Goal: Task Accomplishment & Management: Manage account settings

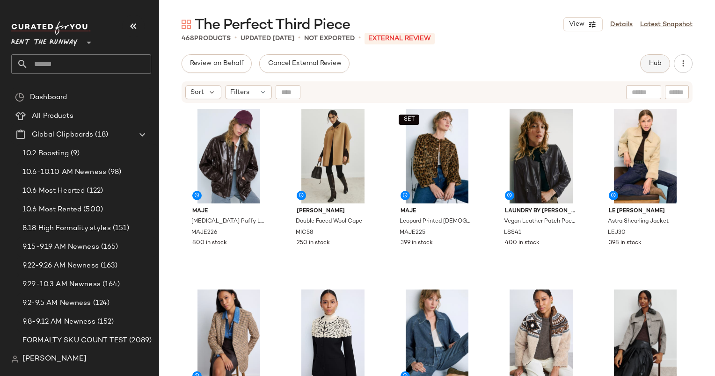
click at [658, 66] on span "Hub" at bounding box center [655, 63] width 13 height 7
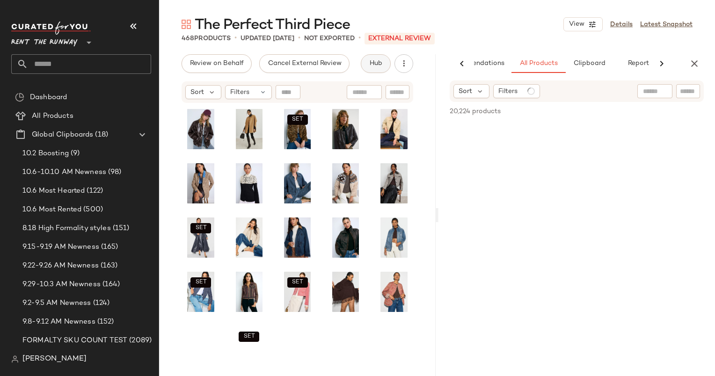
scroll to position [0, 48]
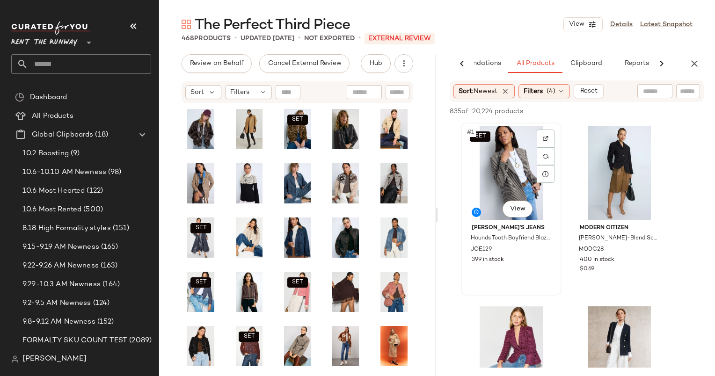
click at [507, 163] on div "SET #1 View" at bounding box center [511, 173] width 94 height 95
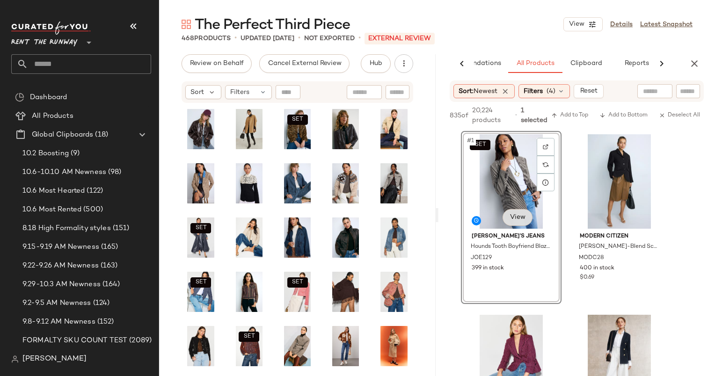
click at [506, 218] on body "Rent the Runway ** Dashboard All Products Global Clipboards (18) 10.2 Boosting …" at bounding box center [357, 188] width 715 height 376
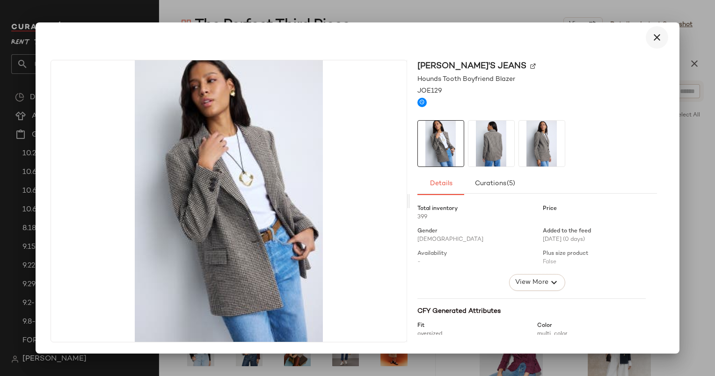
click at [653, 43] on button "button" at bounding box center [657, 37] width 22 height 22
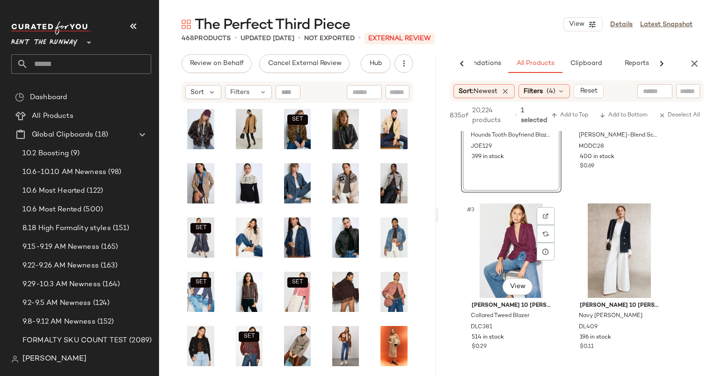
scroll to position [112, 0]
click at [685, 60] on button "button" at bounding box center [694, 63] width 19 height 19
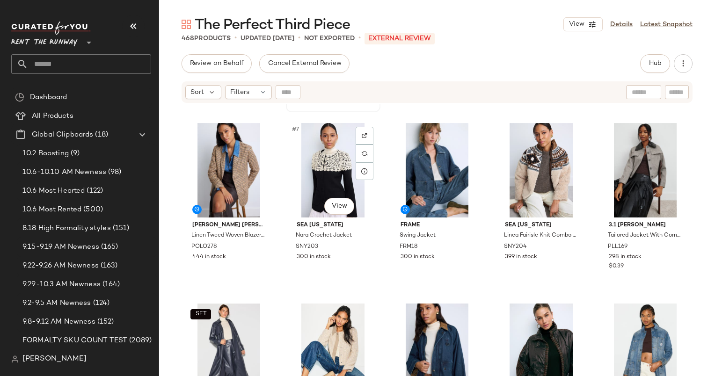
scroll to position [188, 0]
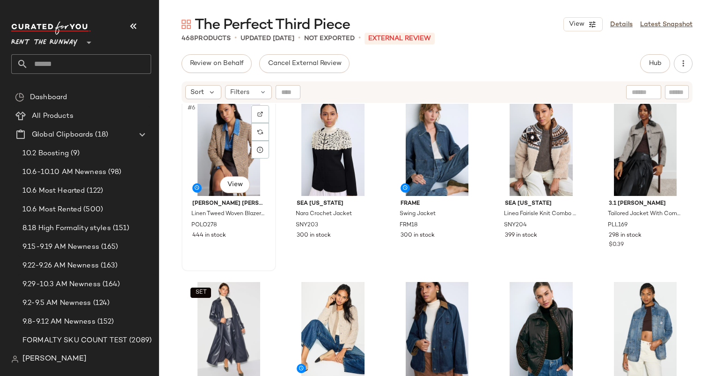
click at [217, 155] on div "#6 View" at bounding box center [229, 149] width 88 height 95
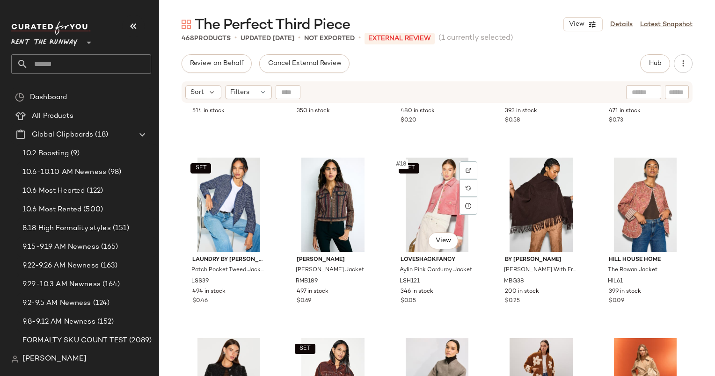
scroll to position [507, 0]
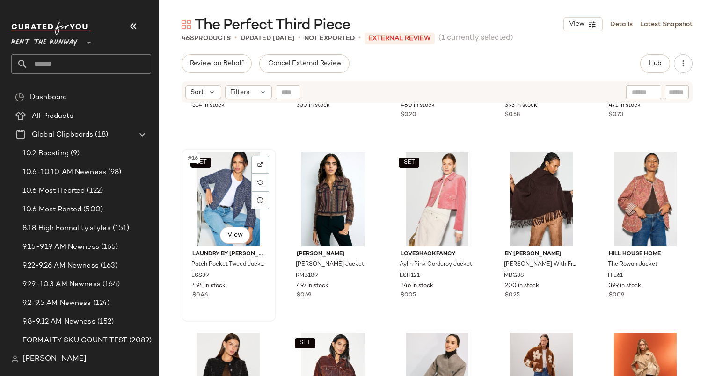
click at [241, 181] on div "SET #16 View" at bounding box center [229, 199] width 88 height 95
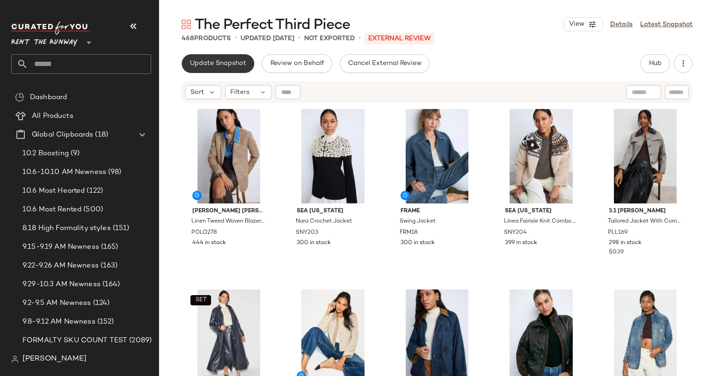
click at [213, 64] on span "Update Snapshot" at bounding box center [218, 63] width 57 height 7
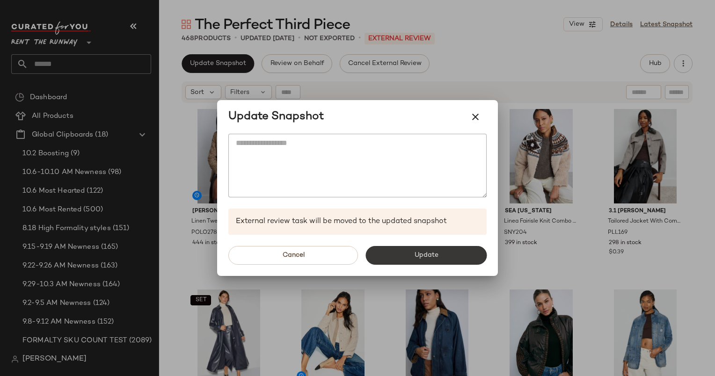
click at [390, 246] on button "Update" at bounding box center [426, 255] width 121 height 19
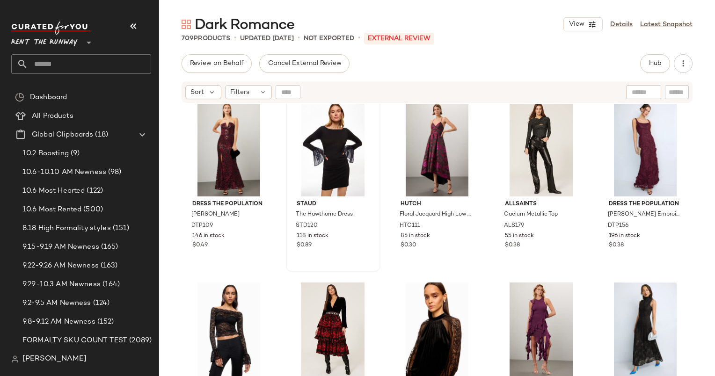
scroll to position [391, 0]
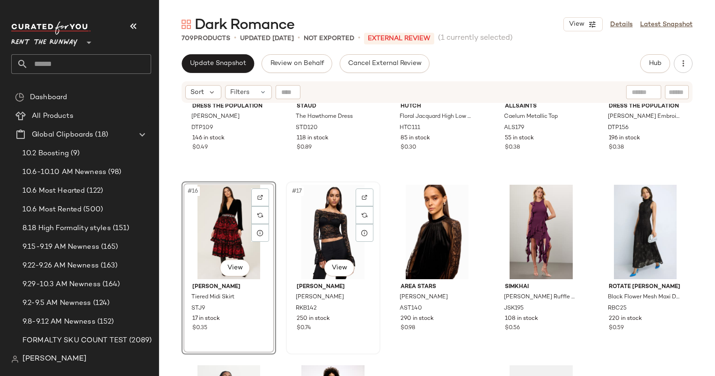
scroll to position [476, 0]
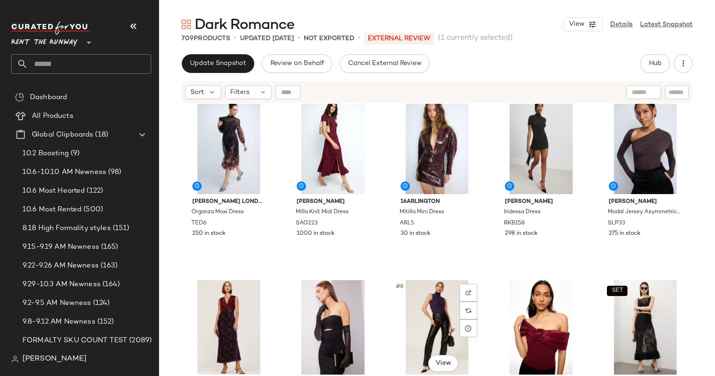
scroll to position [5, 0]
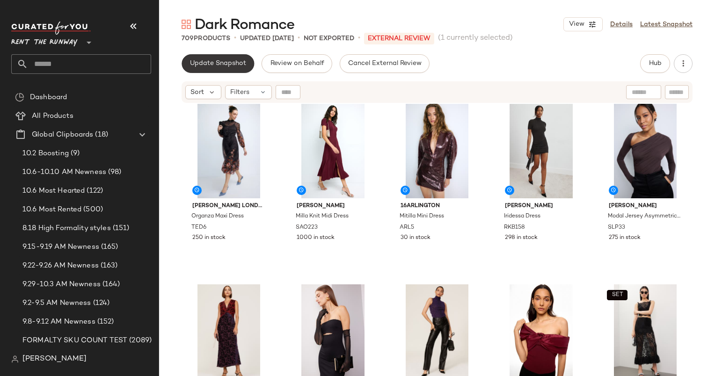
click at [227, 68] on button "Update Snapshot" at bounding box center [218, 63] width 73 height 19
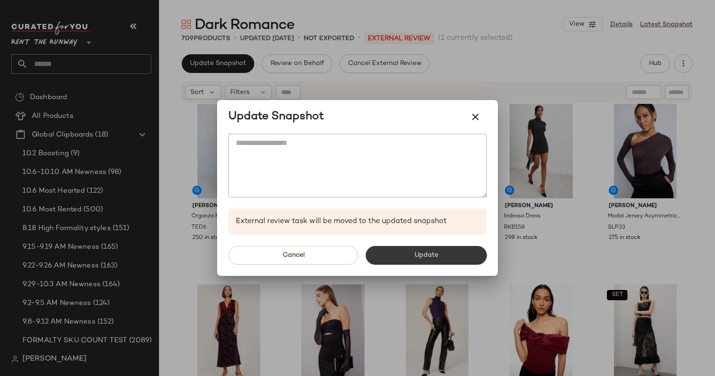
click at [418, 258] on span "Update" at bounding box center [426, 255] width 24 height 7
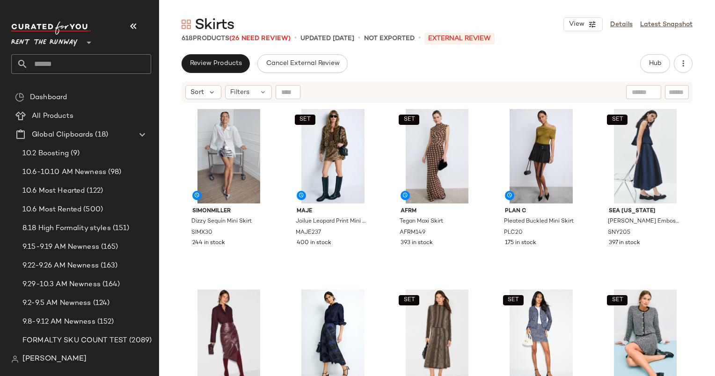
click at [180, 116] on div "SIMONMILLER Dizzy Sequin Mini Skirt SIMX30 244 in stock SET Maje Joilue Leopard…" at bounding box center [437, 252] width 556 height 296
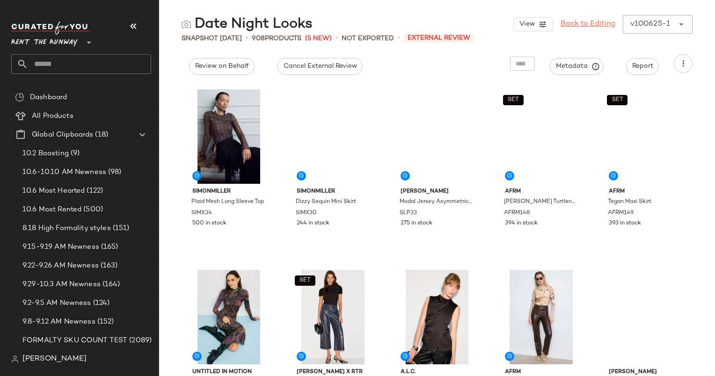
click at [591, 23] on link "Back to Editing" at bounding box center [588, 24] width 55 height 11
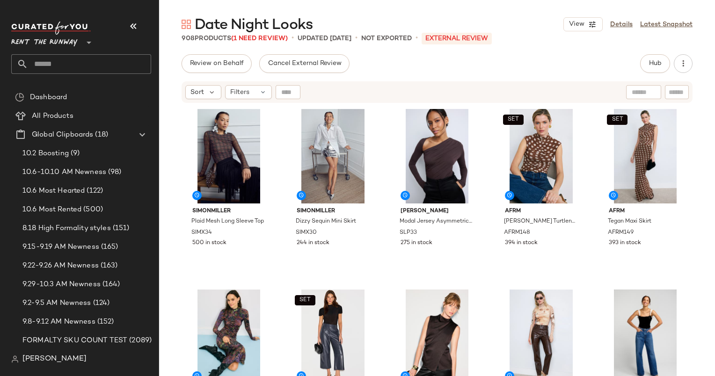
click at [176, 55] on div "Review on Behalf Cancel External Review Hub Send for Review External Review Int…" at bounding box center [437, 63] width 556 height 19
click at [258, 99] on div "Filters" at bounding box center [248, 92] width 47 height 14
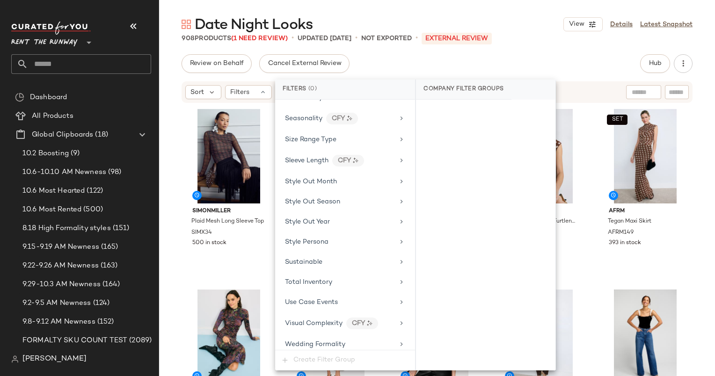
scroll to position [1341, 0]
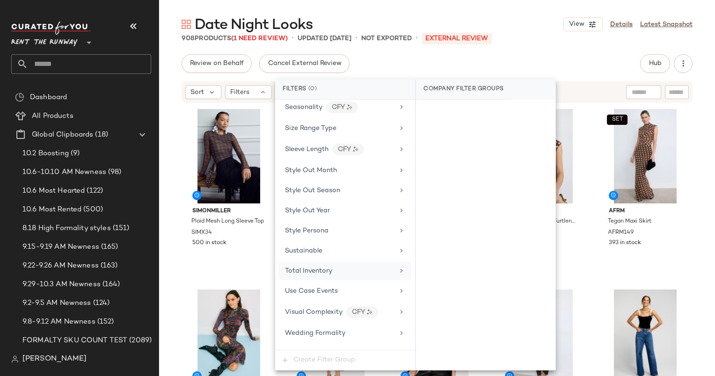
click at [334, 264] on div "Total Inventory" at bounding box center [345, 271] width 132 height 18
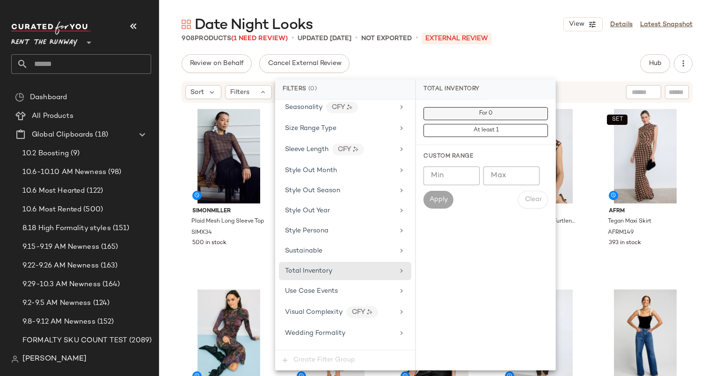
click at [473, 116] on button "For 0" at bounding box center [486, 113] width 125 height 13
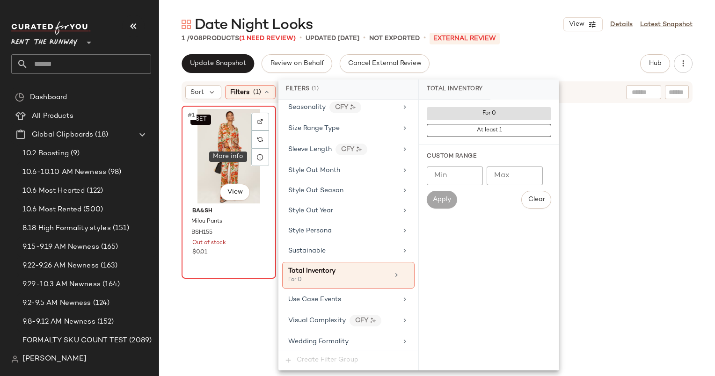
click at [225, 156] on div "SET #1 View" at bounding box center [229, 156] width 88 height 95
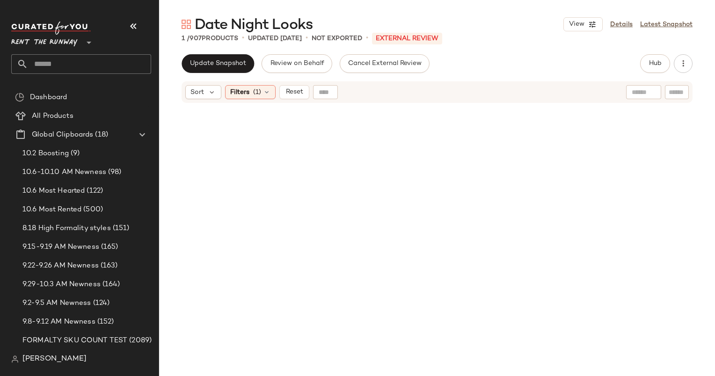
click at [235, 176] on div at bounding box center [437, 253] width 511 height 294
click at [297, 85] on button "Reset" at bounding box center [295, 92] width 30 height 14
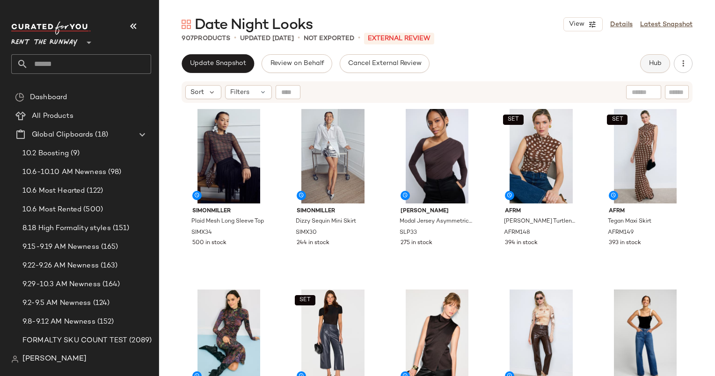
click at [656, 66] on span "Hub" at bounding box center [655, 63] width 13 height 7
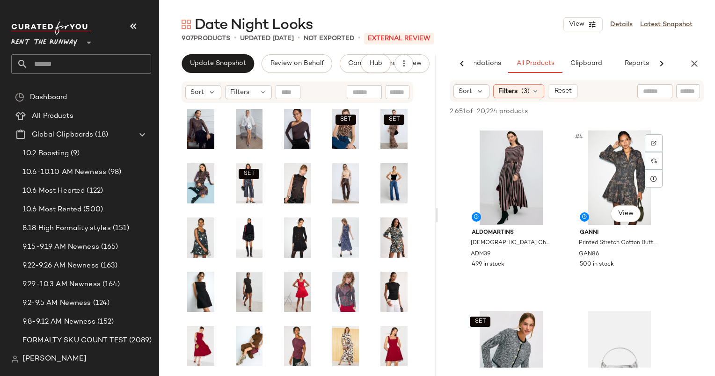
scroll to position [169, 0]
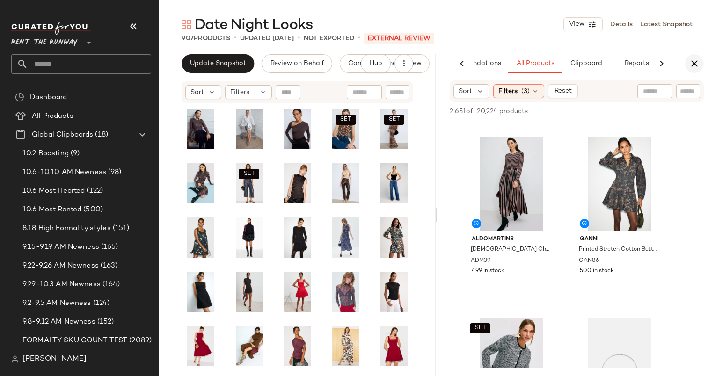
click at [689, 58] on button "button" at bounding box center [694, 63] width 19 height 19
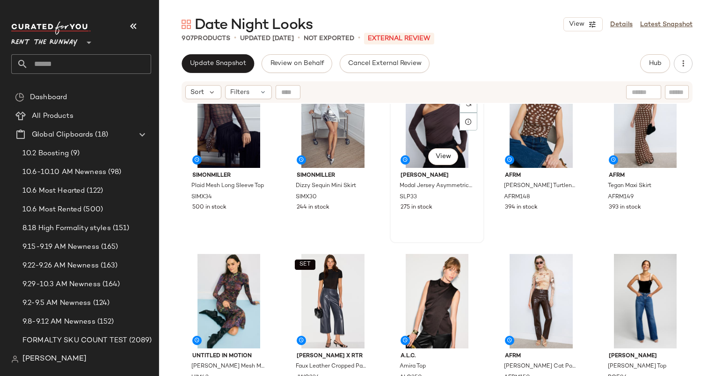
scroll to position [35, 0]
click at [519, 146] on div "SET #4 View" at bounding box center [542, 121] width 88 height 95
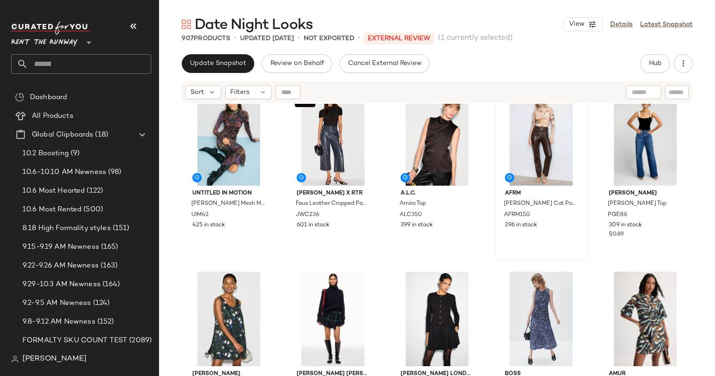
scroll to position [210, 0]
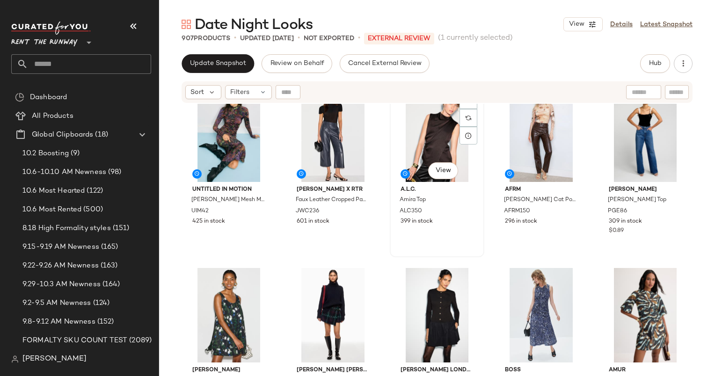
click at [417, 136] on div "#8 View" at bounding box center [437, 135] width 88 height 95
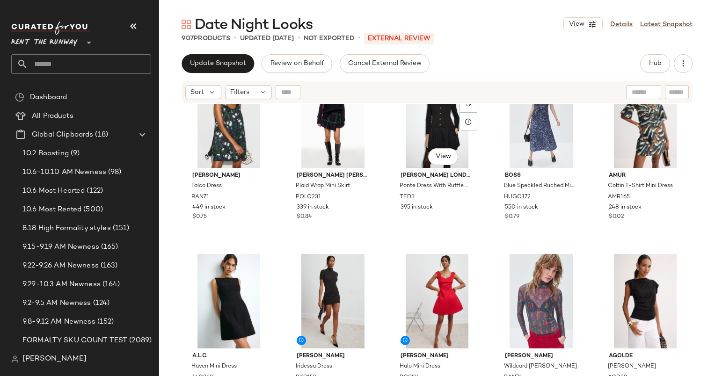
scroll to position [405, 0]
click at [425, 292] on div "#18 View" at bounding box center [437, 301] width 88 height 95
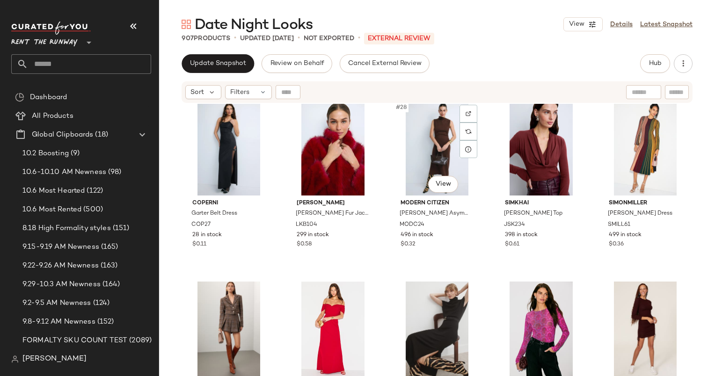
scroll to position [934, 0]
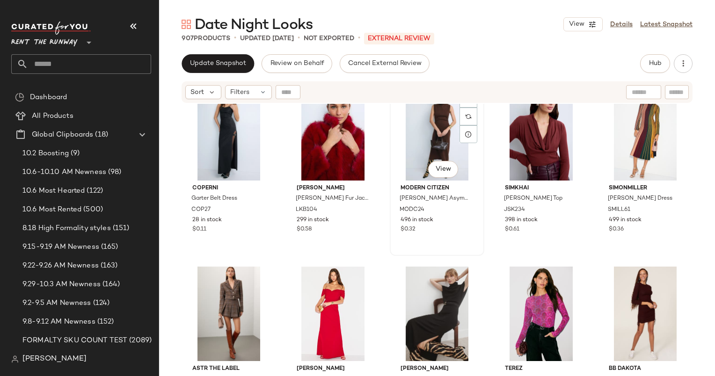
click at [442, 144] on div "#28 View" at bounding box center [437, 133] width 88 height 95
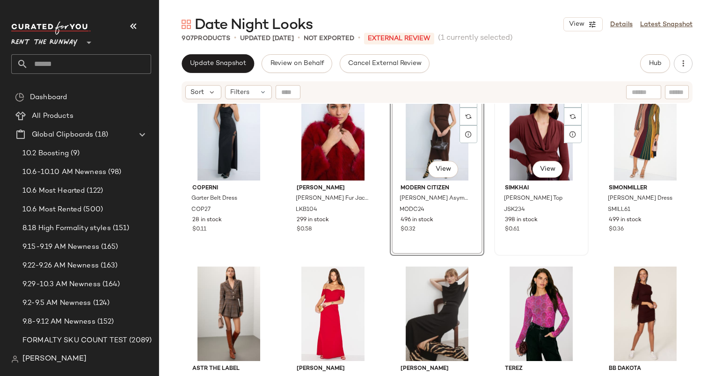
click at [525, 148] on div "#29 View" at bounding box center [542, 133] width 88 height 95
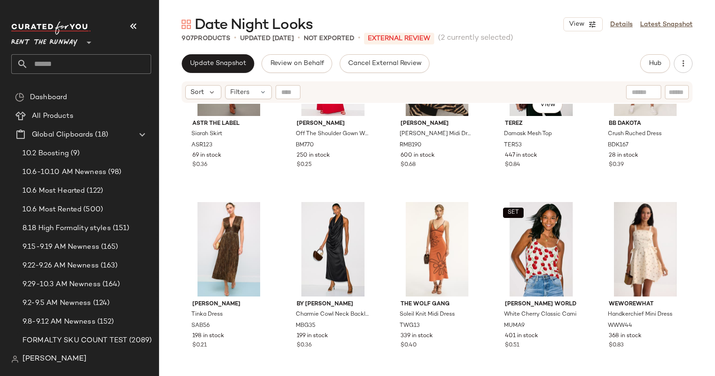
scroll to position [1180, 0]
click at [328, 232] on div "#37 View" at bounding box center [333, 249] width 88 height 95
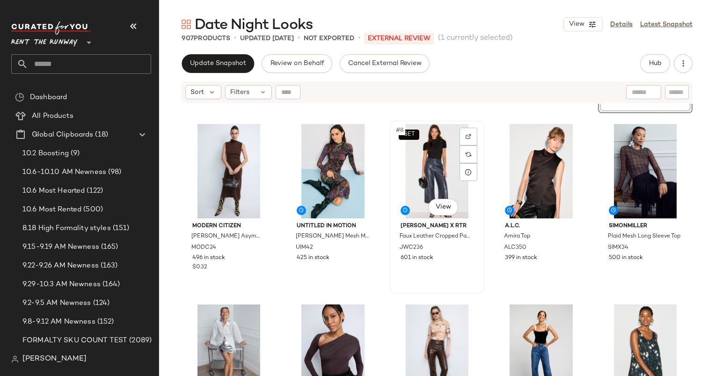
scroll to position [165, 0]
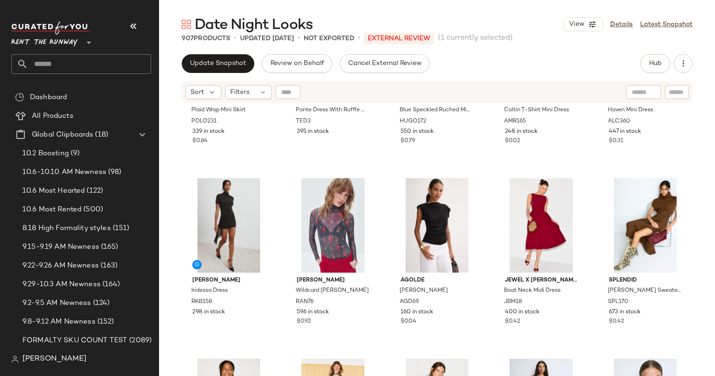
scroll to position [663, 0]
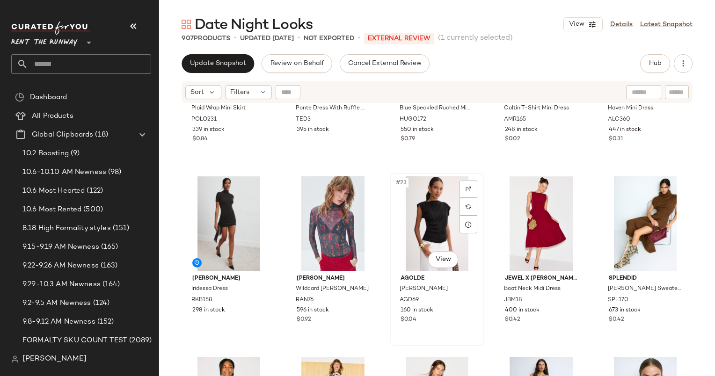
click at [436, 221] on div "#23 View" at bounding box center [437, 224] width 88 height 95
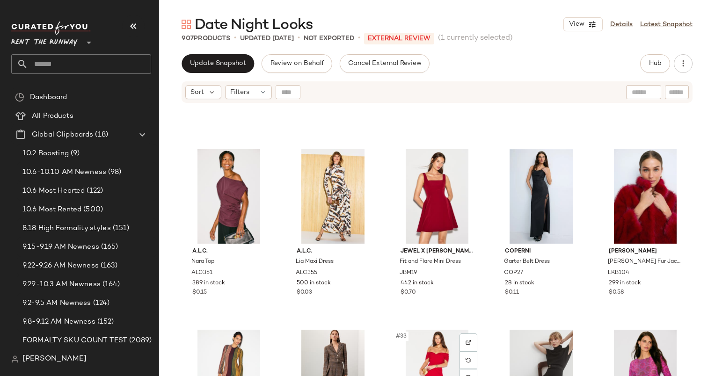
scroll to position [860, 0]
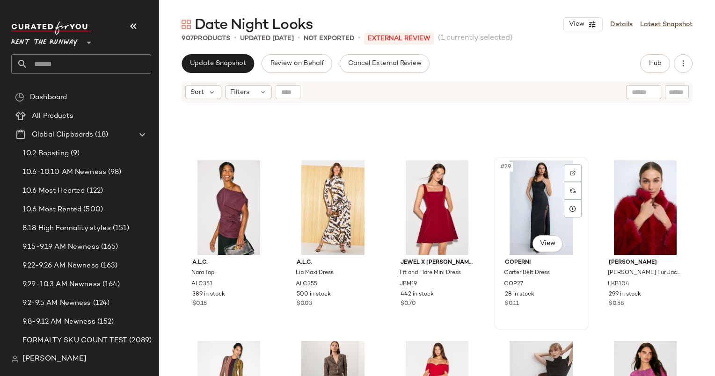
click at [525, 191] on div "#29 View" at bounding box center [542, 208] width 88 height 95
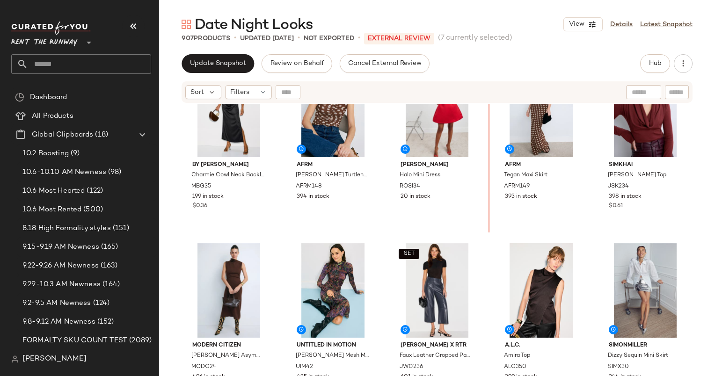
scroll to position [30, 0]
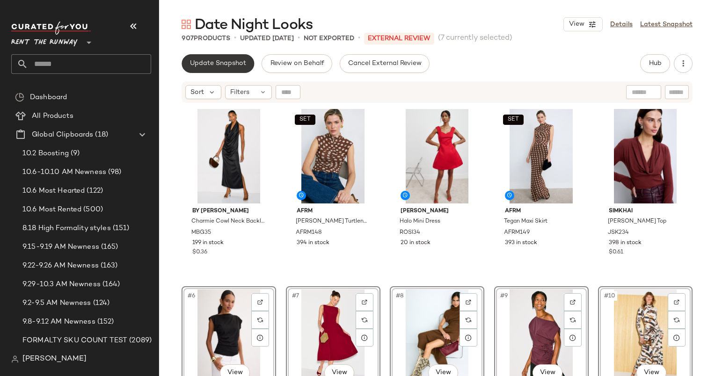
click at [206, 57] on button "Update Snapshot" at bounding box center [218, 63] width 73 height 19
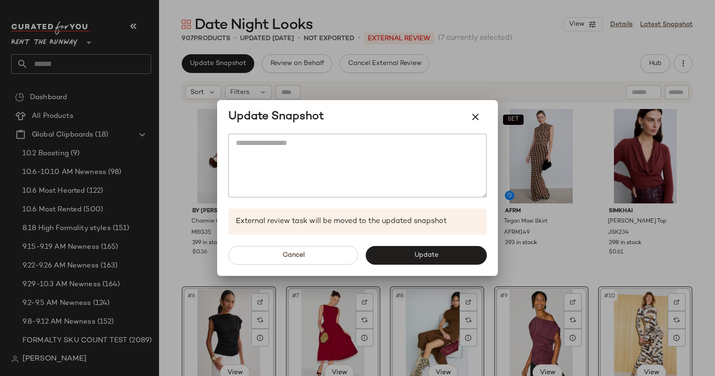
drag, startPoint x: 418, startPoint y: 254, endPoint x: 397, endPoint y: 251, distance: 20.3
click at [397, 251] on button "Update" at bounding box center [426, 255] width 121 height 19
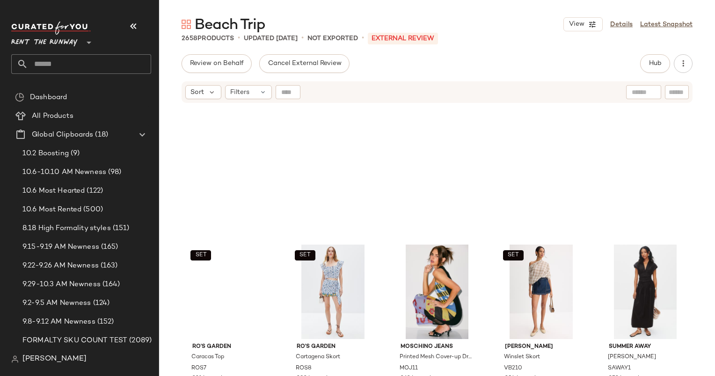
scroll to position [889, 0]
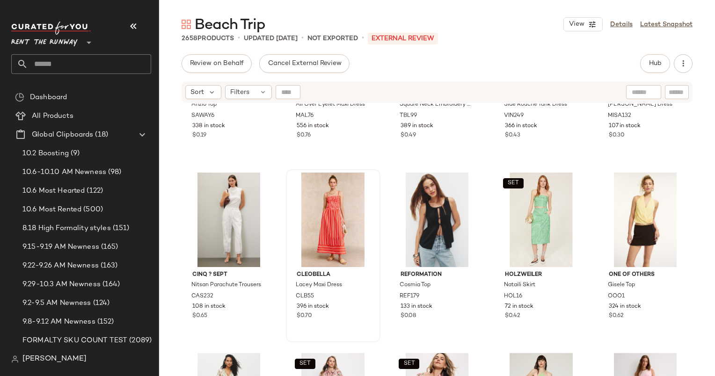
click at [331, 219] on div at bounding box center [333, 220] width 88 height 95
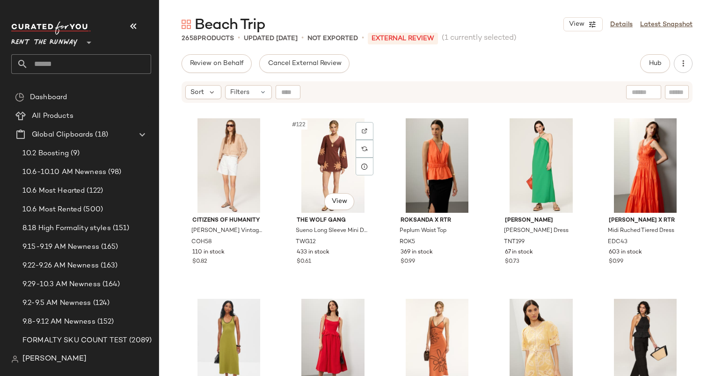
scroll to position [4335, 0]
click at [331, 326] on div "#127 View" at bounding box center [333, 347] width 88 height 95
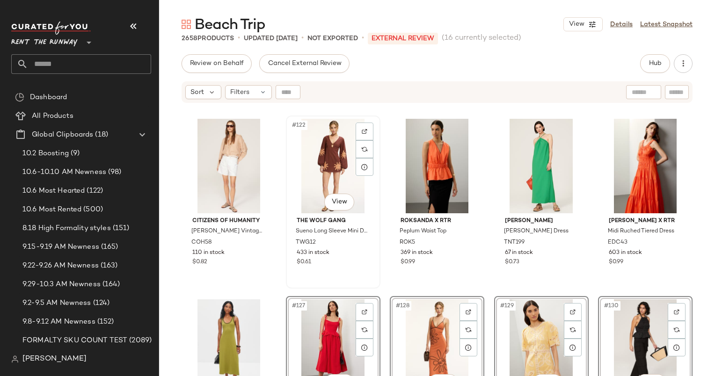
click at [324, 157] on div "#122 View" at bounding box center [333, 166] width 88 height 95
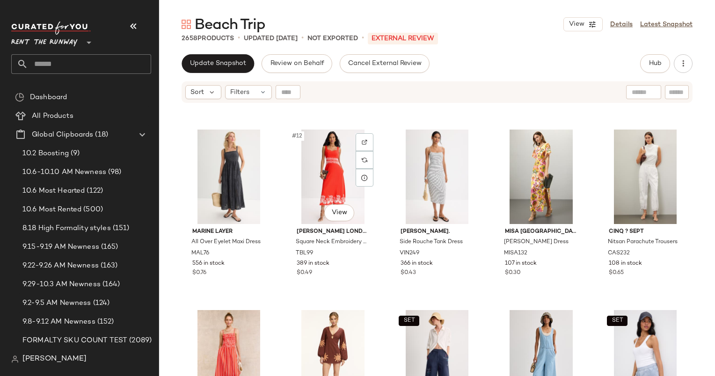
scroll to position [467, 0]
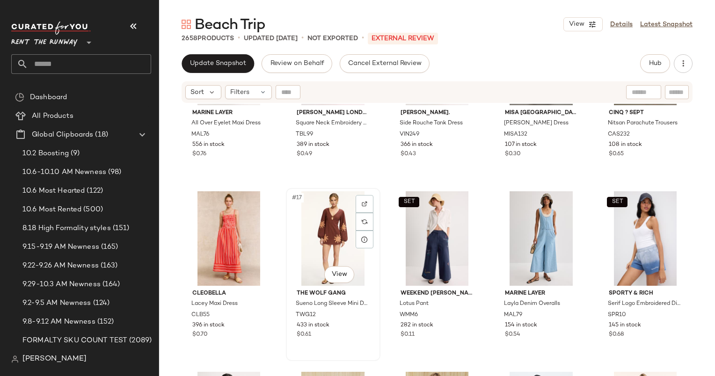
click at [339, 217] on div "#17 View" at bounding box center [333, 238] width 88 height 95
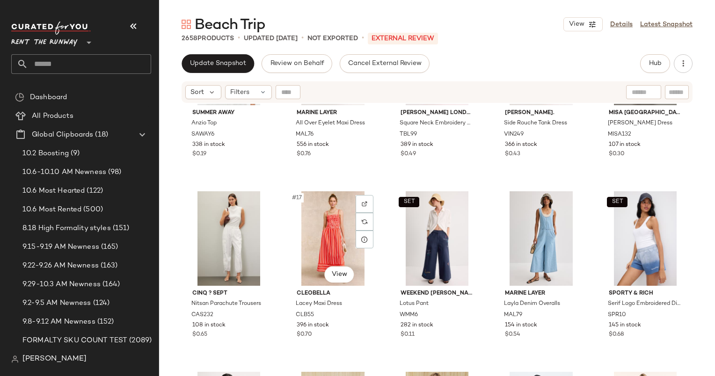
scroll to position [0, 0]
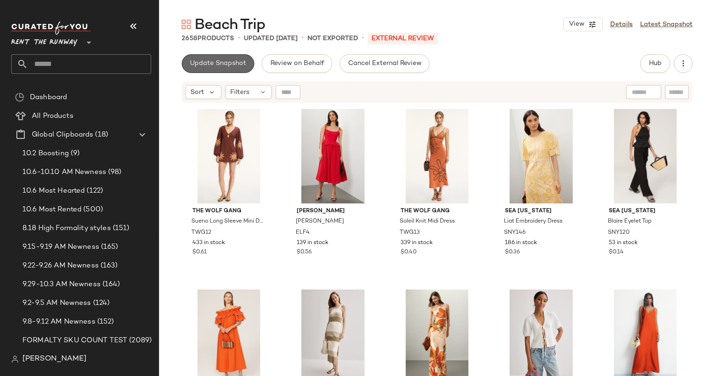
click at [221, 68] on button "Update Snapshot" at bounding box center [218, 63] width 73 height 19
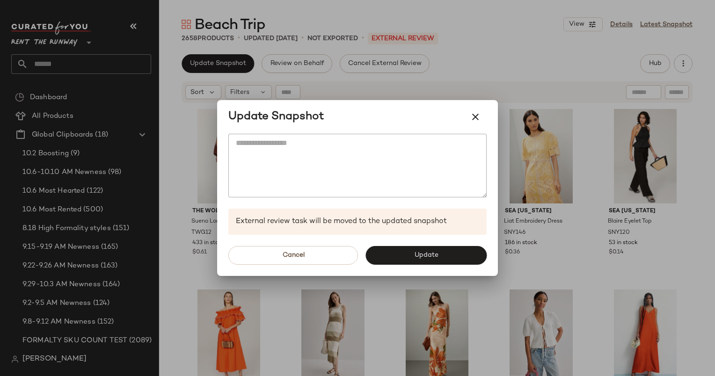
click at [406, 266] on div "Cancel Update" at bounding box center [357, 255] width 281 height 41
click at [408, 263] on button "Update" at bounding box center [426, 255] width 121 height 19
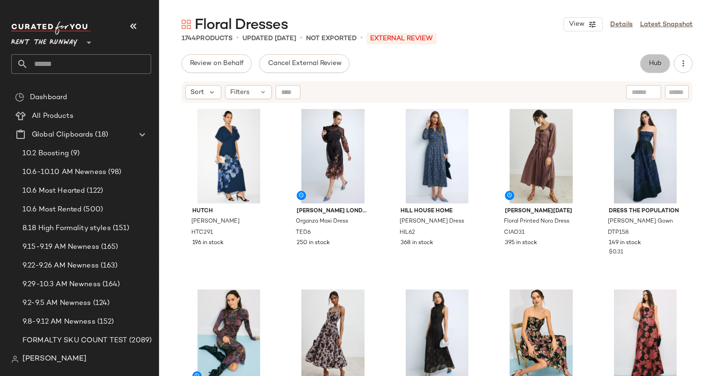
click at [661, 64] on span "Hub" at bounding box center [655, 63] width 13 height 7
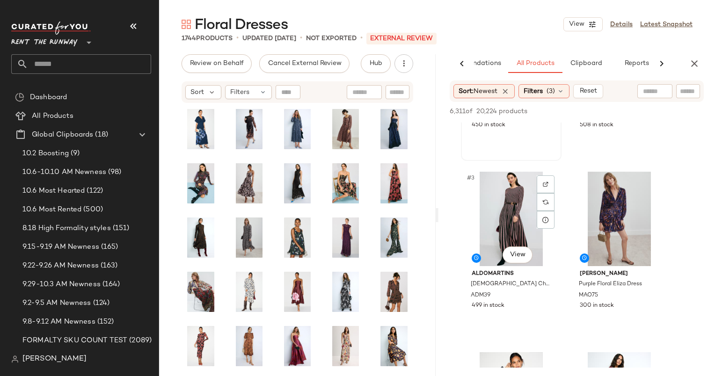
scroll to position [215, 0]
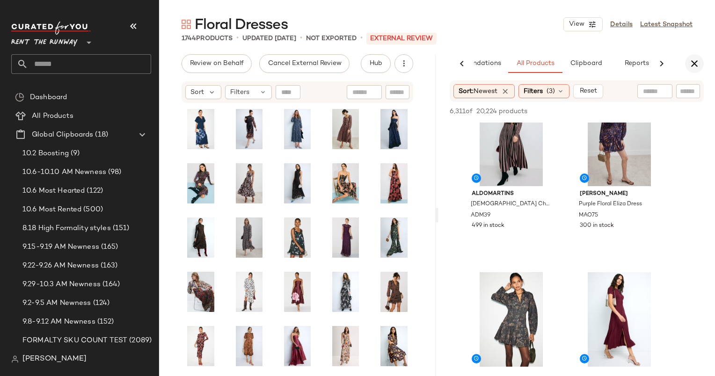
click at [691, 67] on icon "button" at bounding box center [694, 63] width 11 height 11
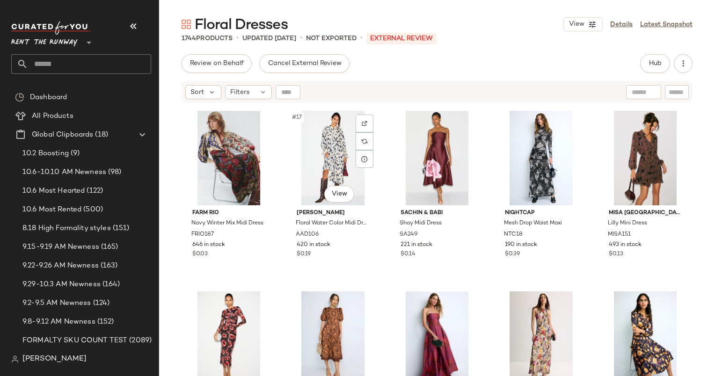
scroll to position [548, 0]
click at [417, 183] on div "#18 View" at bounding box center [437, 157] width 88 height 95
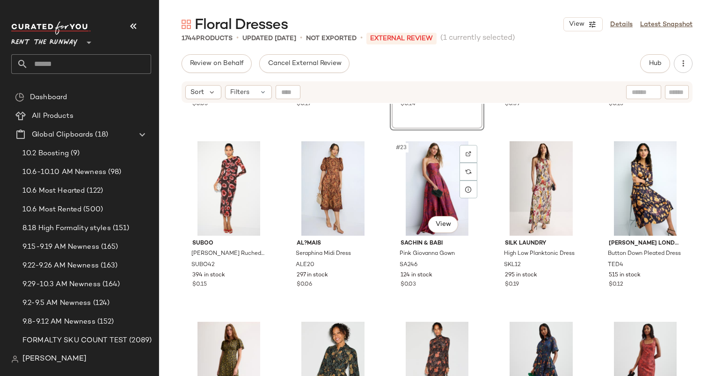
click at [417, 183] on div "#23 View" at bounding box center [437, 188] width 88 height 95
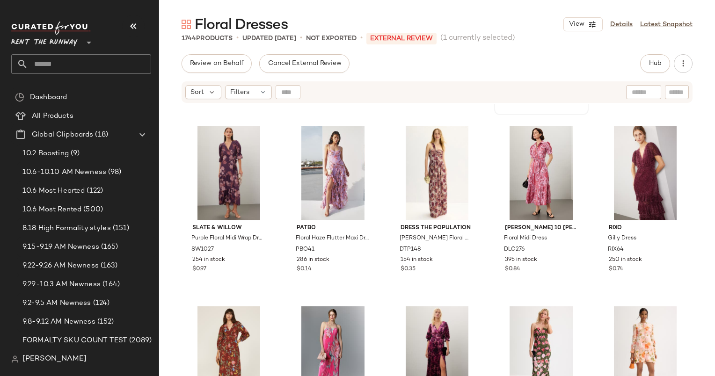
scroll to position [1436, 0]
click at [199, 177] on div "#41 View" at bounding box center [229, 173] width 88 height 95
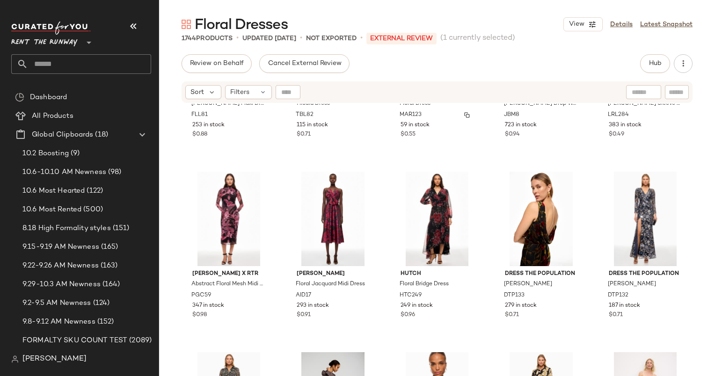
scroll to position [2337, 0]
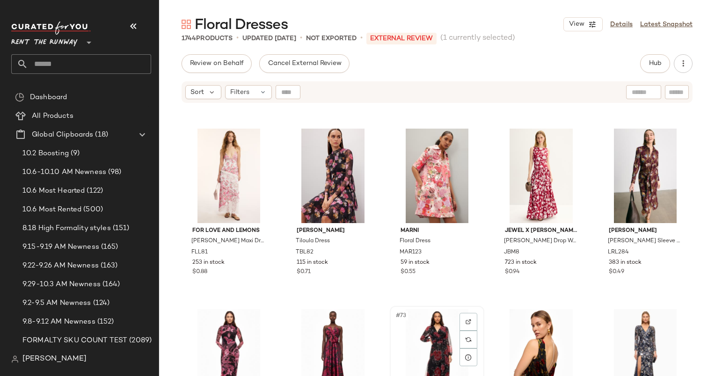
click at [422, 333] on div "#73 View" at bounding box center [437, 356] width 88 height 95
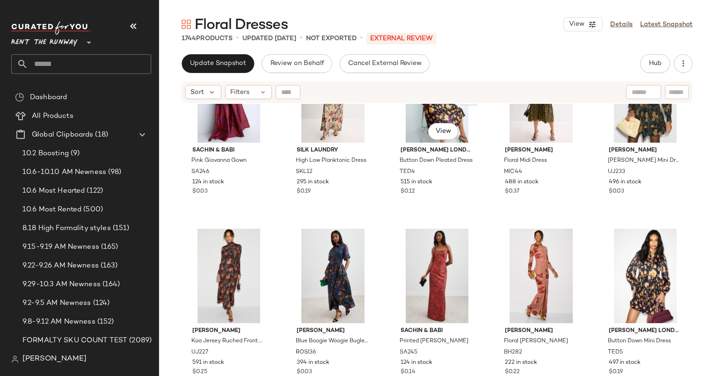
scroll to position [2058, 0]
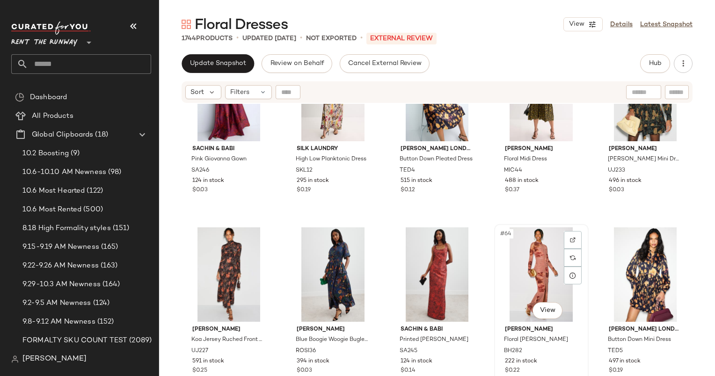
click at [523, 265] on div "#64 View" at bounding box center [542, 275] width 88 height 95
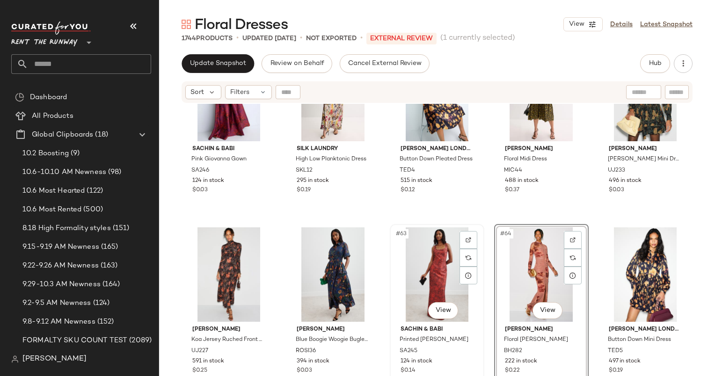
click at [448, 264] on div "#63 View" at bounding box center [437, 275] width 88 height 95
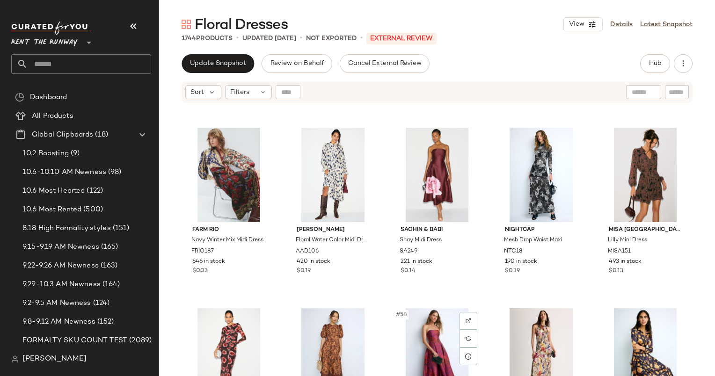
scroll to position [1796, 0]
click at [412, 353] on div "#58 View" at bounding box center [437, 356] width 88 height 95
click at [617, 203] on div "#55 View" at bounding box center [646, 175] width 88 height 95
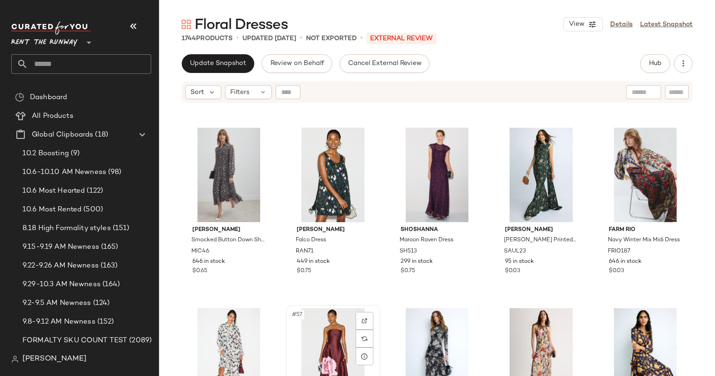
click at [316, 351] on div "#57 View" at bounding box center [333, 356] width 88 height 95
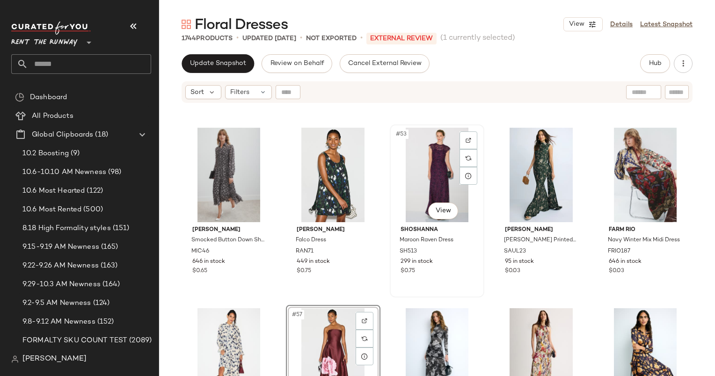
click at [411, 155] on div "#53 View" at bounding box center [437, 175] width 88 height 95
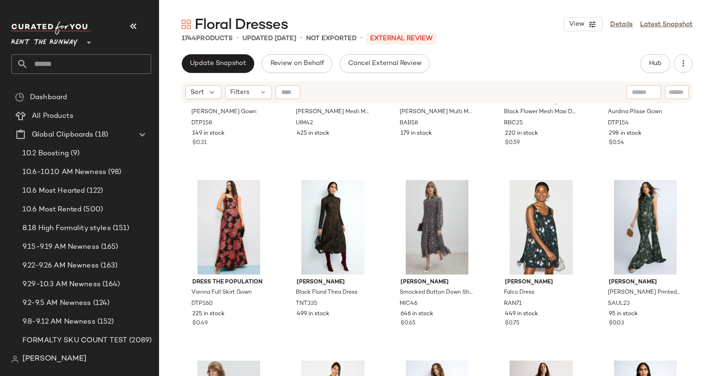
scroll to position [1740, 0]
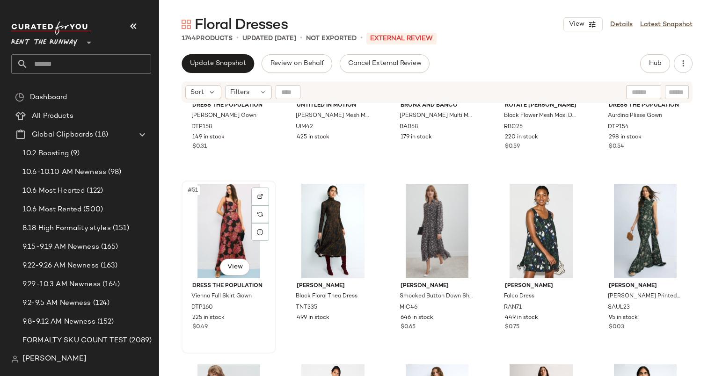
click at [200, 220] on div "#51 View" at bounding box center [229, 231] width 88 height 95
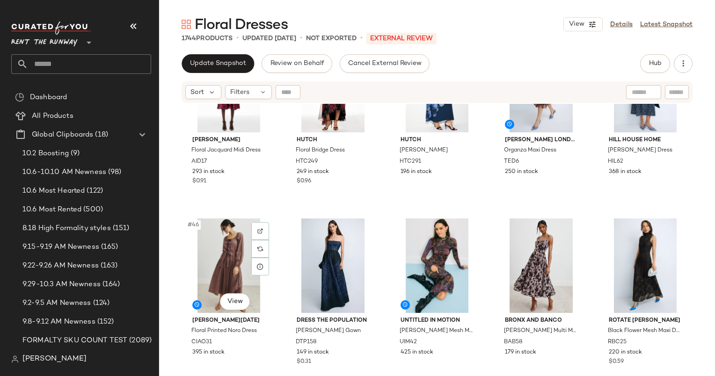
scroll to position [1626, 0]
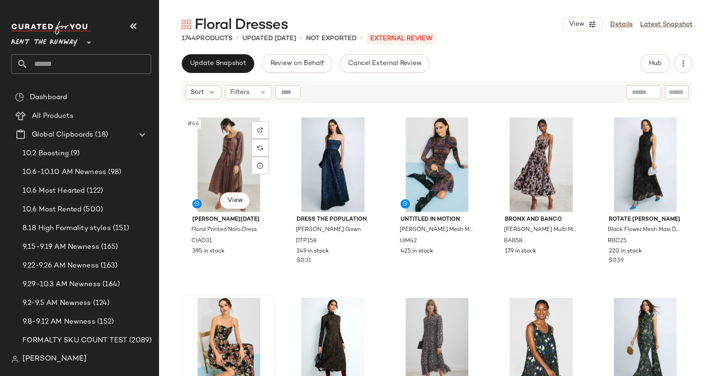
click at [226, 301] on div at bounding box center [229, 345] width 88 height 95
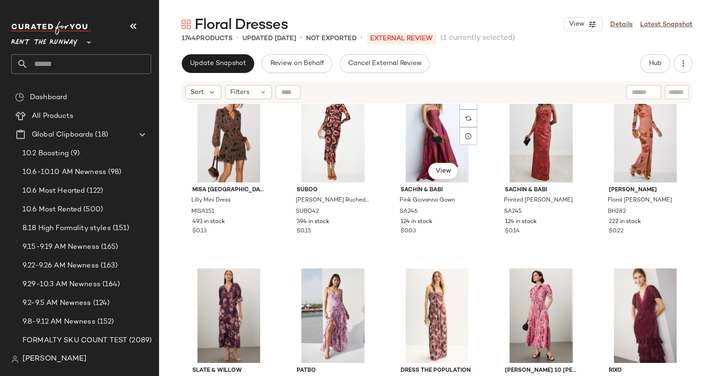
scroll to position [202, 0]
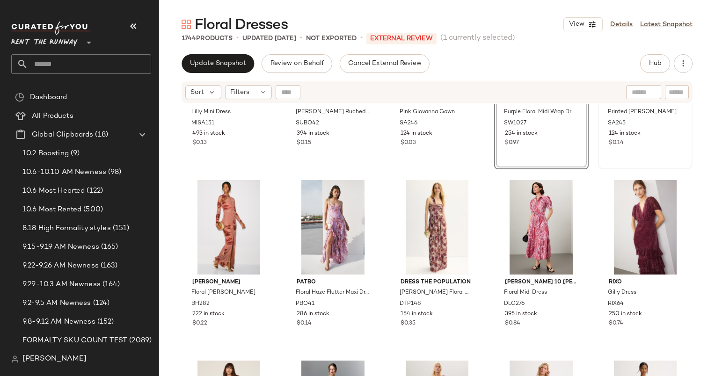
scroll to position [341, 0]
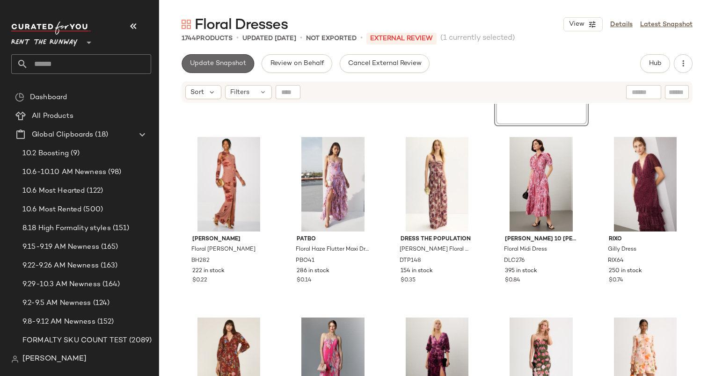
click at [188, 69] on button "Update Snapshot" at bounding box center [218, 63] width 73 height 19
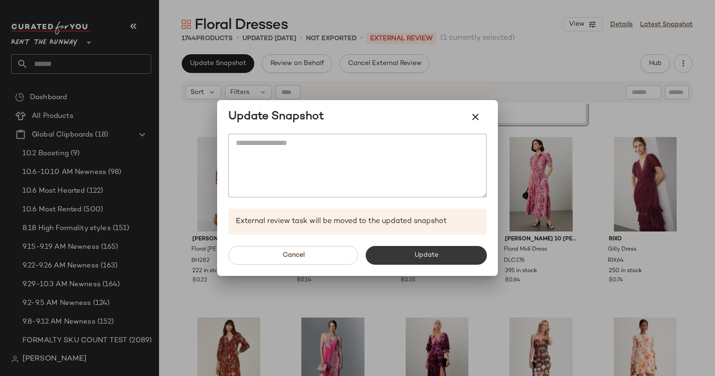
click at [434, 249] on button "Update" at bounding box center [426, 255] width 121 height 19
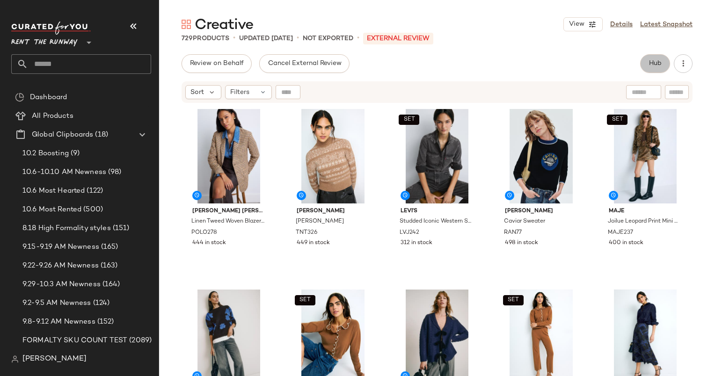
click at [648, 59] on button "Hub" at bounding box center [655, 63] width 30 height 19
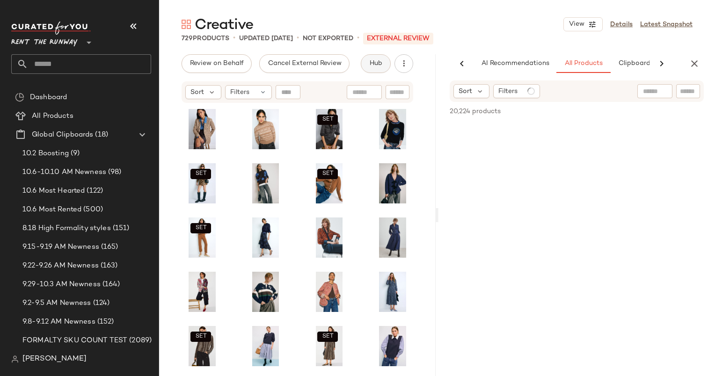
scroll to position [0, 57]
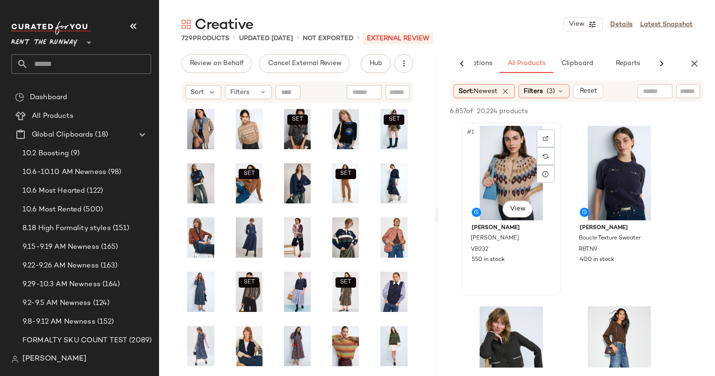
click at [512, 172] on div "#1 View" at bounding box center [511, 173] width 94 height 95
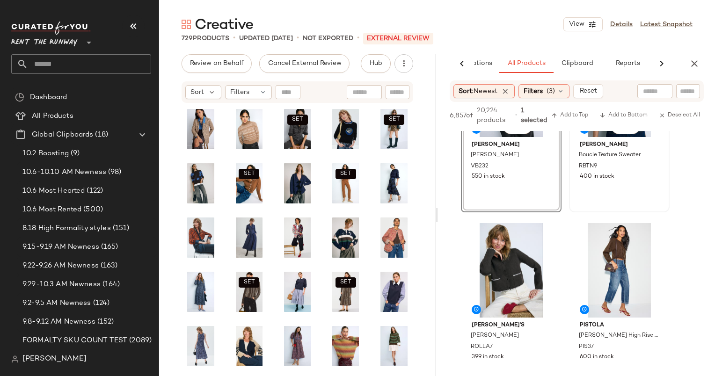
click at [616, 185] on div "#2 View [PERSON_NAME] Boucle Texture Sweater RBTN9 400 in stock" at bounding box center [619, 125] width 99 height 171
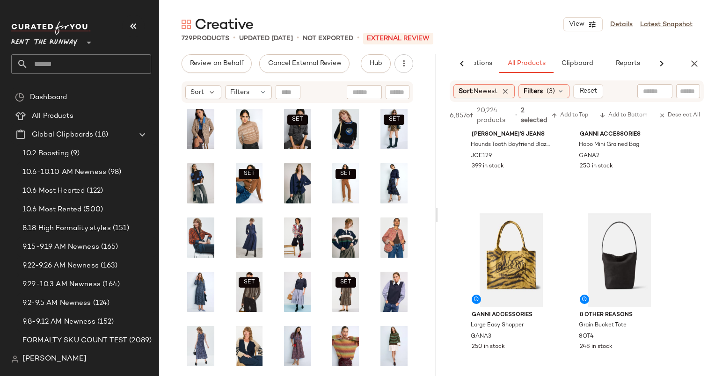
scroll to position [832, 0]
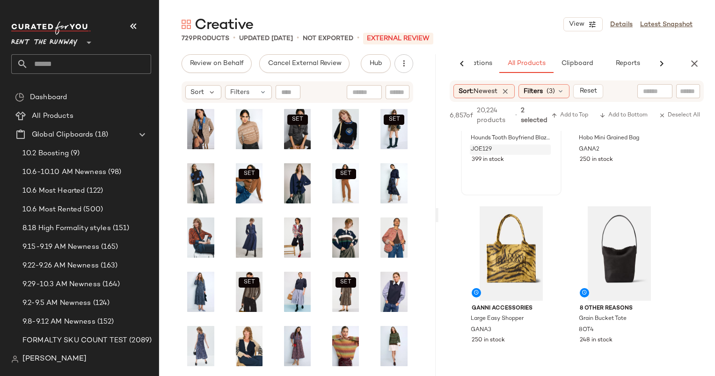
click at [504, 150] on div "JOE129" at bounding box center [510, 150] width 81 height 10
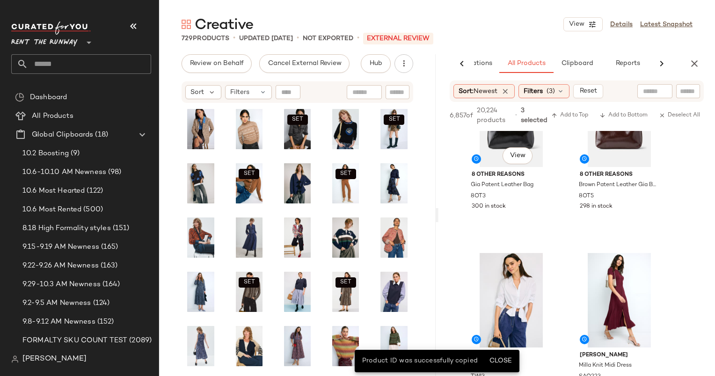
scroll to position [1674, 0]
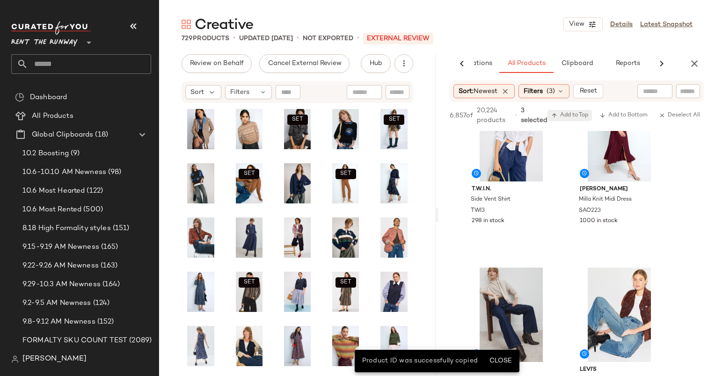
click at [569, 121] on button "Add to Top" at bounding box center [570, 115] width 44 height 11
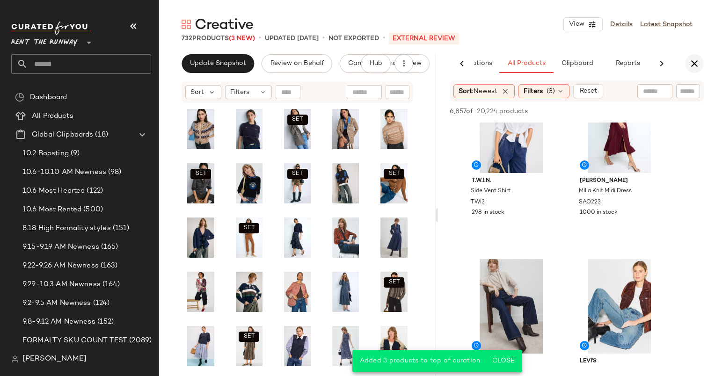
click at [703, 60] on button "button" at bounding box center [694, 63] width 19 height 19
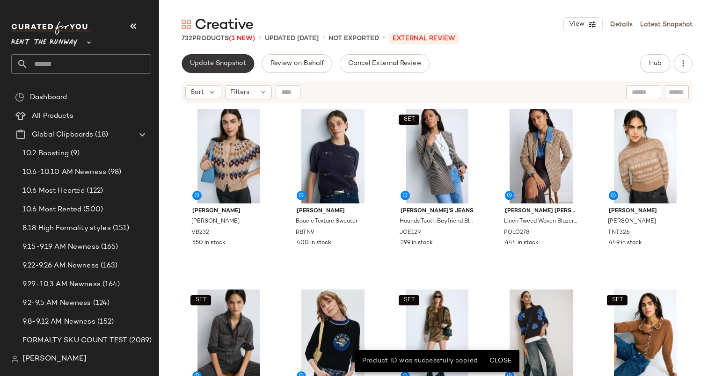
click at [207, 61] on span "Update Snapshot" at bounding box center [218, 63] width 57 height 7
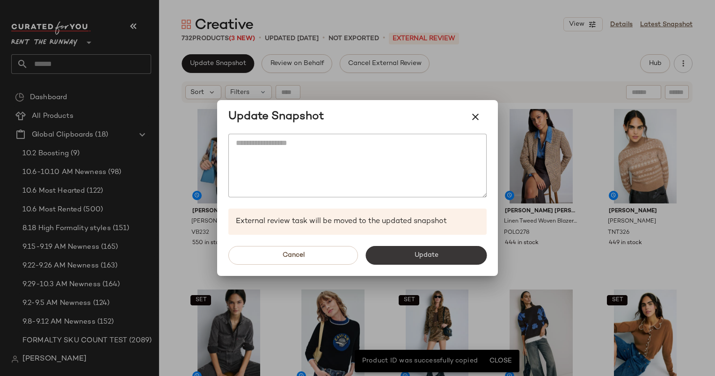
click at [401, 261] on button "Update" at bounding box center [426, 255] width 121 height 19
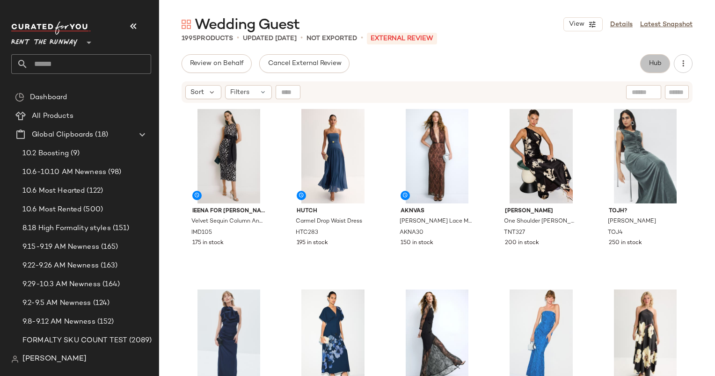
click at [653, 62] on span "Hub" at bounding box center [655, 63] width 13 height 7
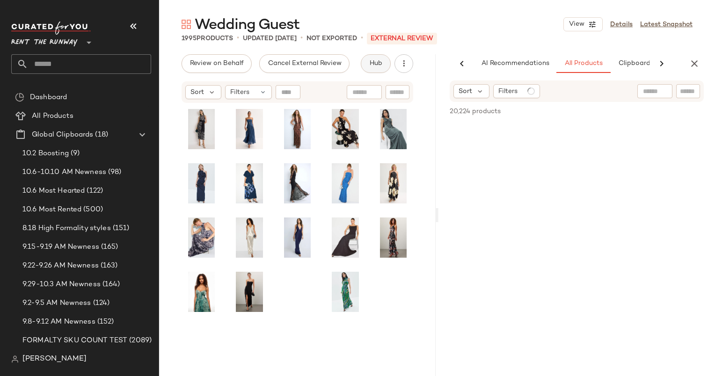
scroll to position [0, 48]
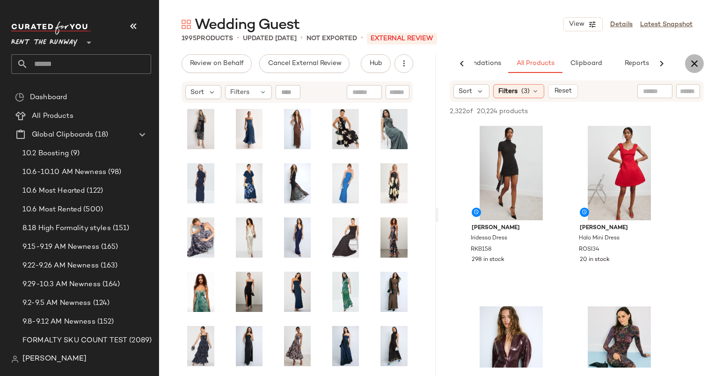
click at [702, 63] on button "button" at bounding box center [694, 63] width 19 height 19
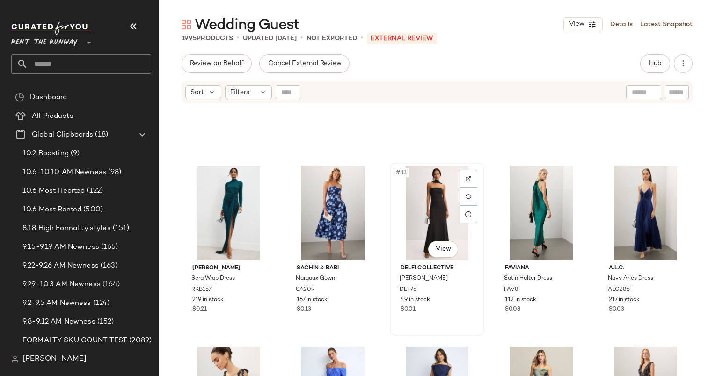
click at [428, 216] on div "#33 View" at bounding box center [437, 213] width 88 height 95
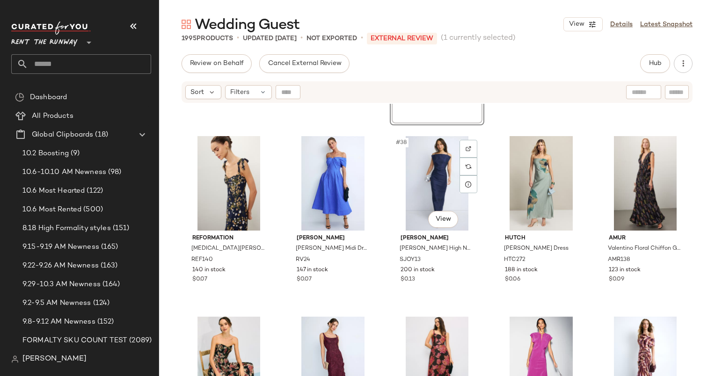
scroll to position [1296, 0]
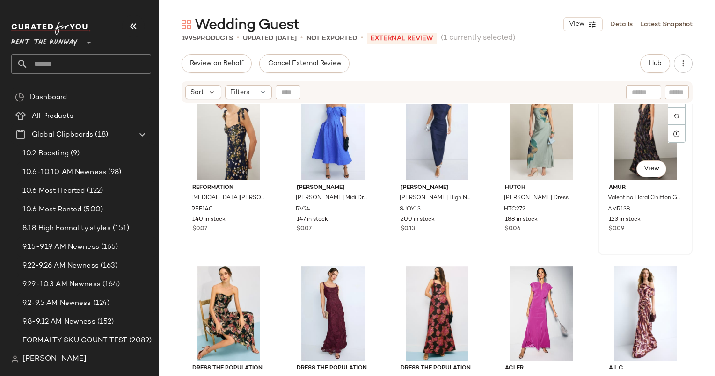
click at [648, 119] on div "#40 View" at bounding box center [646, 133] width 88 height 95
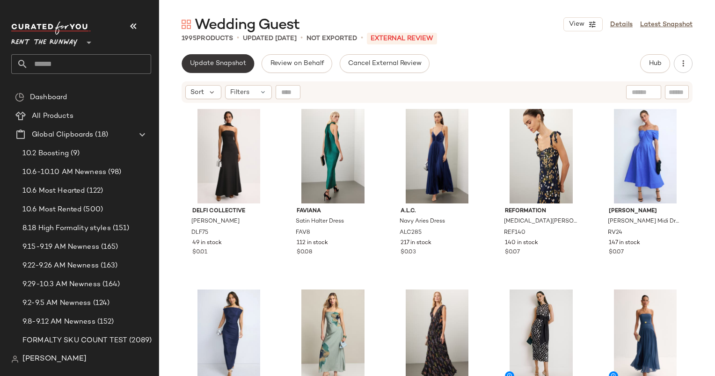
click at [224, 62] on span "Update Snapshot" at bounding box center [218, 63] width 57 height 7
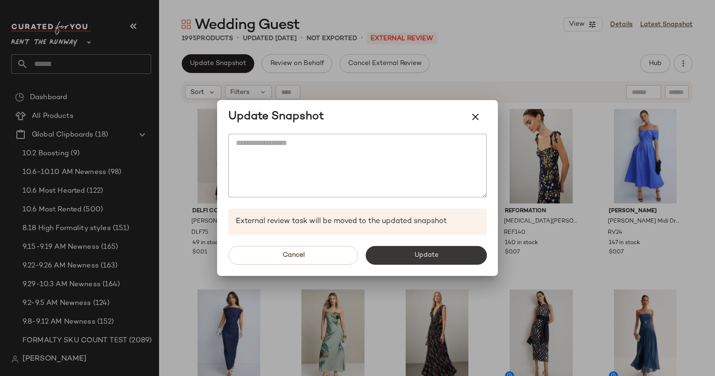
click at [408, 248] on button "Update" at bounding box center [426, 255] width 121 height 19
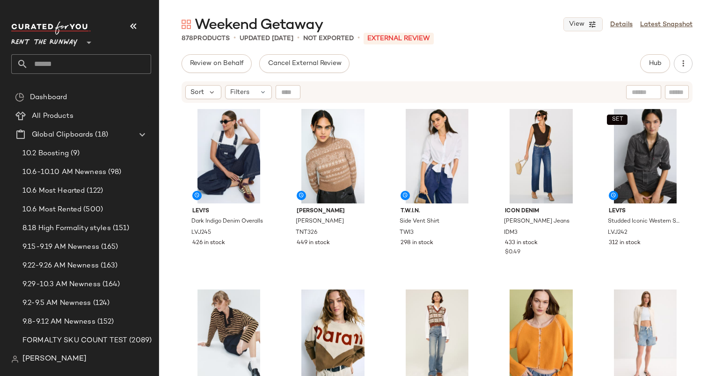
click at [583, 23] on span "View" at bounding box center [577, 24] width 16 height 7
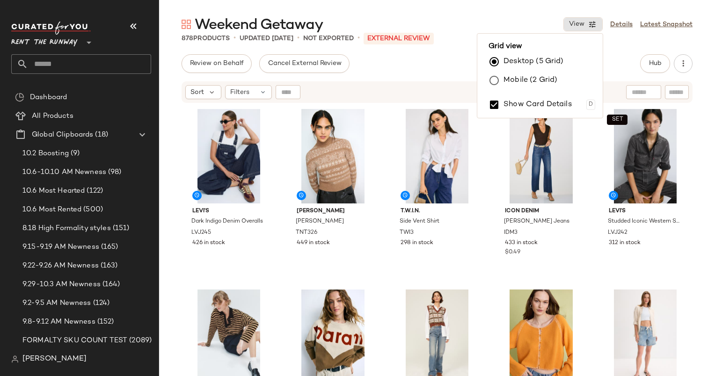
click at [545, 74] on label "Mobile (2 Grid)" at bounding box center [531, 80] width 54 height 19
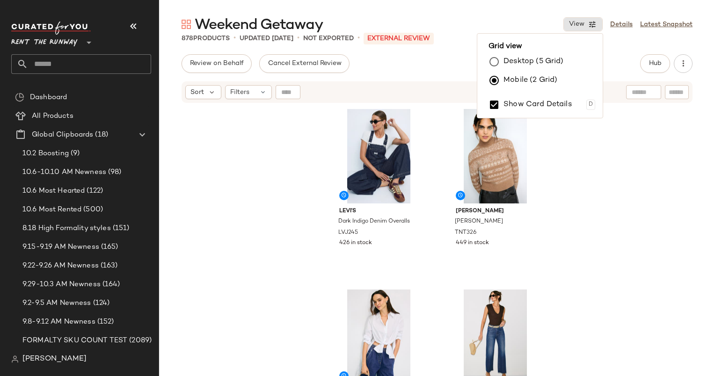
click at [628, 47] on div "Weekend Getaway View Details Latest Snapshot 878 Products • updated [DATE] • No…" at bounding box center [437, 195] width 556 height 361
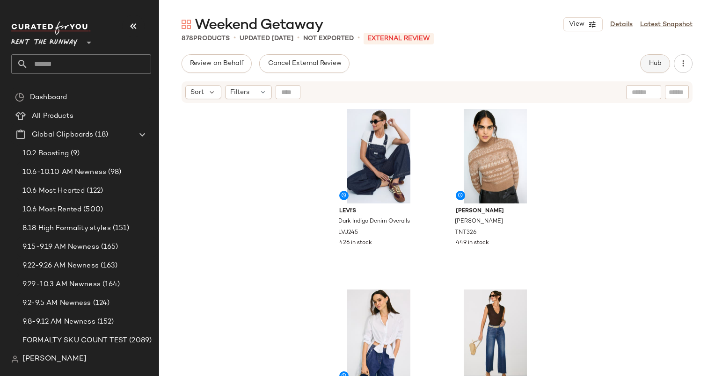
click at [652, 61] on span "Hub" at bounding box center [655, 63] width 13 height 7
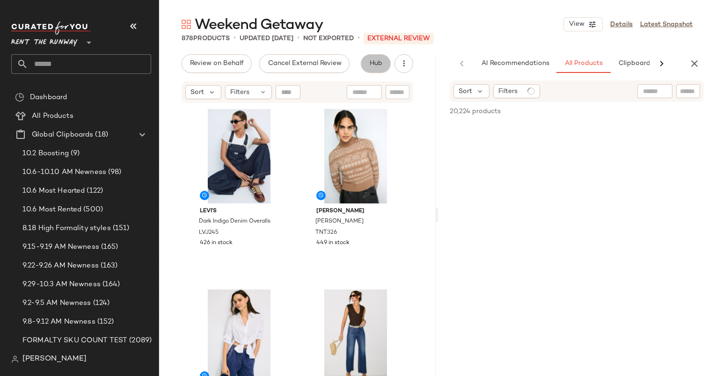
scroll to position [0, 48]
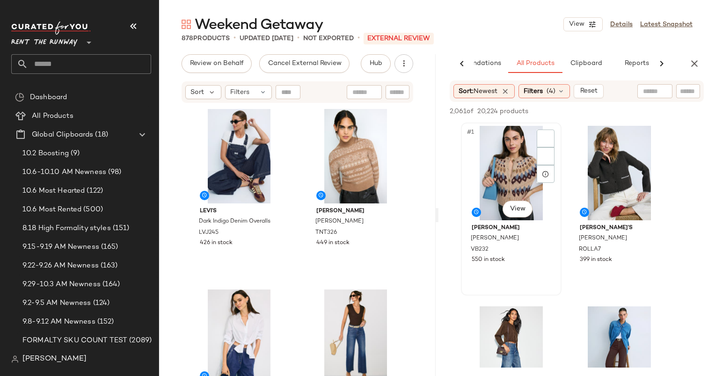
click at [525, 176] on div "#1 View" at bounding box center [511, 173] width 94 height 95
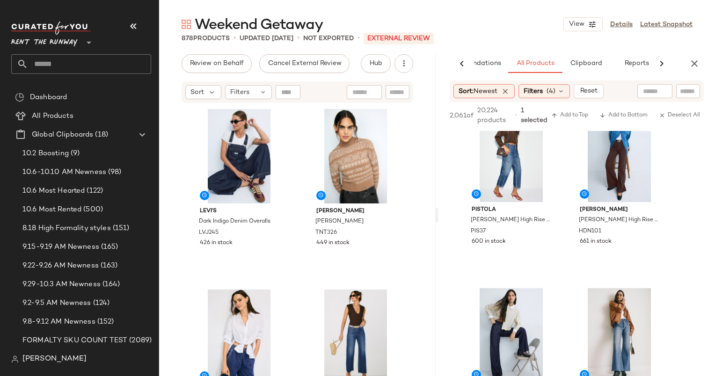
scroll to position [0, 0]
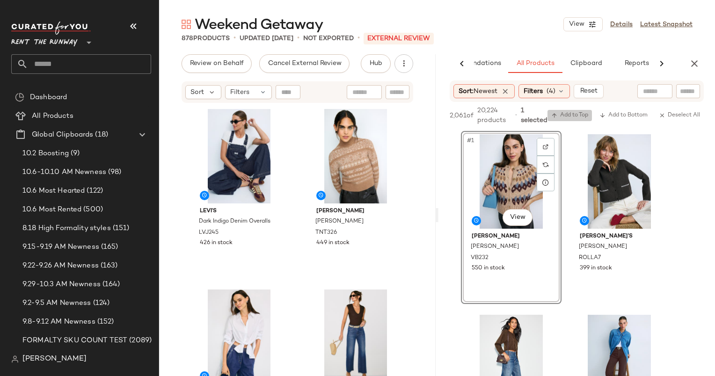
click at [575, 112] on span "Add to Top" at bounding box center [570, 115] width 37 height 7
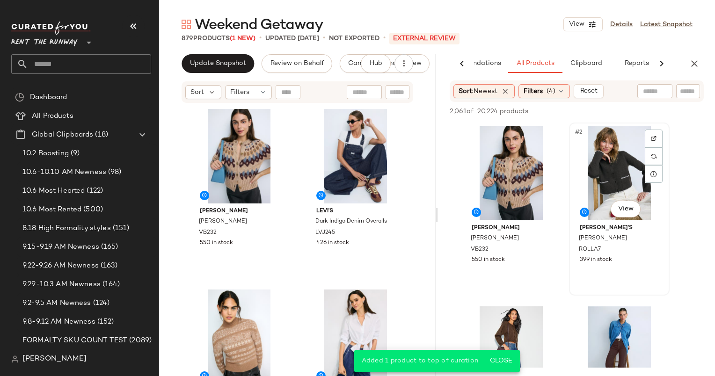
click at [589, 154] on div "#2 View" at bounding box center [620, 173] width 94 height 95
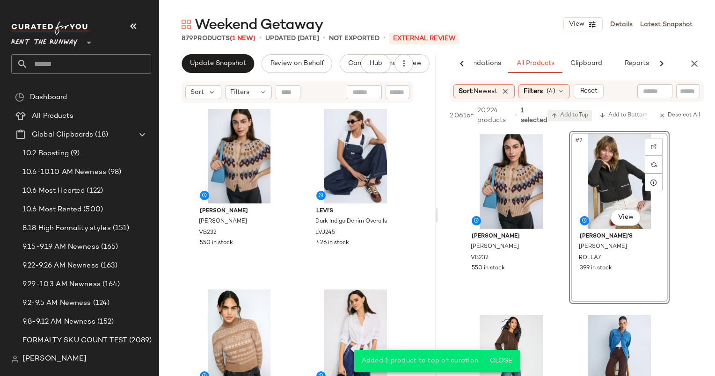
click at [564, 113] on span "Add to Top" at bounding box center [570, 115] width 37 height 7
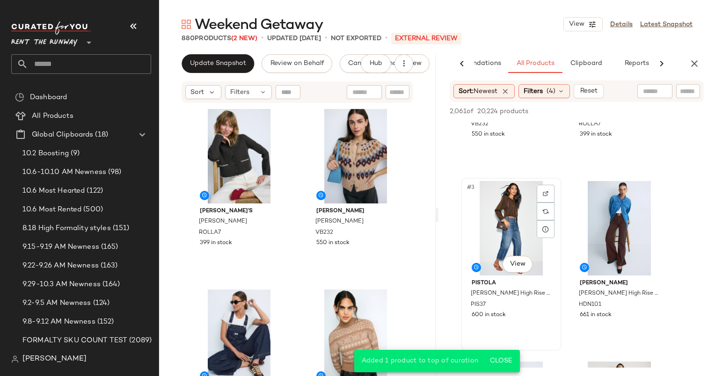
click at [510, 233] on div "#3 View" at bounding box center [511, 228] width 94 height 95
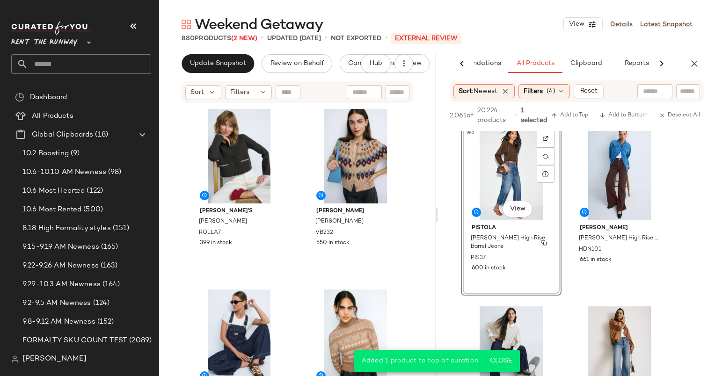
scroll to position [190, 0]
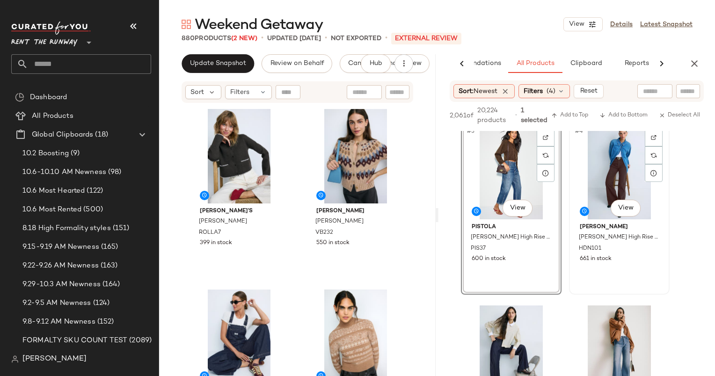
click at [581, 174] on div "#4 View" at bounding box center [620, 172] width 94 height 95
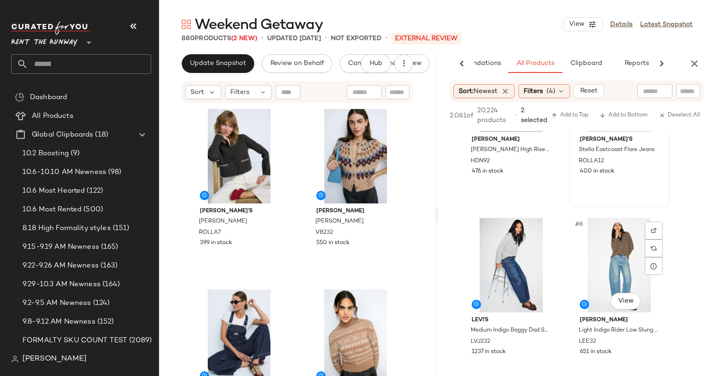
scroll to position [459, 0]
click at [621, 241] on div "#8 View" at bounding box center [620, 265] width 94 height 95
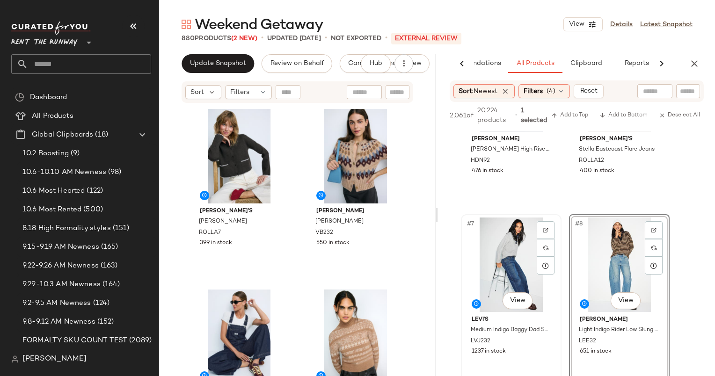
click at [507, 257] on div "#7 View" at bounding box center [511, 265] width 94 height 95
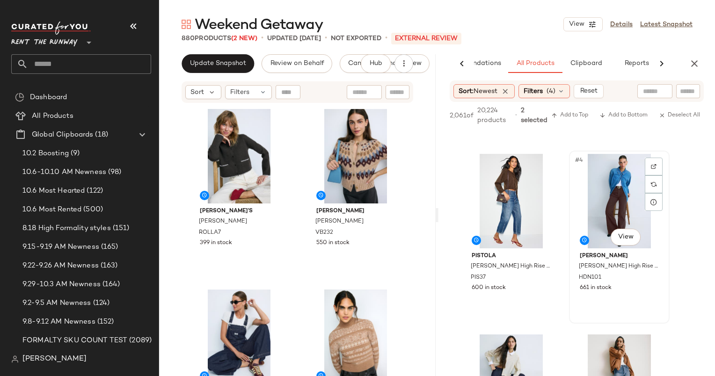
scroll to position [120, 0]
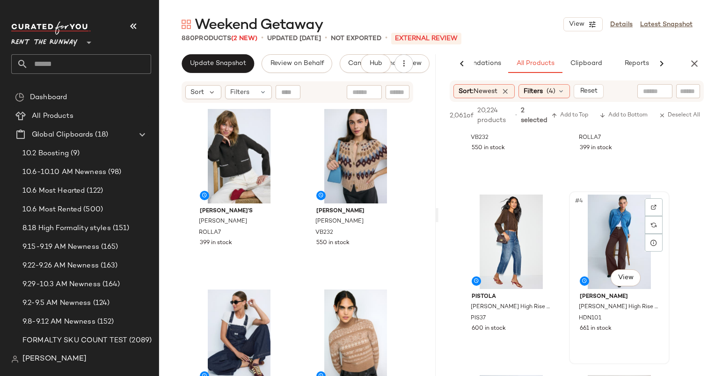
click at [603, 236] on div "#4 View" at bounding box center [620, 242] width 94 height 95
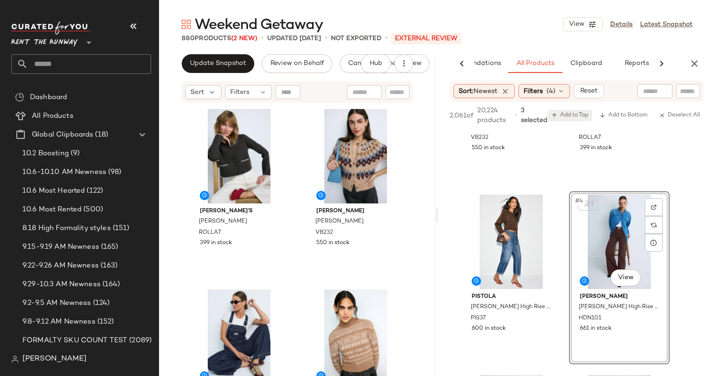
click at [572, 113] on span "Add to Top" at bounding box center [570, 115] width 37 height 7
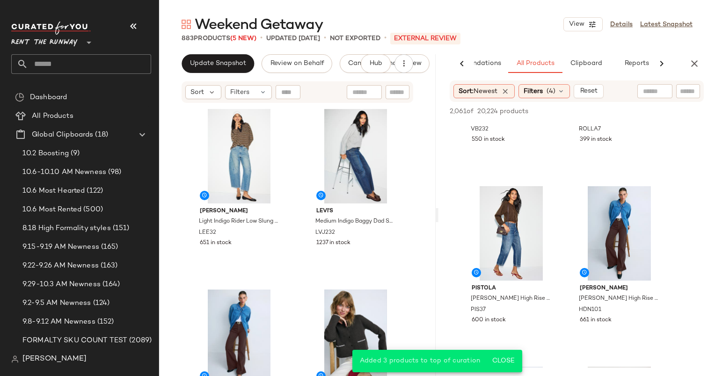
click at [698, 73] on div "AI Recommendations All Products Clipboard Reports" at bounding box center [577, 63] width 277 height 19
click at [693, 64] on icon "button" at bounding box center [694, 63] width 11 height 11
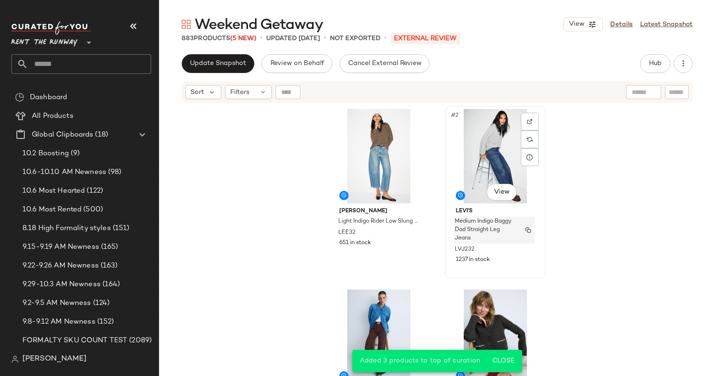
scroll to position [256, 0]
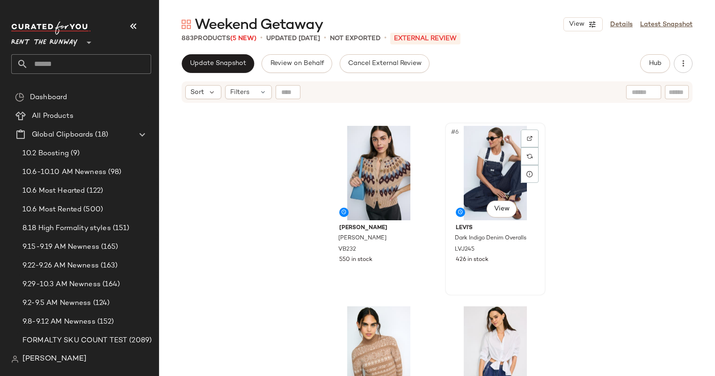
click at [455, 172] on div "#6 View" at bounding box center [496, 173] width 94 height 95
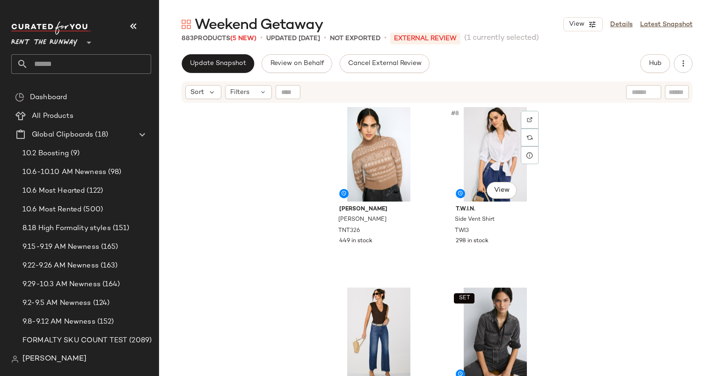
scroll to position [559, 0]
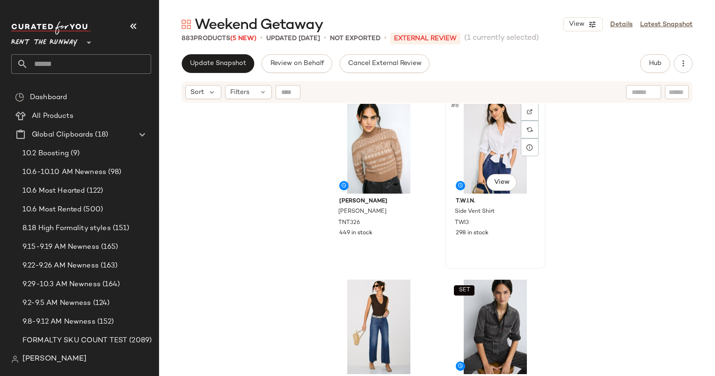
click at [472, 141] on div "#8 View" at bounding box center [496, 146] width 94 height 95
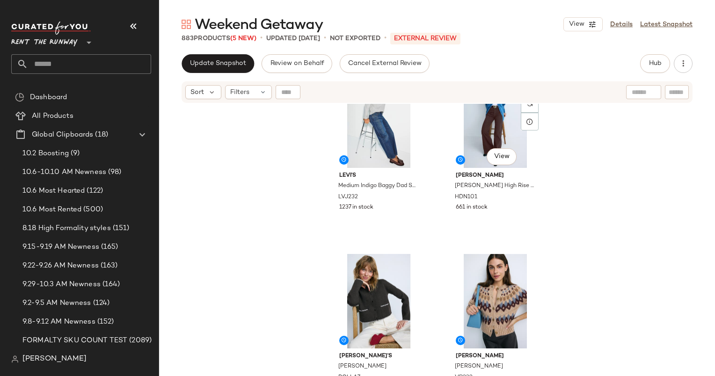
scroll to position [403, 0]
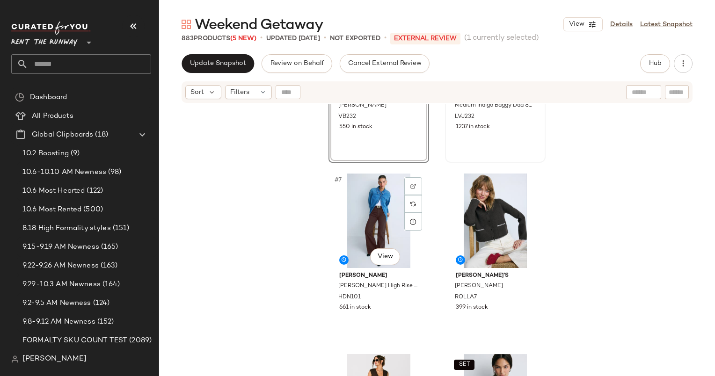
scroll to position [485, 0]
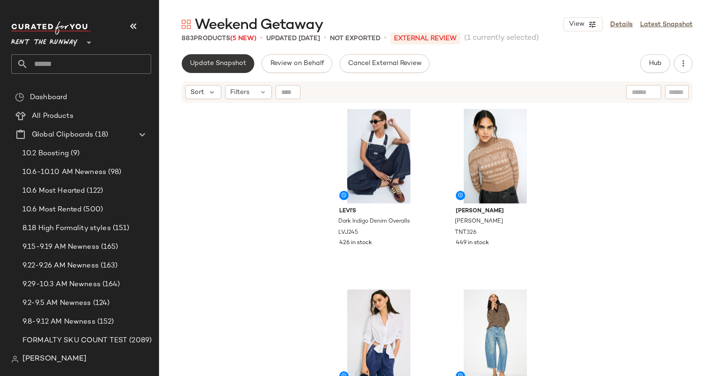
click at [241, 71] on button "Update Snapshot" at bounding box center [218, 63] width 73 height 19
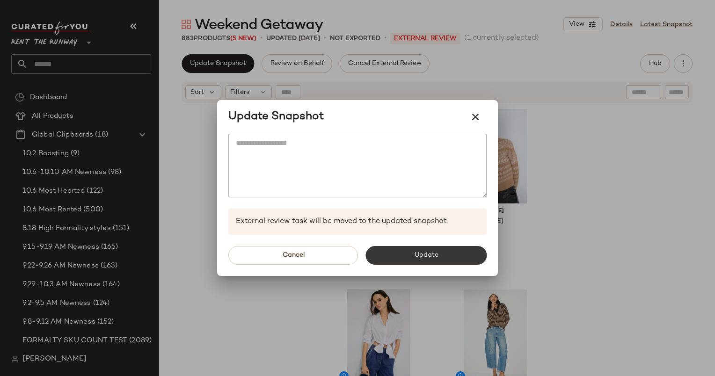
click at [413, 251] on button "Update" at bounding box center [426, 255] width 121 height 19
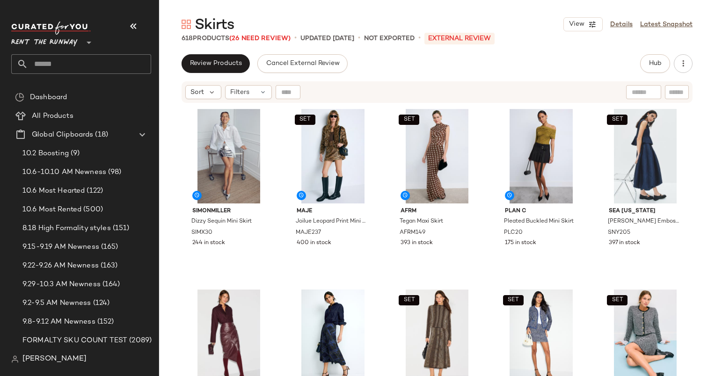
click at [171, 62] on div "Review Products Cancel External Review Hub Send for Review External Review Inte…" at bounding box center [437, 63] width 556 height 19
click at [663, 59] on button "Hub" at bounding box center [655, 63] width 30 height 19
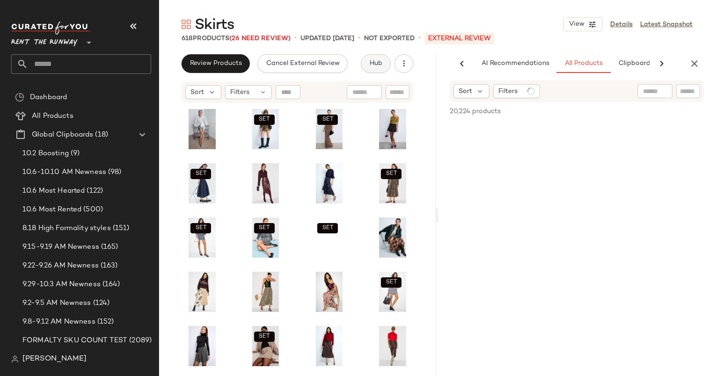
scroll to position [0, 48]
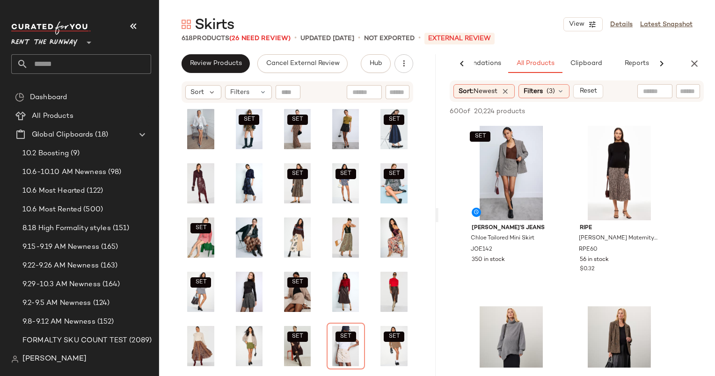
click at [509, 159] on div "SET #1 View" at bounding box center [511, 173] width 94 height 95
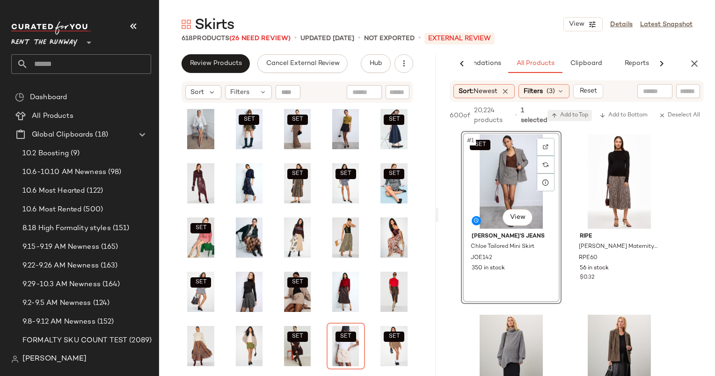
click at [576, 110] on button "Add to Top" at bounding box center [570, 115] width 44 height 11
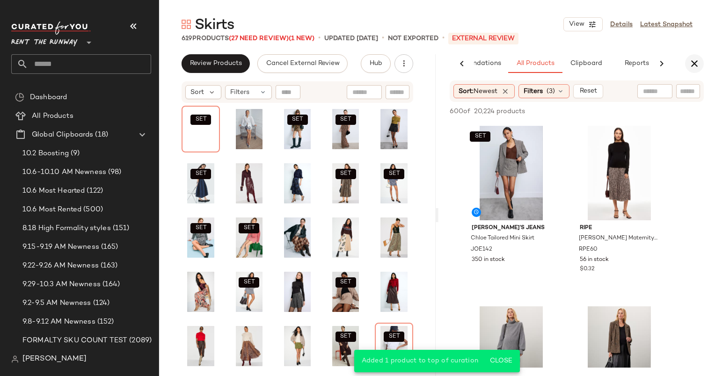
click at [686, 63] on button "button" at bounding box center [694, 63] width 19 height 19
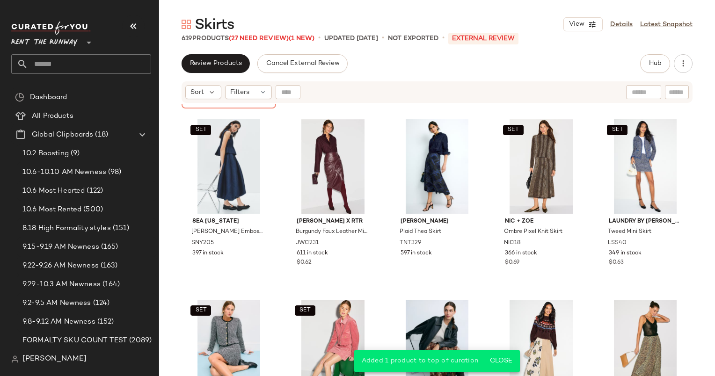
scroll to position [170, 0]
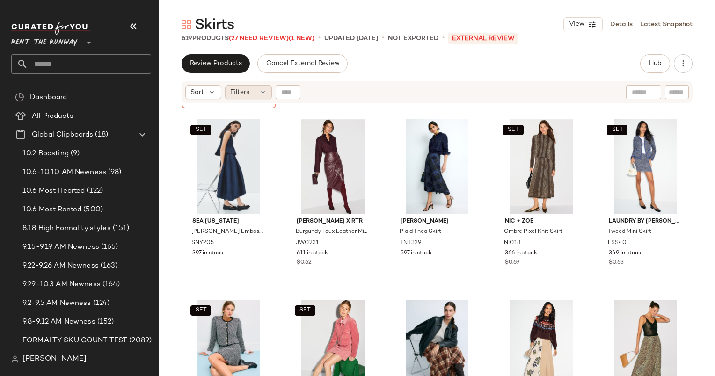
click at [245, 91] on span "Filters" at bounding box center [239, 93] width 19 height 10
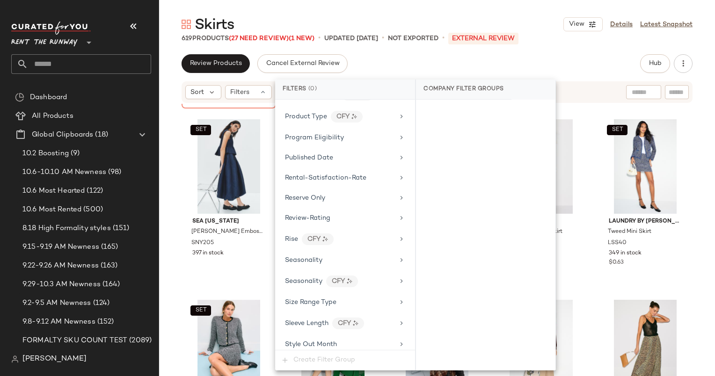
scroll to position [1261, 0]
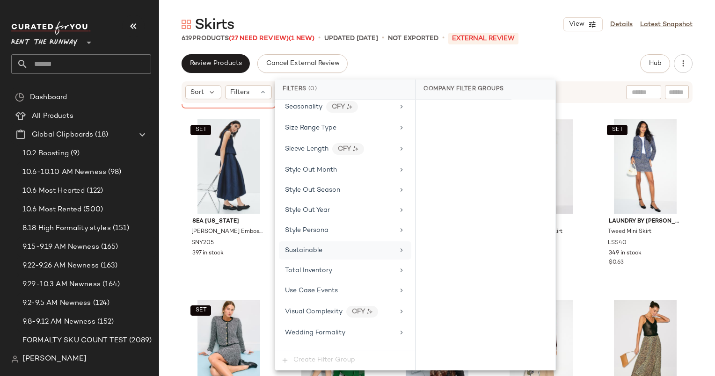
click at [358, 244] on div "Sustainable" at bounding box center [345, 251] width 132 height 18
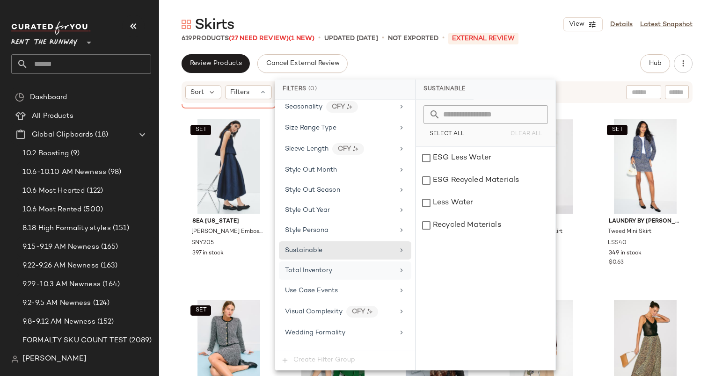
click at [370, 266] on div "Total Inventory" at bounding box center [339, 271] width 109 height 10
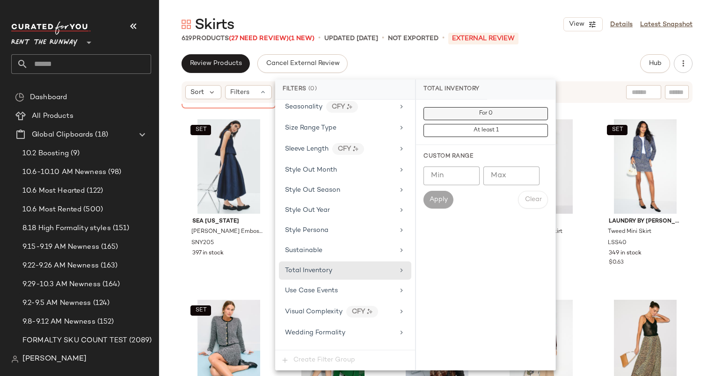
click at [446, 116] on button "For 0" at bounding box center [486, 113] width 125 height 13
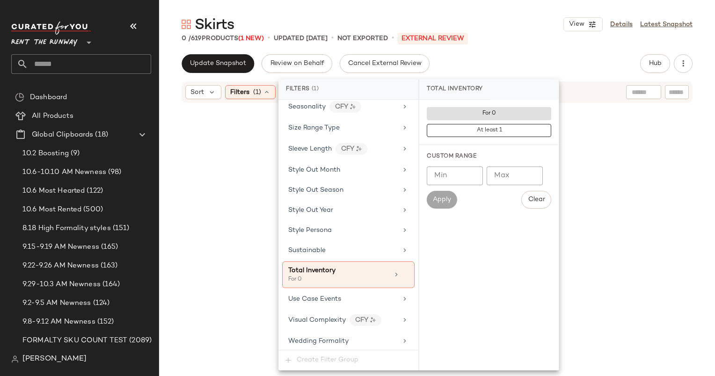
click at [479, 72] on div "Update Snapshot Review on Behalf Cancel External Review Hub Send for Review Ext…" at bounding box center [437, 63] width 511 height 19
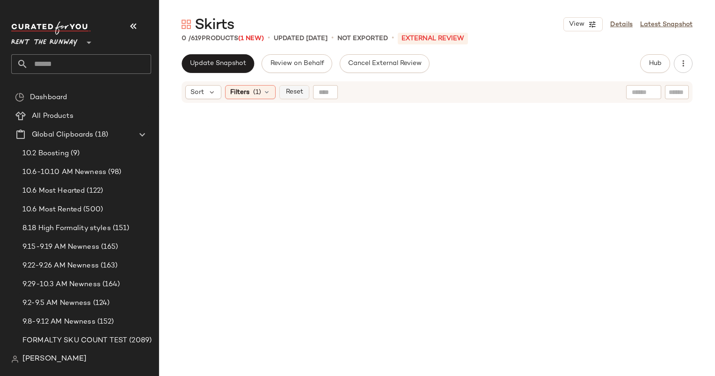
click at [292, 88] on span "Reset" at bounding box center [294, 91] width 18 height 7
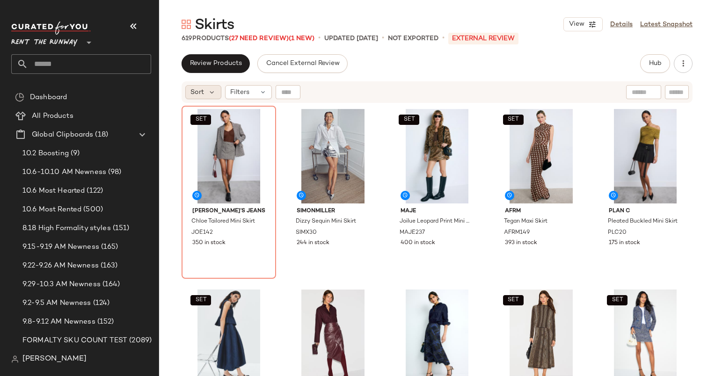
click at [197, 96] on span "Sort" at bounding box center [198, 93] width 14 height 10
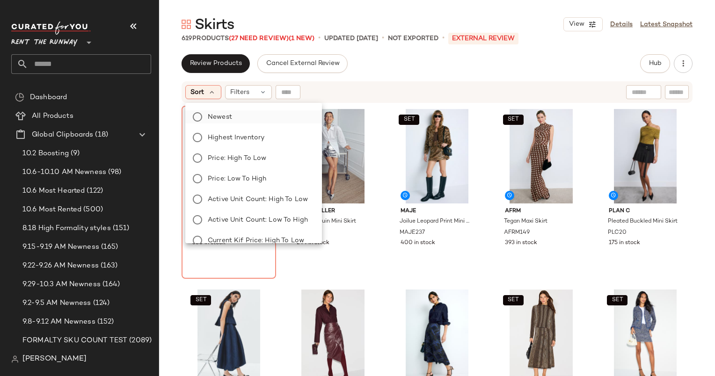
click at [248, 122] on label "Newest" at bounding box center [259, 116] width 110 height 13
click at [398, 88] on div "Sort: Newest Filters Reset" at bounding box center [376, 92] width 382 height 14
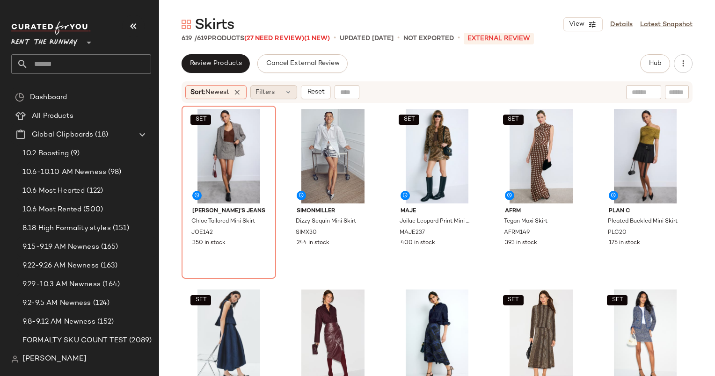
click at [292, 93] on icon at bounding box center [288, 91] width 7 height 7
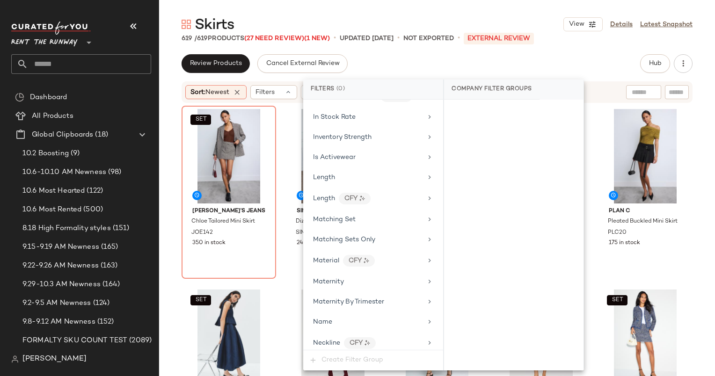
scroll to position [641, 0]
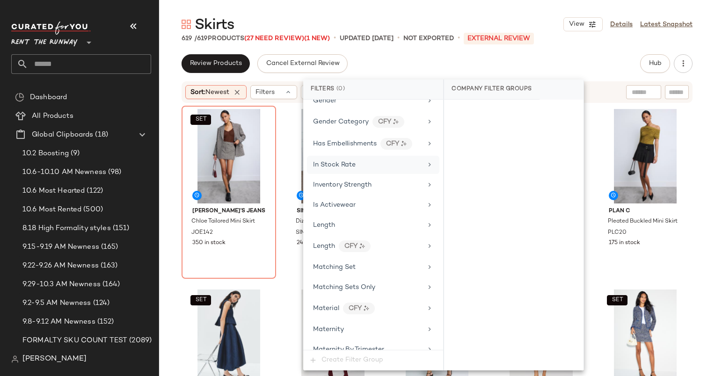
click at [347, 162] on span "In Stock Rate" at bounding box center [334, 165] width 43 height 7
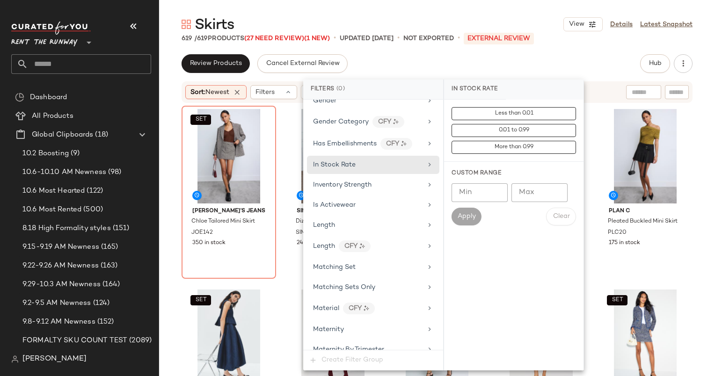
click at [483, 184] on input "Min" at bounding box center [480, 193] width 56 height 19
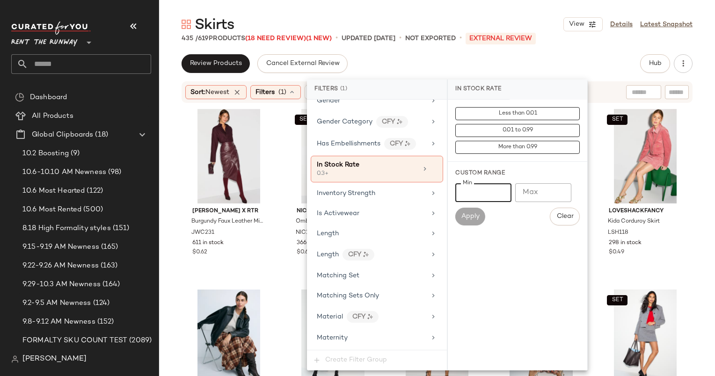
type input "***"
click at [453, 52] on div "Skirts View Details Latest Snapshot 435 / 619 Products (18 Need Review) (1 New)…" at bounding box center [437, 195] width 556 height 361
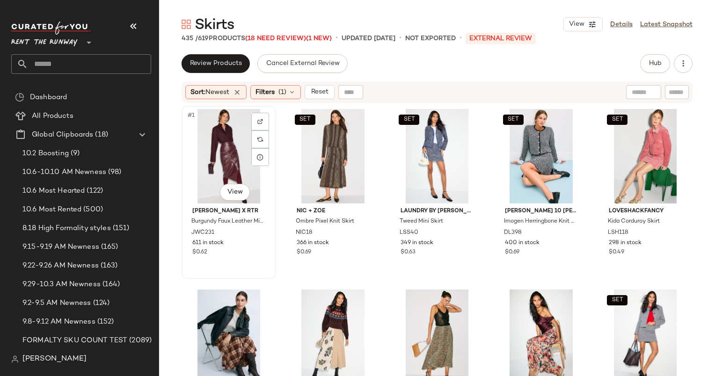
click at [215, 135] on div "#1 View" at bounding box center [229, 156] width 88 height 95
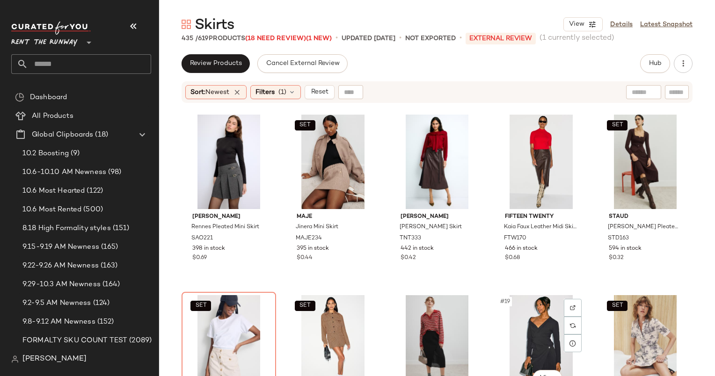
scroll to position [352, 0]
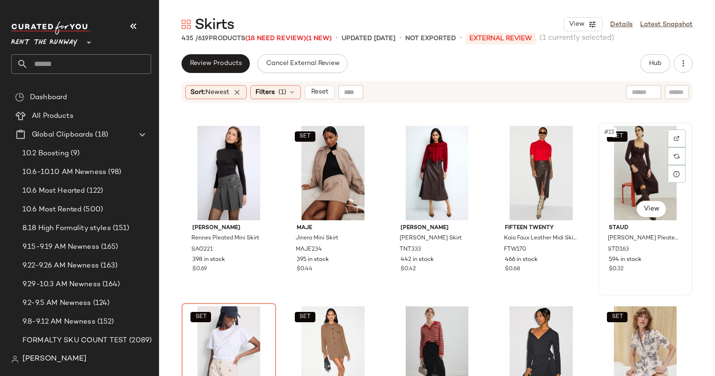
click at [626, 182] on div "SET #15 View" at bounding box center [646, 173] width 88 height 95
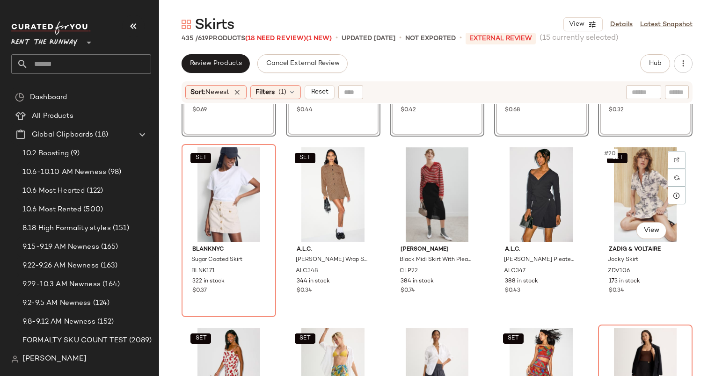
scroll to position [515, 0]
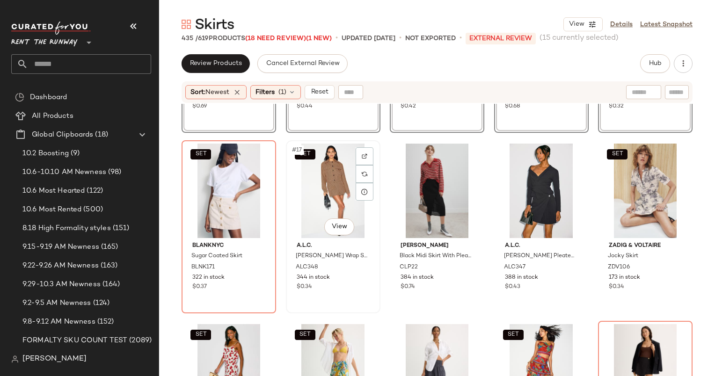
click at [320, 184] on div "SET #17 View" at bounding box center [333, 191] width 88 height 95
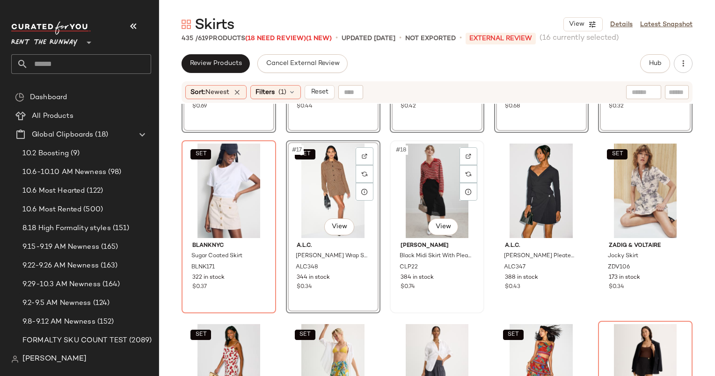
click at [444, 176] on div "#18 View" at bounding box center [437, 191] width 88 height 95
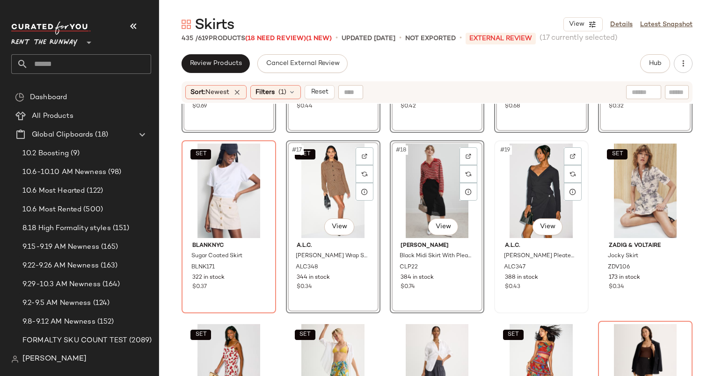
click at [537, 161] on div "#19 View" at bounding box center [542, 191] width 88 height 95
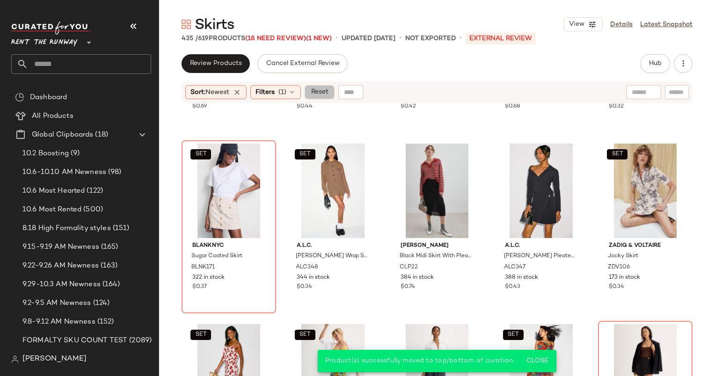
click at [320, 96] on span "Reset" at bounding box center [319, 91] width 18 height 7
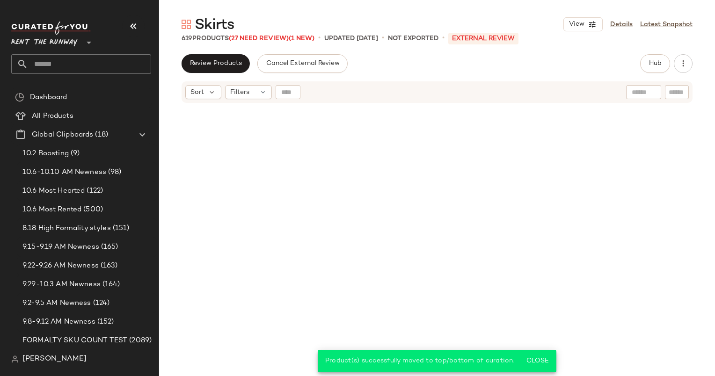
scroll to position [550, 0]
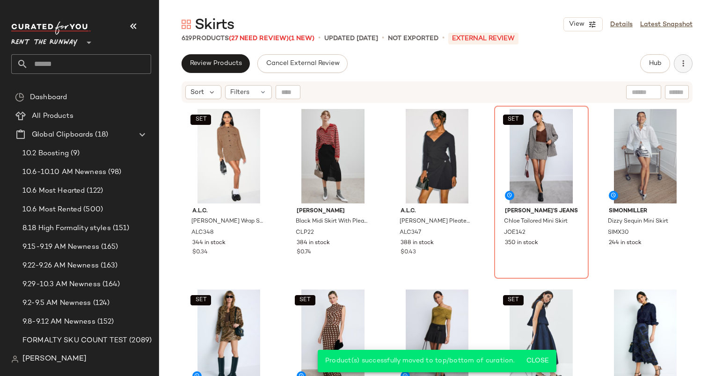
click at [681, 60] on icon "button" at bounding box center [683, 63] width 9 height 9
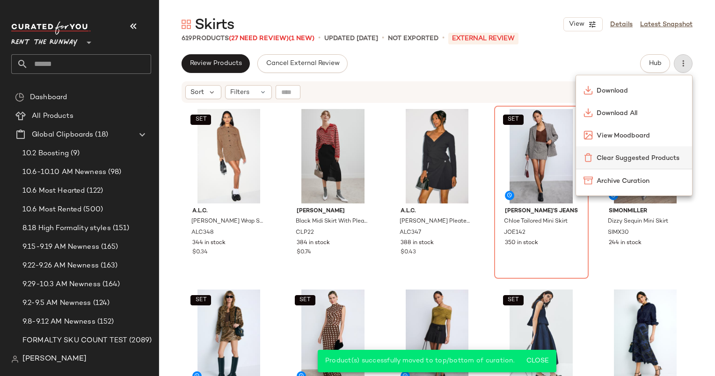
click at [626, 156] on span "Clear Suggested Products" at bounding box center [641, 159] width 88 height 10
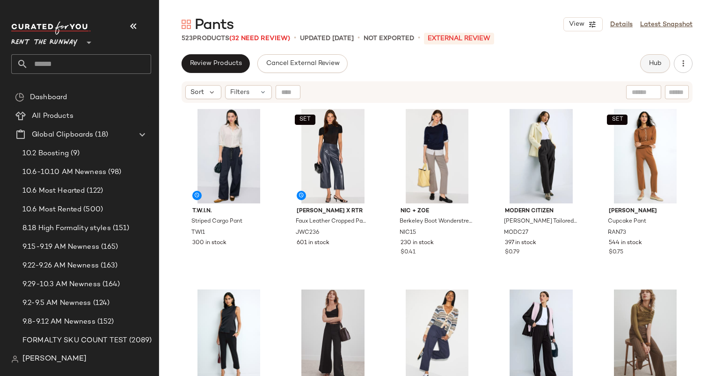
click at [659, 65] on span "Hub" at bounding box center [655, 63] width 13 height 7
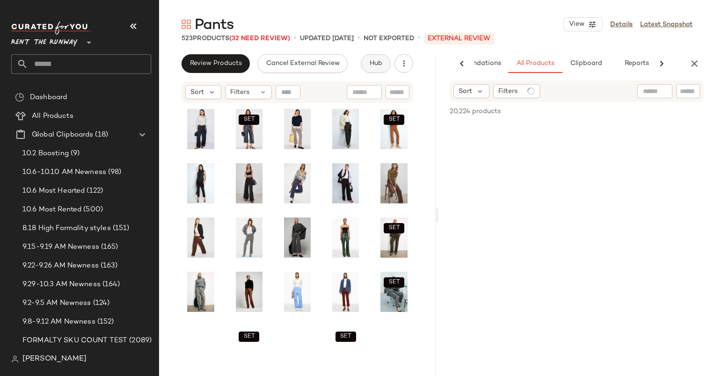
scroll to position [0, 48]
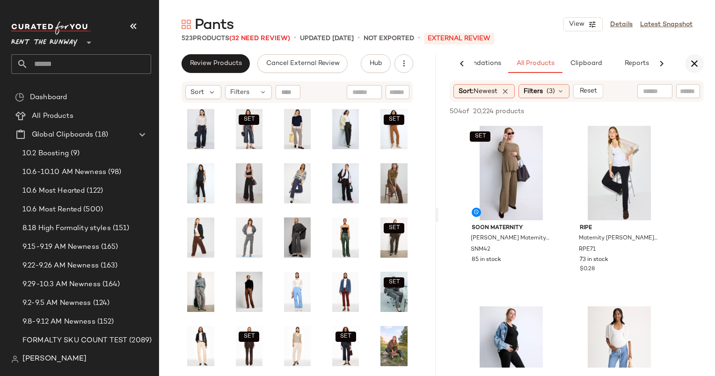
click at [692, 64] on icon "button" at bounding box center [694, 63] width 11 height 11
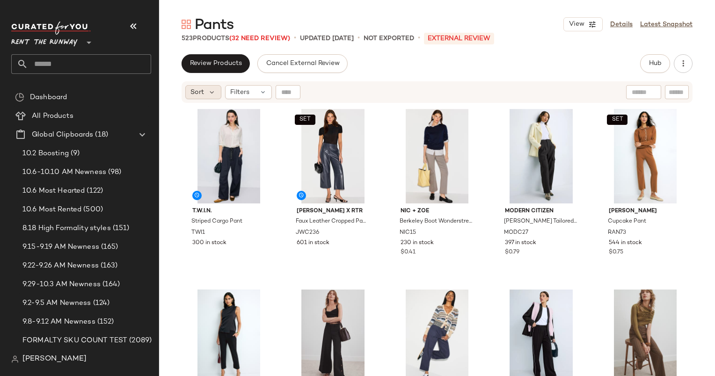
click at [204, 97] on div "Sort" at bounding box center [203, 92] width 36 height 14
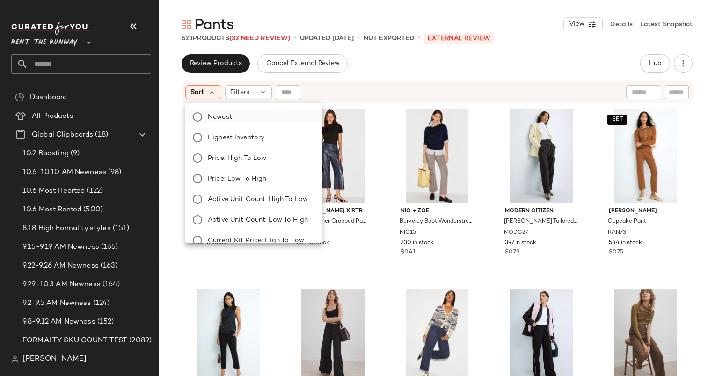
click at [262, 111] on label "Newest" at bounding box center [259, 116] width 110 height 13
click at [433, 66] on div "Review Products Cancel External Review Hub Send for Review External Review Inte…" at bounding box center [437, 63] width 511 height 19
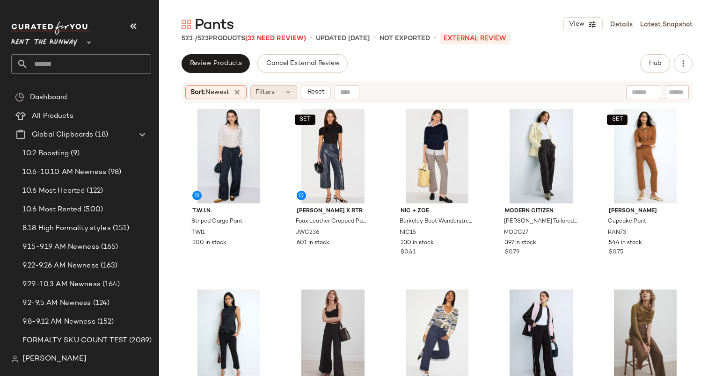
click at [275, 88] on span "Filters" at bounding box center [265, 93] width 19 height 10
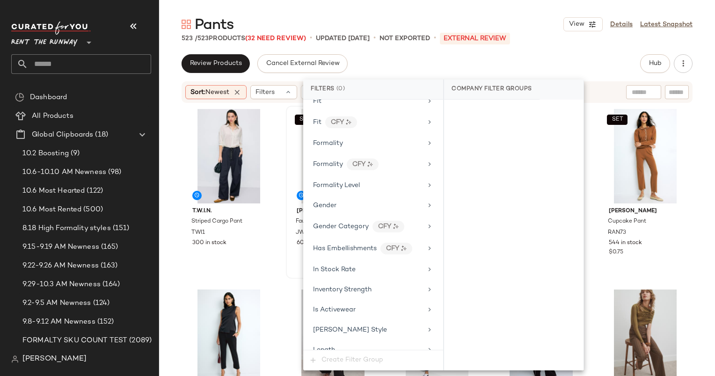
scroll to position [559, 0]
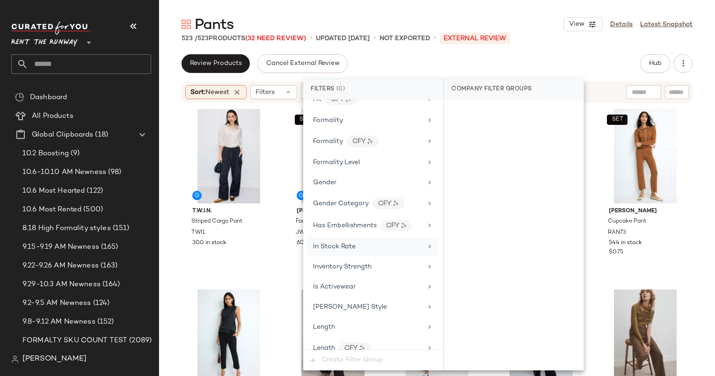
click at [328, 243] on span "In Stock Rate" at bounding box center [334, 246] width 43 height 7
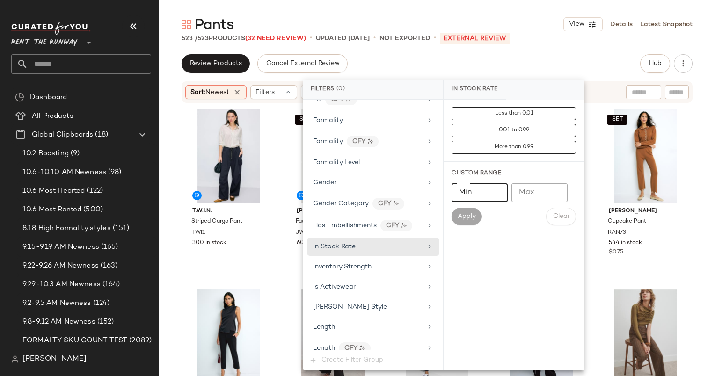
click at [484, 194] on input "Min" at bounding box center [480, 193] width 56 height 19
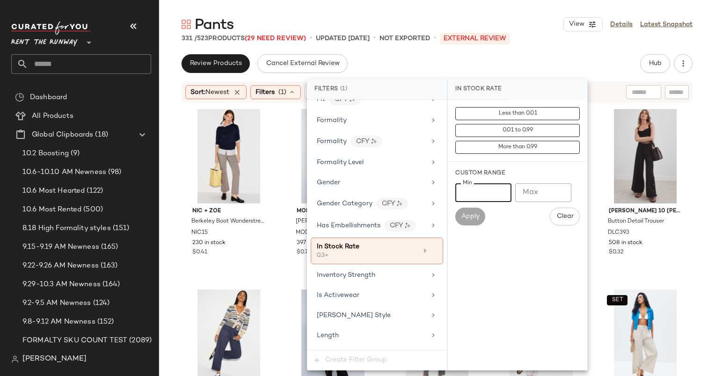
type input "***"
click at [410, 55] on div "Review Products Cancel External Review Hub Send for Review External Review Inte…" at bounding box center [437, 63] width 511 height 19
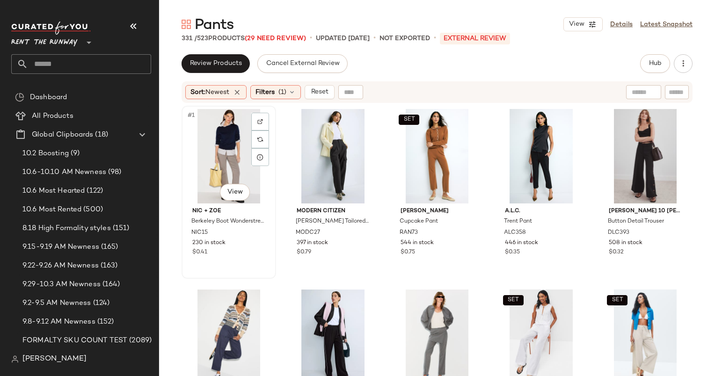
click at [228, 129] on div "#1 View" at bounding box center [229, 156] width 88 height 95
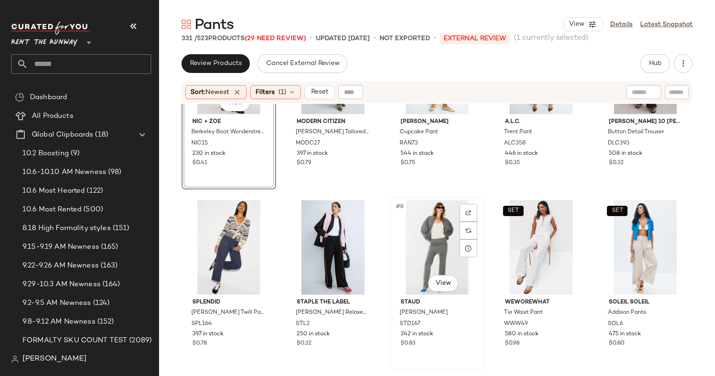
scroll to position [172, 0]
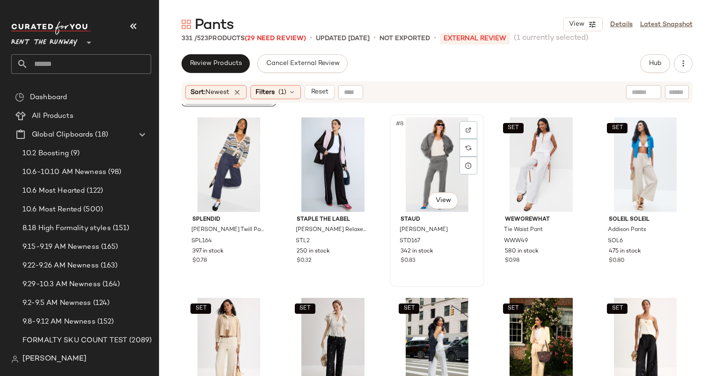
click at [423, 178] on div "#8 View" at bounding box center [437, 165] width 88 height 95
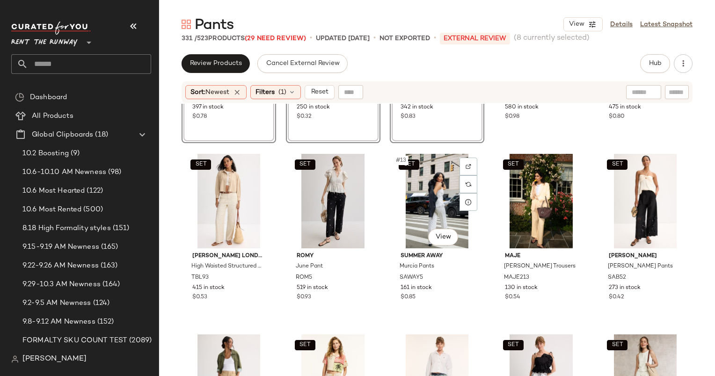
scroll to position [326, 0]
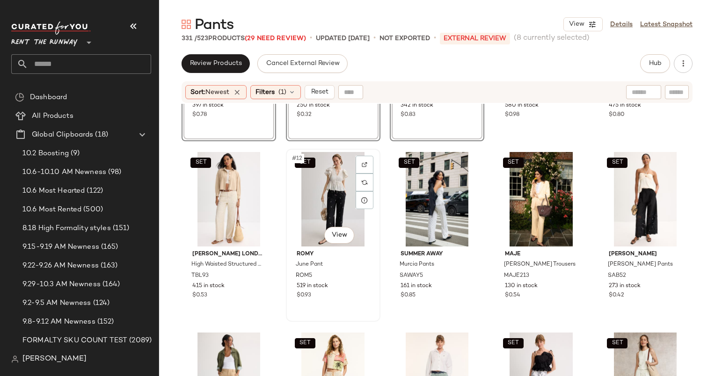
click at [332, 175] on div "SET #12 View" at bounding box center [333, 199] width 88 height 95
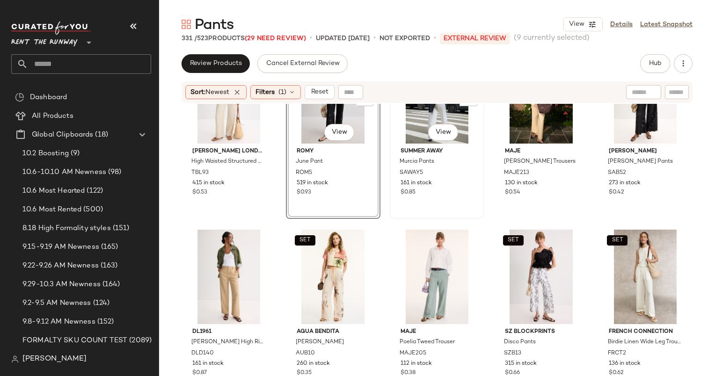
scroll to position [434, 0]
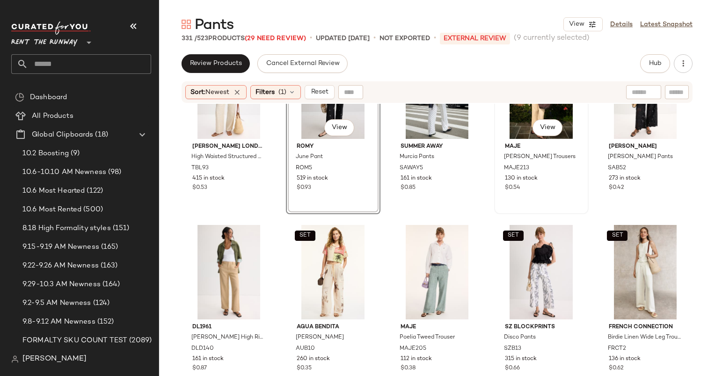
click at [498, 189] on div "Maje Pyron Trousers MAJE213 130 in stock $0.54" at bounding box center [542, 166] width 88 height 54
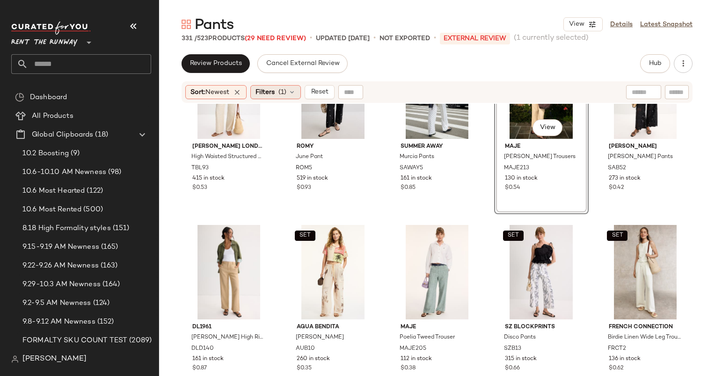
click at [272, 89] on span "Filters" at bounding box center [265, 93] width 19 height 10
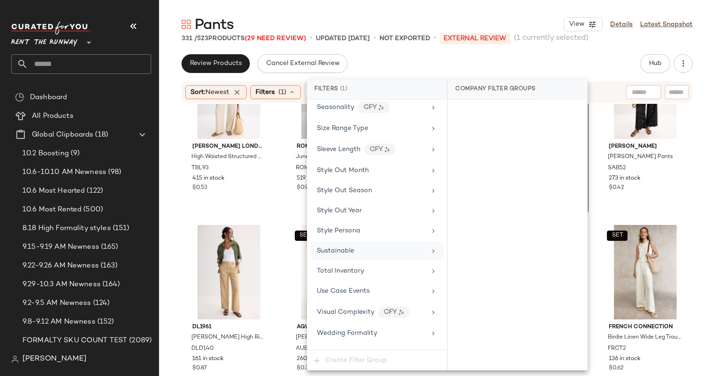
scroll to position [1261, 0]
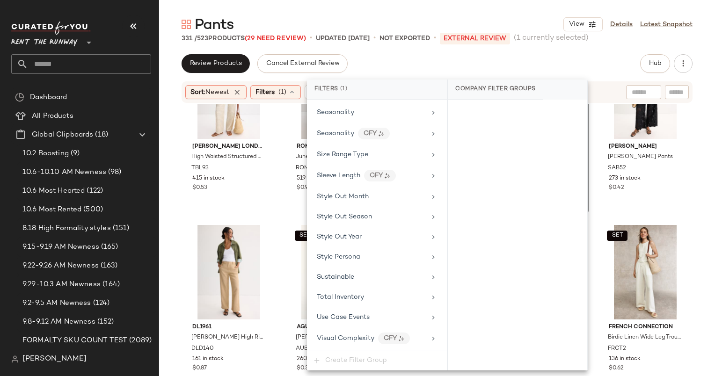
click at [324, 110] on div "Filter Groups Brand Category Active Unit Count Actual Price Add On Type AI Embe…" at bounding box center [377, 225] width 140 height 250
click at [335, 110] on div "Filter Groups Brand Category Active Unit Count Actual Price Add On Type AI Embe…" at bounding box center [377, 225] width 140 height 250
click at [346, 107] on div "Seasonality" at bounding box center [377, 112] width 132 height 18
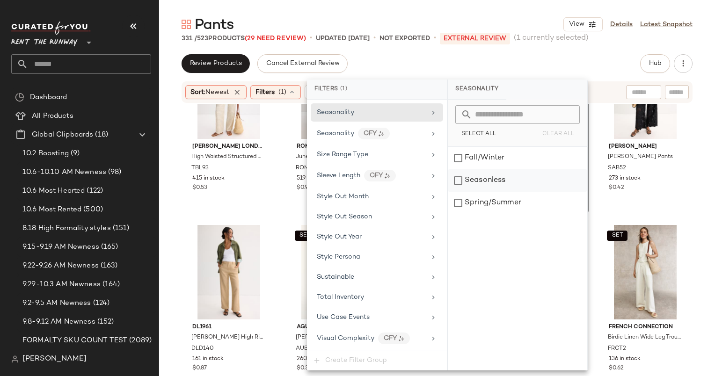
click at [486, 169] on div "Seasonless" at bounding box center [518, 180] width 140 height 22
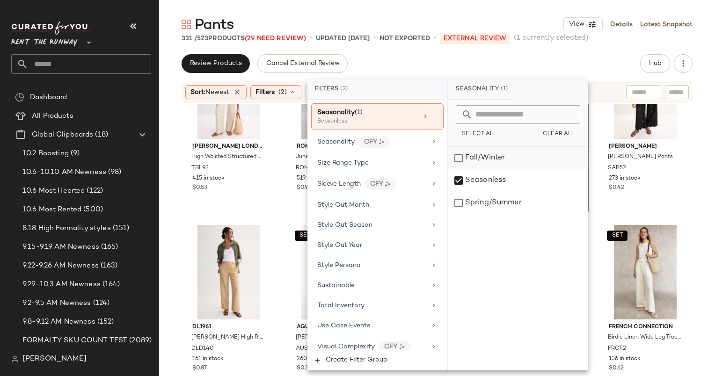
click at [483, 155] on div "Fall/Winter" at bounding box center [519, 158] width 140 height 22
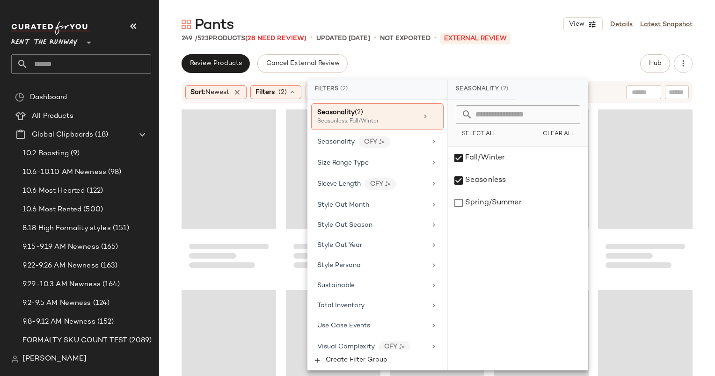
click at [526, 30] on div "Pants View Details Latest Snapshot" at bounding box center [437, 24] width 556 height 19
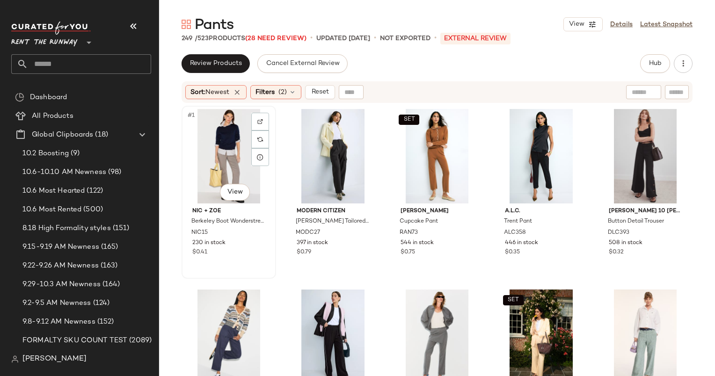
click at [202, 127] on div "#1 View" at bounding box center [229, 156] width 88 height 95
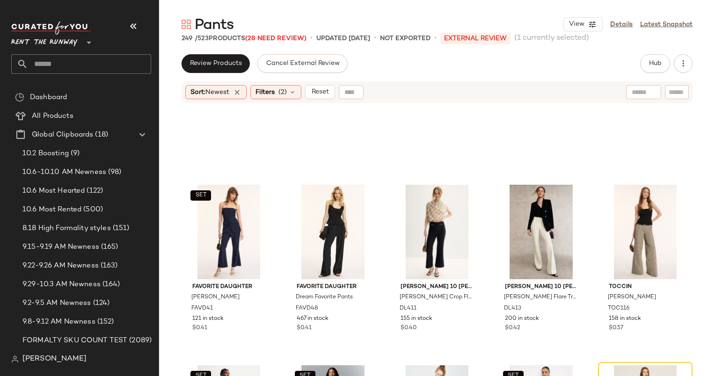
scroll to position [400, 0]
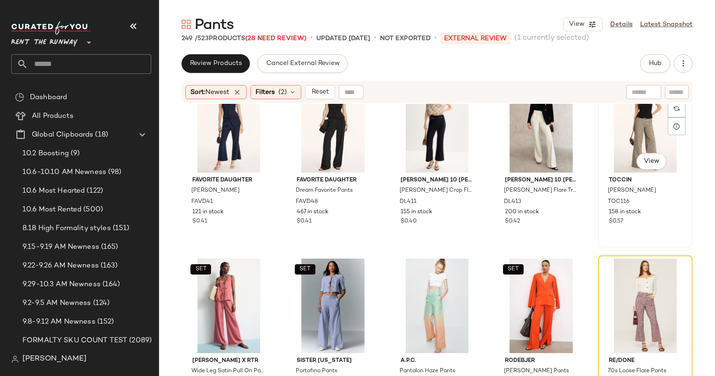
click at [626, 139] on div "#15 View" at bounding box center [646, 125] width 88 height 95
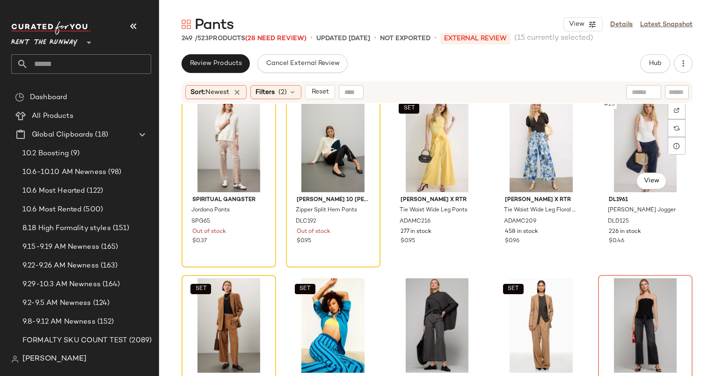
scroll to position [770, 0]
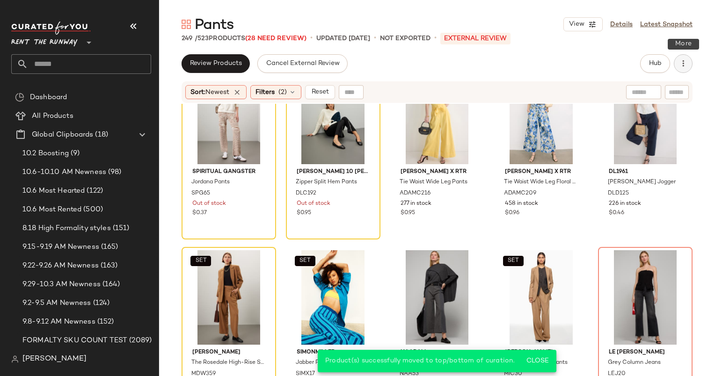
click at [687, 63] on icon "button" at bounding box center [683, 63] width 9 height 9
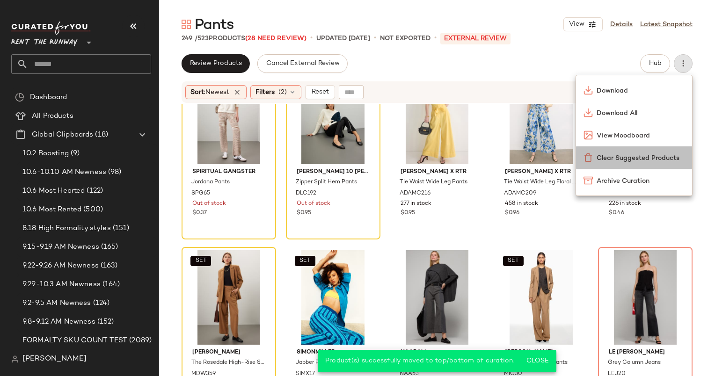
click at [628, 159] on span "Clear Suggested Products" at bounding box center [641, 159] width 88 height 10
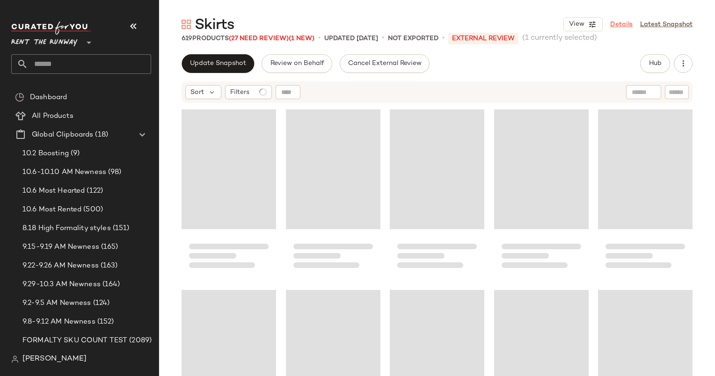
scroll to position [550, 0]
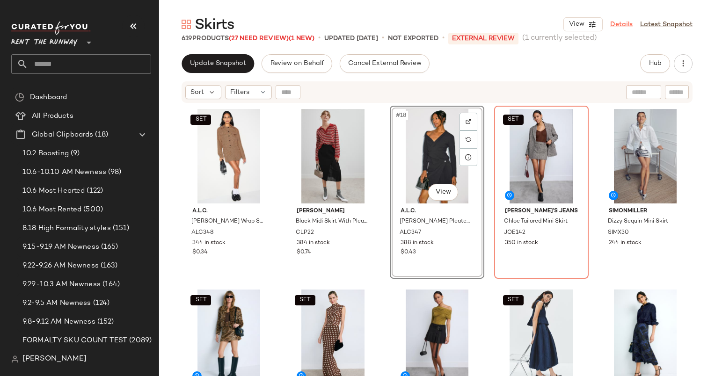
click at [624, 22] on link "Details" at bounding box center [622, 25] width 22 height 10
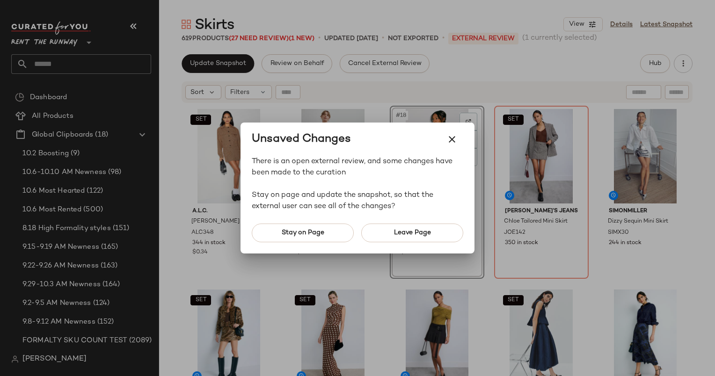
click at [523, 54] on div at bounding box center [357, 188] width 715 height 376
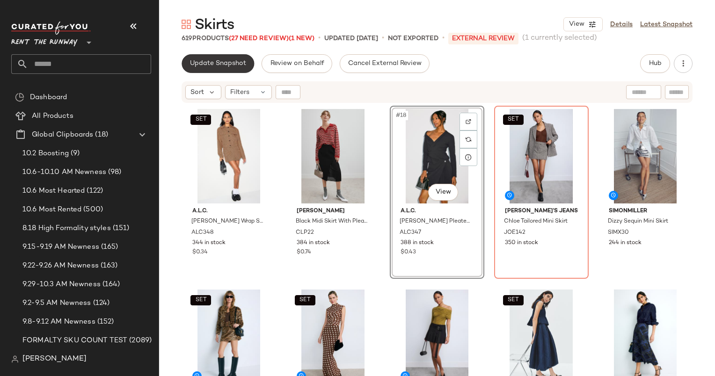
click at [220, 70] on button "Update Snapshot" at bounding box center [218, 63] width 73 height 19
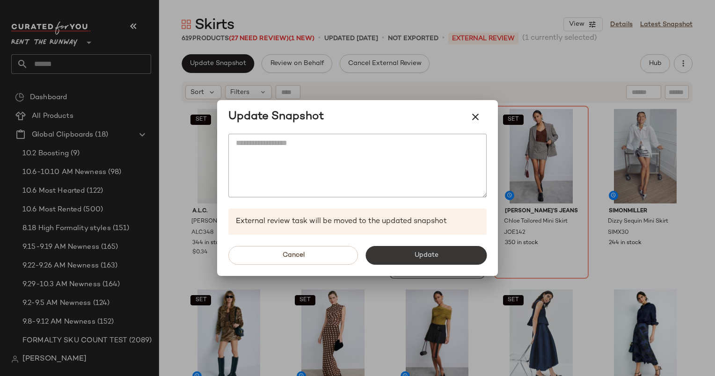
click at [428, 250] on button "Update" at bounding box center [426, 255] width 121 height 19
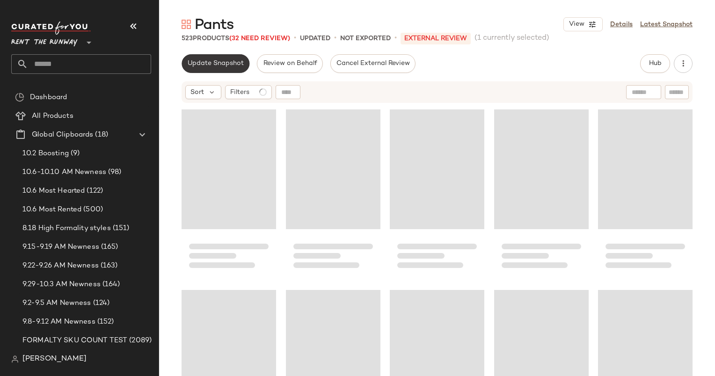
scroll to position [369, 0]
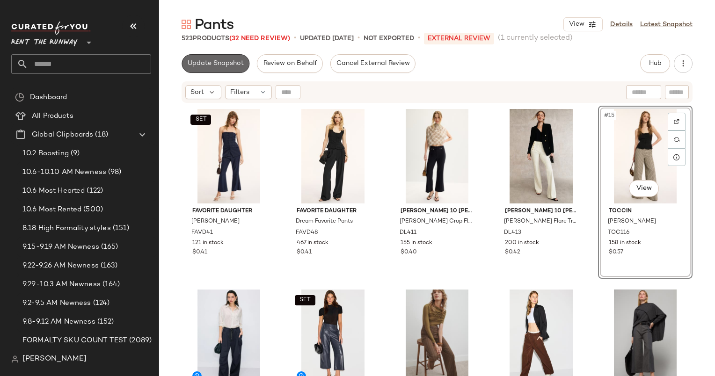
click at [216, 56] on button "Update Snapshot" at bounding box center [216, 63] width 68 height 19
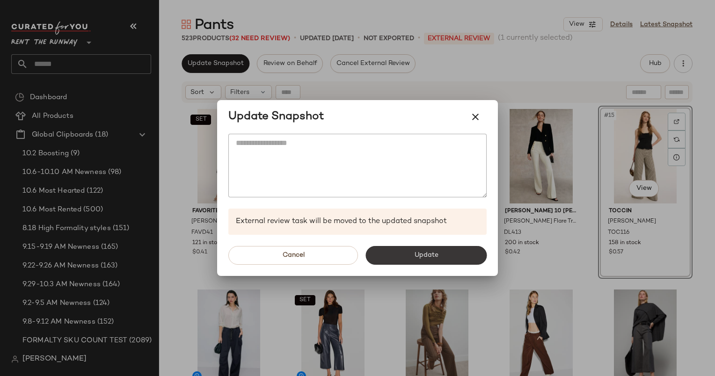
click at [440, 262] on button "Update" at bounding box center [426, 255] width 121 height 19
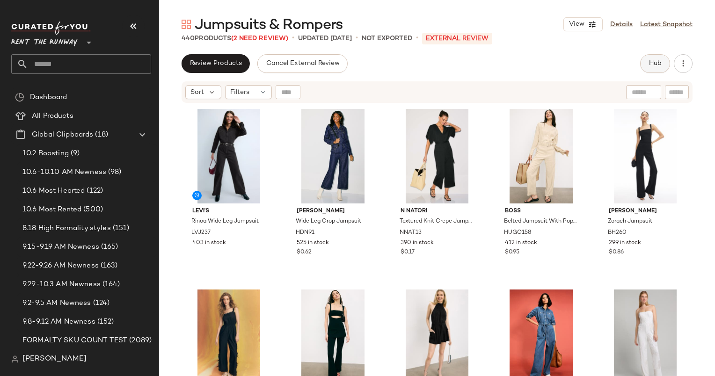
click at [649, 66] on span "Hub" at bounding box center [655, 63] width 13 height 7
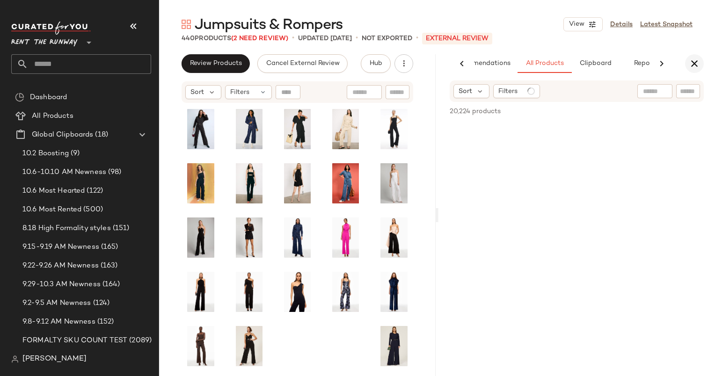
scroll to position [0, 39]
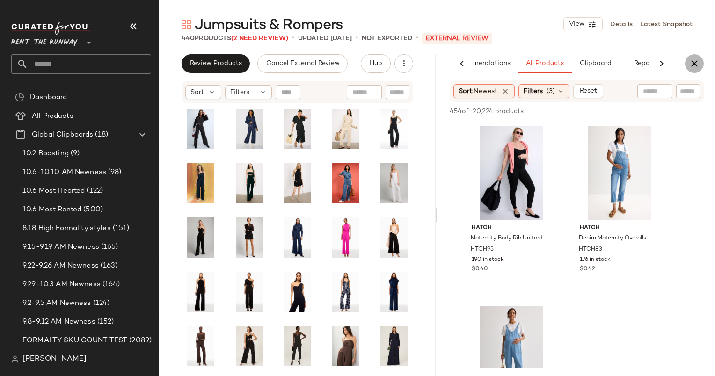
click at [696, 59] on icon "button" at bounding box center [694, 63] width 11 height 11
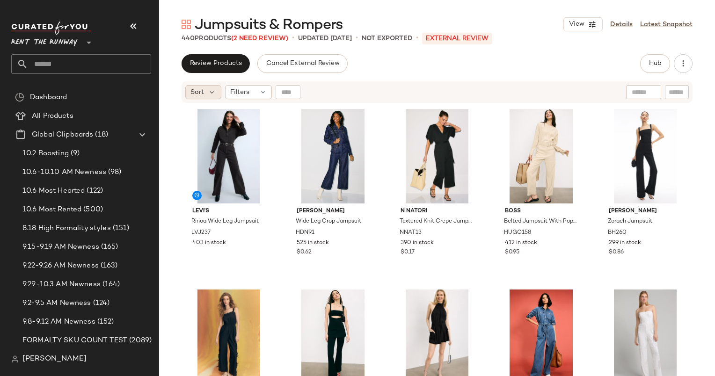
click at [200, 90] on span "Sort" at bounding box center [198, 93] width 14 height 10
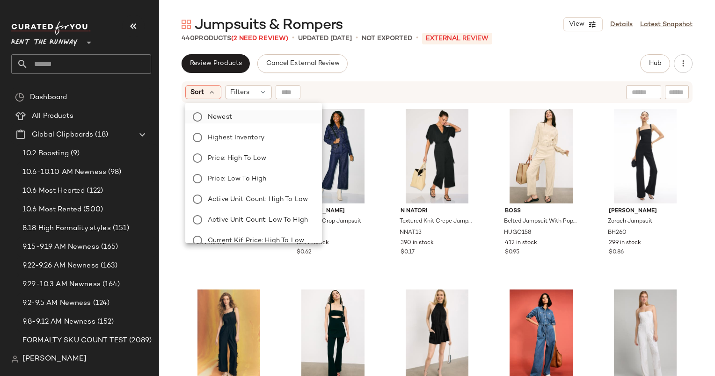
click at [245, 120] on label "Newest" at bounding box center [259, 116] width 110 height 13
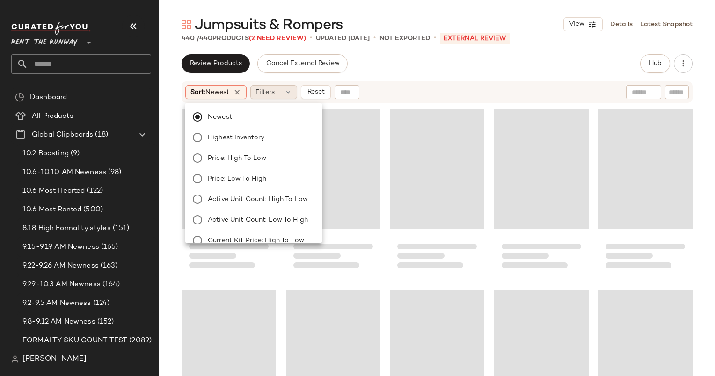
click at [264, 89] on span "Filters" at bounding box center [265, 93] width 19 height 10
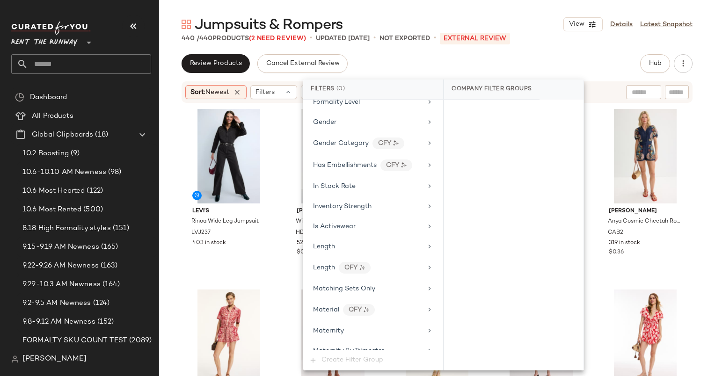
scroll to position [621, 0]
click at [344, 183] on div "In Stock Rate" at bounding box center [334, 186] width 43 height 10
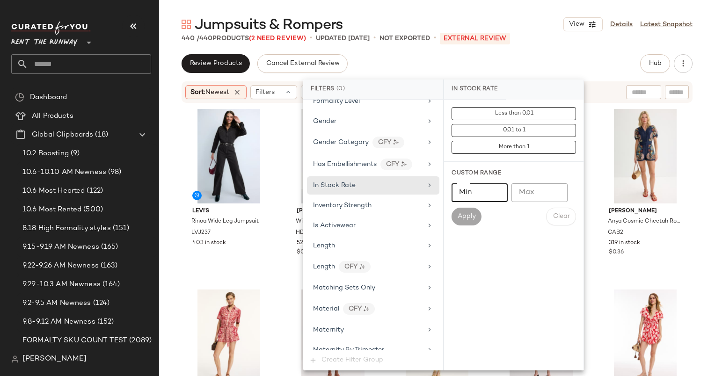
click at [479, 194] on input "Min" at bounding box center [480, 193] width 56 height 19
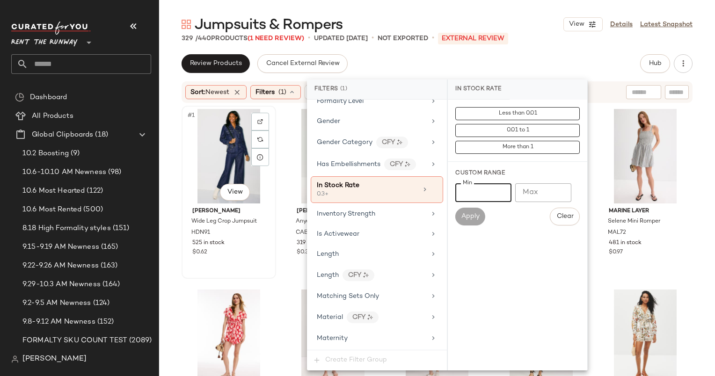
type input "***"
click at [223, 132] on div "#1 View" at bounding box center [229, 156] width 88 height 95
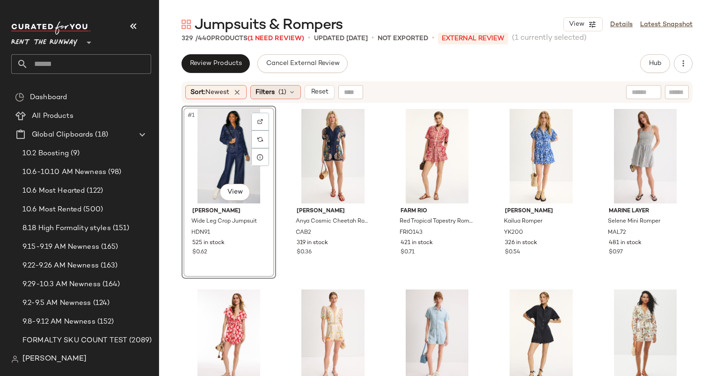
click at [293, 92] on icon at bounding box center [291, 91] width 7 height 7
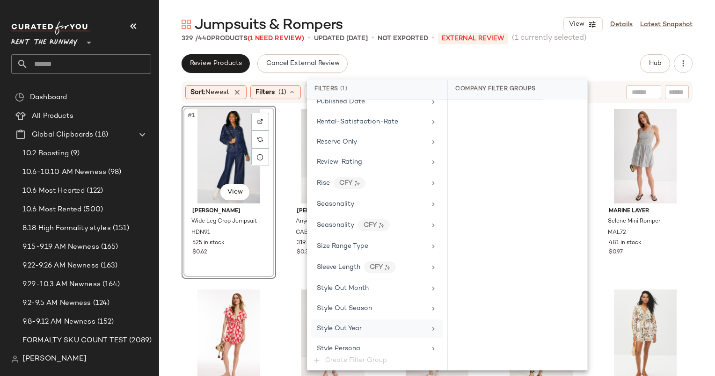
scroll to position [1139, 0]
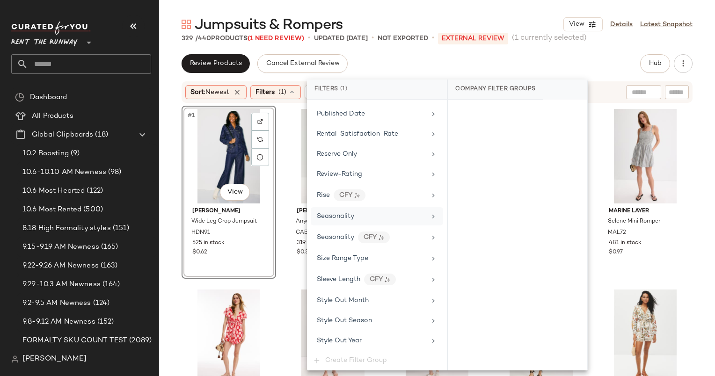
click at [365, 212] on div "Seasonality" at bounding box center [371, 217] width 109 height 10
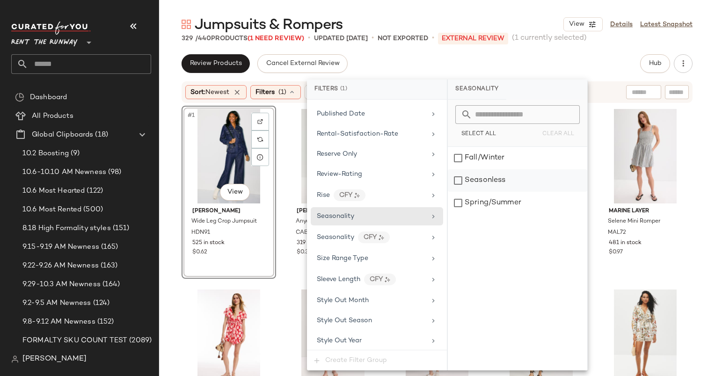
click at [476, 177] on div "Seasonless" at bounding box center [518, 180] width 140 height 22
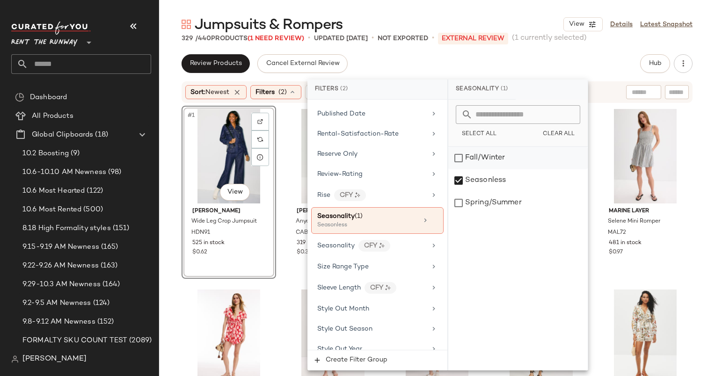
click at [469, 158] on div "Fall/Winter" at bounding box center [519, 158] width 140 height 22
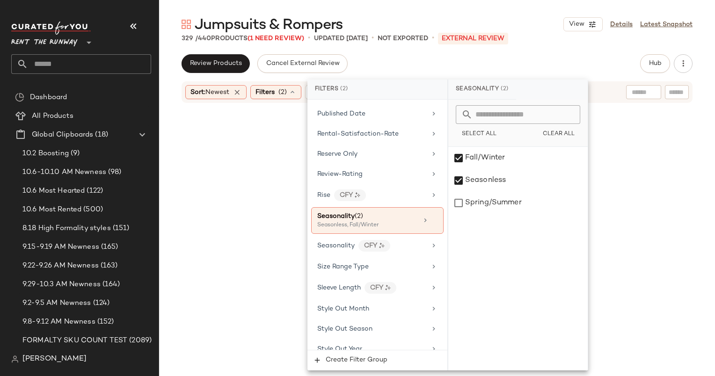
click at [444, 74] on div "Review Products Cancel External Review Hub Send for Review External Review Inte…" at bounding box center [437, 215] width 556 height 322
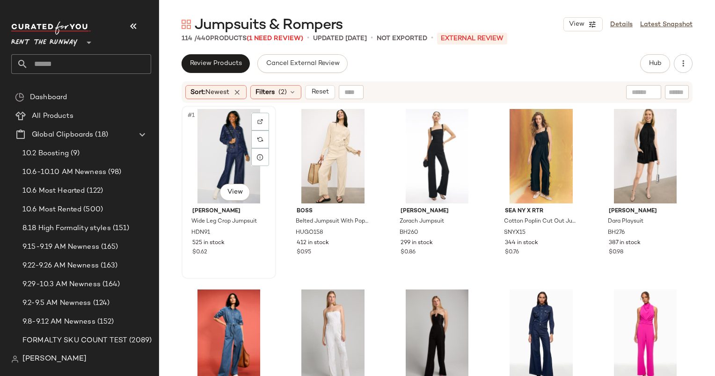
click at [233, 135] on div "#1 View" at bounding box center [229, 156] width 88 height 95
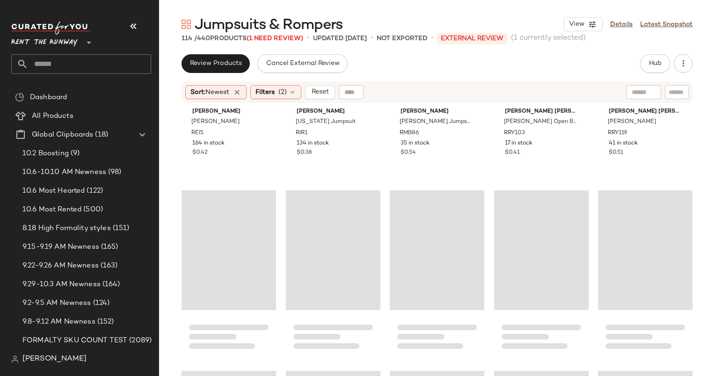
scroll to position [3862, 0]
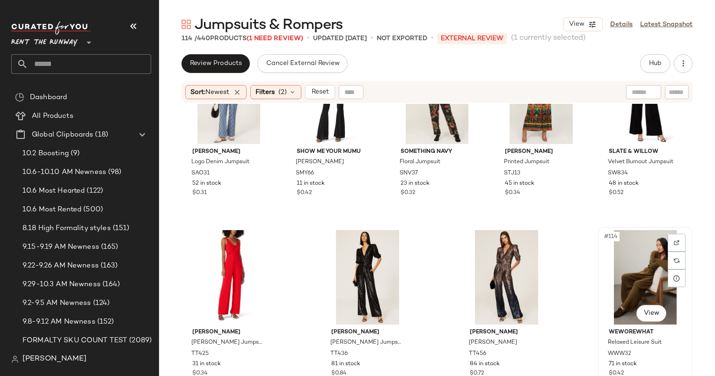
click at [627, 276] on div "#114 View" at bounding box center [646, 277] width 88 height 95
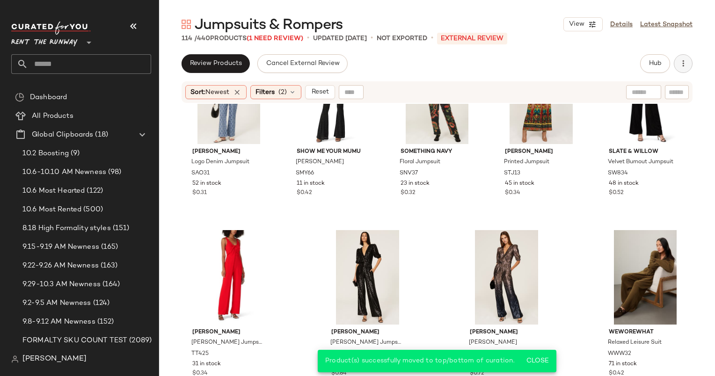
click at [678, 66] on button "button" at bounding box center [683, 63] width 19 height 19
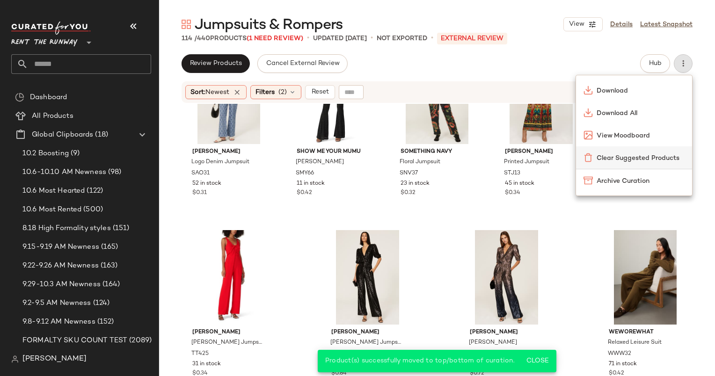
click at [601, 154] on span "Clear Suggested Products" at bounding box center [641, 159] width 88 height 10
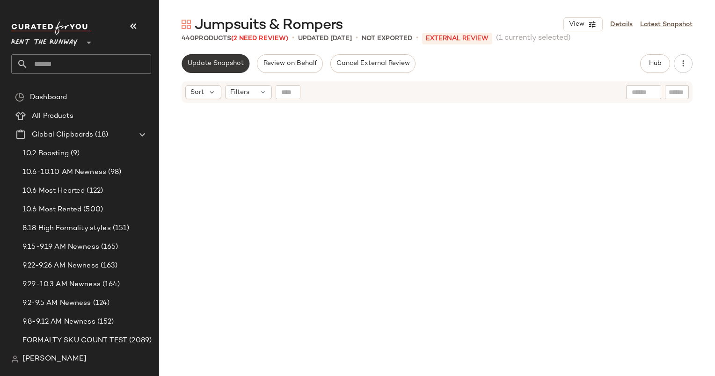
scroll to position [3976, 0]
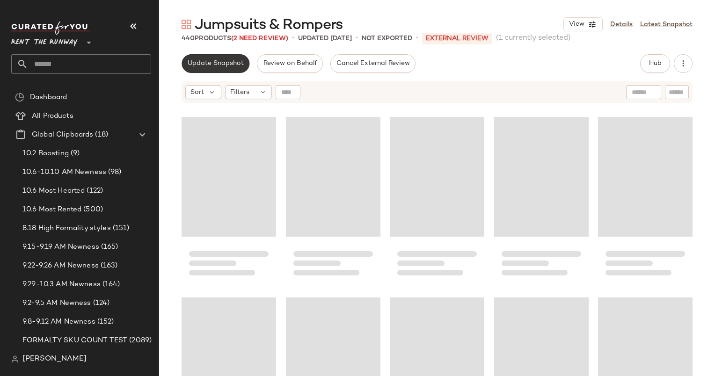
click at [213, 68] on button "Update Snapshot" at bounding box center [216, 63] width 68 height 19
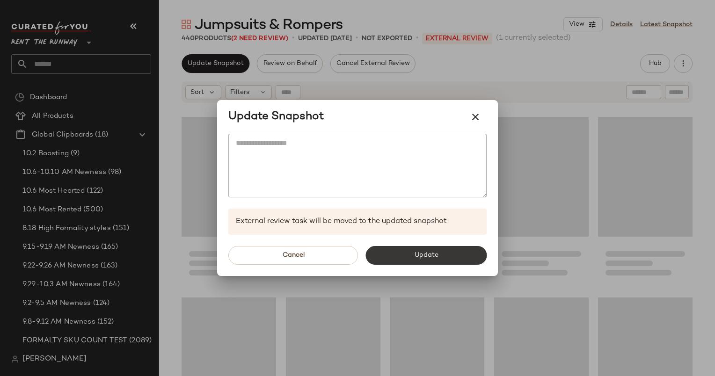
click at [424, 255] on span "Update" at bounding box center [426, 255] width 24 height 7
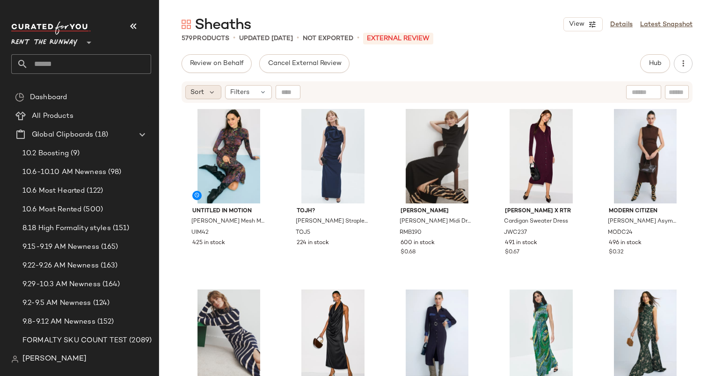
click at [200, 89] on span "Sort" at bounding box center [198, 93] width 14 height 10
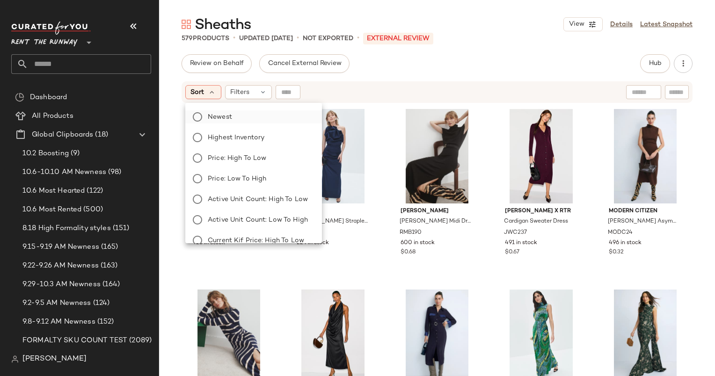
click at [234, 115] on label "Newest" at bounding box center [259, 116] width 110 height 13
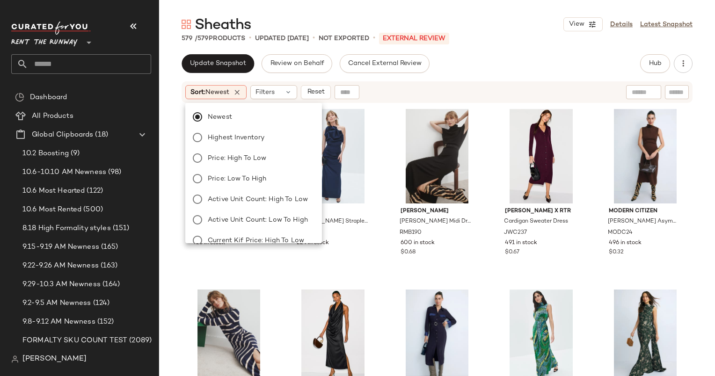
click at [286, 99] on div "Newest Highest Inventory Price: High to Low Price: Low to High Active Unit Coun…" at bounding box center [253, 171] width 137 height 144
click at [273, 87] on div "Filters" at bounding box center [273, 92] width 47 height 14
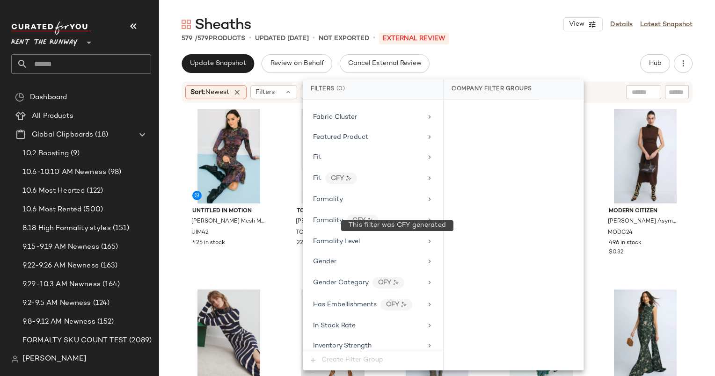
scroll to position [537, 0]
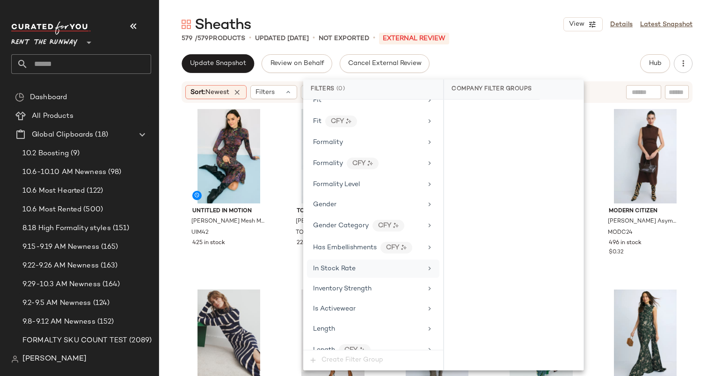
click at [353, 260] on div "In Stock Rate" at bounding box center [373, 269] width 132 height 18
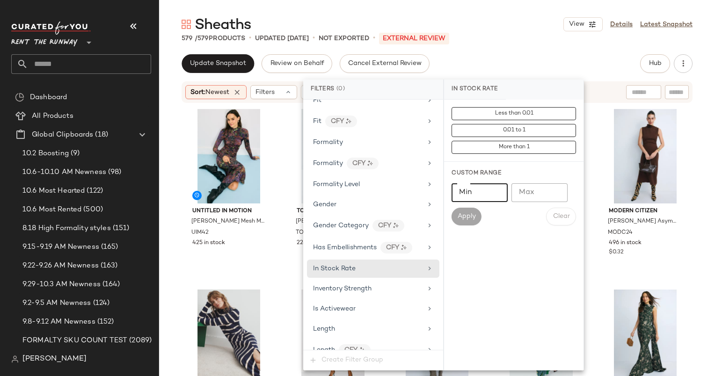
click at [471, 194] on input "Min" at bounding box center [480, 193] width 56 height 19
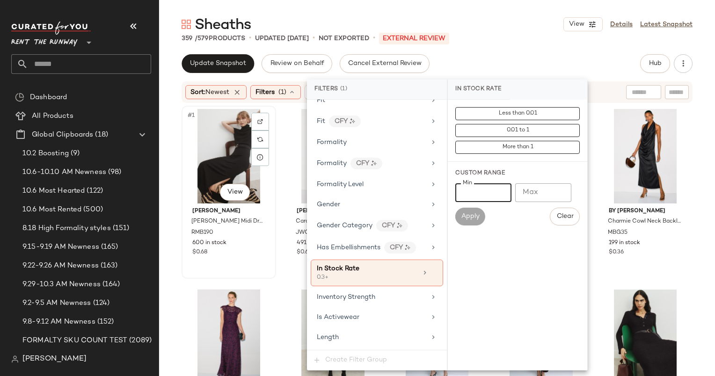
type input "***"
click at [210, 140] on div "#1 View" at bounding box center [229, 156] width 88 height 95
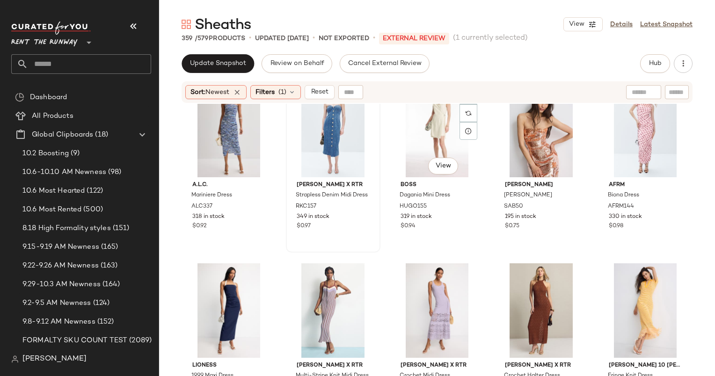
scroll to position [1122, 0]
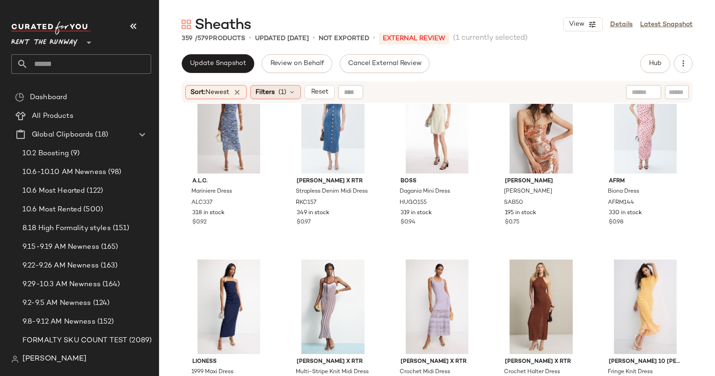
click at [290, 92] on div "Filters (1)" at bounding box center [275, 92] width 51 height 14
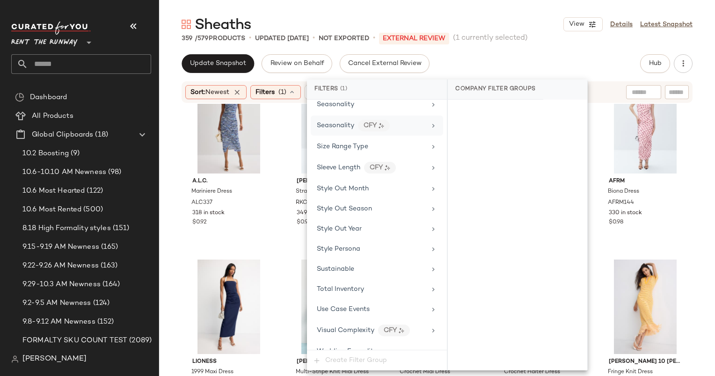
scroll to position [1204, 0]
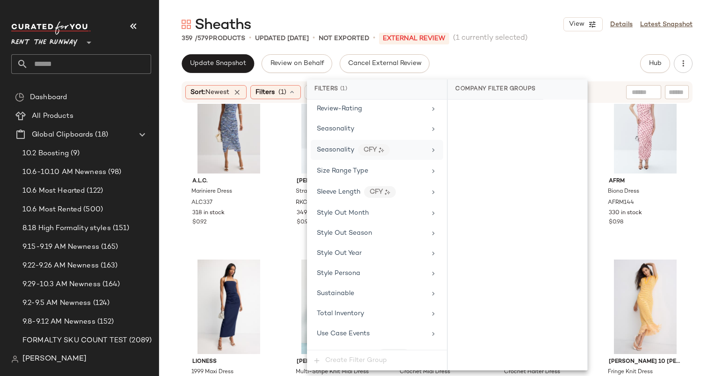
click at [355, 124] on div "Seasonality" at bounding box center [371, 129] width 109 height 10
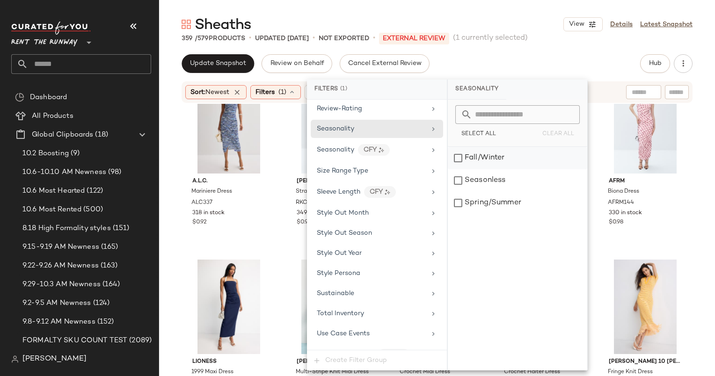
click at [490, 162] on div "Fall/Winter" at bounding box center [518, 158] width 140 height 22
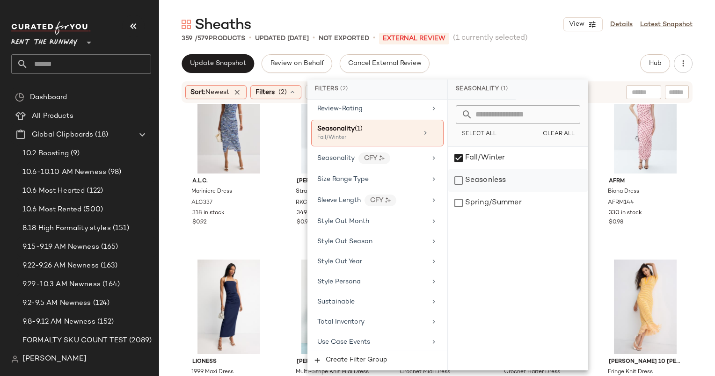
click at [493, 174] on div "Seasonless" at bounding box center [519, 180] width 140 height 22
click at [470, 72] on div "Update Snapshot Review on Behalf Cancel External Review Hub Send for Review Ext…" at bounding box center [437, 63] width 511 height 19
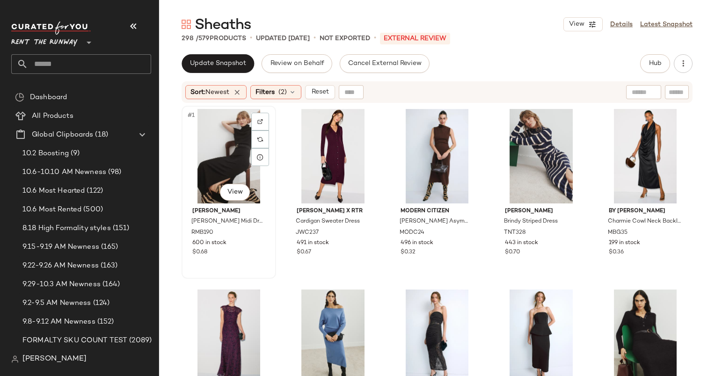
click at [202, 156] on div "#1 View" at bounding box center [229, 156] width 88 height 95
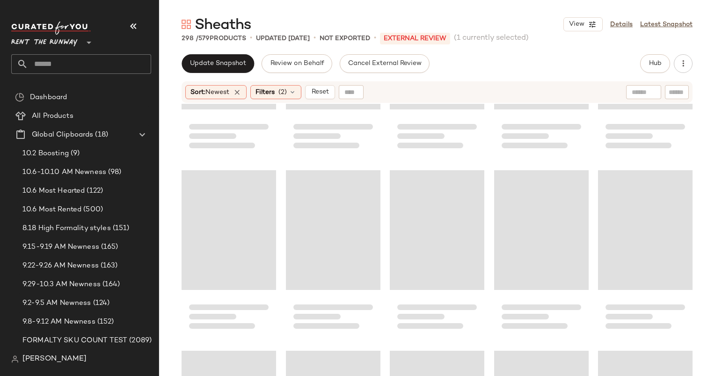
scroll to position [1935, 0]
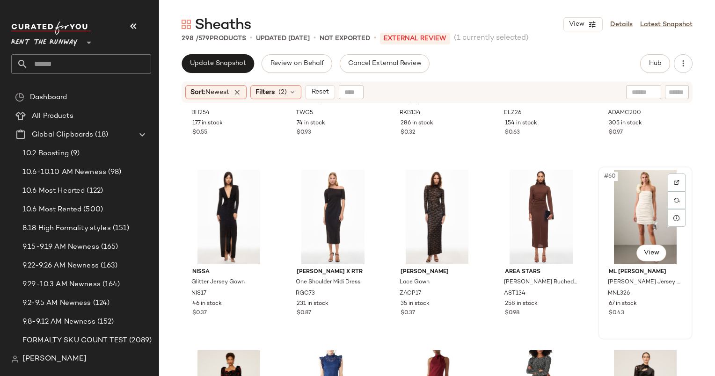
click at [618, 209] on div "#60 View" at bounding box center [646, 217] width 88 height 95
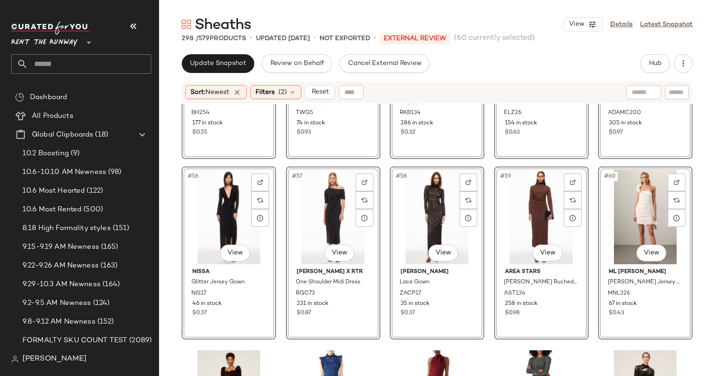
click at [618, 189] on div "#60 View" at bounding box center [646, 217] width 88 height 95
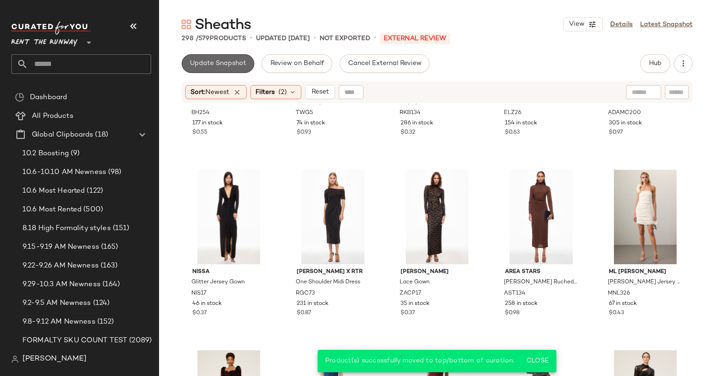
click at [237, 64] on span "Update Snapshot" at bounding box center [218, 63] width 57 height 7
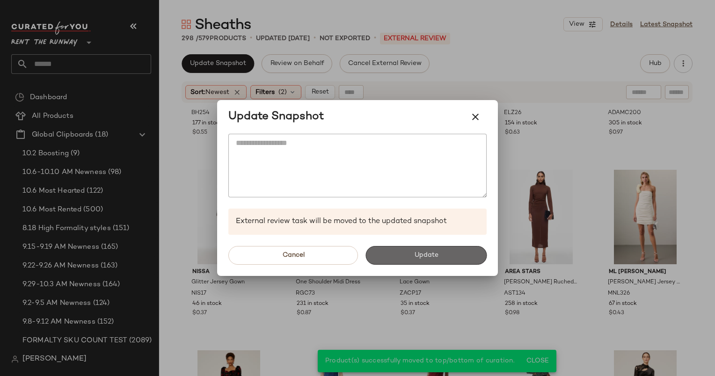
click at [444, 253] on button "Update" at bounding box center [426, 255] width 121 height 19
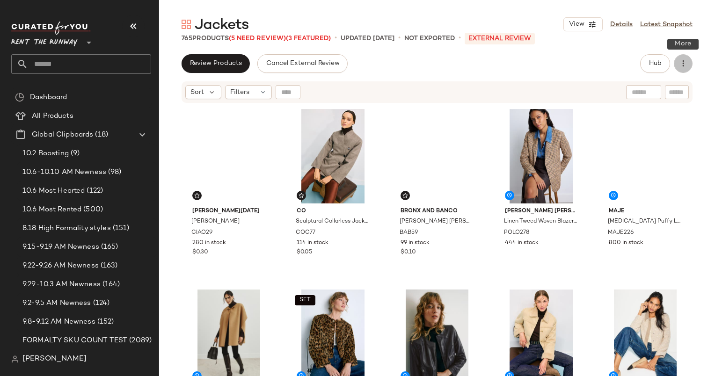
click at [687, 64] on icon "button" at bounding box center [683, 63] width 9 height 9
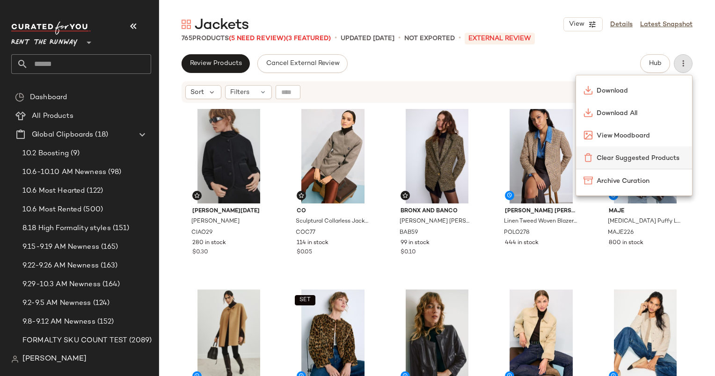
click at [600, 157] on span "Clear Suggested Products" at bounding box center [641, 159] width 88 height 10
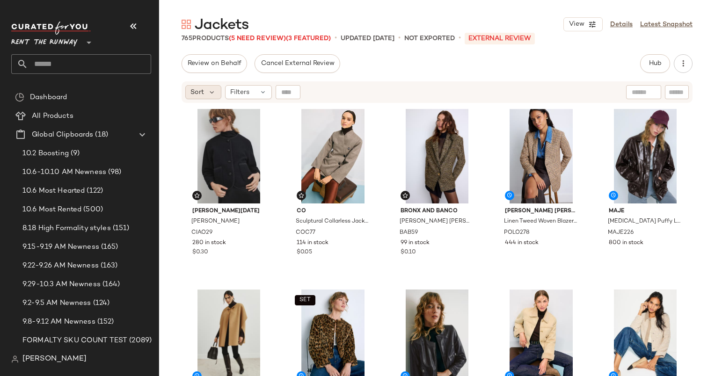
click at [202, 85] on div "Sort" at bounding box center [203, 92] width 36 height 14
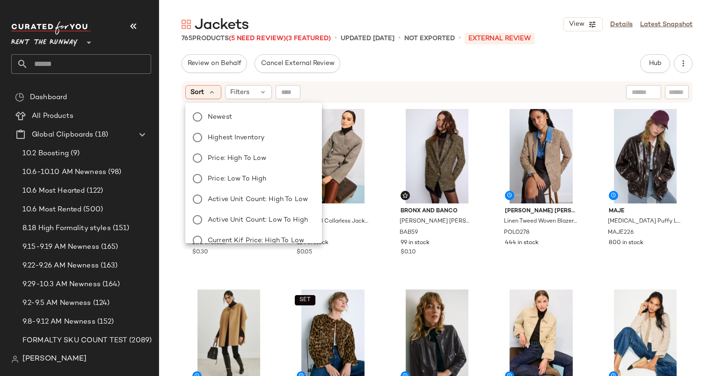
click at [240, 125] on div "Newest Highest Inventory Price: High to Low Price: Low to High Active Unit Coun…" at bounding box center [253, 230] width 139 height 247
click at [229, 111] on label "Newest" at bounding box center [259, 116] width 110 height 13
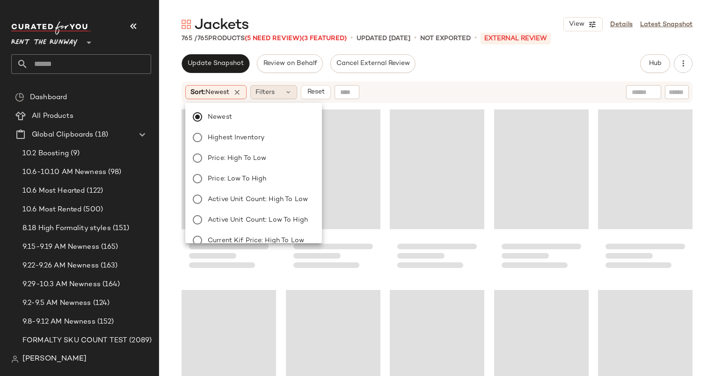
click at [262, 93] on span "Filters" at bounding box center [265, 93] width 19 height 10
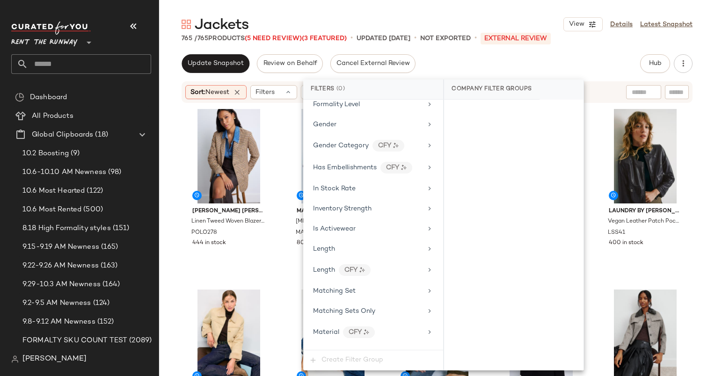
scroll to position [618, 0]
click at [227, 136] on div "#1 View" at bounding box center [229, 156] width 88 height 95
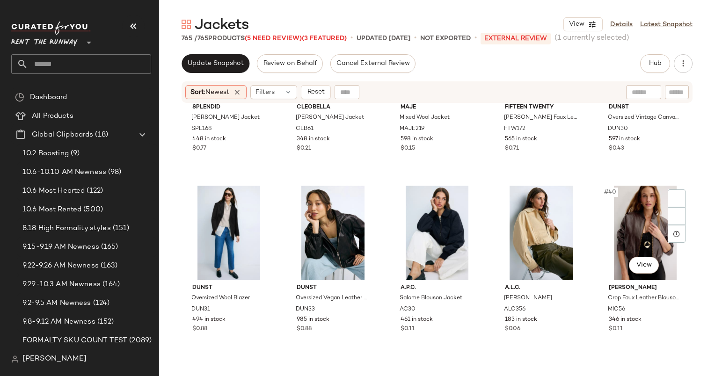
scroll to position [1217, 0]
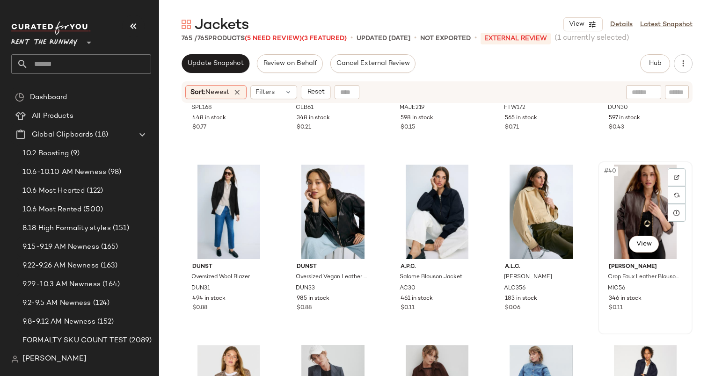
click at [644, 209] on div "#40 View" at bounding box center [646, 212] width 88 height 95
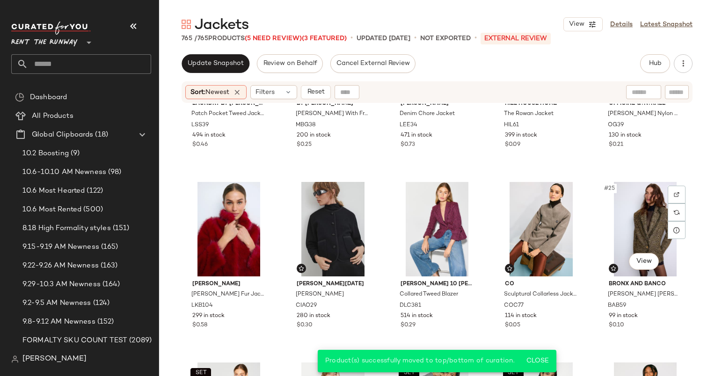
scroll to position [657, 0]
click at [635, 206] on div "#25 View" at bounding box center [646, 230] width 88 height 95
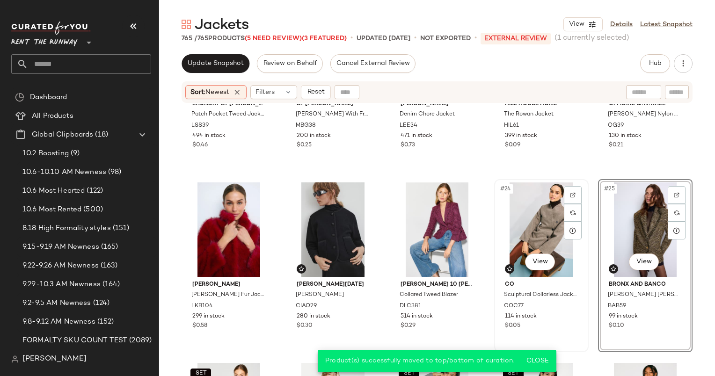
click at [537, 204] on div "#24 View" at bounding box center [542, 230] width 88 height 95
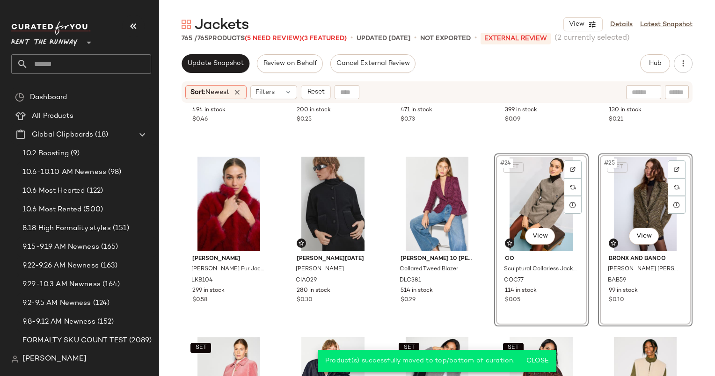
scroll to position [683, 0]
click at [319, 199] on div "#22 View" at bounding box center [333, 203] width 88 height 95
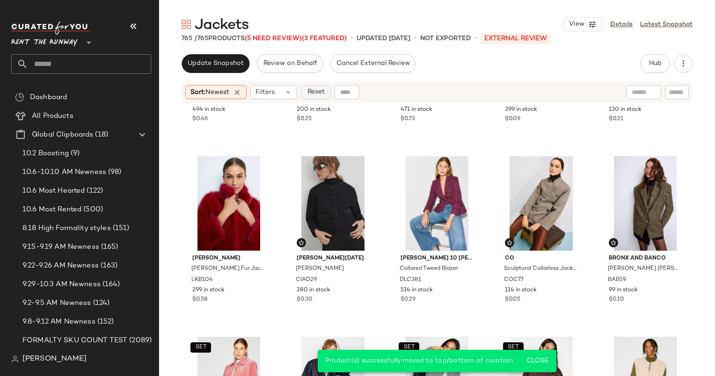
click at [316, 98] on button "Reset" at bounding box center [316, 92] width 30 height 14
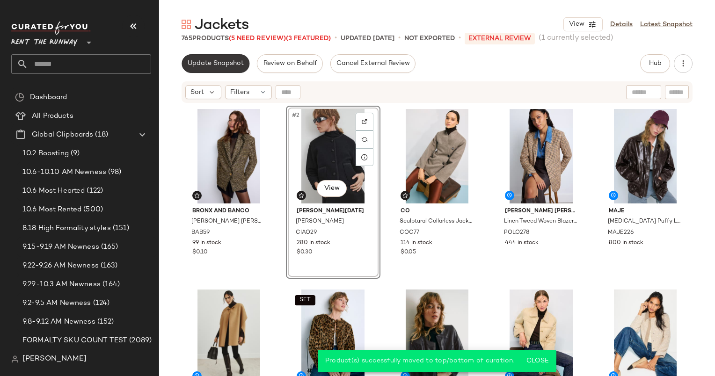
click at [231, 61] on span "Update Snapshot" at bounding box center [215, 63] width 57 height 7
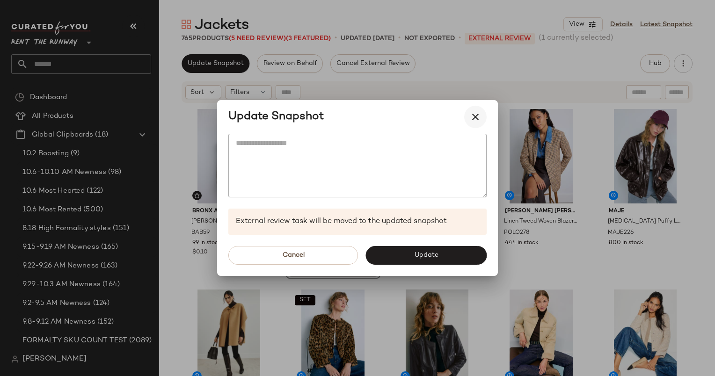
click at [471, 114] on icon "button" at bounding box center [475, 116] width 11 height 11
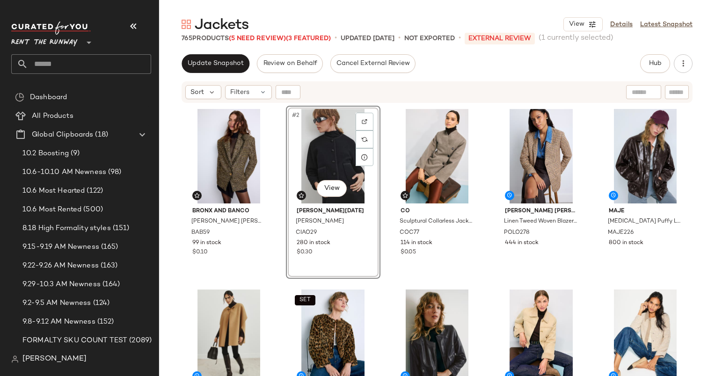
click at [256, 84] on div "Sort Filters" at bounding box center [437, 92] width 511 height 22
click at [241, 83] on div "Sort Filters" at bounding box center [437, 92] width 511 height 22
click at [248, 94] on span "Filters" at bounding box center [239, 93] width 19 height 10
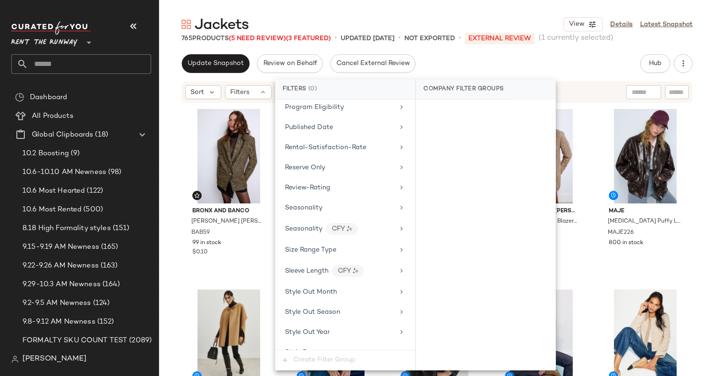
scroll to position [1259, 0]
click at [331, 267] on span "Total Inventory" at bounding box center [308, 270] width 47 height 7
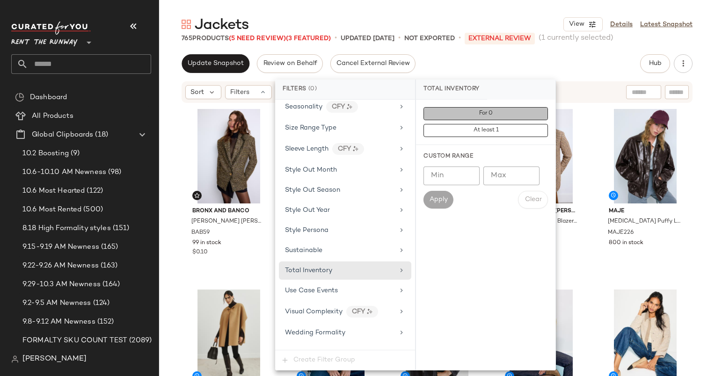
click at [440, 112] on button "For 0" at bounding box center [486, 113] width 125 height 13
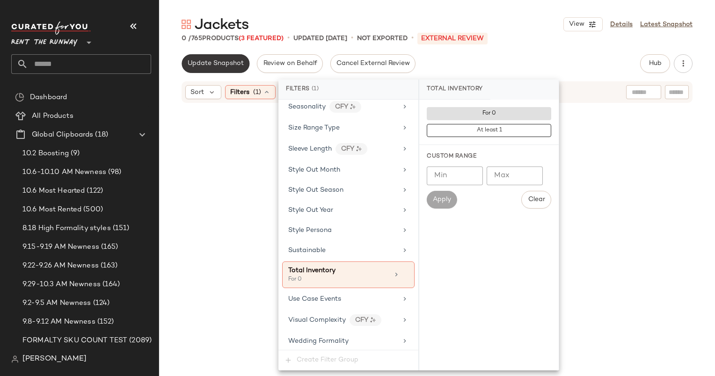
click at [215, 66] on span "Update Snapshot" at bounding box center [215, 63] width 57 height 7
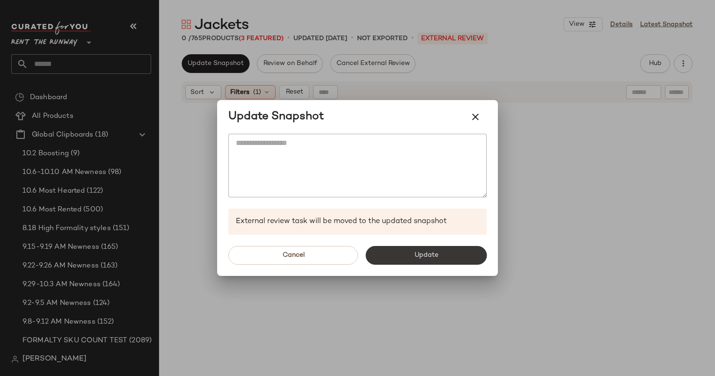
click at [440, 262] on button "Update" at bounding box center [426, 255] width 121 height 19
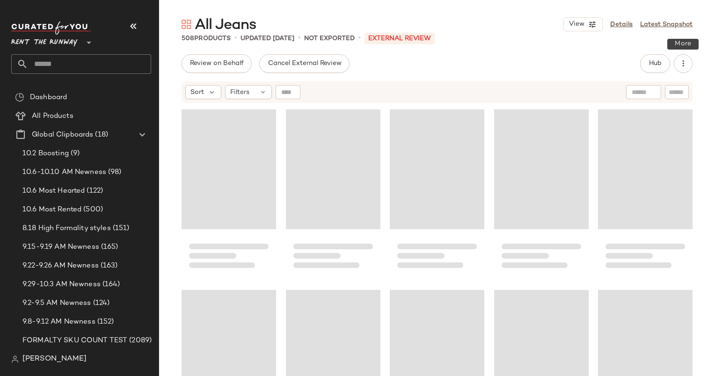
click at [691, 58] on div "Hub" at bounding box center [666, 63] width 52 height 19
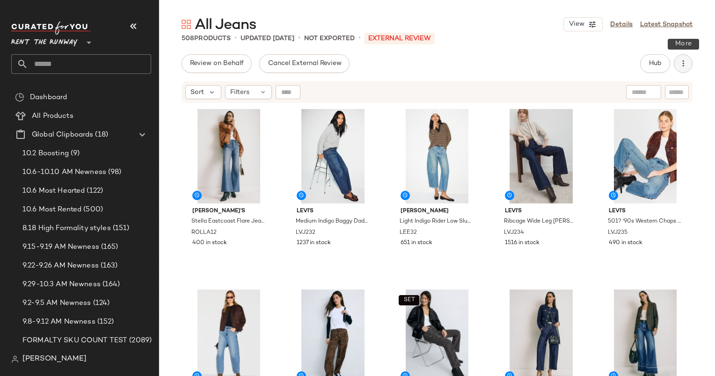
click at [678, 69] on button "button" at bounding box center [683, 63] width 19 height 19
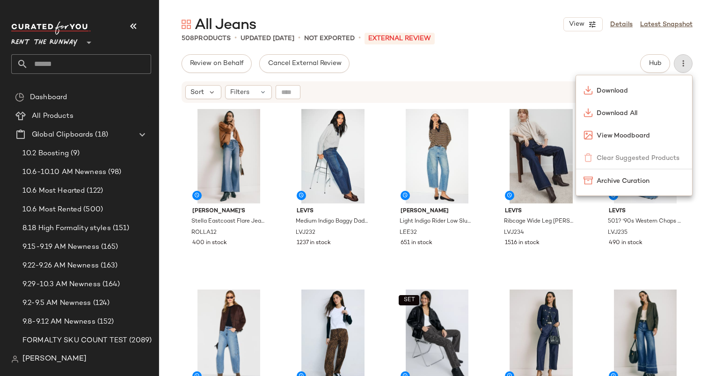
click at [639, 68] on div "Review on Behalf Cancel External Review Hub Send for Review External Review Int…" at bounding box center [437, 63] width 511 height 19
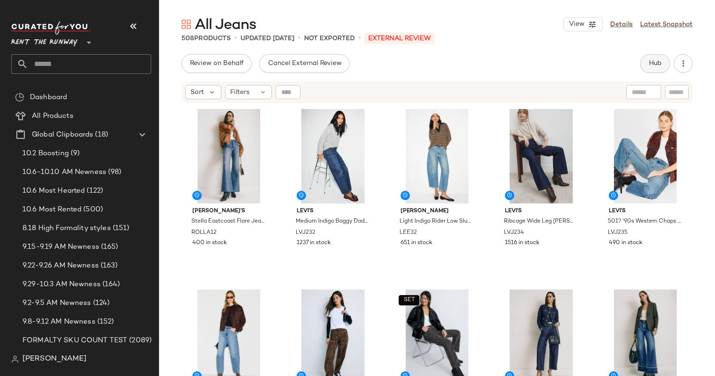
click at [642, 68] on button "Hub" at bounding box center [655, 63] width 30 height 19
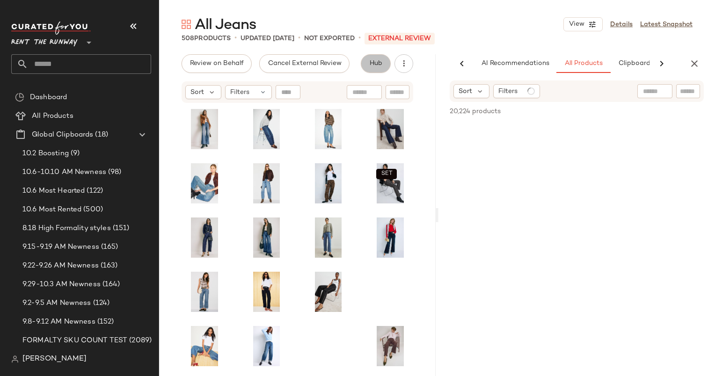
scroll to position [0, 58]
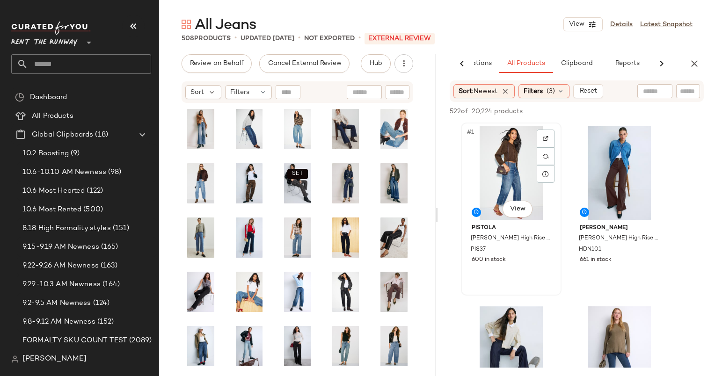
click at [509, 158] on div "#1 View" at bounding box center [511, 173] width 94 height 95
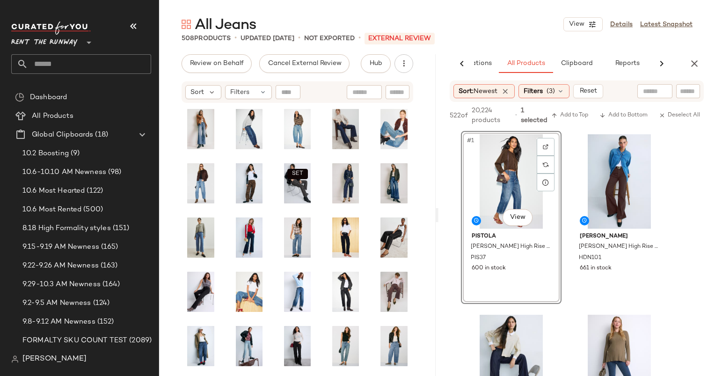
scroll to position [221, 0]
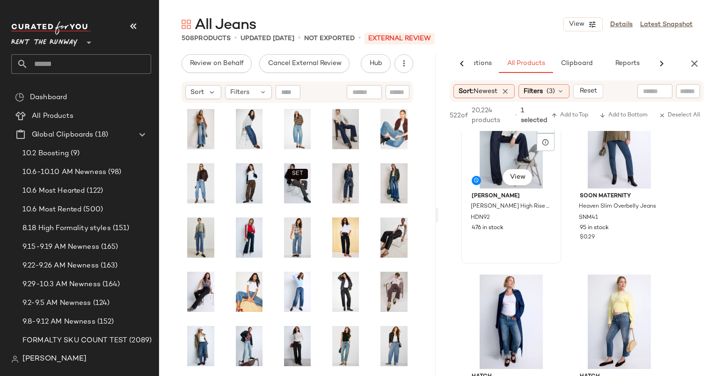
click at [524, 155] on div "#3 View" at bounding box center [511, 141] width 94 height 95
click at [573, 116] on span "Add to Top" at bounding box center [570, 115] width 37 height 7
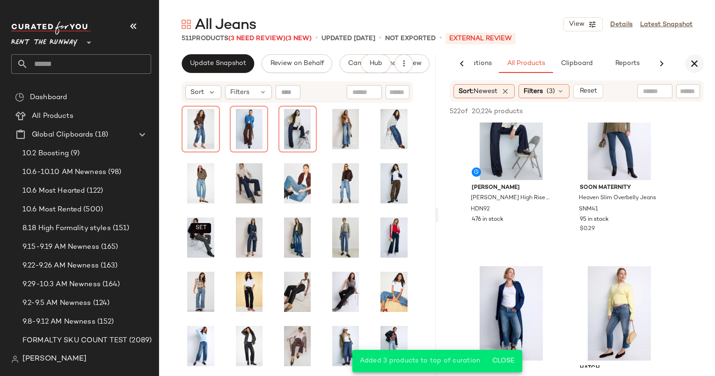
click at [700, 64] on button "button" at bounding box center [694, 63] width 19 height 19
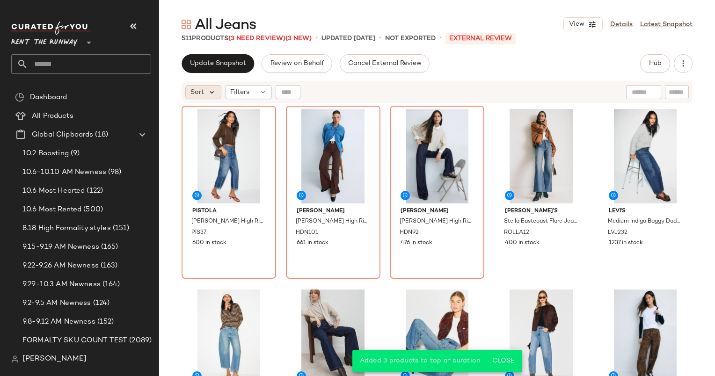
click at [210, 94] on icon at bounding box center [212, 92] width 8 height 8
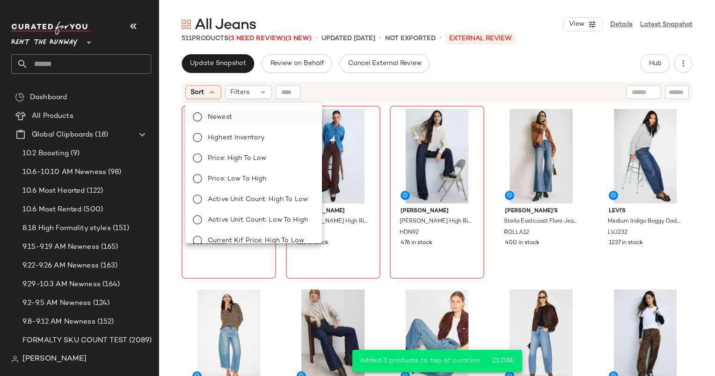
click at [241, 123] on label "Newest" at bounding box center [259, 116] width 110 height 13
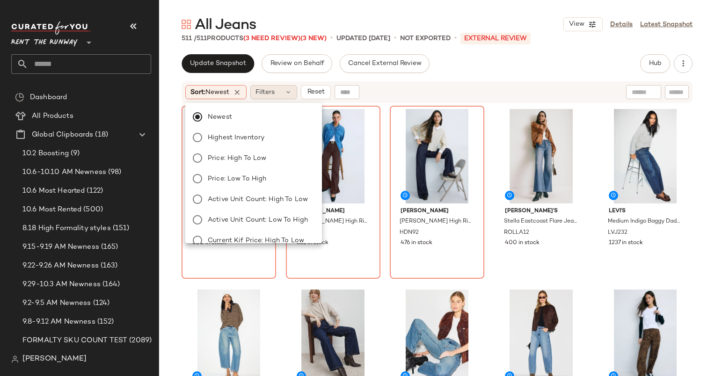
click at [275, 90] on span "Filters" at bounding box center [265, 93] width 19 height 10
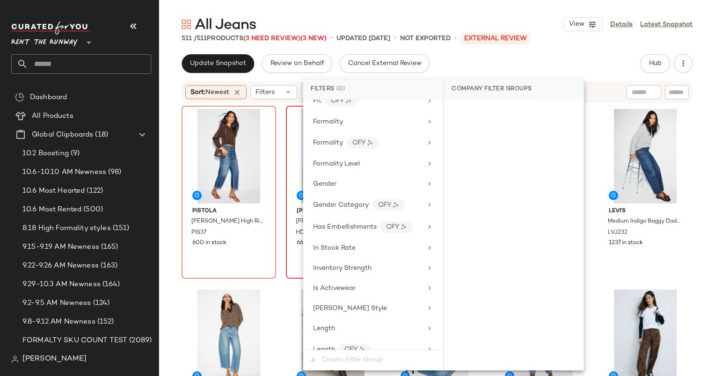
scroll to position [561, 0]
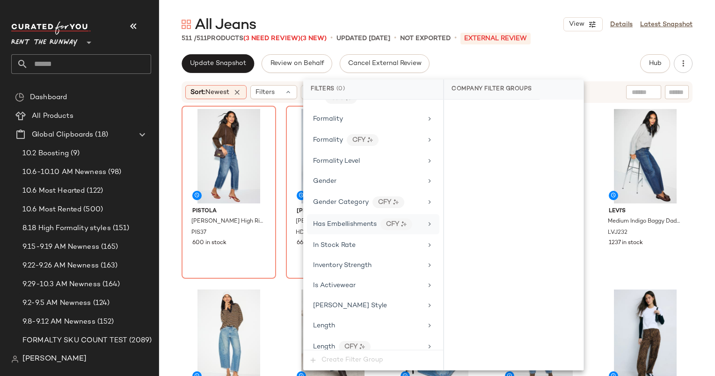
click at [350, 223] on div "Has Embellishments CFY" at bounding box center [367, 225] width 109 height 12
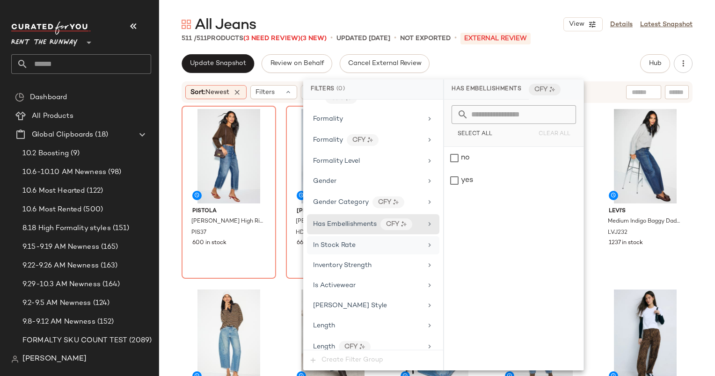
click at [358, 241] on div "In Stock Rate" at bounding box center [367, 246] width 109 height 10
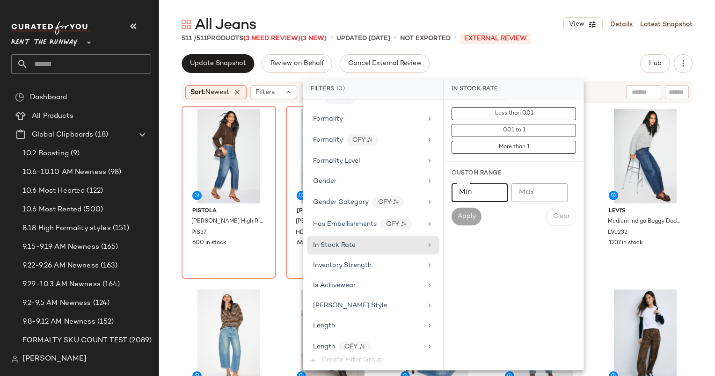
click at [483, 197] on input "Min" at bounding box center [480, 193] width 56 height 19
type input "***"
click at [473, 214] on span "Apply" at bounding box center [466, 216] width 19 height 7
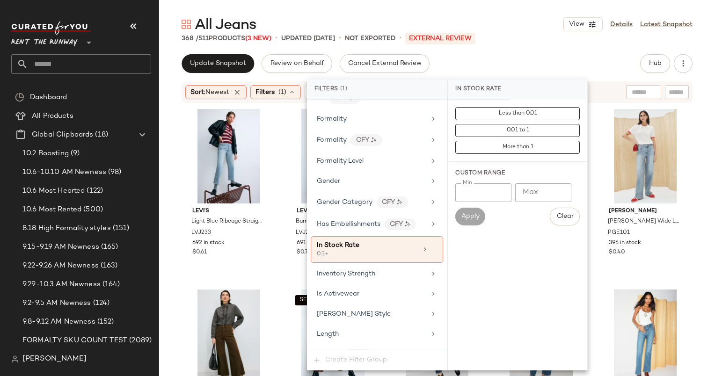
click at [491, 48] on div "All Jeans View Details Latest Snapshot 368 / 511 Products (3 New) • updated Oct…" at bounding box center [437, 195] width 556 height 361
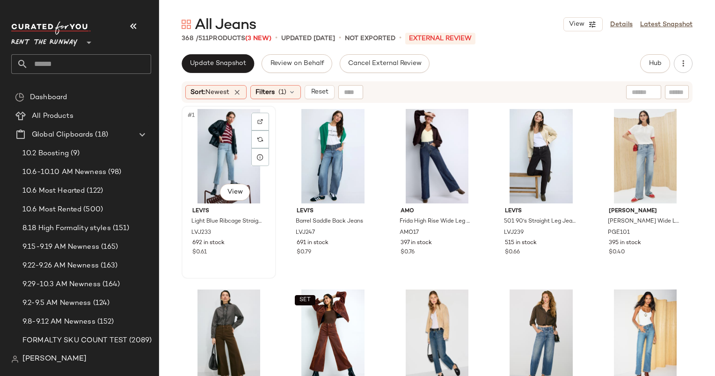
click at [217, 141] on div "#1 View" at bounding box center [229, 156] width 88 height 95
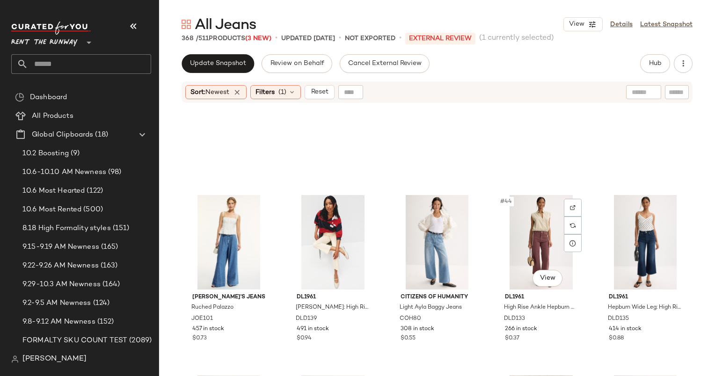
scroll to position [1368, 0]
click at [645, 227] on div "#45 View" at bounding box center [646, 241] width 88 height 95
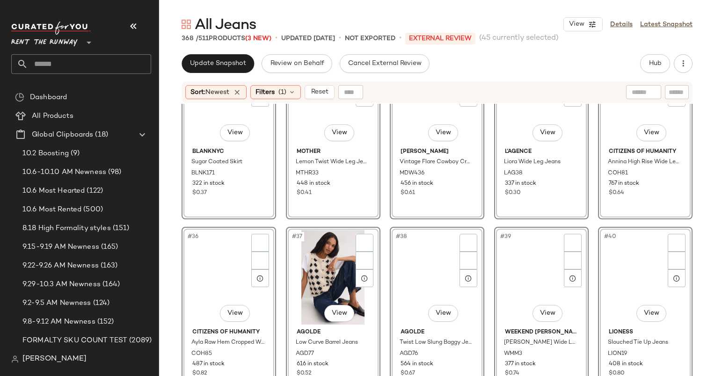
scroll to position [1151, 0]
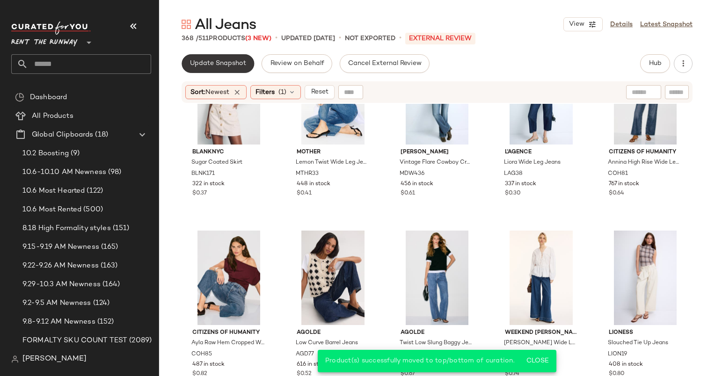
click at [211, 56] on button "Update Snapshot" at bounding box center [218, 63] width 73 height 19
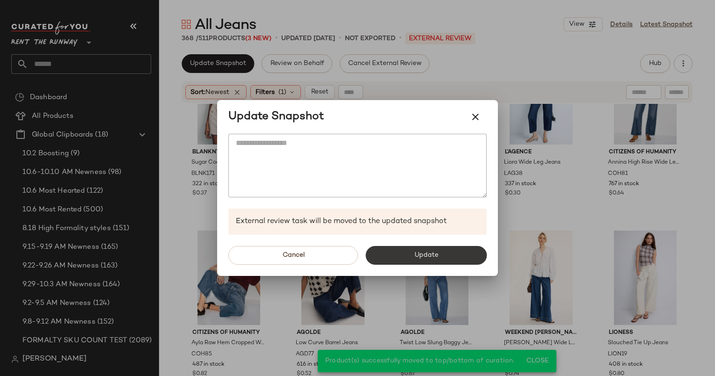
click at [448, 254] on button "Update" at bounding box center [426, 255] width 121 height 19
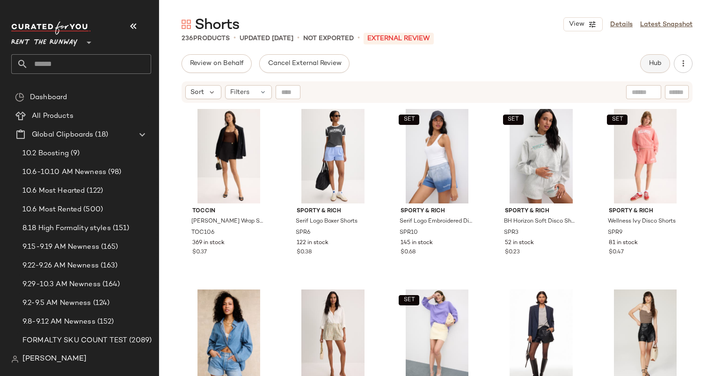
click at [652, 71] on button "Hub" at bounding box center [655, 63] width 30 height 19
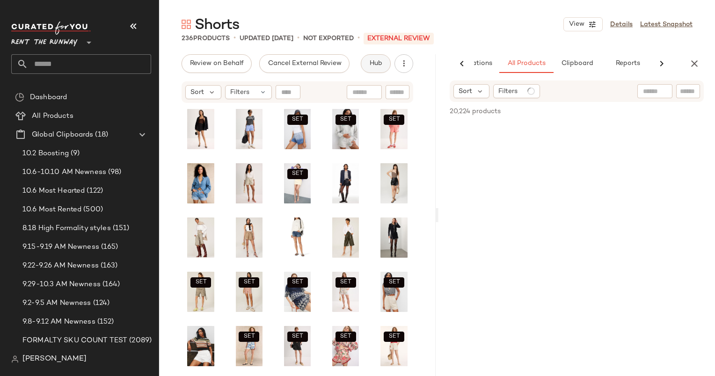
scroll to position [0, 57]
click at [693, 64] on icon "button" at bounding box center [694, 63] width 11 height 11
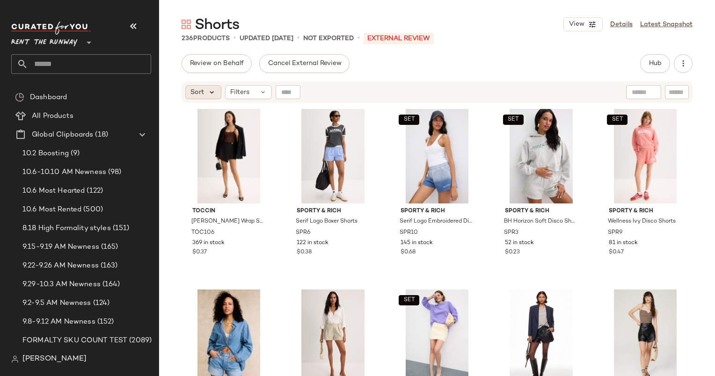
click at [214, 88] on icon at bounding box center [212, 92] width 8 height 8
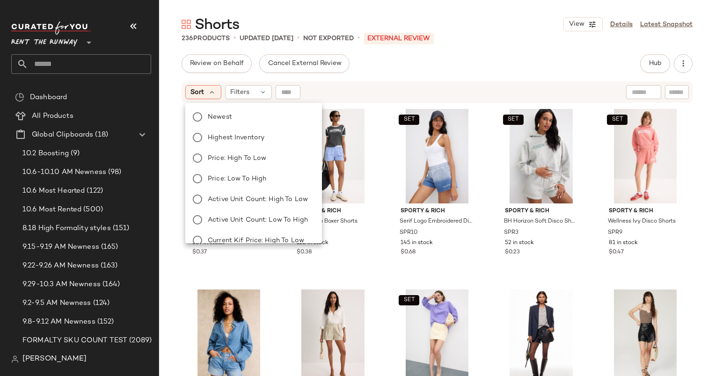
click at [386, 114] on div "Toccin Stella Button Wrap Skirt TOC106 369 in stock $0.37 Sporty & Rich Serif L…" at bounding box center [437, 253] width 511 height 294
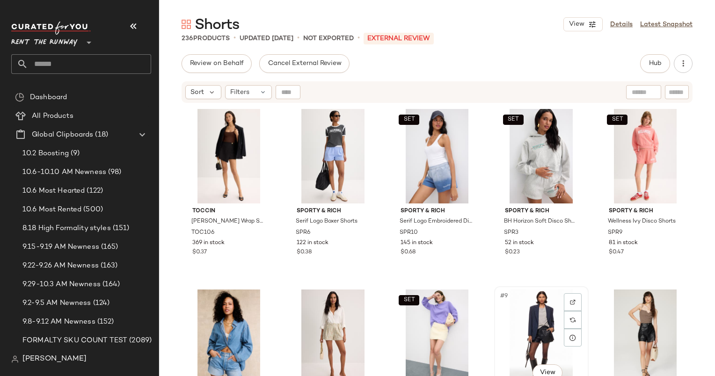
click at [532, 317] on div "#9 View" at bounding box center [542, 337] width 88 height 95
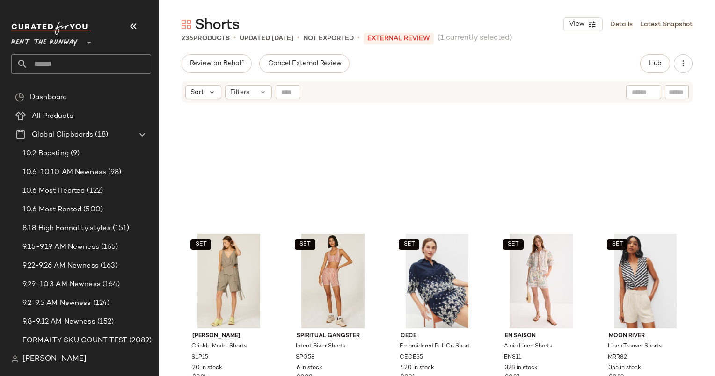
scroll to position [592, 0]
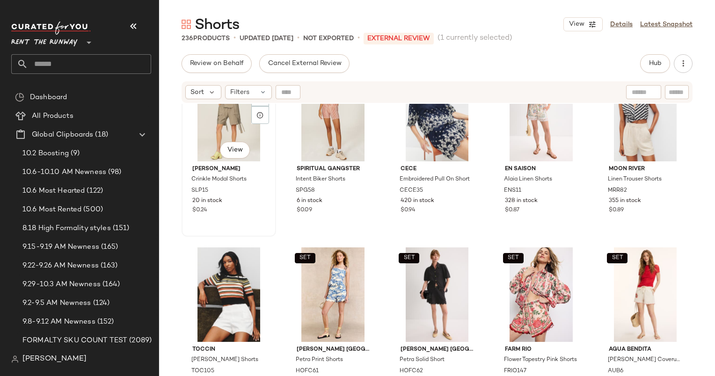
click at [215, 124] on div "SET #16 View" at bounding box center [229, 114] width 88 height 95
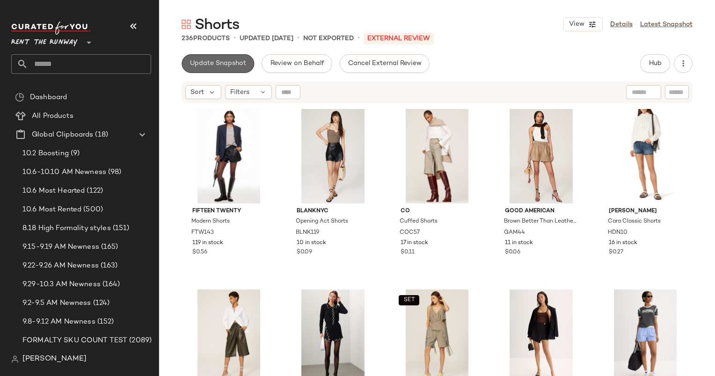
click at [212, 59] on button "Update Snapshot" at bounding box center [218, 63] width 73 height 19
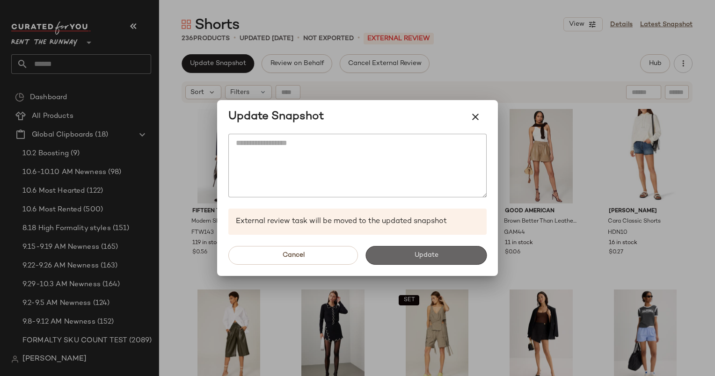
click at [417, 255] on span "Update" at bounding box center [426, 255] width 24 height 7
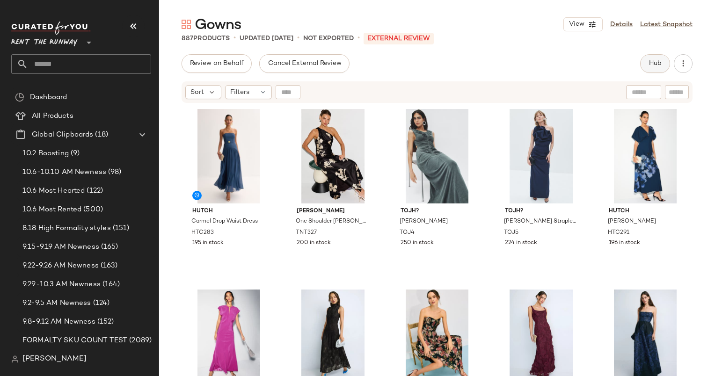
click at [649, 61] on span "Hub" at bounding box center [655, 63] width 13 height 7
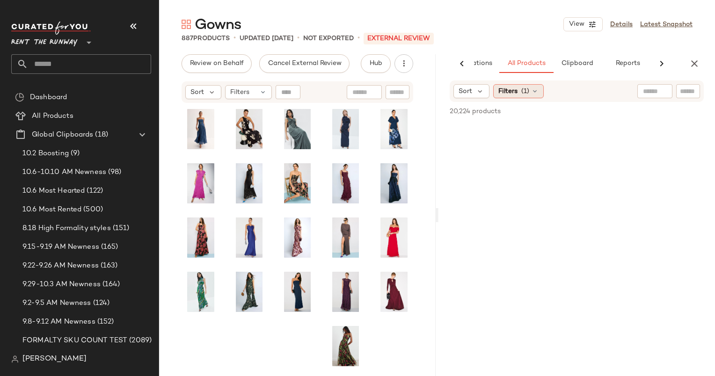
scroll to position [0, 57]
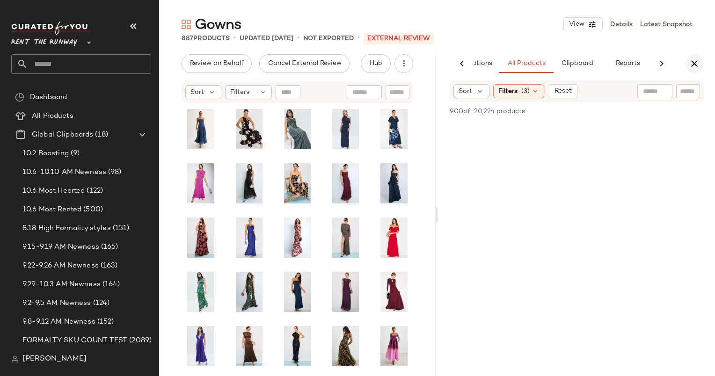
click at [695, 65] on icon "button" at bounding box center [694, 63] width 11 height 11
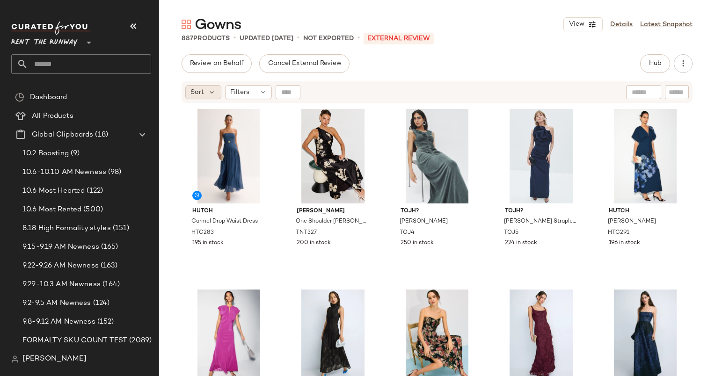
click at [201, 90] on span "Sort" at bounding box center [198, 93] width 14 height 10
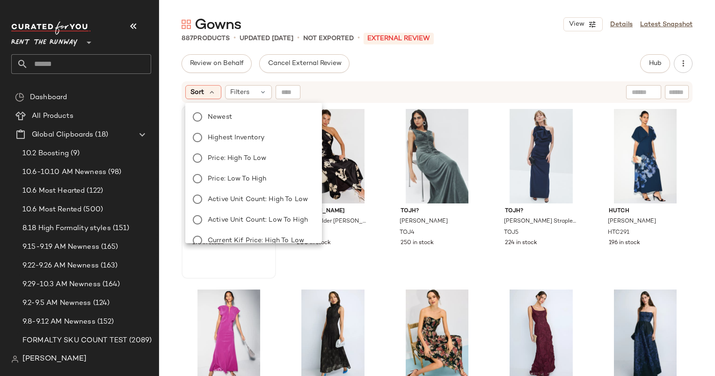
click at [237, 116] on label "Newest" at bounding box center [259, 116] width 110 height 13
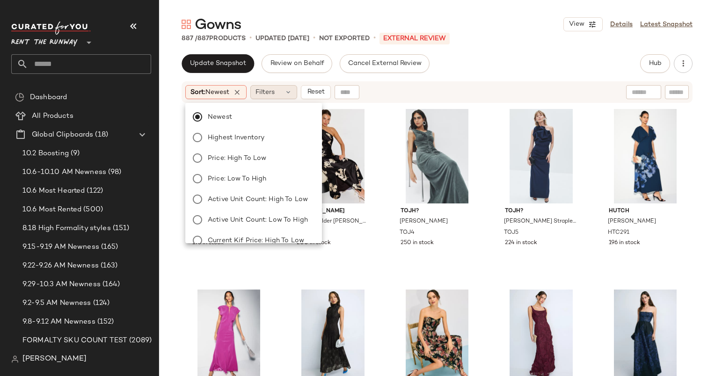
click at [275, 95] on span "Filters" at bounding box center [265, 93] width 19 height 10
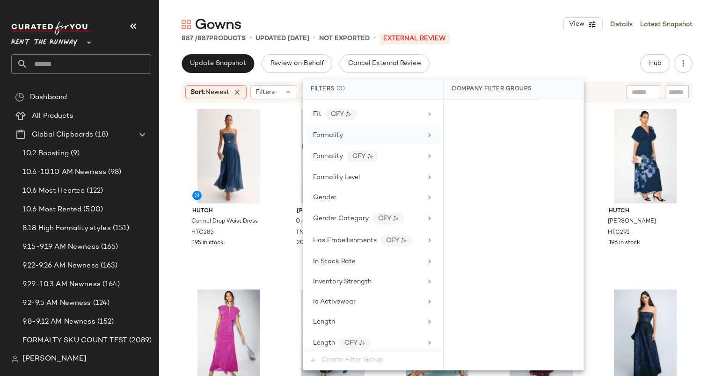
scroll to position [544, 0]
click at [361, 264] on div "In Stock Rate" at bounding box center [373, 262] width 132 height 18
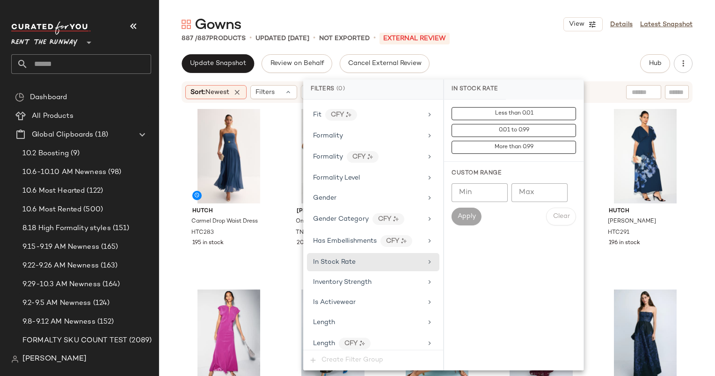
click at [472, 185] on input "Min" at bounding box center [480, 193] width 56 height 19
click at [469, 187] on input "Min" at bounding box center [480, 193] width 56 height 19
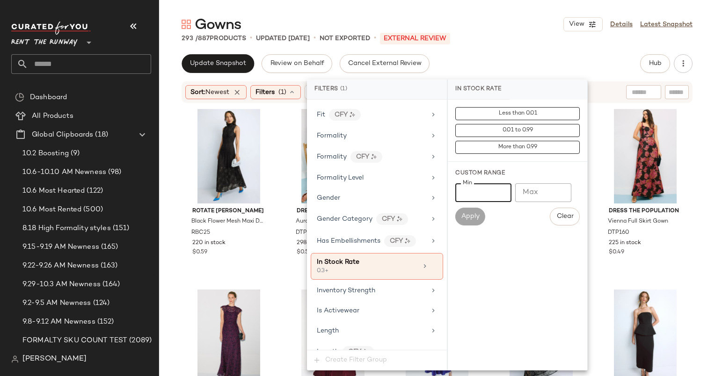
type input "***"
click at [505, 48] on div "Gowns View Details Latest Snapshot 293 / 887 Products • updated [DATE] • Not Ex…" at bounding box center [437, 195] width 556 height 361
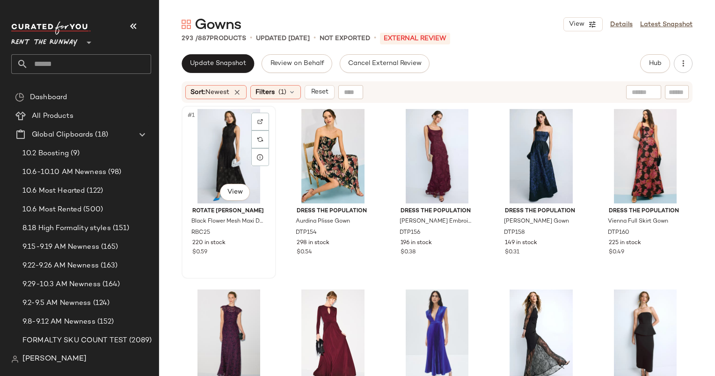
click at [225, 137] on div "#1 View" at bounding box center [229, 156] width 88 height 95
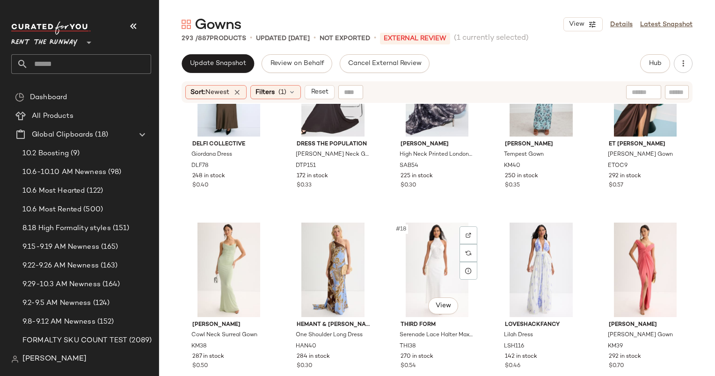
scroll to position [333, 0]
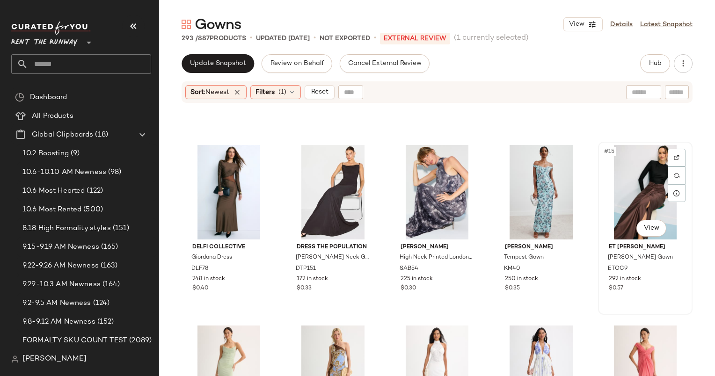
click at [623, 199] on div "#15 View" at bounding box center [646, 192] width 88 height 95
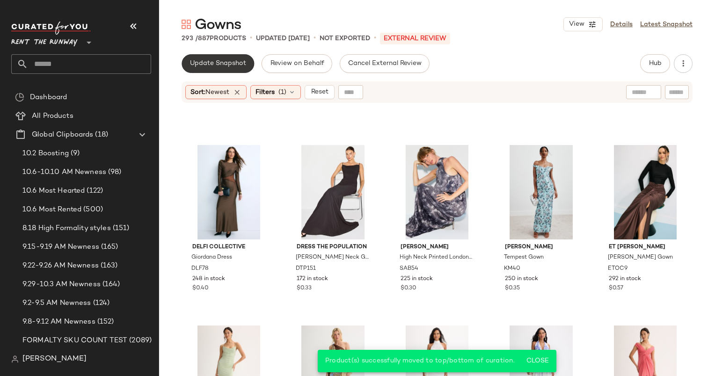
click at [217, 69] on button "Update Snapshot" at bounding box center [218, 63] width 73 height 19
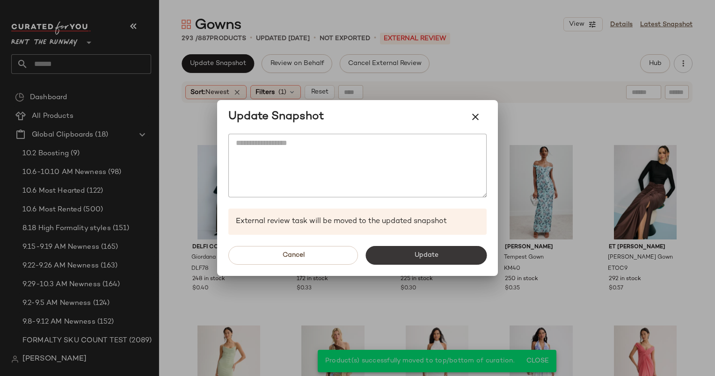
click at [449, 263] on button "Update" at bounding box center [426, 255] width 121 height 19
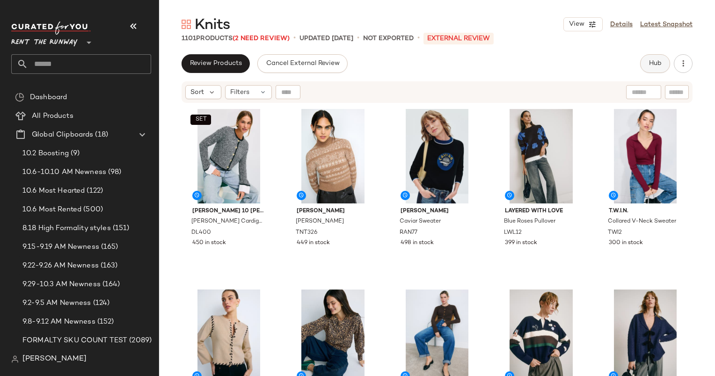
click at [644, 68] on button "Hub" at bounding box center [655, 63] width 30 height 19
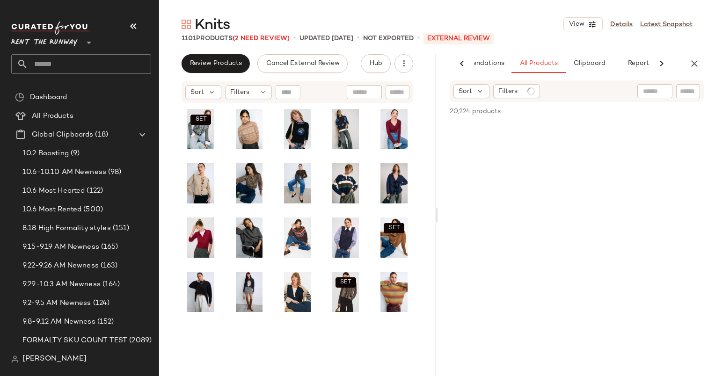
scroll to position [0, 48]
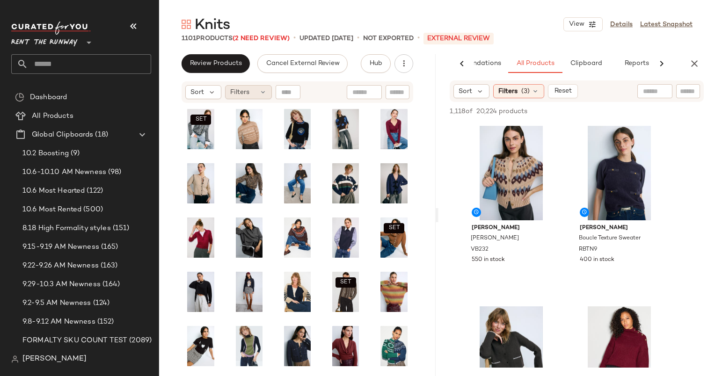
click at [257, 92] on div "Filters" at bounding box center [248, 92] width 47 height 14
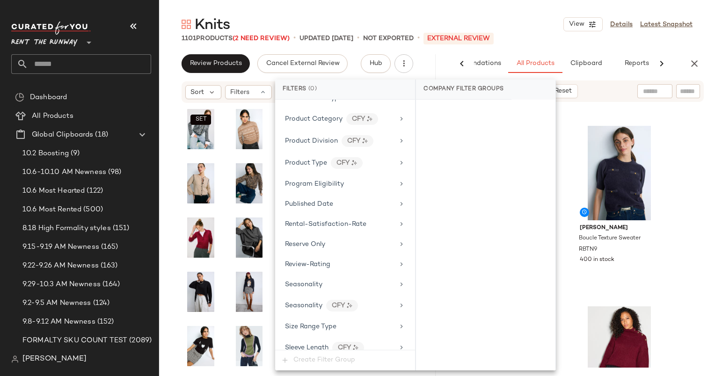
scroll to position [1239, 0]
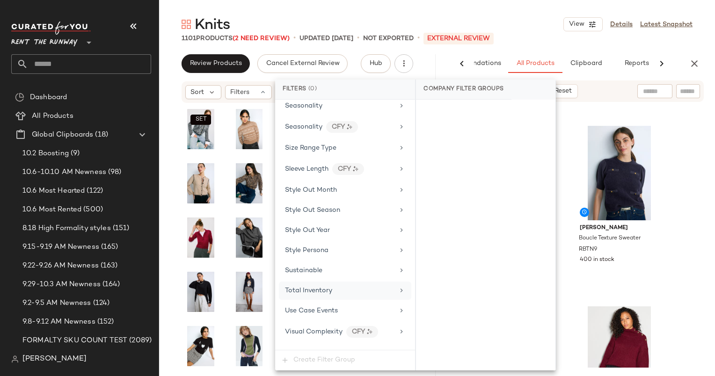
click at [338, 286] on div "Total Inventory" at bounding box center [339, 291] width 109 height 10
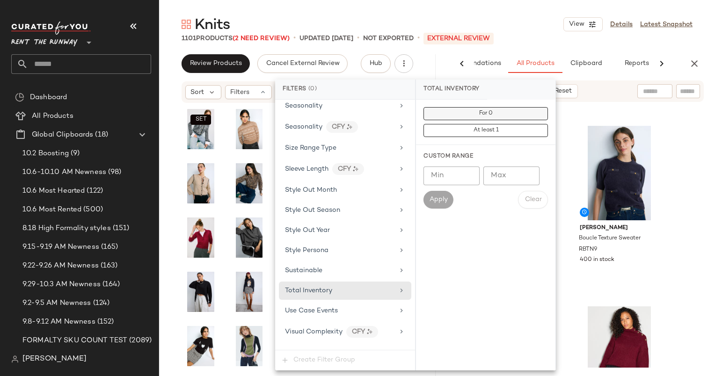
click at [468, 114] on button "For 0" at bounding box center [486, 113] width 125 height 13
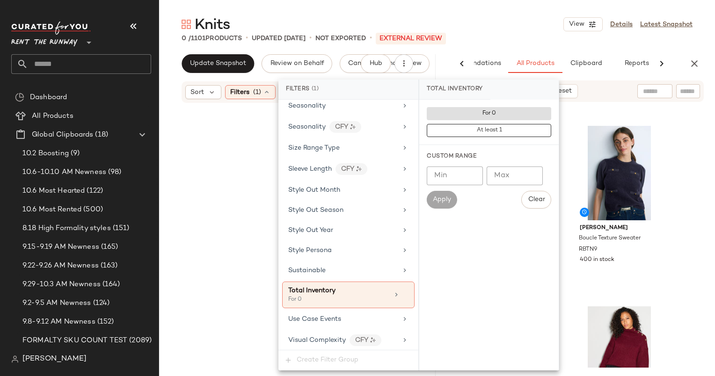
click at [250, 163] on div at bounding box center [298, 253] width 232 height 294
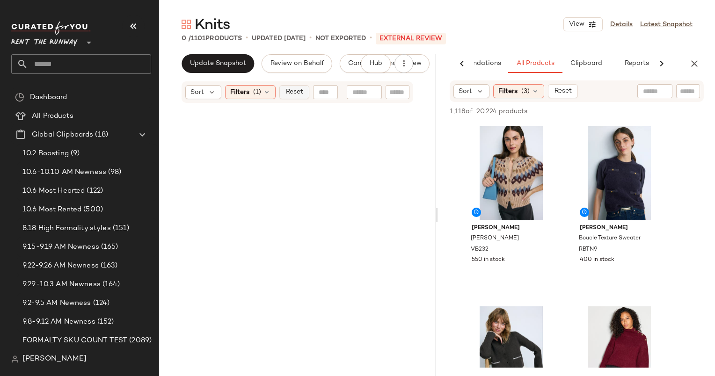
click at [293, 92] on span "Reset" at bounding box center [294, 91] width 18 height 7
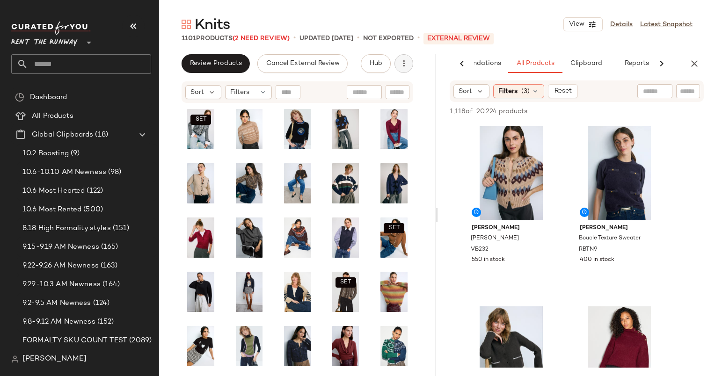
click at [401, 64] on icon "button" at bounding box center [403, 63] width 9 height 9
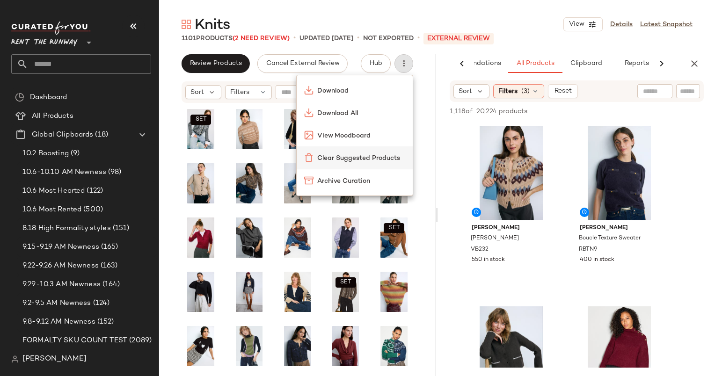
click at [369, 155] on span "Clear Suggested Products" at bounding box center [361, 159] width 88 height 10
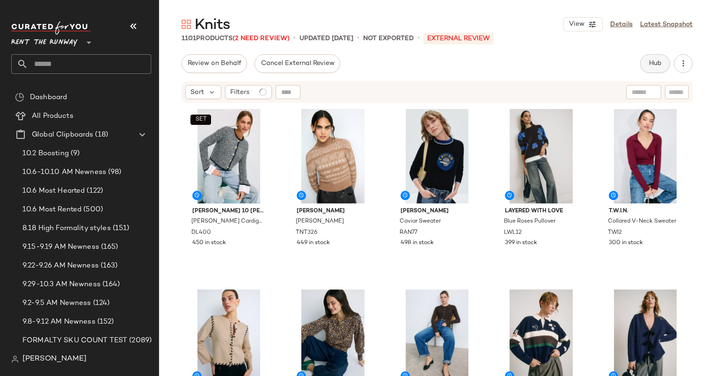
click at [647, 65] on button "Hub" at bounding box center [655, 63] width 30 height 19
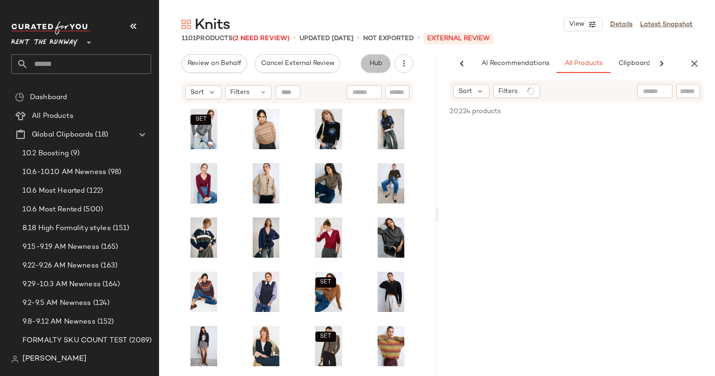
scroll to position [0, 39]
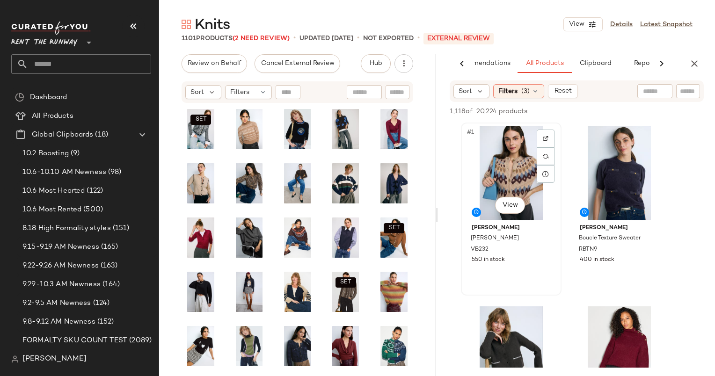
click at [509, 156] on div "#1 View" at bounding box center [511, 173] width 94 height 95
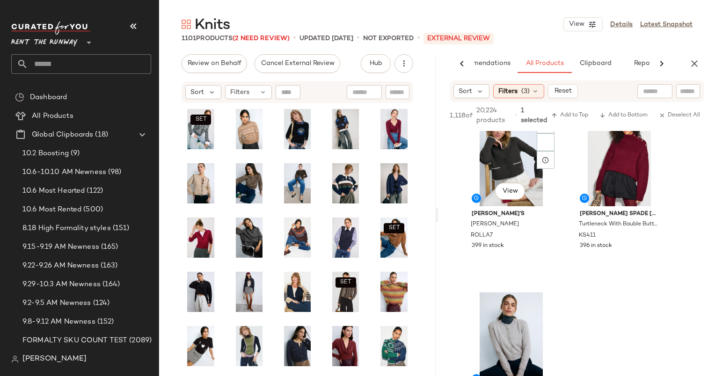
scroll to position [282, 0]
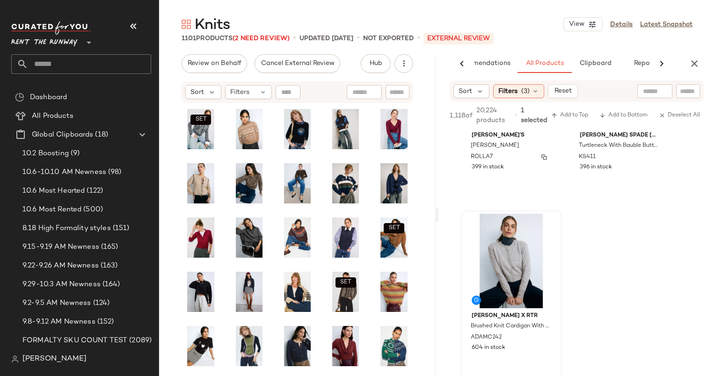
click at [515, 250] on div at bounding box center [511, 261] width 94 height 95
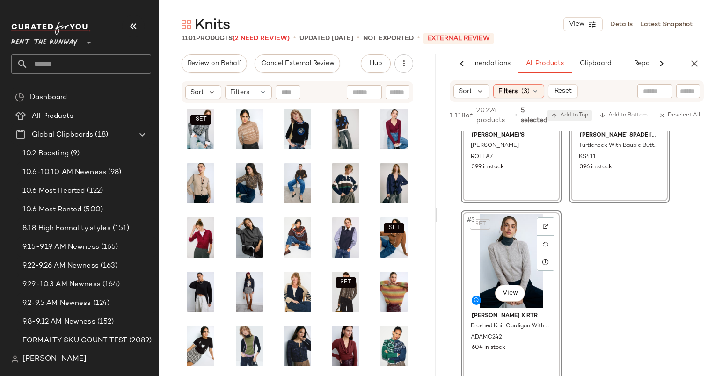
click at [577, 111] on button "Add to Top" at bounding box center [570, 115] width 44 height 11
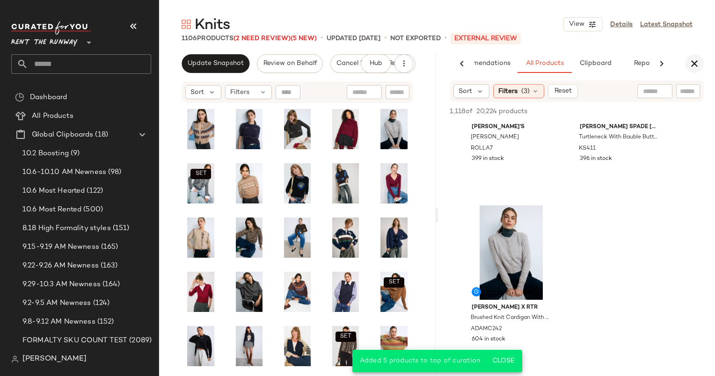
click at [699, 66] on icon "button" at bounding box center [694, 63] width 11 height 11
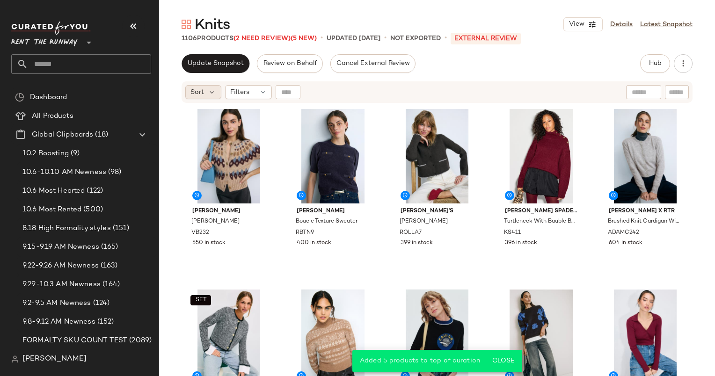
click at [207, 96] on div "Sort" at bounding box center [203, 92] width 36 height 14
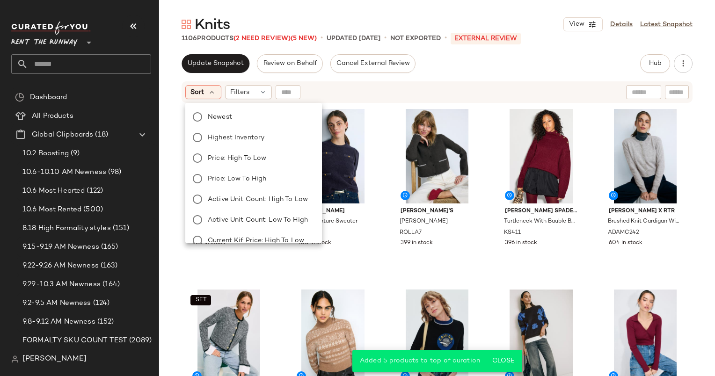
click at [236, 125] on div "Newest Highest Inventory Price: High to Low Price: Low to High Active Unit Coun…" at bounding box center [253, 230] width 139 height 247
click at [241, 111] on label "Newest" at bounding box center [259, 116] width 110 height 13
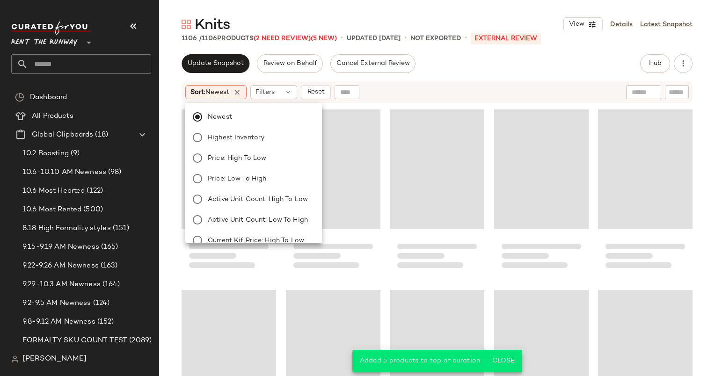
click at [270, 95] on span "Filters" at bounding box center [265, 93] width 19 height 10
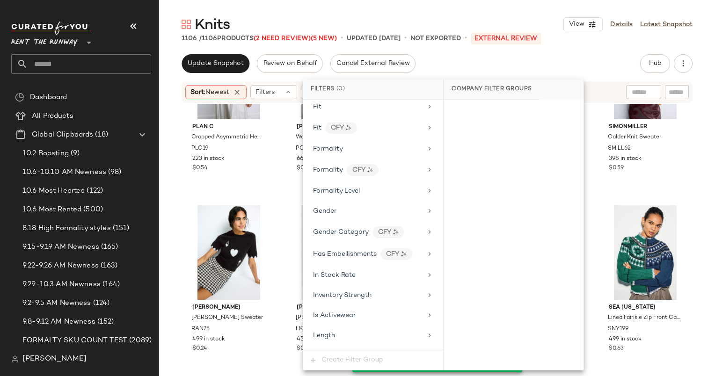
scroll to position [541, 0]
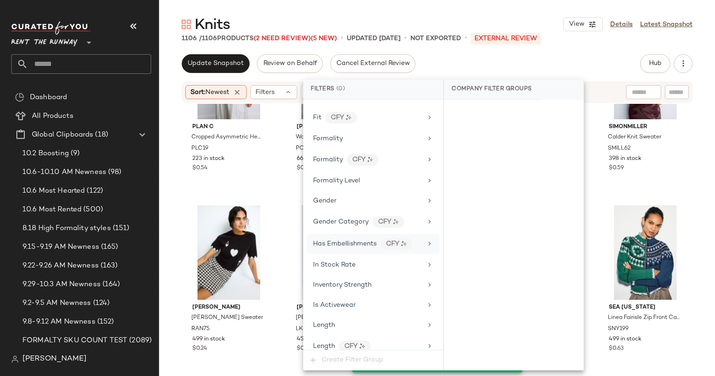
click at [358, 244] on div "Has Embellishments CFY" at bounding box center [373, 244] width 132 height 20
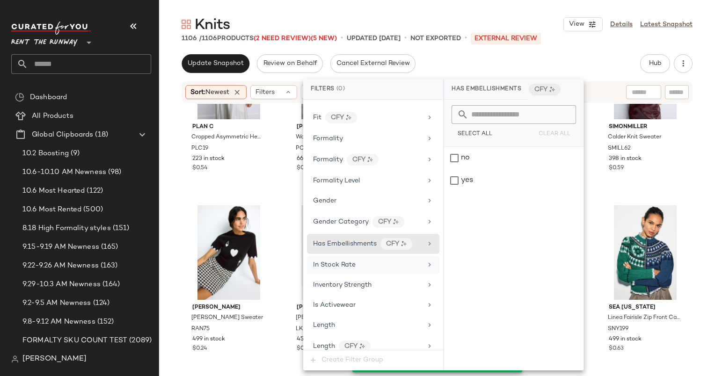
click at [375, 260] on div "In Stock Rate" at bounding box center [367, 265] width 109 height 10
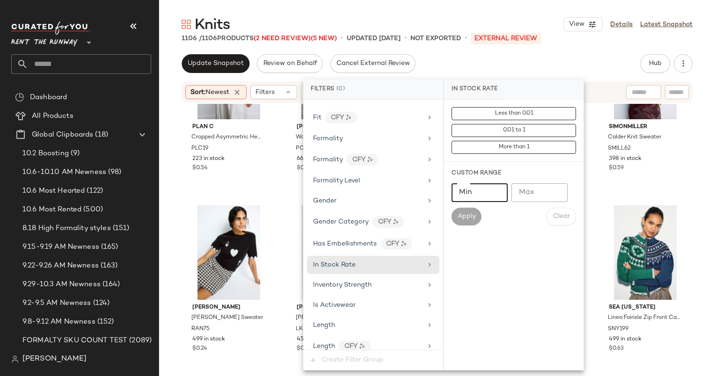
click at [490, 188] on input "Min" at bounding box center [480, 193] width 56 height 19
type input "***"
click at [474, 220] on span "Apply" at bounding box center [466, 216] width 19 height 7
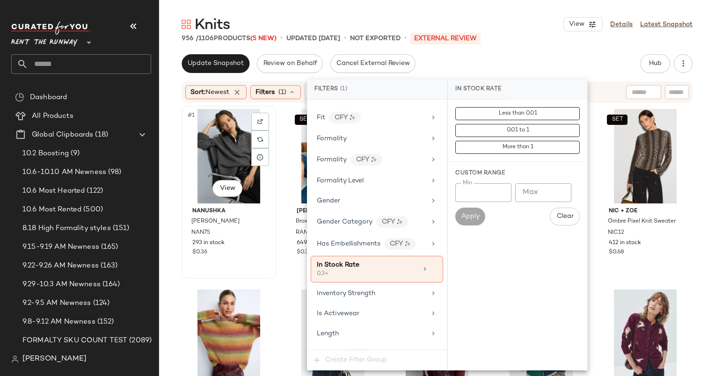
click at [227, 148] on div "#1 View" at bounding box center [229, 156] width 88 height 95
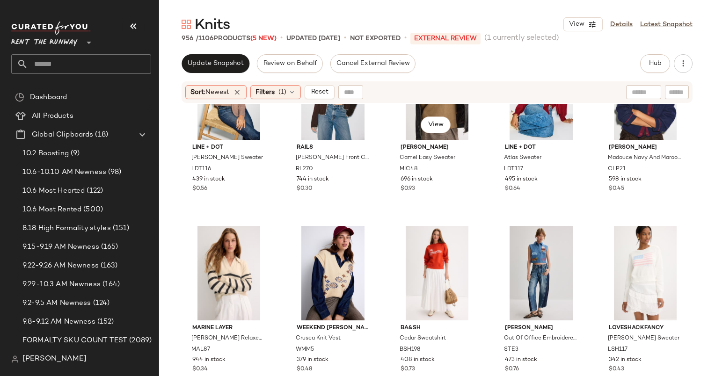
scroll to position [798, 0]
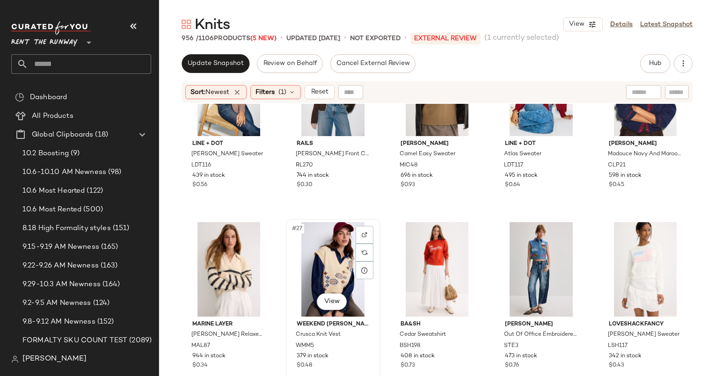
click at [344, 262] on div "#27 View" at bounding box center [333, 269] width 88 height 95
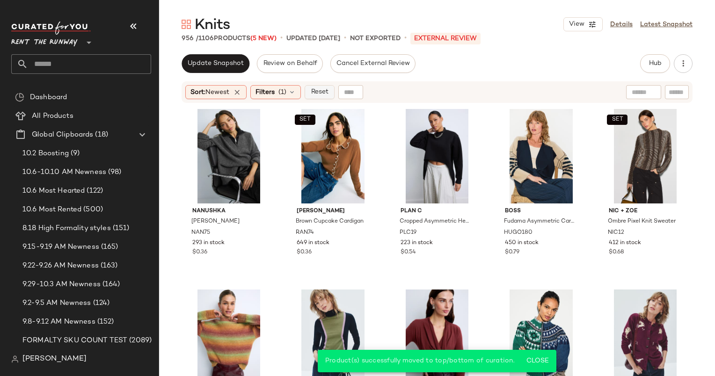
click at [317, 90] on span "Reset" at bounding box center [319, 91] width 18 height 7
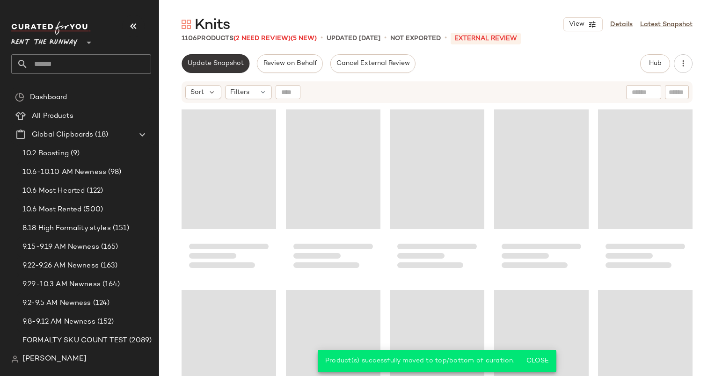
click at [233, 64] on span "Update Snapshot" at bounding box center [215, 63] width 57 height 7
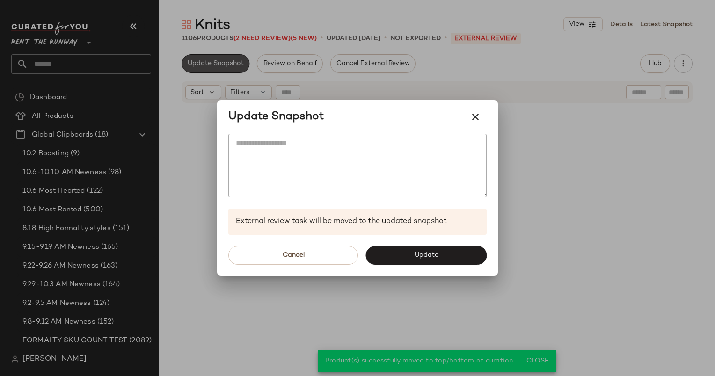
scroll to position [904, 0]
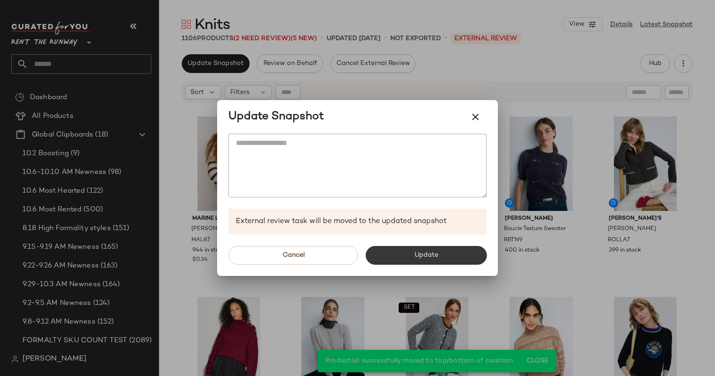
click at [422, 248] on button "Update" at bounding box center [426, 255] width 121 height 19
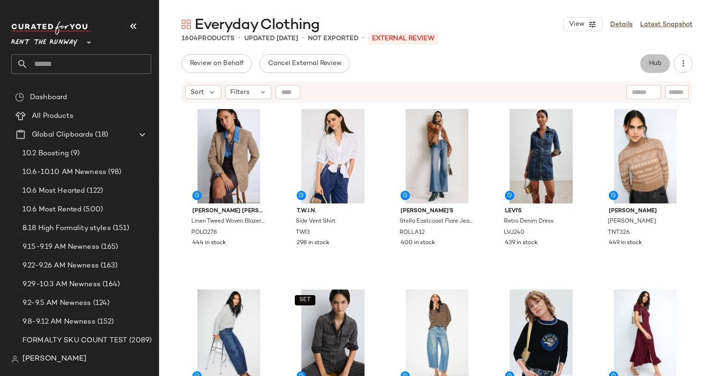
click at [644, 65] on button "Hub" at bounding box center [655, 63] width 30 height 19
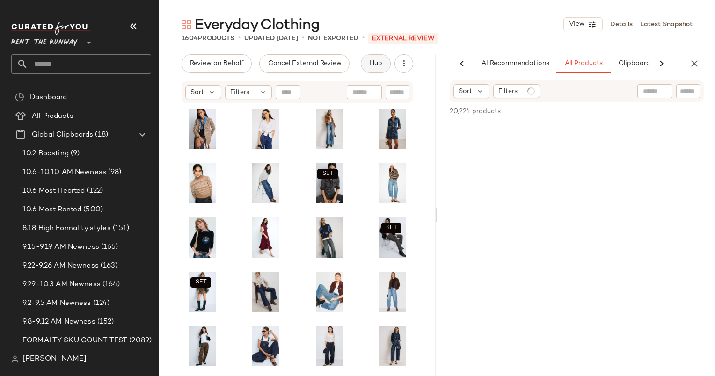
scroll to position [0, 58]
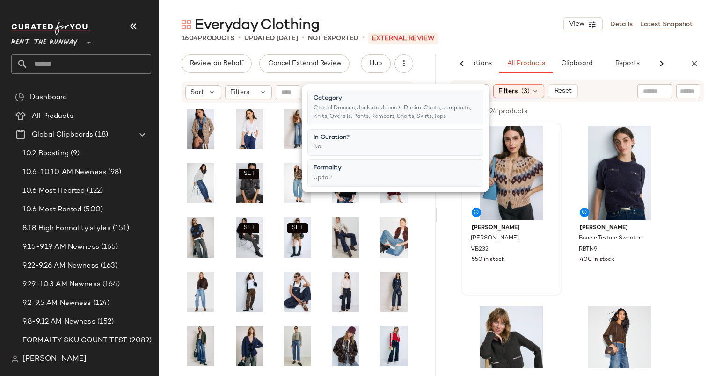
click at [523, 153] on div at bounding box center [511, 173] width 94 height 95
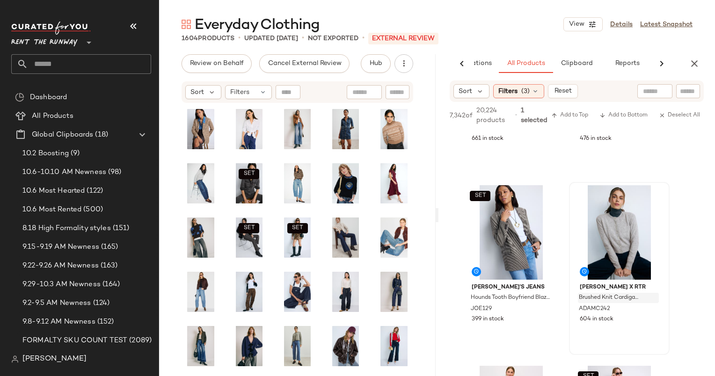
scroll to position [669, 0]
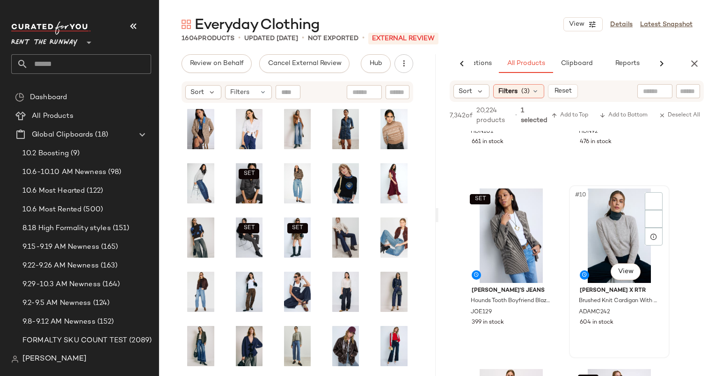
click at [614, 230] on div "#10 View" at bounding box center [620, 236] width 94 height 95
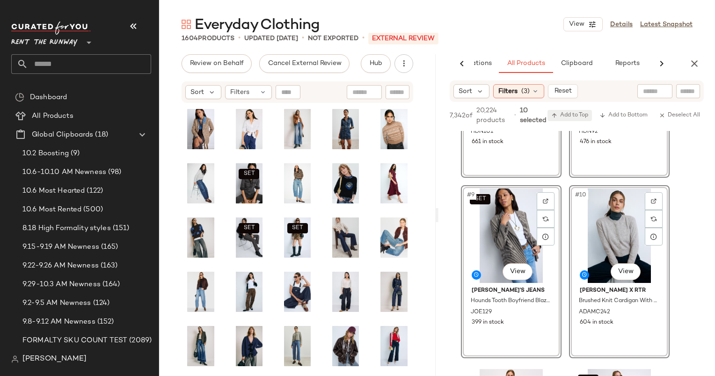
click at [568, 113] on span "Add to Top" at bounding box center [570, 115] width 37 height 7
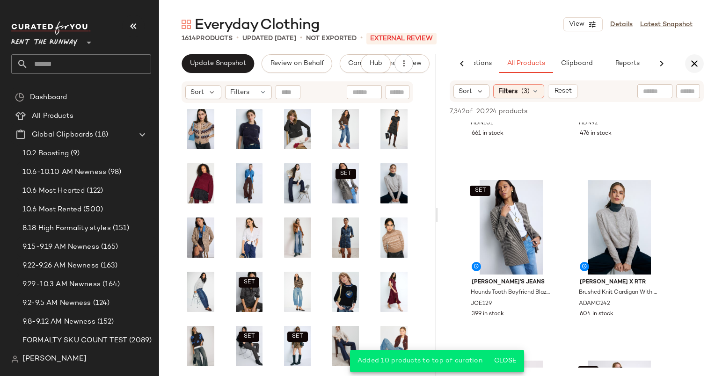
click at [697, 65] on icon "button" at bounding box center [694, 63] width 11 height 11
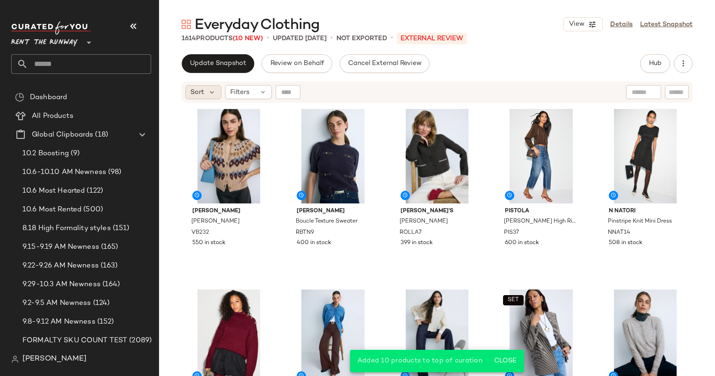
click at [187, 88] on div "Sort" at bounding box center [203, 92] width 36 height 14
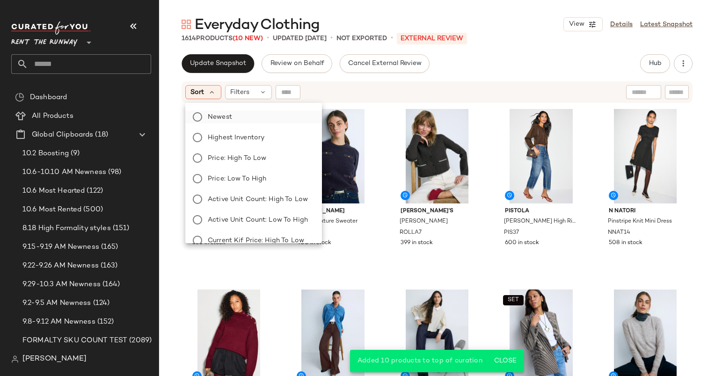
click at [229, 123] on label "Newest" at bounding box center [259, 116] width 110 height 13
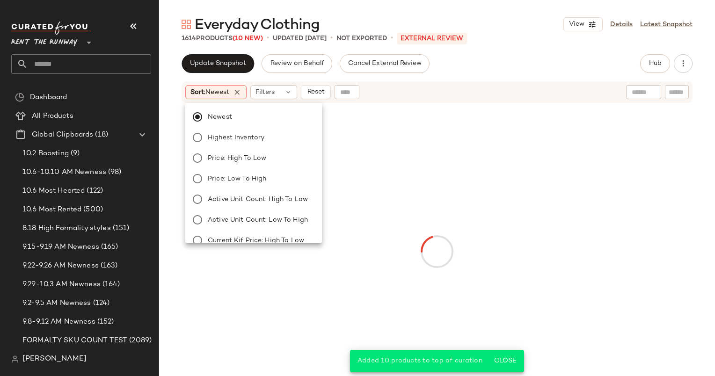
click at [272, 100] on div "Newest Highest Inventory Price: High to Low Price: Low to High Active Unit Coun…" at bounding box center [253, 171] width 137 height 144
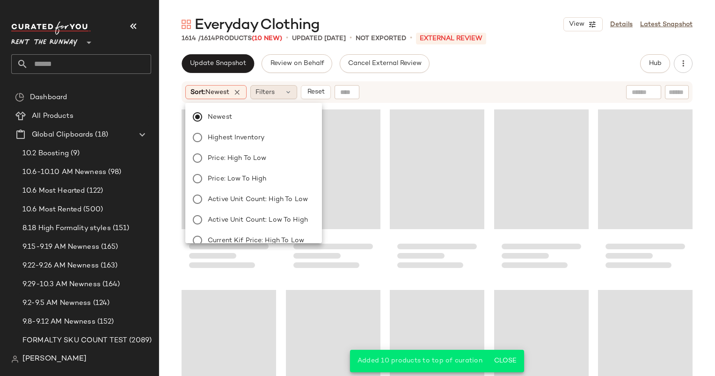
click at [269, 97] on div "Filters" at bounding box center [273, 92] width 47 height 14
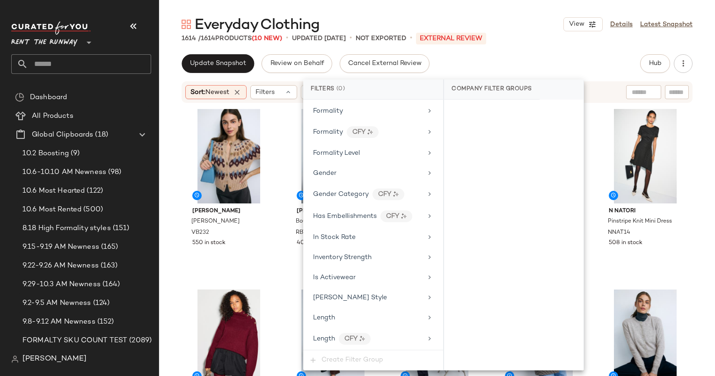
scroll to position [569, 0]
click at [345, 228] on div "In Stock Rate" at bounding box center [373, 237] width 132 height 18
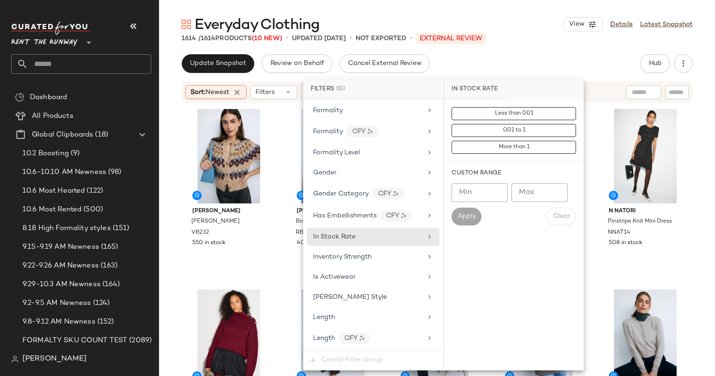
click at [481, 185] on input "Min" at bounding box center [480, 193] width 56 height 19
click at [461, 187] on input "Min" at bounding box center [480, 193] width 56 height 19
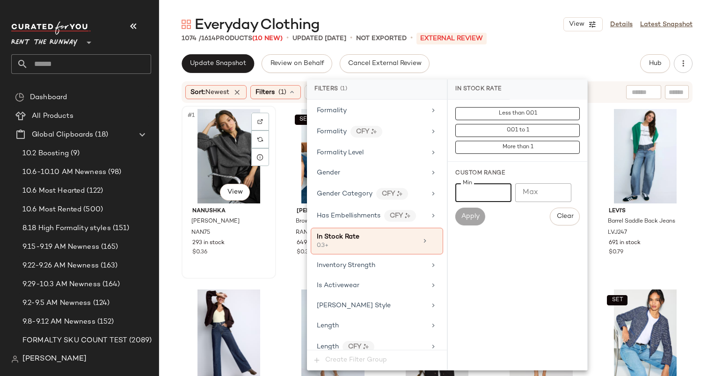
type input "***"
click at [231, 141] on div "#1 View" at bounding box center [229, 156] width 88 height 95
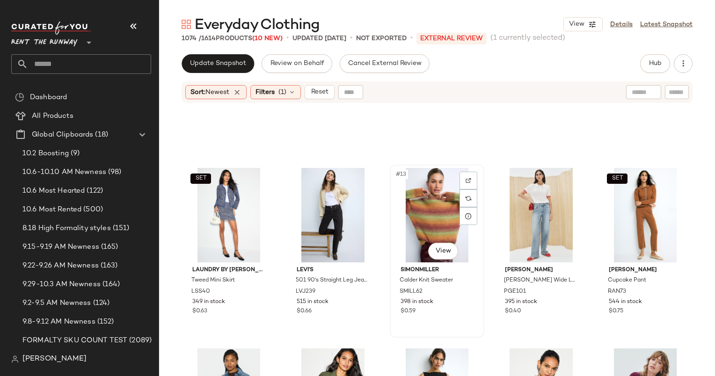
click at [415, 209] on div "#13 View" at bounding box center [437, 215] width 88 height 95
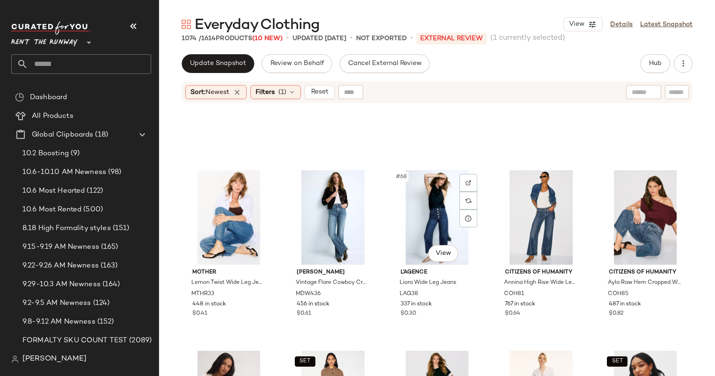
scroll to position [2295, 0]
click at [632, 203] on div "#70 View" at bounding box center [646, 218] width 88 height 95
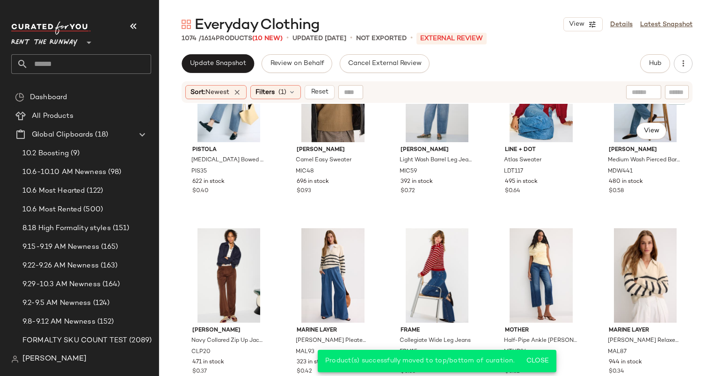
scroll to position [1876, 0]
click at [417, 261] on div "#58 View" at bounding box center [437, 276] width 88 height 95
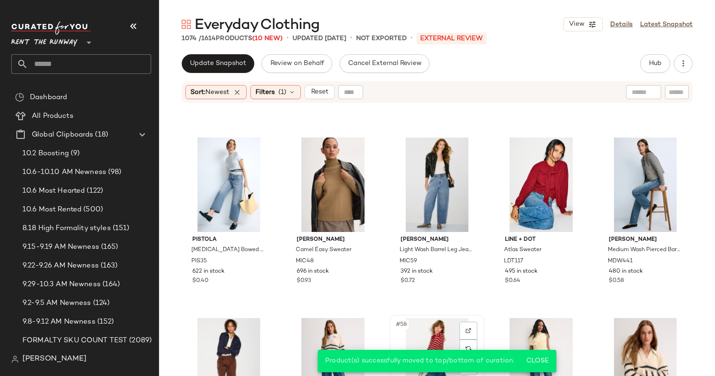
scroll to position [1783, 0]
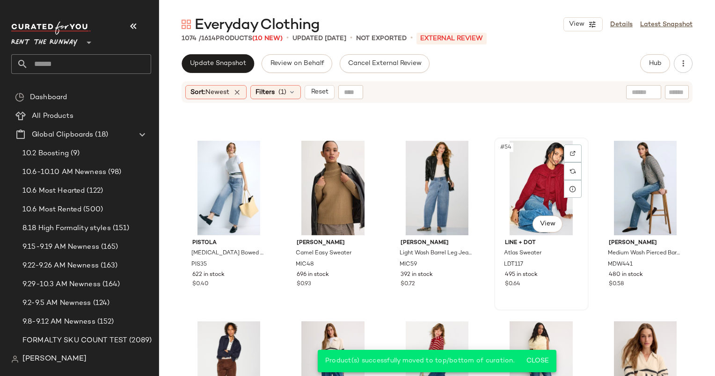
click at [524, 186] on div "#54 View" at bounding box center [542, 188] width 88 height 95
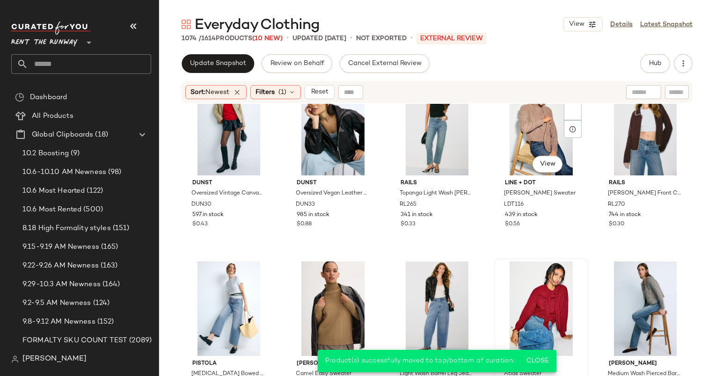
scroll to position [1642, 0]
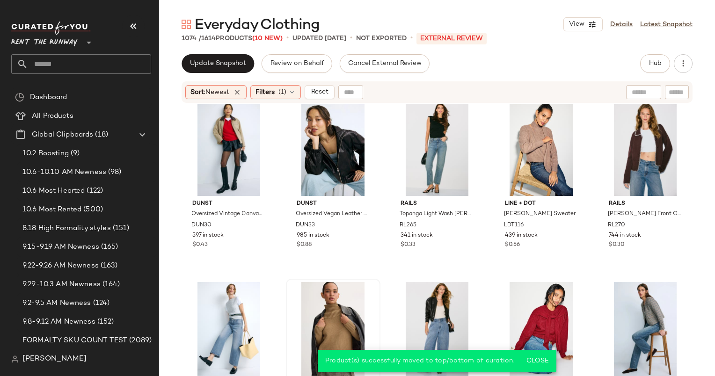
click at [328, 308] on div at bounding box center [333, 329] width 88 height 95
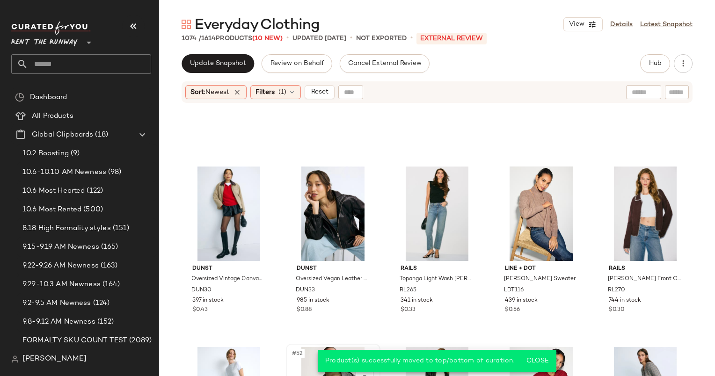
scroll to position [1576, 0]
click at [228, 206] on div "#46 View" at bounding box center [229, 214] width 88 height 95
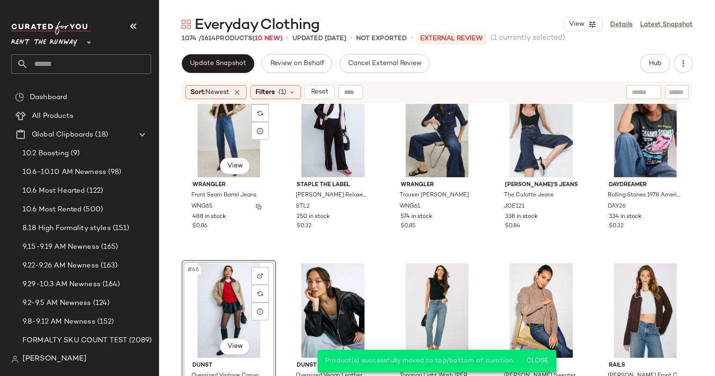
scroll to position [1479, 0]
click at [624, 309] on div "#50 View" at bounding box center [646, 311] width 88 height 95
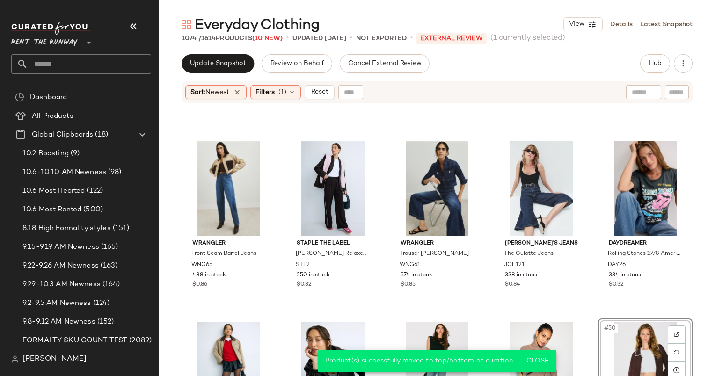
scroll to position [1421, 0]
click at [226, 346] on div "#46 View" at bounding box center [229, 370] width 88 height 95
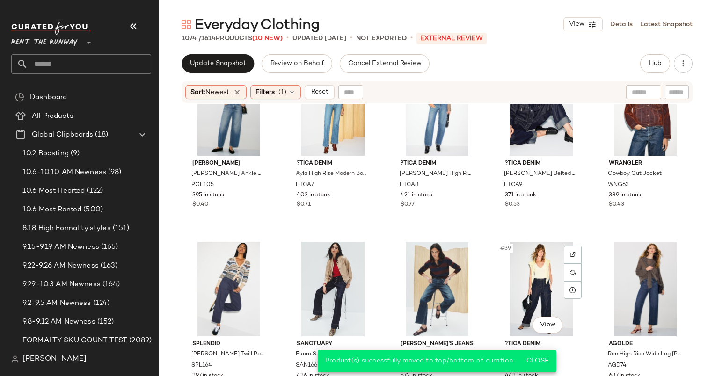
scroll to position [1139, 0]
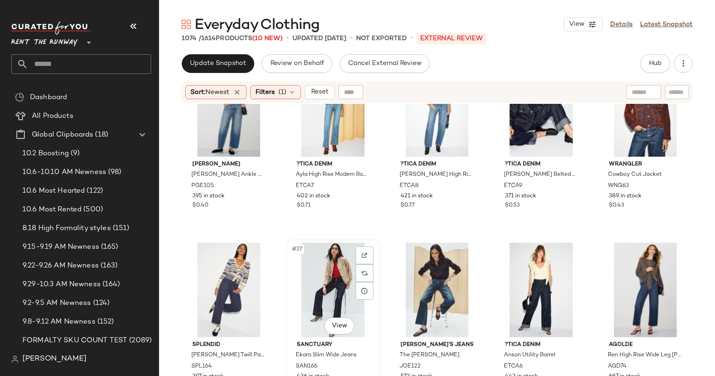
click at [314, 292] on div "#37 View" at bounding box center [333, 290] width 88 height 95
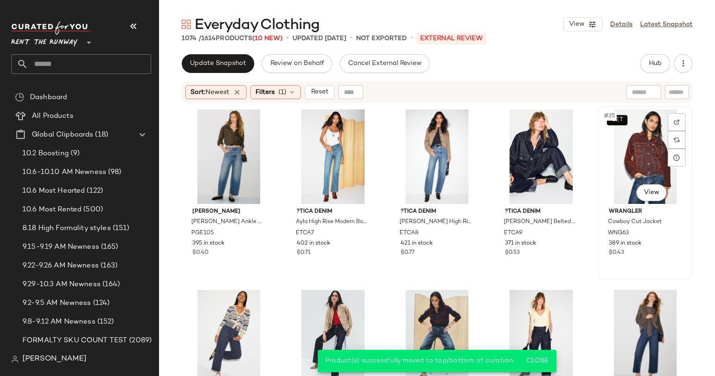
scroll to position [1082, 0]
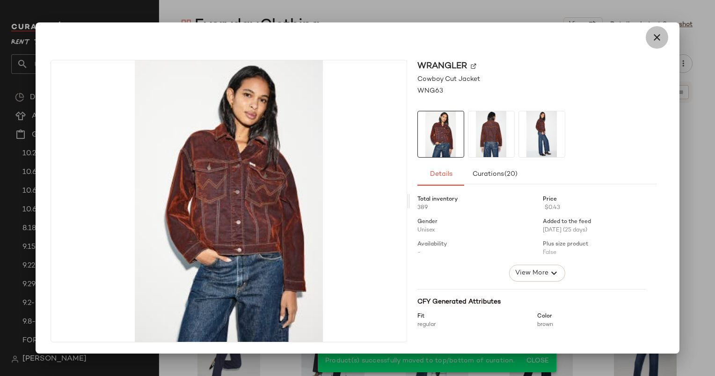
click at [654, 41] on icon "button" at bounding box center [657, 37] width 11 height 11
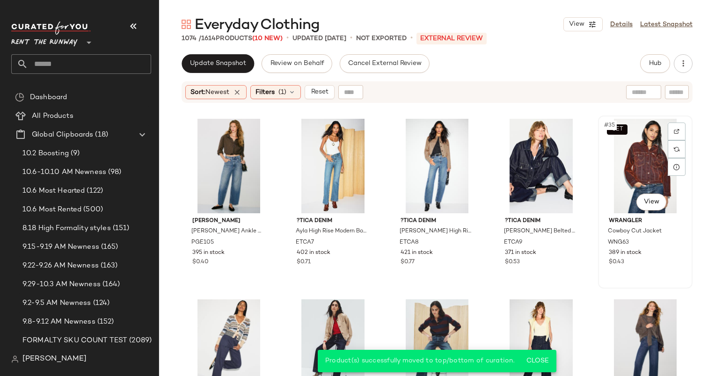
click at [640, 147] on div "SET #35 View" at bounding box center [646, 166] width 88 height 95
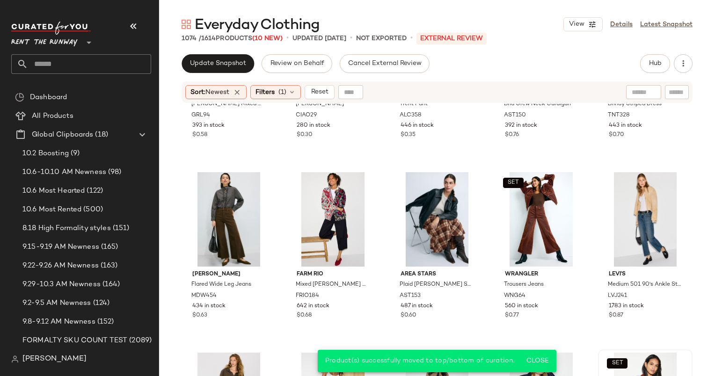
scroll to position [795, 0]
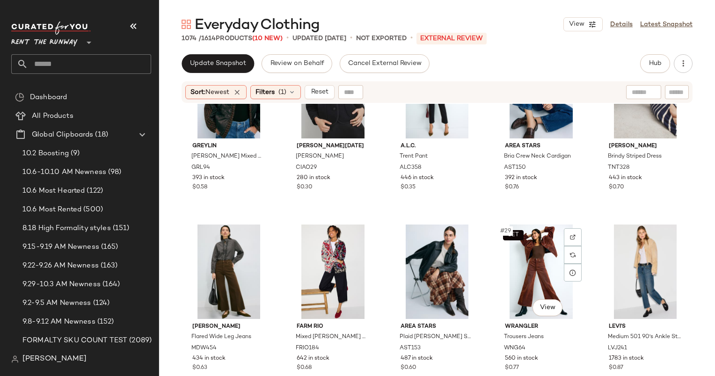
click at [489, 253] on div "Greylin Beryl Mixed Media Quilted Puffer Coat GRL94 393 in stock $0.58 Ciao Luc…" at bounding box center [437, 252] width 556 height 296
click at [507, 258] on div "SET #29 View" at bounding box center [542, 272] width 88 height 95
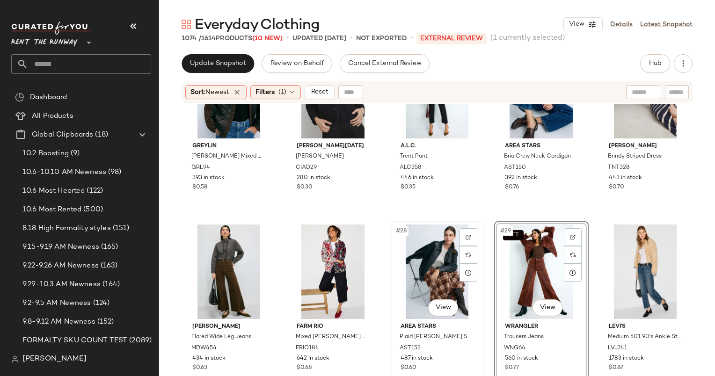
click at [439, 261] on div "#28 View" at bounding box center [437, 272] width 88 height 95
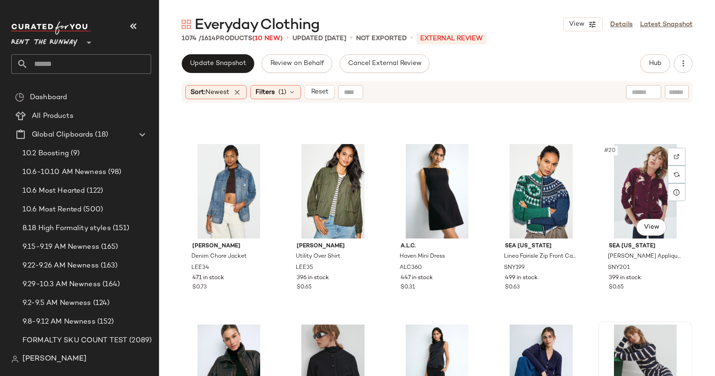
scroll to position [494, 0]
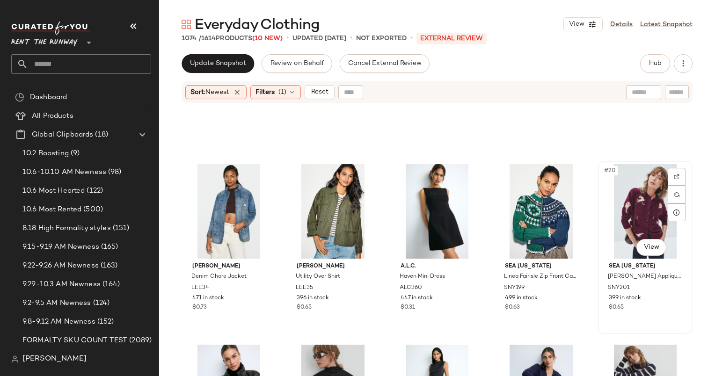
click at [607, 193] on div "#20 View" at bounding box center [646, 211] width 88 height 95
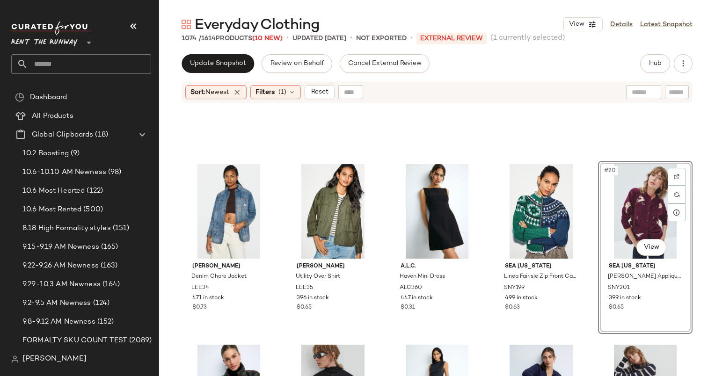
scroll to position [380, 0]
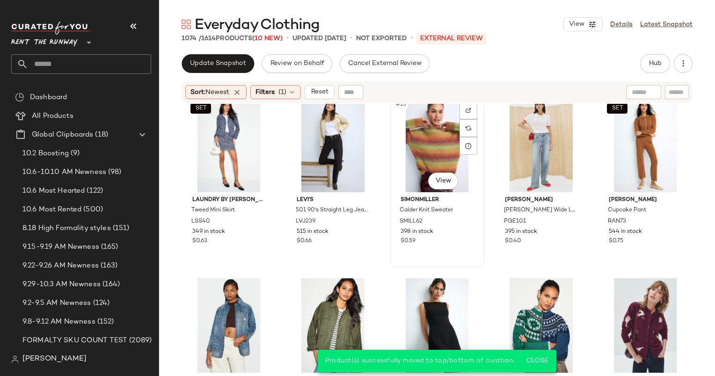
click at [441, 121] on div "#13 View" at bounding box center [437, 145] width 88 height 95
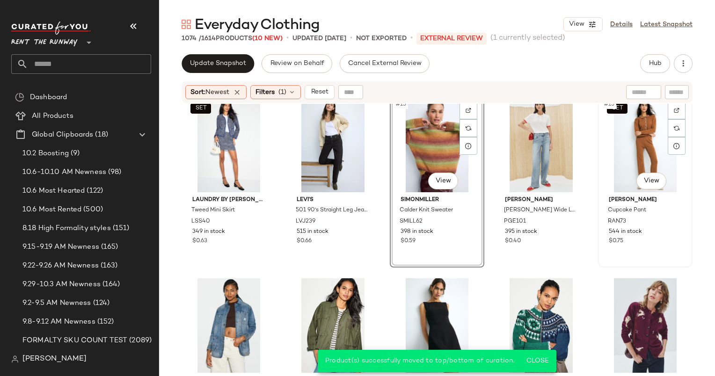
click at [630, 155] on div "SET #15 View" at bounding box center [646, 145] width 88 height 95
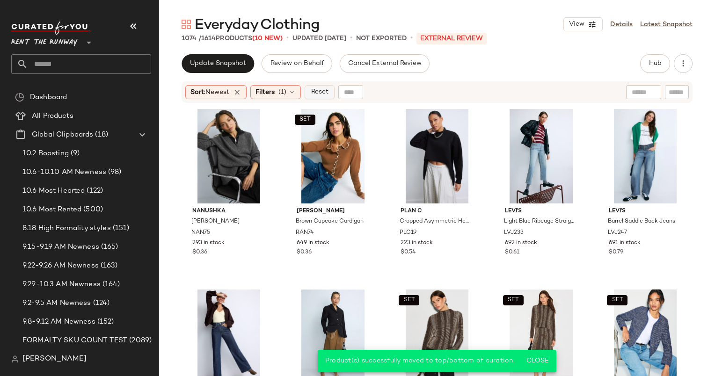
click at [323, 88] on span "Reset" at bounding box center [319, 91] width 18 height 7
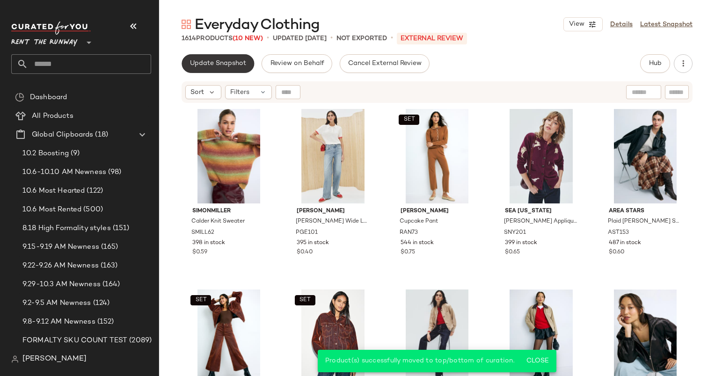
click at [209, 66] on span "Update Snapshot" at bounding box center [218, 63] width 57 height 7
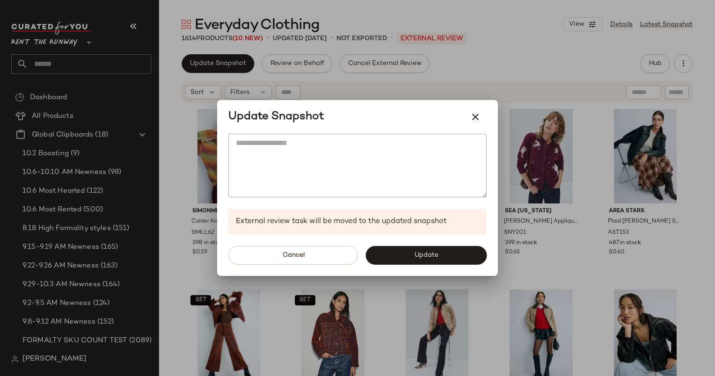
click at [427, 245] on div "Cancel Update" at bounding box center [357, 255] width 281 height 41
click at [432, 252] on span "Update" at bounding box center [426, 255] width 24 height 7
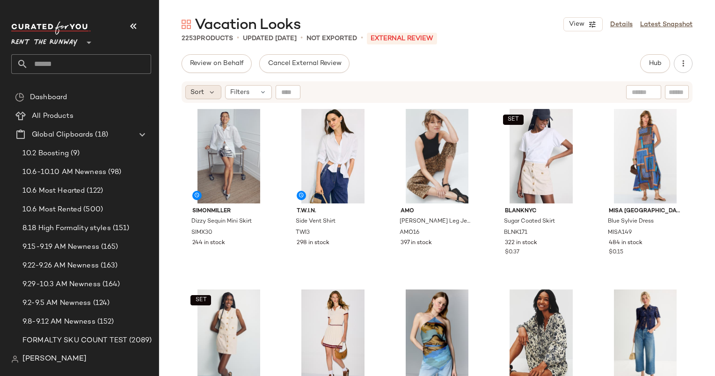
click at [206, 94] on div "Sort" at bounding box center [203, 92] width 36 height 14
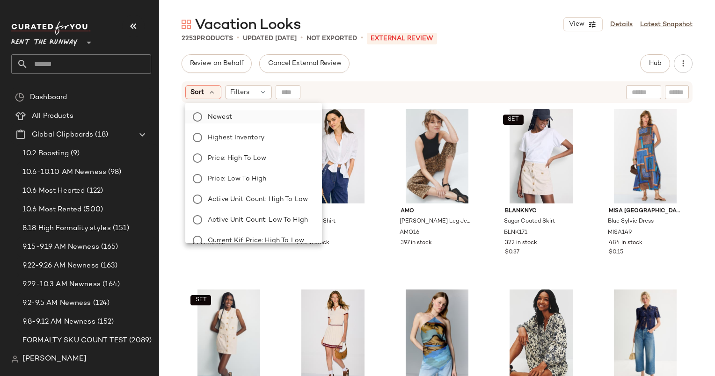
click at [245, 122] on label "Newest" at bounding box center [259, 116] width 110 height 13
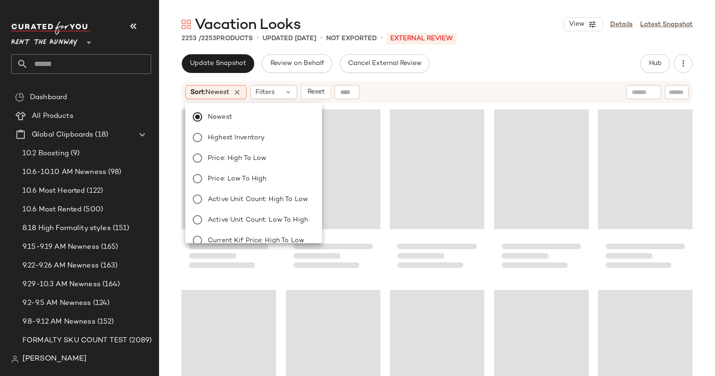
click at [272, 103] on div "Newest Highest Inventory Price: High to Low Price: Low to High Active Unit Coun…" at bounding box center [253, 173] width 139 height 140
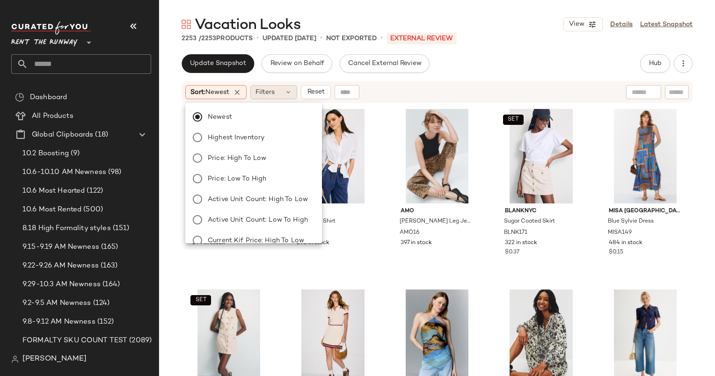
click at [264, 92] on span "Filters" at bounding box center [265, 93] width 19 height 10
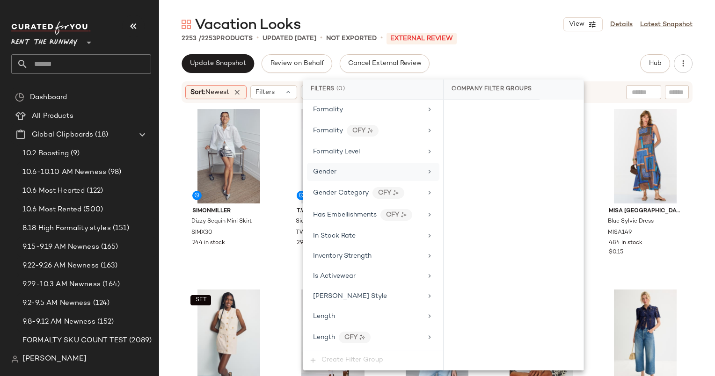
scroll to position [653, 0]
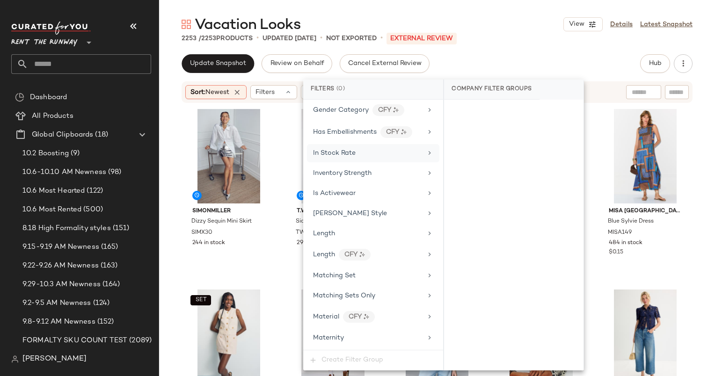
click at [324, 150] on span "In Stock Rate" at bounding box center [334, 153] width 43 height 7
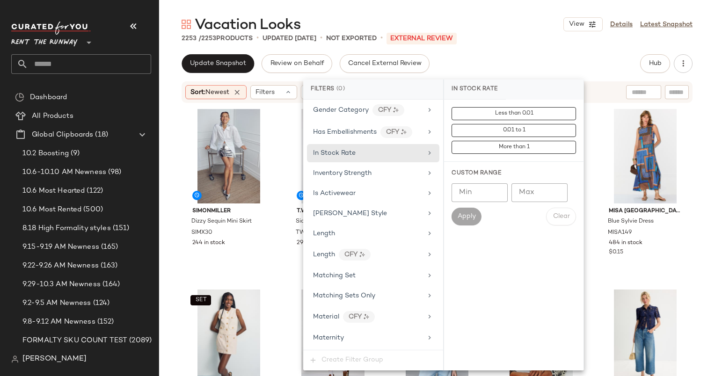
click at [448, 188] on div "Custom Range Min Min Max Max Apply Clear" at bounding box center [514, 197] width 140 height 71
click at [464, 195] on input "Min" at bounding box center [480, 193] width 56 height 19
type input "***"
click at [461, 219] on span "Apply" at bounding box center [466, 216] width 19 height 7
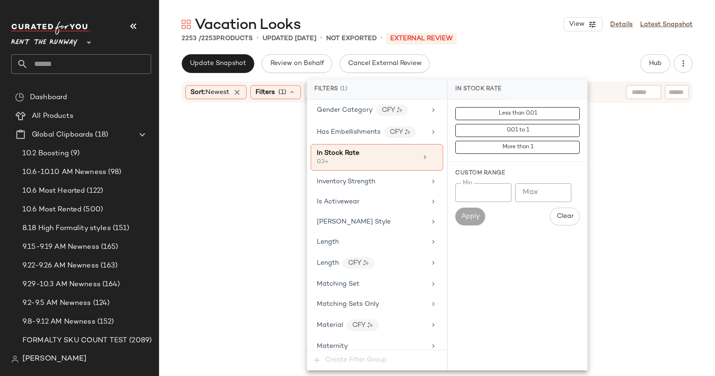
click at [501, 61] on div "Update Snapshot Review on Behalf Cancel External Review Hub Send for Review Ext…" at bounding box center [437, 63] width 511 height 19
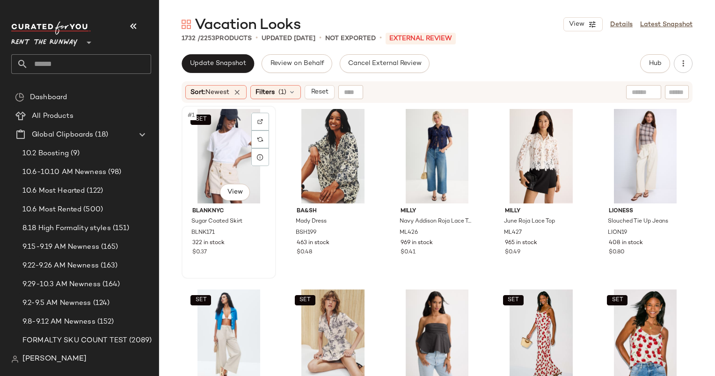
click at [221, 136] on div "SET #1 View" at bounding box center [229, 156] width 88 height 95
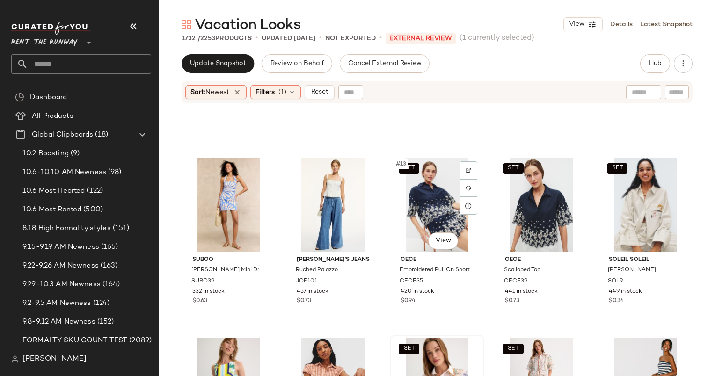
scroll to position [320, 0]
click at [637, 188] on div "SET #15 View" at bounding box center [646, 205] width 88 height 95
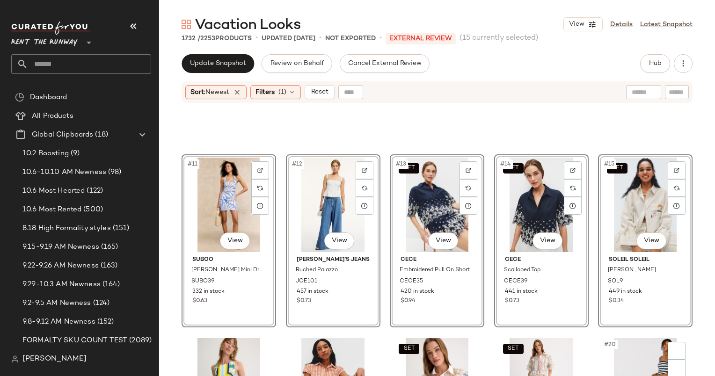
scroll to position [595, 0]
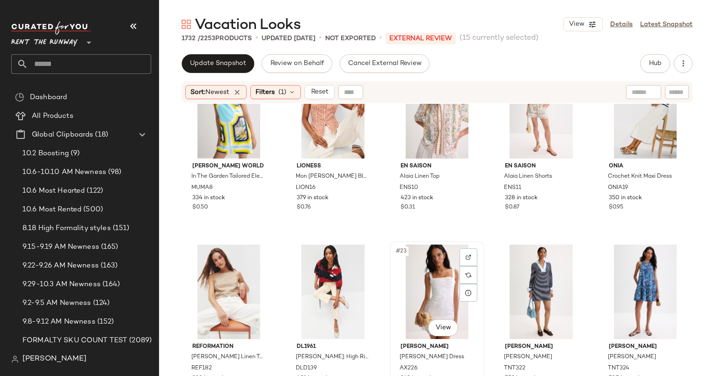
click at [433, 271] on div "#23 View" at bounding box center [437, 292] width 88 height 95
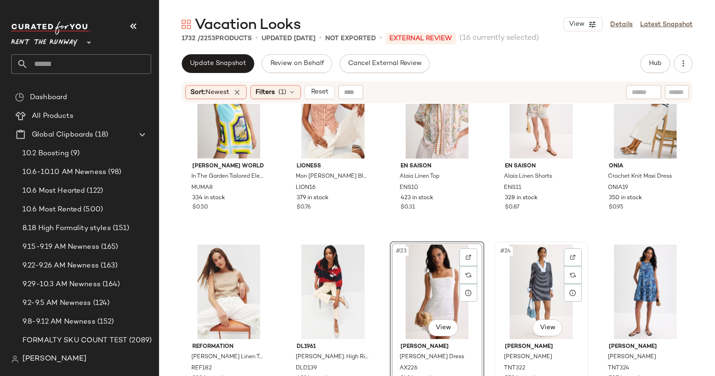
click at [510, 283] on div "#24 View" at bounding box center [542, 292] width 88 height 95
click at [635, 282] on div "#25 View" at bounding box center [646, 292] width 88 height 95
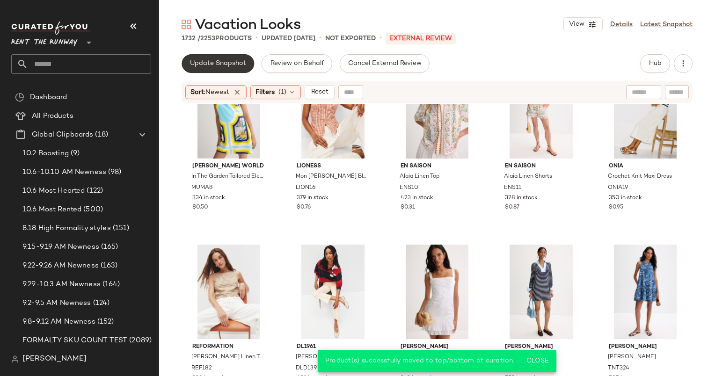
click at [208, 66] on span "Update Snapshot" at bounding box center [218, 63] width 57 height 7
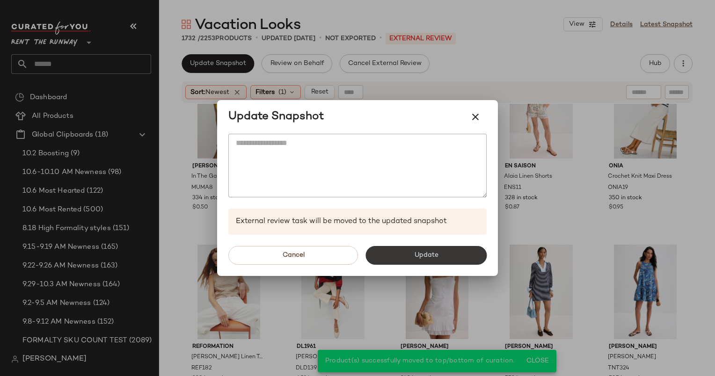
click at [420, 261] on button "Update" at bounding box center [426, 255] width 121 height 19
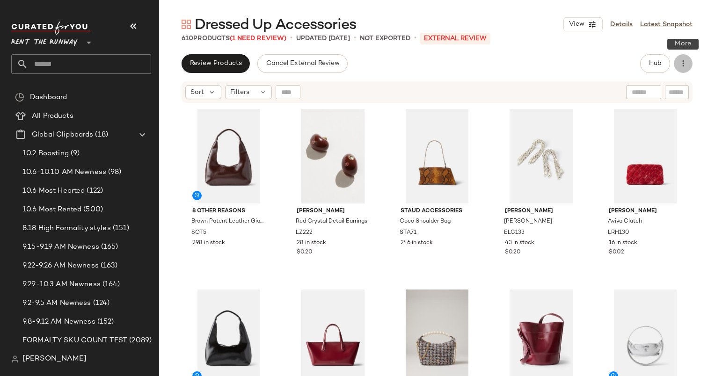
click at [683, 62] on icon "button" at bounding box center [683, 63] width 9 height 9
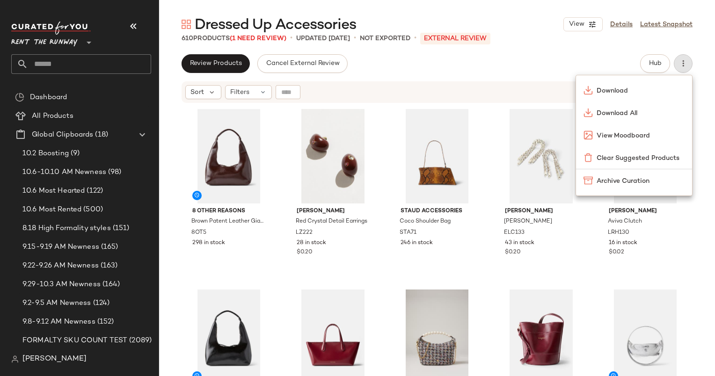
click at [254, 82] on div "Sort Filters" at bounding box center [437, 92] width 511 height 22
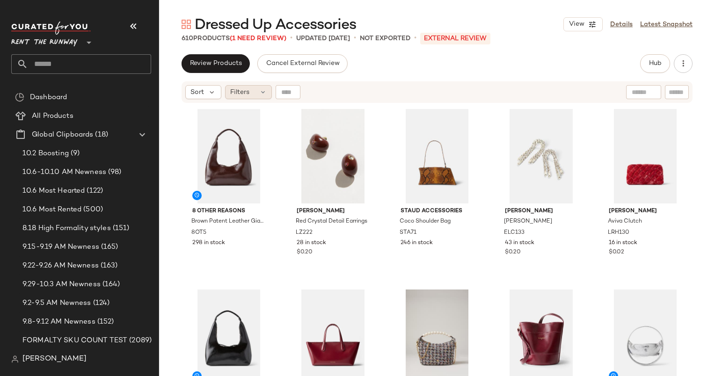
click at [264, 92] on icon at bounding box center [262, 91] width 7 height 7
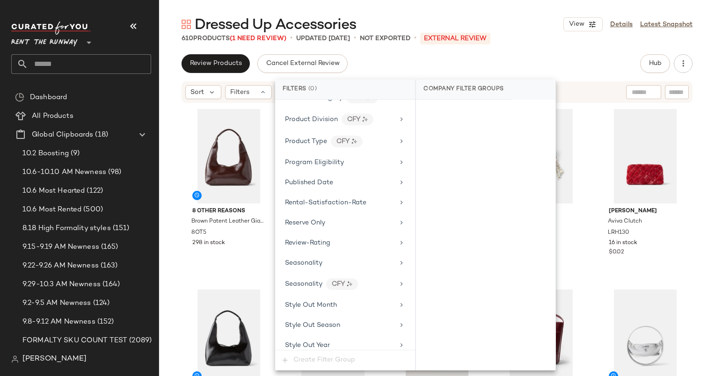
scroll to position [876, 0]
click at [328, 300] on span "Total Inventory" at bounding box center [308, 303] width 47 height 7
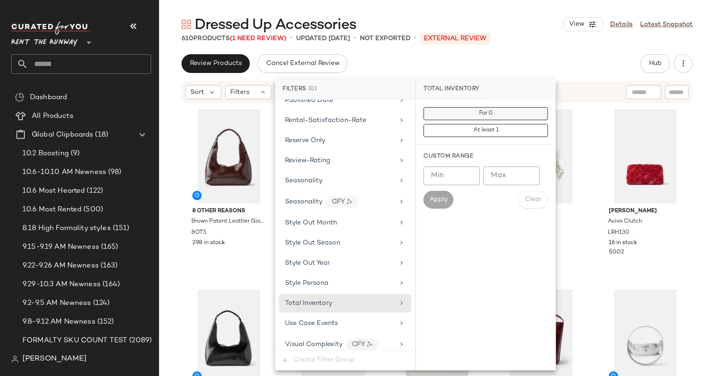
click at [455, 116] on button "For 0" at bounding box center [486, 113] width 125 height 13
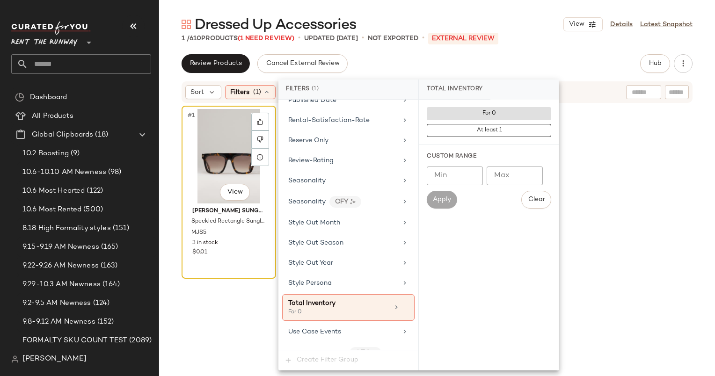
click at [215, 141] on div "#1 View" at bounding box center [229, 156] width 88 height 95
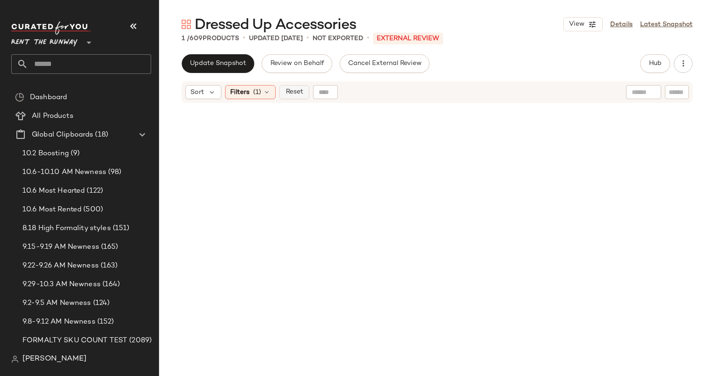
click at [292, 90] on span "Reset" at bounding box center [294, 91] width 18 height 7
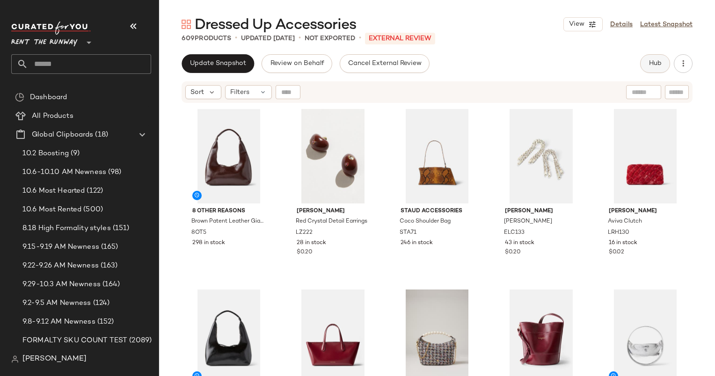
click at [650, 61] on span "Hub" at bounding box center [655, 63] width 13 height 7
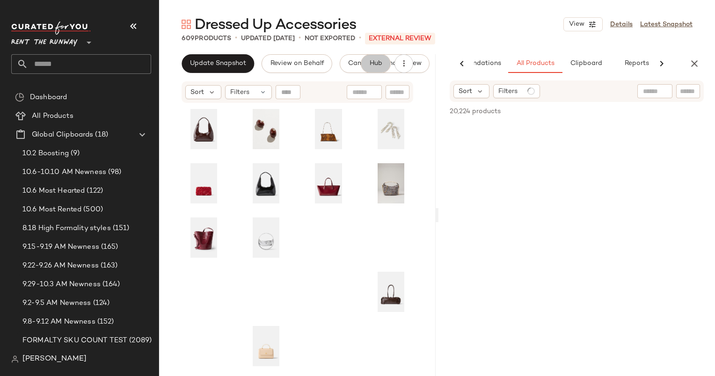
scroll to position [0, 48]
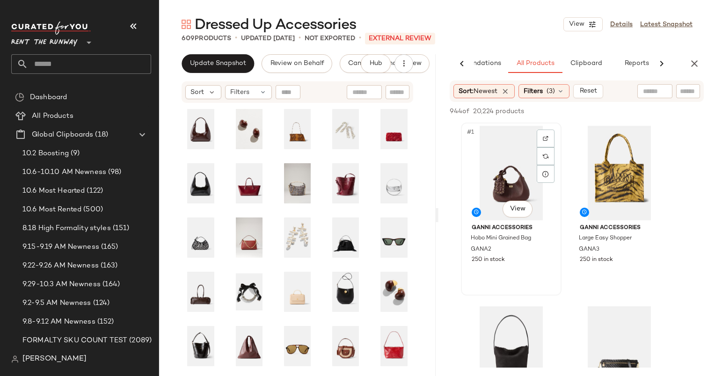
click at [507, 159] on div "#1 View" at bounding box center [511, 173] width 94 height 95
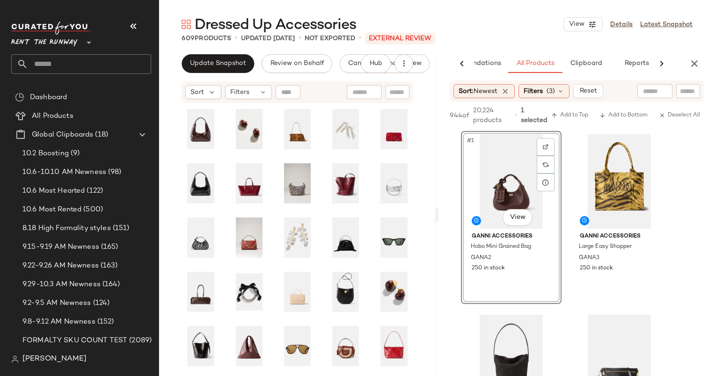
scroll to position [215, 0]
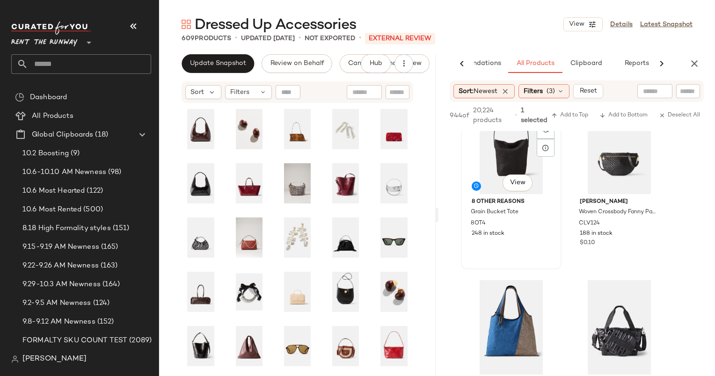
click at [508, 155] on div "#3 View" at bounding box center [511, 147] width 94 height 95
click at [577, 112] on span "Add to Top" at bounding box center [570, 115] width 37 height 7
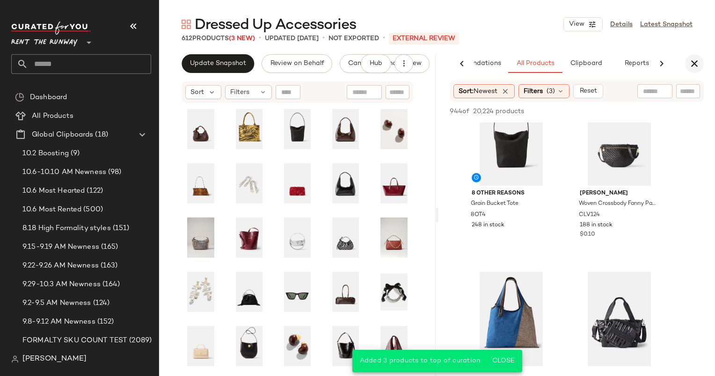
click at [690, 69] on button "button" at bounding box center [694, 63] width 19 height 19
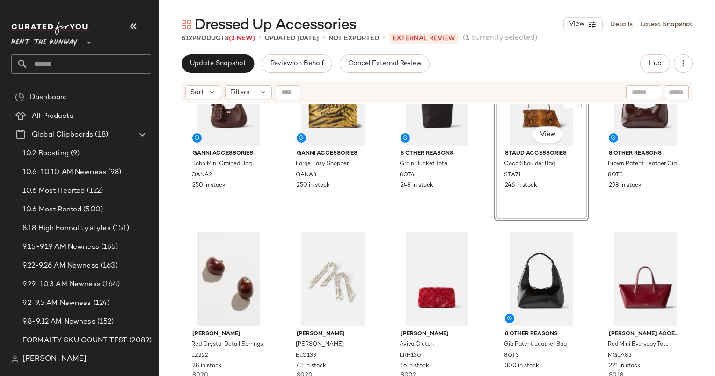
scroll to position [58, 0]
click at [215, 65] on span "Update Snapshot" at bounding box center [218, 63] width 57 height 7
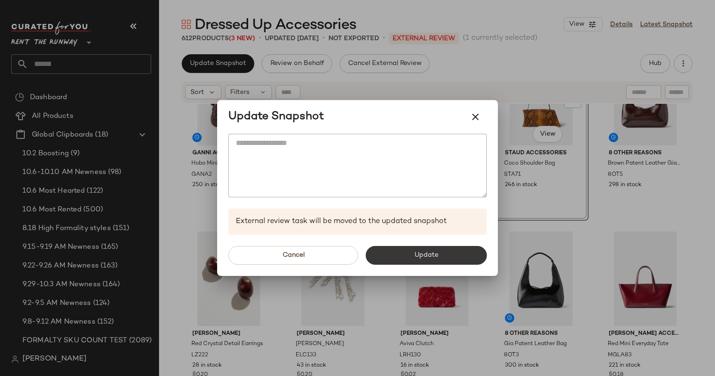
click at [459, 261] on button "Update" at bounding box center [426, 255] width 121 height 19
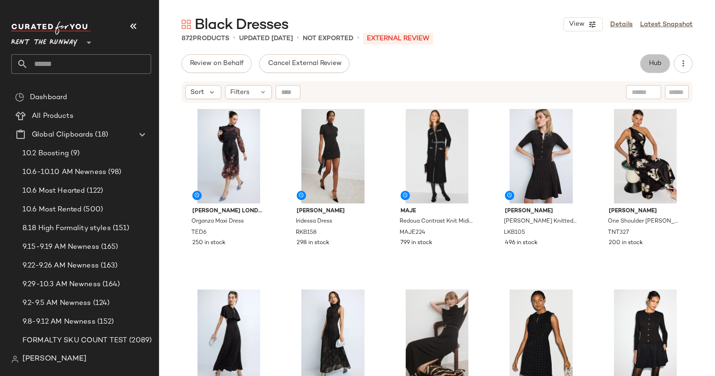
click at [660, 64] on span "Hub" at bounding box center [655, 63] width 13 height 7
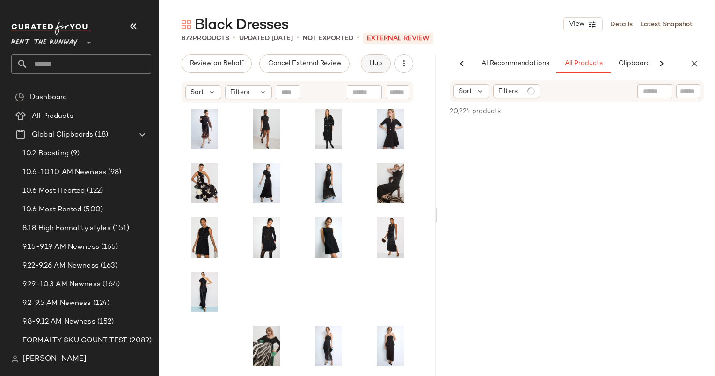
click at [660, 64] on icon at bounding box center [661, 63] width 11 height 11
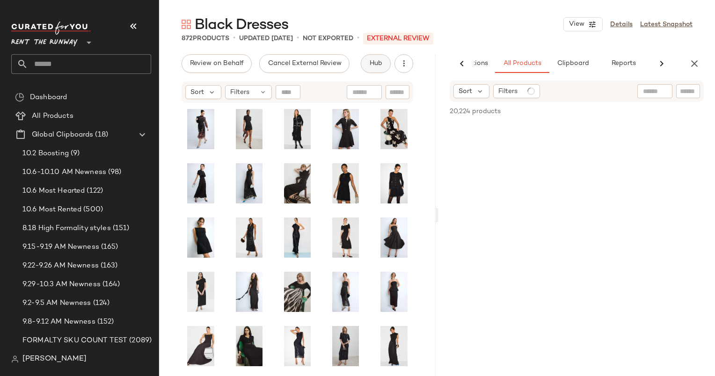
scroll to position [0, 62]
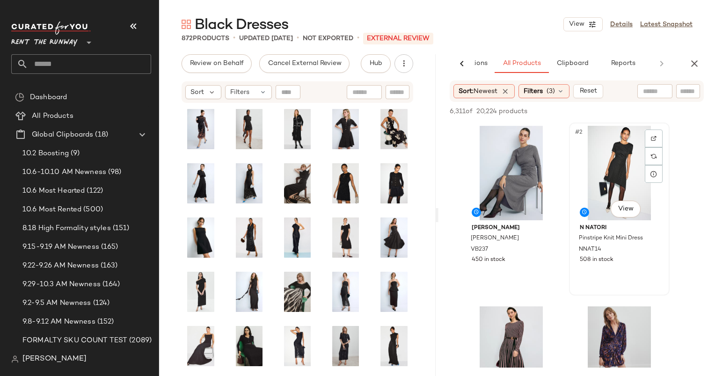
click at [616, 163] on div "#2 View" at bounding box center [620, 173] width 94 height 95
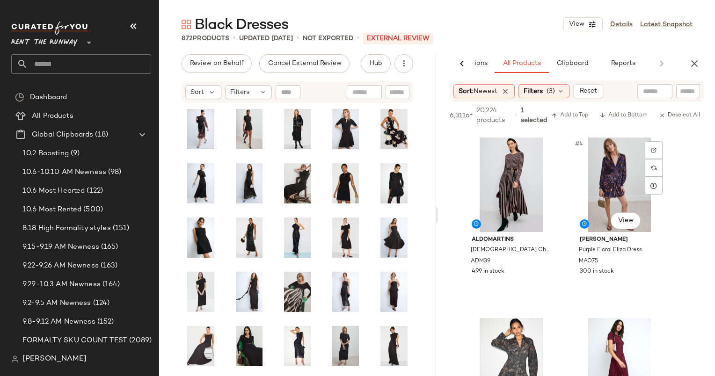
scroll to position [178, 0]
click at [574, 115] on span "Add to Top" at bounding box center [570, 115] width 37 height 7
click at [690, 65] on icon "button" at bounding box center [694, 63] width 11 height 11
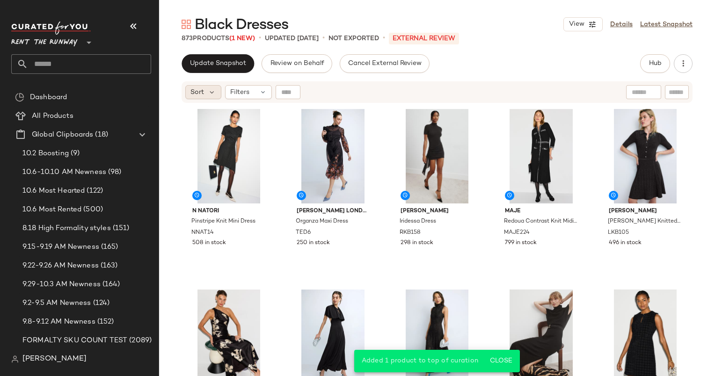
click at [202, 90] on span "Sort" at bounding box center [198, 93] width 14 height 10
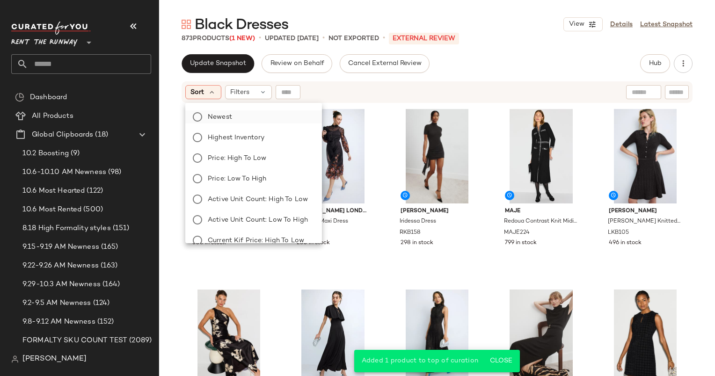
click at [222, 110] on label "Newest" at bounding box center [259, 116] width 110 height 13
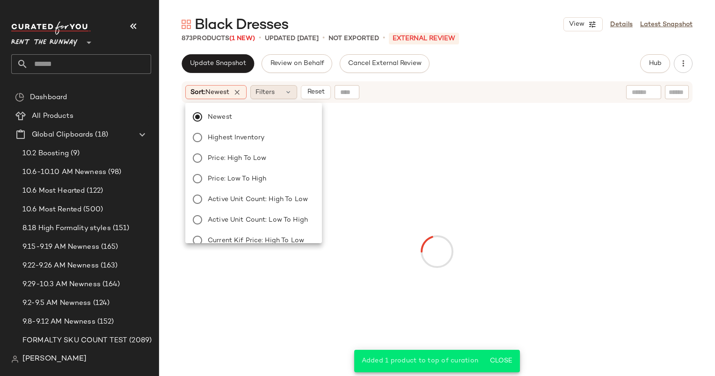
click at [280, 92] on div "Filters" at bounding box center [273, 92] width 47 height 14
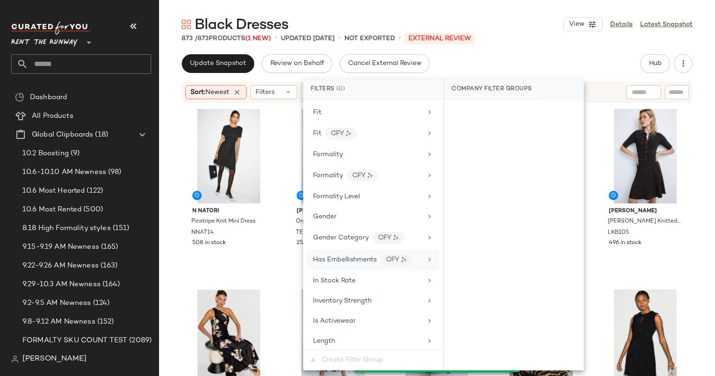
scroll to position [526, 0]
click at [358, 276] on div "In Stock Rate" at bounding box center [367, 281] width 109 height 10
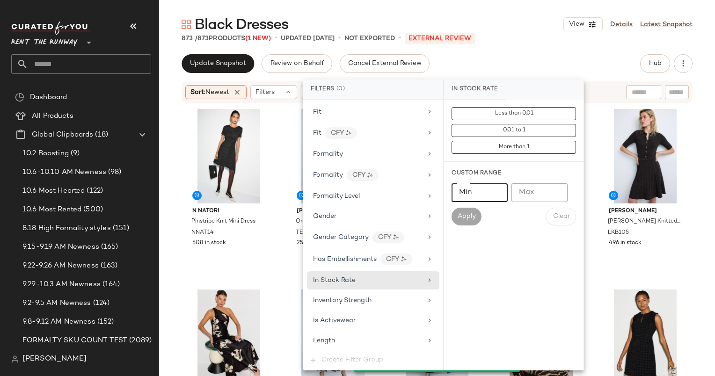
click at [471, 190] on input "Min" at bounding box center [480, 193] width 56 height 19
type input "***"
click at [466, 219] on span "Apply" at bounding box center [466, 216] width 19 height 7
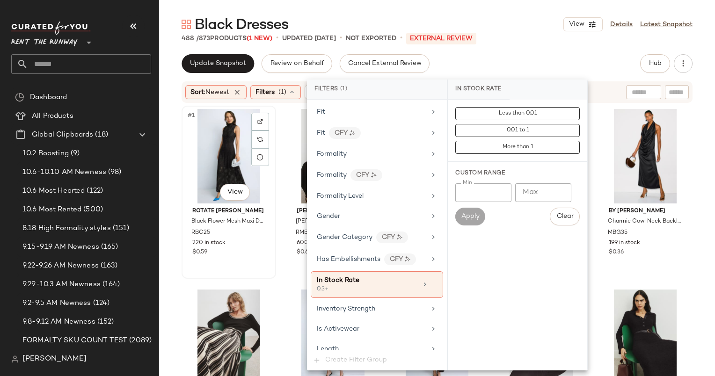
click at [225, 147] on div "#1 View" at bounding box center [229, 156] width 88 height 95
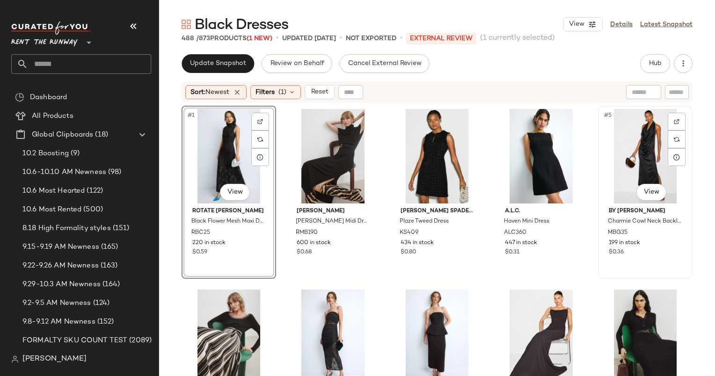
click at [639, 154] on div "#5 View" at bounding box center [646, 156] width 88 height 95
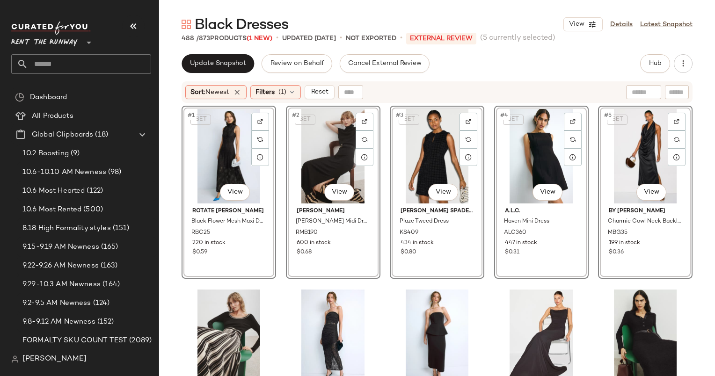
scroll to position [170, 0]
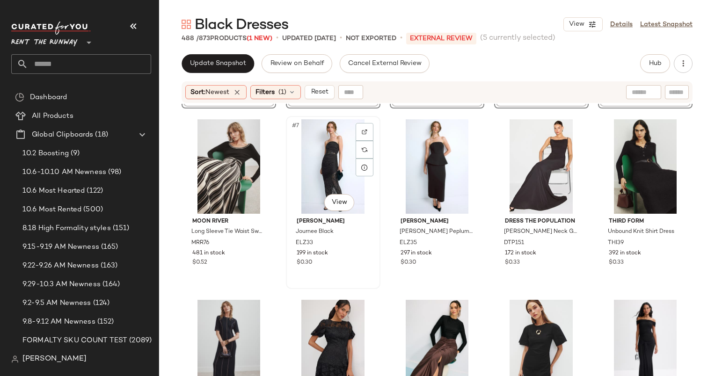
click at [329, 148] on div "#7 View" at bounding box center [333, 166] width 88 height 95
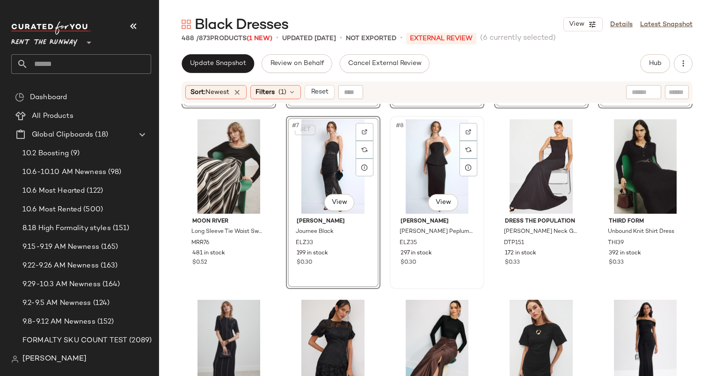
click at [415, 169] on div "#8 View" at bounding box center [437, 166] width 88 height 95
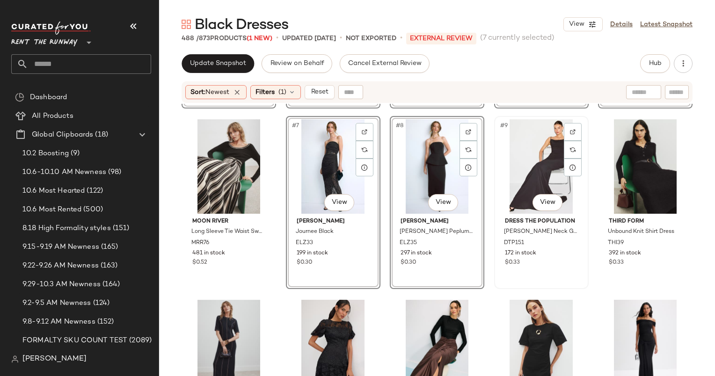
click at [545, 169] on div "#9 View" at bounding box center [542, 166] width 88 height 95
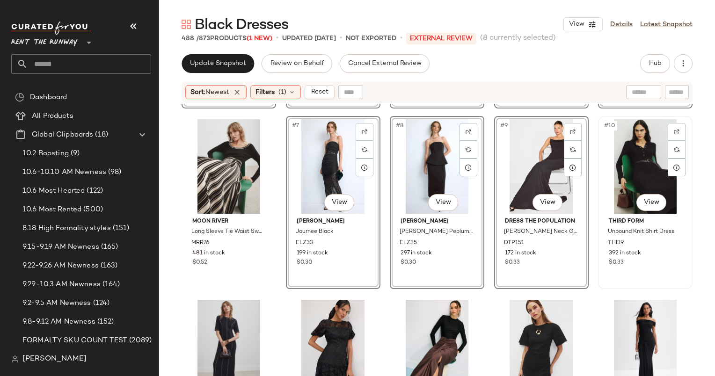
click at [619, 171] on div "#10 View" at bounding box center [646, 166] width 88 height 95
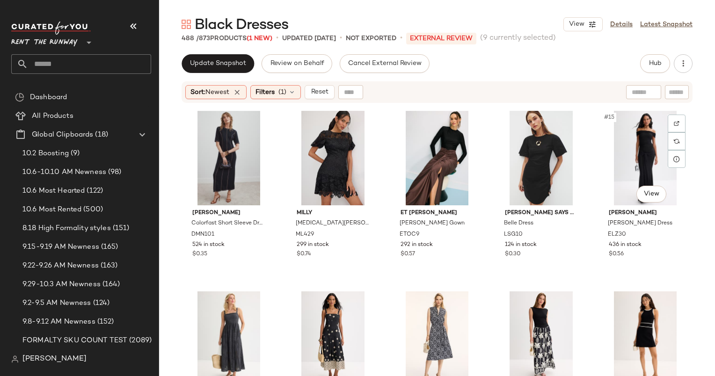
scroll to position [368, 0]
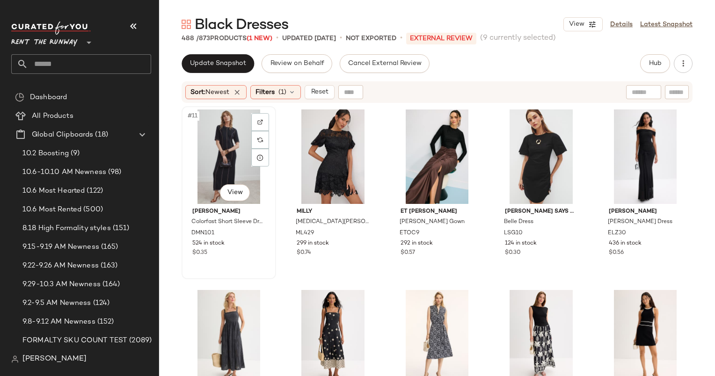
click at [213, 161] on div "#11 View" at bounding box center [229, 157] width 88 height 95
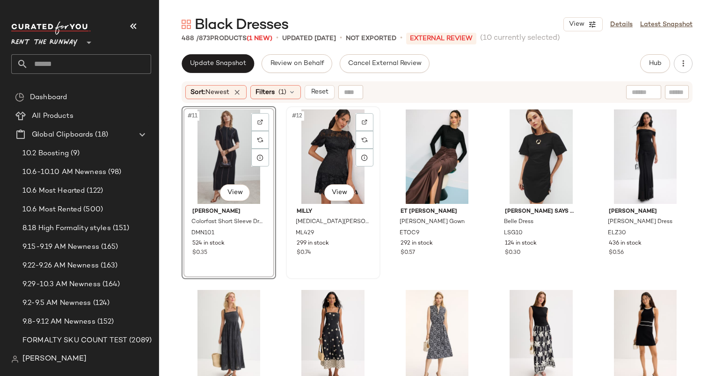
click at [325, 152] on div "#12 View" at bounding box center [333, 157] width 88 height 95
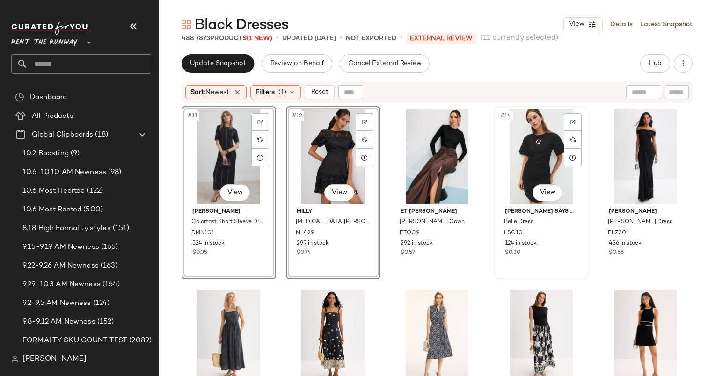
click at [539, 160] on div "#14 View" at bounding box center [542, 157] width 88 height 95
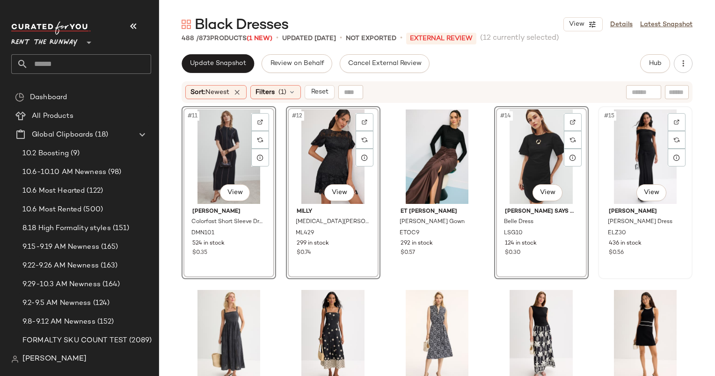
click at [604, 159] on div "#15 View" at bounding box center [646, 157] width 88 height 95
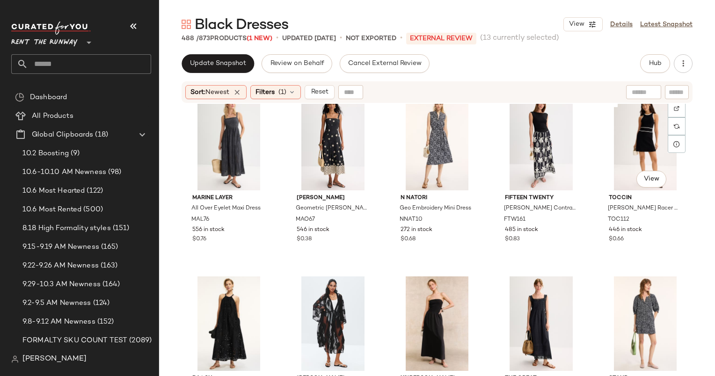
scroll to position [564, 0]
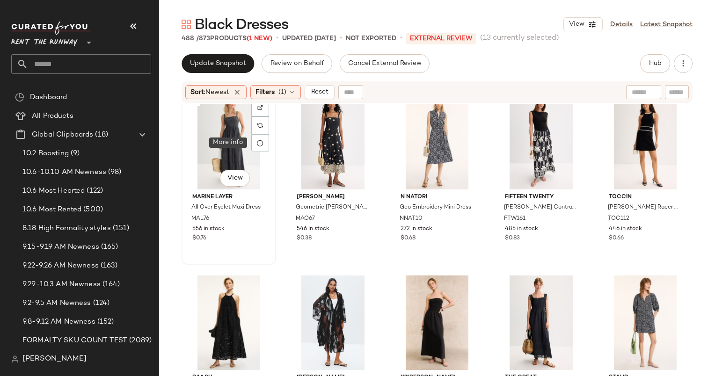
click at [222, 131] on div "#16 View" at bounding box center [229, 142] width 88 height 95
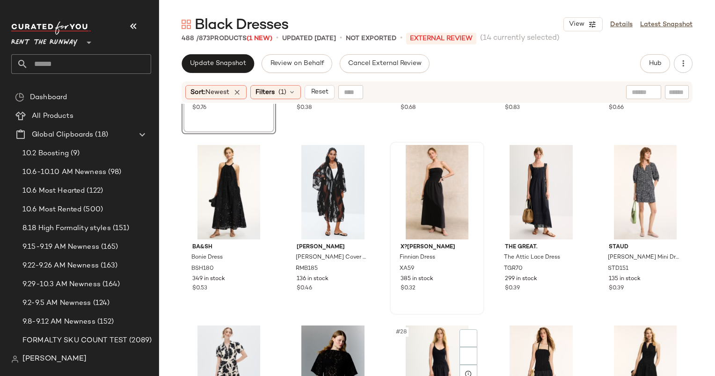
scroll to position [714, 0]
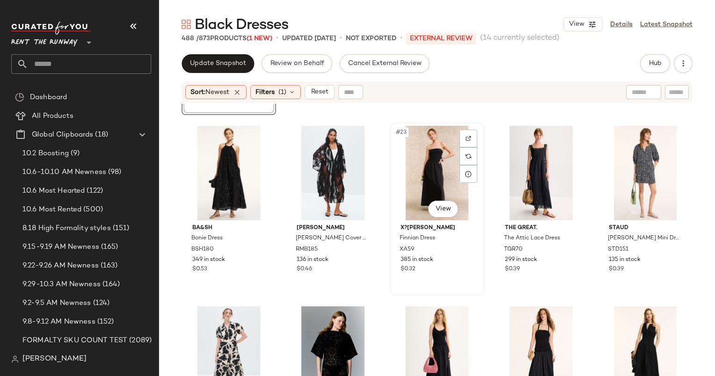
click at [427, 157] on div "#23 View" at bounding box center [437, 173] width 88 height 95
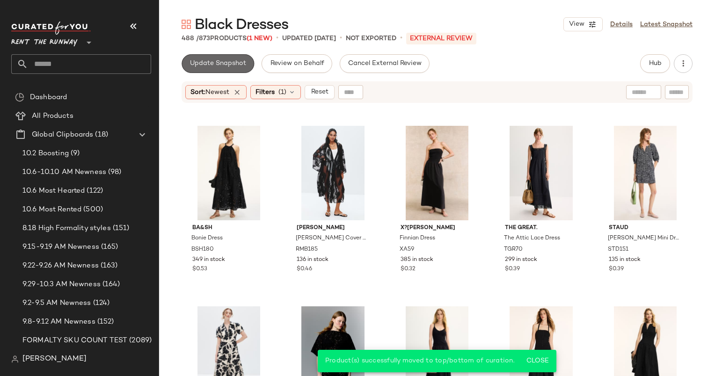
click at [217, 68] on button "Update Snapshot" at bounding box center [218, 63] width 73 height 19
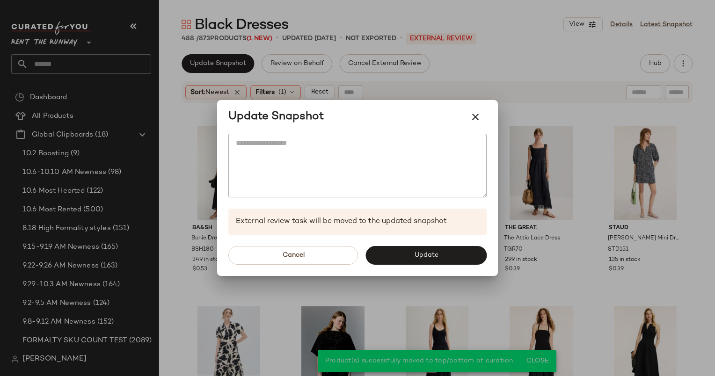
click at [451, 265] on div "Cancel Update" at bounding box center [357, 255] width 281 height 41
click at [447, 257] on button "Update" at bounding box center [426, 255] width 121 height 19
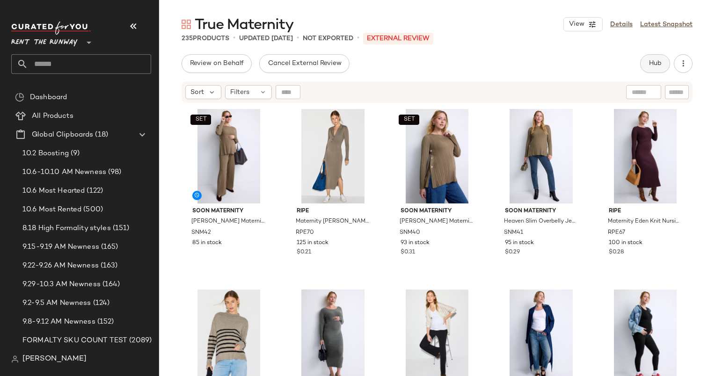
click at [660, 67] on span "Hub" at bounding box center [655, 63] width 13 height 7
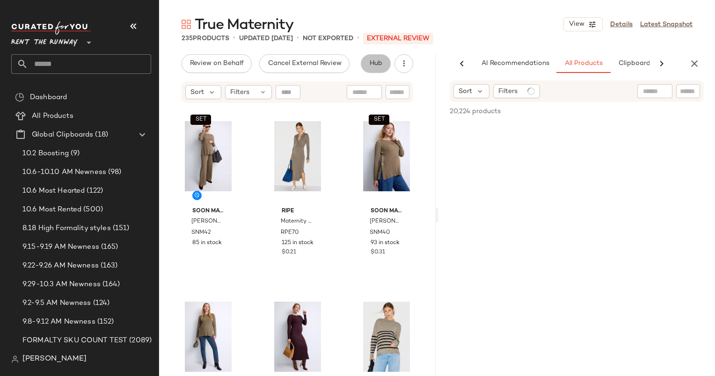
scroll to position [0, 48]
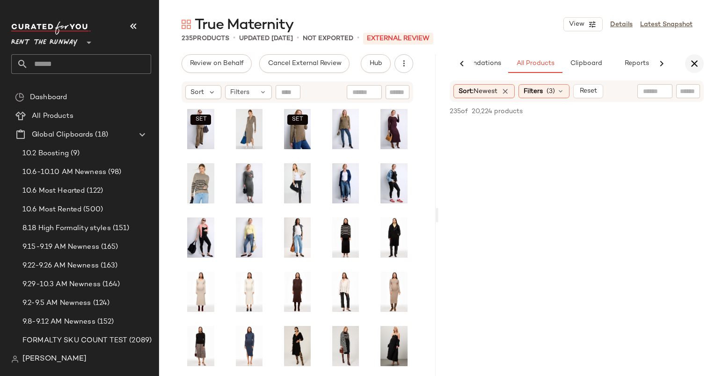
click at [699, 64] on icon "button" at bounding box center [694, 63] width 11 height 11
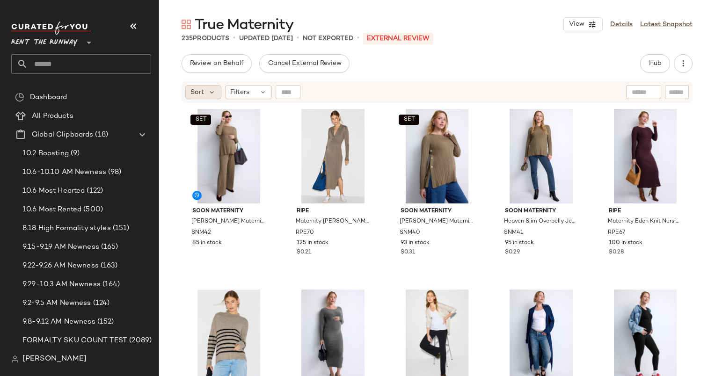
click at [196, 87] on div "Sort" at bounding box center [203, 92] width 36 height 14
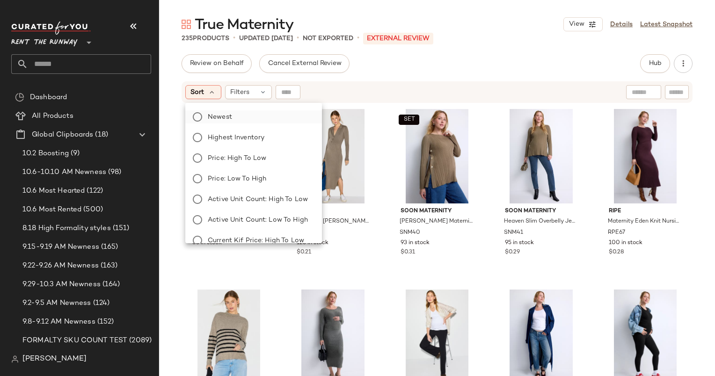
click at [233, 120] on label "Newest" at bounding box center [259, 116] width 110 height 13
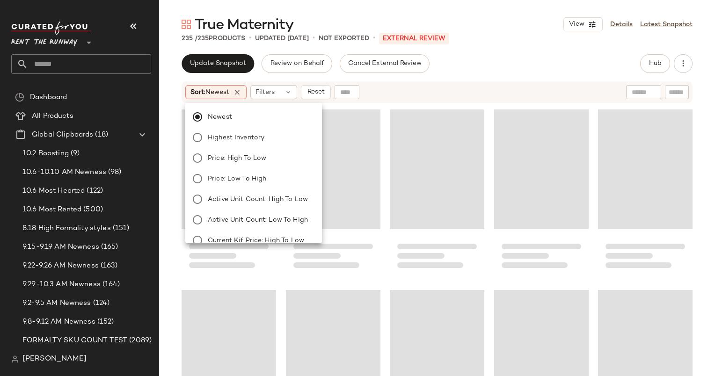
click at [271, 101] on div "Newest Highest Inventory Price: High to Low Price: Low to High Active Unit Coun…" at bounding box center [253, 171] width 137 height 144
click at [271, 100] on div "Newest Highest Inventory Price: High to Low Price: Low to High Active Unit Coun…" at bounding box center [253, 171] width 137 height 144
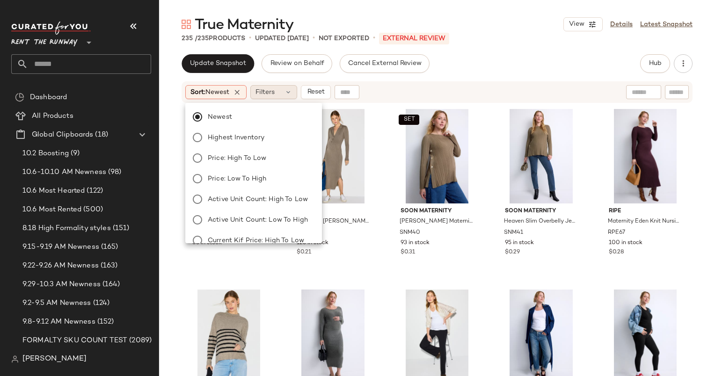
click at [266, 90] on span "Filters" at bounding box center [265, 93] width 19 height 10
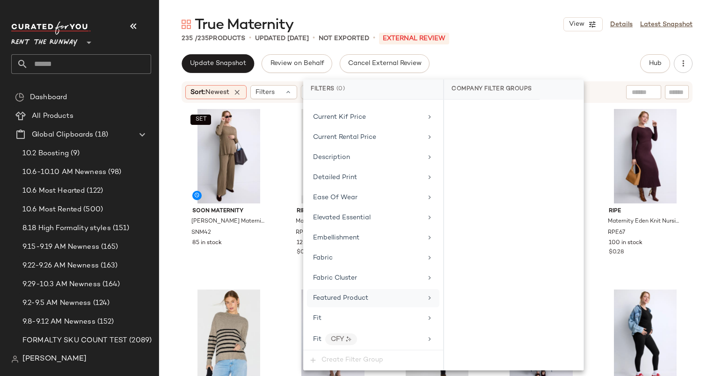
scroll to position [552, 0]
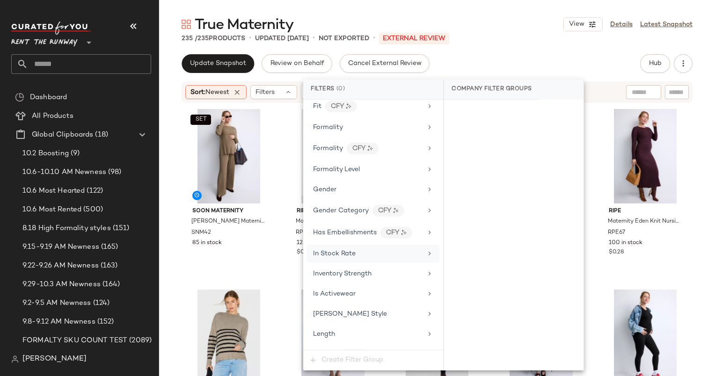
click at [327, 245] on div "In Stock Rate" at bounding box center [373, 254] width 132 height 18
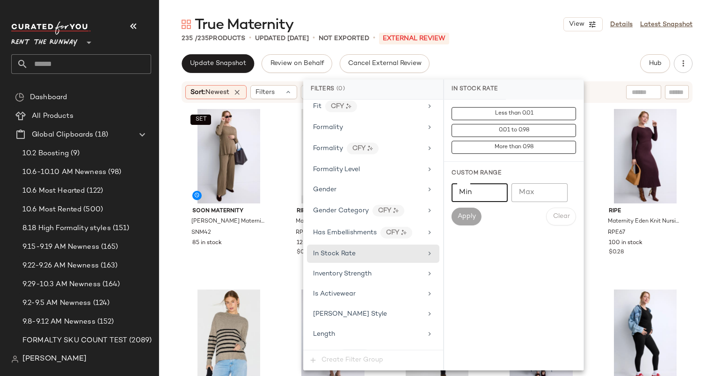
click at [476, 184] on input "Min" at bounding box center [480, 193] width 56 height 19
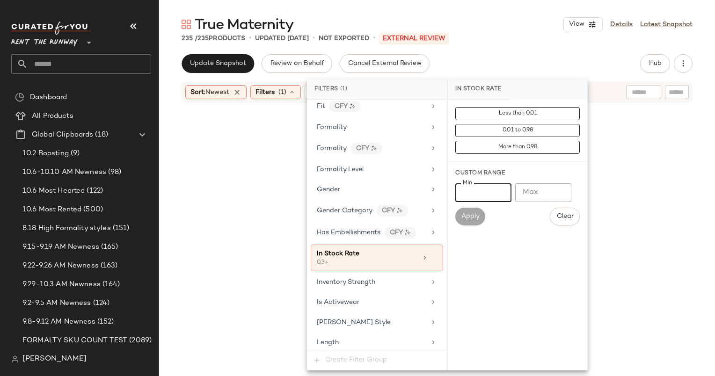
type input "***"
click at [520, 55] on div "Update Snapshot Review on Behalf Cancel External Review Hub Send for Review Ext…" at bounding box center [437, 63] width 511 height 19
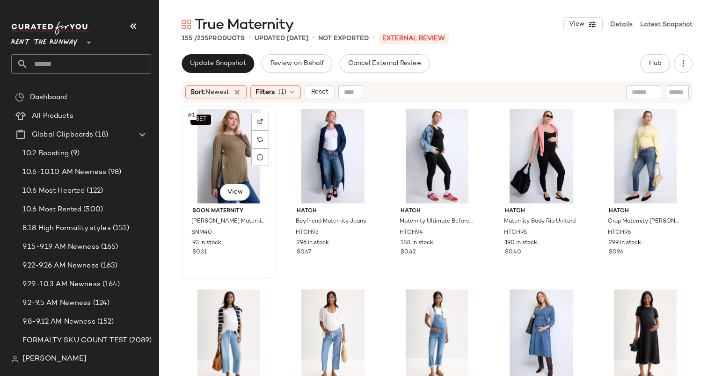
click at [196, 155] on div "SET #1 View" at bounding box center [229, 156] width 88 height 95
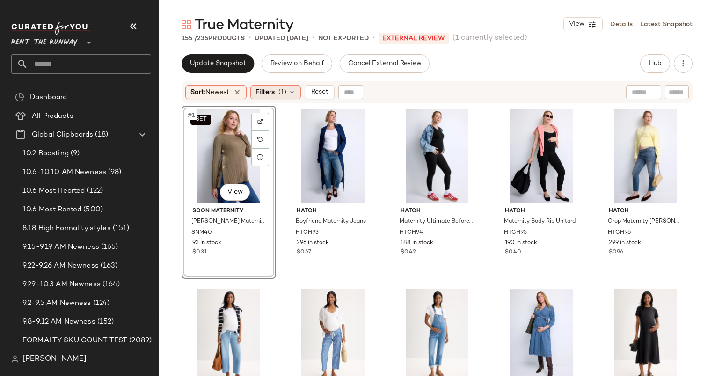
click at [291, 95] on icon at bounding box center [291, 91] width 7 height 7
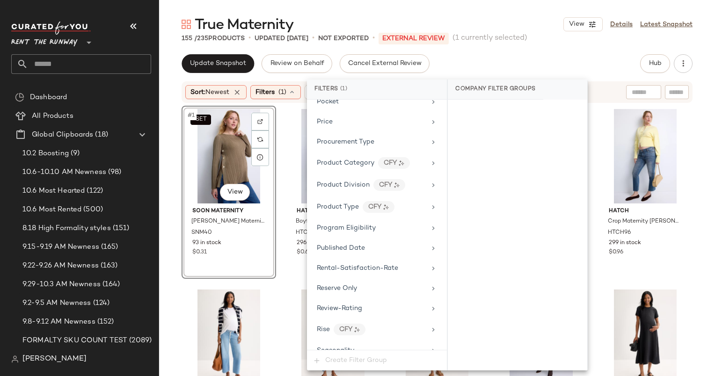
scroll to position [1211, 0]
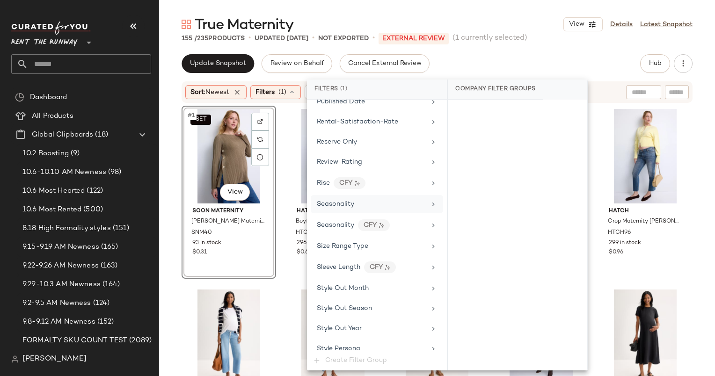
click at [342, 201] on span "Seasonality" at bounding box center [335, 204] width 37 height 7
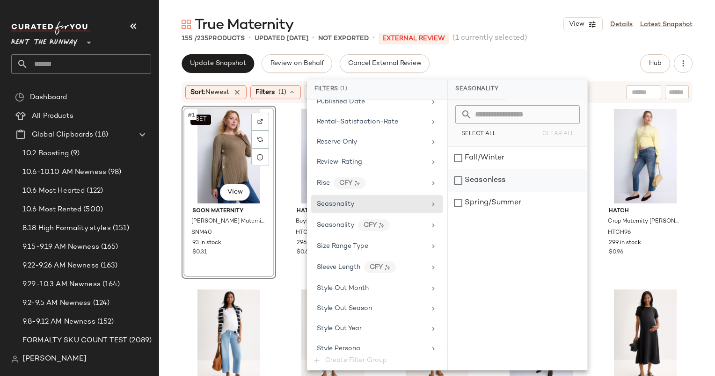
click at [465, 183] on div "Seasonless" at bounding box center [518, 180] width 140 height 22
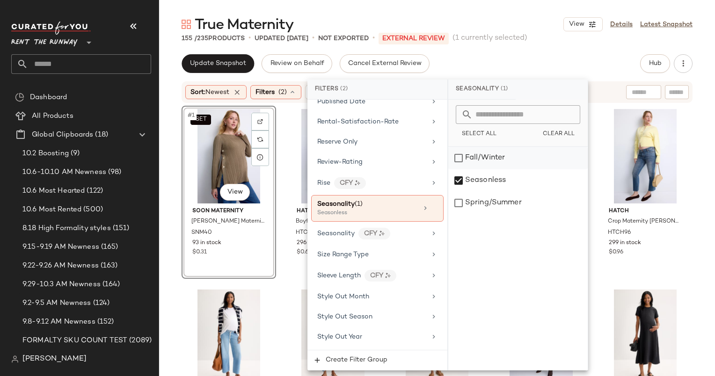
click at [450, 156] on div "Fall/Winter" at bounding box center [519, 158] width 140 height 22
click at [508, 54] on div "Update Snapshot Review on Behalf Cancel External Review Hub Send for Review Ext…" at bounding box center [437, 63] width 511 height 19
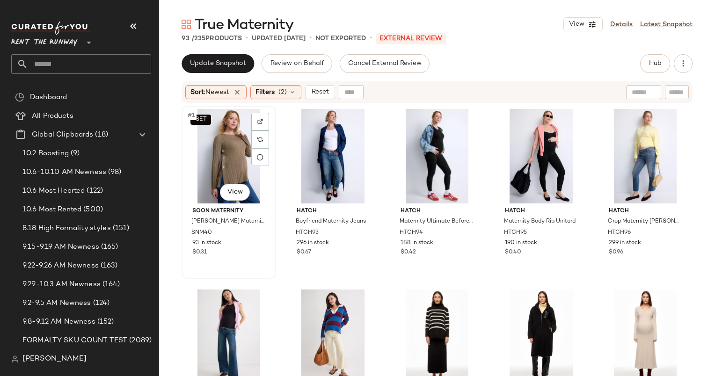
click at [232, 145] on div "SET #1 View" at bounding box center [229, 156] width 88 height 95
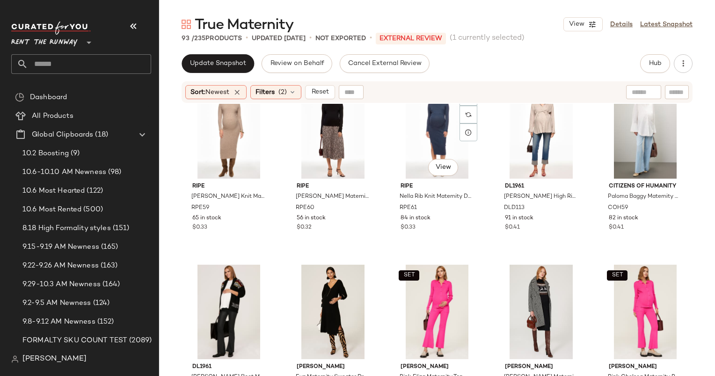
scroll to position [472, 0]
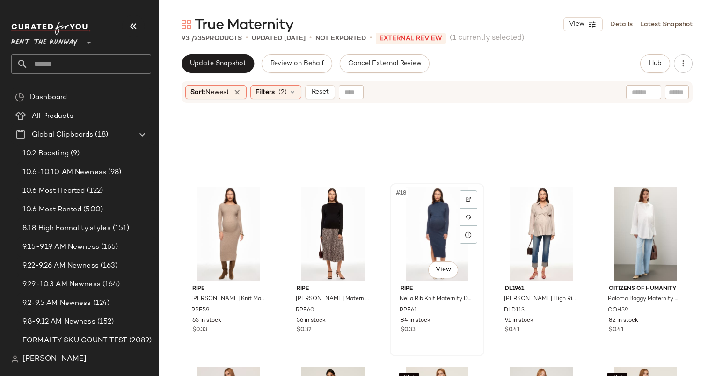
click at [434, 215] on div "#18 View" at bounding box center [437, 234] width 88 height 95
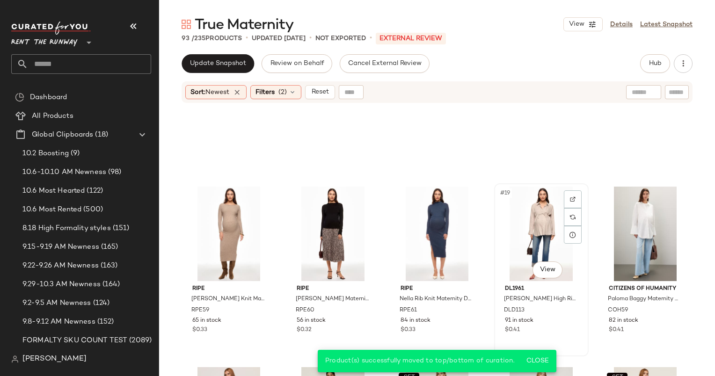
click at [549, 220] on div "#19 View" at bounding box center [542, 234] width 88 height 95
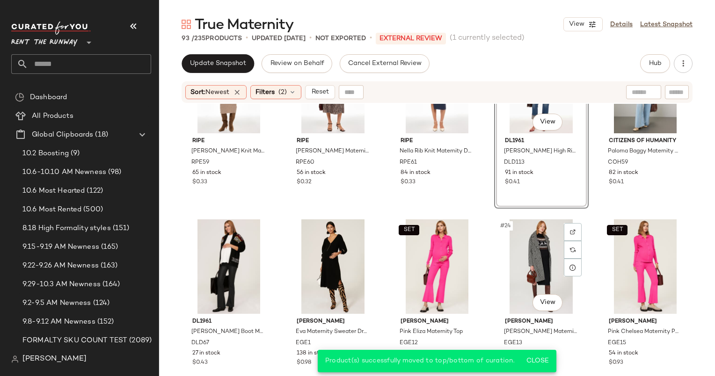
scroll to position [667, 0]
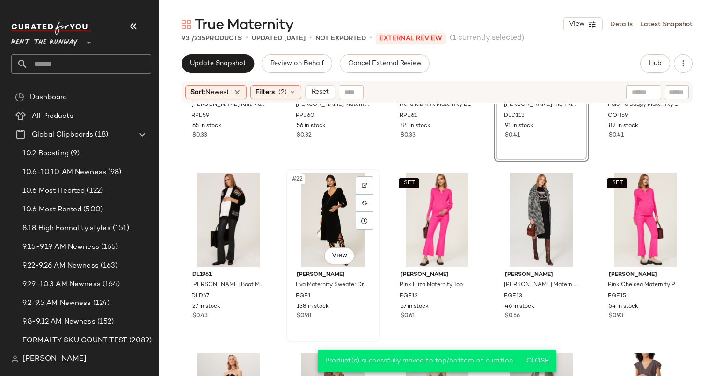
click at [315, 214] on div "#22 View" at bounding box center [333, 220] width 88 height 95
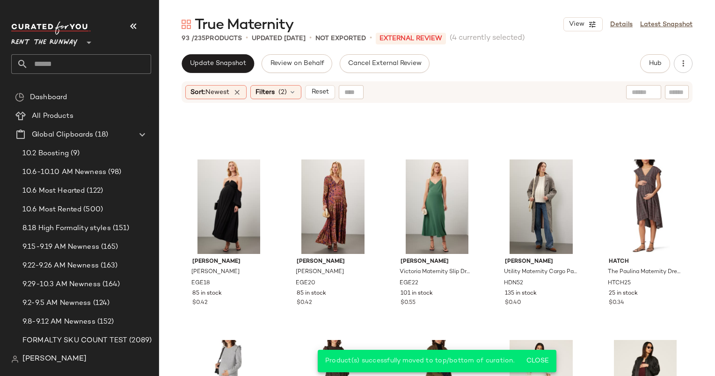
scroll to position [1048, 0]
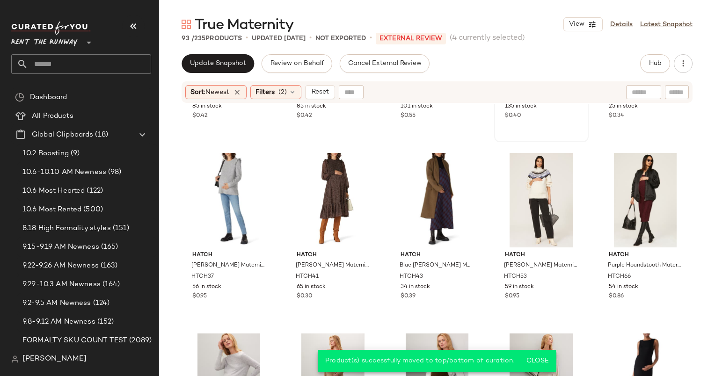
click at [541, 131] on div "#29 View Hudson Utility Maternity Cargo Pants HDN52 135 in stock $0.40" at bounding box center [541, 55] width 93 height 171
click at [537, 165] on div at bounding box center [542, 200] width 88 height 95
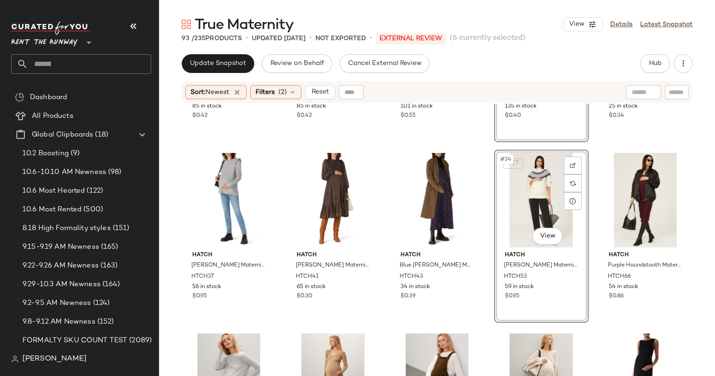
scroll to position [1183, 0]
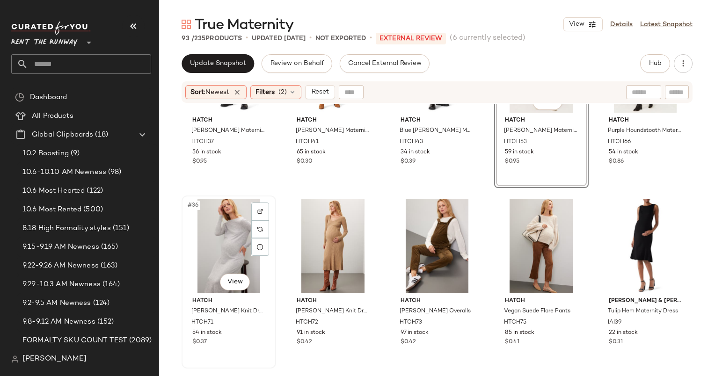
click at [230, 250] on div "#36 View" at bounding box center [229, 246] width 88 height 95
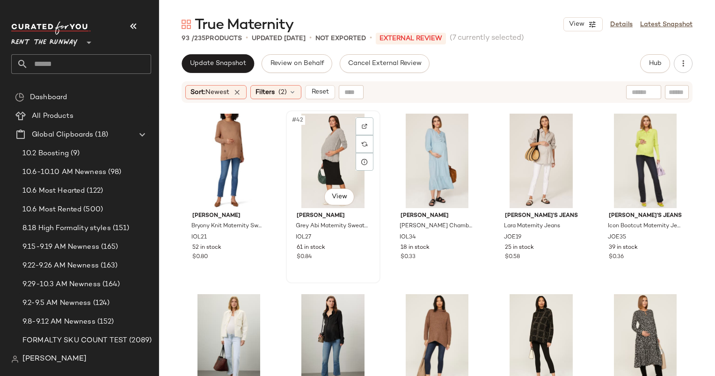
scroll to position [1317, 0]
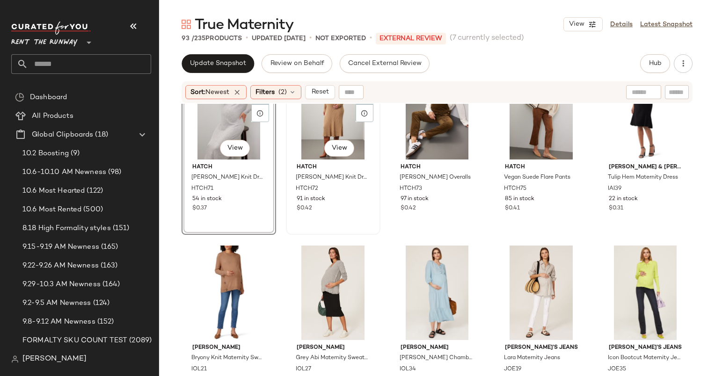
click at [303, 114] on div "#37 View" at bounding box center [333, 112] width 88 height 95
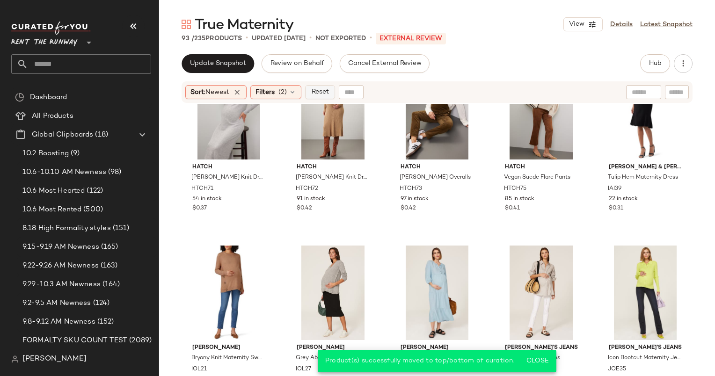
click at [317, 97] on button "Reset" at bounding box center [320, 92] width 30 height 14
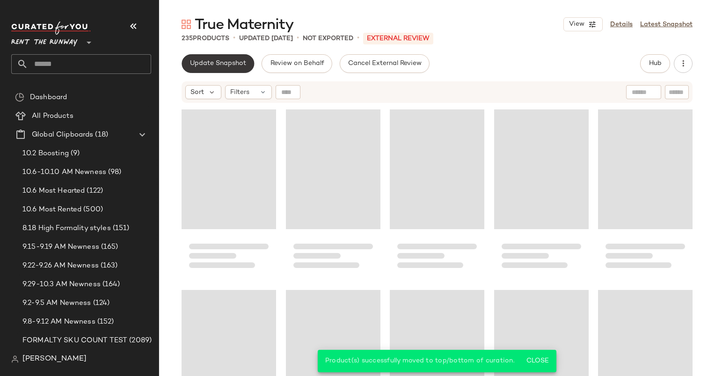
click at [232, 68] on button "Update Snapshot" at bounding box center [218, 63] width 73 height 19
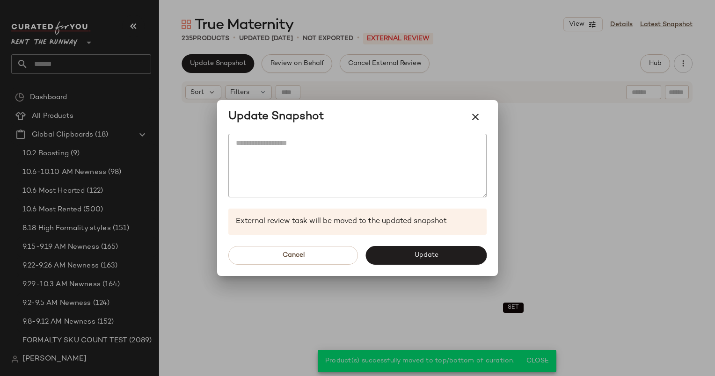
scroll to position [188, 0]
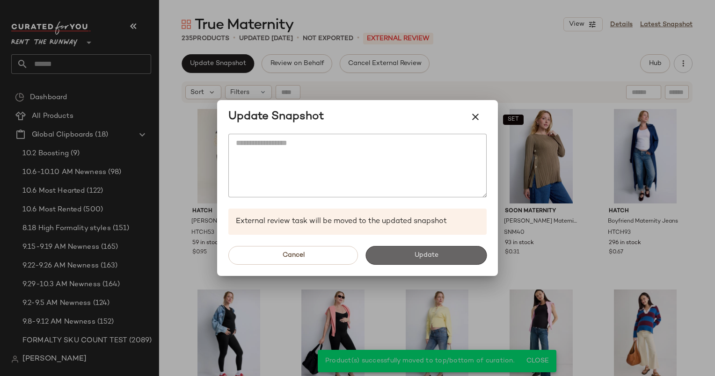
click at [428, 265] on button "Update" at bounding box center [426, 255] width 121 height 19
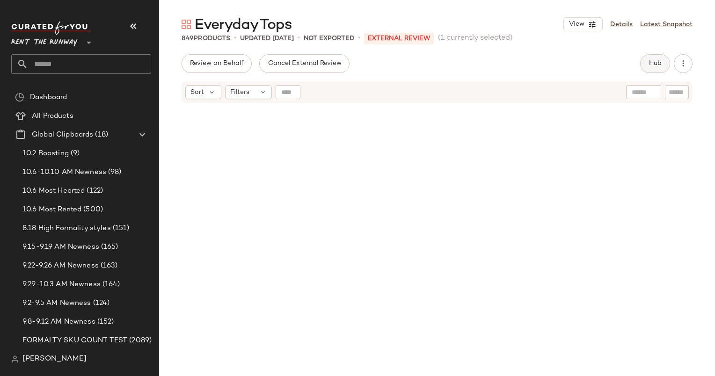
scroll to position [28193, 0]
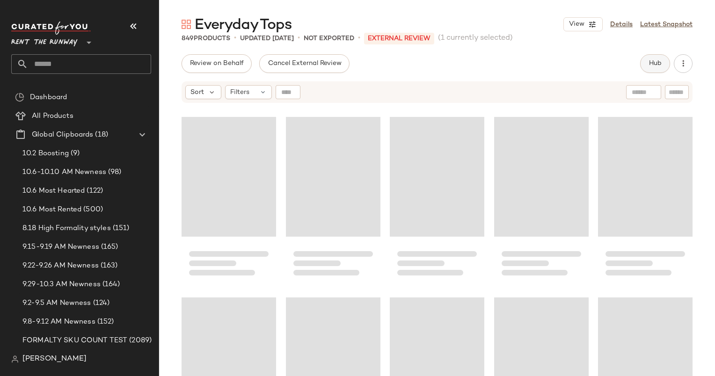
click at [664, 66] on button "Hub" at bounding box center [655, 63] width 30 height 19
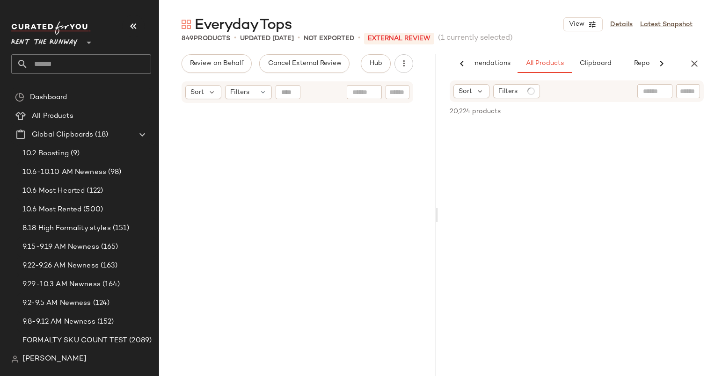
scroll to position [8418, 0]
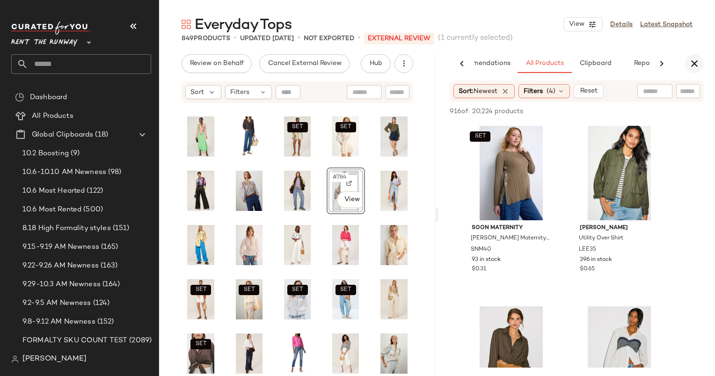
click at [691, 59] on icon "button" at bounding box center [694, 63] width 11 height 11
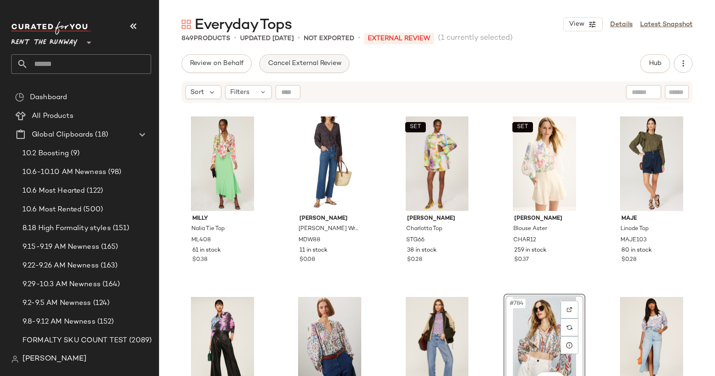
scroll to position [9958, 0]
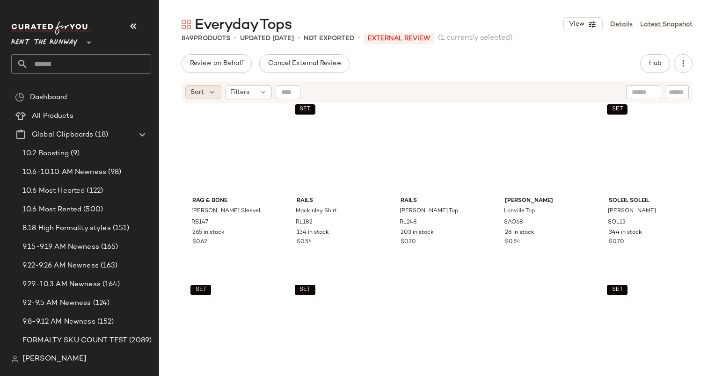
click at [196, 92] on span "Sort" at bounding box center [198, 93] width 14 height 10
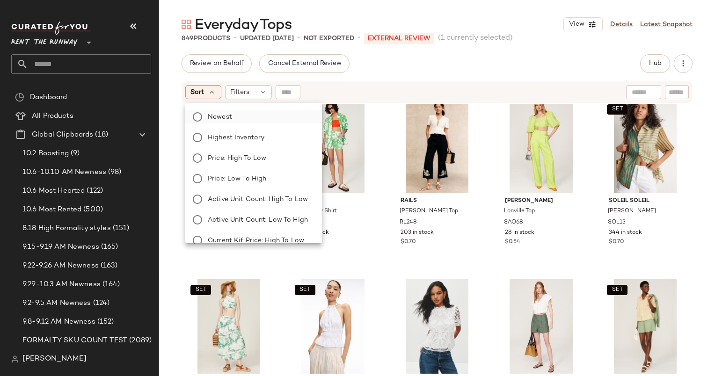
click at [229, 120] on span "Newest" at bounding box center [220, 117] width 24 height 10
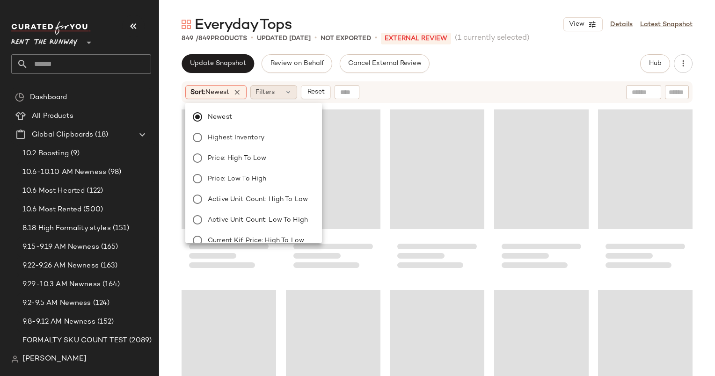
click at [272, 90] on span "Filters" at bounding box center [265, 93] width 19 height 10
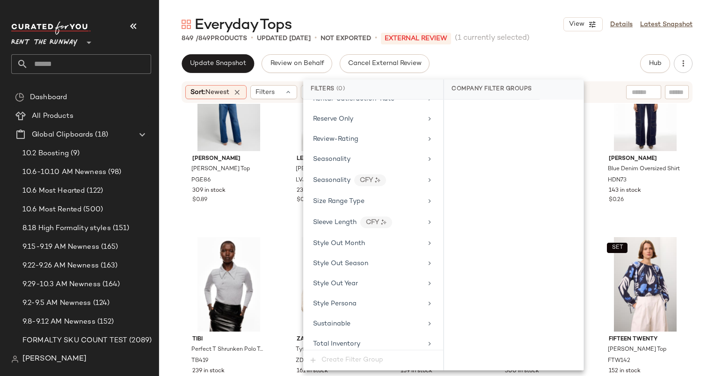
scroll to position [1175, 0]
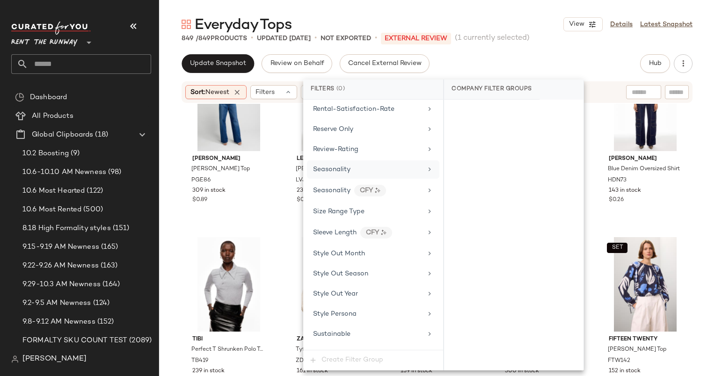
click at [315, 166] on span "Seasonality" at bounding box center [331, 169] width 37 height 7
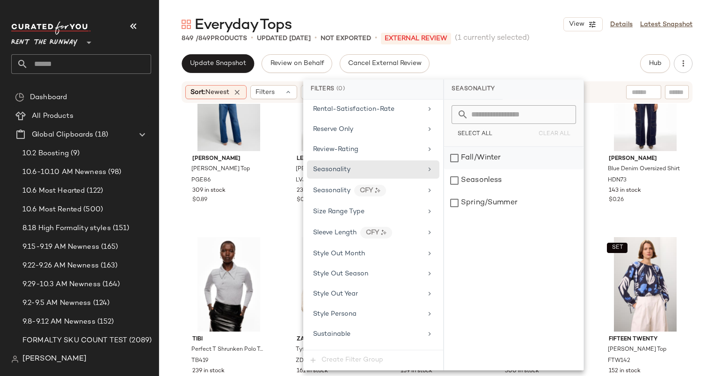
click at [446, 167] on div "Fall/Winter" at bounding box center [514, 158] width 140 height 22
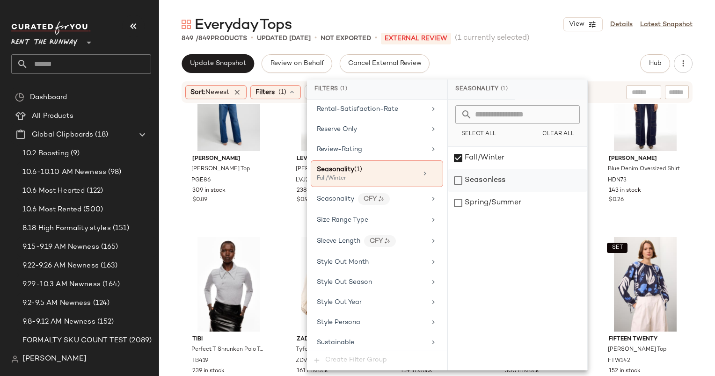
click at [474, 186] on div "Seasonless" at bounding box center [518, 180] width 140 height 22
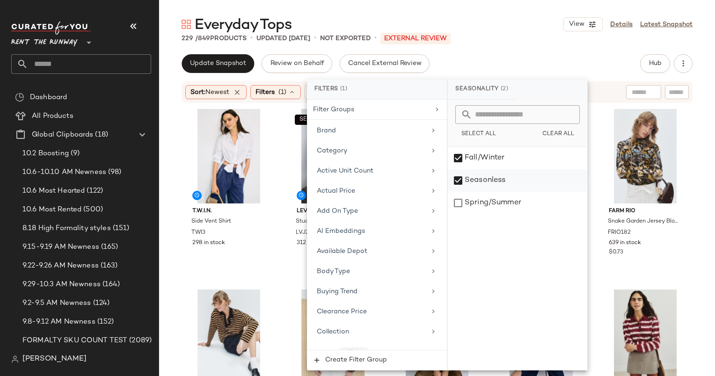
drag, startPoint x: 384, startPoint y: 169, endPoint x: 480, endPoint y: 178, distance: 96.4
click at [480, 178] on div "Seasonless" at bounding box center [518, 180] width 140 height 22
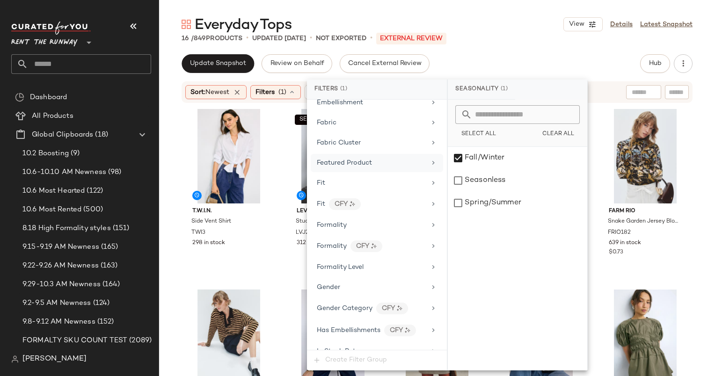
scroll to position [588, 0]
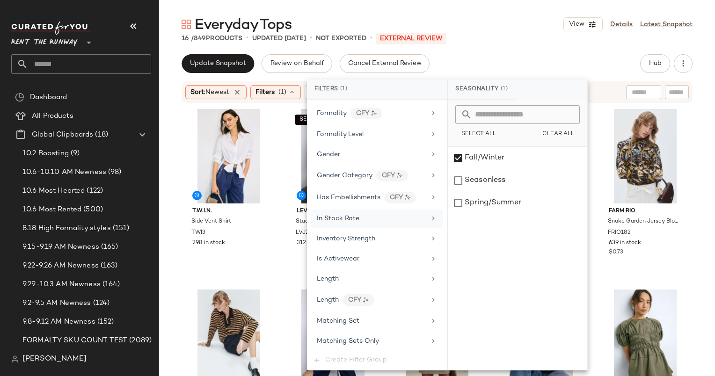
click at [353, 219] on div "In Stock Rate" at bounding box center [377, 219] width 132 height 18
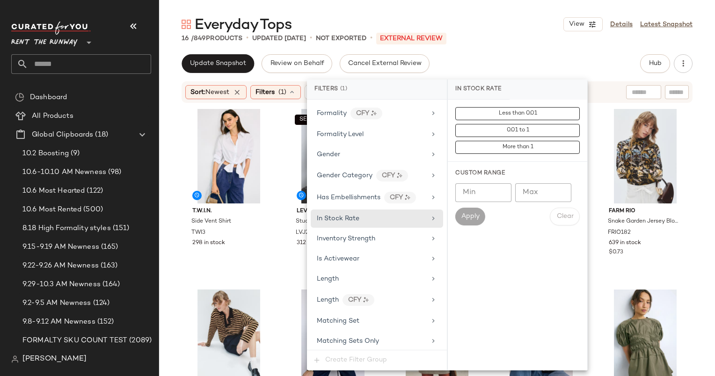
click at [481, 189] on input "Min" at bounding box center [484, 193] width 56 height 19
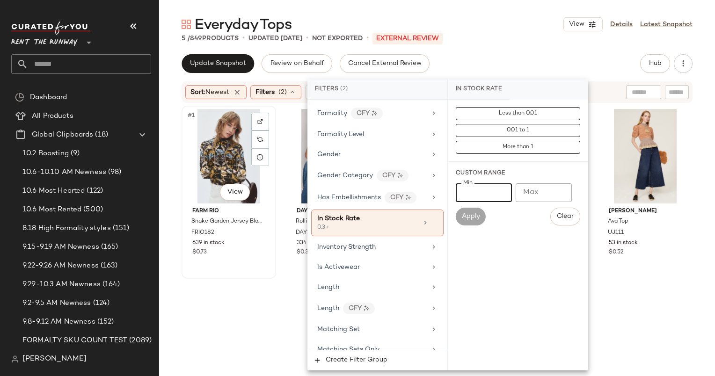
type input "***"
click at [213, 166] on div "#1 View" at bounding box center [229, 156] width 88 height 95
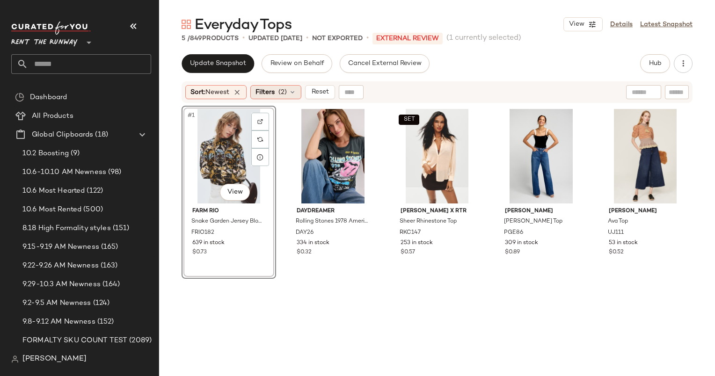
click at [278, 86] on div "Filters (2)" at bounding box center [275, 92] width 51 height 14
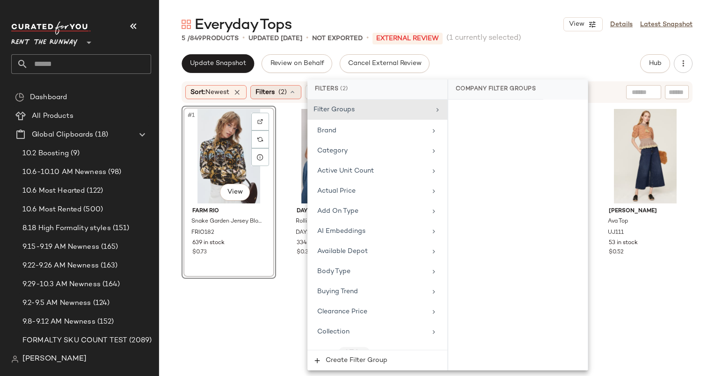
click at [281, 90] on span "(2)" at bounding box center [283, 93] width 8 height 10
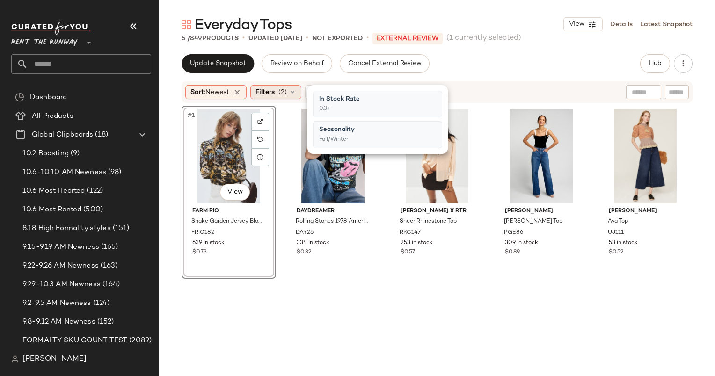
click at [284, 88] on span "(2)" at bounding box center [283, 93] width 8 height 10
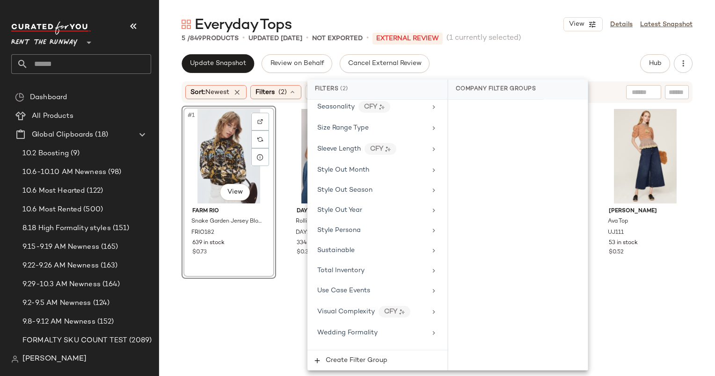
scroll to position [1038, 0]
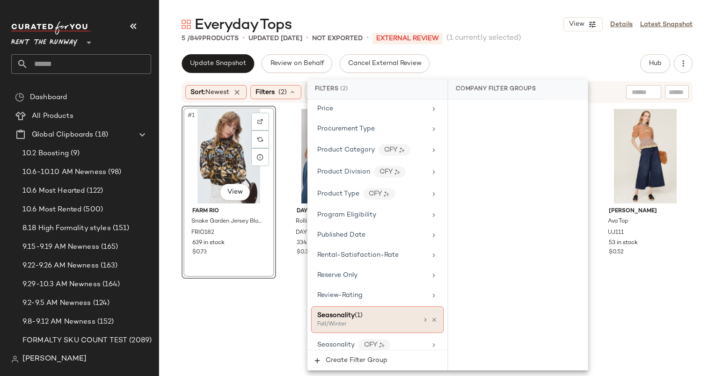
click at [398, 321] on div "Fall/Winter" at bounding box center [364, 325] width 94 height 8
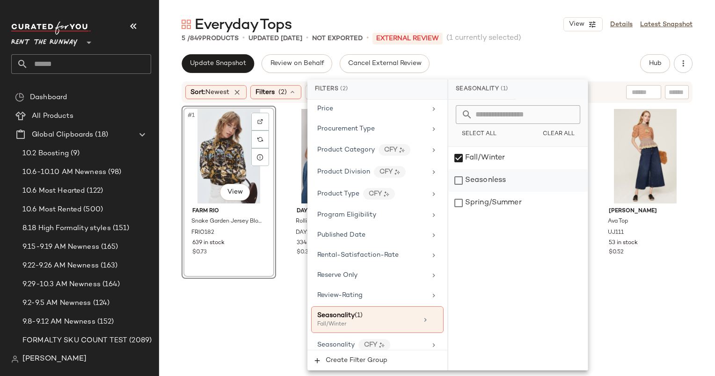
click at [515, 170] on div "Seasonless" at bounding box center [519, 180] width 140 height 22
click at [515, 56] on div "Update Snapshot Review on Behalf Cancel External Review Hub Send for Review Ext…" at bounding box center [437, 63] width 511 height 19
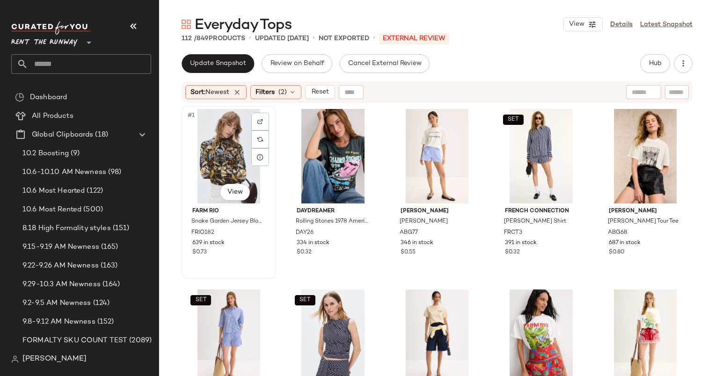
click at [218, 133] on div "#1 View" at bounding box center [229, 156] width 88 height 95
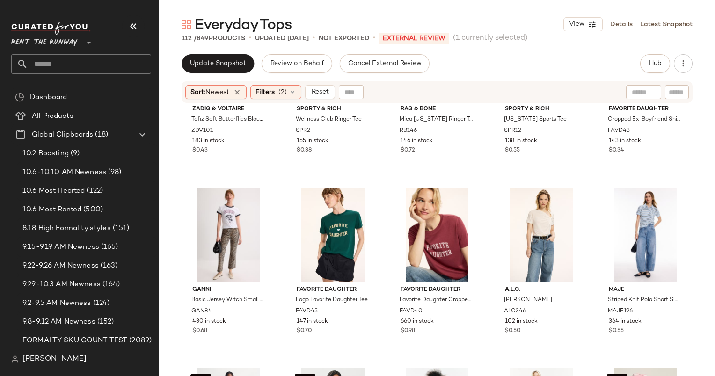
scroll to position [46, 0]
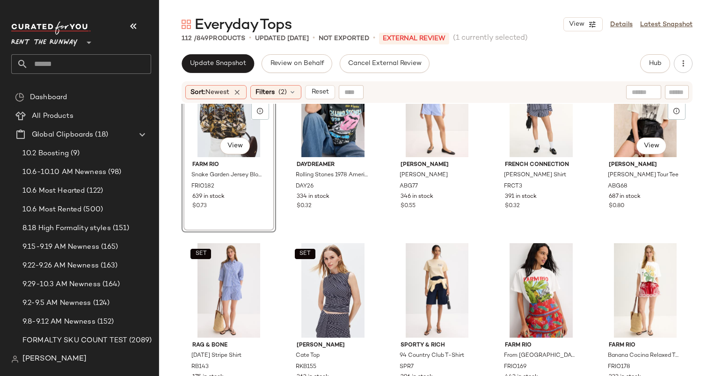
click at [644, 88] on div at bounding box center [643, 92] width 35 height 14
type input "****"
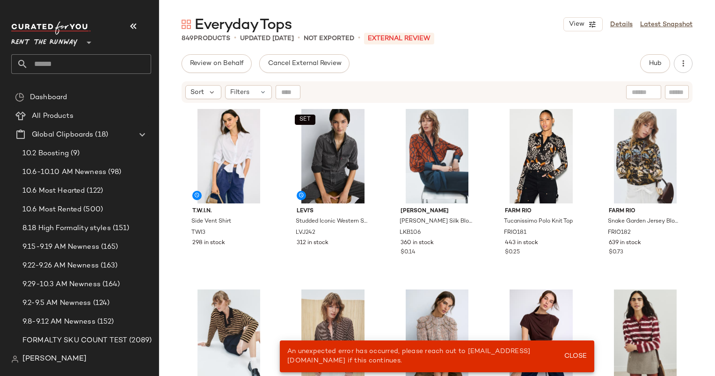
click at [640, 96] on input "text" at bounding box center [644, 93] width 24 height 10
type input "****"
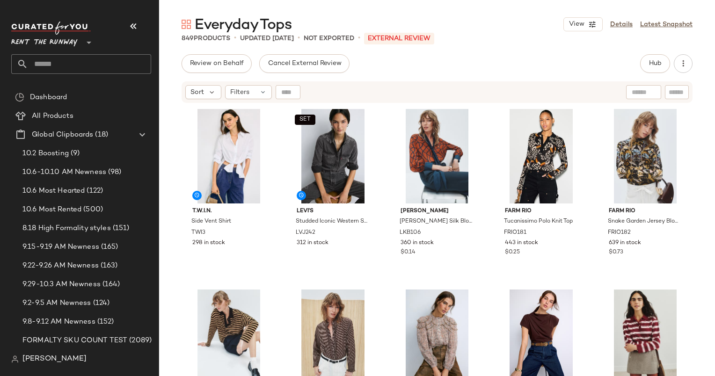
click at [631, 104] on div "T.W.I.N. Side Vent Shirt TWI3 298 in stock SET [PERSON_NAME]'s Studded Iconic W…" at bounding box center [437, 252] width 556 height 296
click at [627, 96] on div at bounding box center [643, 92] width 35 height 14
type input "**********"
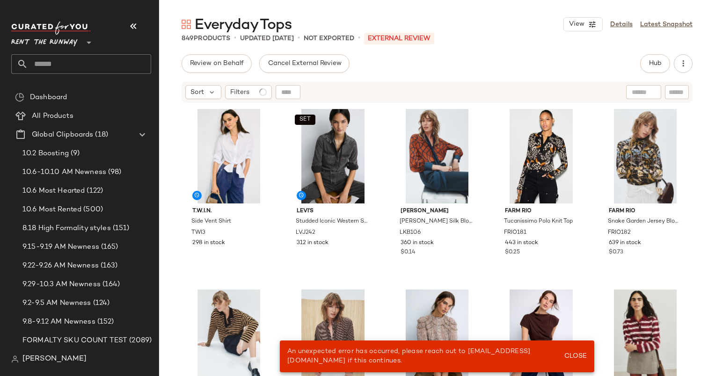
click at [685, 99] on div "Sort Filters" at bounding box center [437, 92] width 511 height 22
click at [685, 98] on div at bounding box center [677, 92] width 24 height 14
type input "**********"
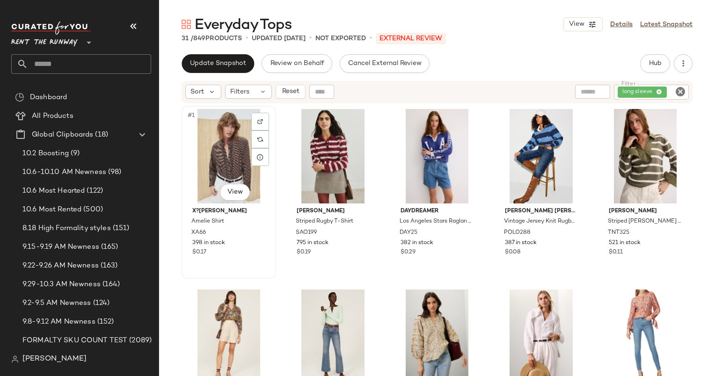
click at [231, 152] on div "#1 View" at bounding box center [229, 156] width 88 height 95
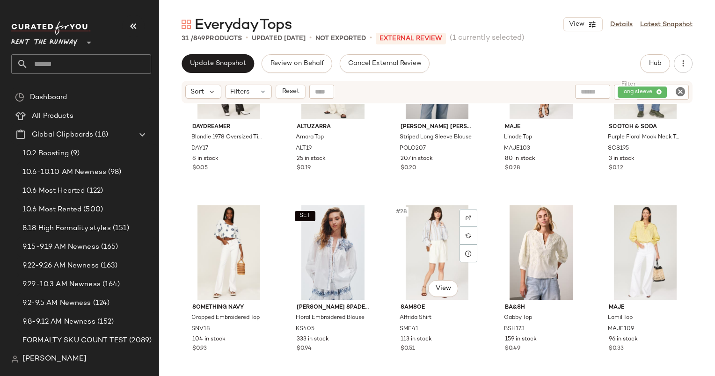
scroll to position [971, 0]
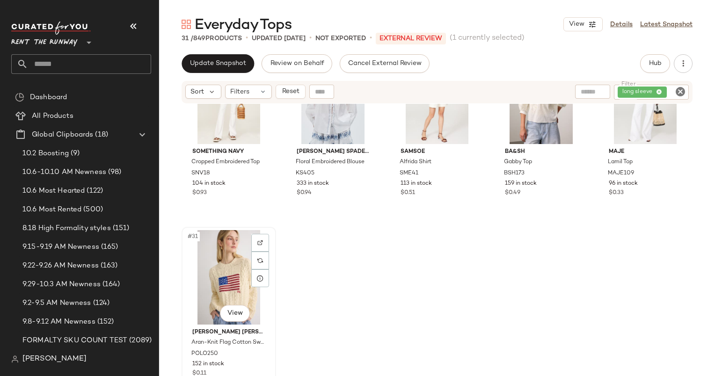
click at [243, 252] on div "#31 View" at bounding box center [229, 277] width 88 height 95
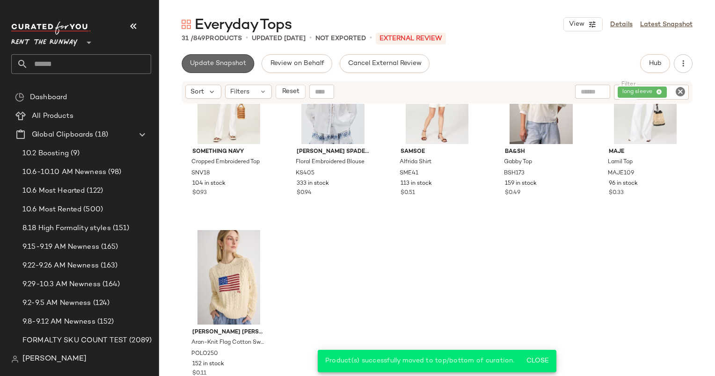
click at [195, 55] on button "Update Snapshot" at bounding box center [218, 63] width 73 height 19
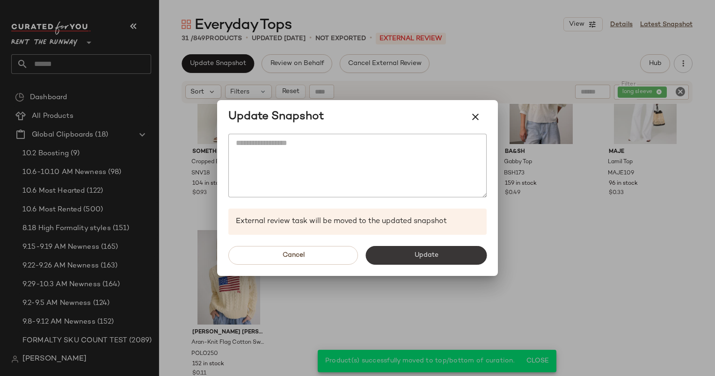
click at [405, 256] on button "Update" at bounding box center [426, 255] width 121 height 19
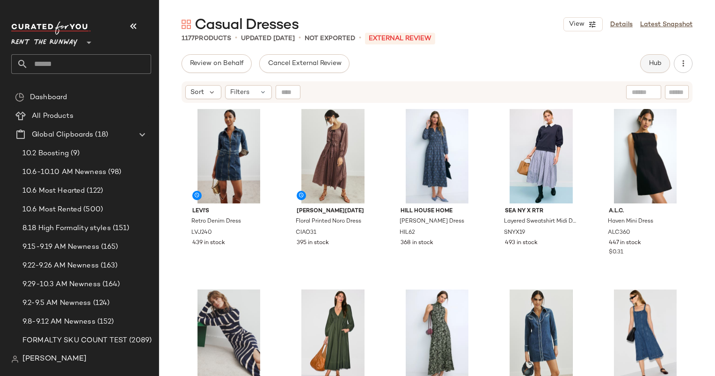
click at [647, 69] on button "Hub" at bounding box center [655, 63] width 30 height 19
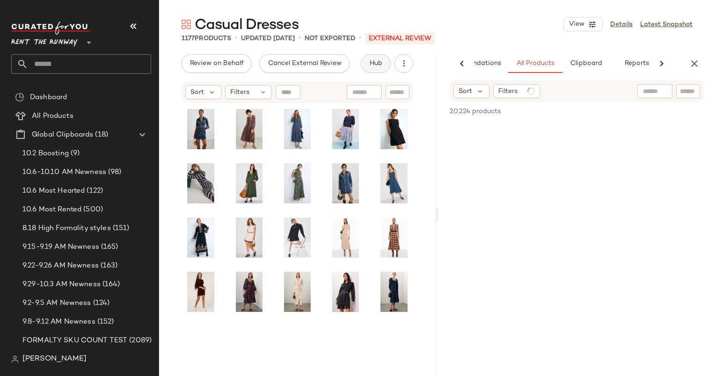
scroll to position [0, 48]
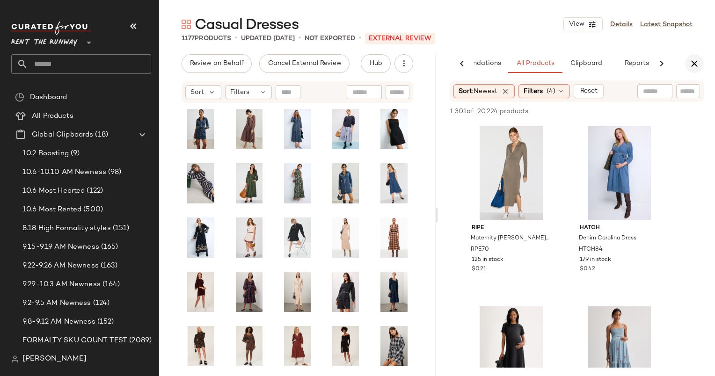
click at [687, 60] on button "button" at bounding box center [694, 63] width 19 height 19
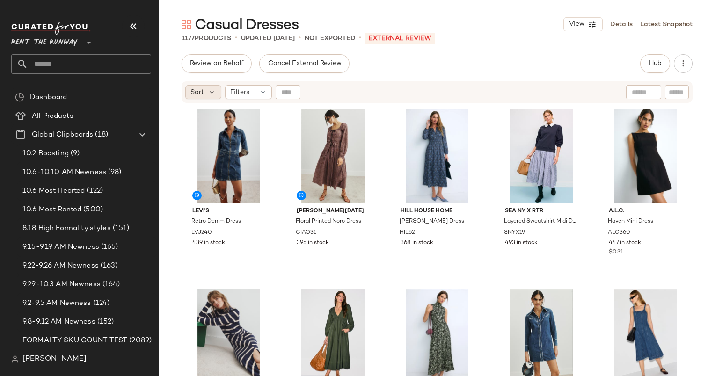
click at [196, 85] on div "Sort" at bounding box center [203, 92] width 36 height 14
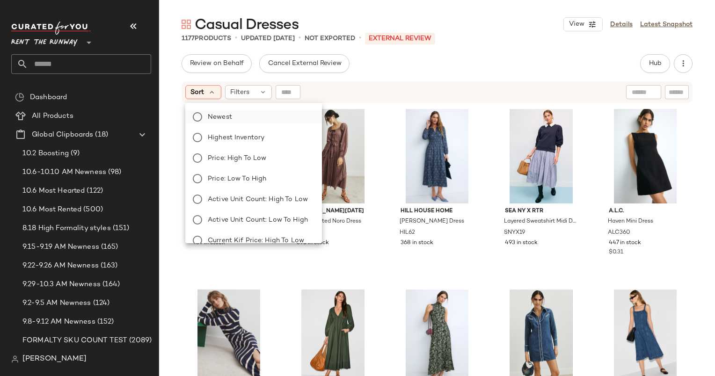
click at [241, 120] on label "Newest" at bounding box center [259, 116] width 110 height 13
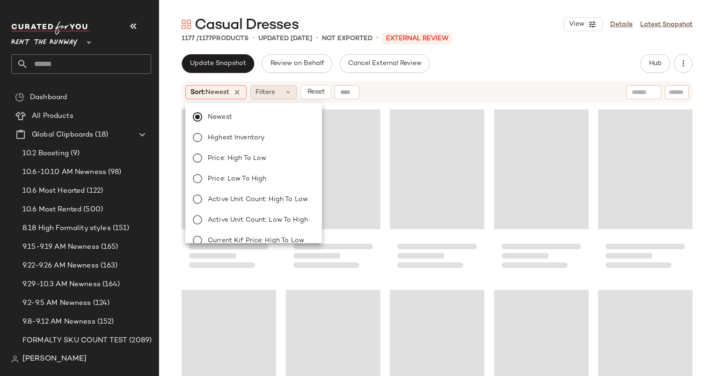
click at [275, 92] on span "Filters" at bounding box center [265, 93] width 19 height 10
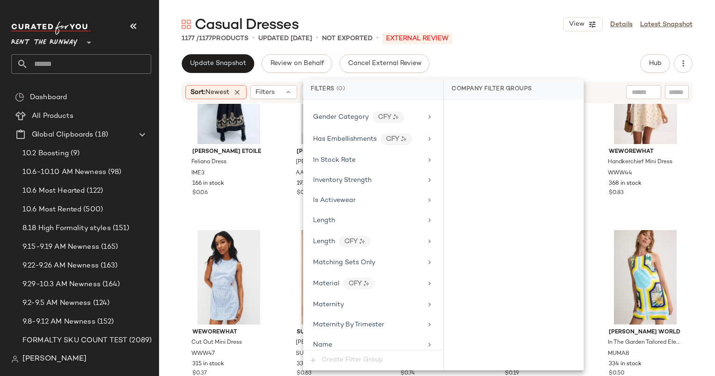
scroll to position [646, 0]
click at [333, 157] on span "In Stock Rate" at bounding box center [334, 160] width 43 height 7
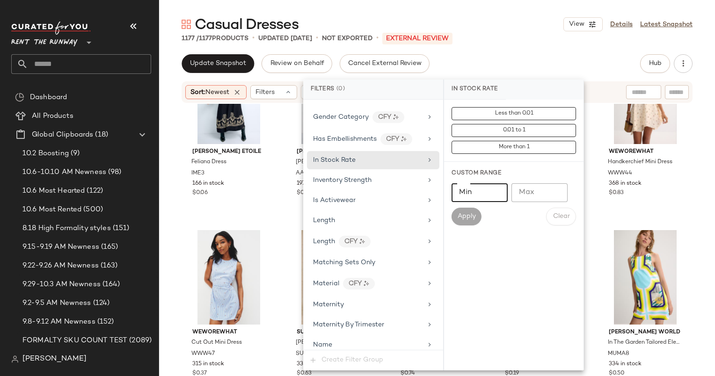
click at [475, 194] on input "Min" at bounding box center [480, 193] width 56 height 19
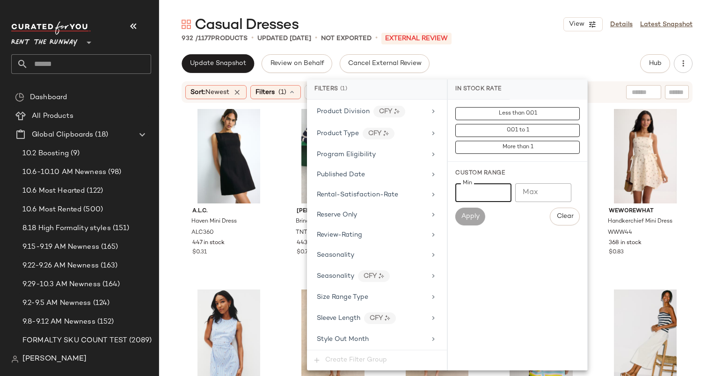
scroll to position [1202, 0]
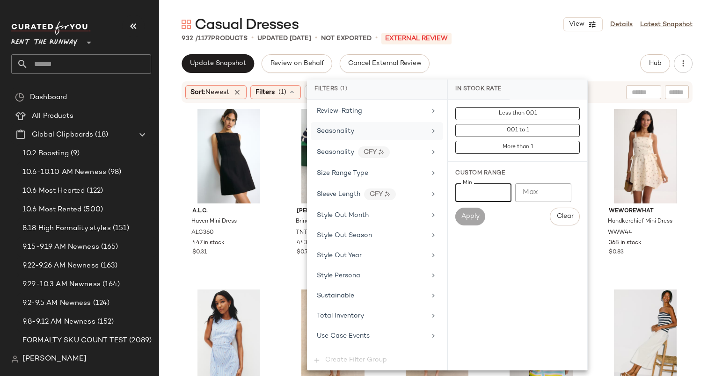
type input "***"
click at [322, 128] on span "Seasonality" at bounding box center [335, 131] width 37 height 7
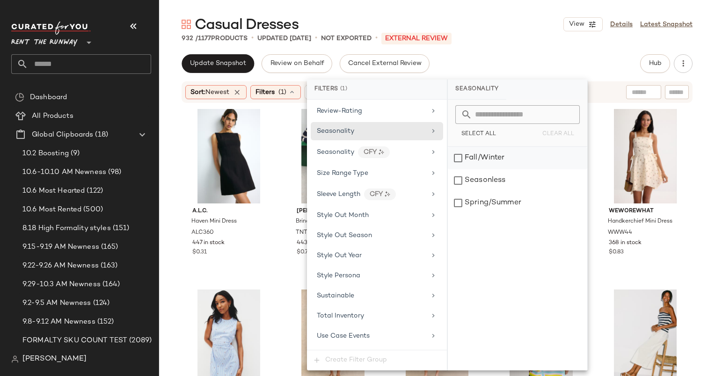
click at [500, 158] on div "Fall/Winter" at bounding box center [518, 158] width 140 height 22
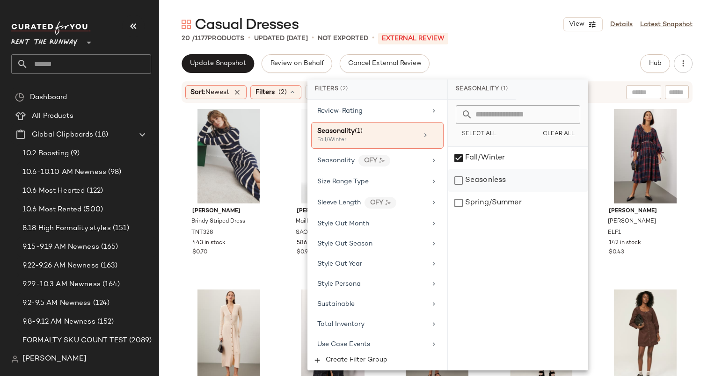
click at [471, 179] on div "Seasonless" at bounding box center [519, 180] width 140 height 22
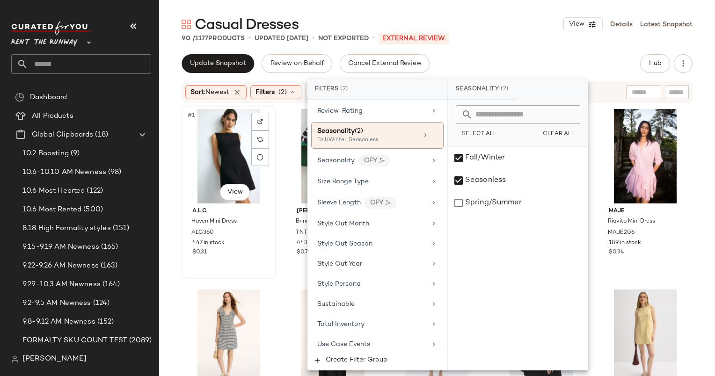
click at [214, 167] on div "#1 View" at bounding box center [229, 156] width 88 height 95
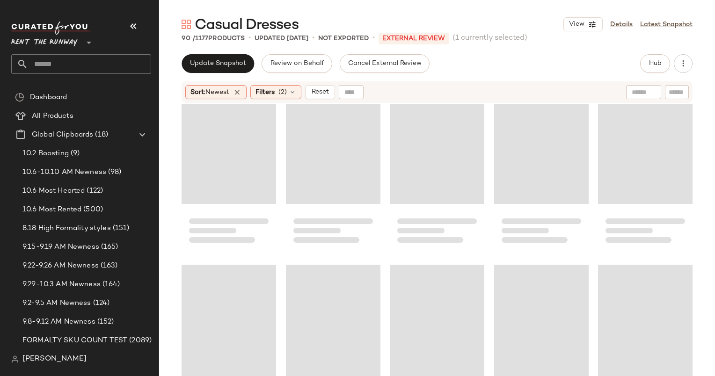
scroll to position [2959, 0]
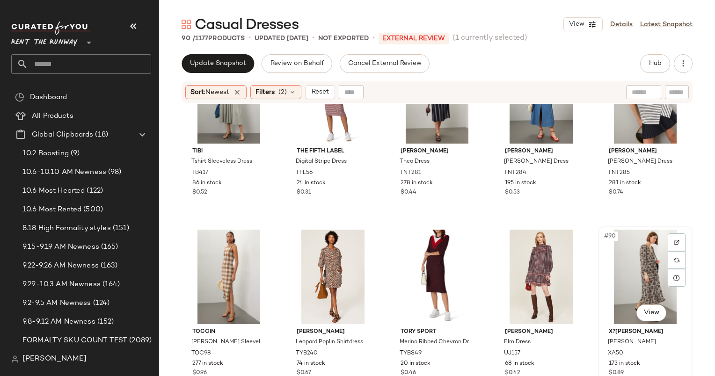
click at [638, 268] on div "#90 View" at bounding box center [646, 277] width 88 height 95
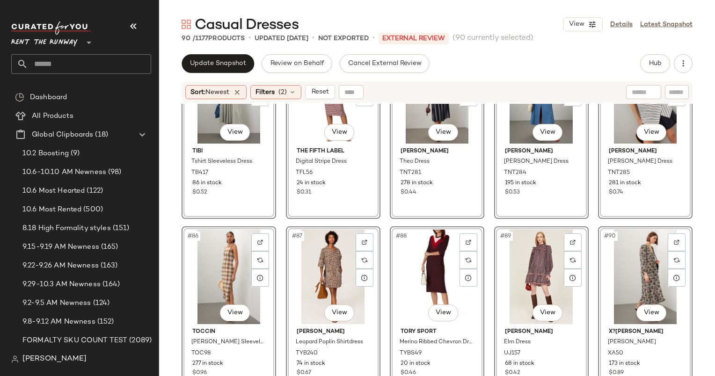
click at [433, 267] on div "#88 View" at bounding box center [437, 277] width 88 height 95
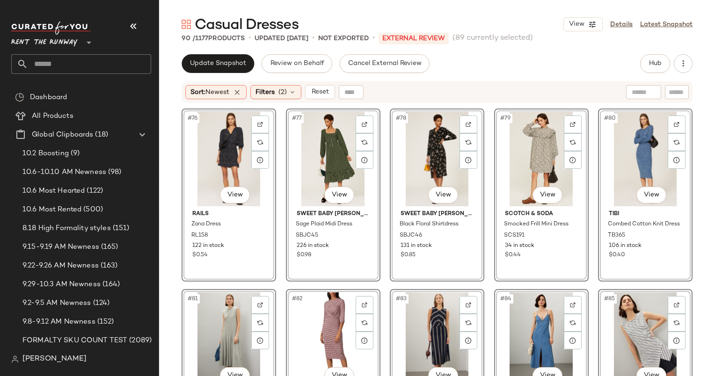
scroll to position [2663, 0]
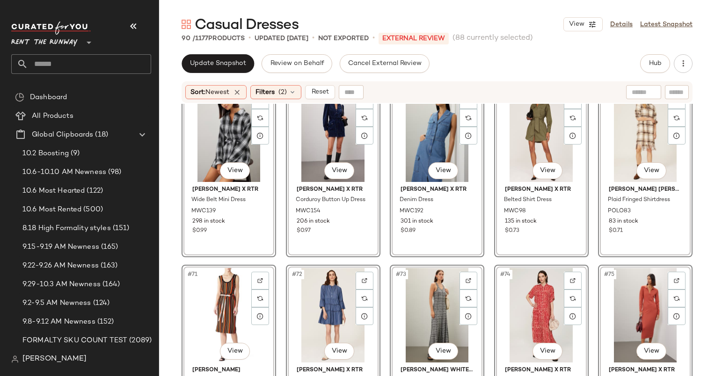
scroll to position [2362, 0]
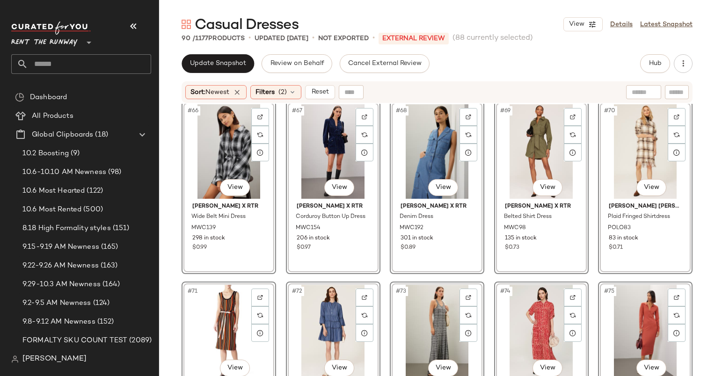
click at [216, 317] on div "#71 View" at bounding box center [229, 332] width 88 height 95
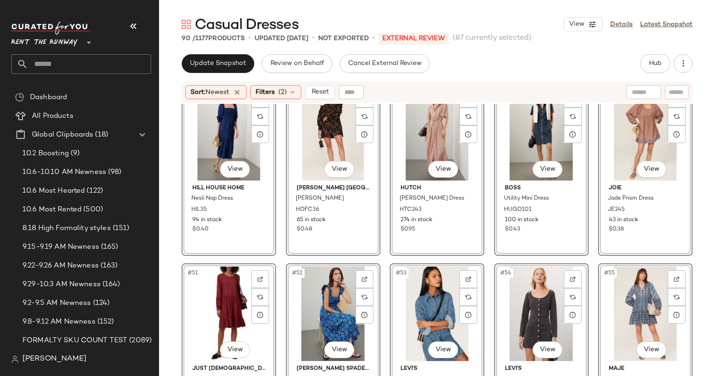
scroll to position [1655, 0]
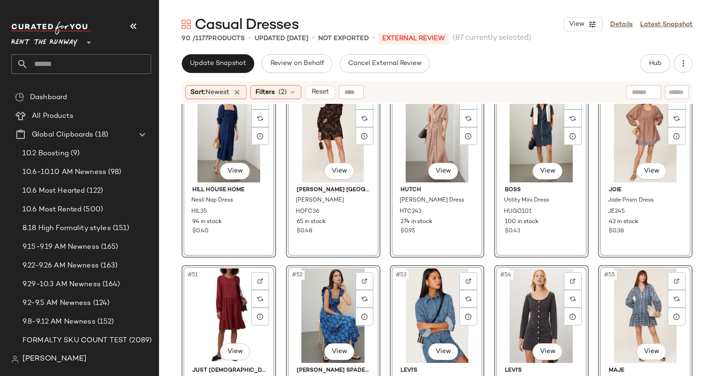
click at [225, 290] on div "#51 View" at bounding box center [229, 316] width 88 height 95
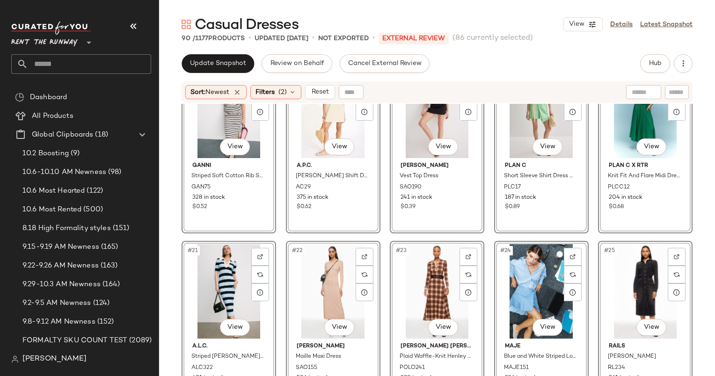
scroll to position [427, 0]
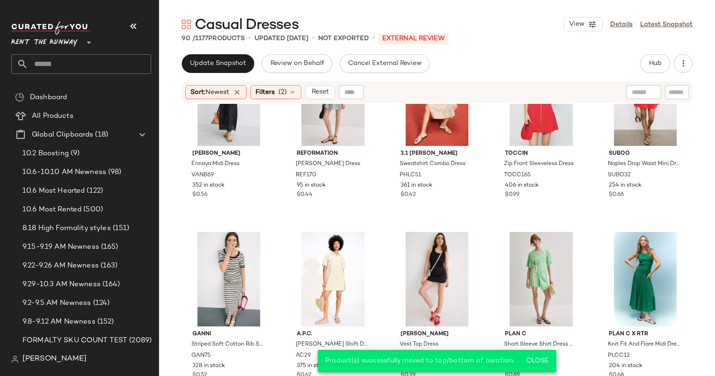
click at [184, 52] on div "Casual Dresses View Details Latest Snapshot 90 / 1177 Products • updated Oct 7t…" at bounding box center [437, 195] width 556 height 361
click at [205, 65] on span "Update Snapshot" at bounding box center [218, 63] width 57 height 7
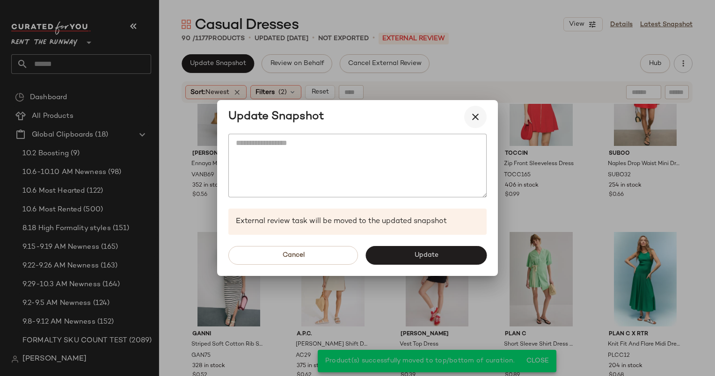
click at [478, 122] on icon "button" at bounding box center [475, 116] width 11 height 11
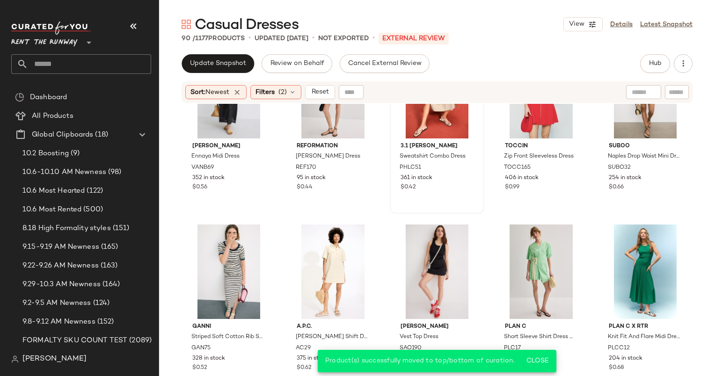
scroll to position [0, 0]
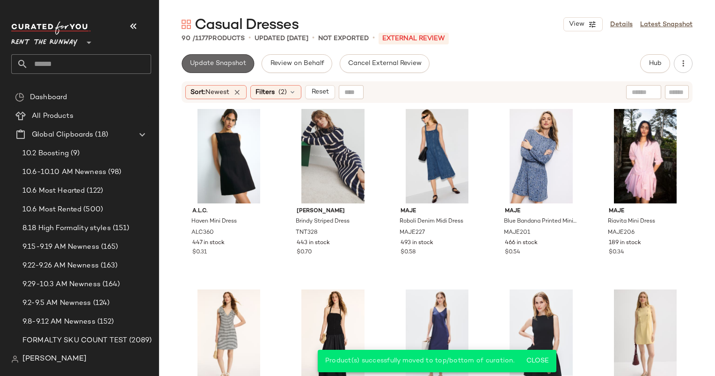
click at [238, 72] on button "Update Snapshot" at bounding box center [218, 63] width 73 height 19
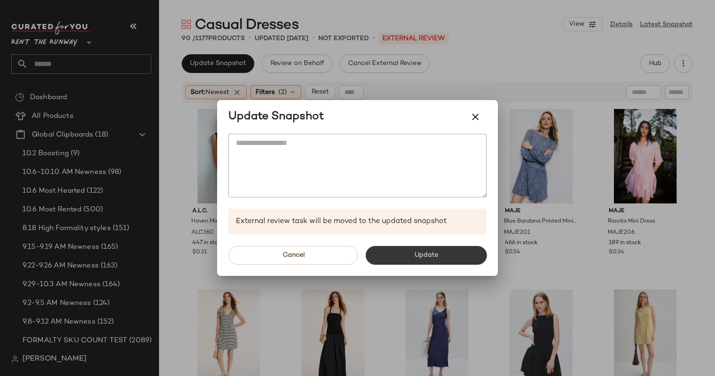
click at [408, 249] on button "Update" at bounding box center [426, 255] width 121 height 19
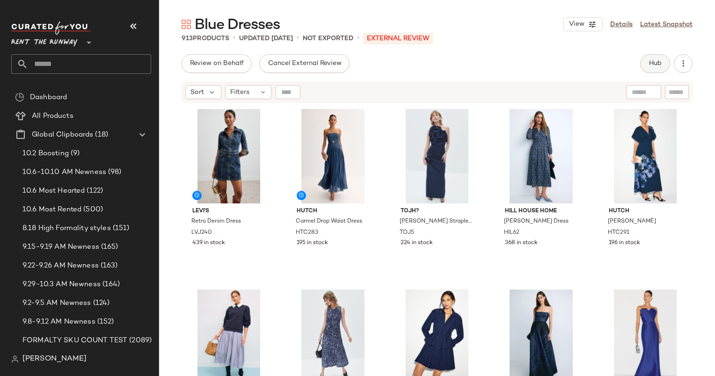
click at [653, 70] on button "Hub" at bounding box center [655, 63] width 30 height 19
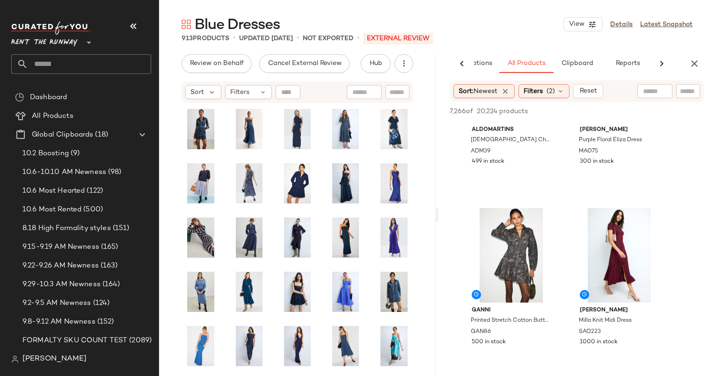
scroll to position [280, 0]
click at [700, 59] on icon "button" at bounding box center [694, 63] width 11 height 11
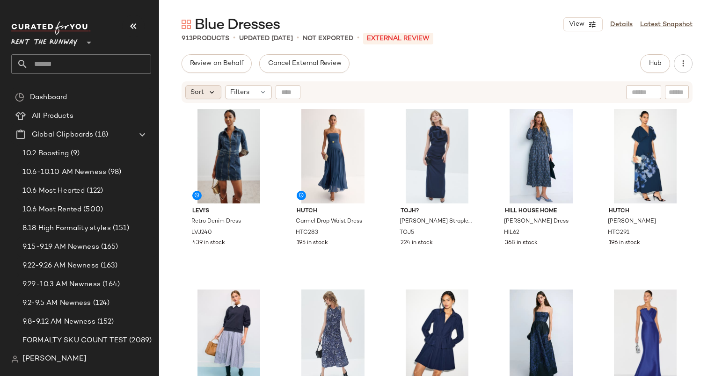
click at [208, 88] on icon at bounding box center [212, 92] width 8 height 8
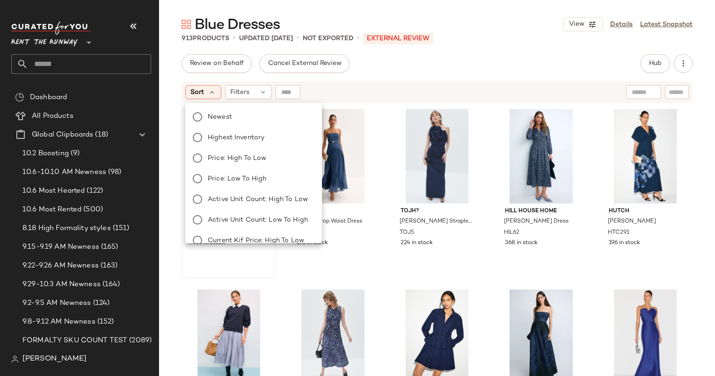
click at [251, 122] on label "Newest" at bounding box center [259, 116] width 110 height 13
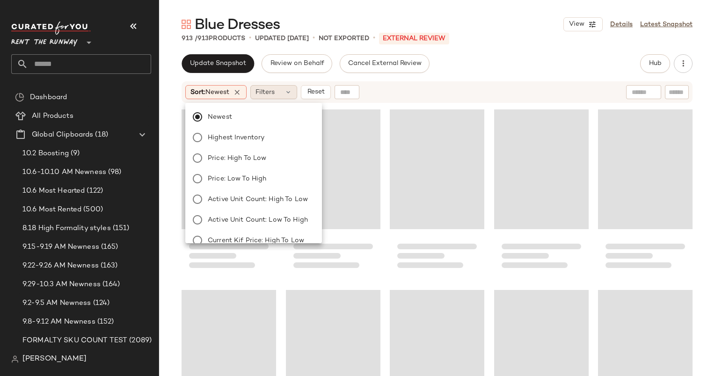
click at [280, 96] on div "Filters" at bounding box center [273, 92] width 47 height 14
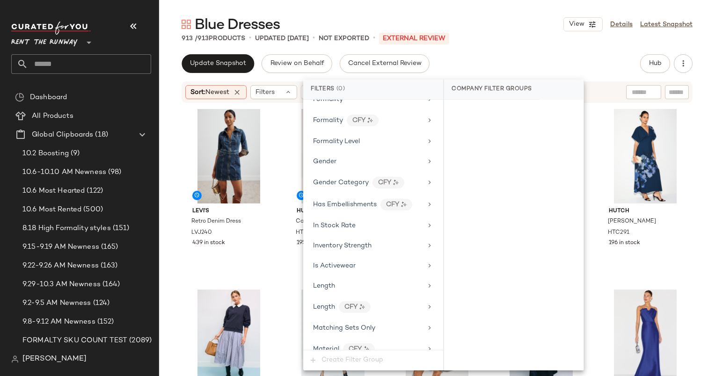
scroll to position [591, 0]
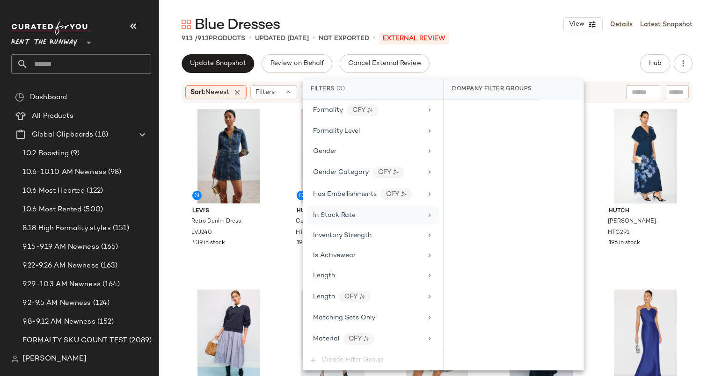
click at [358, 206] on div "In Stock Rate" at bounding box center [373, 215] width 132 height 18
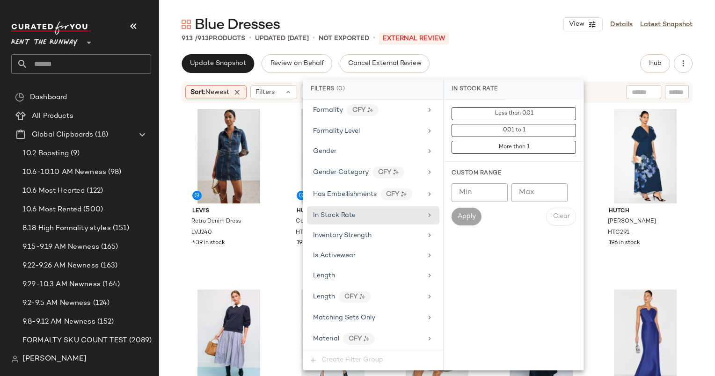
click at [481, 178] on div "Custom Range Min Min Max Max Apply Clear" at bounding box center [514, 197] width 140 height 71
click at [482, 200] on input "Min" at bounding box center [480, 193] width 56 height 19
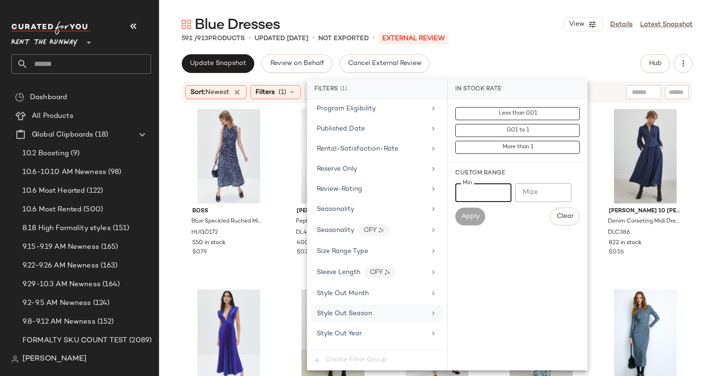
scroll to position [1122, 0]
type input "***"
click at [364, 206] on div "Seasonality" at bounding box center [371, 211] width 109 height 10
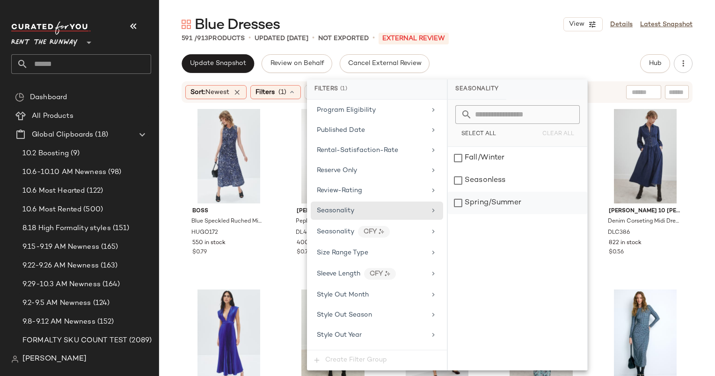
click at [471, 206] on div "Spring/Summer" at bounding box center [518, 203] width 140 height 22
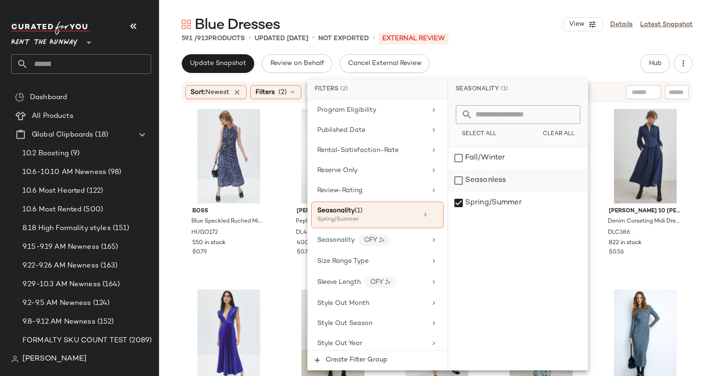
click at [468, 182] on div "Seasonless" at bounding box center [519, 180] width 140 height 22
click at [465, 165] on div "Fall/Winter" at bounding box center [519, 158] width 140 height 22
click at [481, 203] on div "Spring/Summer" at bounding box center [519, 203] width 140 height 22
click at [512, 61] on div "Update Snapshot Review on Behalf Cancel External Review Hub Send for Review Ext…" at bounding box center [437, 63] width 511 height 19
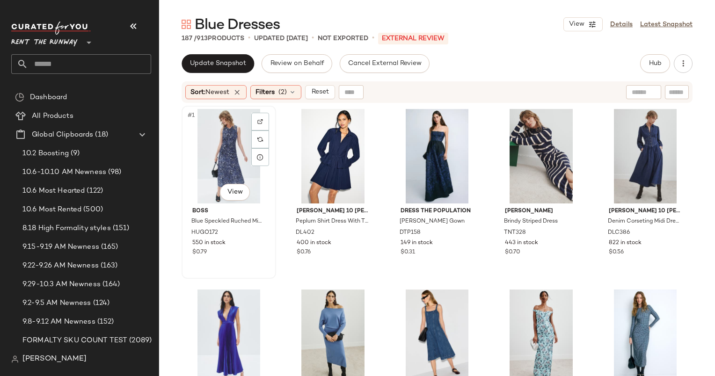
click at [223, 139] on div "#1 View" at bounding box center [229, 156] width 88 height 95
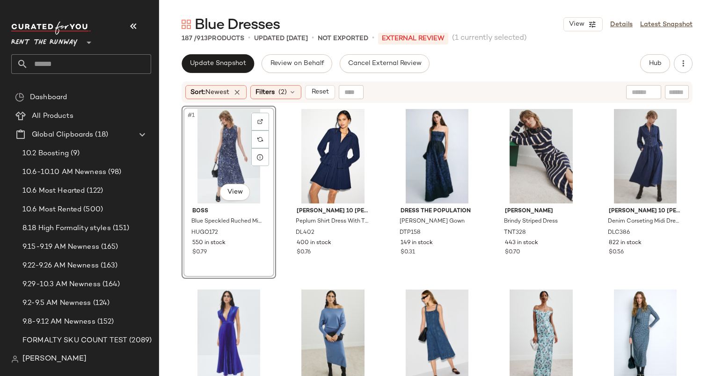
scroll to position [6573, 0]
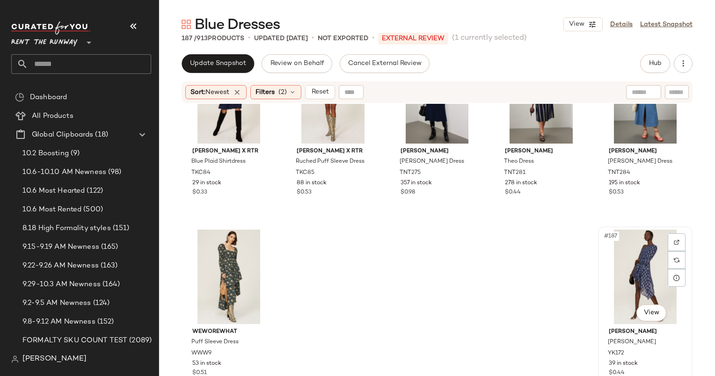
click at [629, 259] on div "#187 View" at bounding box center [646, 277] width 88 height 95
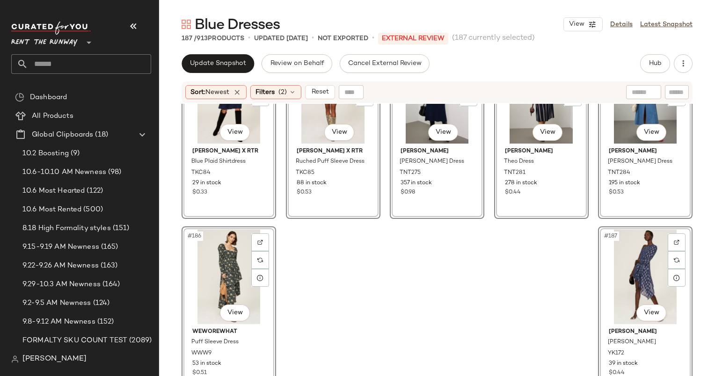
scroll to position [6345, 0]
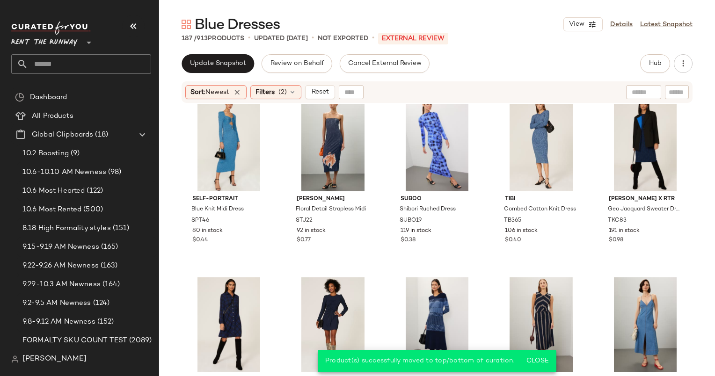
click at [232, 52] on div "Blue Dresses View Details Latest Snapshot 187 / 913 Products • updated Oct 7th …" at bounding box center [437, 195] width 556 height 361
click at [217, 66] on span "Update Snapshot" at bounding box center [218, 63] width 57 height 7
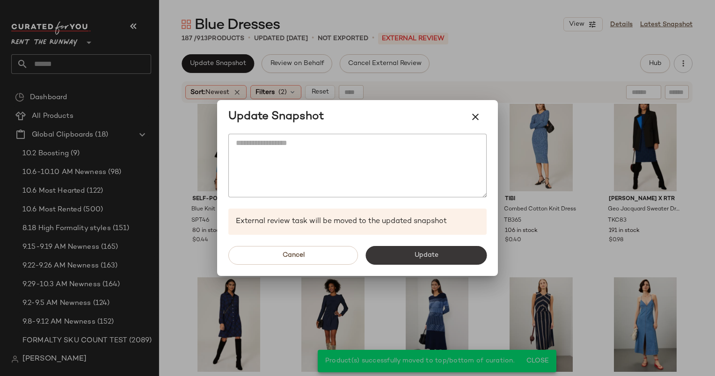
click at [435, 254] on span "Update" at bounding box center [426, 255] width 24 height 7
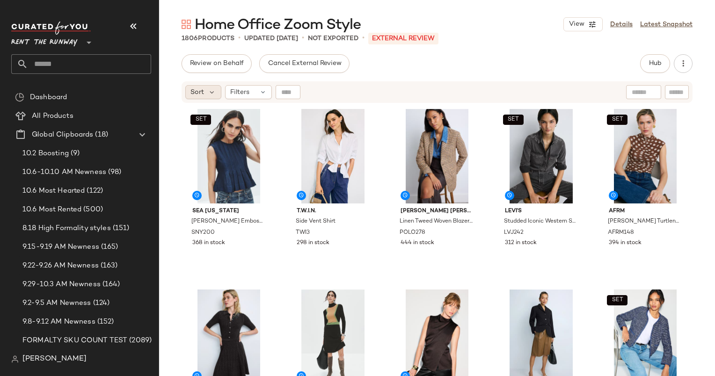
click at [206, 90] on div "Sort" at bounding box center [203, 92] width 36 height 14
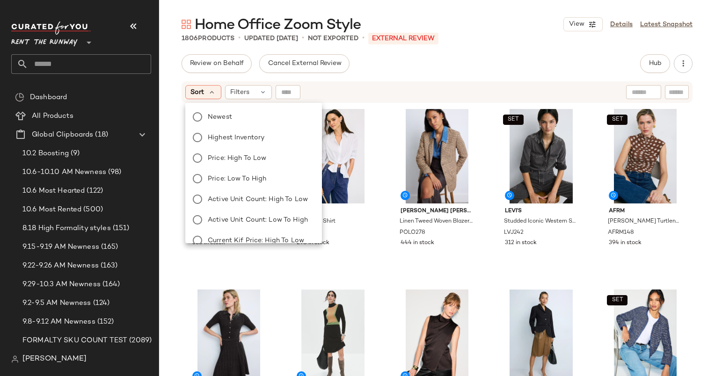
drag, startPoint x: 570, startPoint y: 71, endPoint x: 610, endPoint y: 66, distance: 40.1
click at [570, 71] on div "Review on Behalf Cancel External Review Hub Send for Review External Review Int…" at bounding box center [437, 63] width 511 height 19
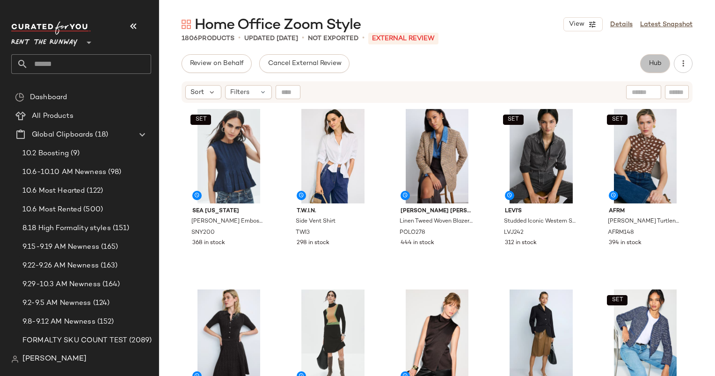
click at [660, 65] on span "Hub" at bounding box center [655, 63] width 13 height 7
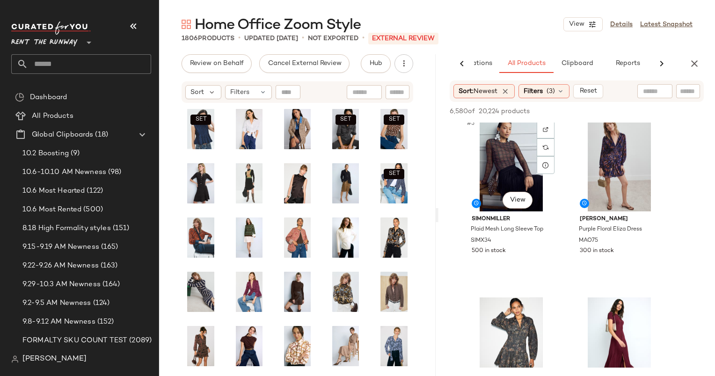
scroll to position [371, 0]
click at [693, 65] on icon "button" at bounding box center [694, 63] width 11 height 11
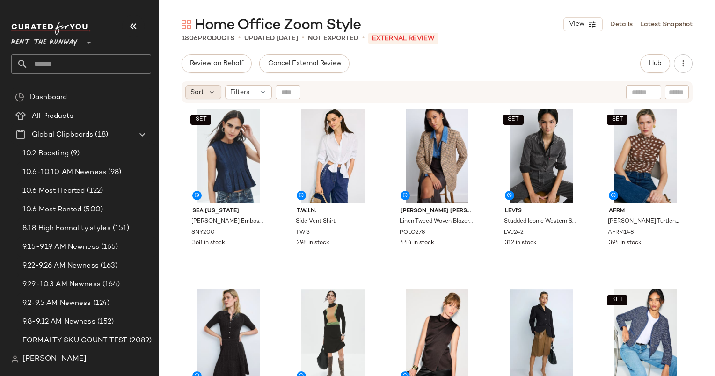
click at [207, 90] on div "Sort" at bounding box center [203, 92] width 36 height 14
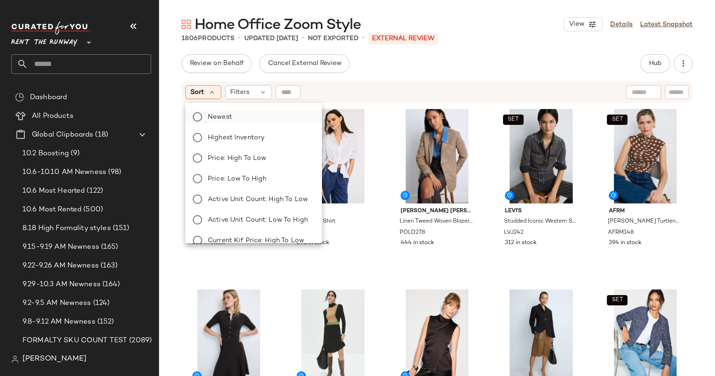
click at [245, 112] on label "Newest" at bounding box center [259, 116] width 110 height 13
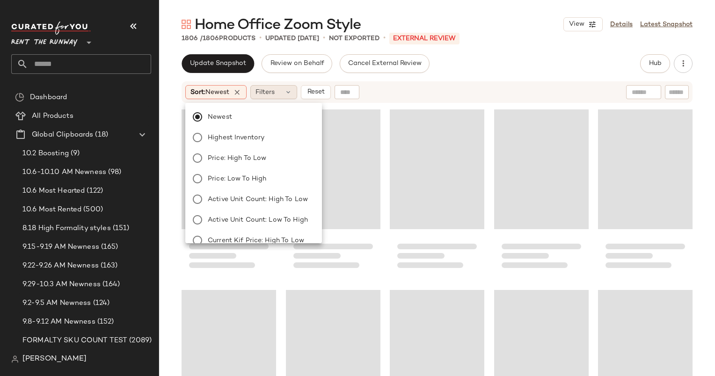
click at [273, 95] on span "Filters" at bounding box center [265, 93] width 19 height 10
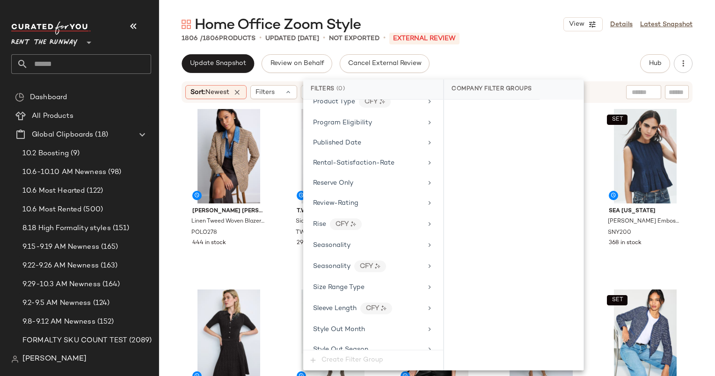
scroll to position [1341, 0]
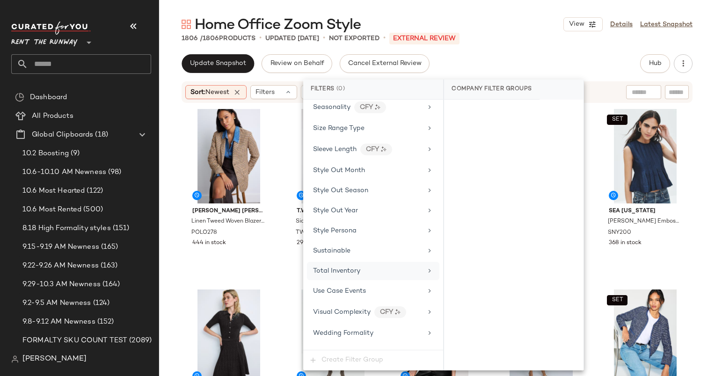
click at [349, 263] on div "Total Inventory" at bounding box center [373, 271] width 132 height 18
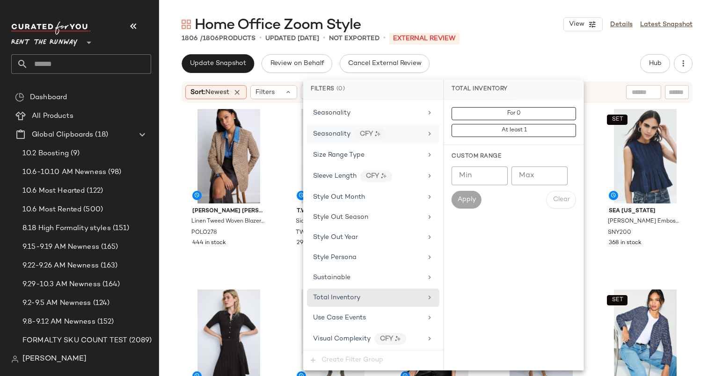
scroll to position [1292, 0]
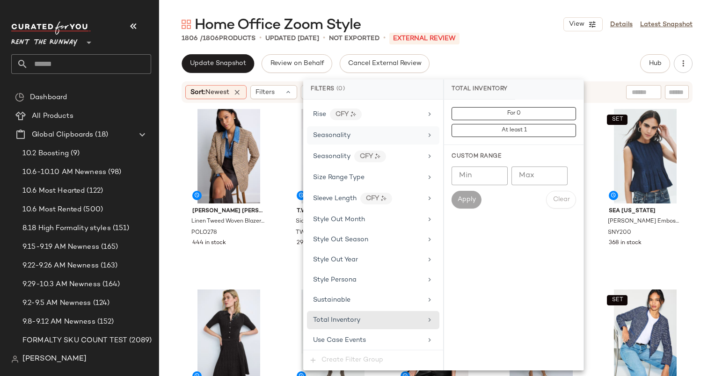
click at [343, 132] on span "Seasonality" at bounding box center [331, 135] width 37 height 7
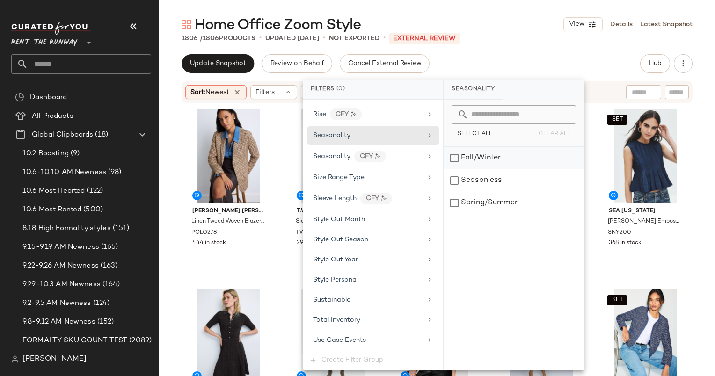
click at [515, 166] on div "Fall/Winter" at bounding box center [514, 158] width 140 height 22
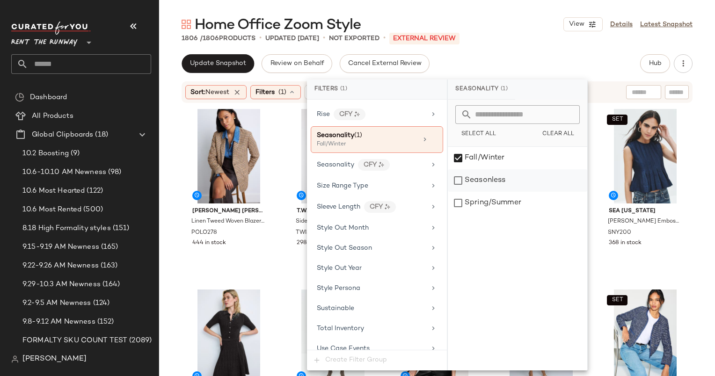
click at [511, 181] on div "Seasonless" at bounding box center [518, 180] width 140 height 22
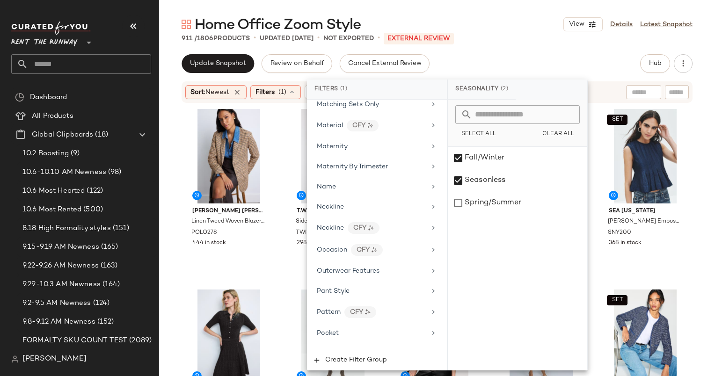
scroll to position [826, 0]
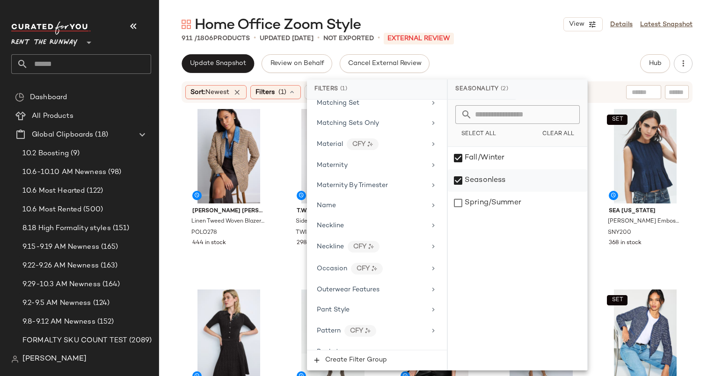
click at [463, 180] on div "Seasonless" at bounding box center [518, 180] width 140 height 22
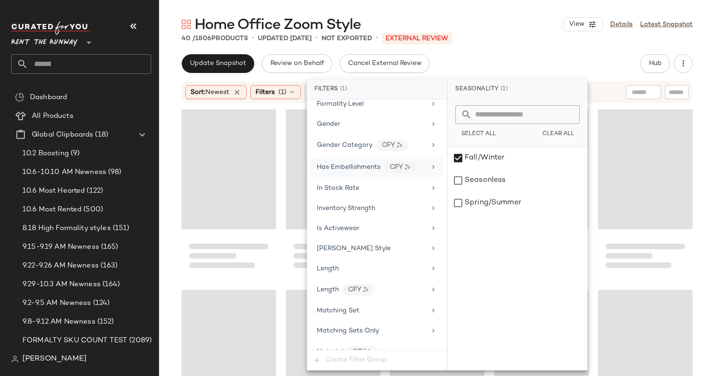
scroll to position [566, 0]
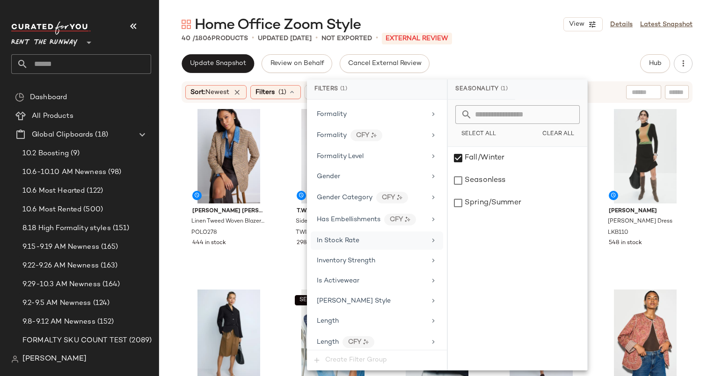
click at [352, 240] on div "In Stock Rate" at bounding box center [377, 241] width 132 height 18
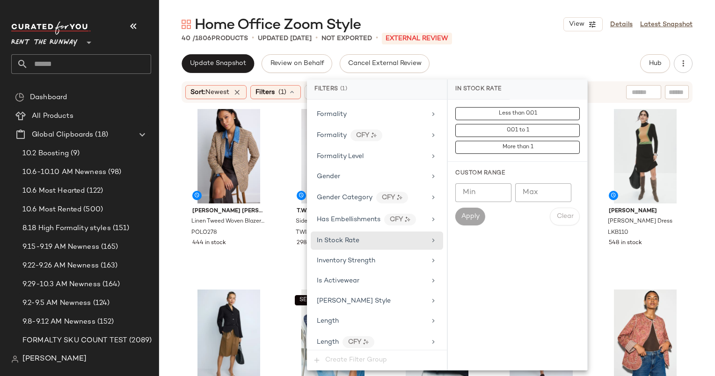
click at [473, 191] on input "Min" at bounding box center [484, 193] width 56 height 19
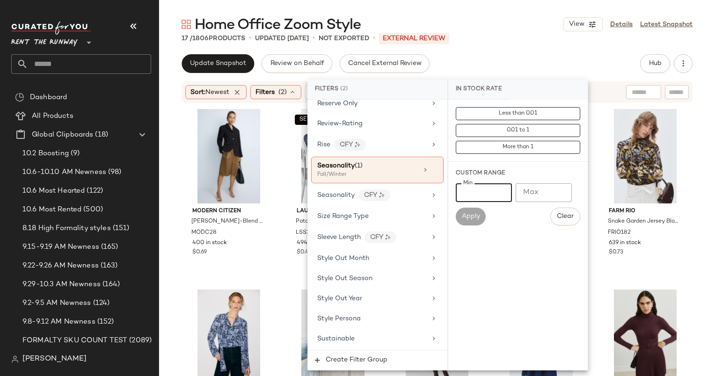
scroll to position [1272, 0]
type input "***"
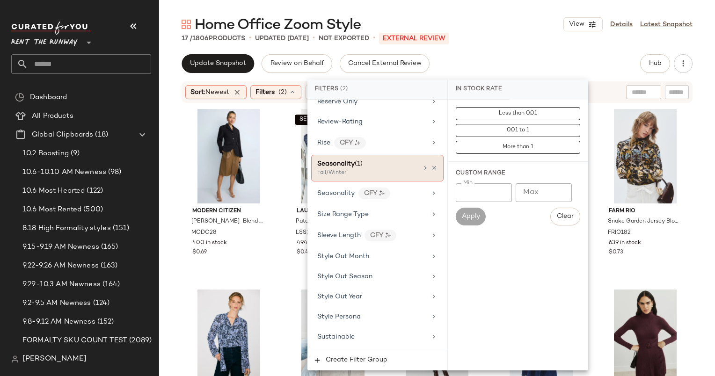
click at [353, 159] on div "Seasonality (1)" at bounding box center [339, 164] width 45 height 10
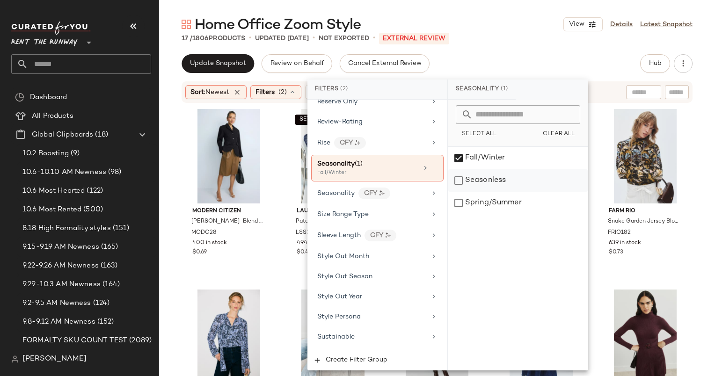
click at [472, 187] on div "Seasonless" at bounding box center [519, 180] width 140 height 22
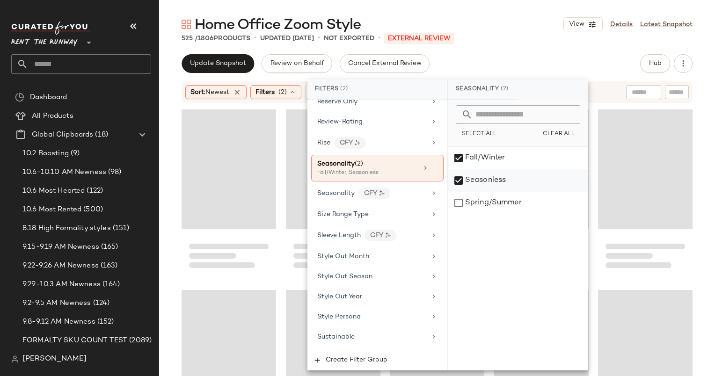
click at [472, 187] on div "Seasonless" at bounding box center [519, 180] width 140 height 22
click at [522, 55] on div "Update Snapshot Review on Behalf Cancel External Review Hub Send for Review Ext…" at bounding box center [437, 63] width 511 height 19
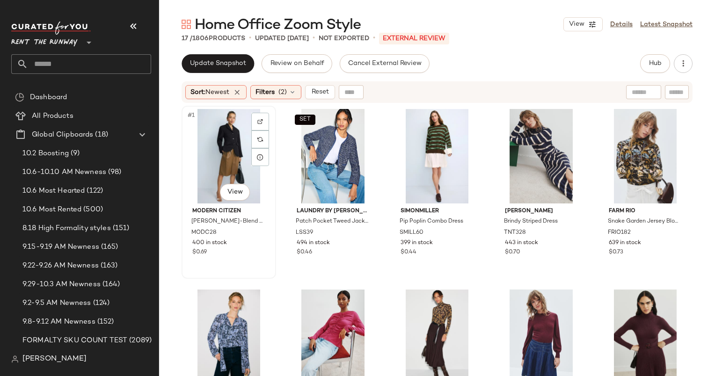
click at [236, 127] on div "#1 View" at bounding box center [229, 156] width 88 height 95
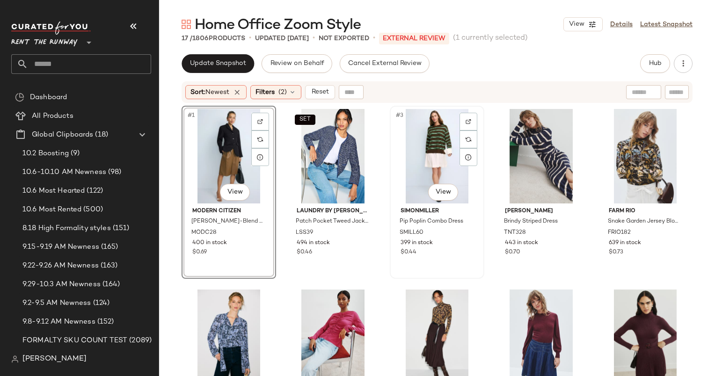
scroll to position [429, 0]
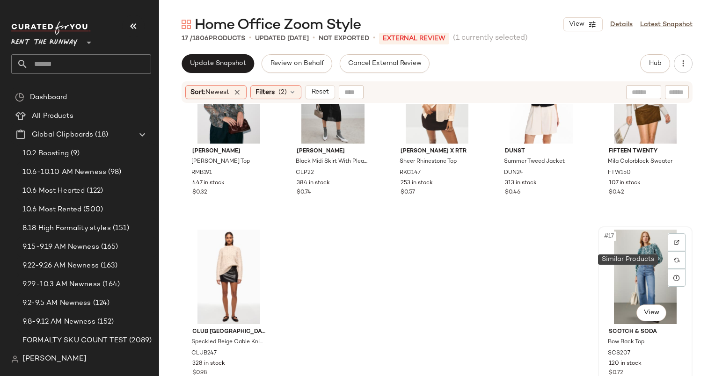
click at [633, 277] on div "#17 View" at bounding box center [646, 277] width 88 height 95
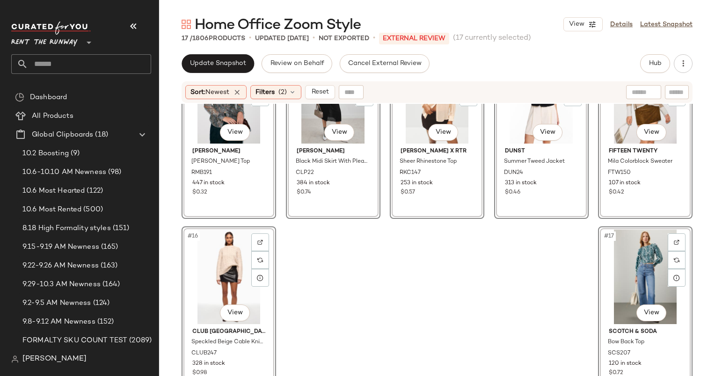
scroll to position [325, 0]
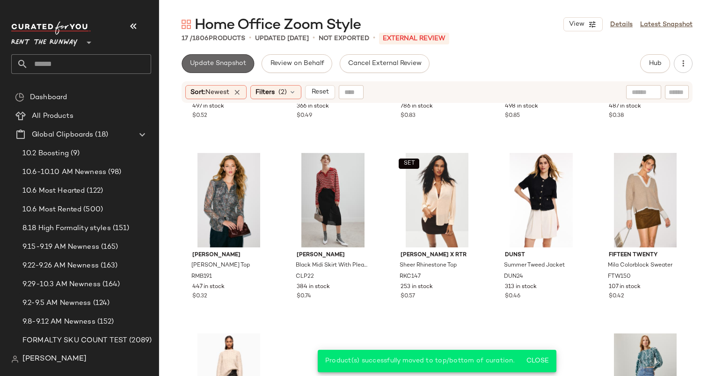
click at [232, 63] on span "Update Snapshot" at bounding box center [218, 63] width 57 height 7
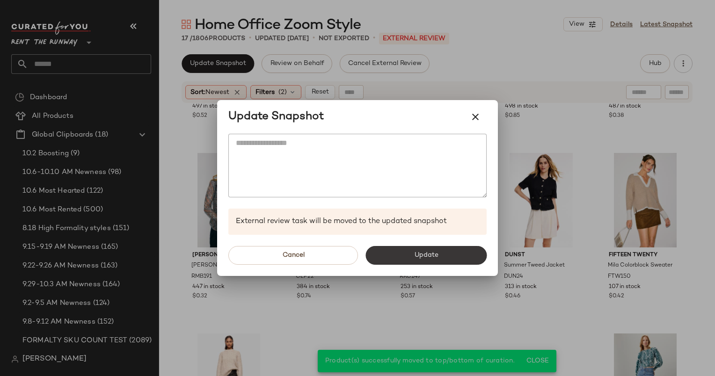
click at [461, 256] on button "Update" at bounding box center [426, 255] width 121 height 19
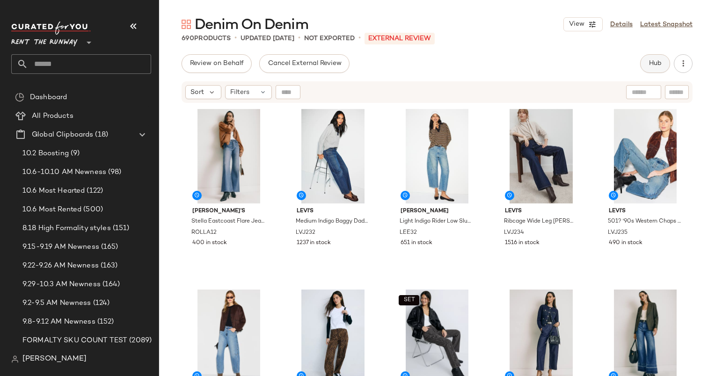
click at [654, 60] on span "Hub" at bounding box center [655, 63] width 13 height 7
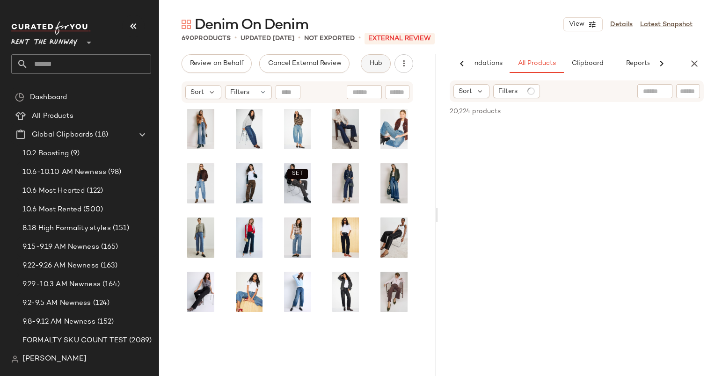
scroll to position [0, 48]
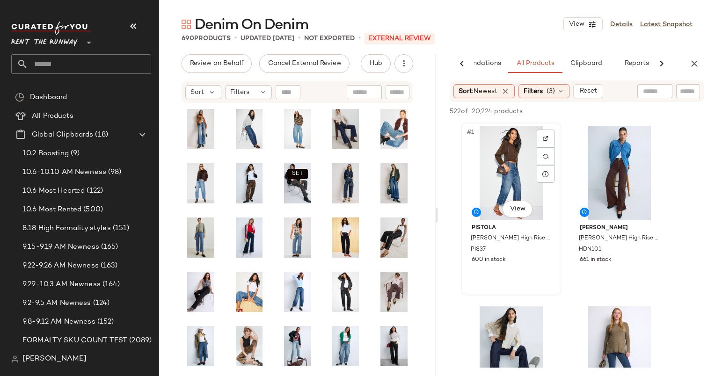
click at [476, 187] on div "#1 View" at bounding box center [511, 173] width 94 height 95
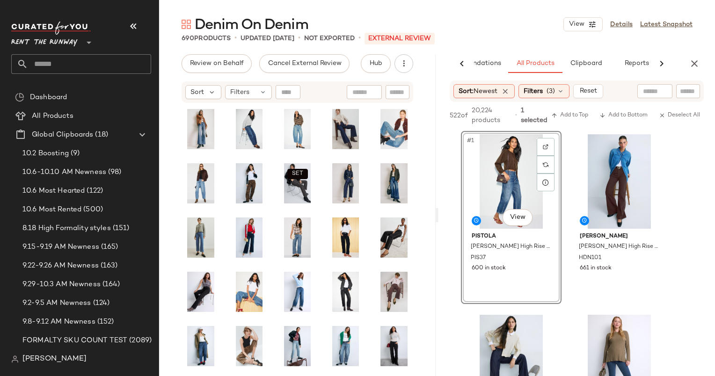
scroll to position [148, 0]
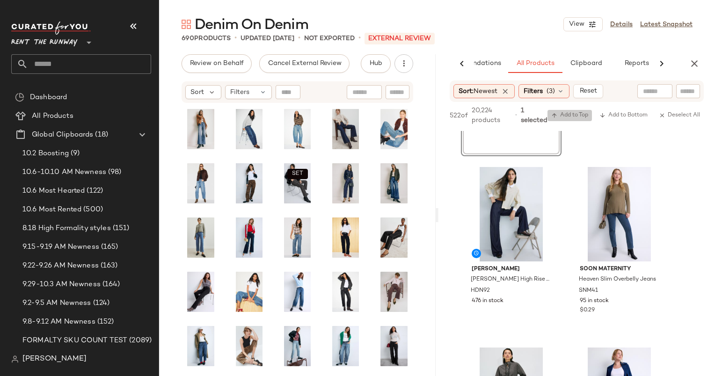
click at [564, 120] on button "Add to Top" at bounding box center [570, 115] width 44 height 11
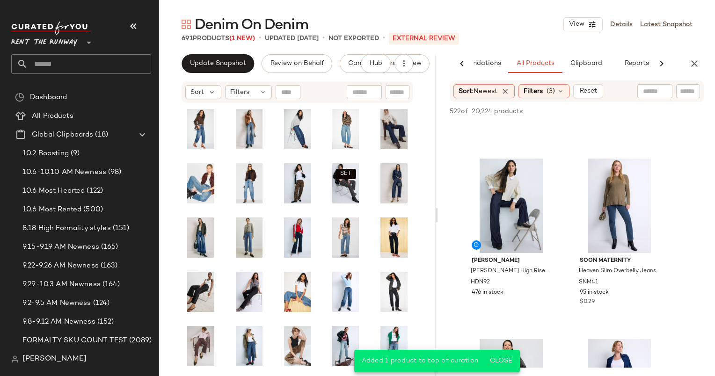
click at [706, 54] on div "AI Recommendations All Products Clipboard Reports" at bounding box center [577, 63] width 277 height 19
click at [701, 65] on button "button" at bounding box center [694, 63] width 19 height 19
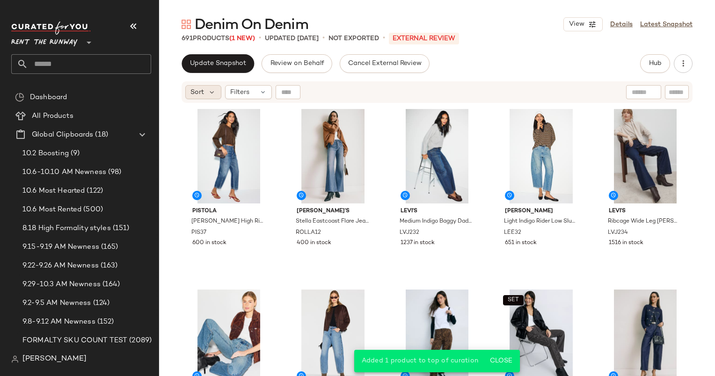
click at [206, 92] on div "Sort" at bounding box center [203, 92] width 36 height 14
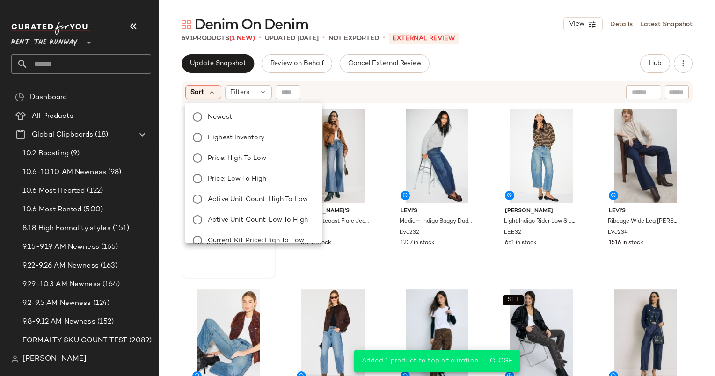
click at [247, 117] on label "Newest" at bounding box center [259, 116] width 110 height 13
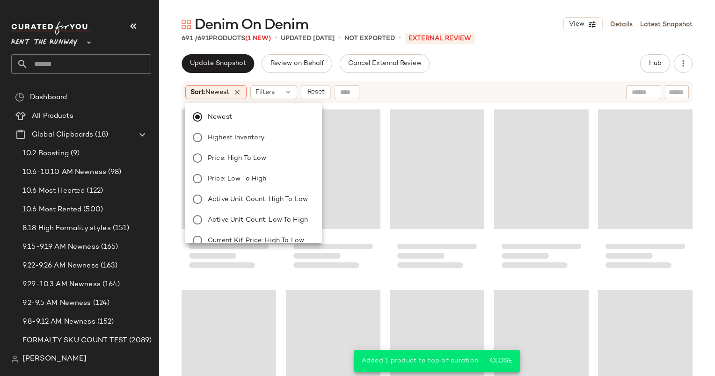
click at [285, 100] on div "Newest Highest Inventory Price: High to Low Price: Low to High Active Unit Coun…" at bounding box center [253, 171] width 137 height 144
click at [282, 97] on div "Filters" at bounding box center [273, 92] width 47 height 14
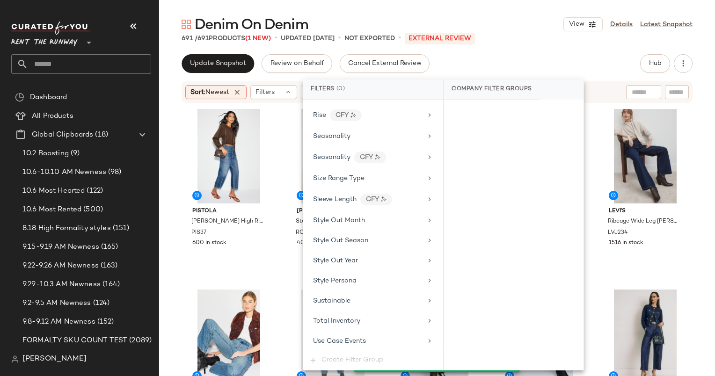
scroll to position [1281, 0]
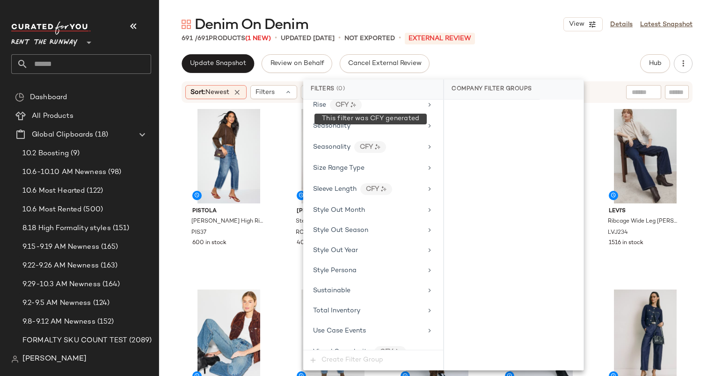
click at [349, 124] on div "Filter Groups Brand Category Active Unit Count Actual Price Add On Type AI Embe…" at bounding box center [373, 225] width 140 height 250
click at [397, 120] on div "Seasonality" at bounding box center [373, 126] width 132 height 18
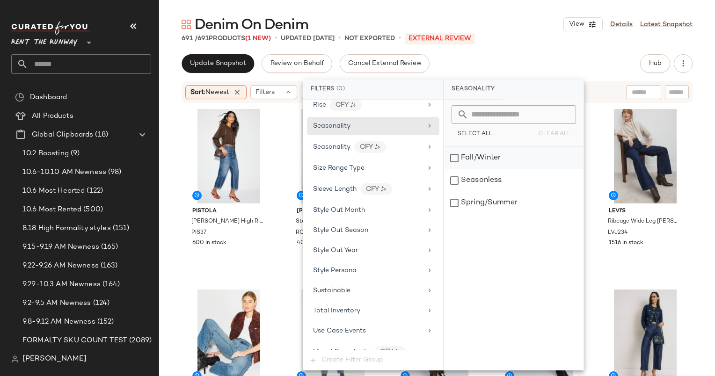
click at [468, 159] on div "Fall/Winter" at bounding box center [514, 158] width 140 height 22
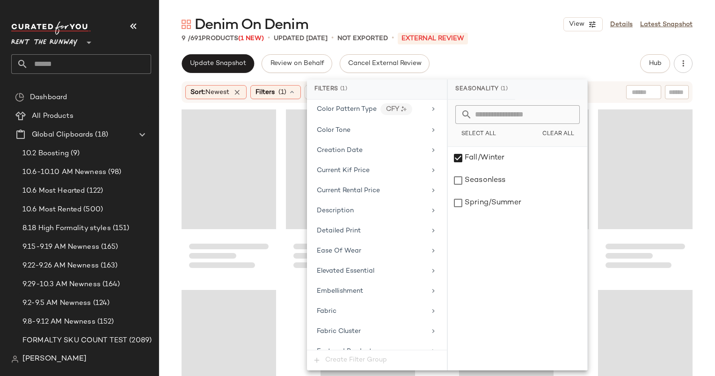
scroll to position [0, 0]
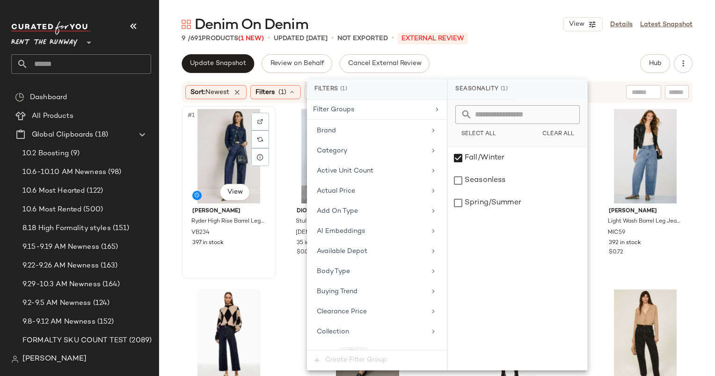
click at [222, 143] on div "#1 View" at bounding box center [229, 156] width 88 height 95
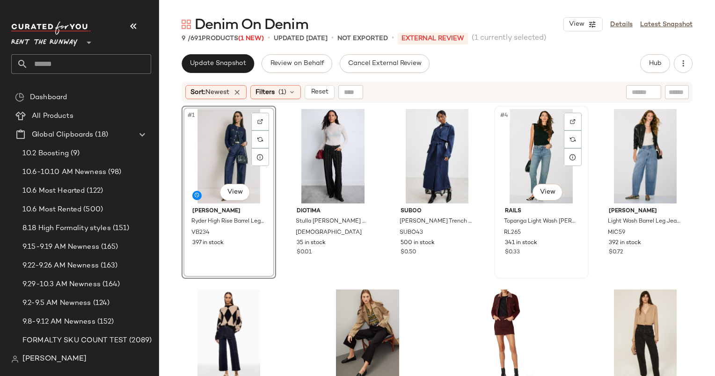
scroll to position [60, 0]
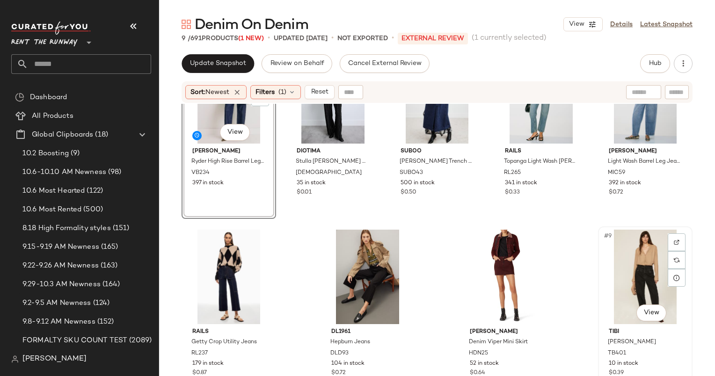
click at [629, 265] on div "#9 View" at bounding box center [646, 277] width 88 height 95
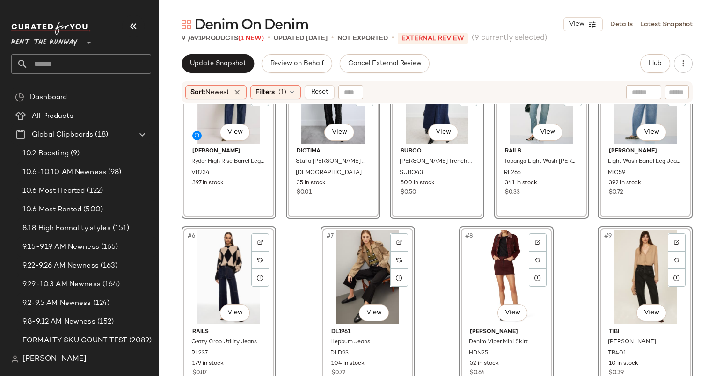
click at [483, 258] on div "#8 View" at bounding box center [507, 277] width 88 height 95
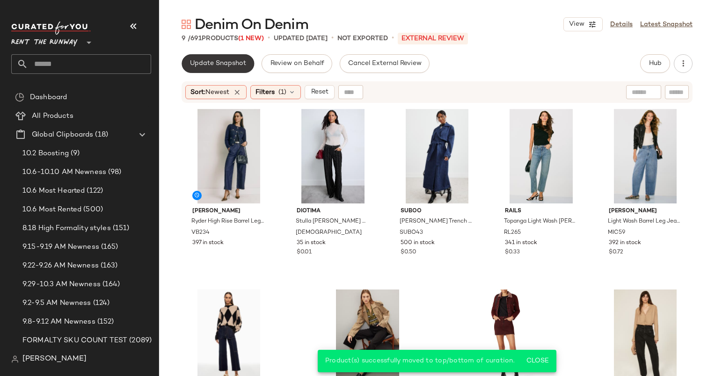
click at [204, 58] on button "Update Snapshot" at bounding box center [218, 63] width 73 height 19
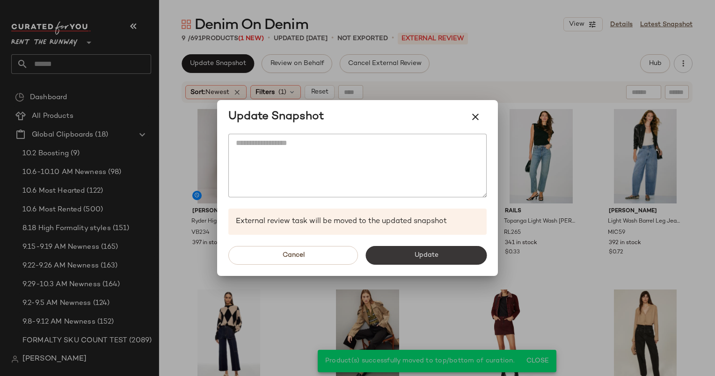
click at [440, 255] on button "Update" at bounding box center [426, 255] width 121 height 19
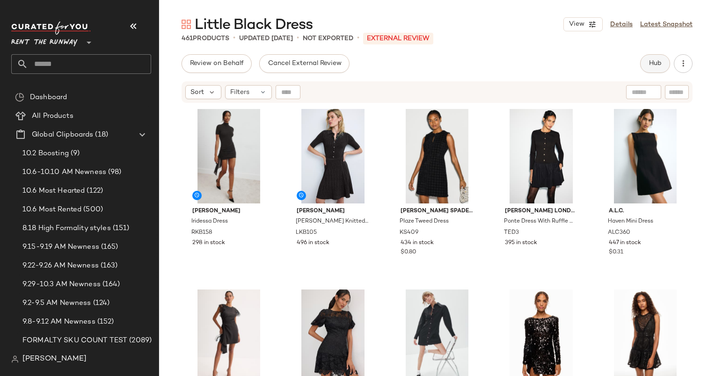
click at [647, 62] on button "Hub" at bounding box center [655, 63] width 30 height 19
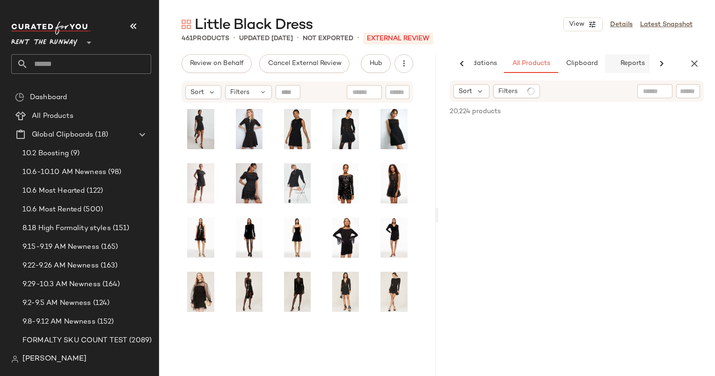
scroll to position [0, 58]
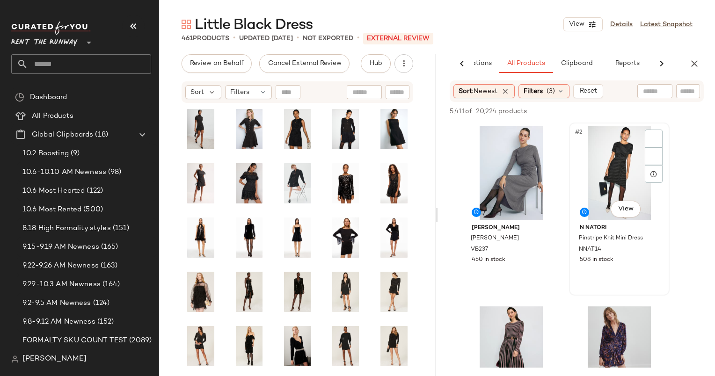
click at [628, 155] on div "#2 View" at bounding box center [620, 173] width 94 height 95
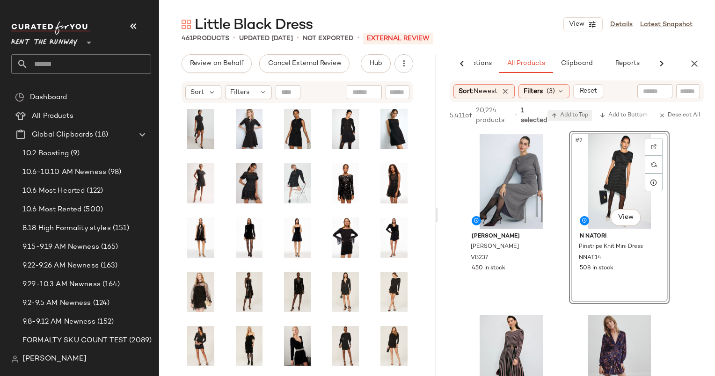
click at [567, 114] on span "Add to Top" at bounding box center [570, 115] width 37 height 7
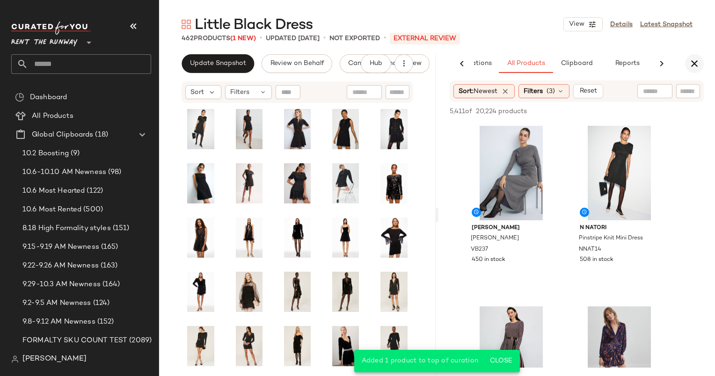
click at [688, 68] on button "button" at bounding box center [694, 63] width 19 height 19
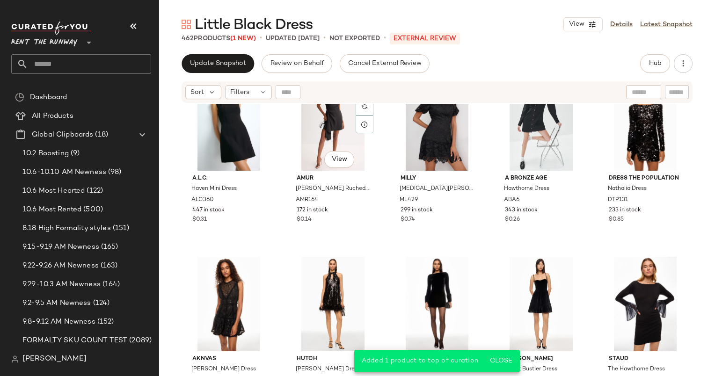
scroll to position [393, 0]
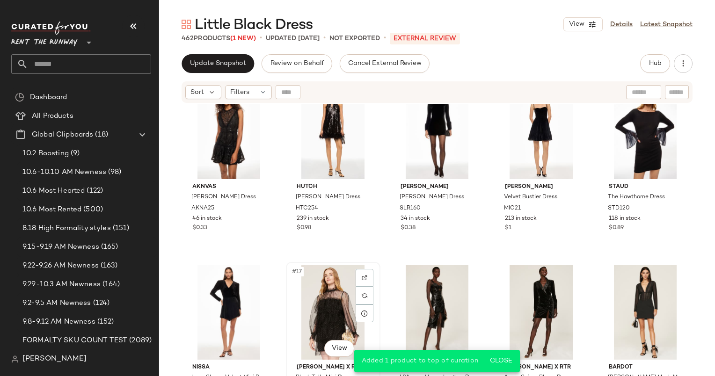
click at [319, 296] on div "#17 View" at bounding box center [333, 312] width 88 height 95
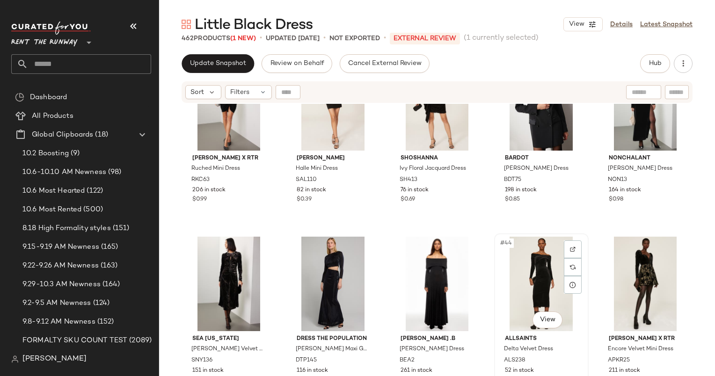
scroll to position [1322, 0]
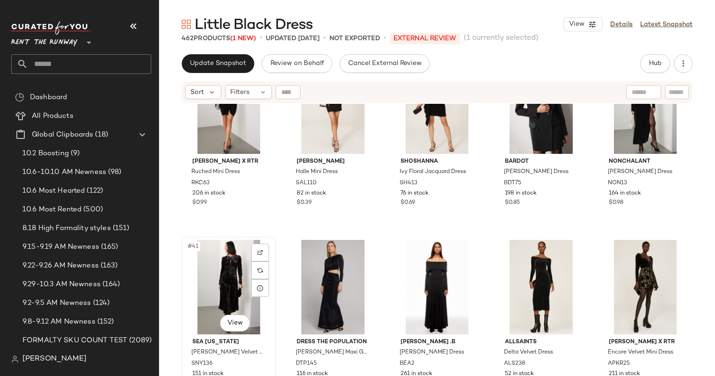
click at [242, 273] on div "#41 View" at bounding box center [229, 287] width 88 height 95
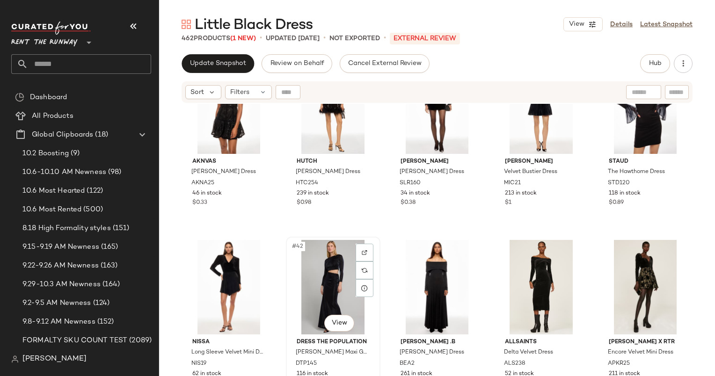
click at [325, 277] on div "#42 View" at bounding box center [333, 287] width 88 height 95
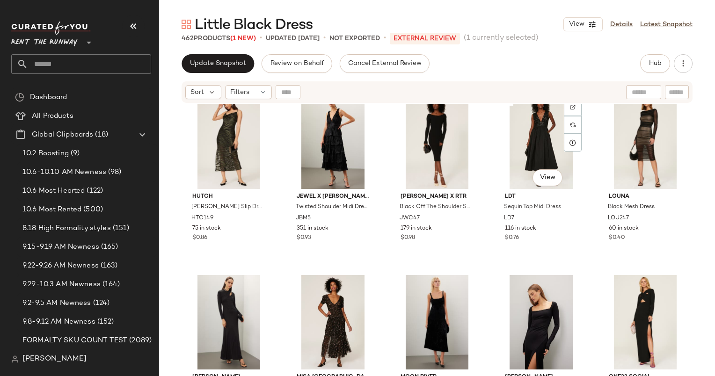
scroll to position [1960, 0]
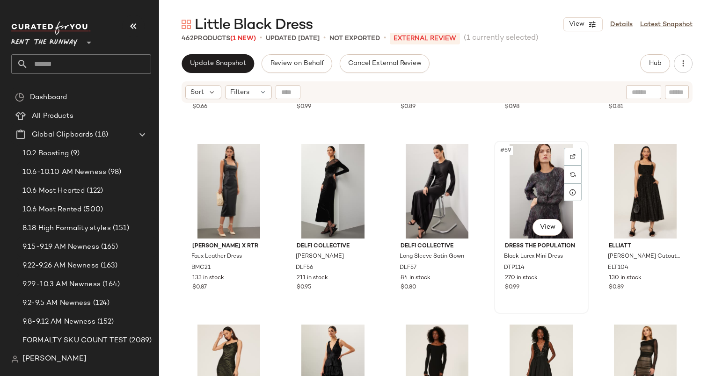
click at [551, 169] on div "#59 View" at bounding box center [542, 191] width 88 height 95
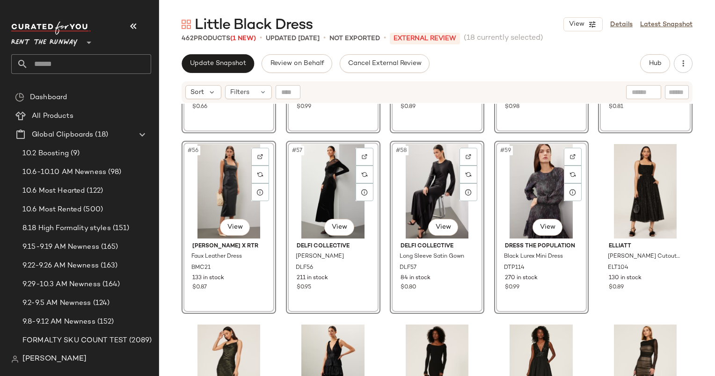
click at [534, 170] on div "#59 View" at bounding box center [542, 191] width 88 height 95
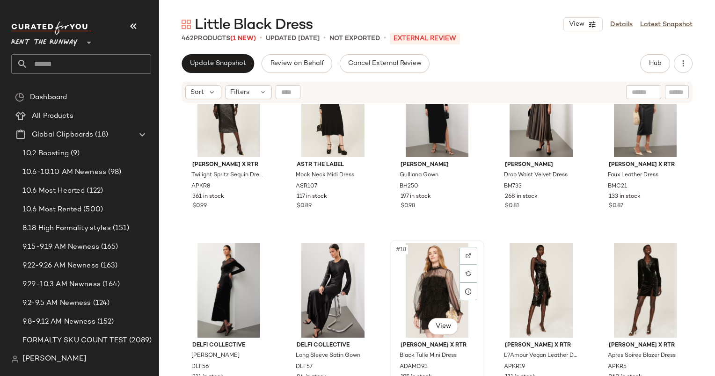
click at [433, 265] on div "#18 View" at bounding box center [437, 290] width 88 height 95
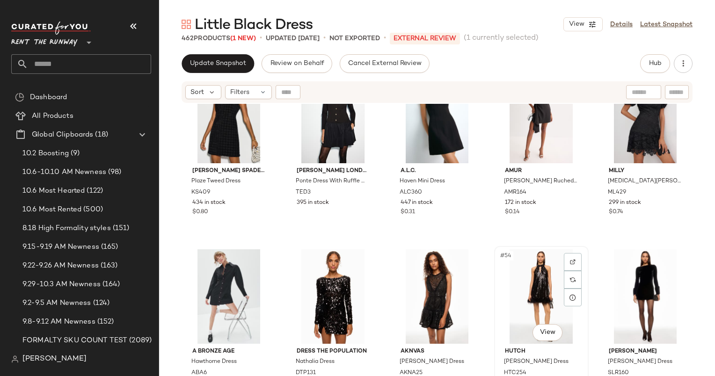
scroll to position [1936, 0]
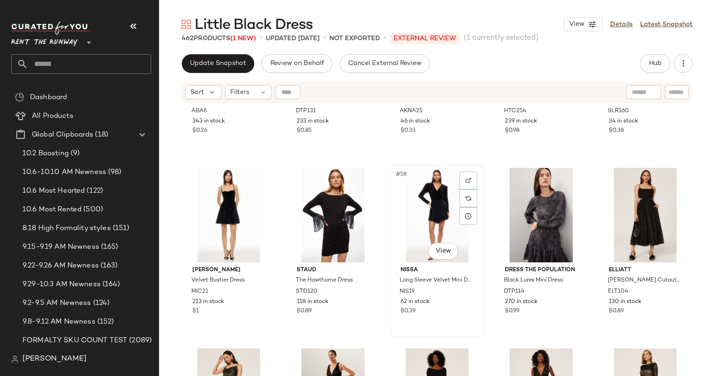
click at [424, 214] on div "#58 View" at bounding box center [437, 215] width 88 height 95
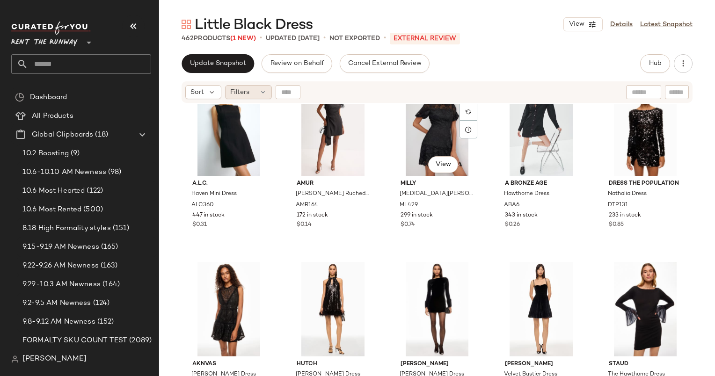
scroll to position [1039, 0]
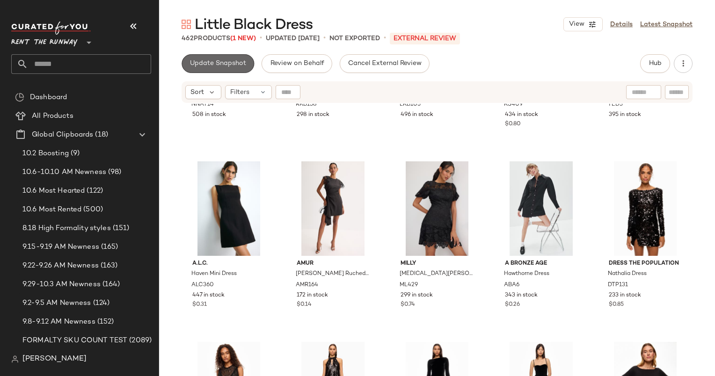
click at [220, 64] on span "Update Snapshot" at bounding box center [218, 63] width 57 height 7
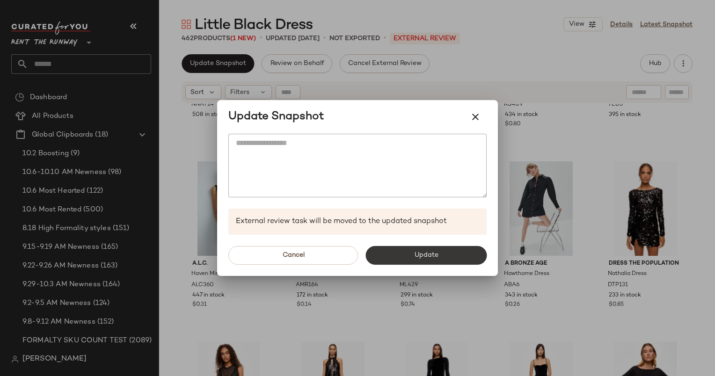
click at [417, 258] on span "Update" at bounding box center [426, 255] width 24 height 7
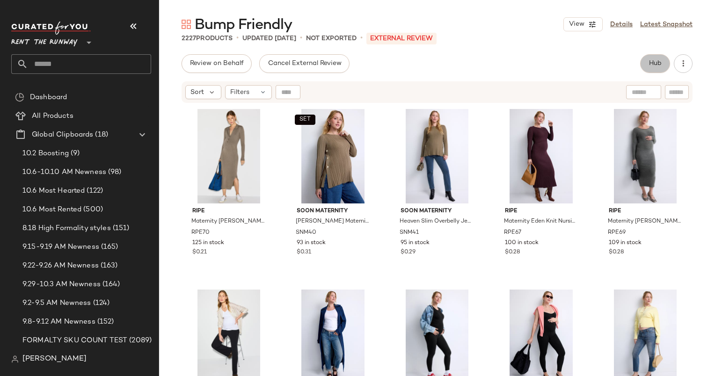
click at [661, 67] on span "Hub" at bounding box center [655, 63] width 13 height 7
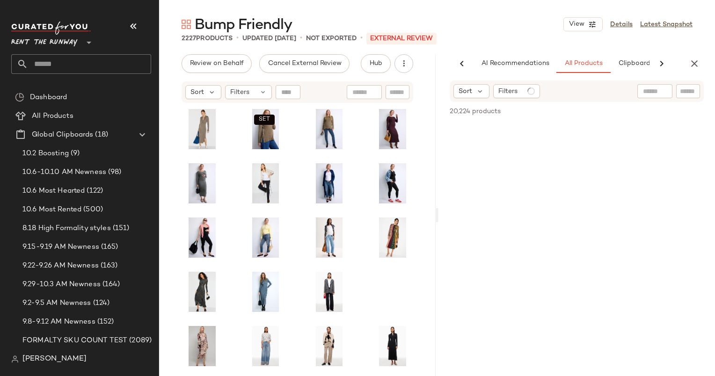
scroll to position [0, 48]
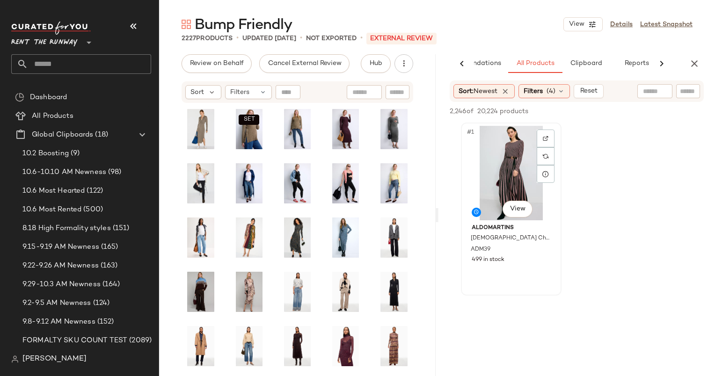
click at [514, 176] on div "#1 View" at bounding box center [511, 173] width 94 height 95
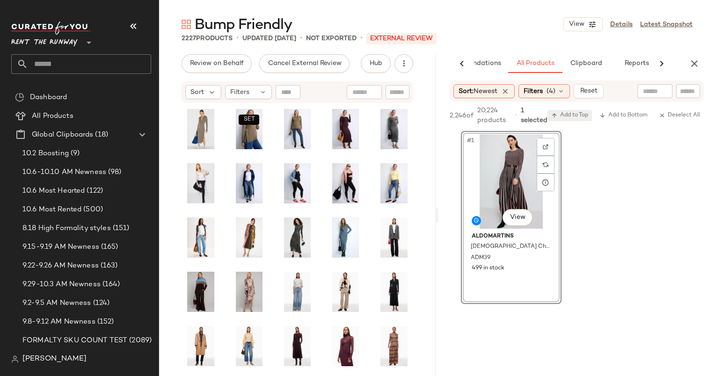
click at [582, 114] on span "Add to Top" at bounding box center [570, 115] width 37 height 7
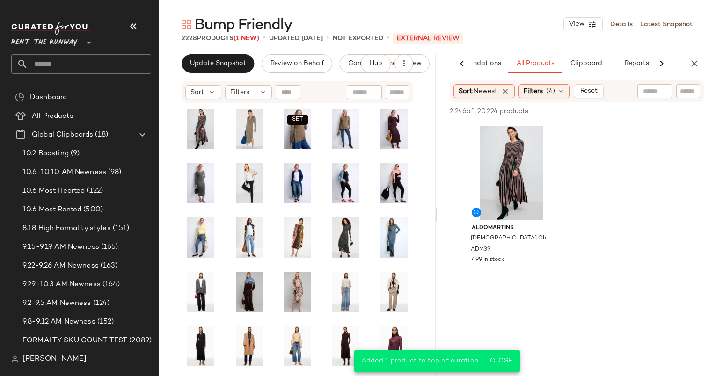
click at [685, 67] on div "AI Recommendations All Products Clipboard Reports" at bounding box center [562, 63] width 247 height 19
click at [687, 69] on button "button" at bounding box center [694, 63] width 19 height 19
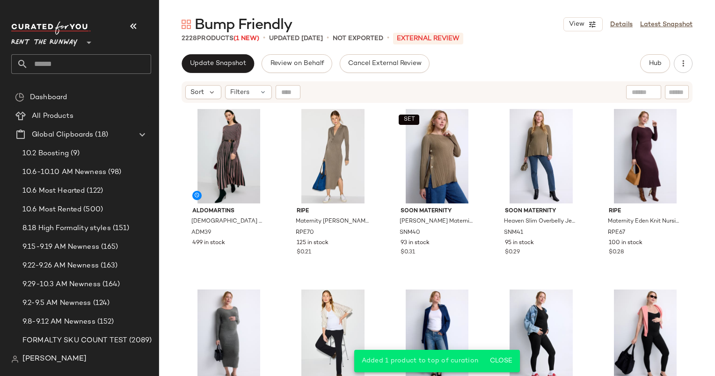
click at [183, 94] on div "Sort Filters" at bounding box center [437, 92] width 511 height 22
click at [193, 92] on span "Sort" at bounding box center [198, 93] width 14 height 10
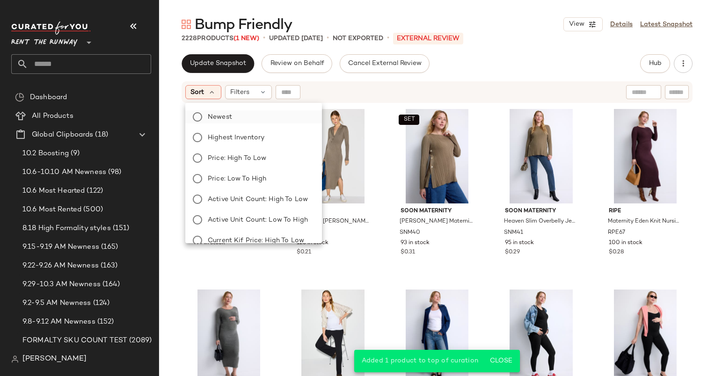
click at [233, 115] on label "Newest" at bounding box center [259, 116] width 110 height 13
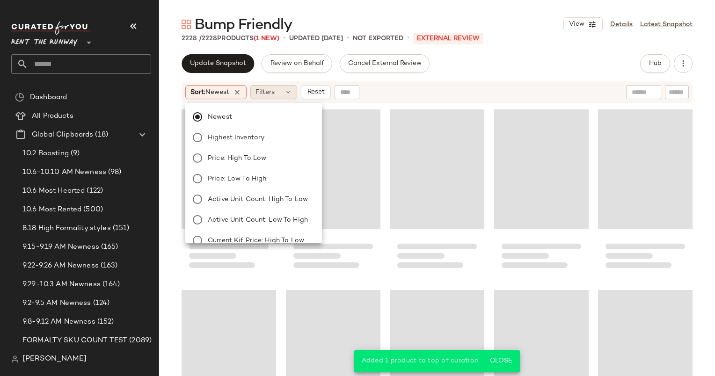
click at [273, 94] on span "Filters" at bounding box center [265, 93] width 19 height 10
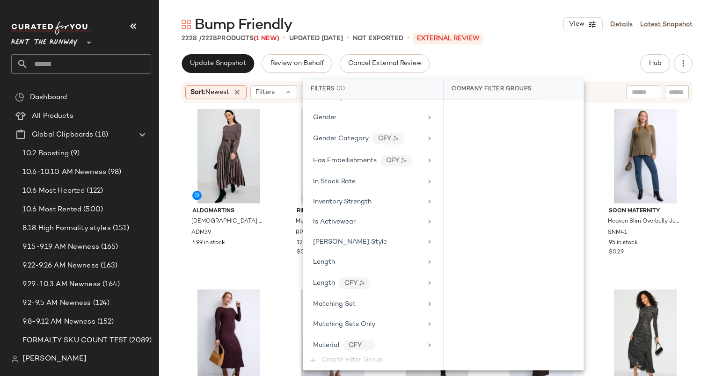
scroll to position [635, 0]
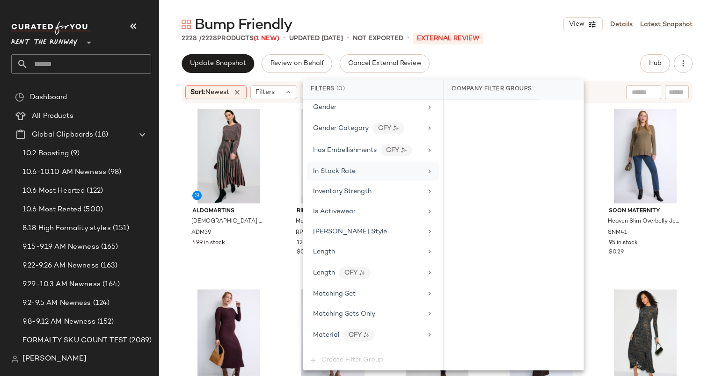
click at [320, 168] on span "In Stock Rate" at bounding box center [334, 171] width 43 height 7
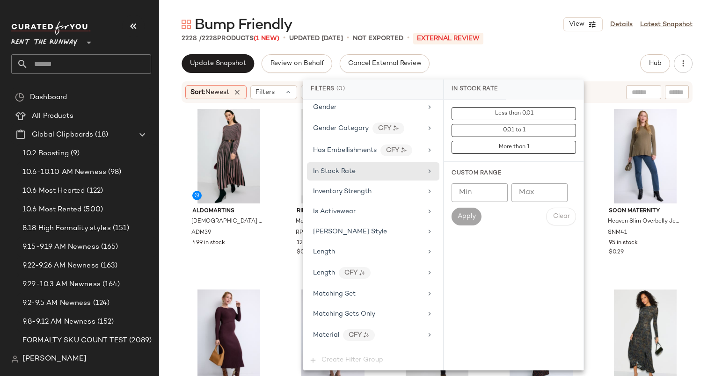
click at [464, 198] on input "Min" at bounding box center [480, 193] width 56 height 19
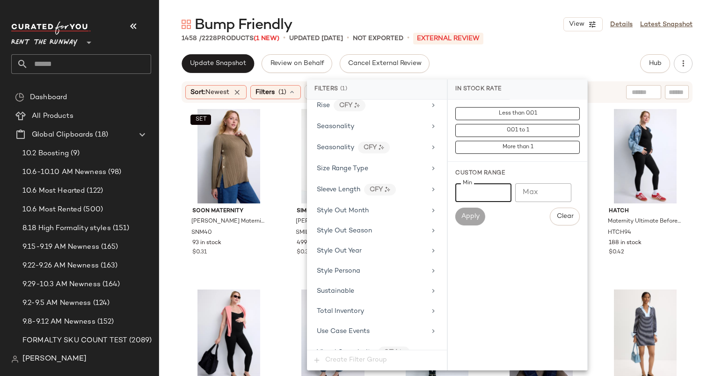
scroll to position [1309, 0]
type input "***"
click at [369, 122] on div "Seasonality" at bounding box center [371, 127] width 109 height 10
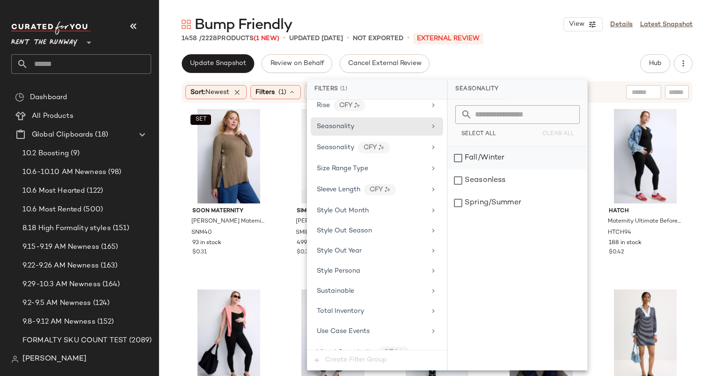
click at [485, 161] on div "Fall/Winter" at bounding box center [518, 158] width 140 height 22
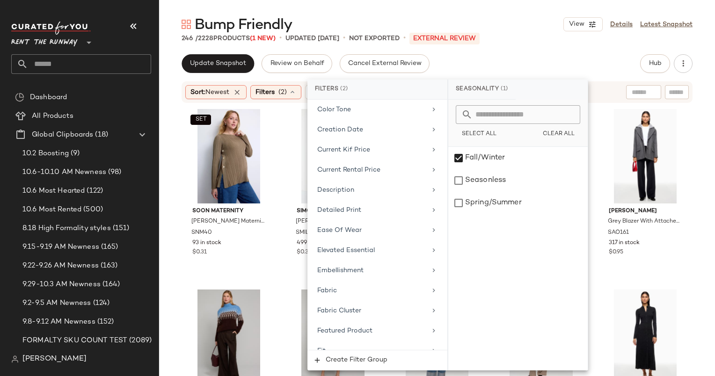
scroll to position [0, 0]
click at [485, 50] on div "Bump Friendly View Details Latest Snapshot 246 / 2228 Products (1 New) • update…" at bounding box center [437, 195] width 556 height 361
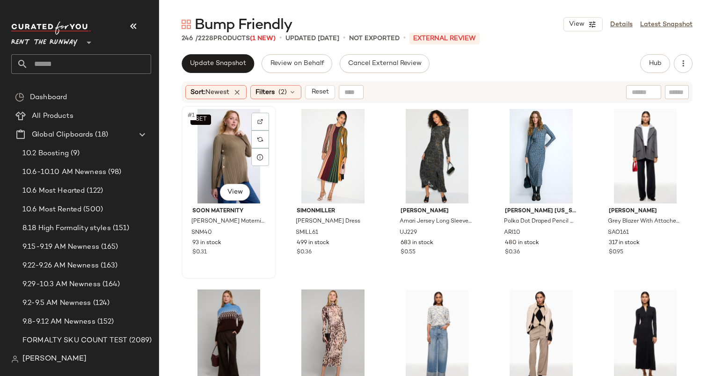
click at [232, 142] on div "SET #1 View" at bounding box center [229, 156] width 88 height 95
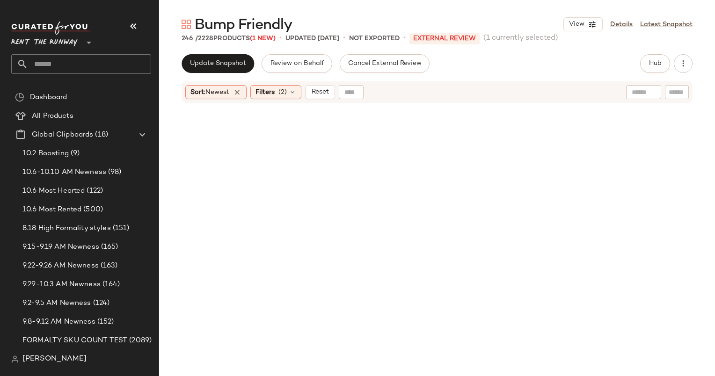
scroll to position [8742, 0]
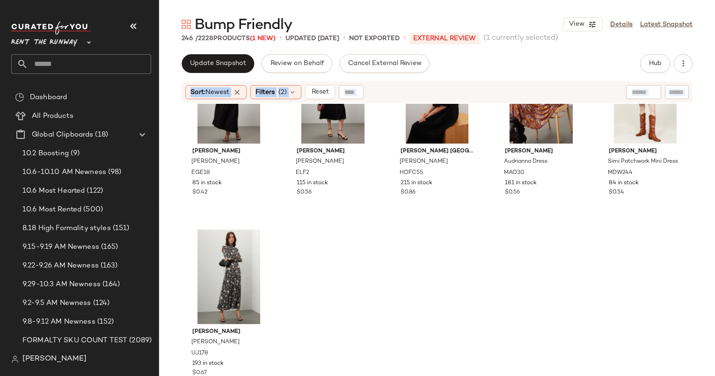
click at [251, 224] on div "Emilia George Sabrina Gown EGE18 85 in stock $0.42 Eliza Faulkner Clara Dress E…" at bounding box center [437, 252] width 556 height 296
drag, startPoint x: 251, startPoint y: 224, endPoint x: 243, endPoint y: 237, distance: 15.8
click at [243, 237] on div at bounding box center [229, 277] width 88 height 95
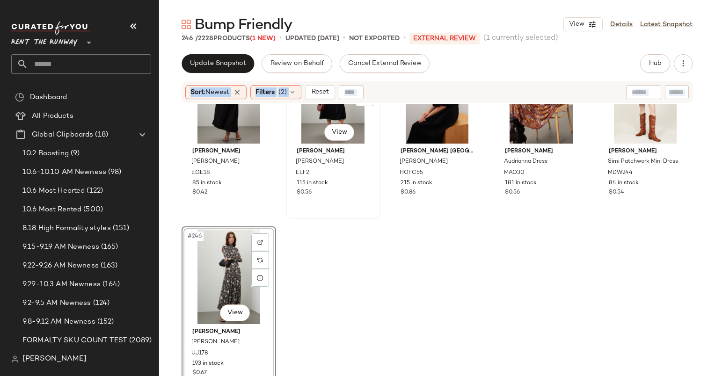
click at [357, 212] on div "#242 View Eliza Faulkner Clara Dress ELF2 115 in stock $0.56" at bounding box center [333, 132] width 93 height 171
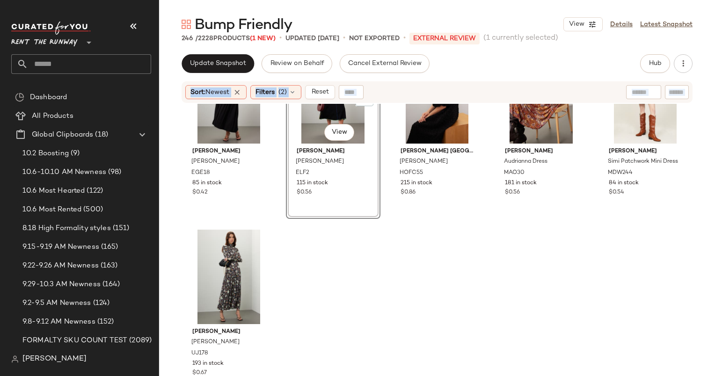
click at [361, 238] on div "Emilia George Sabrina Gown EGE18 85 in stock $0.42 #242 View Eliza Faulkner Cla…" at bounding box center [437, 252] width 556 height 296
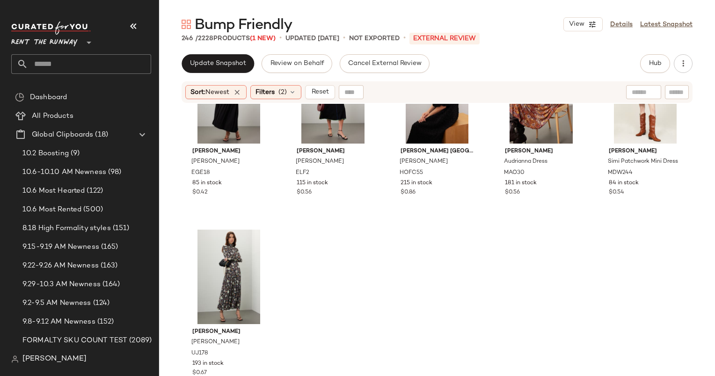
click at [287, 103] on div "Sort: Newest Filters (2) Reset" at bounding box center [437, 92] width 511 height 22
click at [278, 89] on div "Filters (2)" at bounding box center [275, 92] width 51 height 14
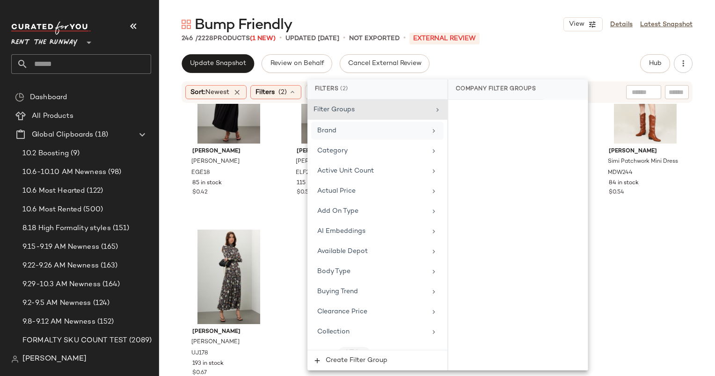
click at [338, 138] on div "Brand" at bounding box center [377, 131] width 132 height 18
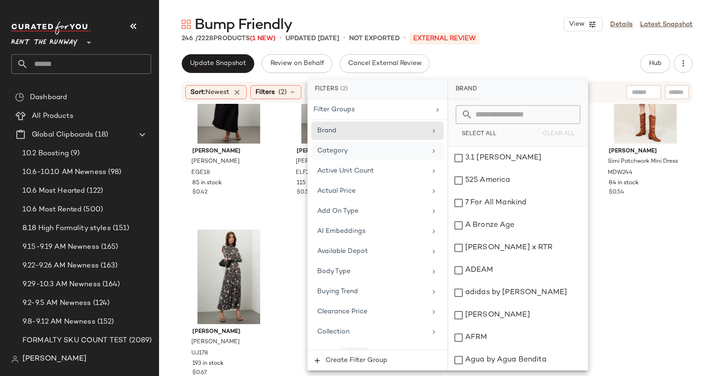
click at [349, 149] on div "Category" at bounding box center [371, 151] width 109 height 10
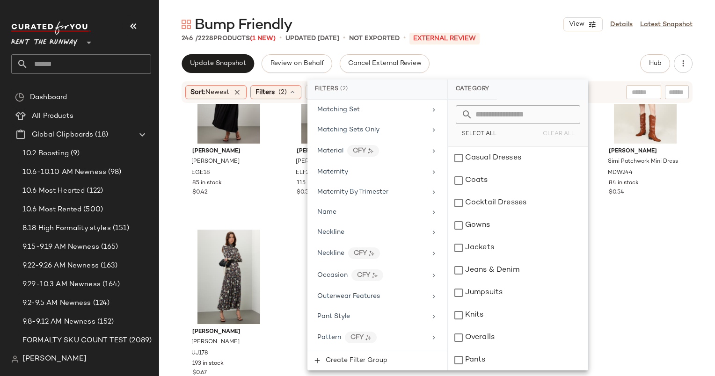
scroll to position [828, 0]
click at [351, 163] on div "Maternity" at bounding box center [377, 172] width 132 height 18
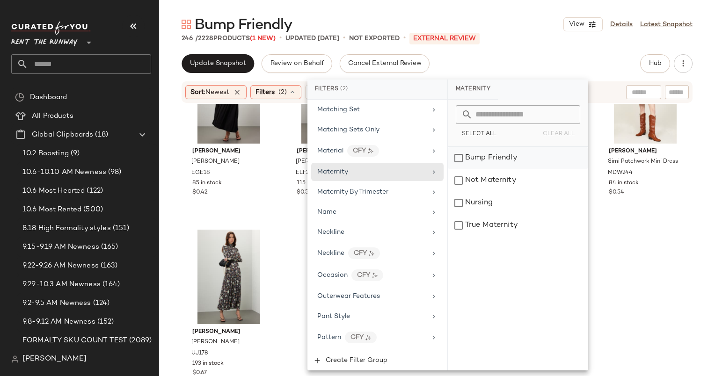
click at [485, 158] on div "Bump Friendly" at bounding box center [519, 158] width 140 height 22
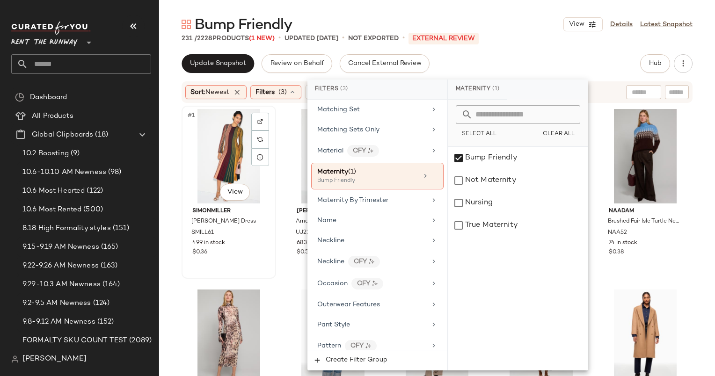
click at [236, 137] on div "#1 View" at bounding box center [229, 156] width 88 height 95
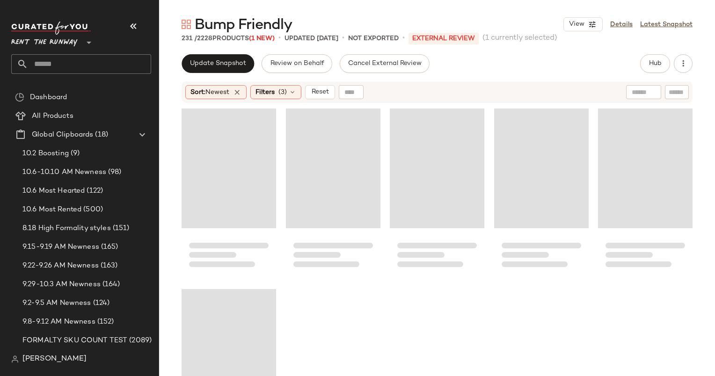
scroll to position [8200, 0]
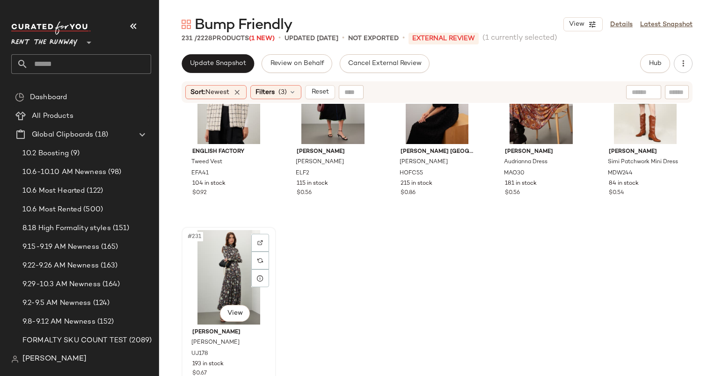
click at [225, 281] on div "#231 View" at bounding box center [229, 277] width 88 height 95
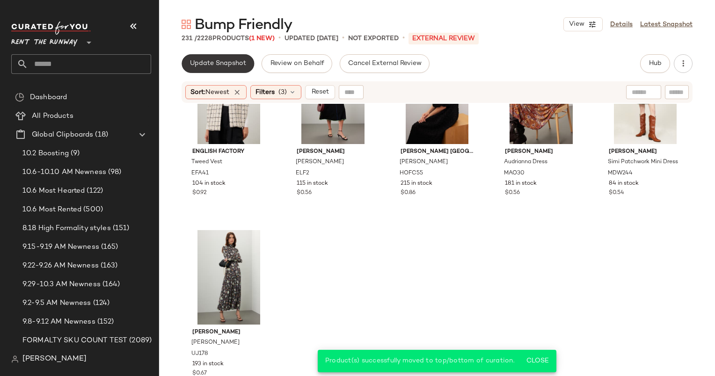
click at [221, 60] on span "Update Snapshot" at bounding box center [218, 63] width 57 height 7
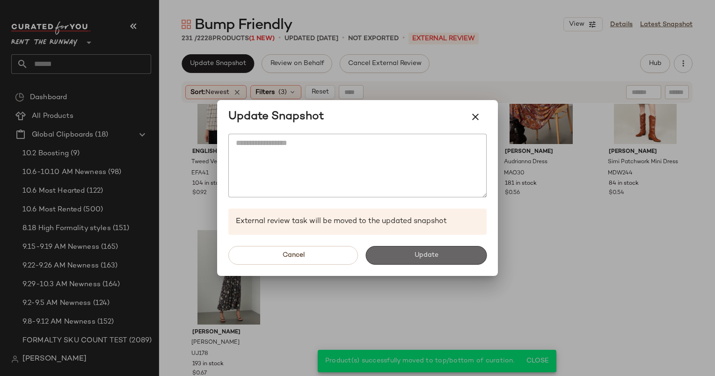
click at [412, 253] on button "Update" at bounding box center [426, 255] width 121 height 19
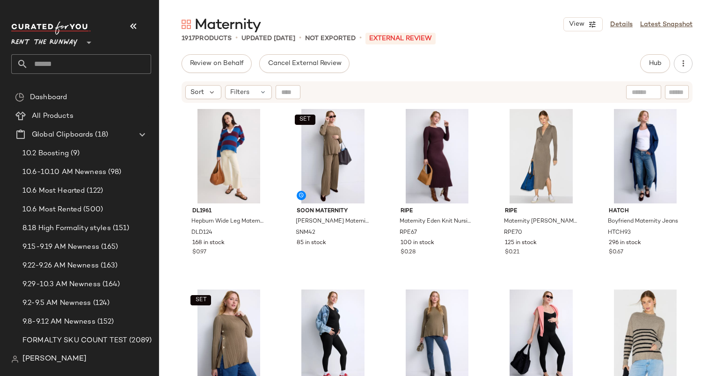
click at [672, 69] on div "Hub" at bounding box center [666, 63] width 52 height 19
click at [654, 66] on span "Hub" at bounding box center [655, 63] width 13 height 7
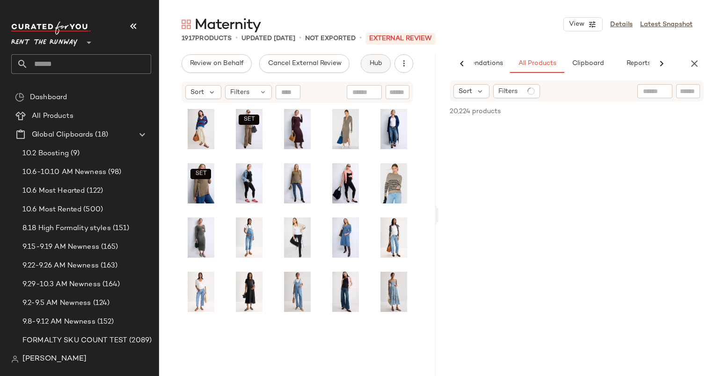
scroll to position [0, 48]
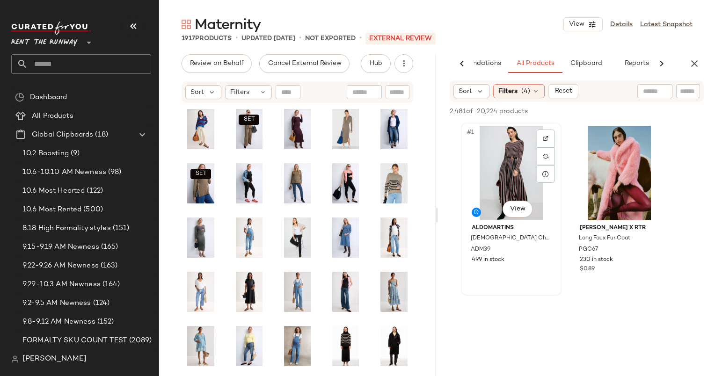
click at [523, 160] on div "#1 View" at bounding box center [511, 173] width 94 height 95
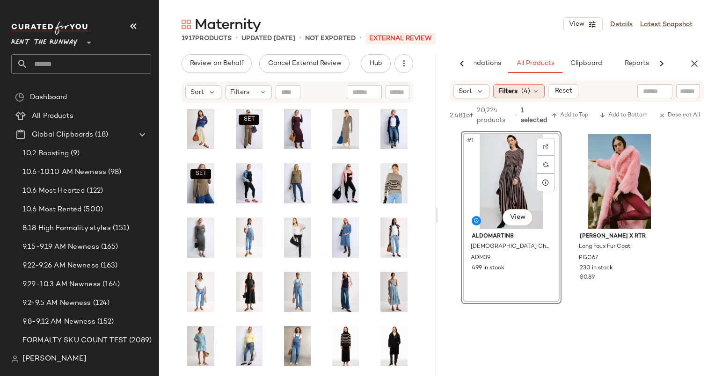
click at [523, 95] on span "(4)" at bounding box center [526, 92] width 9 height 10
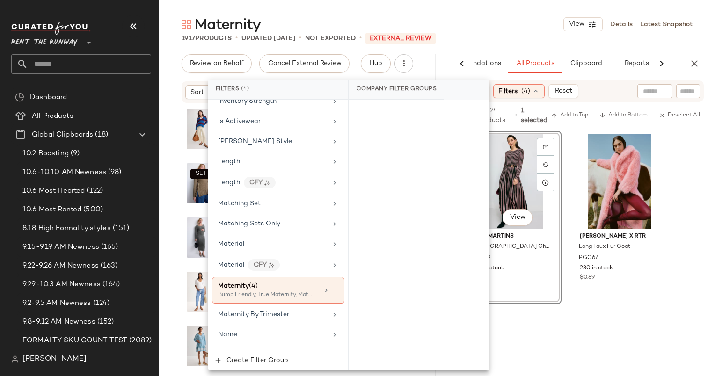
scroll to position [762, 0]
click at [266, 281] on div "Maternity (4)" at bounding box center [268, 286] width 101 height 10
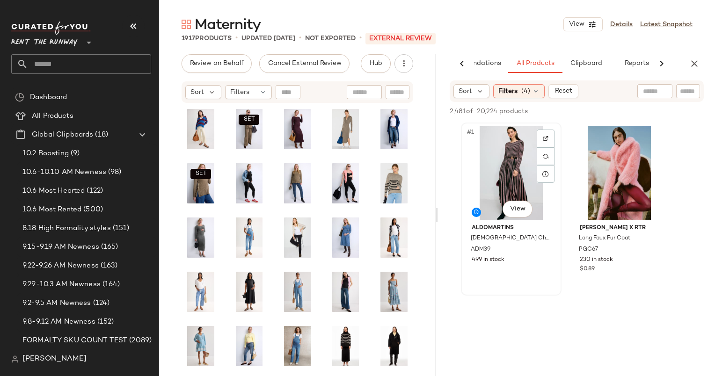
click at [502, 162] on div "#1 View" at bounding box center [511, 173] width 94 height 95
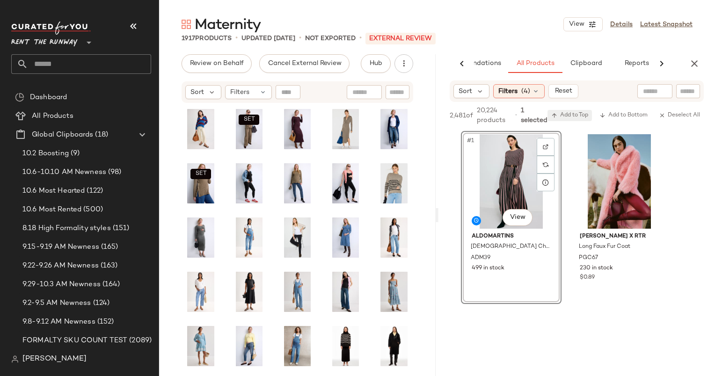
click at [571, 113] on span "Add to Top" at bounding box center [570, 115] width 37 height 7
click at [693, 59] on icon "button" at bounding box center [694, 63] width 11 height 11
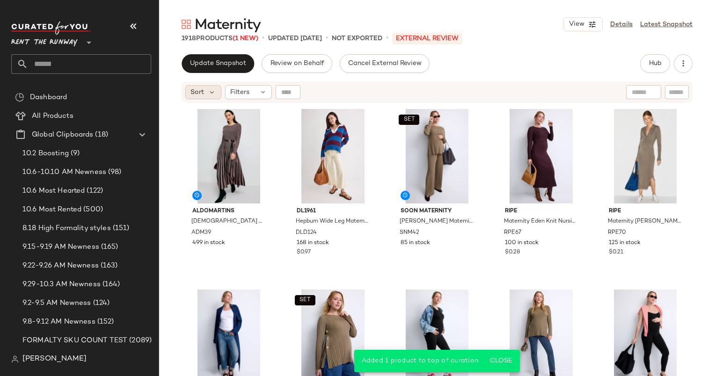
click at [201, 88] on span "Sort" at bounding box center [198, 93] width 14 height 10
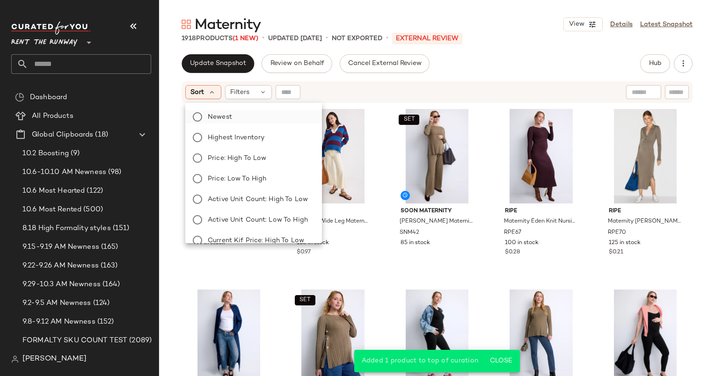
click at [228, 116] on span "Newest" at bounding box center [220, 117] width 24 height 10
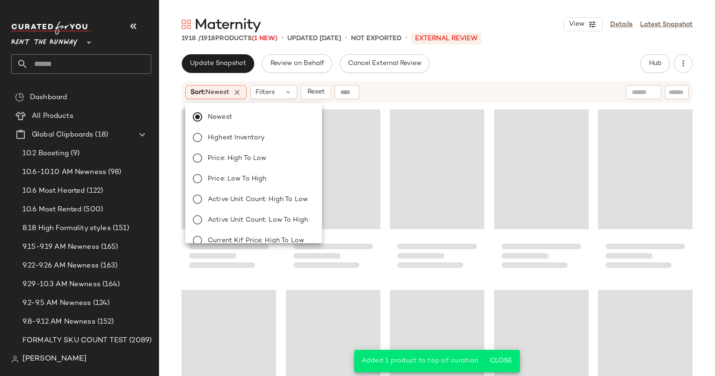
click at [273, 99] on div "Newest Highest Inventory Price: High to Low Price: Low to High Active Unit Coun…" at bounding box center [253, 171] width 137 height 144
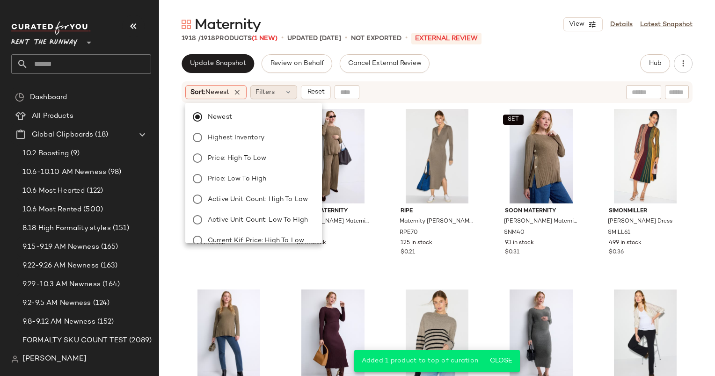
click at [265, 90] on span "Filters" at bounding box center [265, 93] width 19 height 10
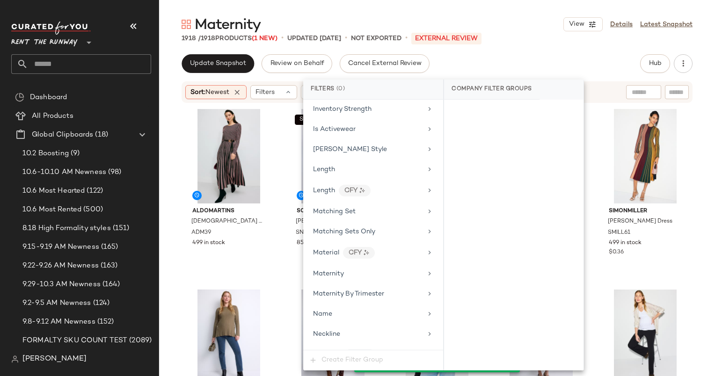
scroll to position [722, 0]
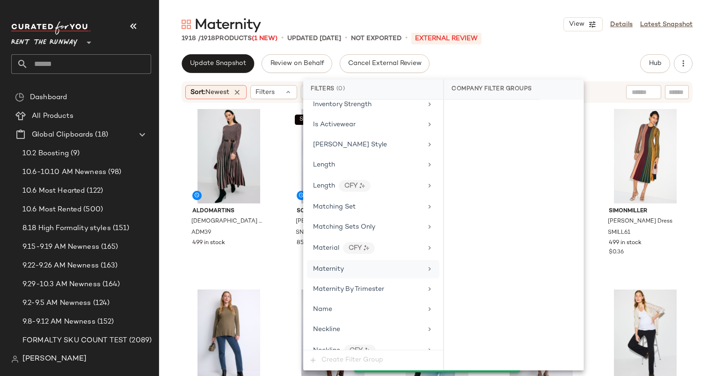
click at [353, 260] on div "Maternity" at bounding box center [373, 269] width 132 height 18
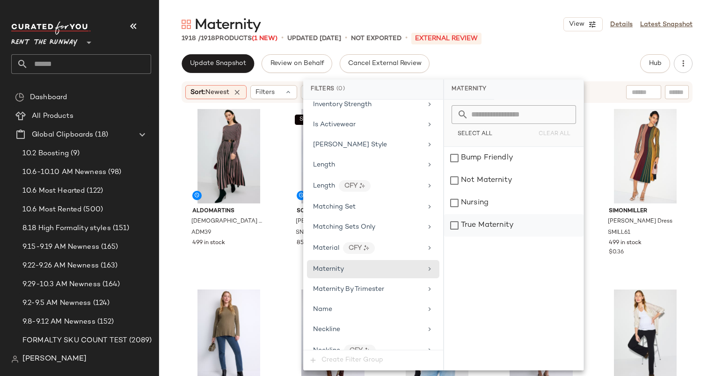
click at [480, 228] on div "True Maternity" at bounding box center [514, 225] width 140 height 22
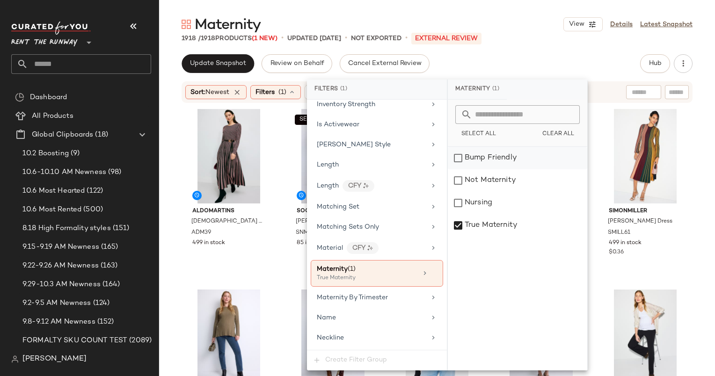
click at [457, 161] on div "Bump Friendly" at bounding box center [518, 158] width 140 height 22
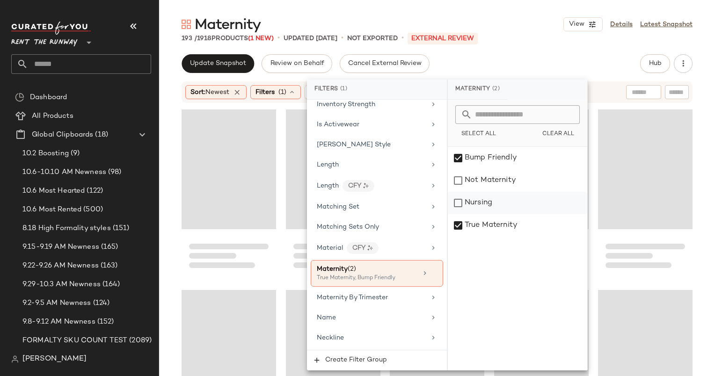
click at [478, 211] on div "Nursing" at bounding box center [518, 203] width 140 height 22
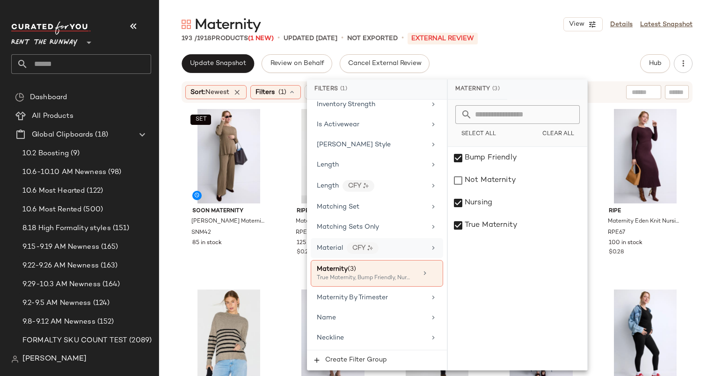
scroll to position [1349, 0]
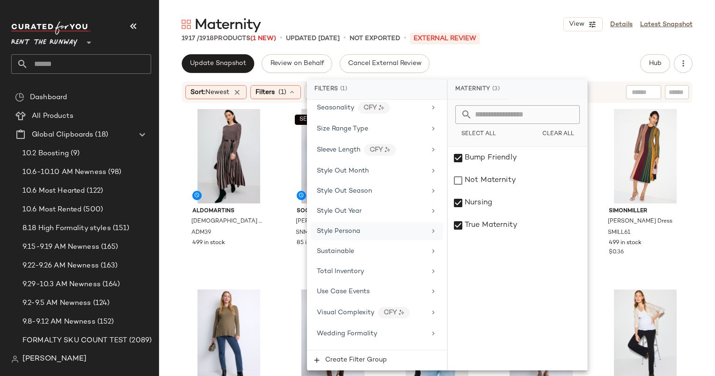
click at [390, 227] on div "Style Persona" at bounding box center [371, 232] width 109 height 10
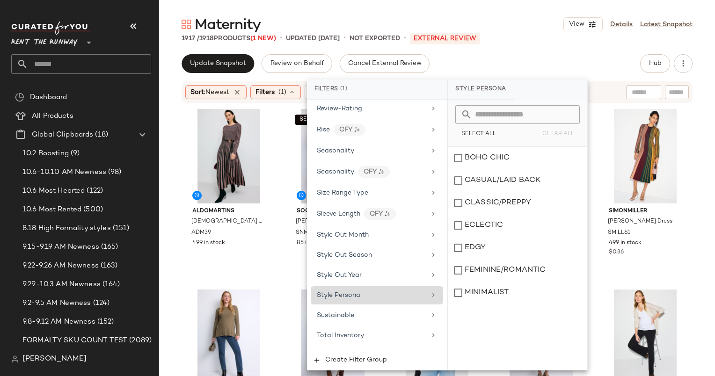
scroll to position [1280, 0]
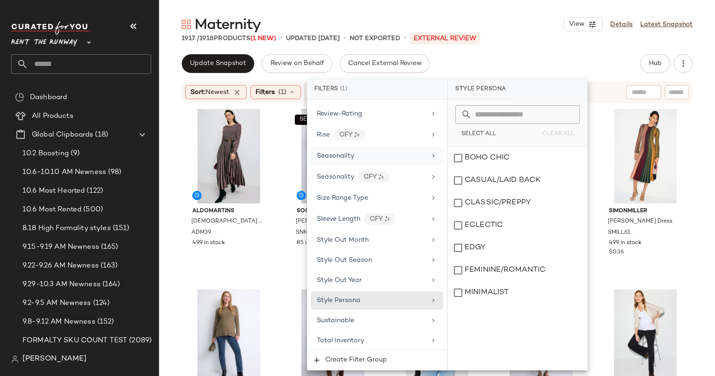
click at [341, 151] on div "Seasonality" at bounding box center [335, 156] width 37 height 10
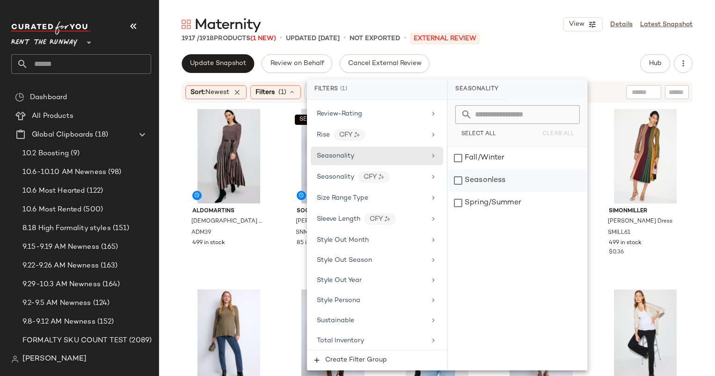
click at [468, 172] on div "Seasonless" at bounding box center [518, 180] width 140 height 22
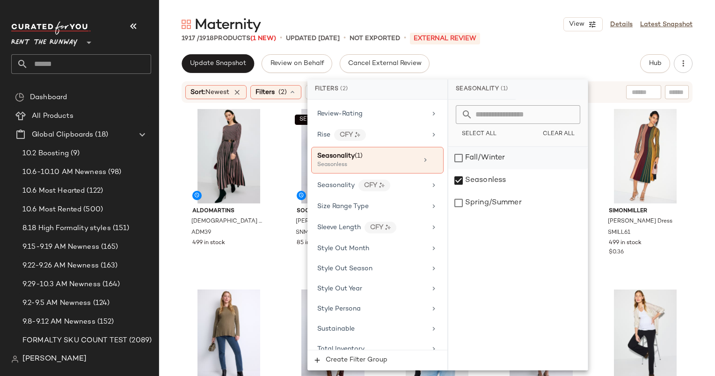
click at [468, 165] on div "Fall/Winter" at bounding box center [519, 158] width 140 height 22
click at [472, 178] on div "Seasonless" at bounding box center [519, 180] width 140 height 22
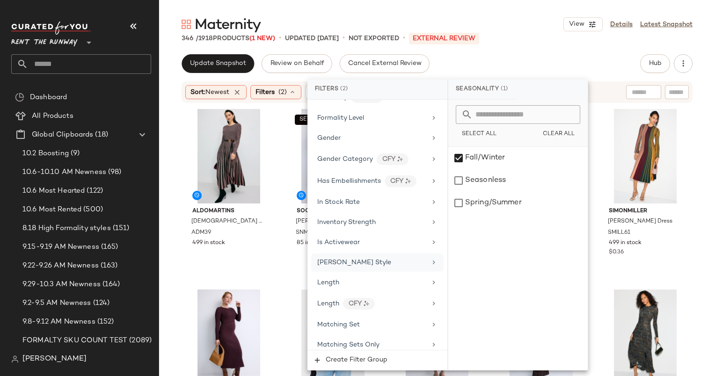
scroll to position [602, 0]
click at [345, 201] on span "In Stock Rate" at bounding box center [338, 204] width 43 height 7
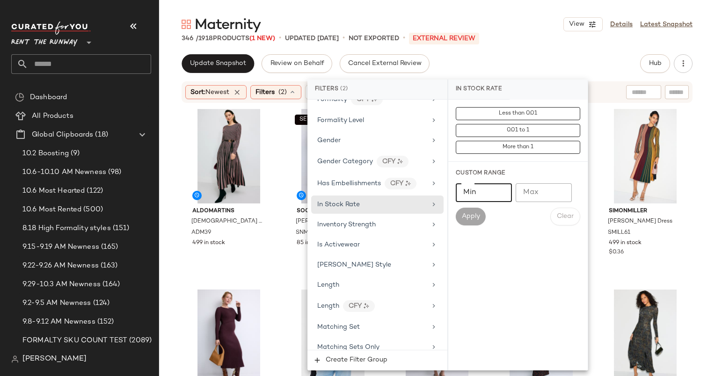
click at [485, 197] on input "Min" at bounding box center [484, 193] width 56 height 19
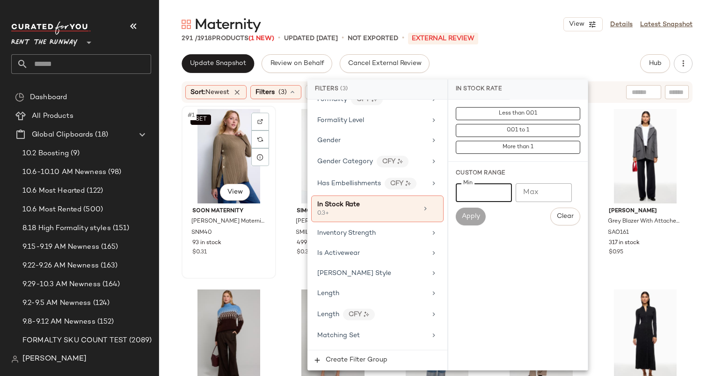
type input "***"
click at [215, 163] on div "SET #1 View" at bounding box center [229, 156] width 88 height 95
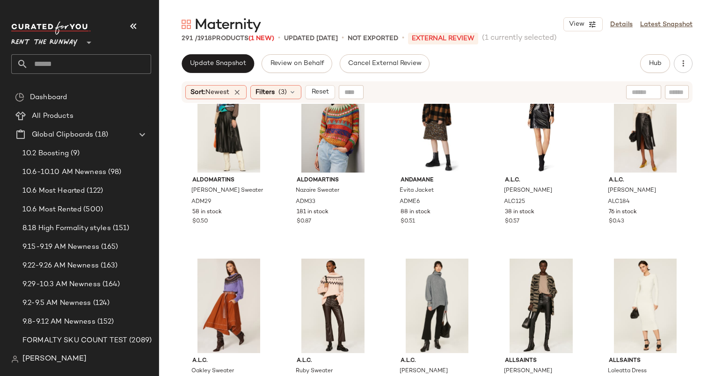
scroll to position [10369, 0]
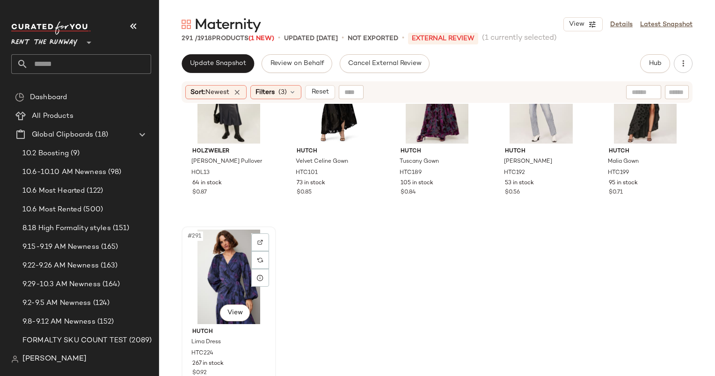
click at [224, 259] on div "#291 View" at bounding box center [229, 277] width 88 height 95
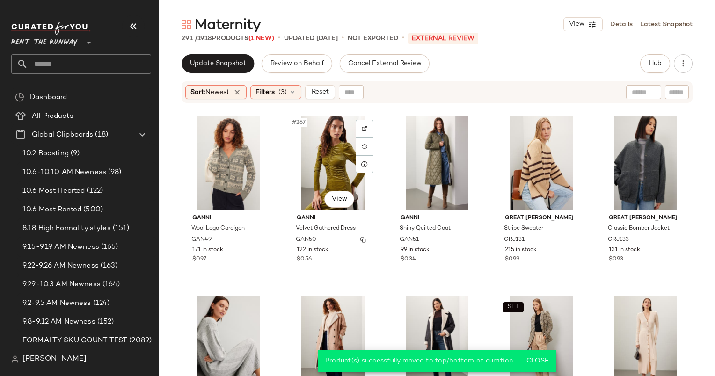
scroll to position [9575, 0]
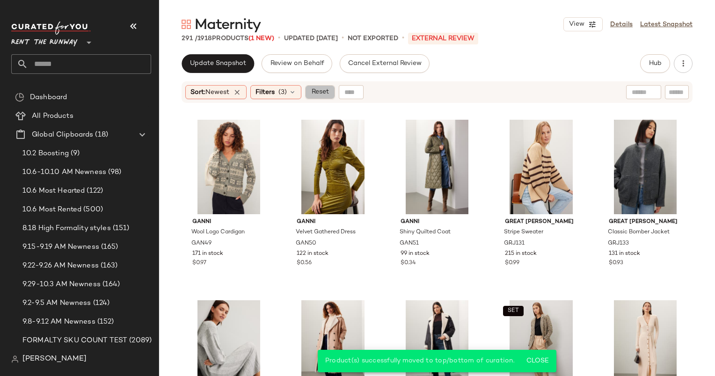
click at [329, 91] on span "Reset" at bounding box center [320, 91] width 18 height 7
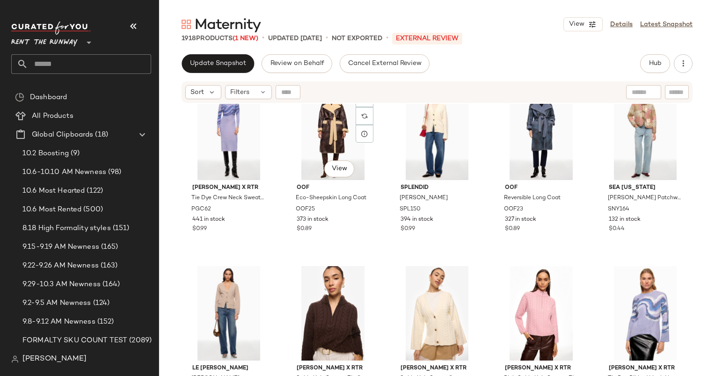
scroll to position [559, 0]
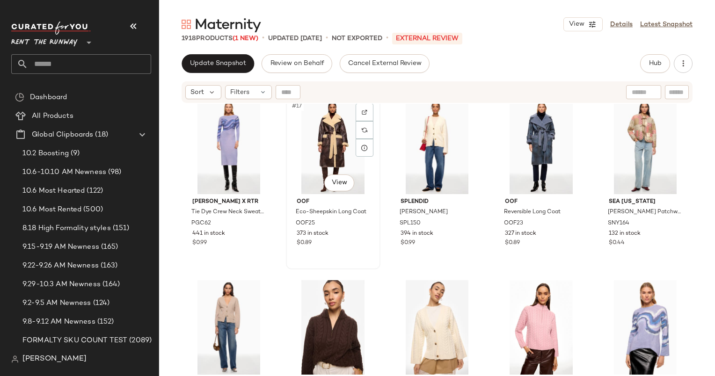
click at [325, 160] on div "#17 View" at bounding box center [333, 147] width 88 height 95
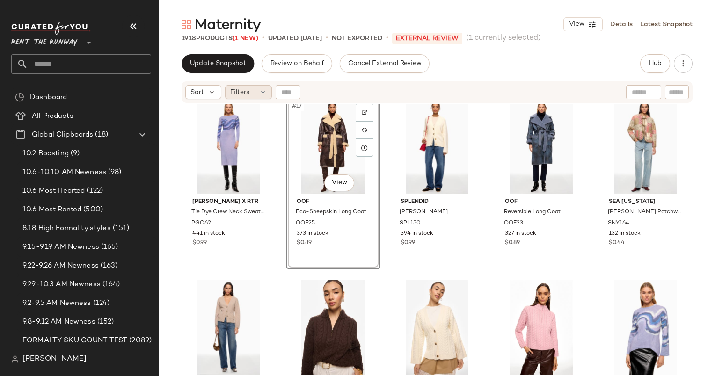
click at [246, 97] on span "Filters" at bounding box center [239, 93] width 19 height 10
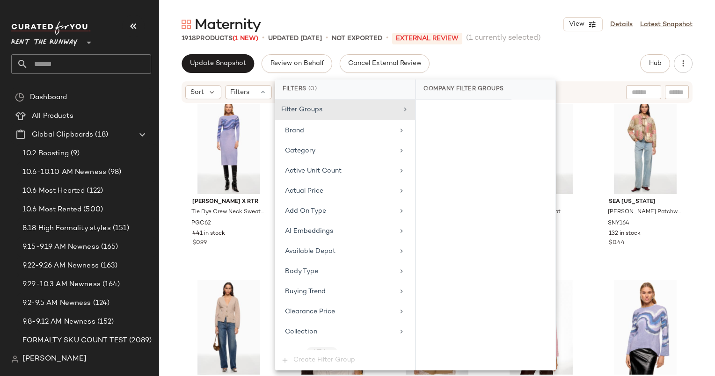
click at [329, 140] on div "Filter Groups Brand Category Active Unit Count Actual Price Add On Type AI Embe…" at bounding box center [345, 225] width 140 height 250
click at [335, 157] on div "Category" at bounding box center [345, 151] width 132 height 18
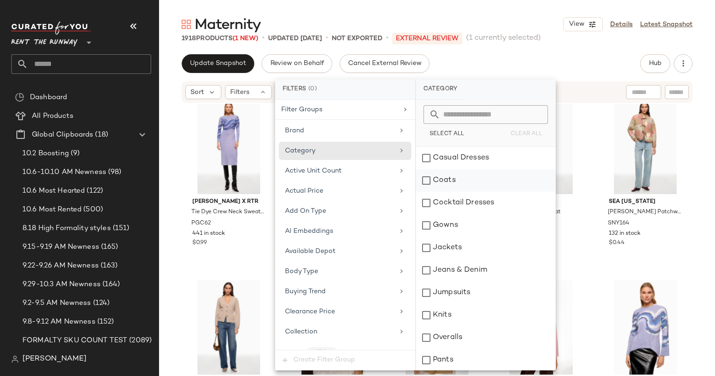
click at [442, 182] on div "Coats" at bounding box center [486, 180] width 140 height 22
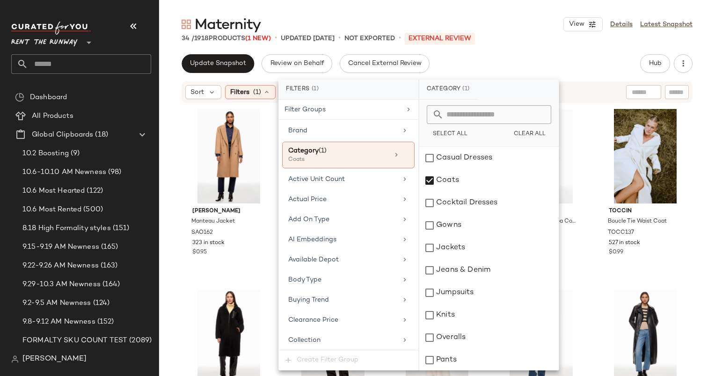
click at [497, 53] on div "Maternity View Details Latest Snapshot 34 / 1918 Products (1 New) • updated Oct…" at bounding box center [437, 195] width 556 height 361
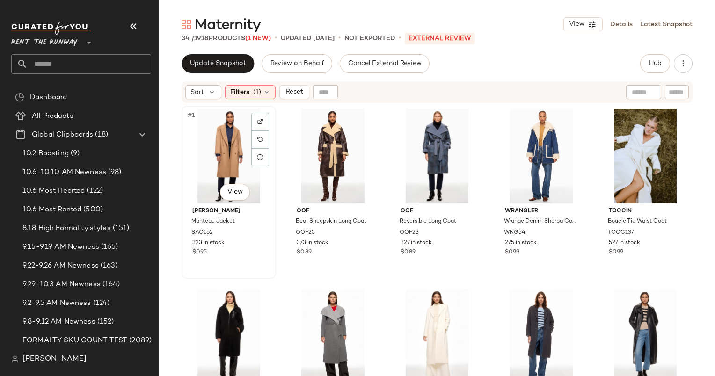
click at [213, 139] on div "#1 View" at bounding box center [229, 156] width 88 height 95
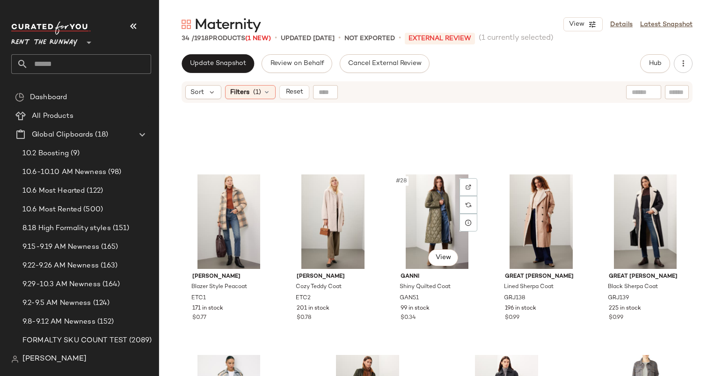
scroll to position [971, 0]
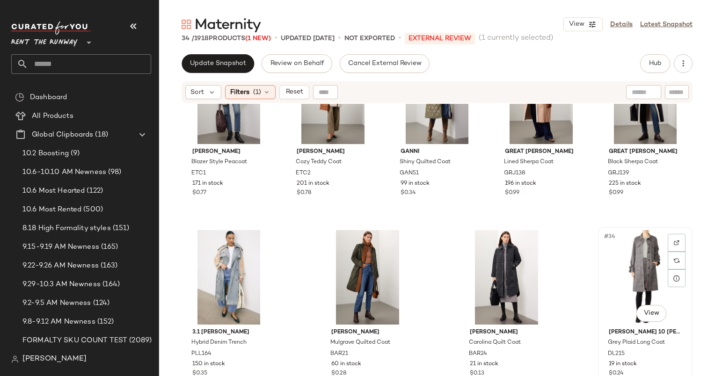
click at [685, 256] on div "#34 View Derek Lam 10 Crosby Grey Plaid Long Coat DL215 19 in stock $0.24" at bounding box center [645, 313] width 93 height 171
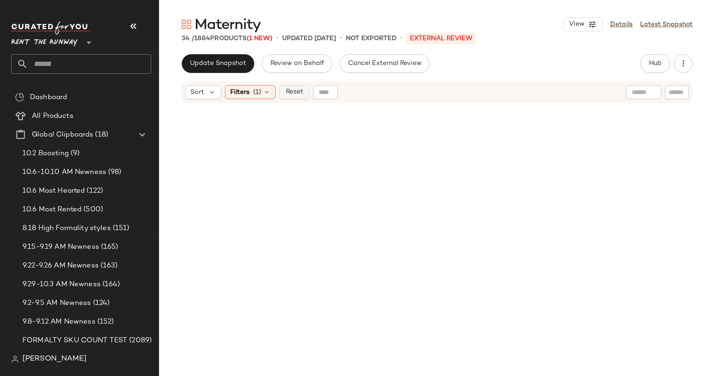
click at [280, 87] on button "Reset" at bounding box center [295, 92] width 30 height 14
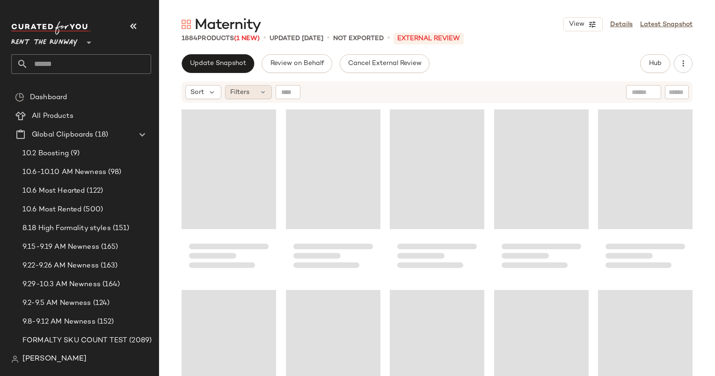
click at [257, 86] on div "Filters" at bounding box center [248, 92] width 47 height 14
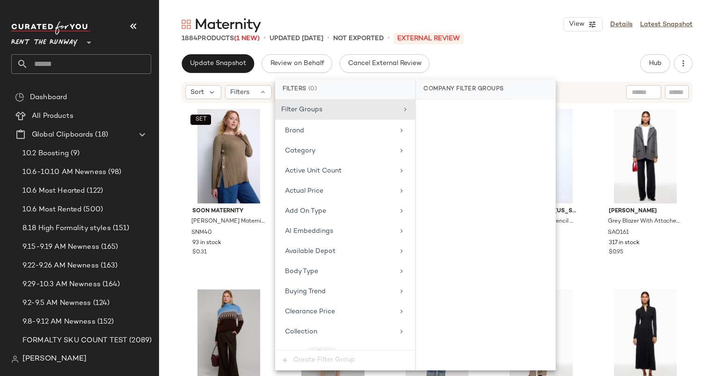
click at [340, 140] on div "Filter Groups Brand Category Active Unit Count Actual Price Add On Type AI Embe…" at bounding box center [345, 225] width 140 height 250
click at [368, 160] on div "Filter Groups Brand Category Active Unit Count Actual Price Add On Type AI Embe…" at bounding box center [345, 225] width 140 height 250
click at [369, 160] on div "Filter Groups Brand Category Active Unit Count Actual Price Add On Type AI Embe…" at bounding box center [345, 225] width 140 height 250
click at [369, 147] on div "Category" at bounding box center [339, 151] width 109 height 10
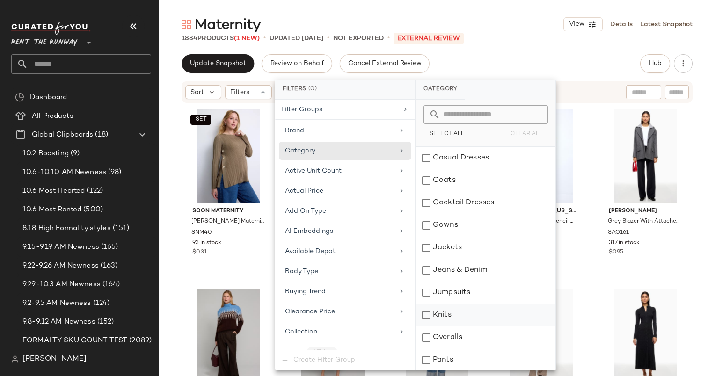
click at [459, 314] on div "Knits" at bounding box center [486, 315] width 140 height 22
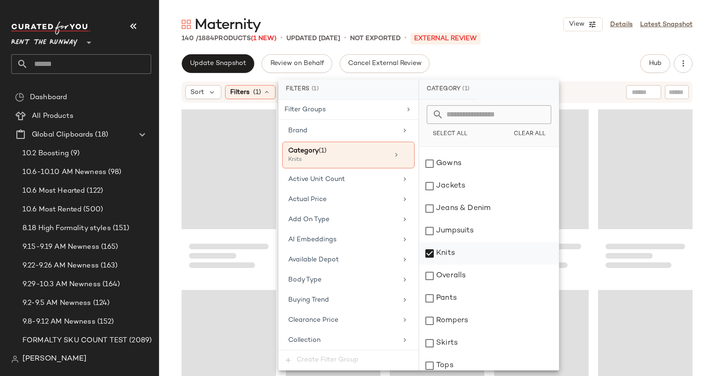
scroll to position [68, 0]
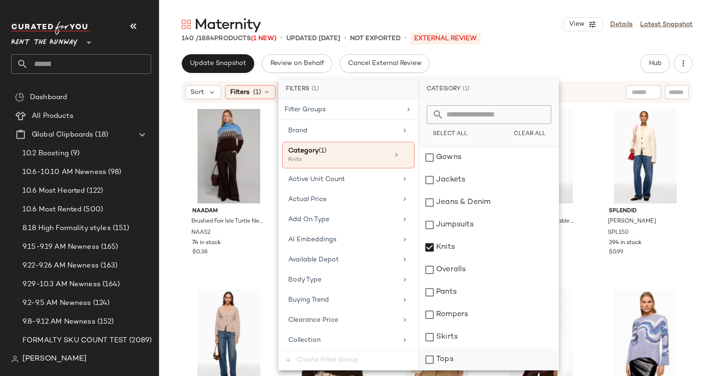
click at [459, 358] on div "Tops" at bounding box center [490, 360] width 140 height 22
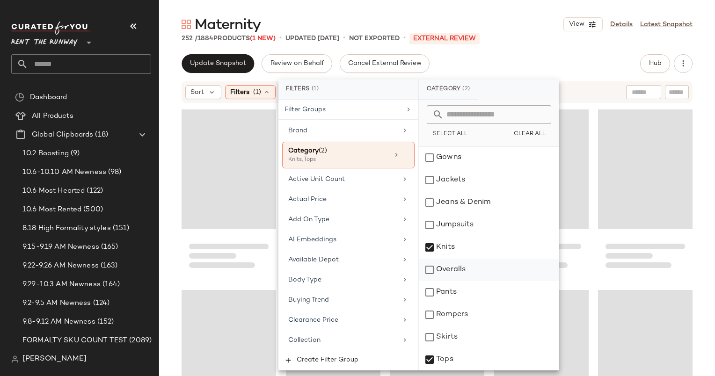
scroll to position [0, 0]
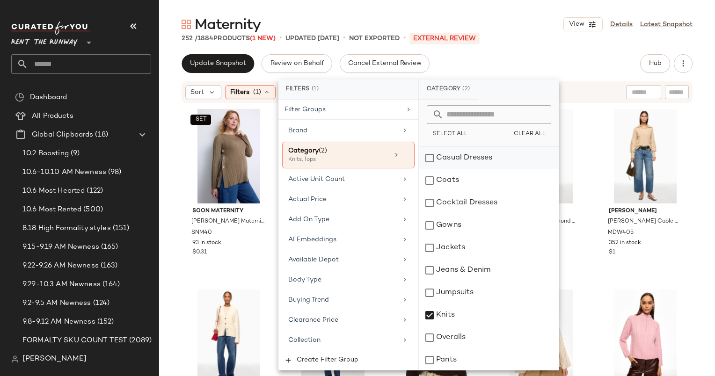
click at [465, 164] on div "Casual Dresses" at bounding box center [490, 158] width 140 height 22
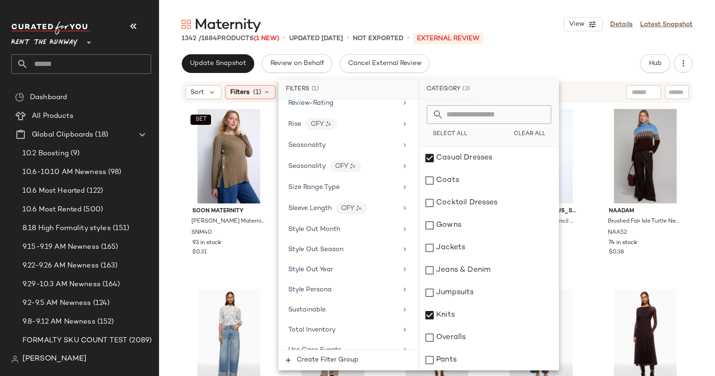
scroll to position [1290, 0]
click at [327, 140] on div "Seasonality" at bounding box center [342, 145] width 109 height 10
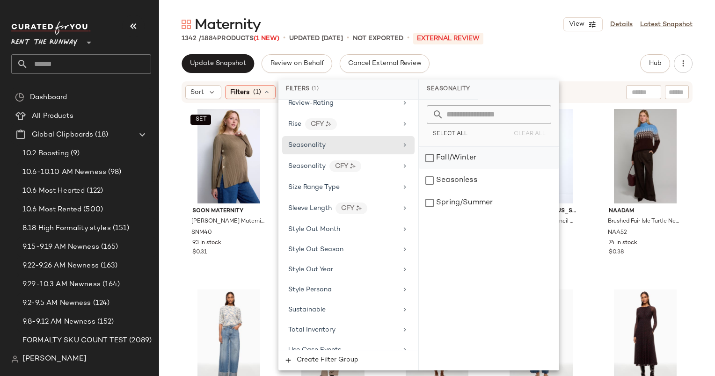
click at [440, 156] on div "Fall/Winter" at bounding box center [490, 158] width 140 height 22
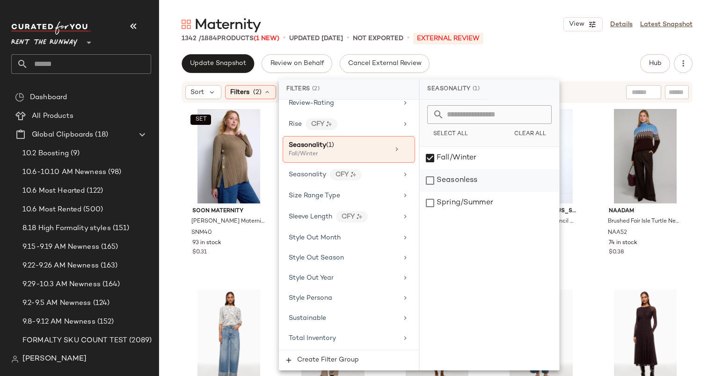
click at [448, 178] on div "Seasonless" at bounding box center [490, 180] width 140 height 22
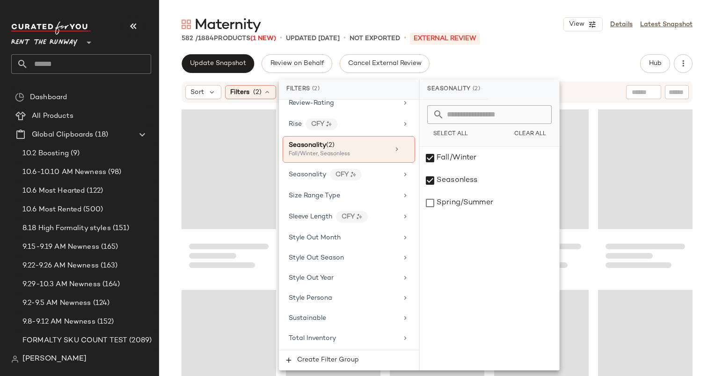
click at [506, 57] on div "Update Snapshot Review on Behalf Cancel External Review Hub Send for Review Ext…" at bounding box center [437, 63] width 511 height 19
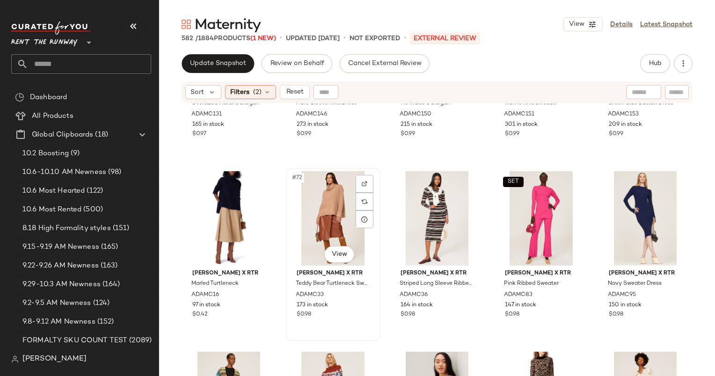
click at [331, 210] on div "#72 View" at bounding box center [333, 218] width 88 height 95
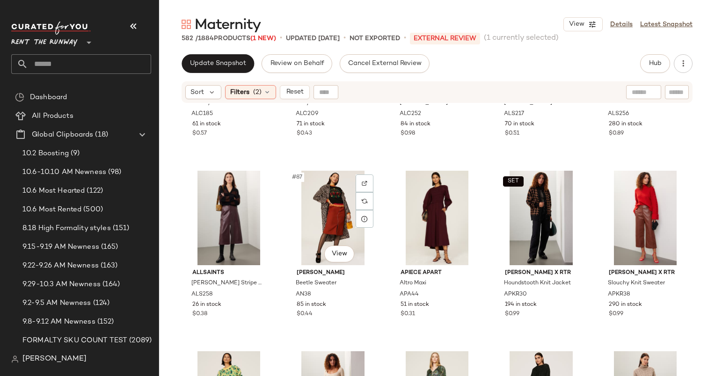
scroll to position [3084, 0]
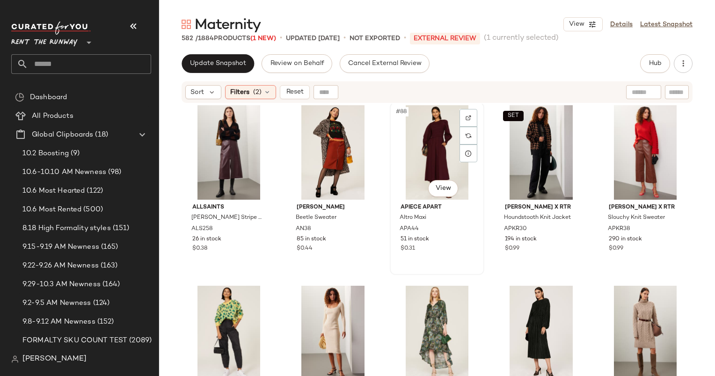
click at [420, 147] on div "#88 View" at bounding box center [437, 152] width 88 height 95
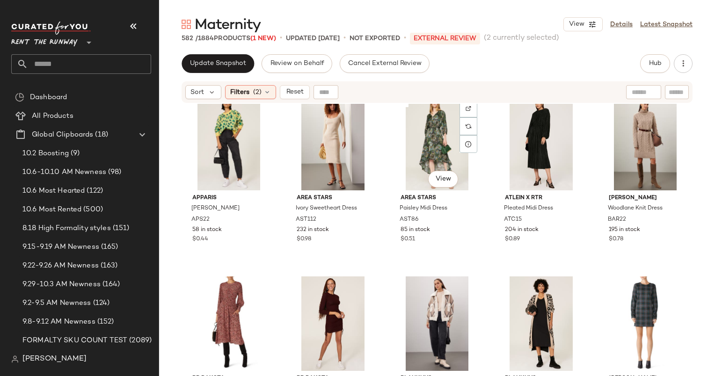
scroll to position [3279, 0]
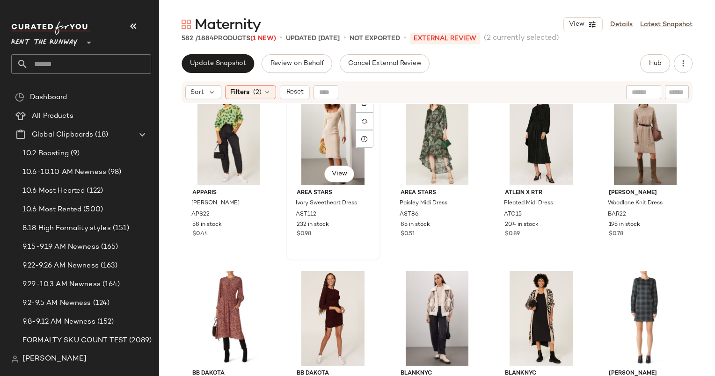
click at [337, 128] on div "#92 View" at bounding box center [333, 138] width 88 height 95
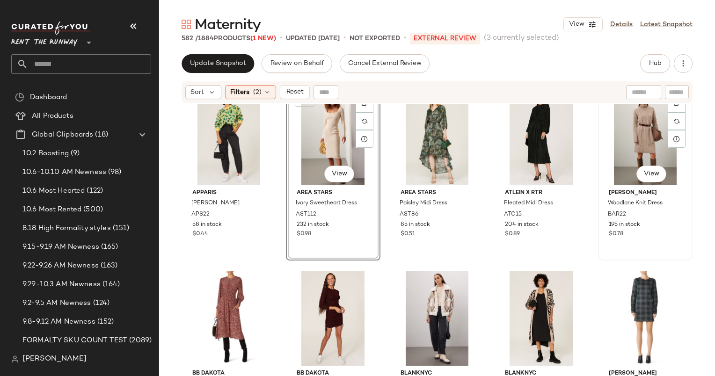
click at [648, 123] on div "#95 View" at bounding box center [646, 138] width 88 height 95
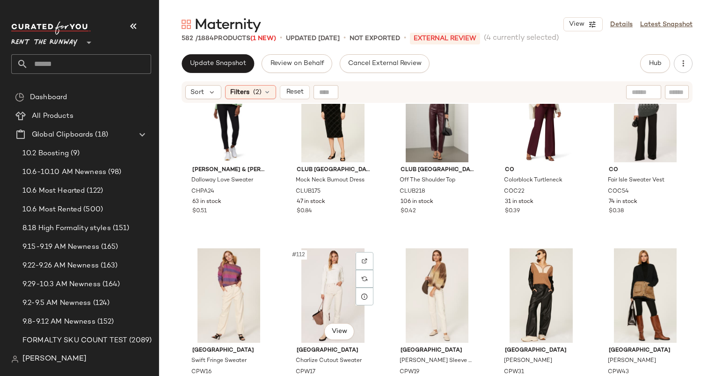
scroll to position [3511, 0]
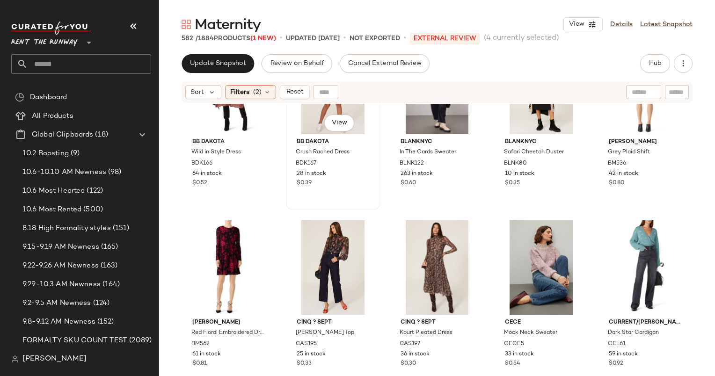
click at [310, 116] on div "#97 View" at bounding box center [333, 87] width 88 height 95
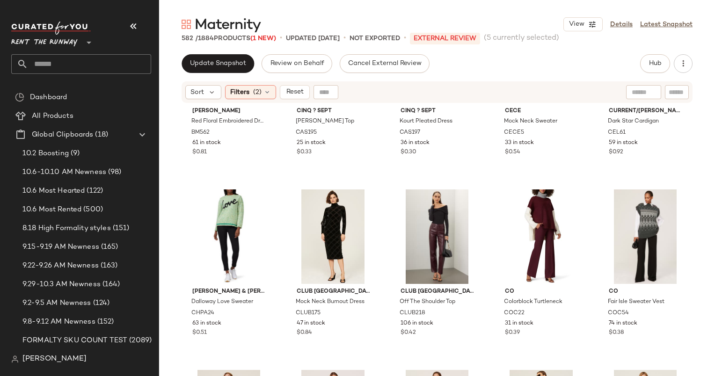
scroll to position [3755, 0]
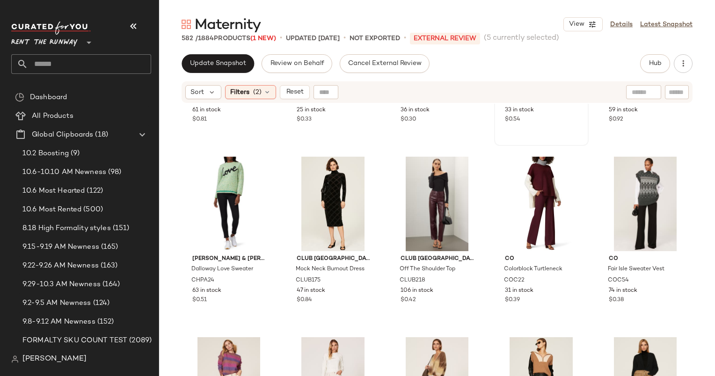
click at [529, 124] on div "CeCe Mock Neck Sweater CECE5 33 in stock $0.54" at bounding box center [542, 98] width 88 height 54
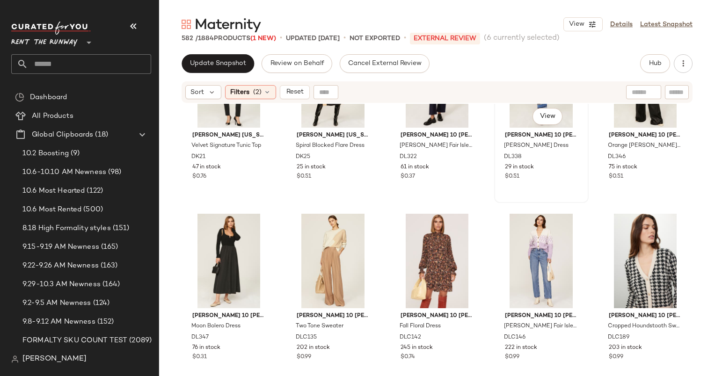
scroll to position [4043, 0]
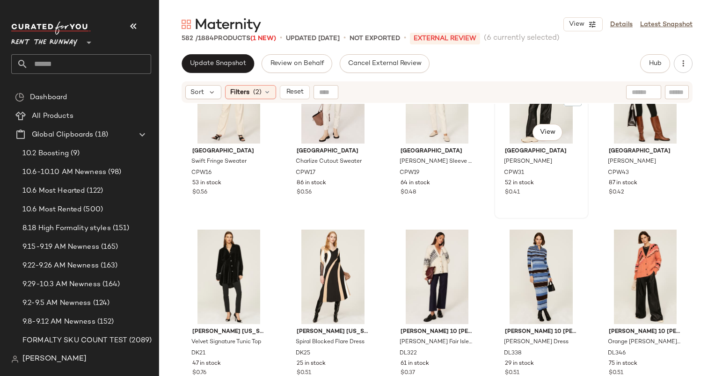
click at [512, 115] on div "#114 View" at bounding box center [542, 96] width 88 height 95
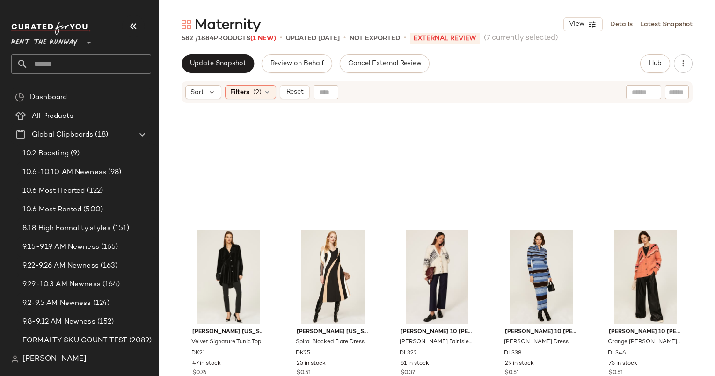
scroll to position [4306, 0]
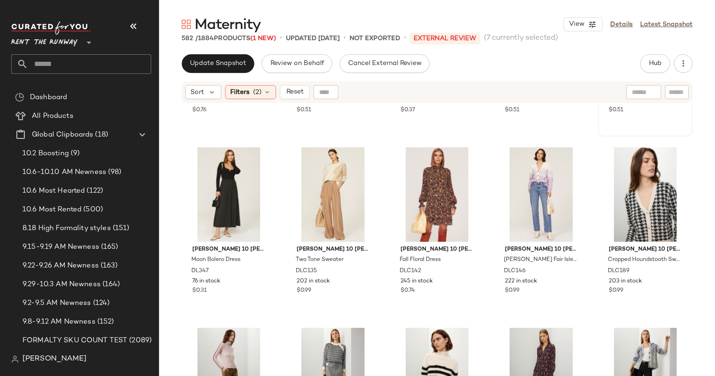
click at [628, 129] on div "#120 View Derek Lam 10 Crosby Orange Bette Fair Isle Cardigan DL346 75 in stock…" at bounding box center [645, 49] width 93 height 171
click at [335, 183] on div "#122 View" at bounding box center [333, 194] width 88 height 95
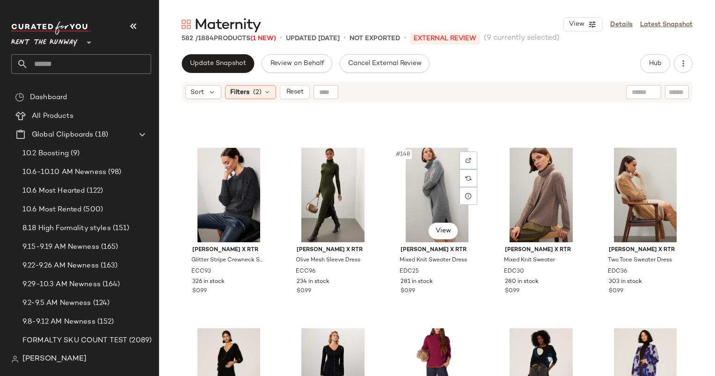
scroll to position [5209, 0]
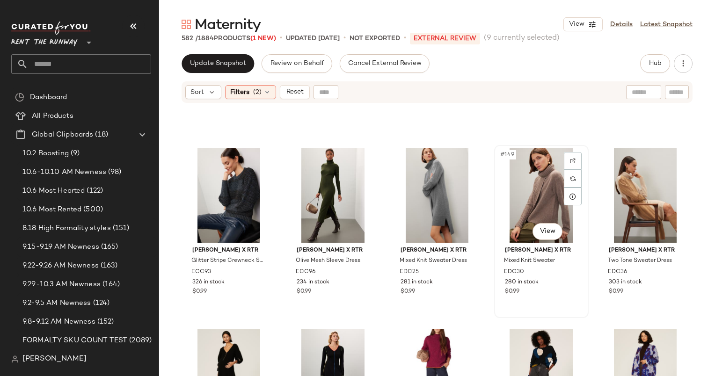
click at [517, 209] on div "#149 View" at bounding box center [542, 195] width 88 height 95
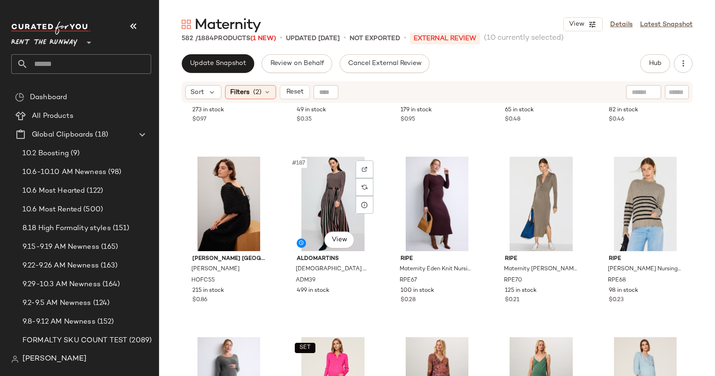
scroll to position [6689, 0]
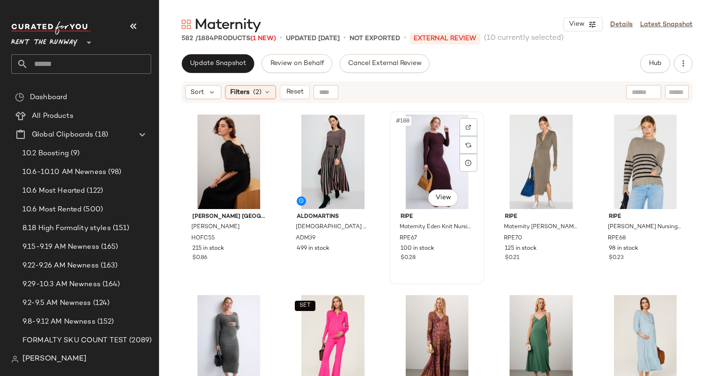
click at [441, 149] on div "#188 View" at bounding box center [437, 162] width 88 height 95
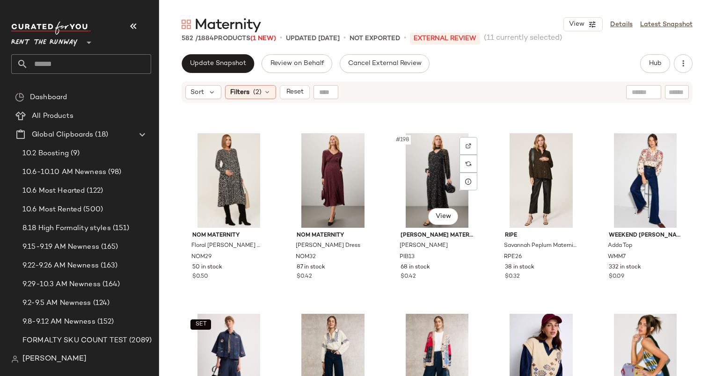
scroll to position [7038, 0]
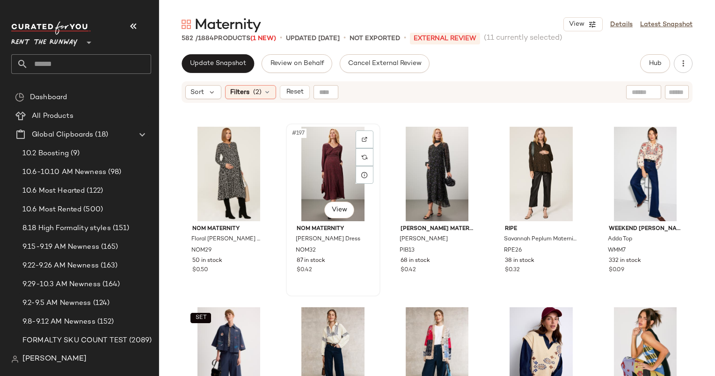
click at [313, 172] on div "#197 View" at bounding box center [333, 174] width 88 height 95
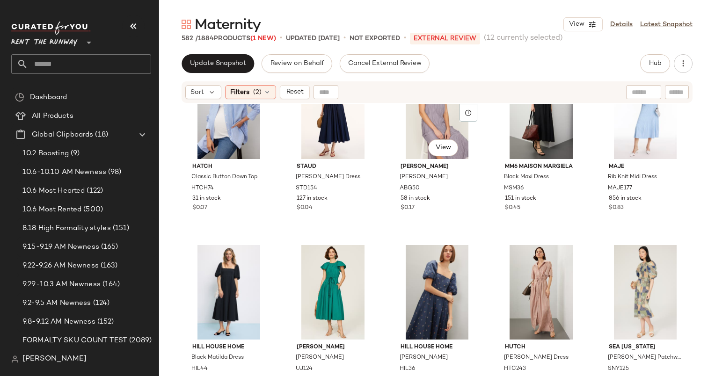
scroll to position [7642, 0]
click at [425, 118] on div "#213 View" at bounding box center [437, 112] width 88 height 95
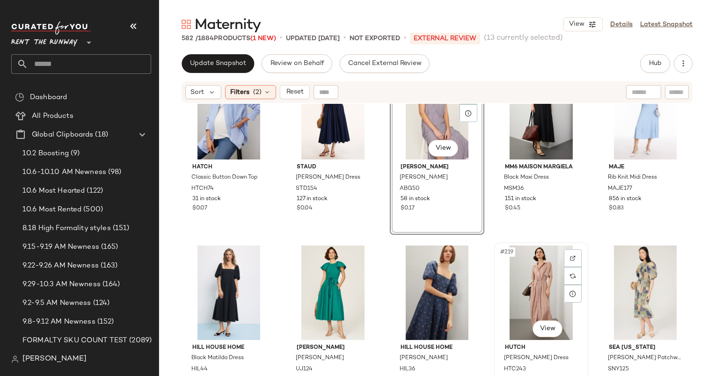
click at [530, 274] on div "#219 View" at bounding box center [542, 293] width 88 height 95
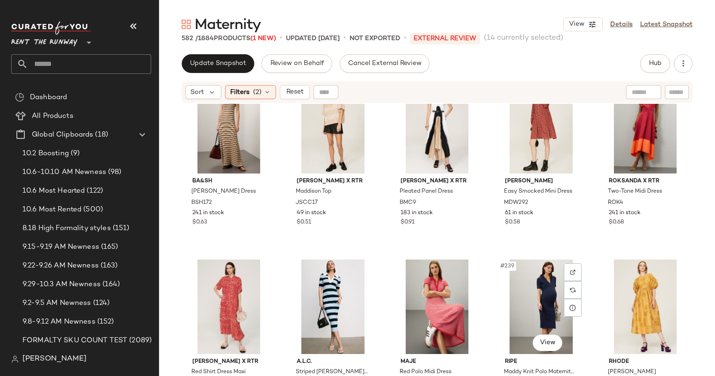
scroll to position [8352, 0]
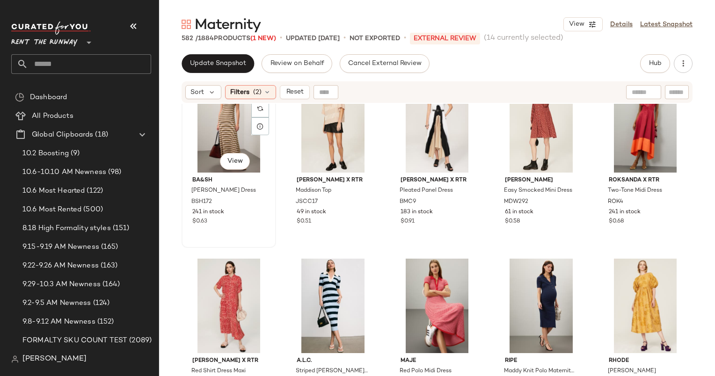
click at [220, 131] on div "#231 View" at bounding box center [229, 125] width 88 height 95
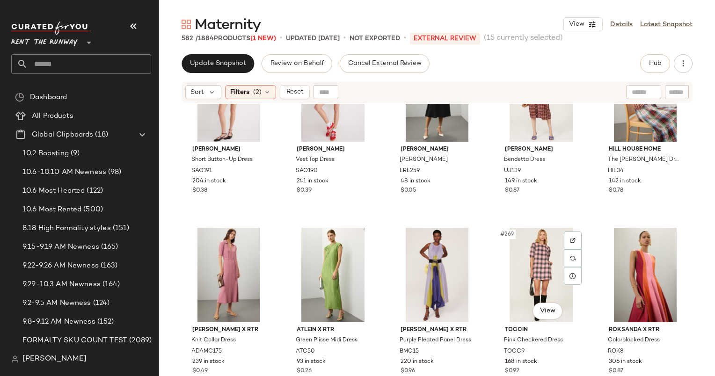
scroll to position [9468, 0]
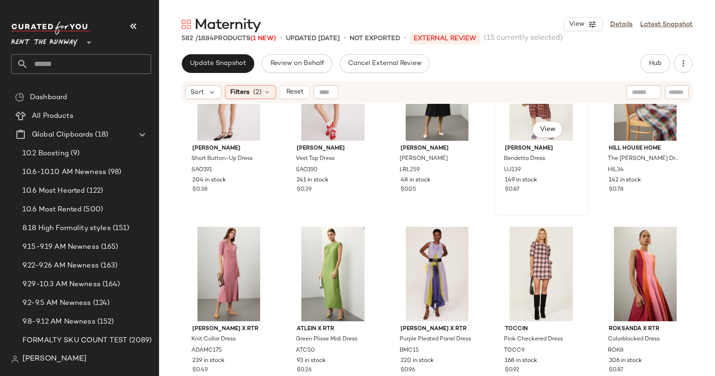
click at [517, 133] on div "#264 View" at bounding box center [542, 93] width 88 height 95
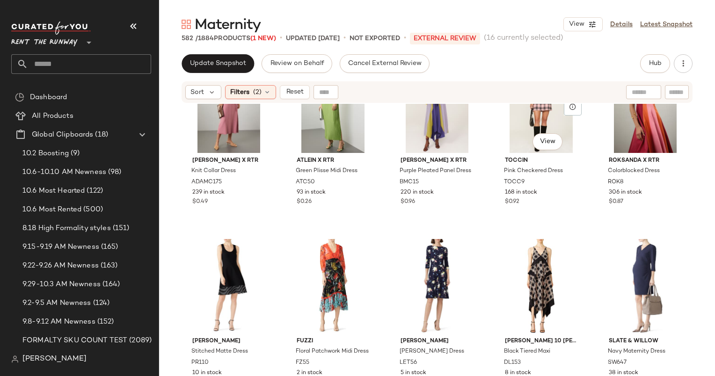
scroll to position [9614, 0]
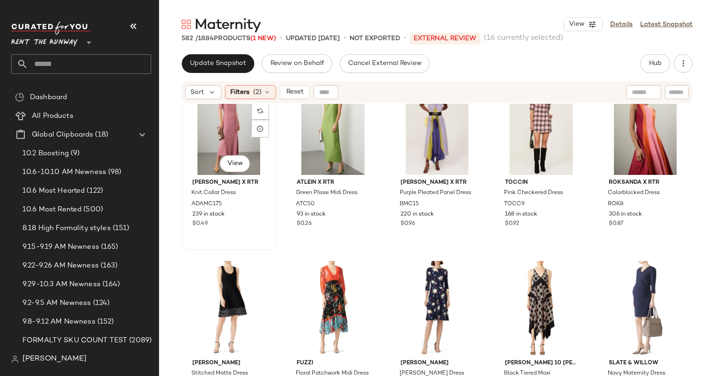
click at [228, 140] on div "#266 View" at bounding box center [229, 128] width 88 height 95
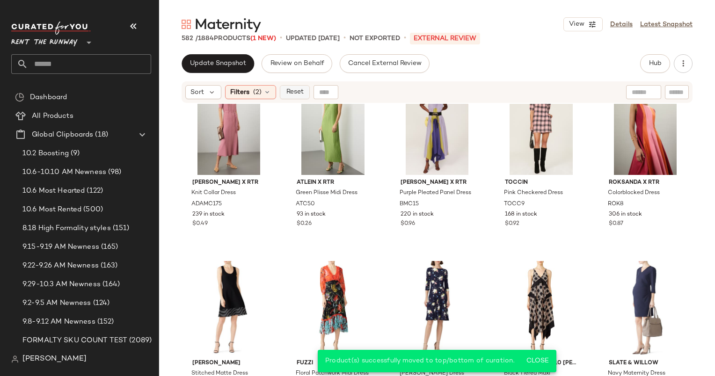
click at [306, 97] on button "Reset" at bounding box center [295, 92] width 30 height 14
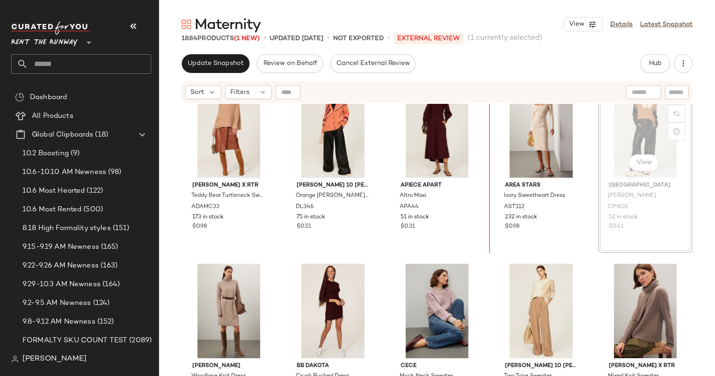
scroll to position [24, 0]
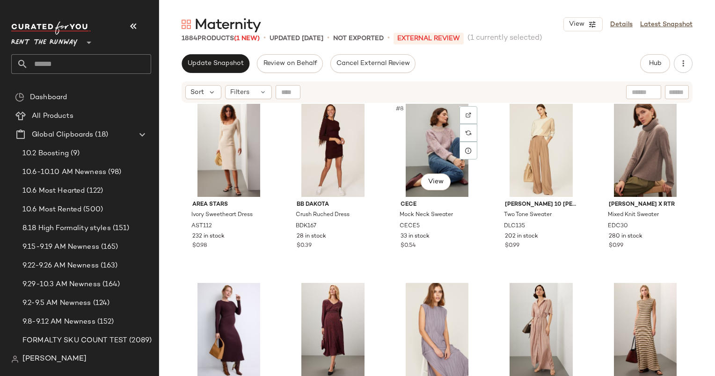
scroll to position [196, 0]
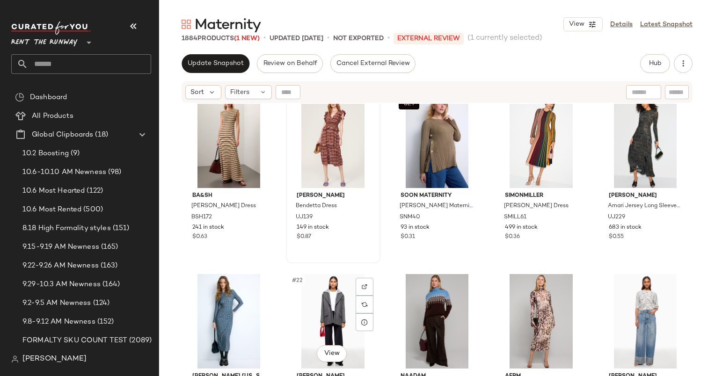
scroll to position [546, 0]
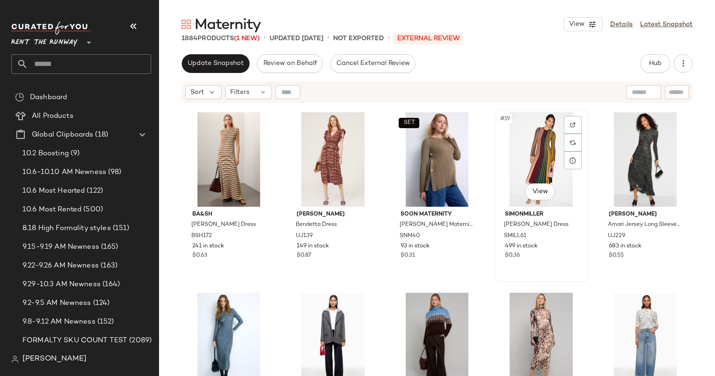
scroll to position [545, 0]
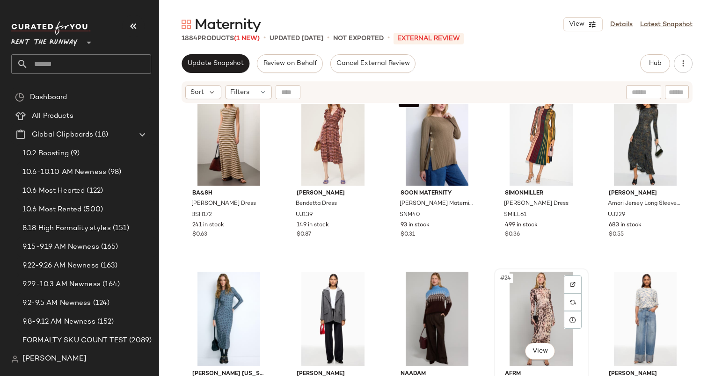
click at [544, 298] on div "#24 View" at bounding box center [542, 319] width 88 height 95
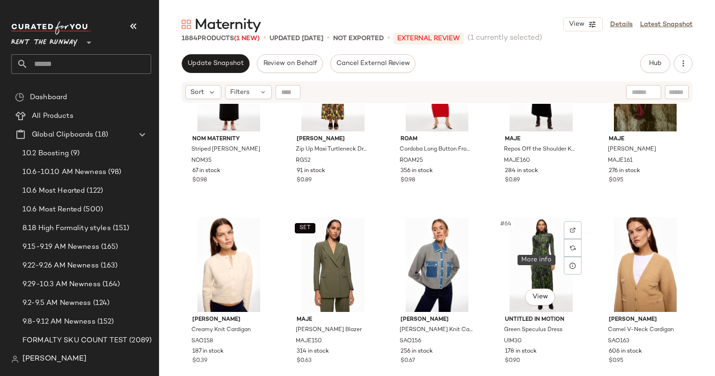
scroll to position [2066, 0]
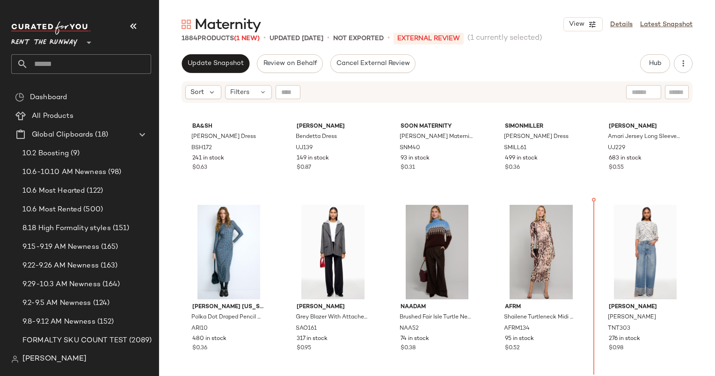
scroll to position [616, 0]
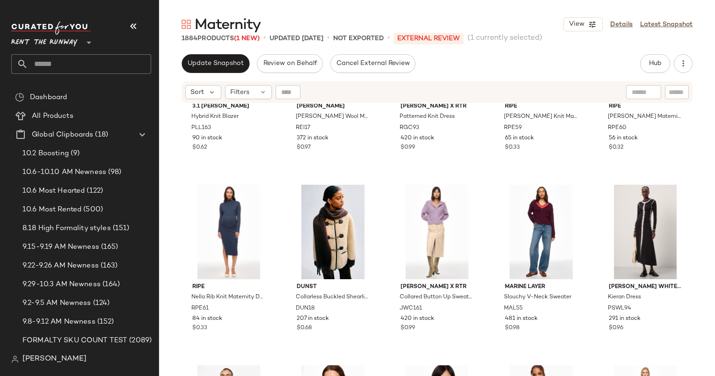
scroll to position [2636, 0]
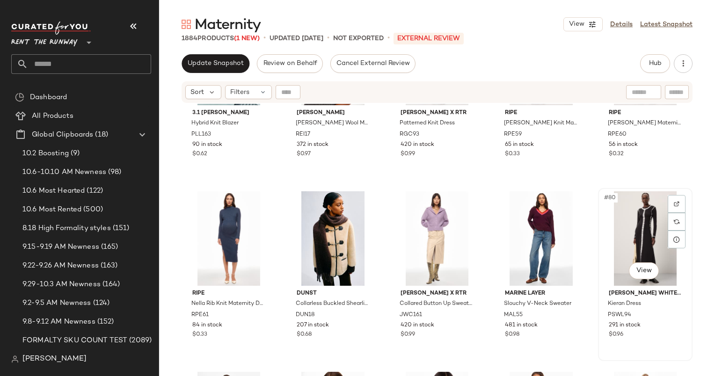
click at [638, 229] on div "#80 View" at bounding box center [646, 238] width 88 height 95
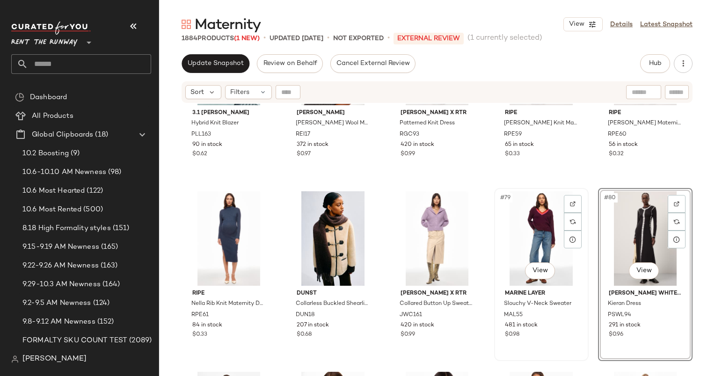
click at [522, 230] on div "#79 View" at bounding box center [542, 238] width 88 height 95
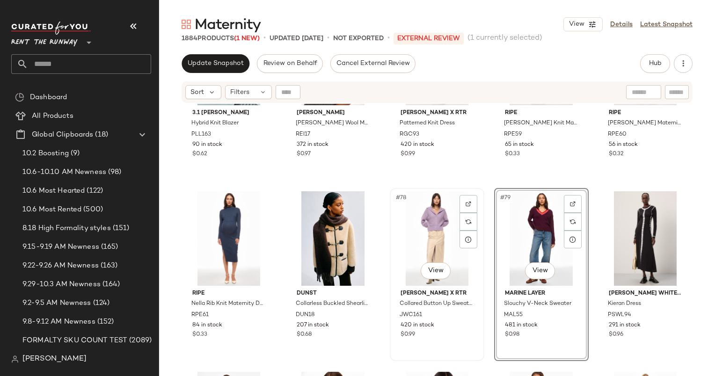
click at [432, 229] on div "#78 View" at bounding box center [437, 238] width 88 height 95
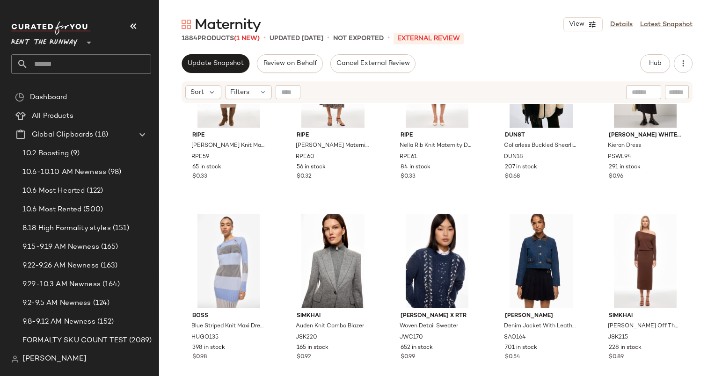
scroll to position [2667, 0]
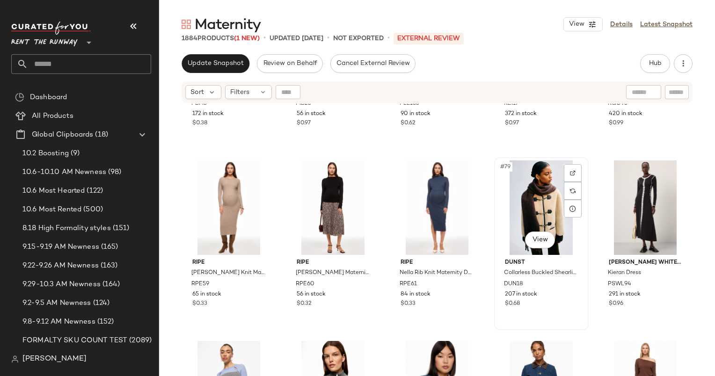
click at [532, 191] on div "#79 View" at bounding box center [542, 208] width 88 height 95
click at [633, 196] on div "#80 View" at bounding box center [646, 208] width 88 height 95
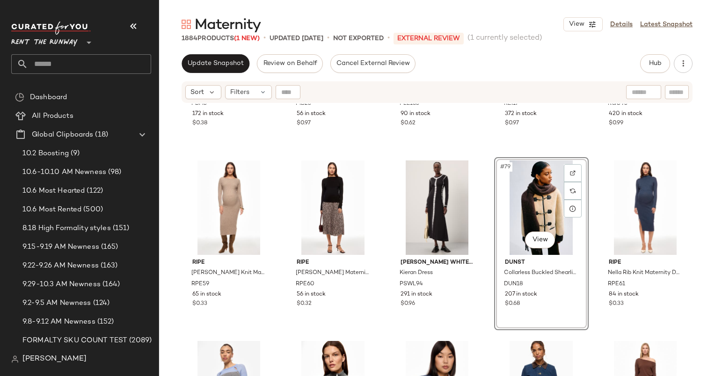
click at [537, 208] on div "#79 View" at bounding box center [542, 208] width 88 height 95
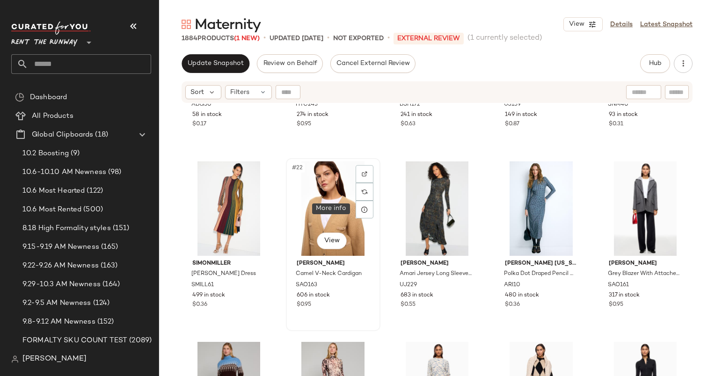
scroll to position [672, 0]
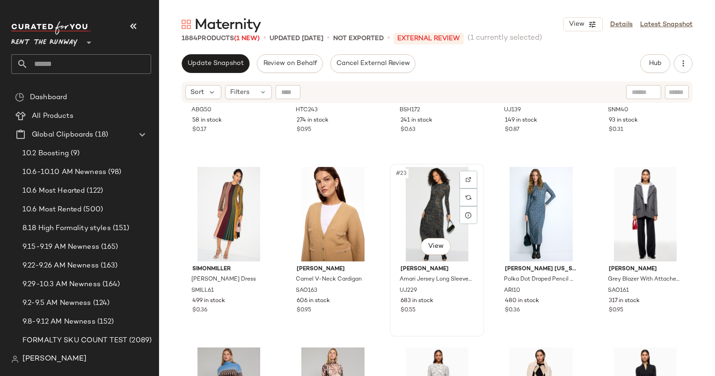
click at [429, 203] on div "#23 View" at bounding box center [437, 214] width 88 height 95
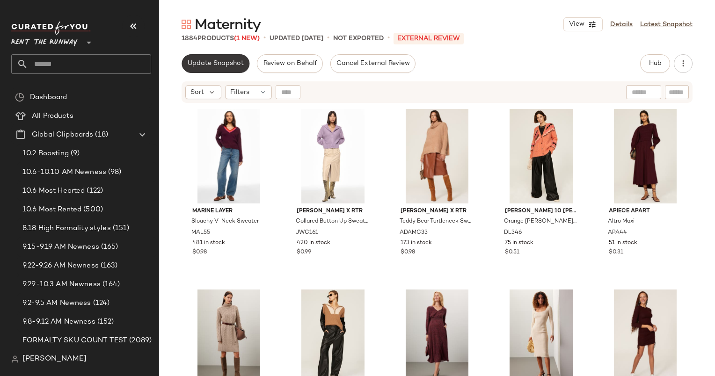
click at [199, 60] on span "Update Snapshot" at bounding box center [215, 63] width 57 height 7
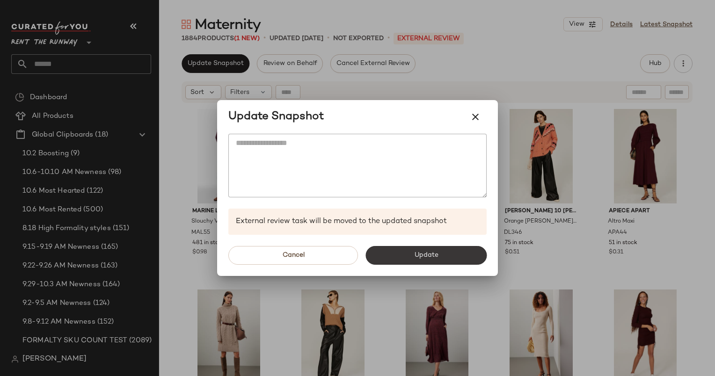
click at [433, 258] on span "Update" at bounding box center [426, 255] width 24 height 7
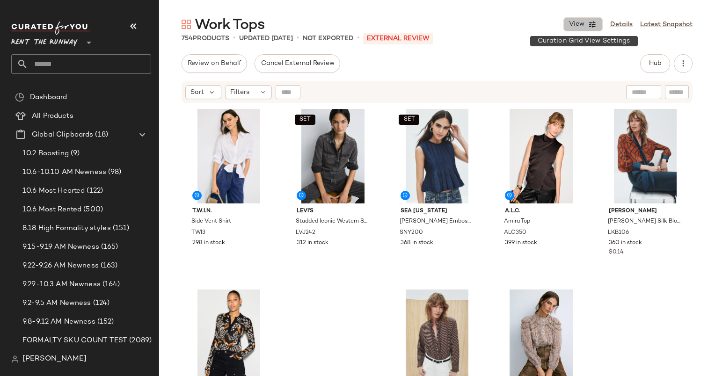
click at [588, 20] on button "View" at bounding box center [583, 24] width 39 height 14
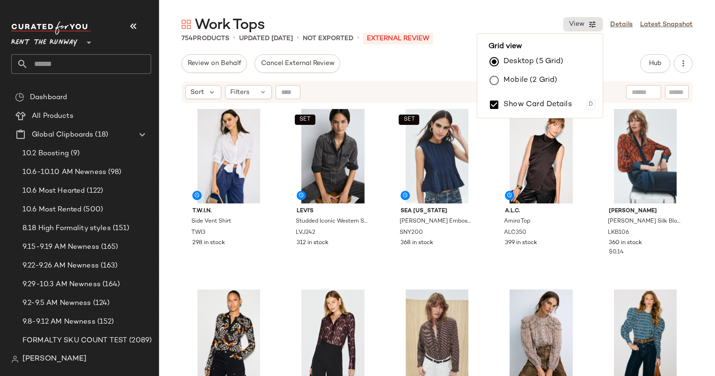
click at [523, 84] on label "Mobile (2 Grid)" at bounding box center [531, 80] width 54 height 19
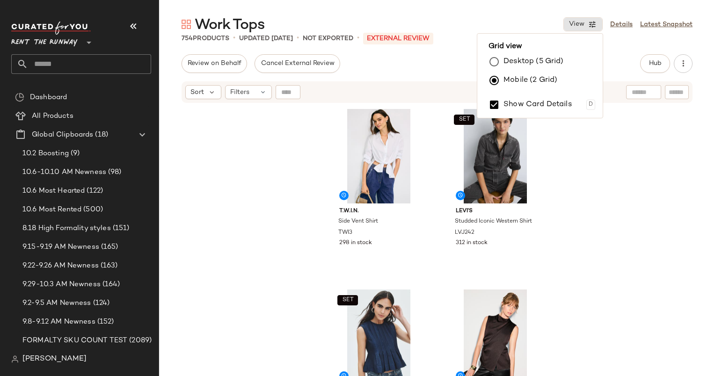
click at [591, 152] on div "T.W.I.N. Side Vent Shirt TWI3 298 in stock SET [PERSON_NAME]'s Studded Iconic W…" at bounding box center [437, 252] width 556 height 296
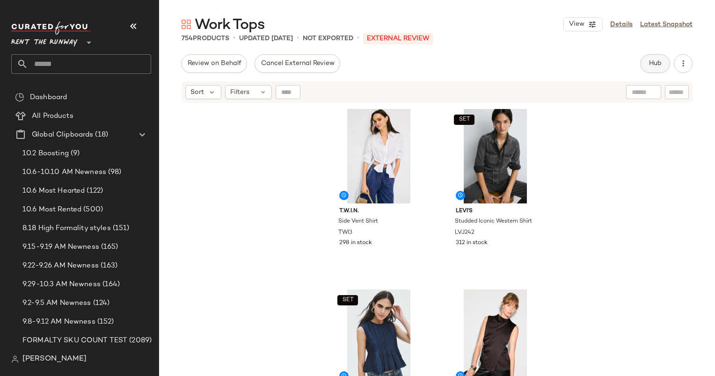
click at [661, 62] on span "Hub" at bounding box center [655, 63] width 13 height 7
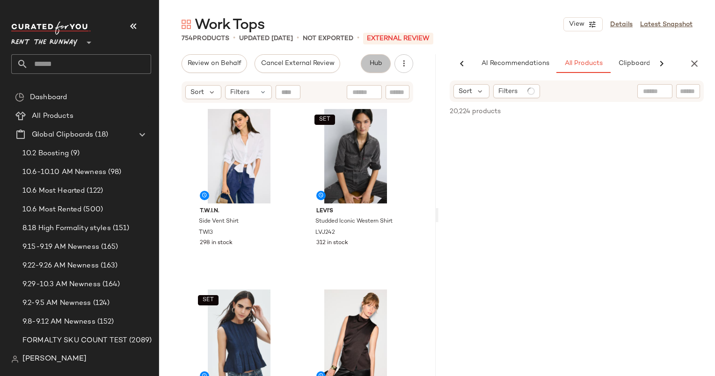
scroll to position [0, 48]
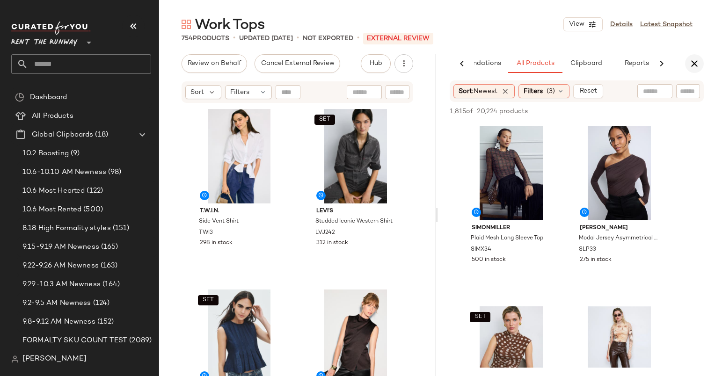
click at [688, 60] on button "button" at bounding box center [694, 63] width 19 height 19
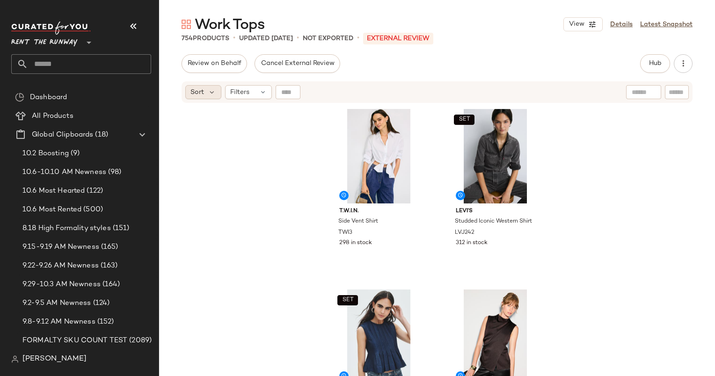
click at [198, 86] on div "Sort" at bounding box center [203, 92] width 36 height 14
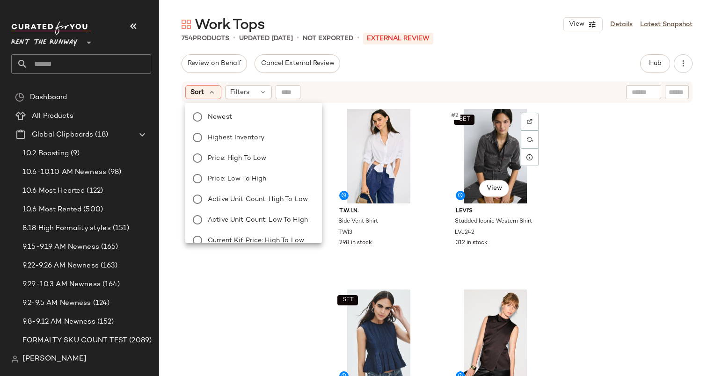
click at [554, 187] on div "T.W.I.N. Side Vent Shirt TWI3 298 in stock SET #2 View [PERSON_NAME]'s Studded …" at bounding box center [437, 252] width 556 height 296
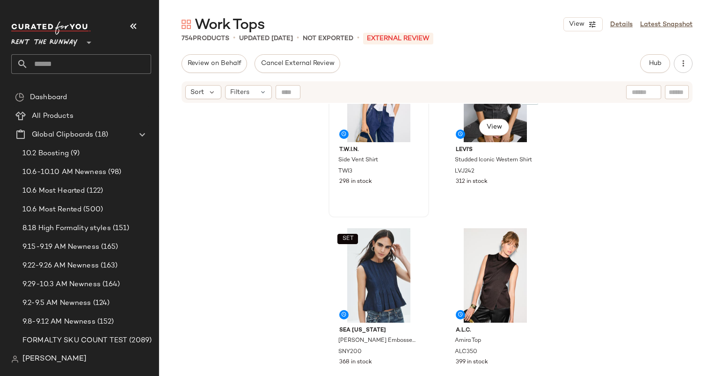
scroll to position [56, 0]
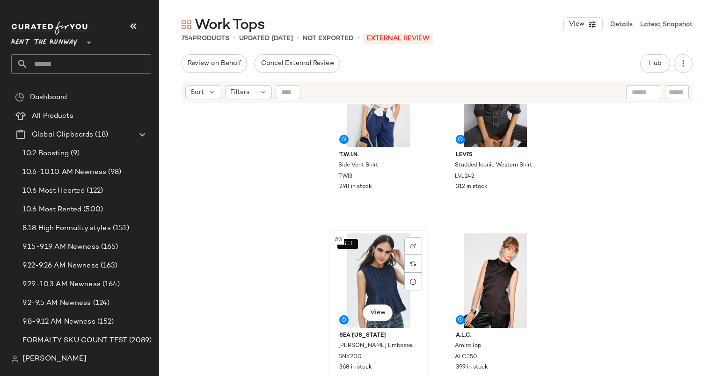
click at [373, 251] on div "SET #3 View" at bounding box center [379, 281] width 94 height 95
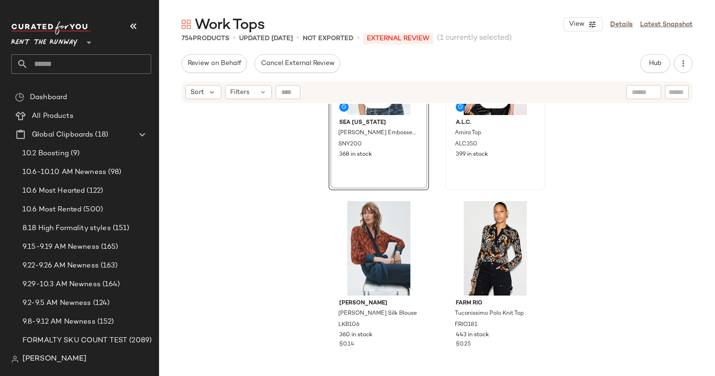
click at [486, 177] on div "#4 View A.L.C. Amira Top ALC350 399 in stock" at bounding box center [495, 103] width 99 height 171
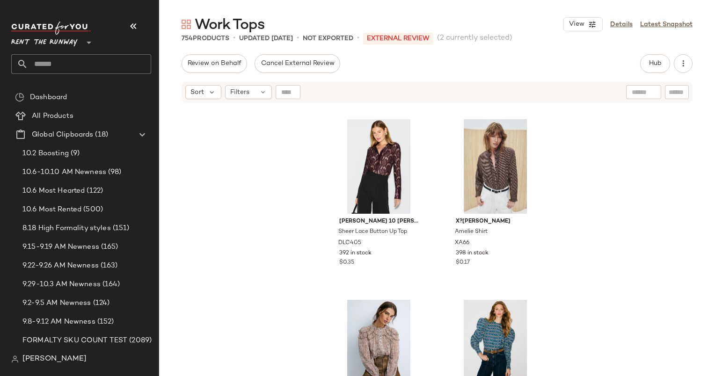
scroll to position [618, 0]
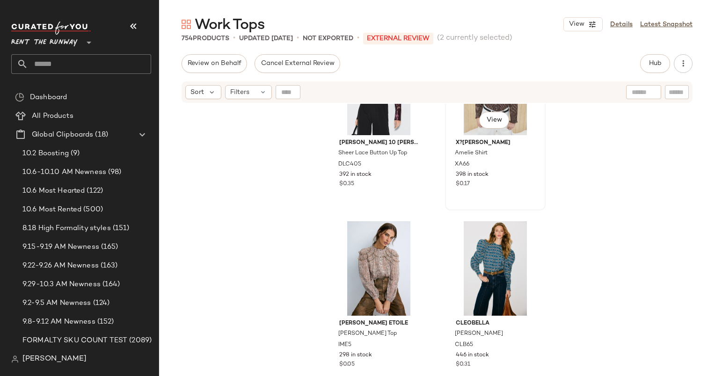
click at [490, 206] on div "#8 View X?RENA Amelie Shirt XA66 398 in stock $0.17" at bounding box center [495, 123] width 99 height 171
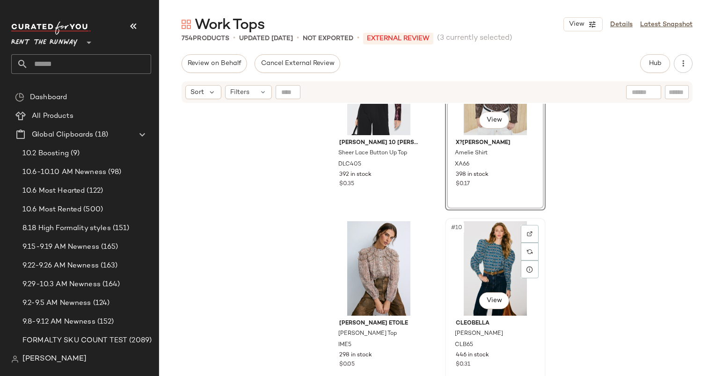
click at [494, 243] on div "#10 View" at bounding box center [496, 268] width 94 height 95
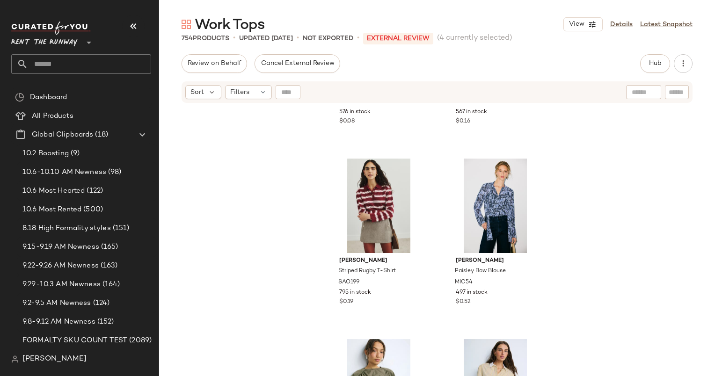
scroll to position [1044, 0]
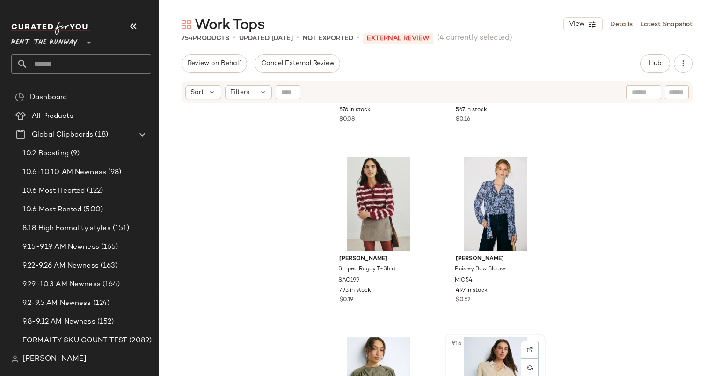
click at [486, 208] on div "#14 View" at bounding box center [496, 204] width 94 height 95
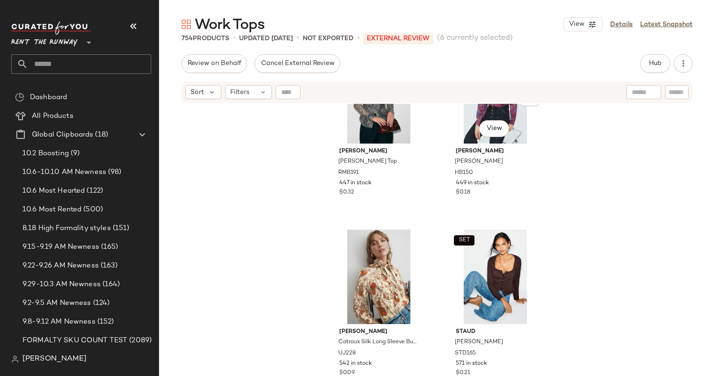
scroll to position [1875, 0]
click at [351, 123] on div "#21 View" at bounding box center [379, 96] width 94 height 95
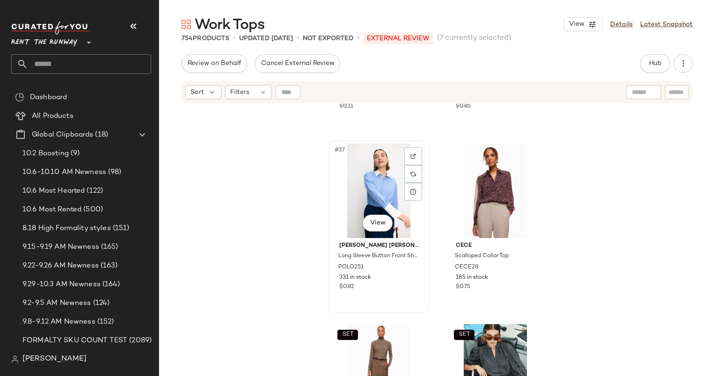
click at [371, 190] on div "#27 View" at bounding box center [379, 191] width 94 height 95
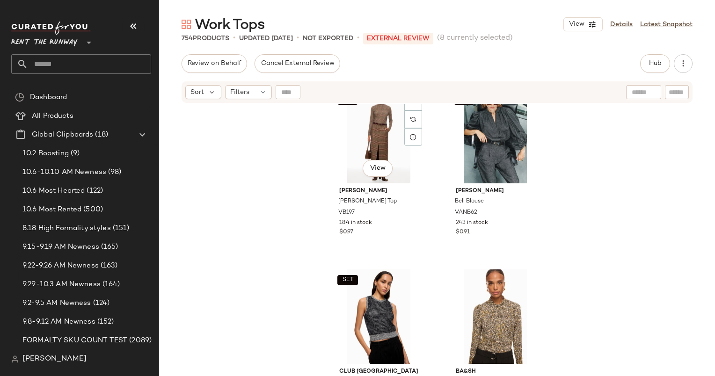
scroll to position [2661, 0]
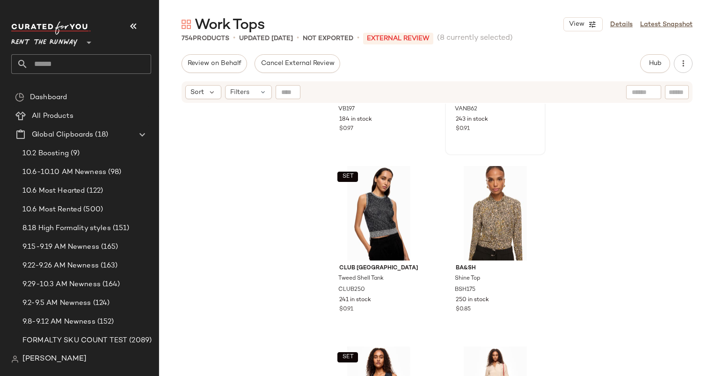
click at [479, 135] on div "SET #30 View Vanessa Bruno Bell Blouse VANB62 243 in stock $0.91" at bounding box center [495, 68] width 99 height 171
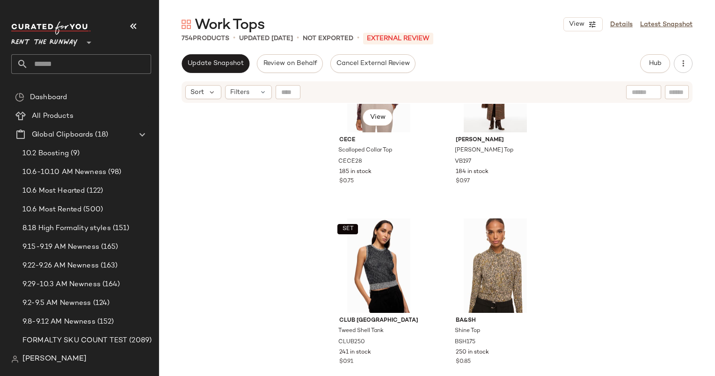
scroll to position [2760, 0]
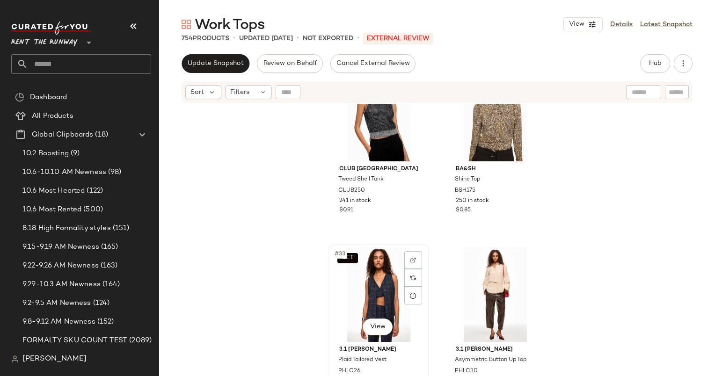
click at [377, 294] on div "SET #33 View" at bounding box center [379, 295] width 94 height 95
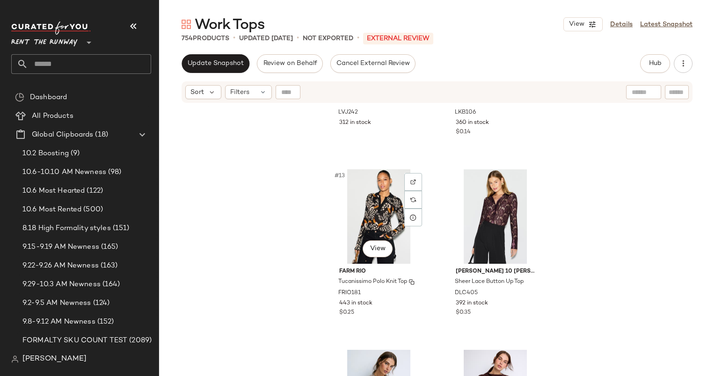
scroll to position [1034, 0]
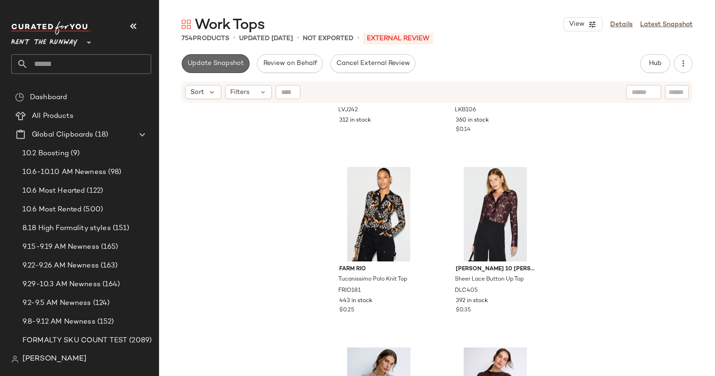
click at [224, 64] on span "Update Snapshot" at bounding box center [215, 63] width 57 height 7
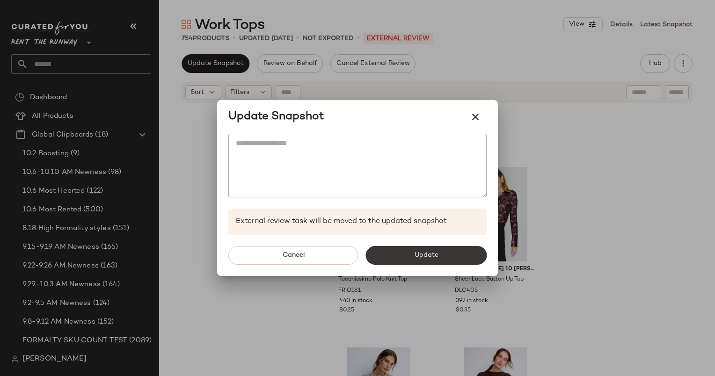
click at [442, 253] on button "Update" at bounding box center [426, 255] width 121 height 19
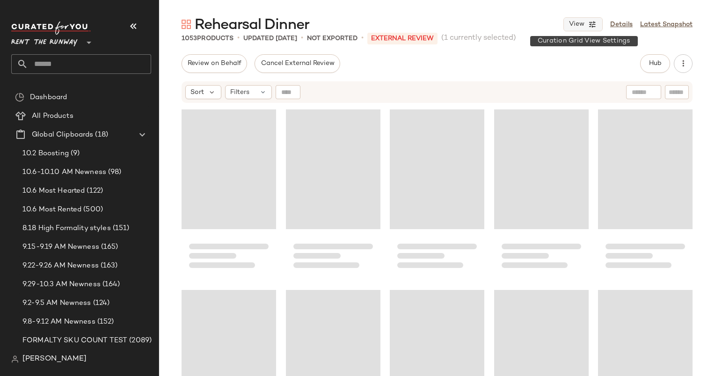
click at [575, 26] on span "View" at bounding box center [577, 24] width 16 height 7
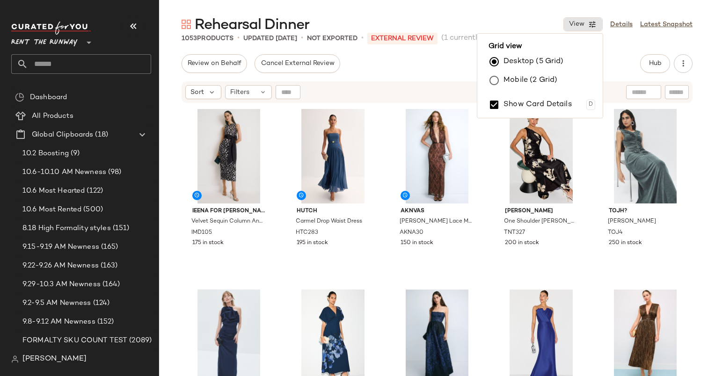
click at [531, 79] on label "Mobile (2 Grid)" at bounding box center [531, 80] width 54 height 19
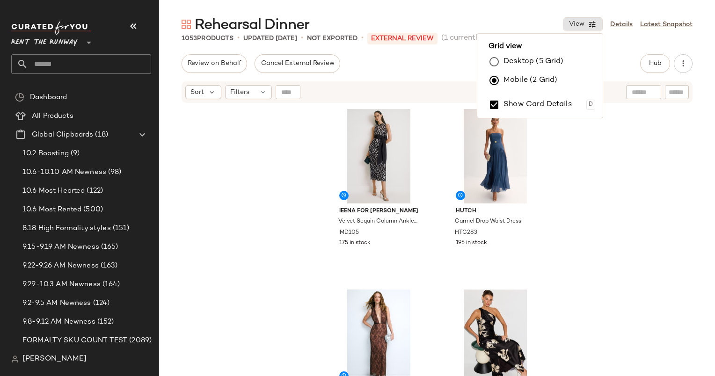
click at [622, 127] on div "Ieena for Mac Duggal Velvet Sequin Column Ankle Dress With Bow IMD105 175 in st…" at bounding box center [437, 252] width 556 height 296
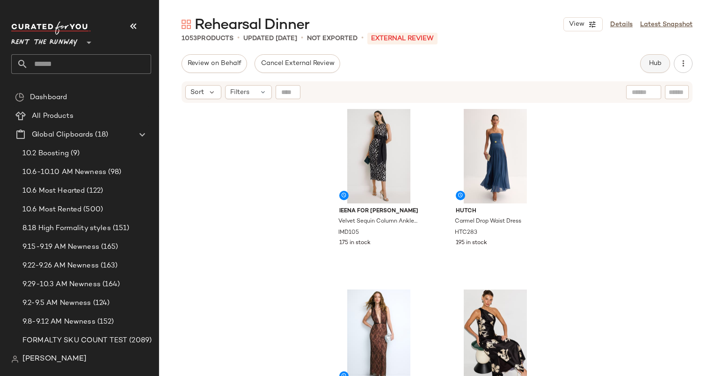
click at [650, 60] on span "Hub" at bounding box center [655, 63] width 13 height 7
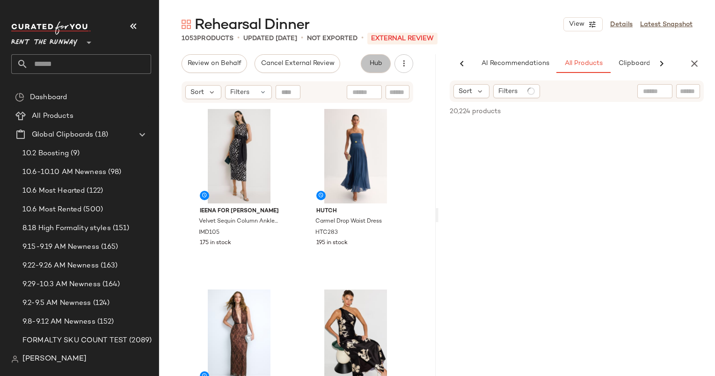
scroll to position [0, 57]
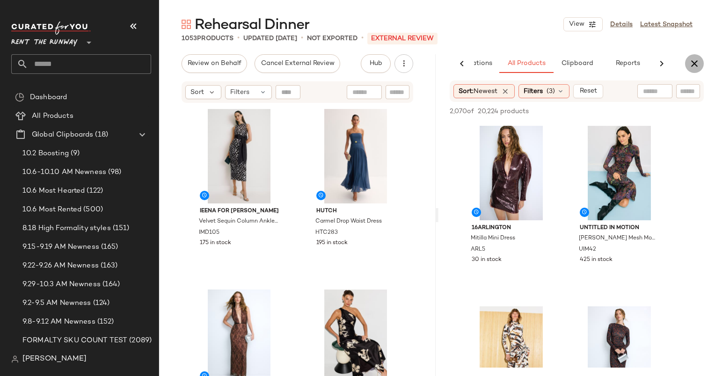
click at [693, 67] on icon "button" at bounding box center [694, 63] width 11 height 11
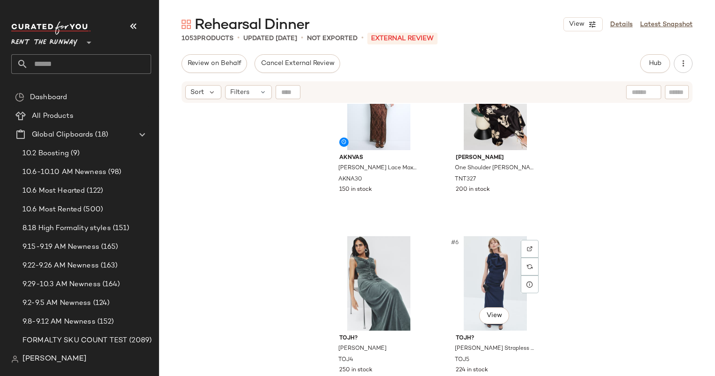
scroll to position [243, 0]
click at [343, 128] on div "#3 View" at bounding box center [379, 102] width 94 height 95
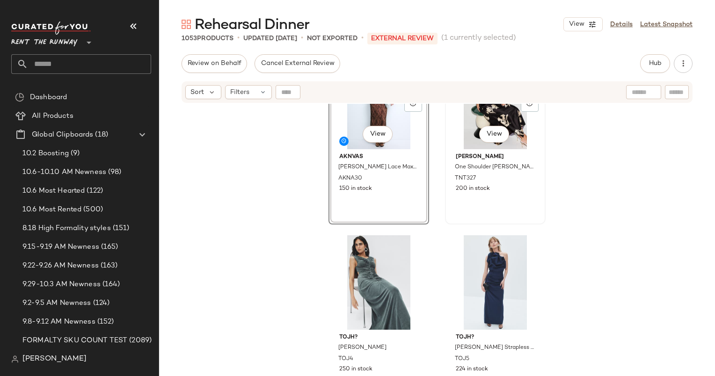
click at [461, 141] on div "#4 View" at bounding box center [496, 102] width 94 height 95
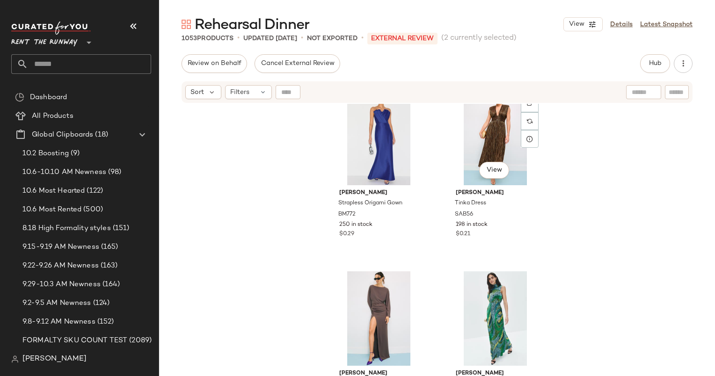
scroll to position [749, 0]
click at [469, 153] on div "#10 View" at bounding box center [496, 137] width 94 height 95
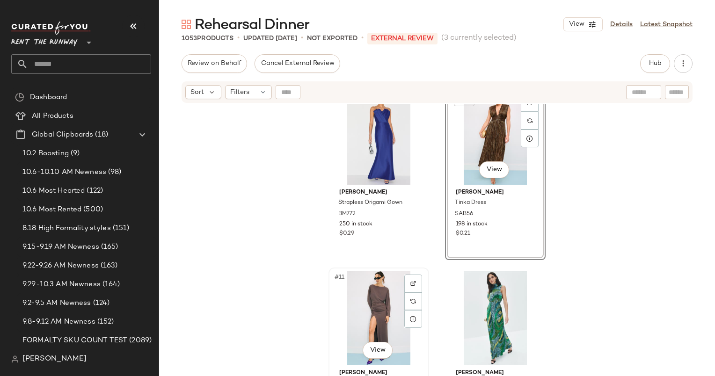
click at [368, 294] on div "#11 View" at bounding box center [379, 318] width 94 height 95
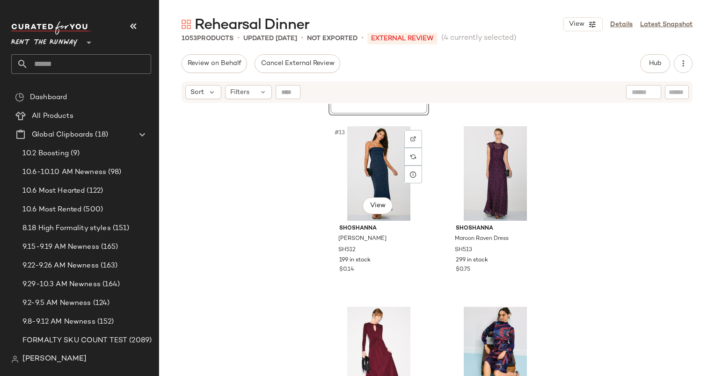
scroll to position [1129, 0]
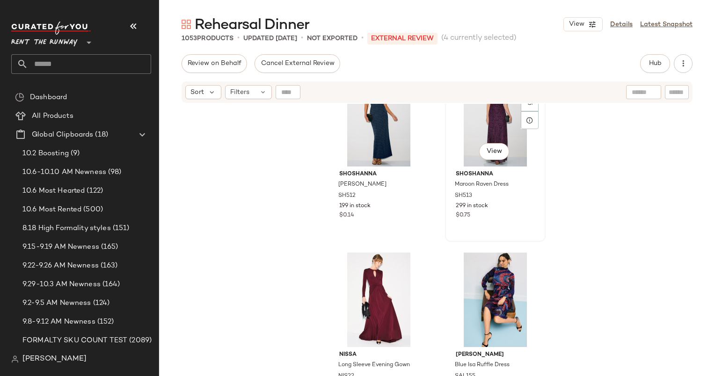
click at [472, 160] on div "#14 View" at bounding box center [496, 119] width 94 height 95
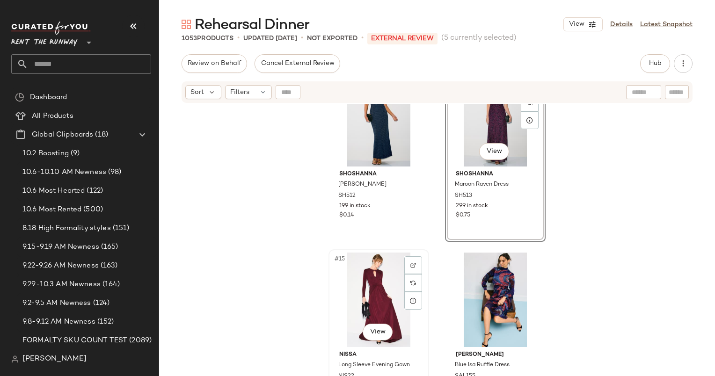
click at [360, 295] on div "#15 View" at bounding box center [379, 300] width 94 height 95
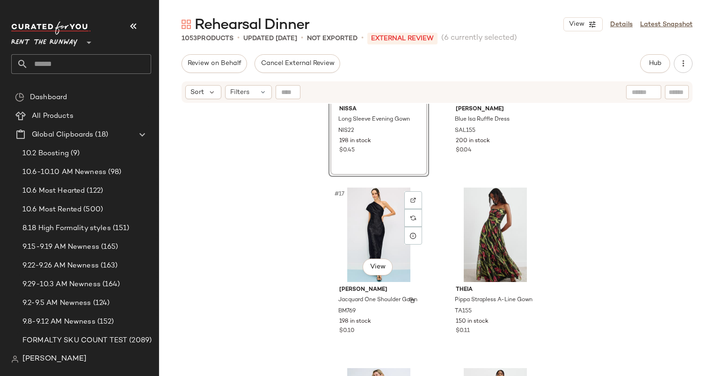
scroll to position [1198, 0]
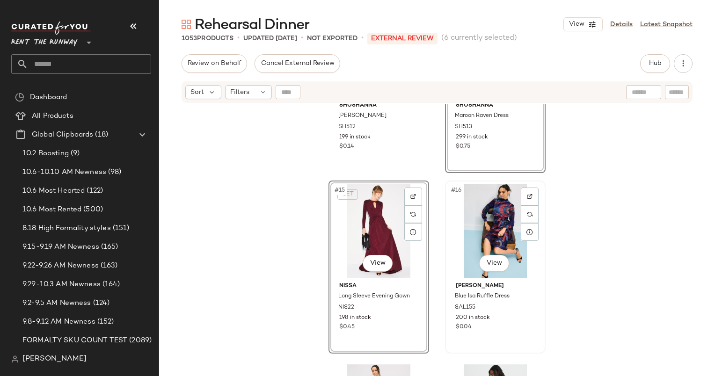
click at [461, 235] on div "#16 View" at bounding box center [496, 231] width 94 height 95
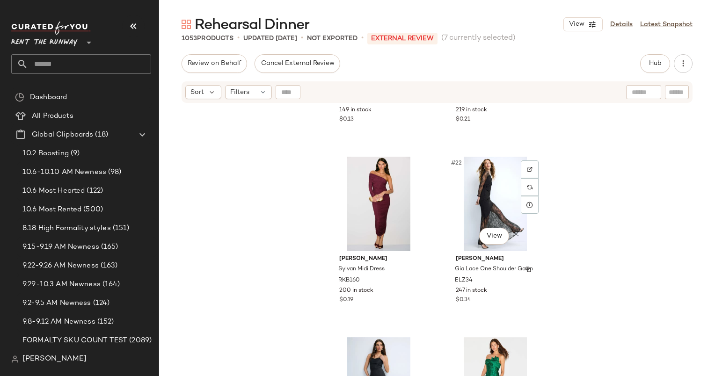
scroll to position [1606, 0]
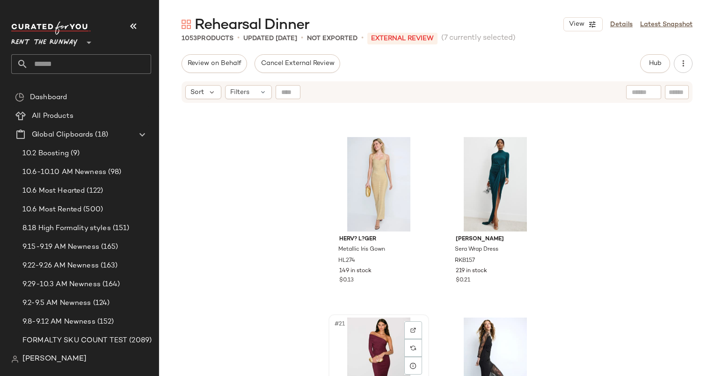
click at [377, 323] on div "#21 View" at bounding box center [379, 365] width 94 height 95
click at [464, 339] on div "#22 View" at bounding box center [496, 365] width 94 height 95
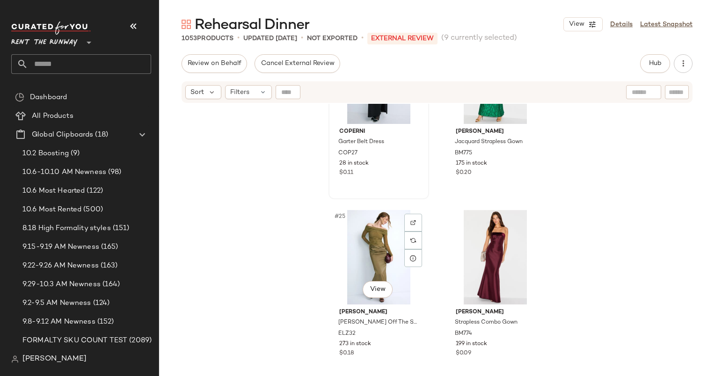
scroll to position [2228, 0]
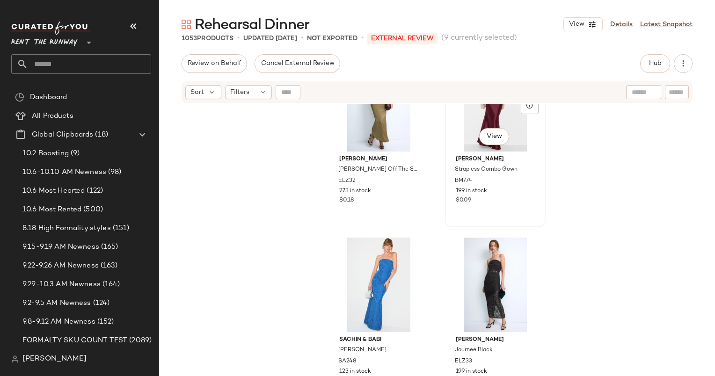
click at [453, 133] on div "#26 View" at bounding box center [496, 104] width 94 height 95
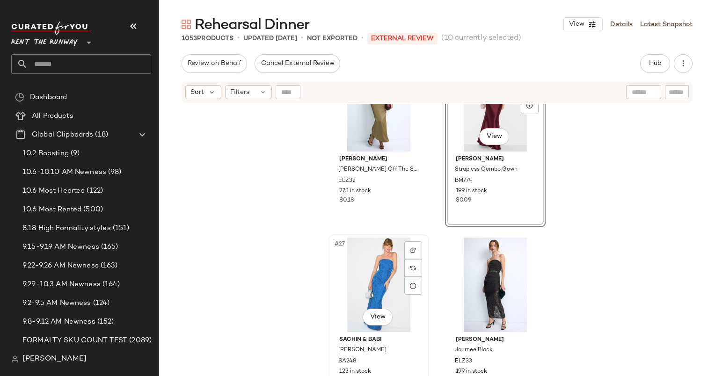
scroll to position [2495, 0]
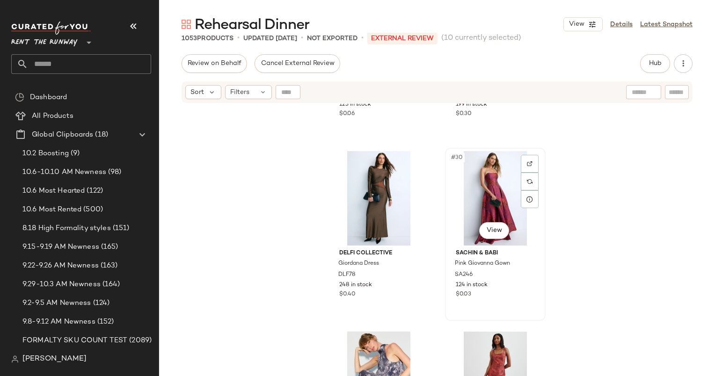
click at [469, 201] on div "#30 View" at bounding box center [496, 198] width 94 height 95
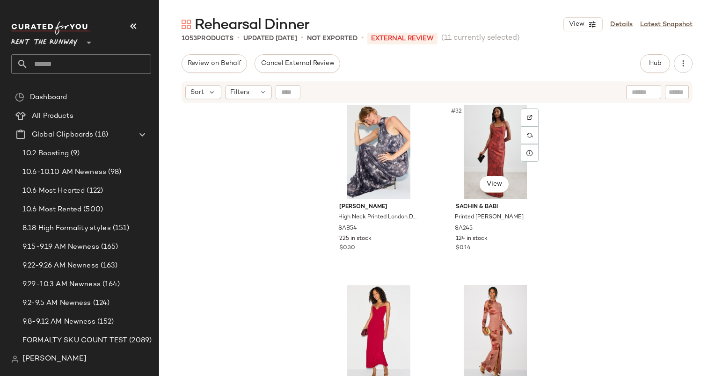
scroll to position [2722, 0]
click at [485, 147] on div "#32 View" at bounding box center [496, 152] width 94 height 95
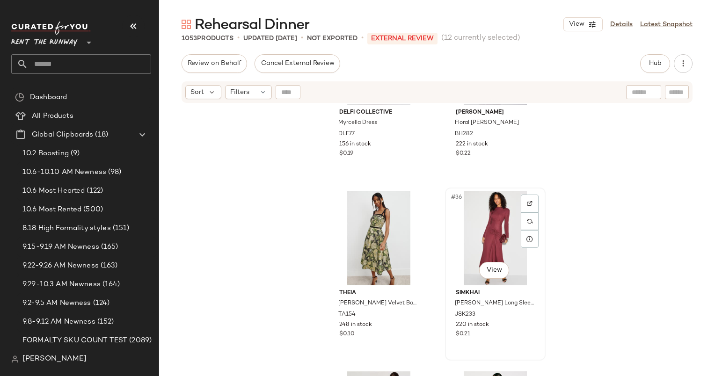
click at [463, 230] on div "#36 View" at bounding box center [496, 238] width 94 height 95
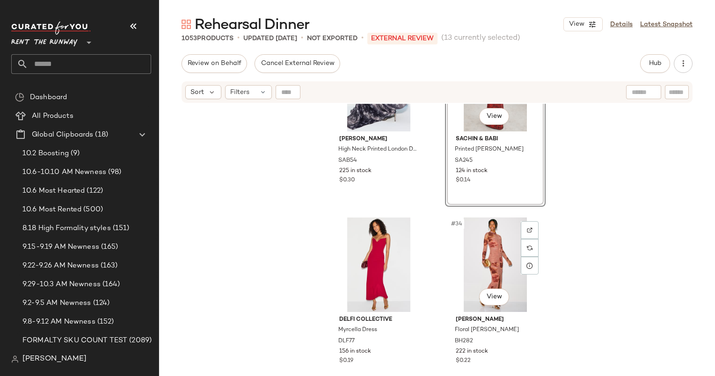
scroll to position [2719, 0]
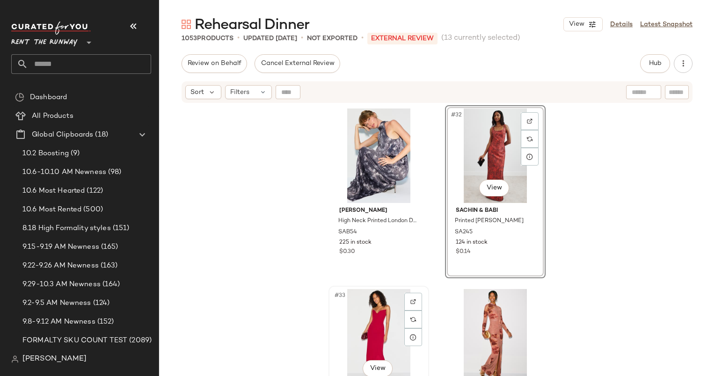
click at [363, 324] on div "#33 View" at bounding box center [379, 336] width 94 height 95
click at [472, 316] on div "#34 View" at bounding box center [496, 336] width 94 height 95
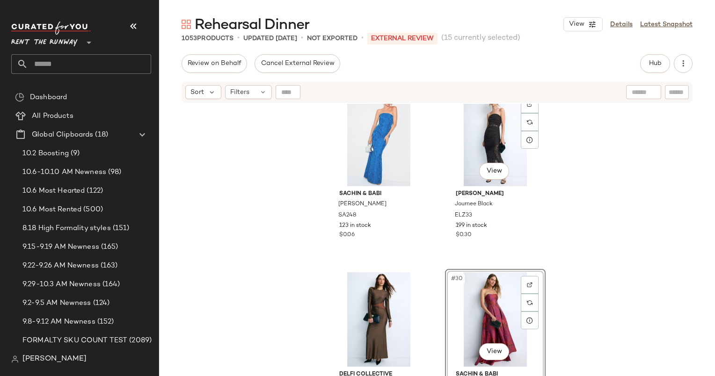
scroll to position [2388, 0]
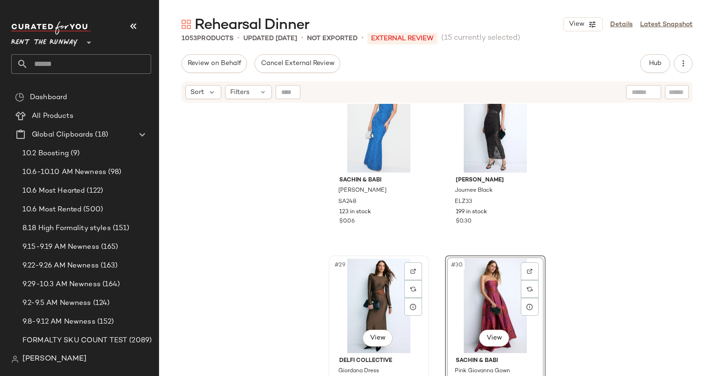
click at [370, 293] on div "#29 View" at bounding box center [379, 306] width 94 height 95
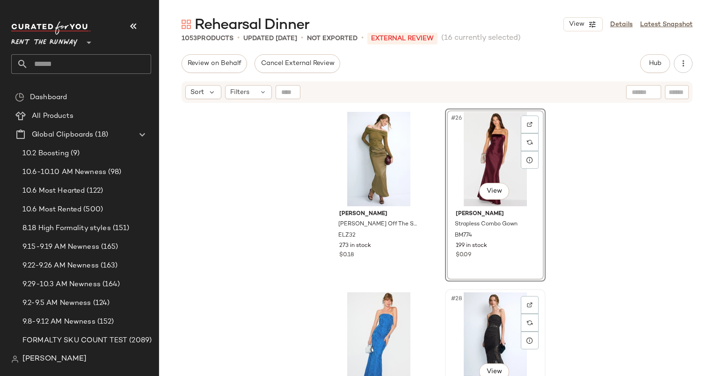
click at [475, 307] on div "#28 View" at bounding box center [496, 340] width 94 height 95
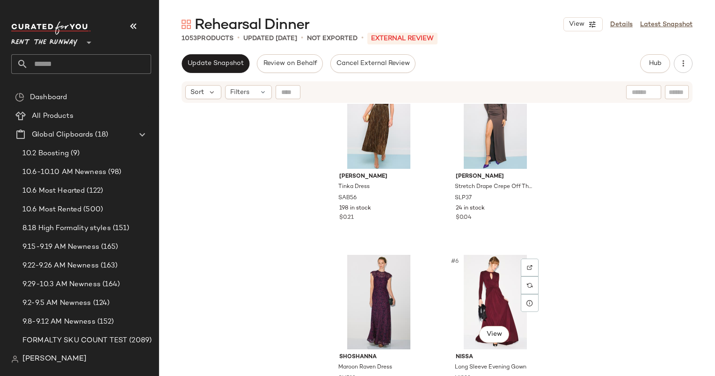
scroll to position [212, 0]
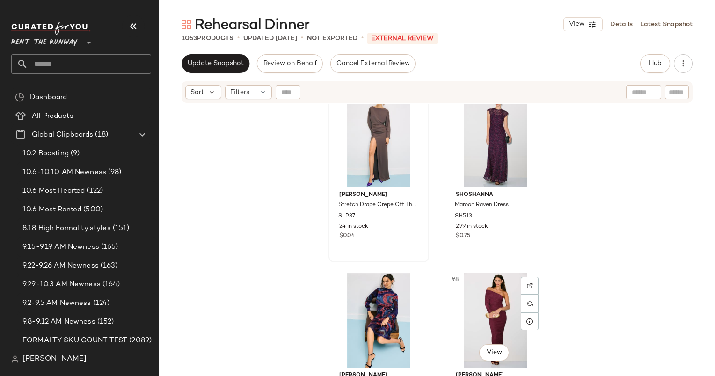
scroll to position [383, 0]
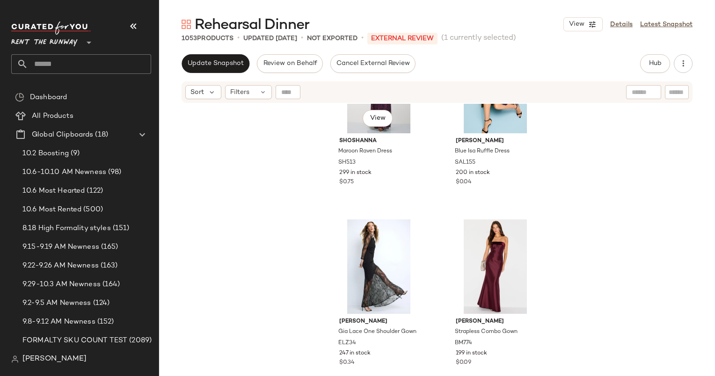
scroll to position [644, 0]
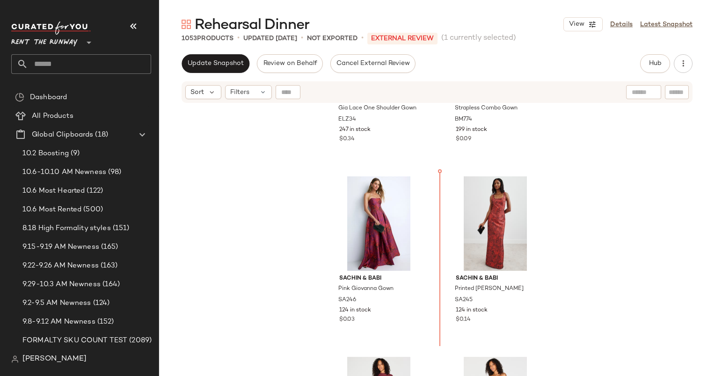
scroll to position [865, 0]
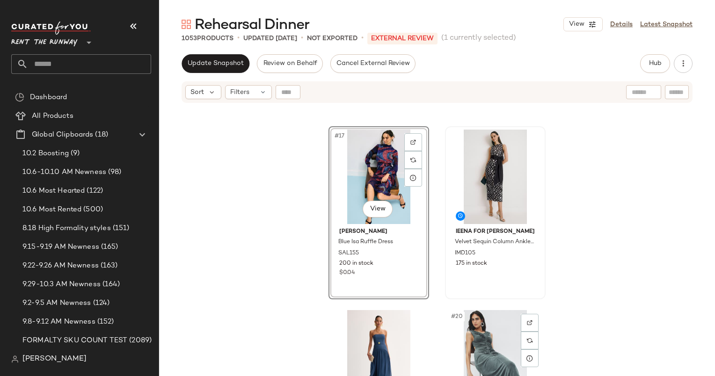
scroll to position [1440, 0]
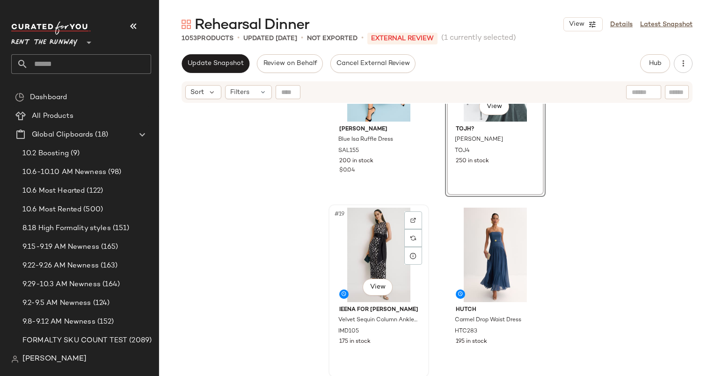
scroll to position [1588, 0]
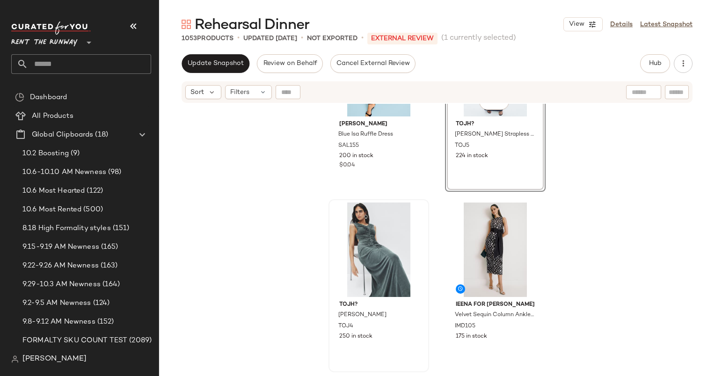
scroll to position [1682, 0]
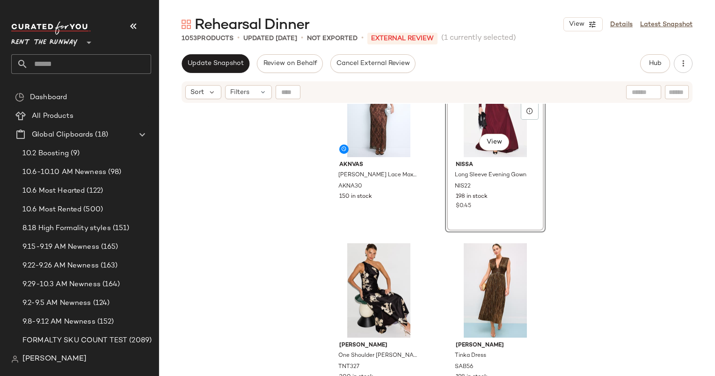
scroll to position [7, 0]
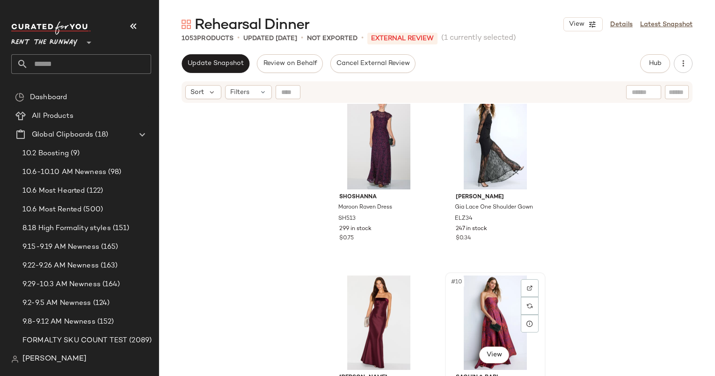
scroll to position [636, 0]
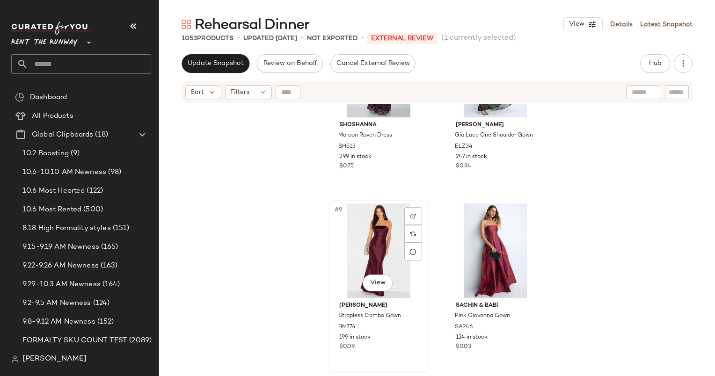
click at [353, 267] on div "#9 View" at bounding box center [379, 251] width 94 height 95
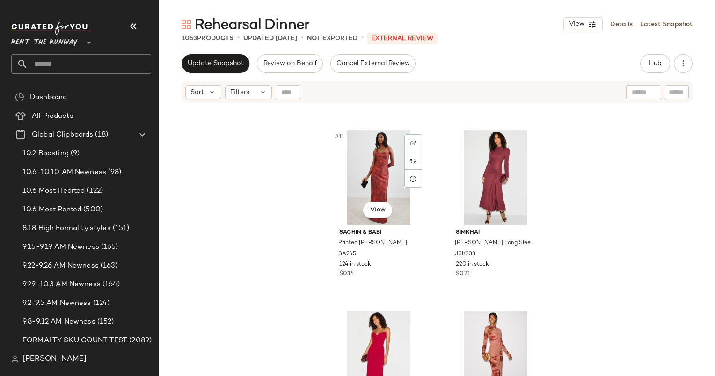
scroll to position [1106, 0]
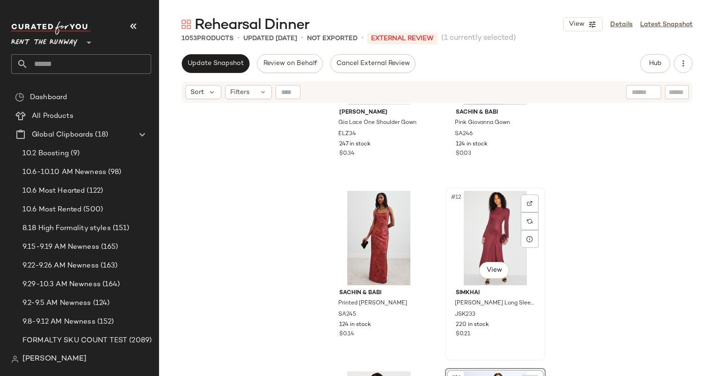
scroll to position [910, 0]
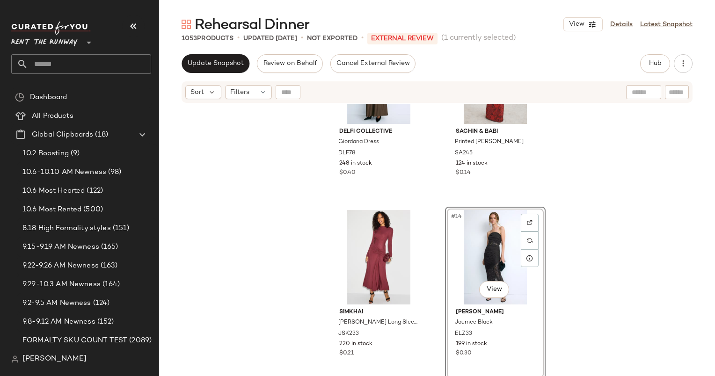
scroll to position [640, 0]
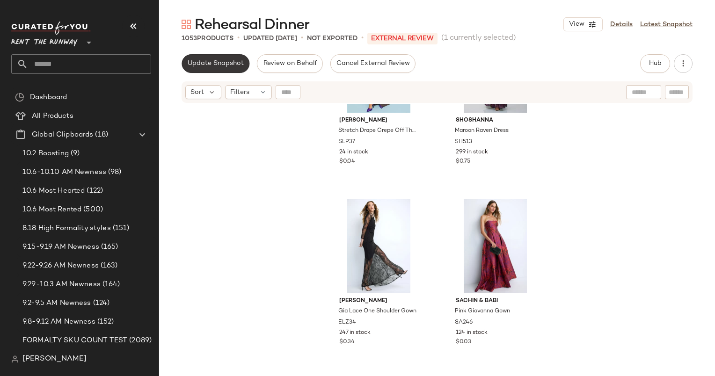
click at [206, 68] on button "Update Snapshot" at bounding box center [216, 63] width 68 height 19
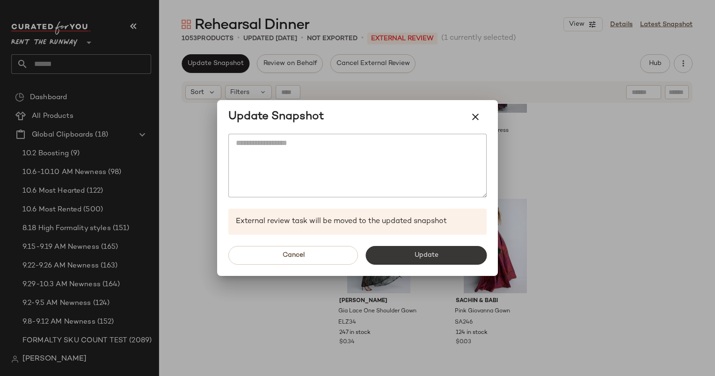
click at [459, 261] on button "Update" at bounding box center [426, 255] width 121 height 19
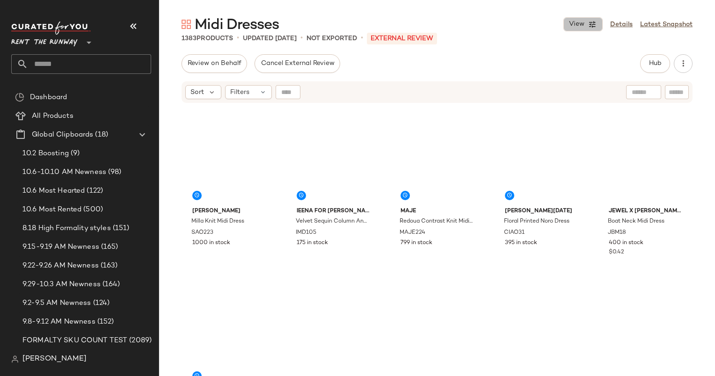
click at [584, 30] on button "View" at bounding box center [583, 24] width 39 height 14
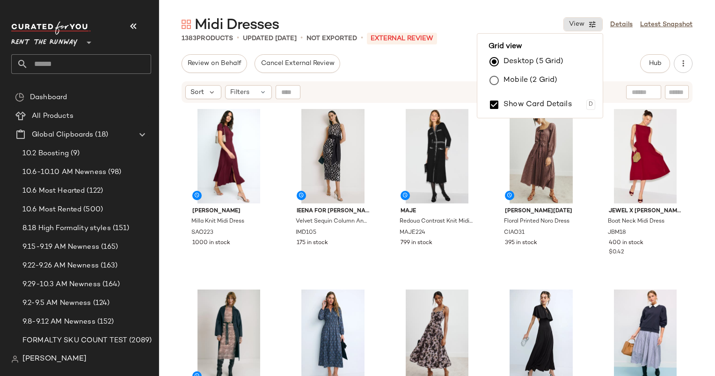
click at [529, 85] on label "Mobile (2 Grid)" at bounding box center [531, 80] width 54 height 19
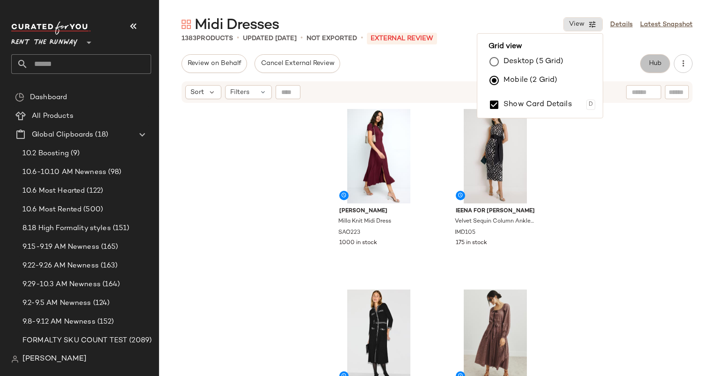
click at [654, 63] on span "Hub" at bounding box center [655, 63] width 13 height 7
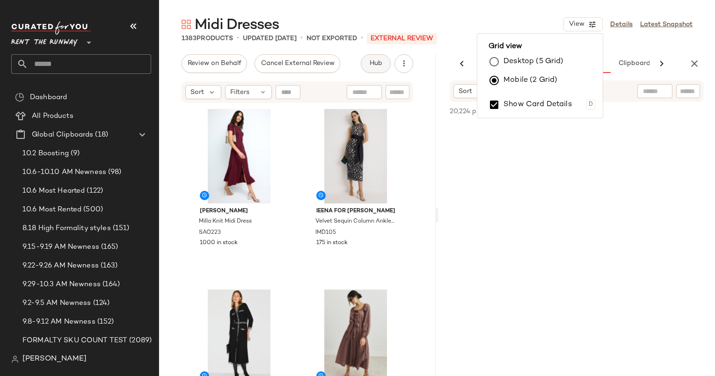
scroll to position [0, 48]
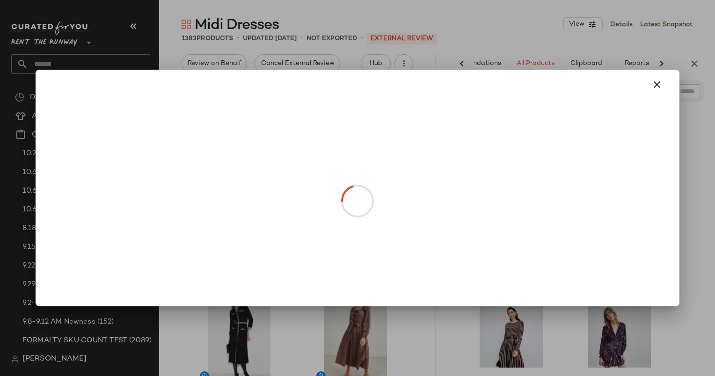
click at [669, 82] on div at bounding box center [357, 85] width 636 height 30
click at [633, 83] on div at bounding box center [357, 85] width 621 height 22
click at [655, 85] on icon "button" at bounding box center [657, 84] width 11 height 11
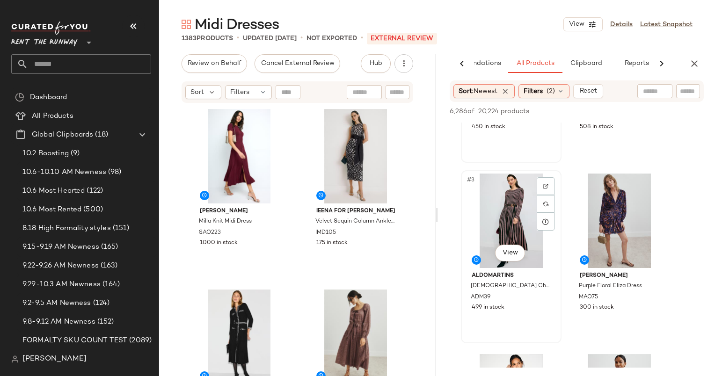
scroll to position [0, 0]
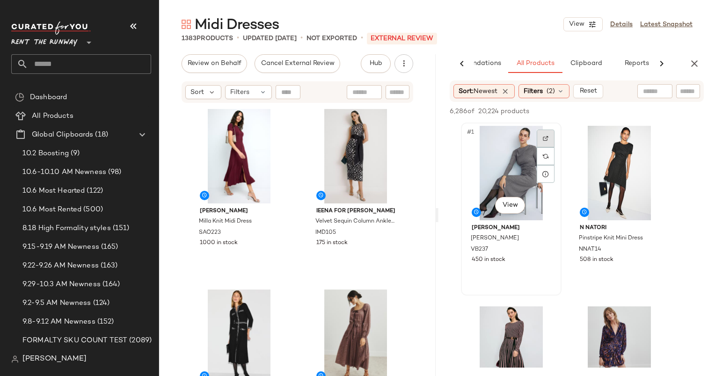
click at [551, 137] on div at bounding box center [546, 139] width 18 height 18
click at [505, 140] on div "#1 View" at bounding box center [511, 173] width 94 height 95
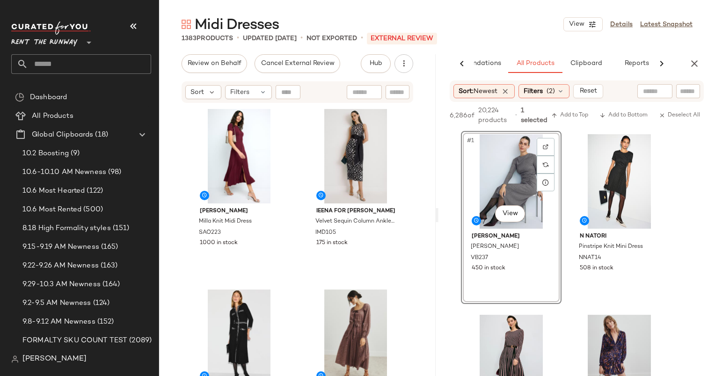
click at [571, 109] on div "6,286 of 20,224 products • 1 selected Add to Top Add to Bottom Deselect All" at bounding box center [577, 116] width 277 height 29
click at [582, 118] on span "Add to Top" at bounding box center [570, 115] width 37 height 7
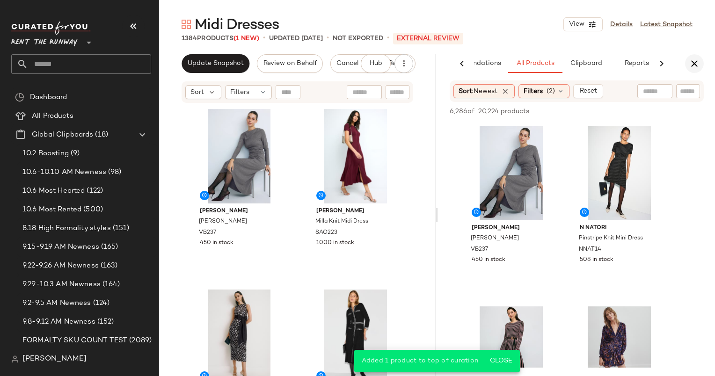
click at [700, 62] on button "button" at bounding box center [694, 63] width 19 height 19
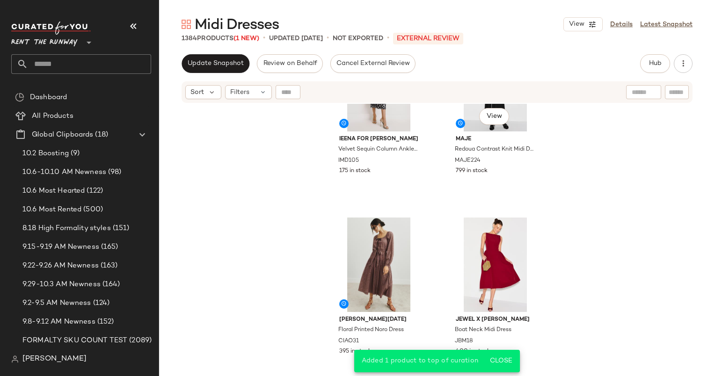
scroll to position [160, 0]
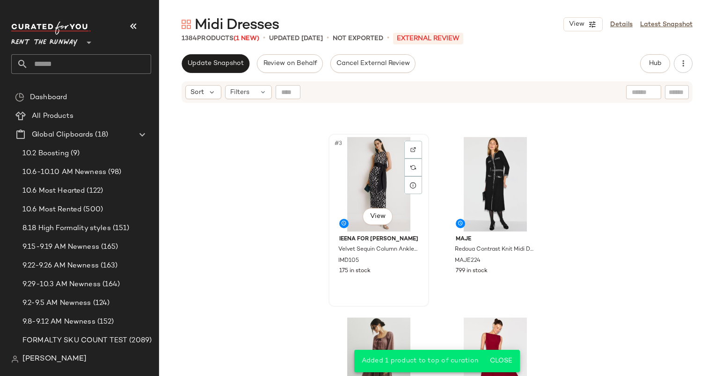
click at [362, 178] on div "#3 View" at bounding box center [379, 184] width 94 height 95
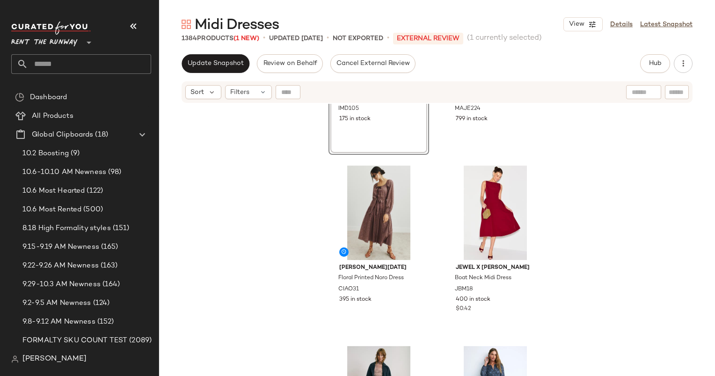
scroll to position [382, 0]
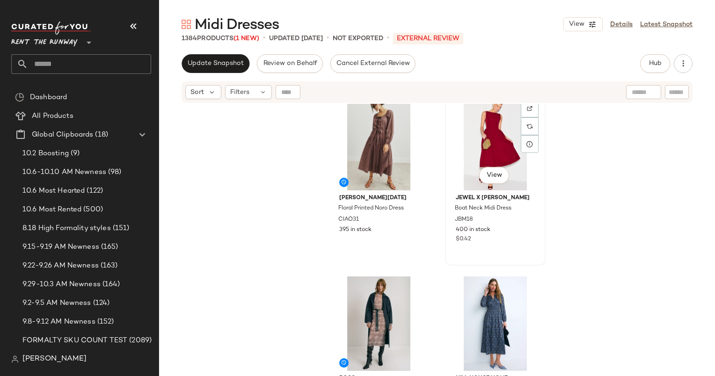
click at [481, 148] on div "#6 View" at bounding box center [496, 143] width 94 height 95
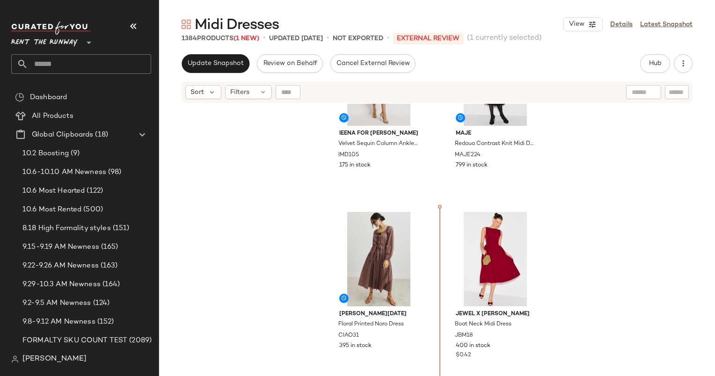
scroll to position [309, 0]
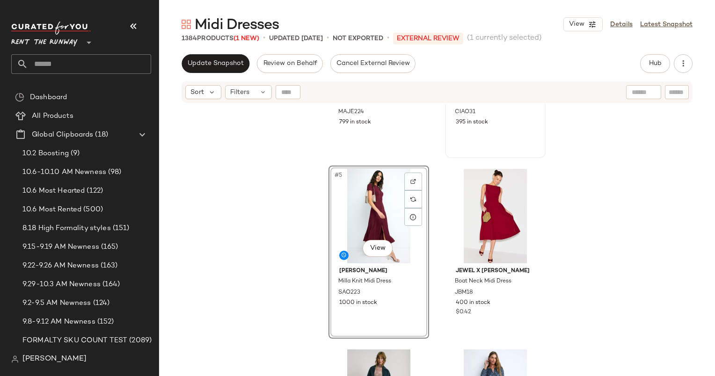
scroll to position [192, 0]
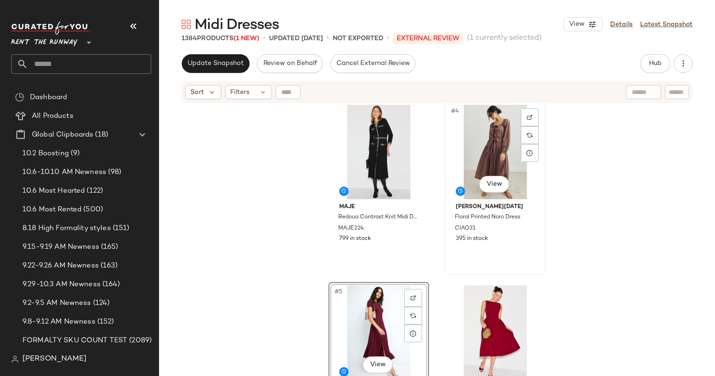
click at [462, 158] on div "#4 View" at bounding box center [496, 152] width 94 height 95
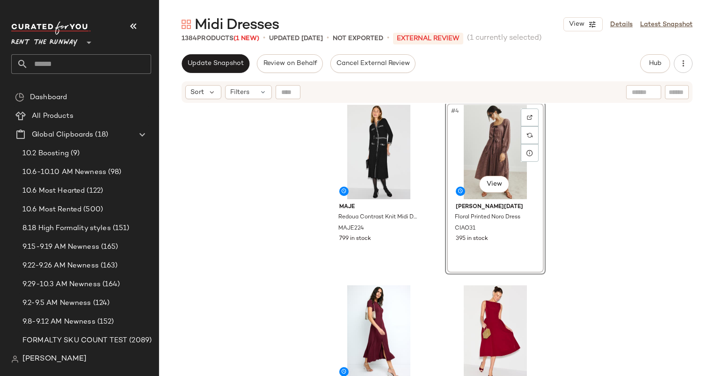
scroll to position [354, 0]
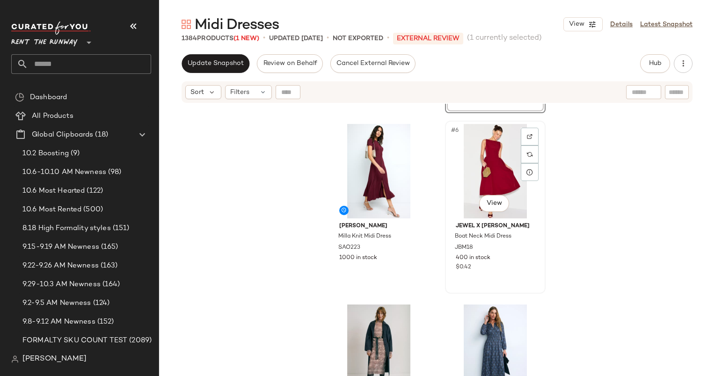
click at [473, 176] on div "#6 View" at bounding box center [496, 171] width 94 height 95
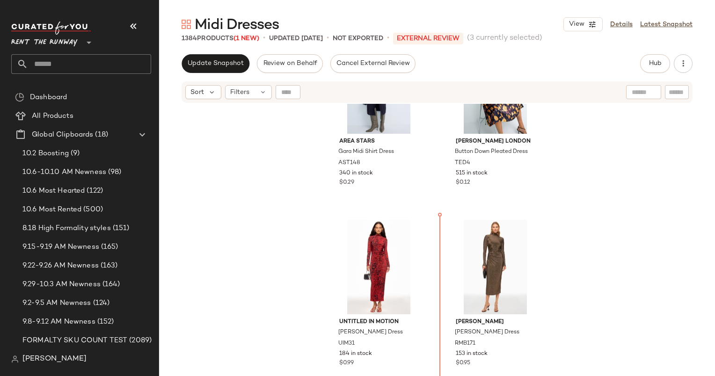
scroll to position [1553, 0]
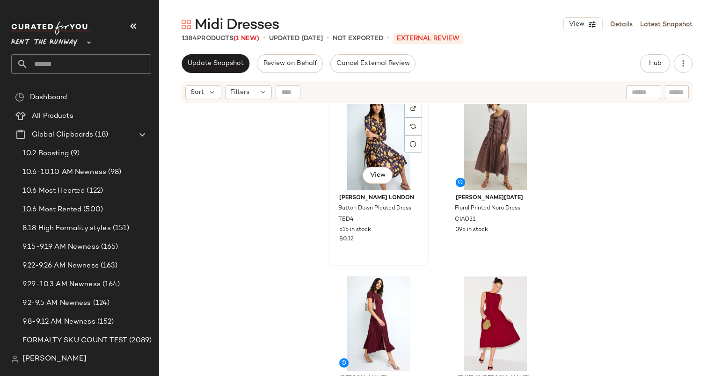
click at [390, 234] on div "Ted Baker London Button Down Pleated Dress TED4 515 in stock $0.12" at bounding box center [379, 218] width 94 height 54
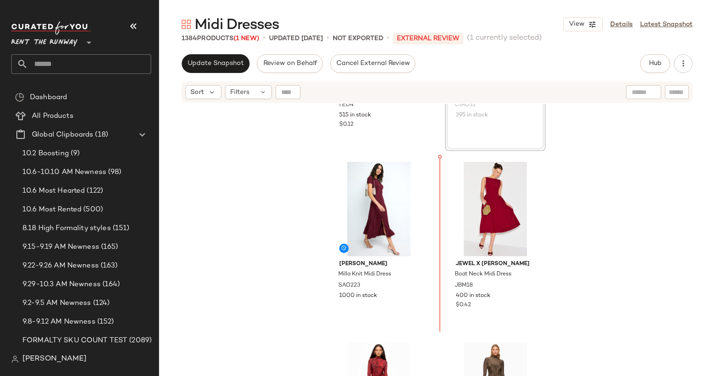
scroll to position [1400, 0]
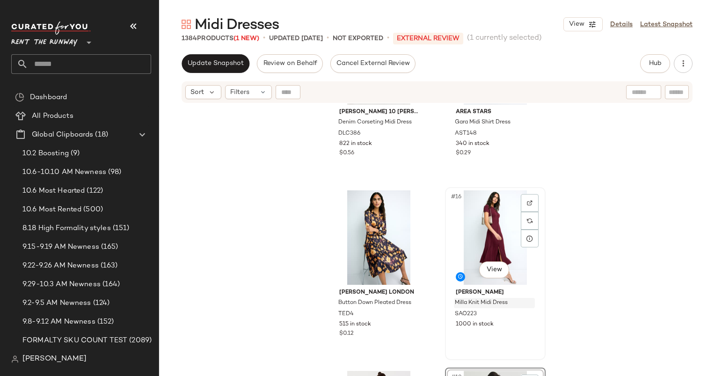
scroll to position [1057, 0]
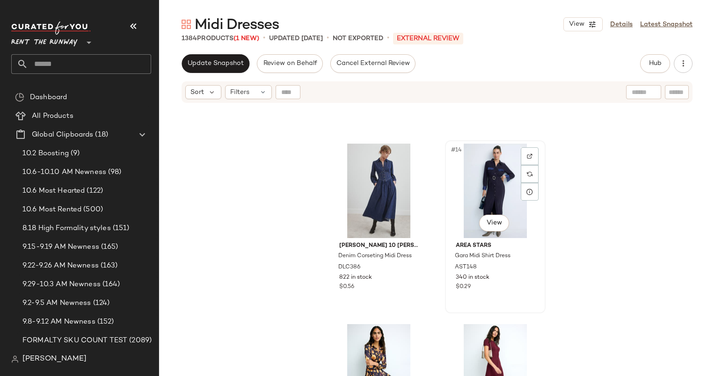
click at [478, 209] on div "#14 View" at bounding box center [496, 191] width 94 height 95
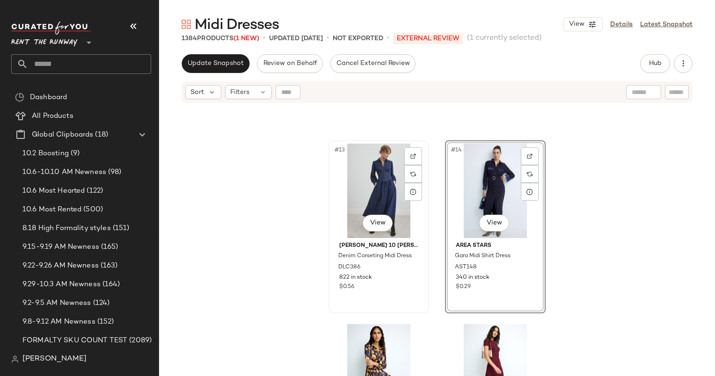
click at [375, 182] on div "#13 View" at bounding box center [379, 191] width 94 height 95
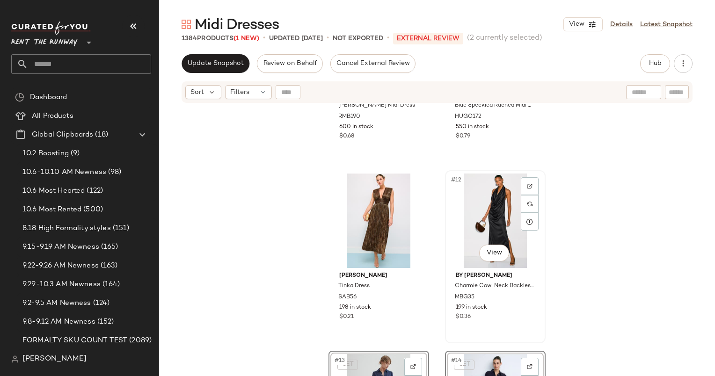
scroll to position [817, 0]
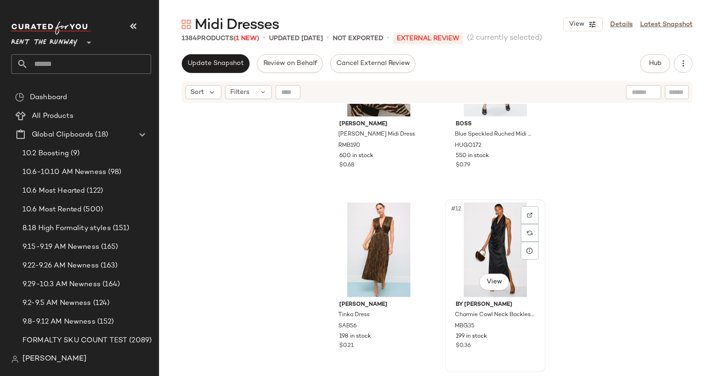
click at [477, 212] on div "#12 View" at bounding box center [496, 250] width 94 height 95
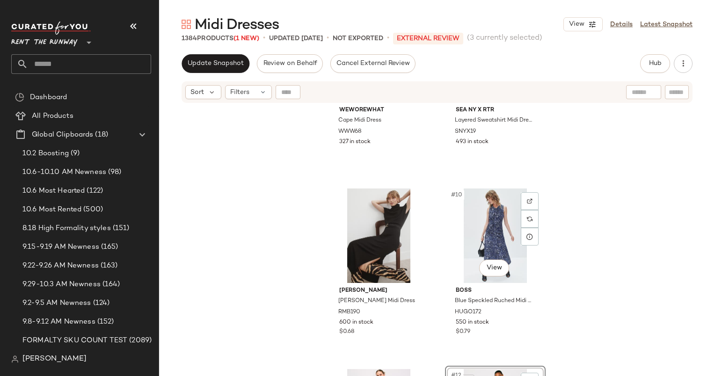
scroll to position [626, 0]
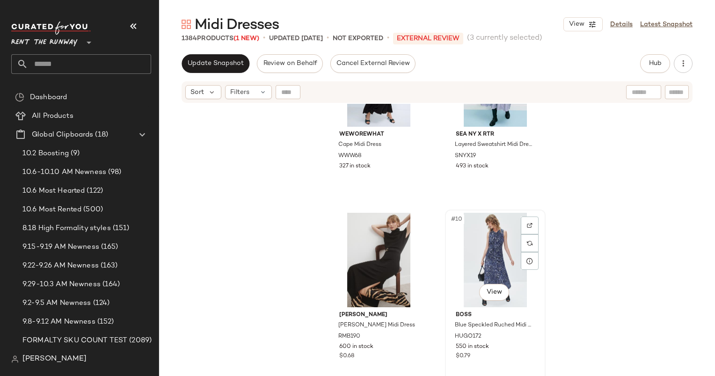
click at [486, 259] on div "#10 View" at bounding box center [496, 260] width 94 height 95
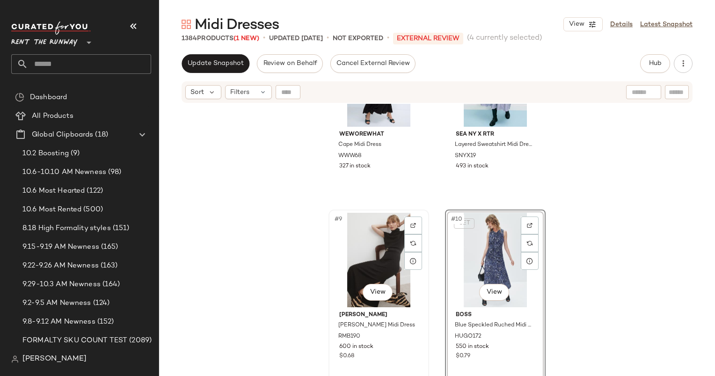
click at [374, 253] on div "#9 View" at bounding box center [379, 260] width 94 height 95
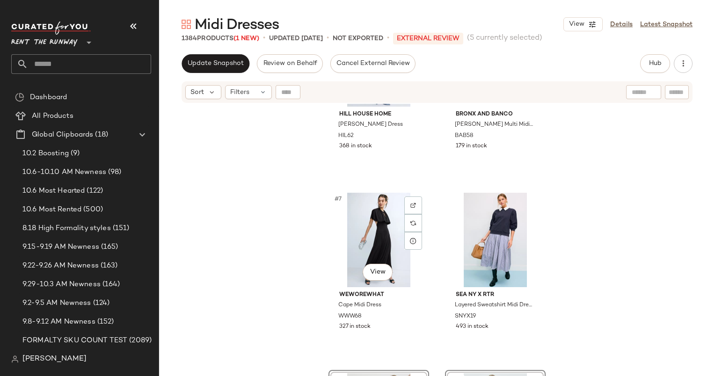
scroll to position [465, 0]
click at [472, 230] on div "#8 View" at bounding box center [496, 240] width 94 height 95
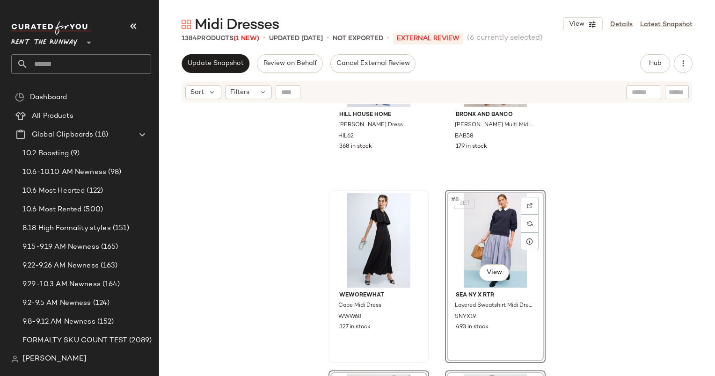
click at [377, 222] on div at bounding box center [379, 240] width 94 height 95
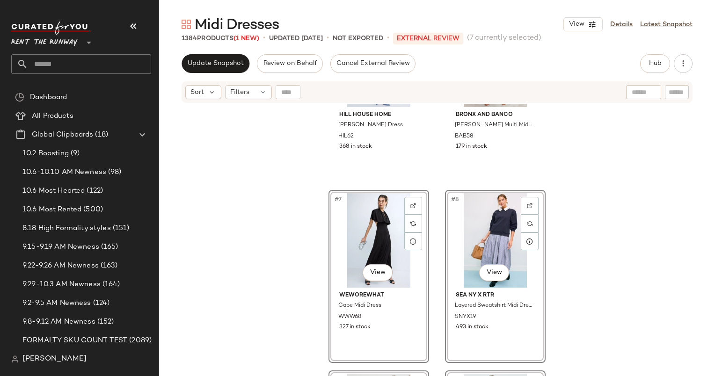
scroll to position [275, 0]
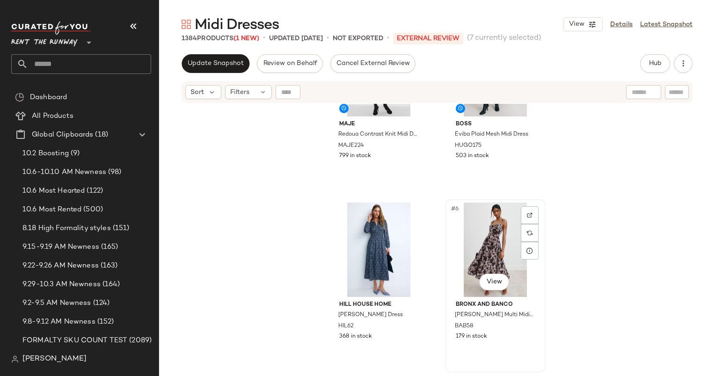
click at [495, 246] on div "#6 View" at bounding box center [496, 250] width 94 height 95
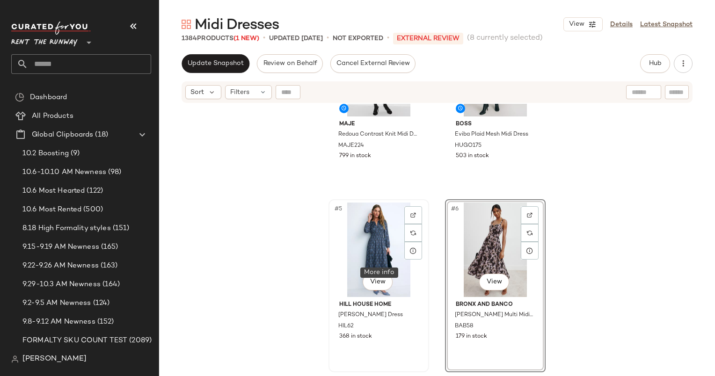
scroll to position [73, 0]
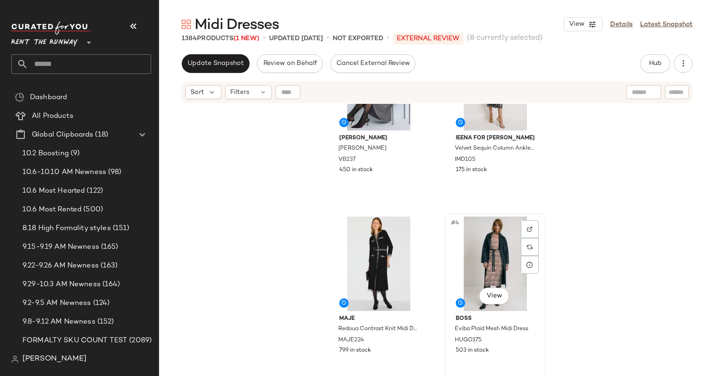
click at [497, 244] on div "#4 View" at bounding box center [496, 264] width 94 height 95
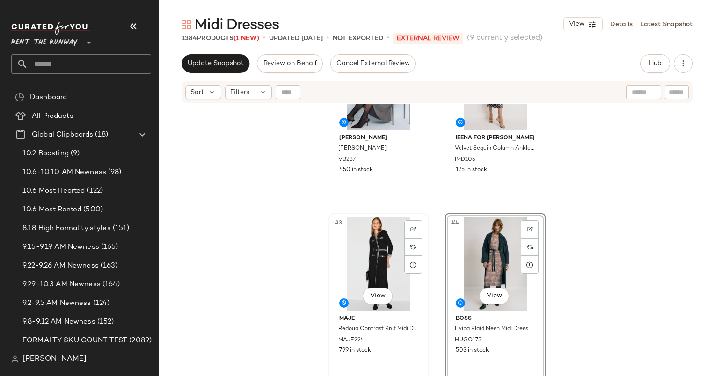
click at [373, 248] on div "#3 View" at bounding box center [379, 264] width 94 height 95
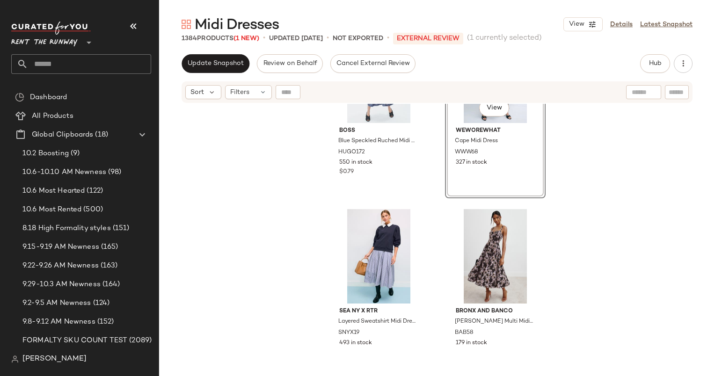
scroll to position [497, 0]
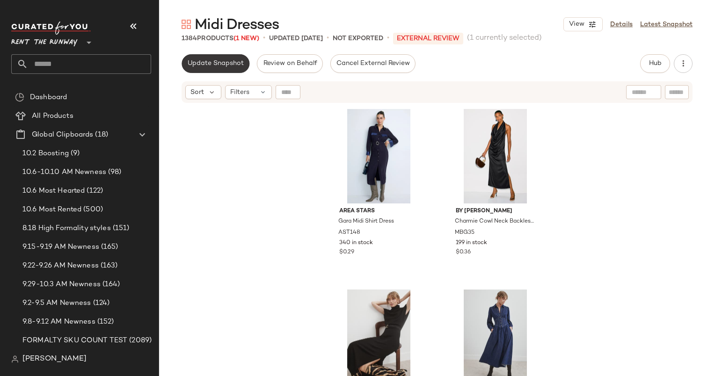
click at [214, 58] on button "Update Snapshot" at bounding box center [216, 63] width 68 height 19
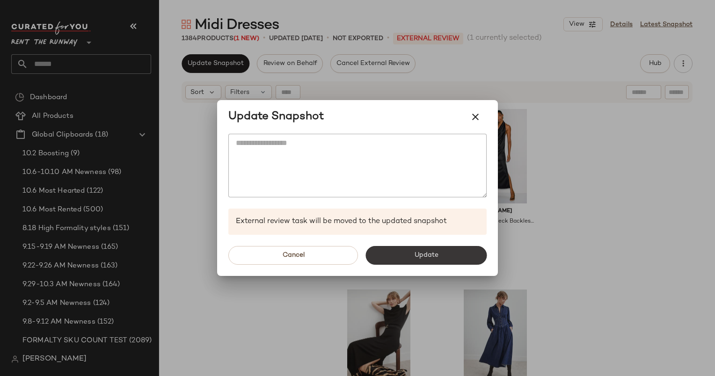
click at [464, 249] on button "Update" at bounding box center [426, 255] width 121 height 19
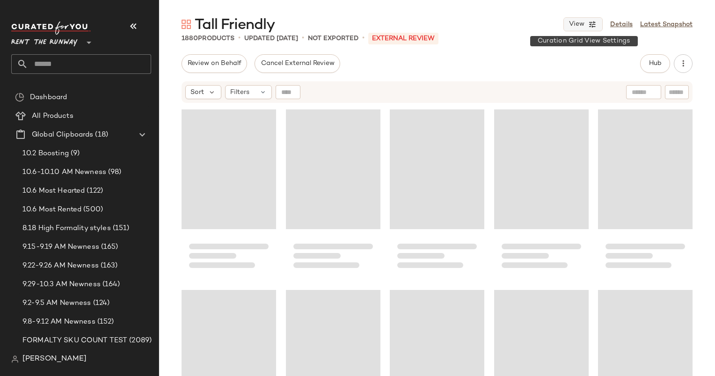
click at [584, 22] on span "View" at bounding box center [577, 24] width 16 height 7
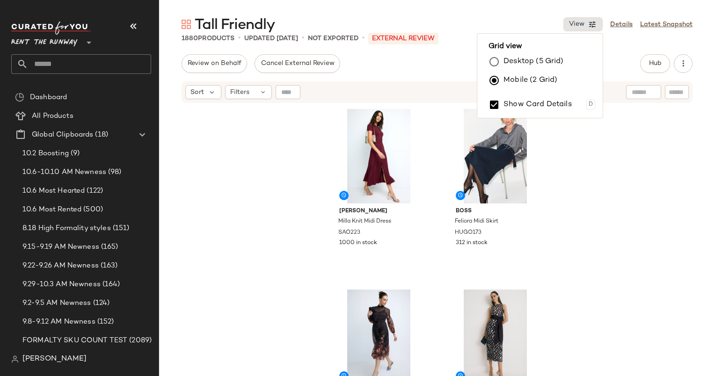
click at [601, 172] on div "[PERSON_NAME] Knit Midi Dress SAO223 1000 in stock BOSS Feliora Midi Skirt HUGO…" at bounding box center [437, 252] width 556 height 296
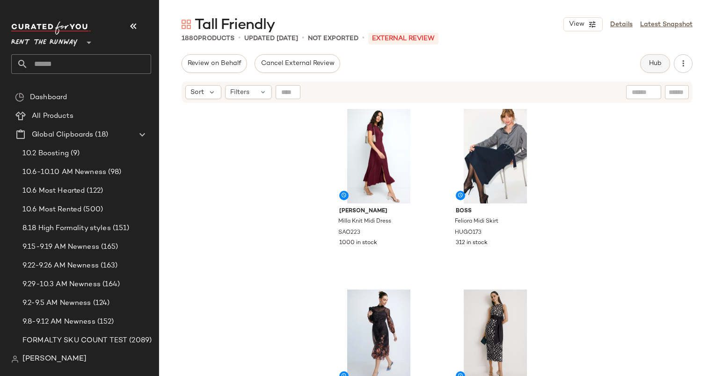
click at [654, 67] on span "Hub" at bounding box center [655, 63] width 13 height 7
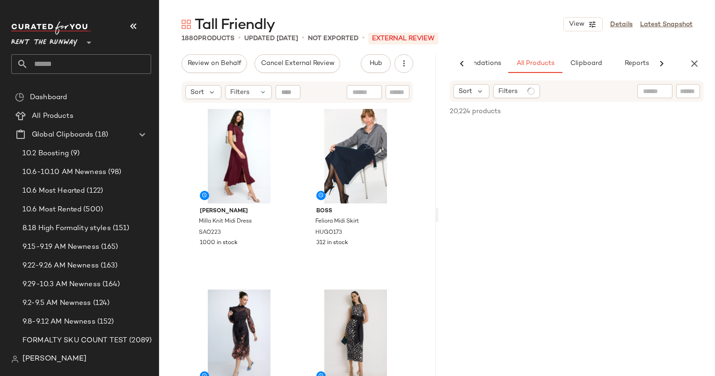
scroll to position [0, 48]
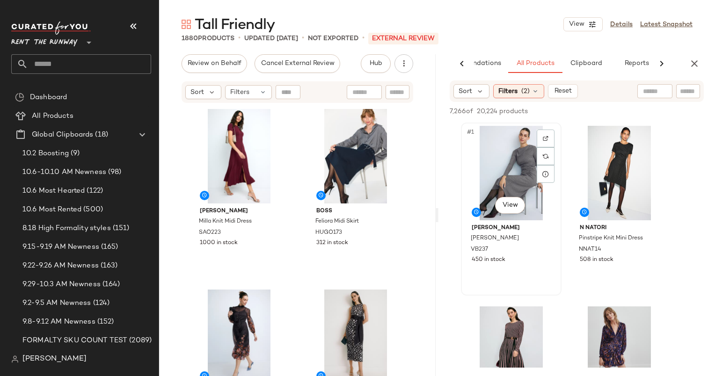
click at [515, 166] on div "#1 View" at bounding box center [511, 173] width 94 height 95
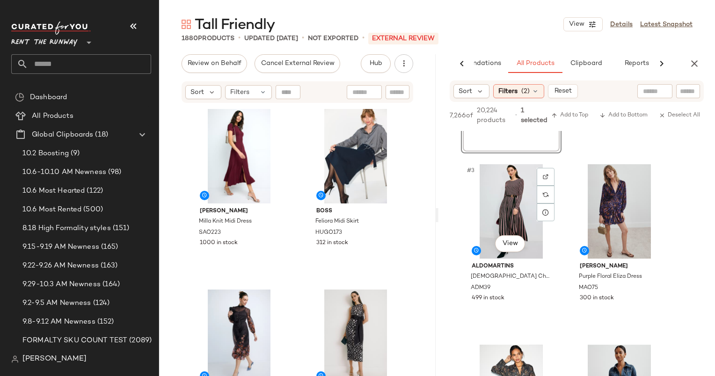
scroll to position [209, 0]
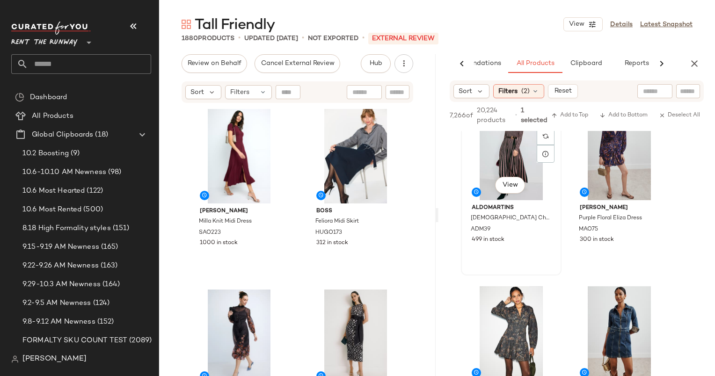
click at [505, 154] on div "#3 View" at bounding box center [511, 153] width 94 height 95
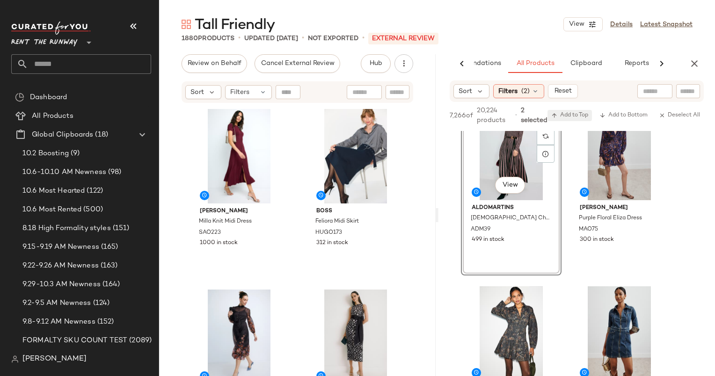
click at [564, 110] on button "Add to Top" at bounding box center [570, 115] width 44 height 11
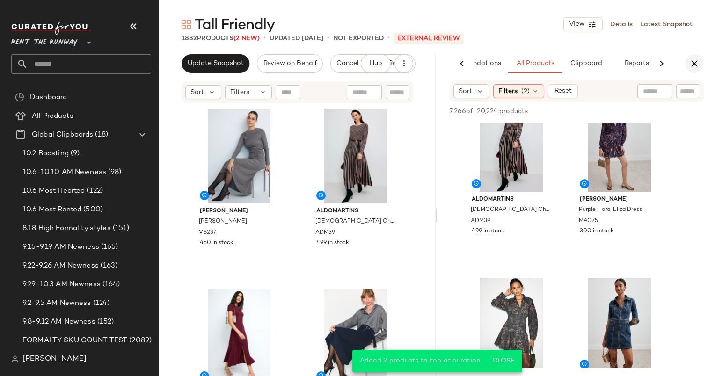
click at [688, 66] on button "button" at bounding box center [694, 63] width 19 height 19
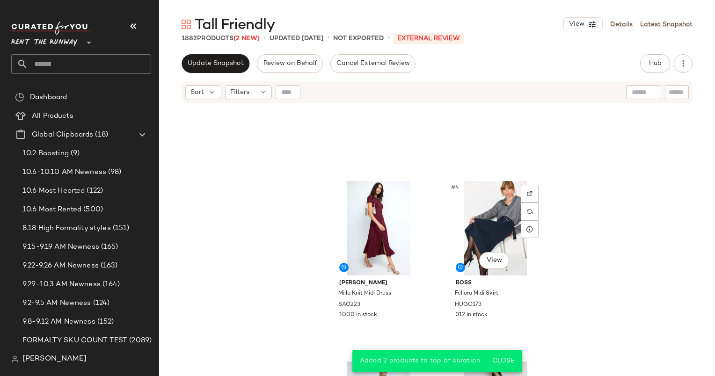
scroll to position [264, 0]
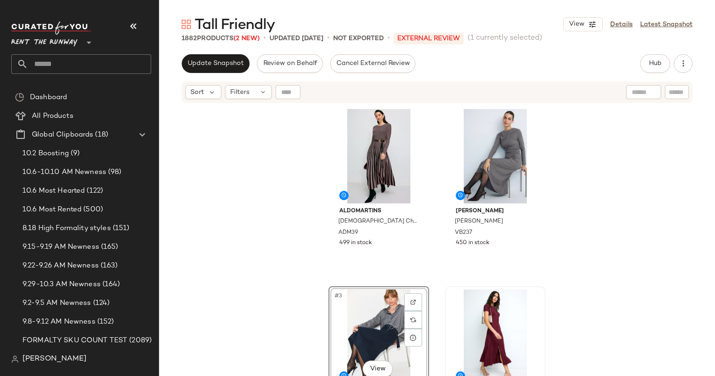
scroll to position [121, 0]
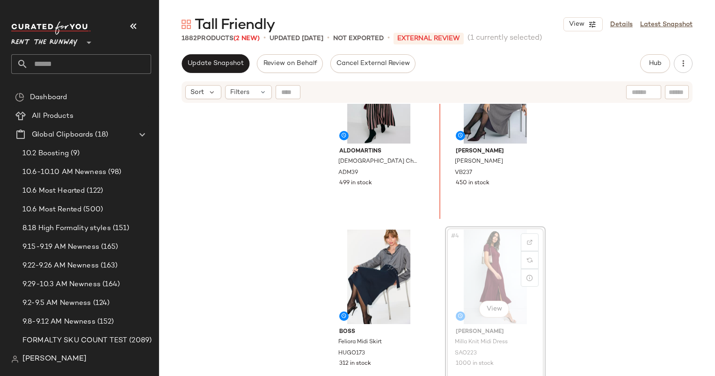
scroll to position [38, 0]
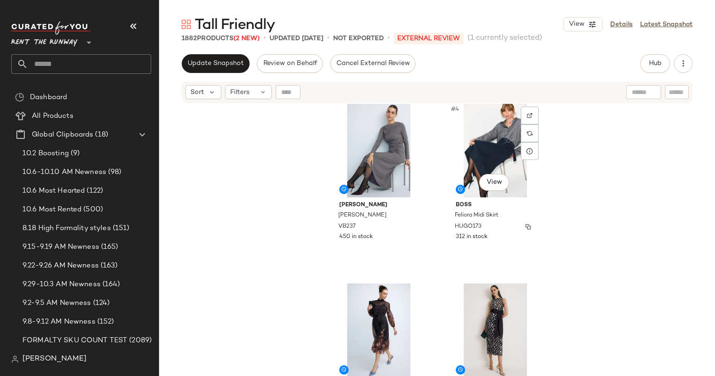
scroll to position [194, 0]
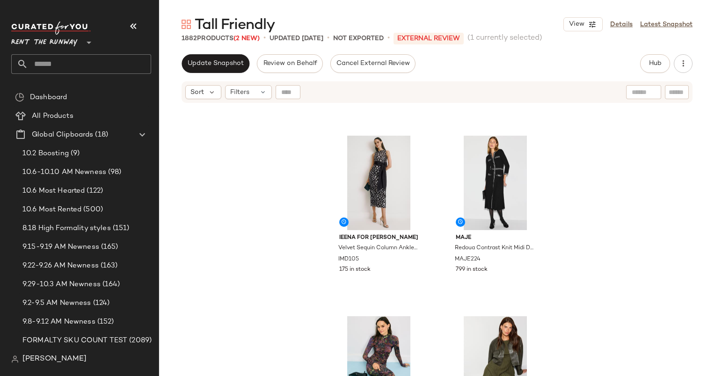
scroll to position [609, 0]
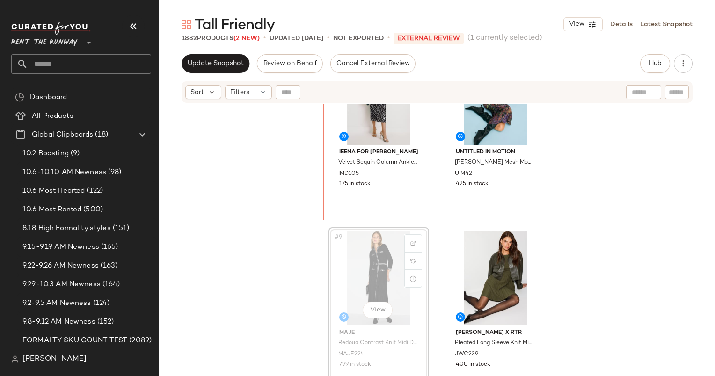
scroll to position [606, 0]
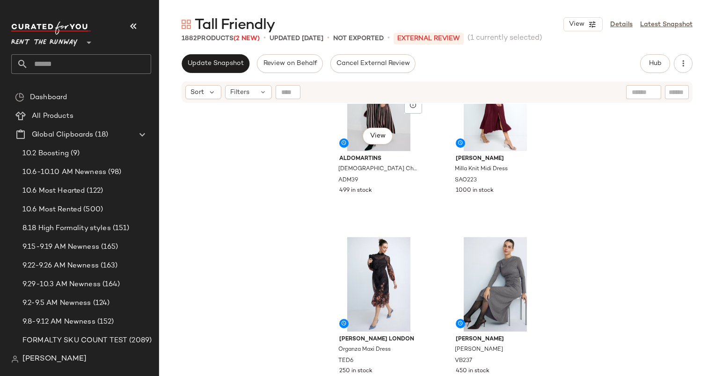
scroll to position [45, 0]
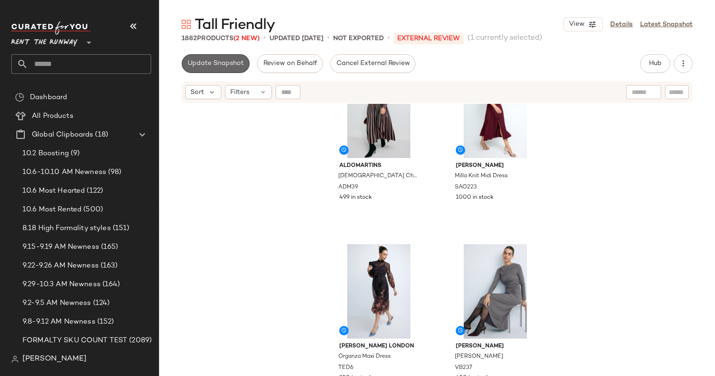
click at [206, 61] on span "Update Snapshot" at bounding box center [215, 63] width 57 height 7
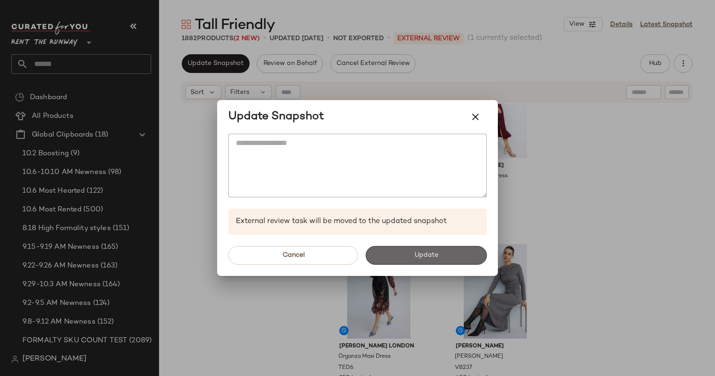
click at [449, 251] on button "Update" at bounding box center [426, 255] width 121 height 19
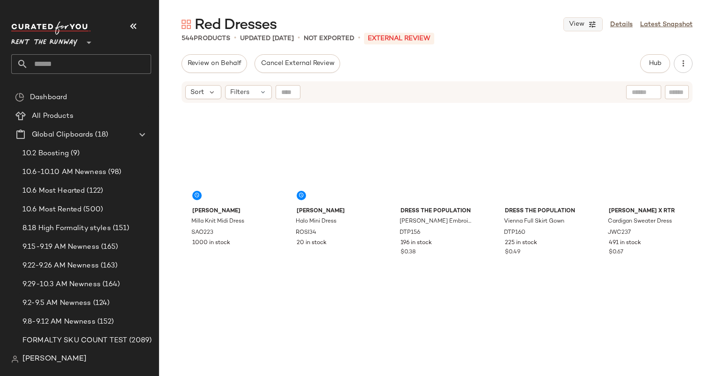
click at [579, 29] on button "View" at bounding box center [583, 24] width 39 height 14
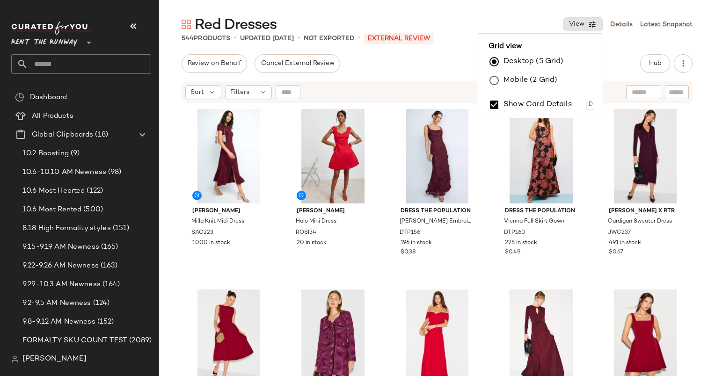
click at [513, 75] on label "Mobile (2 Grid)" at bounding box center [531, 80] width 54 height 19
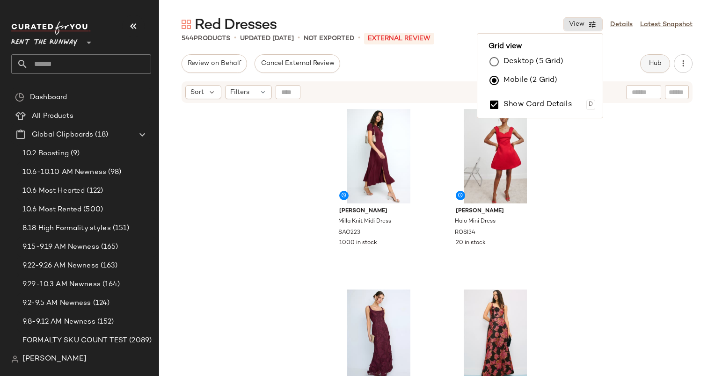
click at [655, 67] on span "Hub" at bounding box center [655, 63] width 13 height 7
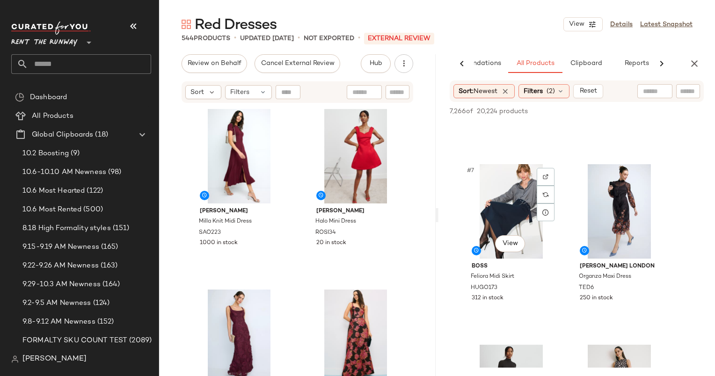
scroll to position [616, 0]
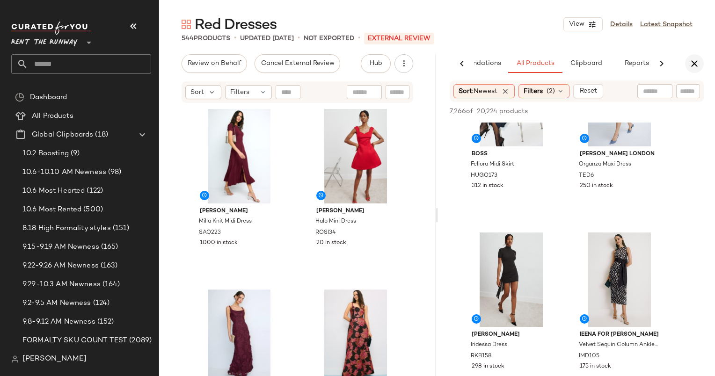
click at [697, 72] on button "button" at bounding box center [694, 63] width 19 height 19
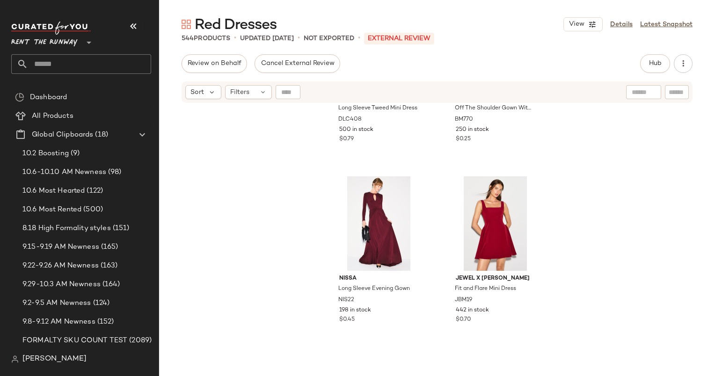
scroll to position [682, 0]
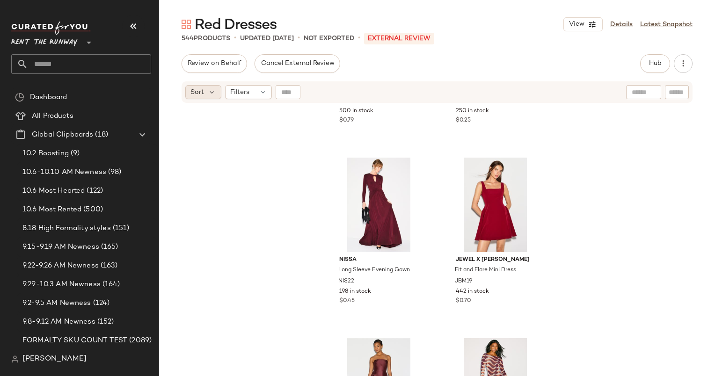
click at [194, 88] on span "Sort" at bounding box center [198, 93] width 14 height 10
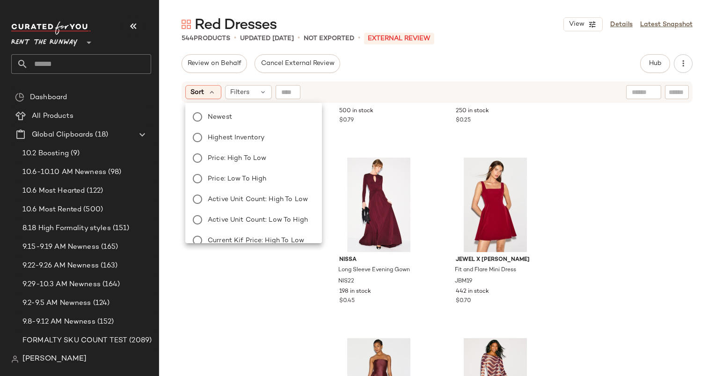
click at [246, 118] on label "Newest" at bounding box center [259, 116] width 110 height 13
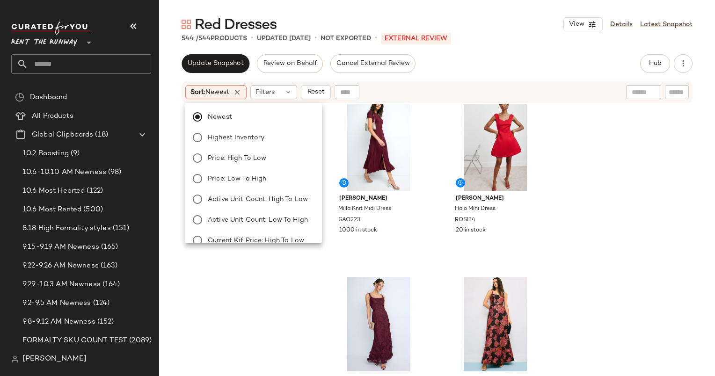
scroll to position [0, 0]
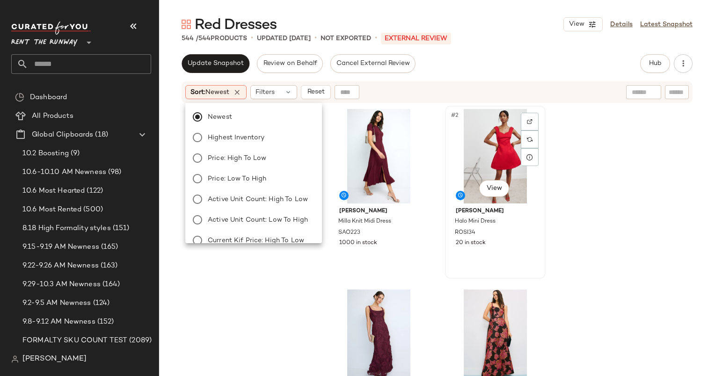
click at [468, 167] on div "#2 View" at bounding box center [496, 156] width 94 height 95
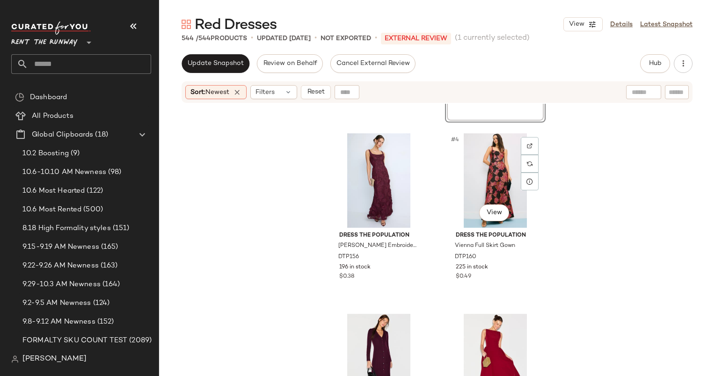
scroll to position [198, 0]
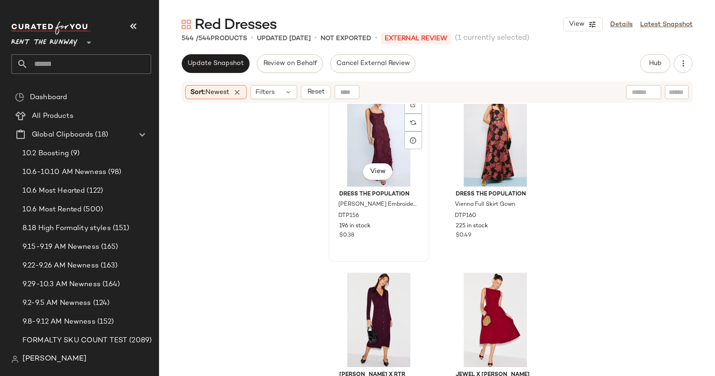
click at [361, 152] on div "#3 View" at bounding box center [379, 139] width 94 height 95
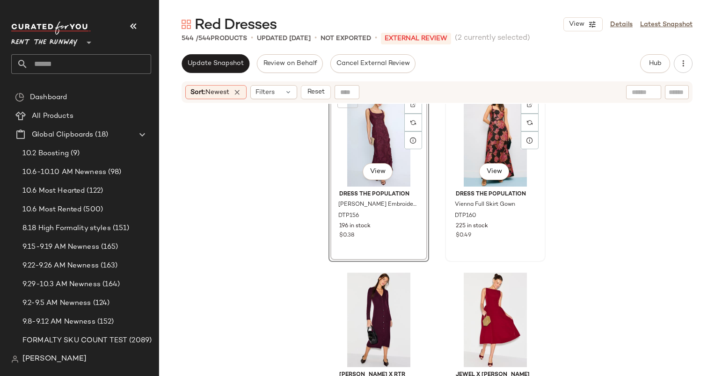
click at [497, 138] on div "#4 View" at bounding box center [496, 139] width 94 height 95
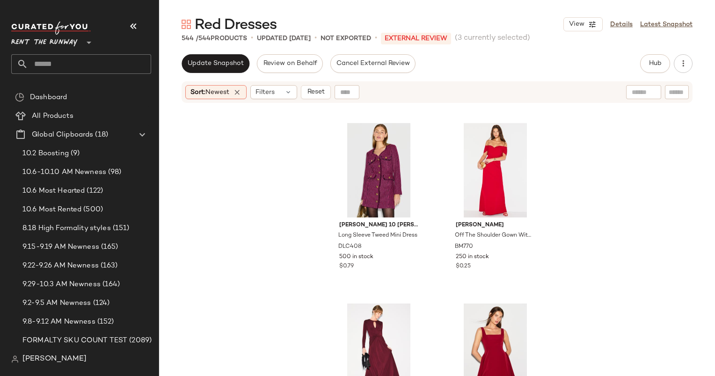
scroll to position [399, 0]
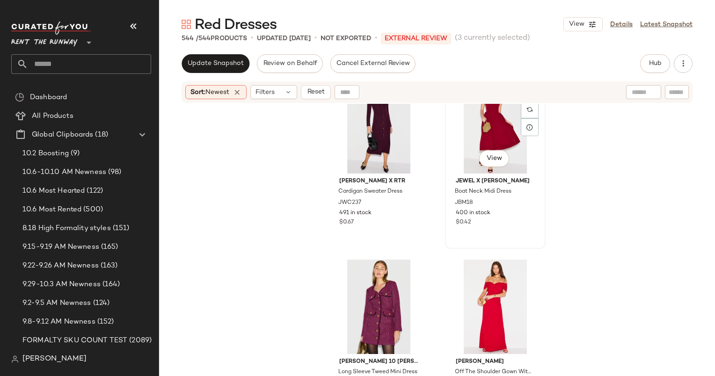
click at [483, 113] on div "#6 View" at bounding box center [496, 126] width 94 height 95
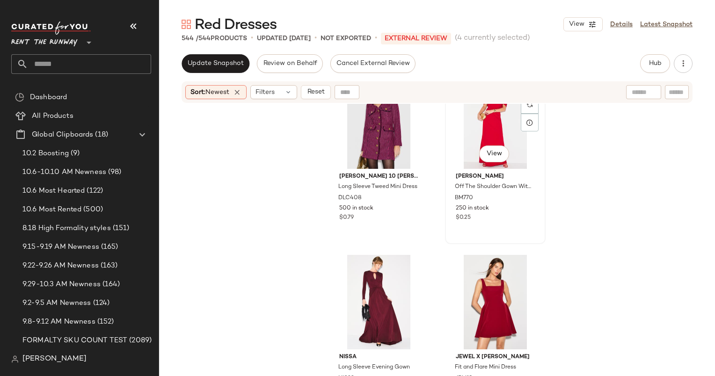
click at [458, 140] on div "#8 View" at bounding box center [496, 121] width 94 height 95
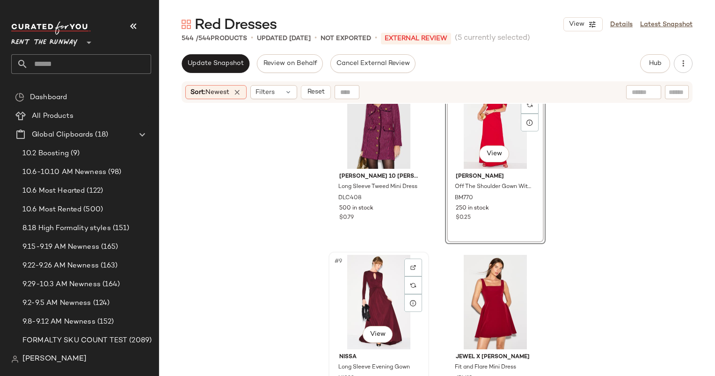
click at [372, 267] on div "#9 View" at bounding box center [379, 302] width 94 height 95
click at [492, 293] on div "#10 View" at bounding box center [496, 302] width 94 height 95
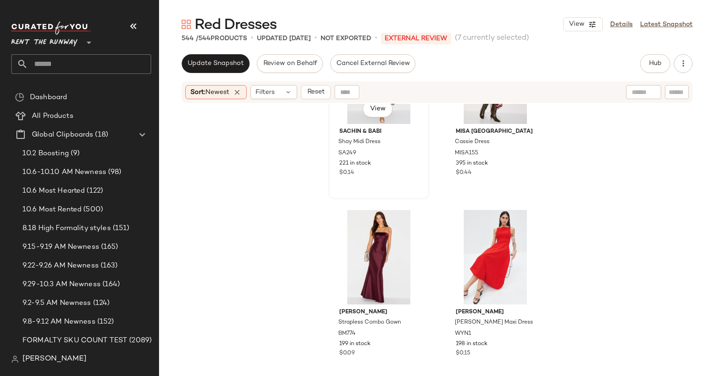
scroll to position [991, 0]
click at [489, 259] on div "#14 View" at bounding box center [496, 257] width 94 height 95
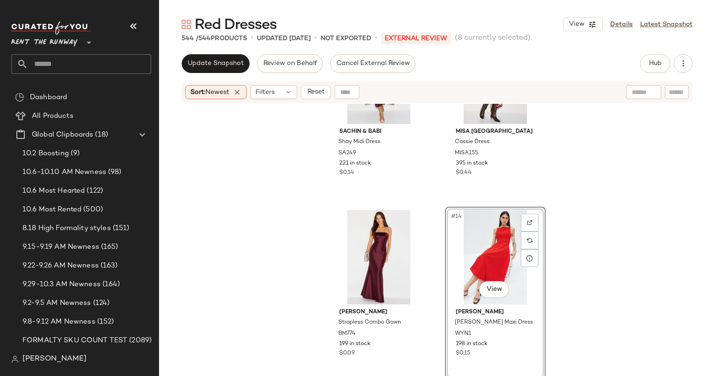
scroll to position [1150, 0]
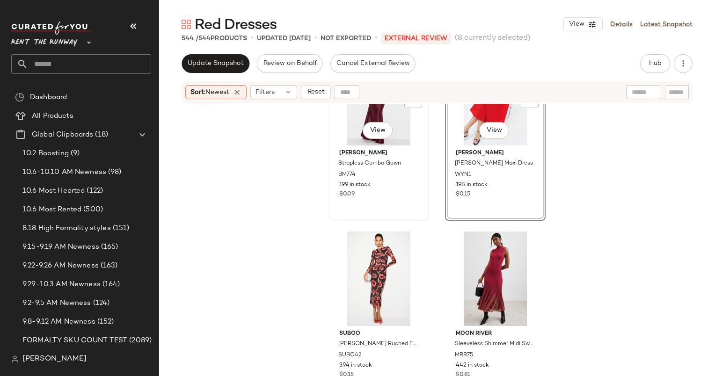
click at [337, 122] on div "#13 View" at bounding box center [379, 98] width 94 height 95
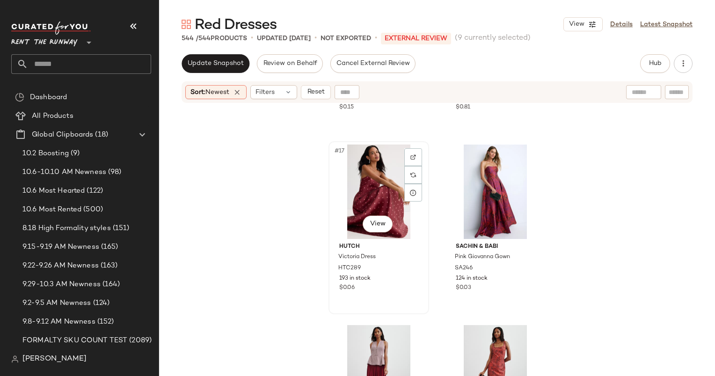
scroll to position [1473, 0]
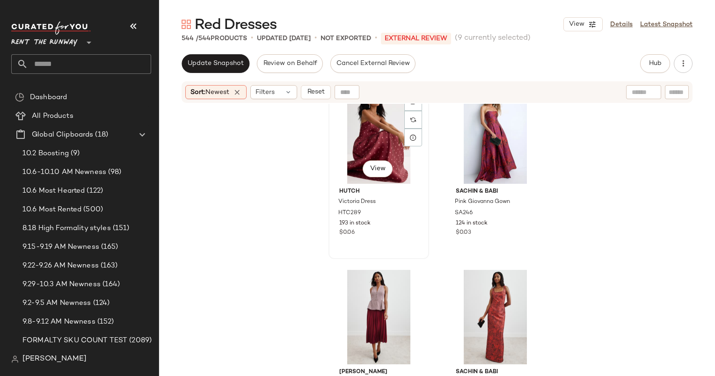
click at [362, 133] on div "#17 View" at bounding box center [379, 136] width 94 height 95
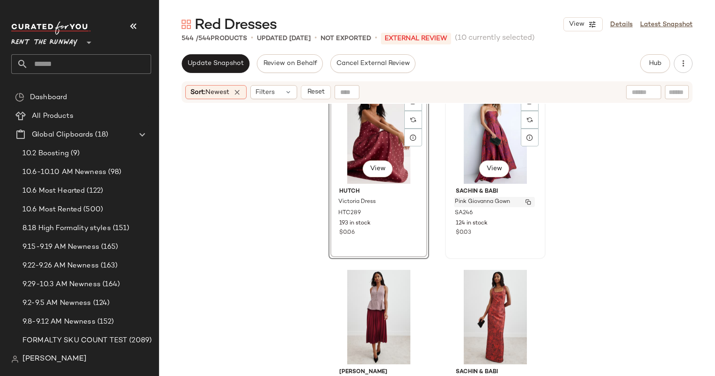
scroll to position [1589, 0]
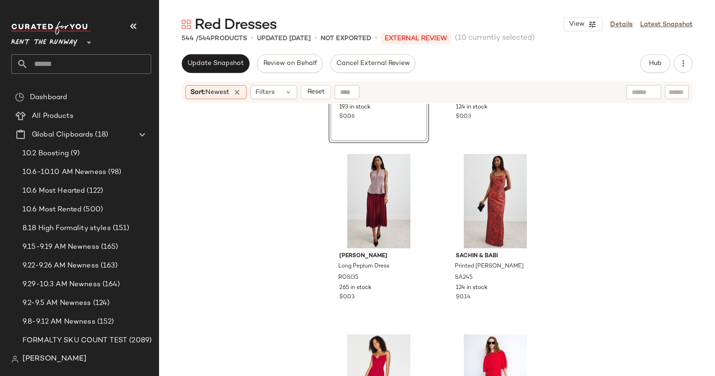
click at [383, 136] on div "#17 View Hutch Victoria Dress HTC289 193 in stock $0.06" at bounding box center [379, 56] width 101 height 173
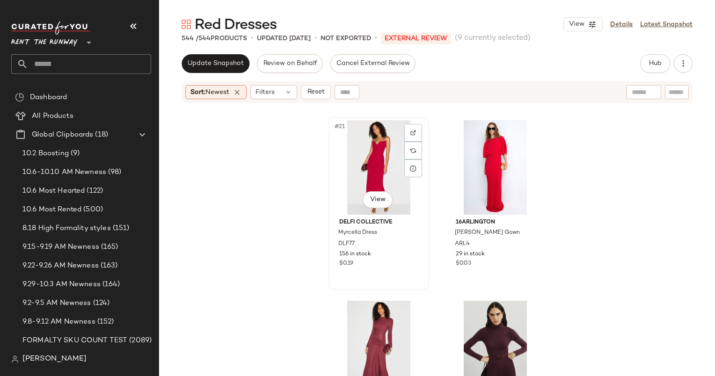
click at [366, 165] on div "#21 View" at bounding box center [379, 167] width 94 height 95
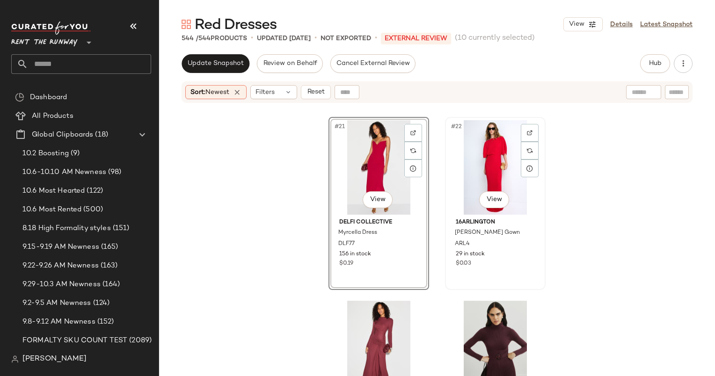
click at [483, 156] on div "#22 View" at bounding box center [496, 167] width 94 height 95
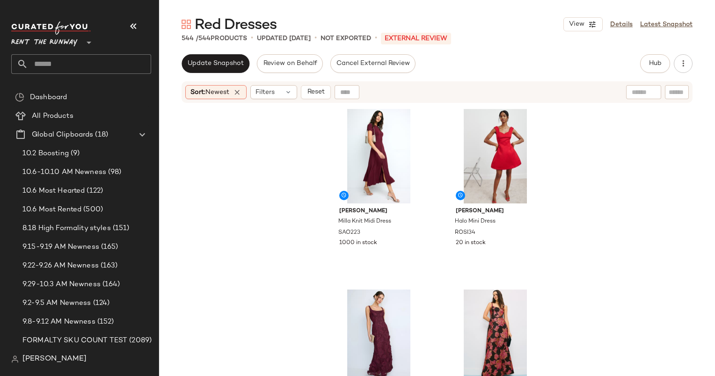
click at [312, 105] on div "Sandro Milla Knit Midi Dress SAO223 1000 in stock Rosie Assoulin Halo Mini Dres…" at bounding box center [437, 252] width 556 height 296
click at [315, 99] on div "Sort: Newest Filters Reset" at bounding box center [437, 92] width 511 height 22
click at [315, 96] on span "Reset" at bounding box center [316, 91] width 18 height 7
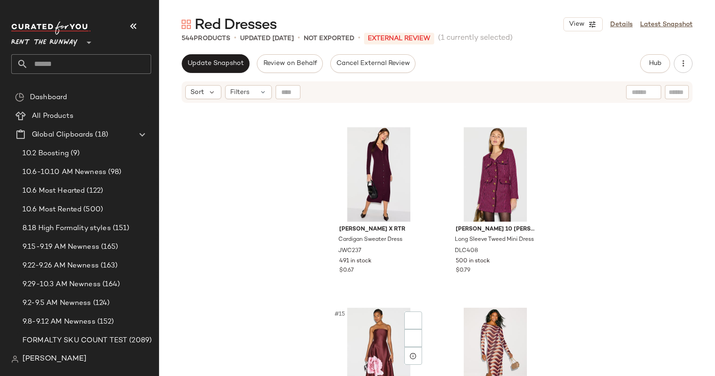
scroll to position [1218, 0]
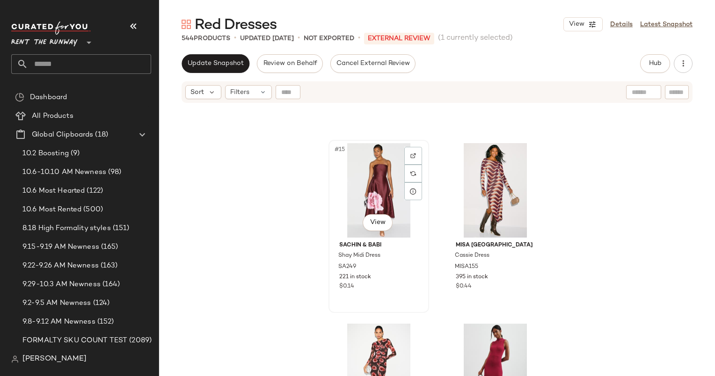
click at [366, 168] on div "#15 View" at bounding box center [379, 190] width 94 height 95
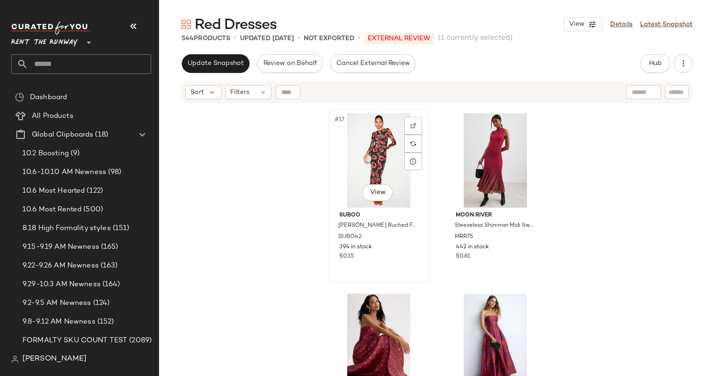
click at [383, 160] on div "#17 View" at bounding box center [379, 160] width 94 height 95
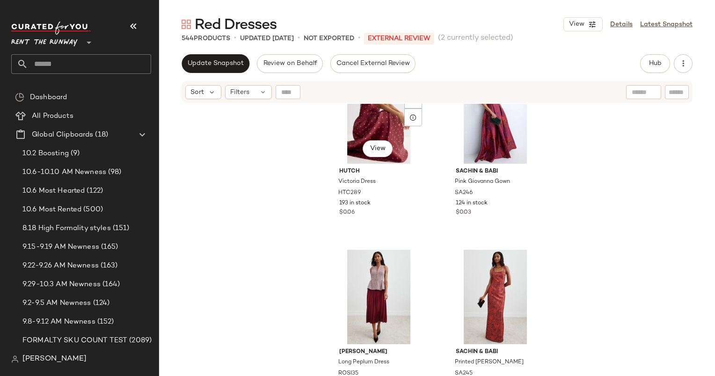
scroll to position [1682, 0]
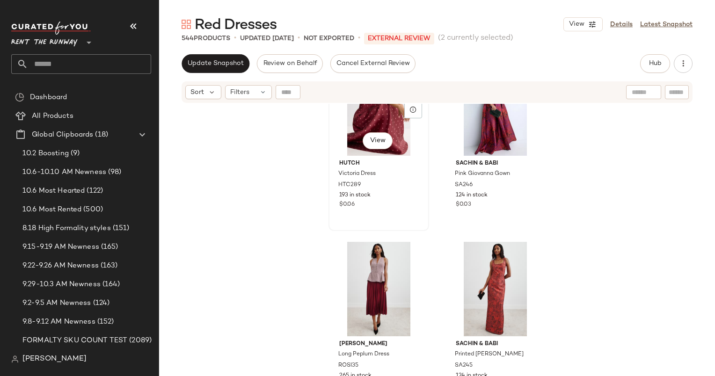
click at [362, 121] on div "#19 View" at bounding box center [379, 108] width 94 height 95
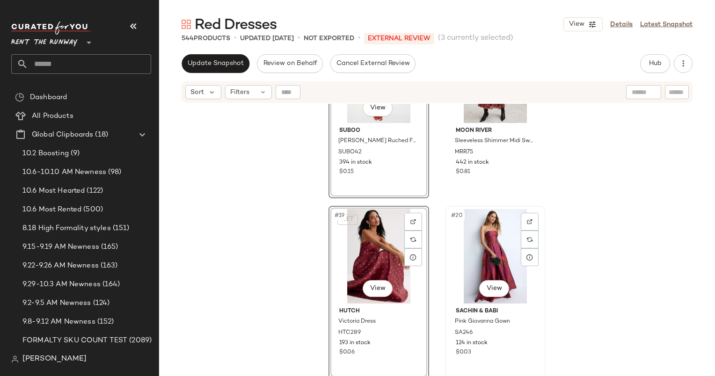
click at [486, 220] on div "#20 View" at bounding box center [496, 256] width 94 height 95
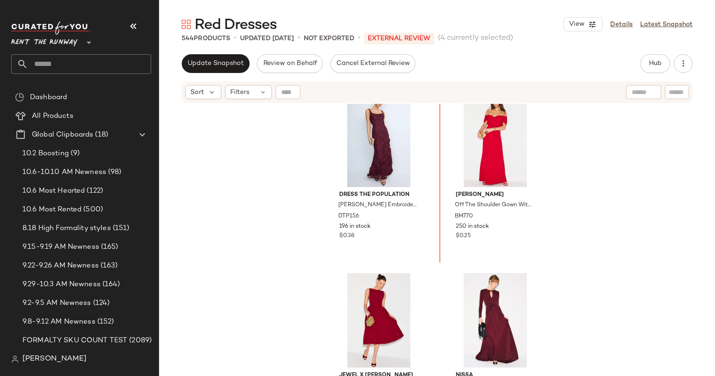
scroll to position [184, 0]
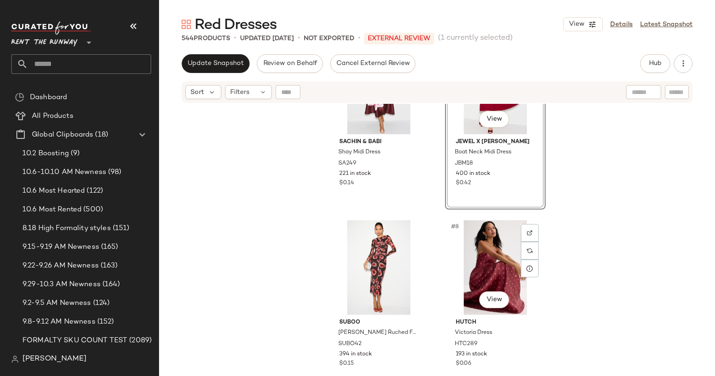
scroll to position [457, 0]
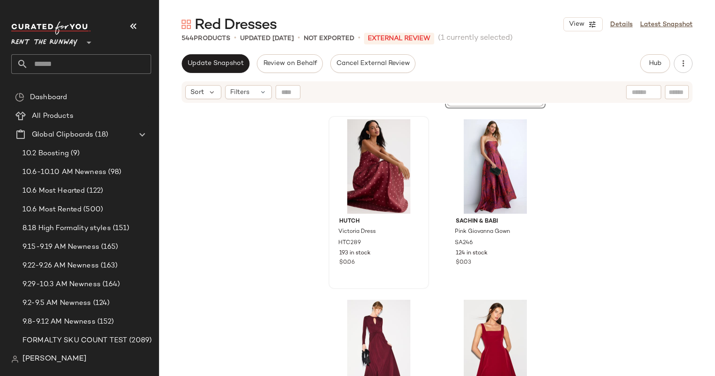
scroll to position [738, 0]
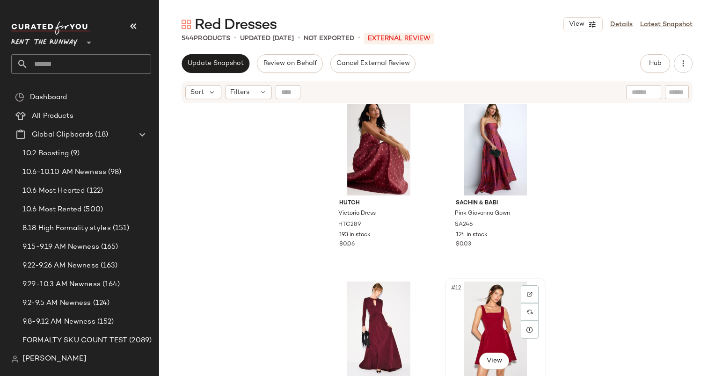
click at [485, 280] on div "#12 View Jewel x Badgley Mischka Fit and Flare Mini Dress JBM19 442 in stock $0…" at bounding box center [495, 365] width 99 height 171
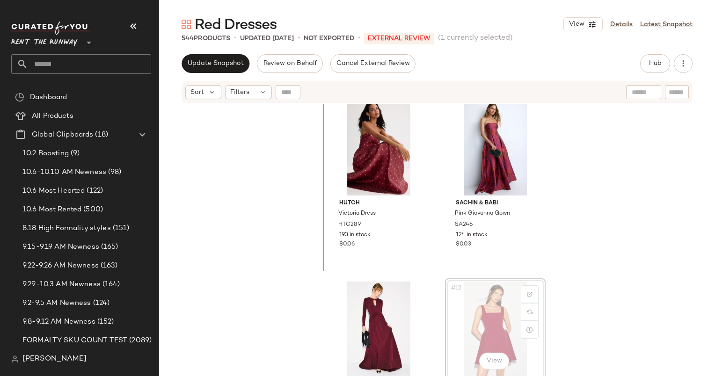
scroll to position [730, 0]
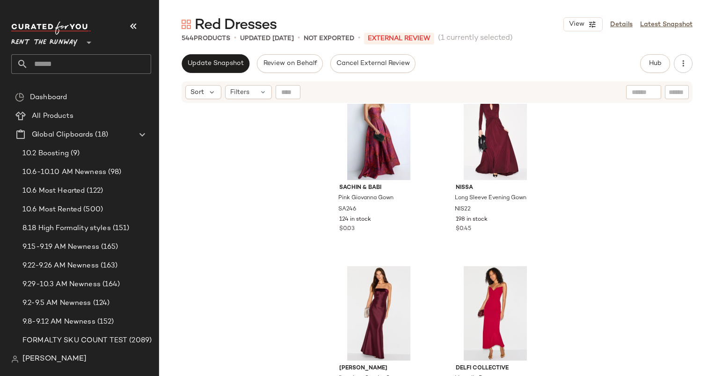
scroll to position [929, 0]
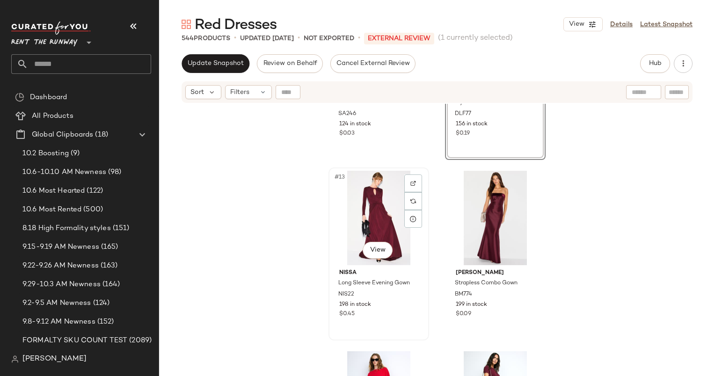
scroll to position [1031, 0]
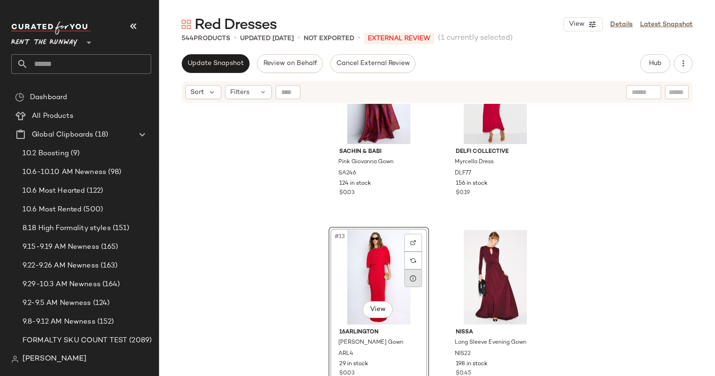
scroll to position [1163, 0]
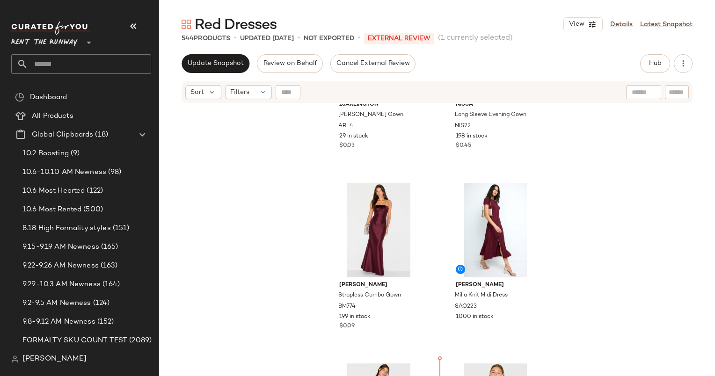
scroll to position [1225, 0]
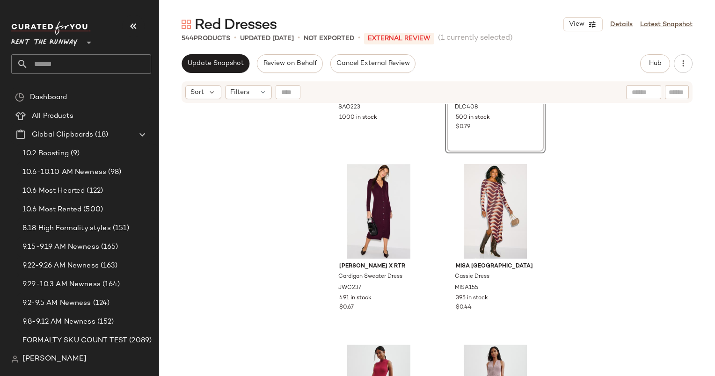
scroll to position [1587, 0]
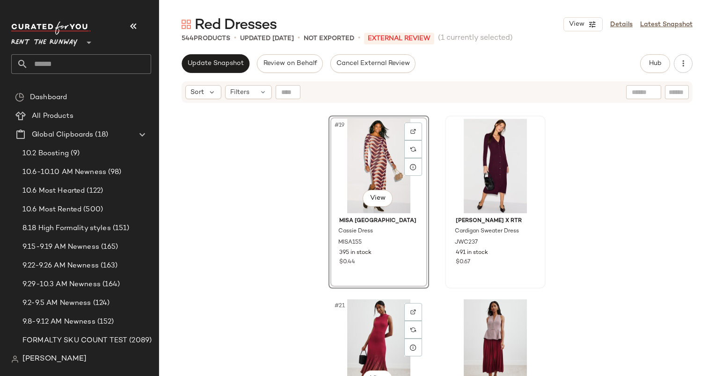
scroll to position [1787, 0]
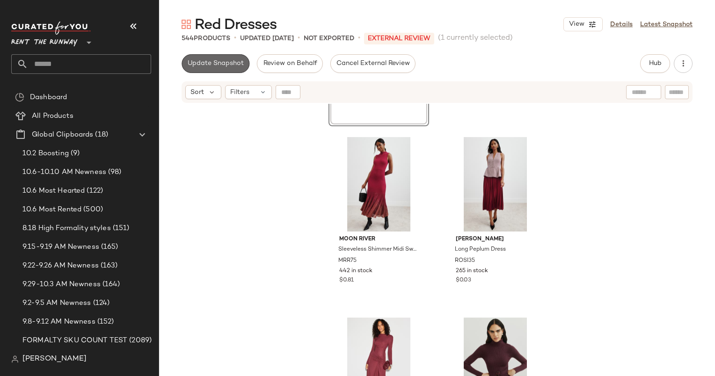
click at [201, 64] on span "Update Snapshot" at bounding box center [215, 63] width 57 height 7
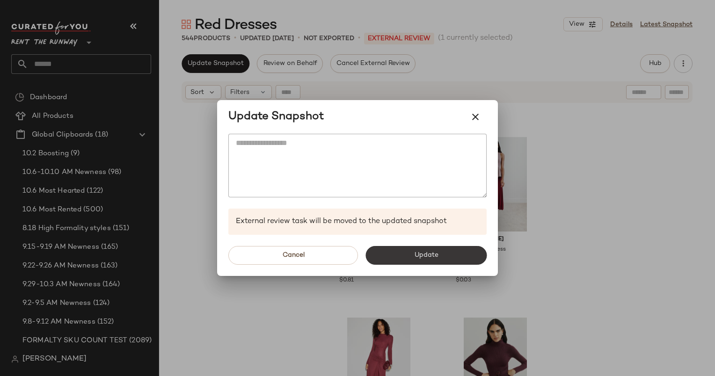
click at [436, 248] on button "Update" at bounding box center [426, 255] width 121 height 19
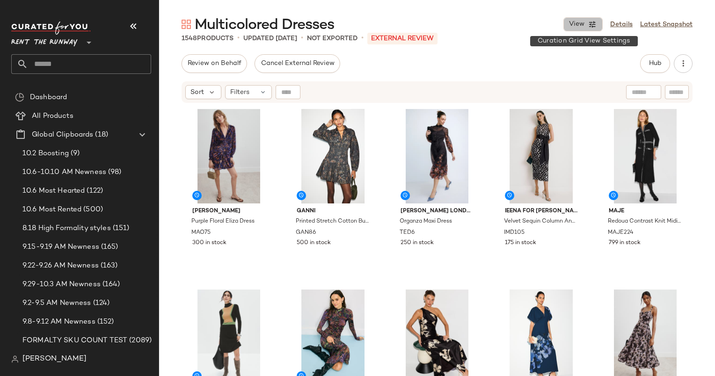
click at [582, 24] on span "View" at bounding box center [577, 24] width 16 height 7
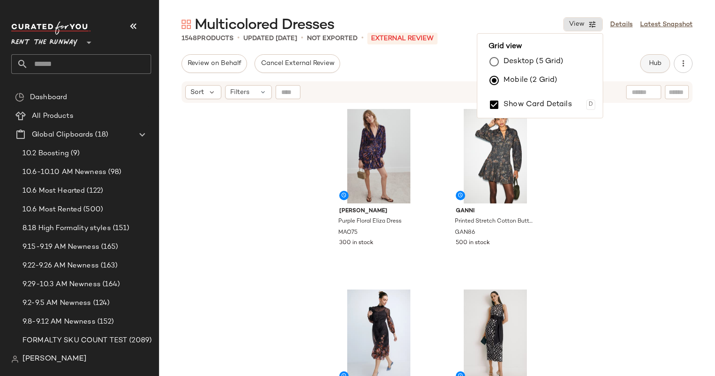
click at [652, 60] on span "Hub" at bounding box center [655, 63] width 13 height 7
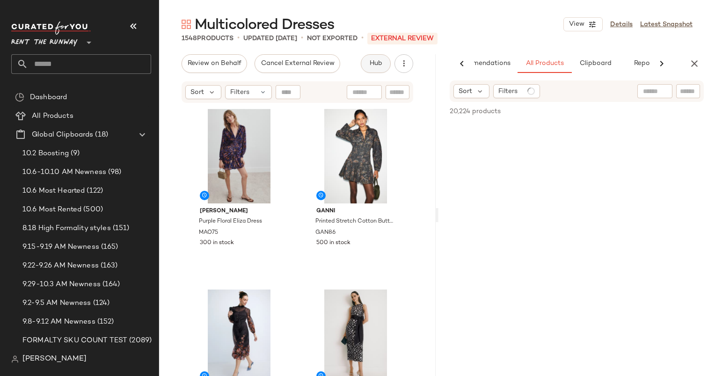
scroll to position [0, 39]
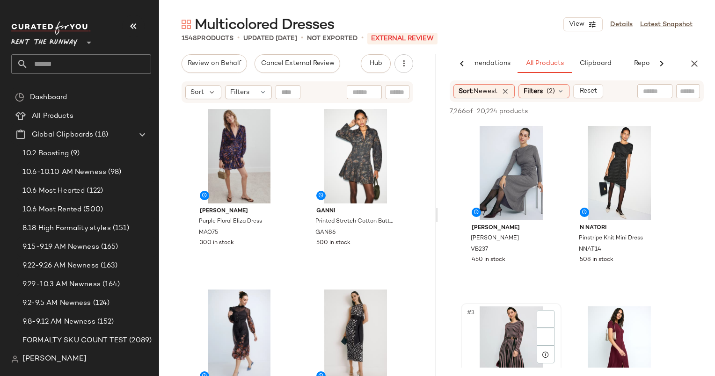
click at [512, 333] on div "#3 View" at bounding box center [511, 354] width 94 height 95
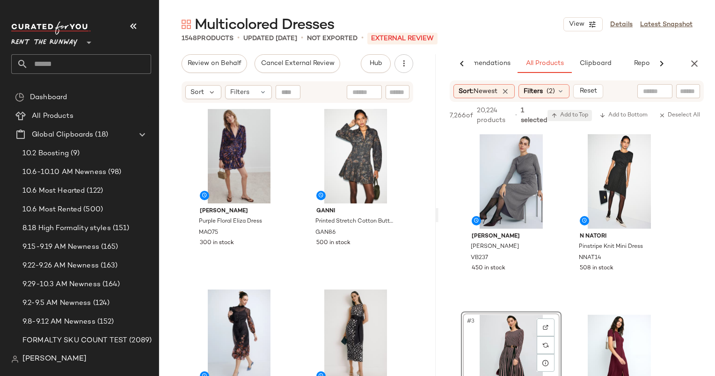
click at [573, 113] on span "Add to Top" at bounding box center [570, 115] width 37 height 7
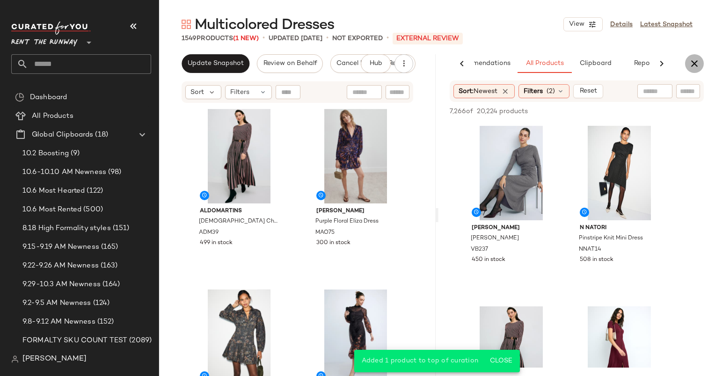
click at [699, 61] on icon "button" at bounding box center [694, 63] width 11 height 11
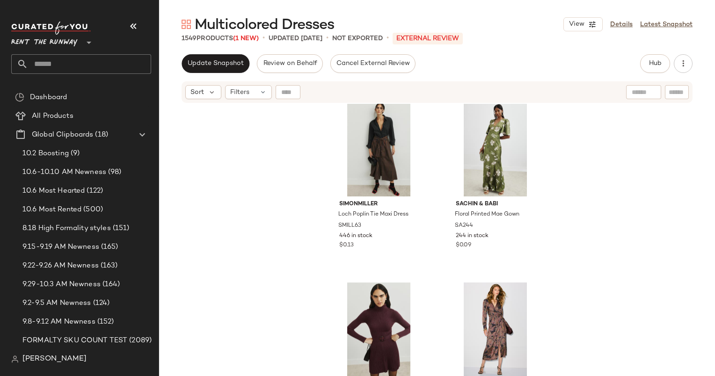
scroll to position [4351, 0]
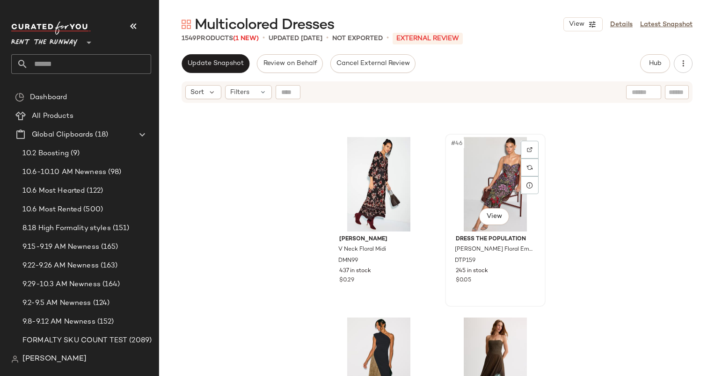
click at [504, 185] on div "#46 View" at bounding box center [496, 184] width 94 height 95
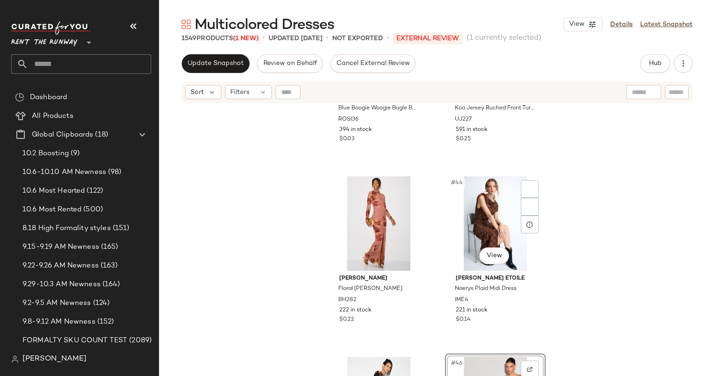
scroll to position [3526, 0]
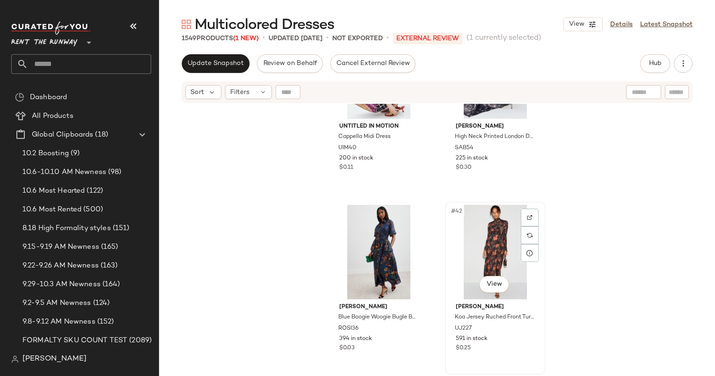
click at [486, 225] on div "#42 View" at bounding box center [496, 252] width 94 height 95
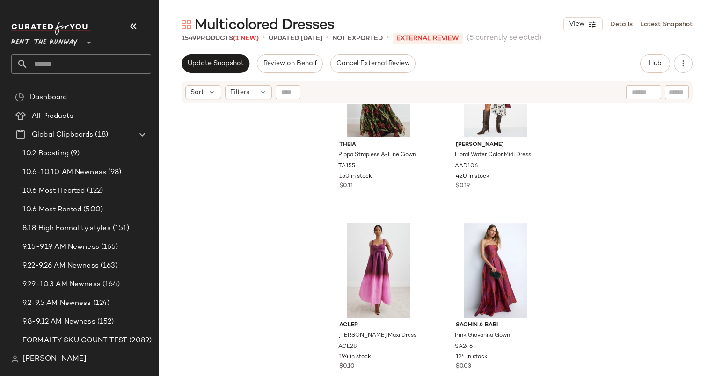
scroll to position [2965, 0]
click at [483, 259] on div "#36 View" at bounding box center [496, 271] width 94 height 95
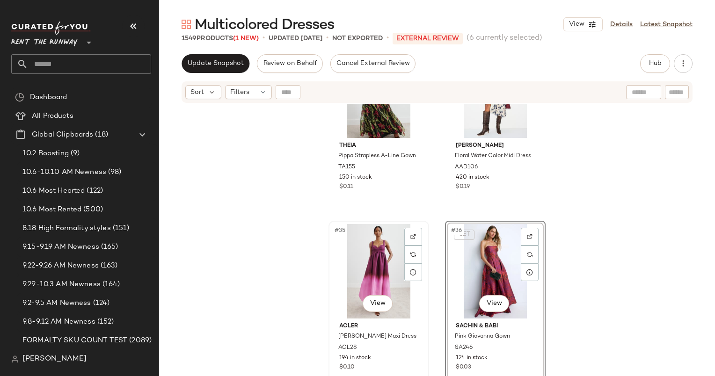
click at [367, 238] on div "#35 View" at bounding box center [379, 271] width 94 height 95
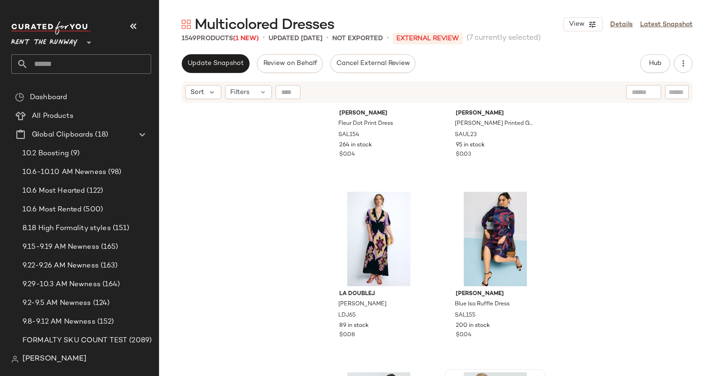
scroll to position [2348, 0]
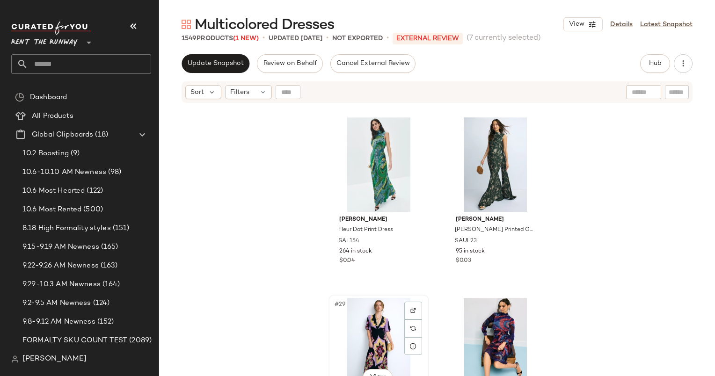
click at [371, 316] on div "#29 View" at bounding box center [379, 345] width 94 height 95
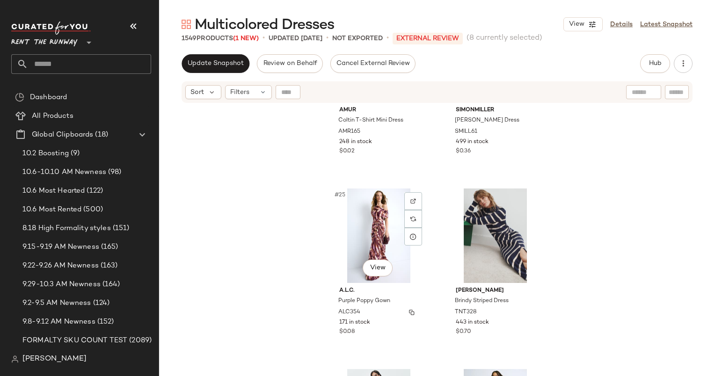
scroll to position [2050, 0]
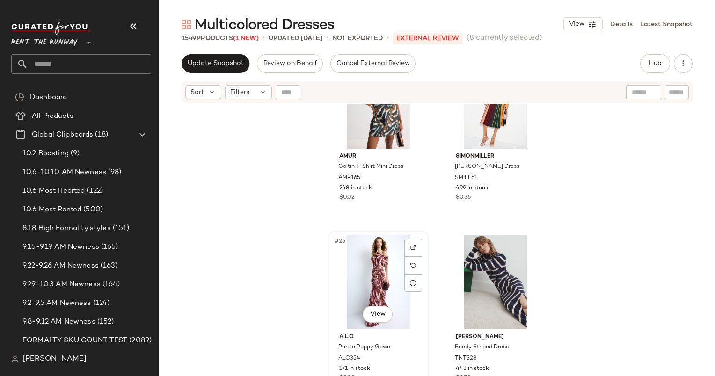
click at [356, 278] on div "#25 View" at bounding box center [379, 282] width 94 height 95
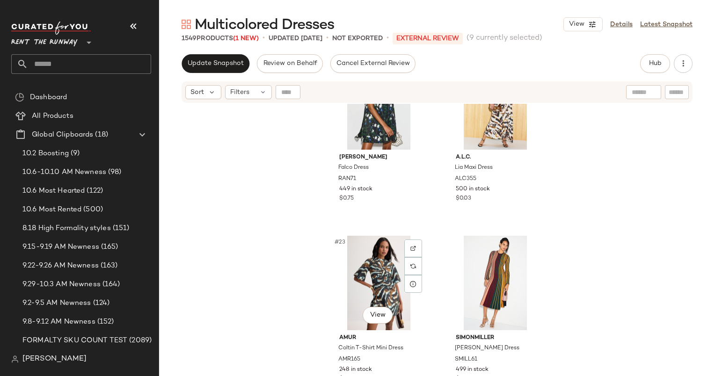
scroll to position [1863, 0]
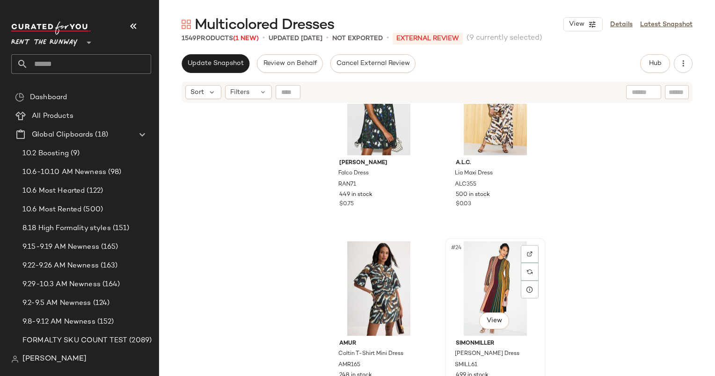
click at [493, 273] on div "#24 View" at bounding box center [496, 289] width 94 height 95
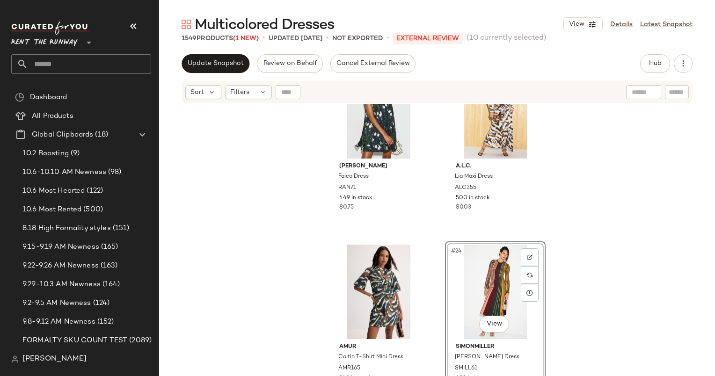
click at [495, 290] on div "#24 View" at bounding box center [496, 292] width 94 height 95
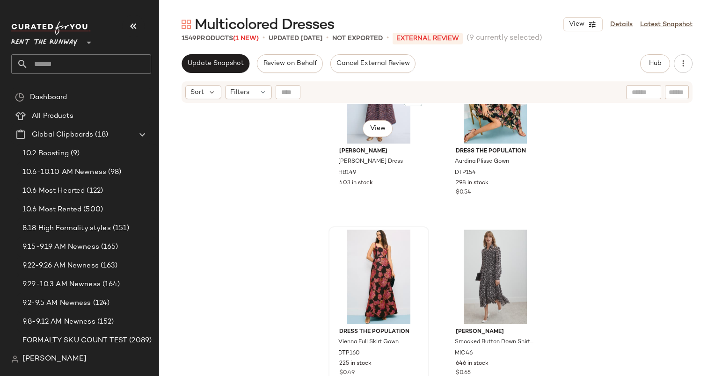
scroll to position [1142, 0]
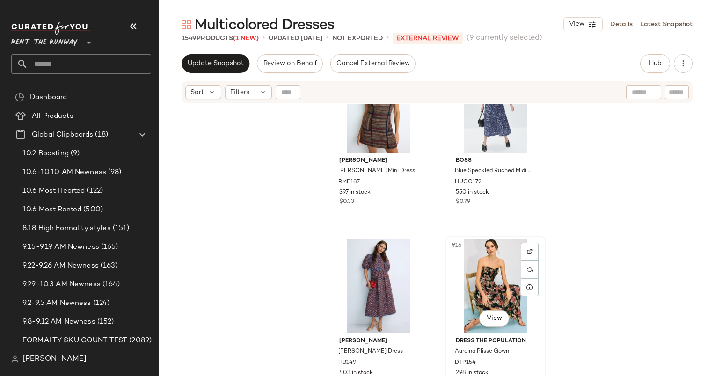
click at [486, 279] on div "#16 View" at bounding box center [496, 286] width 94 height 95
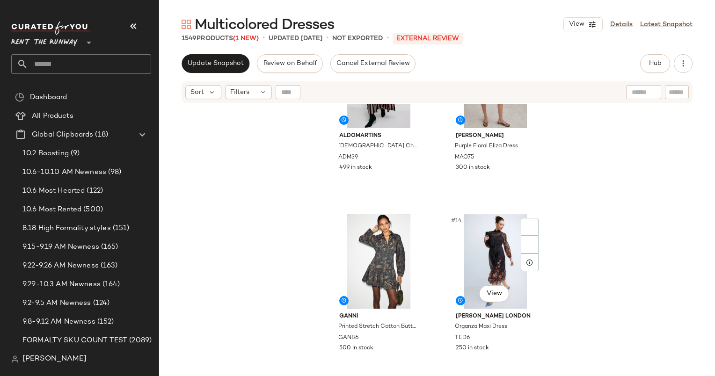
scroll to position [1103, 0]
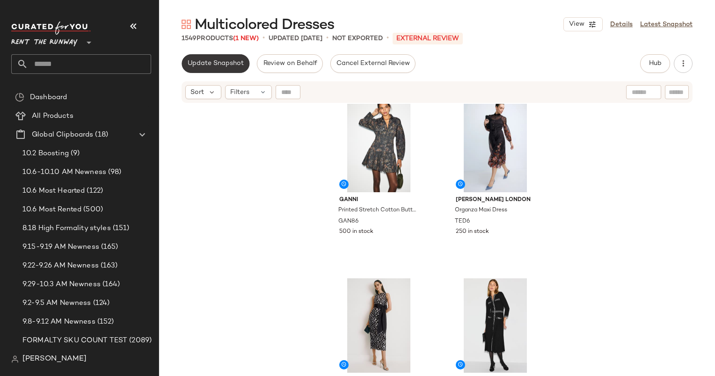
click at [227, 71] on button "Update Snapshot" at bounding box center [216, 63] width 68 height 19
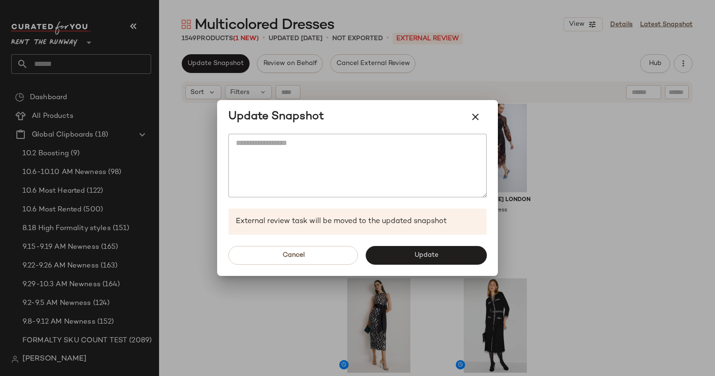
click at [401, 257] on button "Update" at bounding box center [426, 255] width 121 height 19
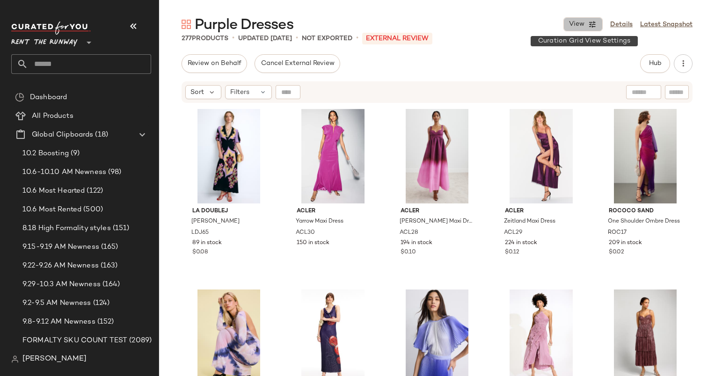
click at [592, 30] on button "View" at bounding box center [583, 24] width 39 height 14
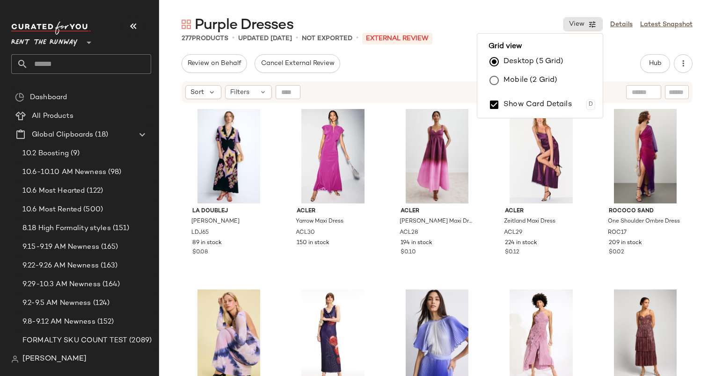
click at [511, 86] on label "Mobile (2 Grid)" at bounding box center [531, 80] width 54 height 19
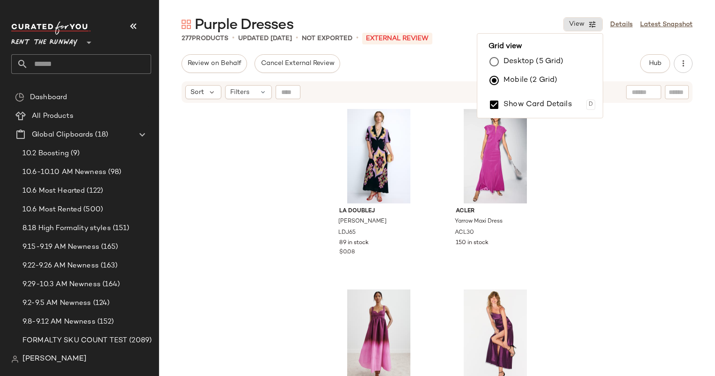
click at [614, 132] on div "La DoubleJ [PERSON_NAME] Dress LDJ65 89 in stock $0.08 Acler Yarrow Maxi Dress …" at bounding box center [437, 252] width 556 height 296
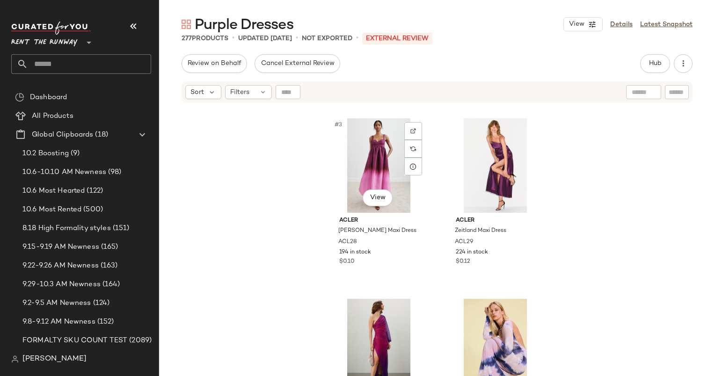
scroll to position [172, 0]
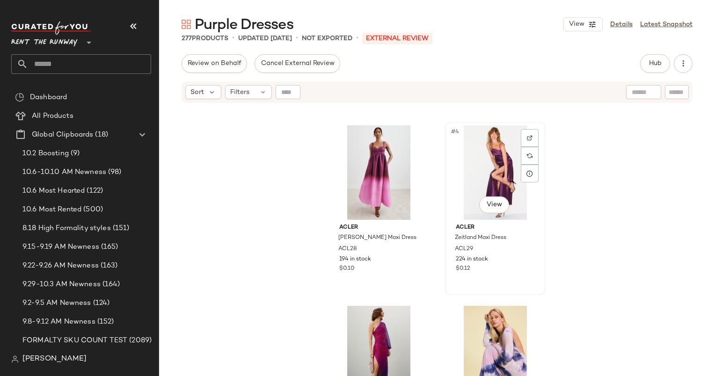
click at [484, 172] on div "#4 View" at bounding box center [496, 172] width 94 height 95
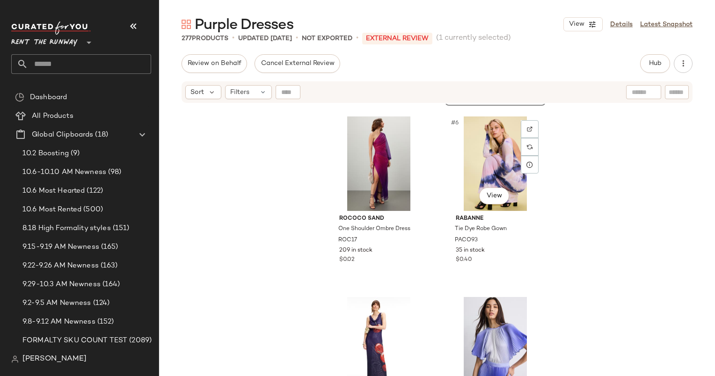
scroll to position [375, 0]
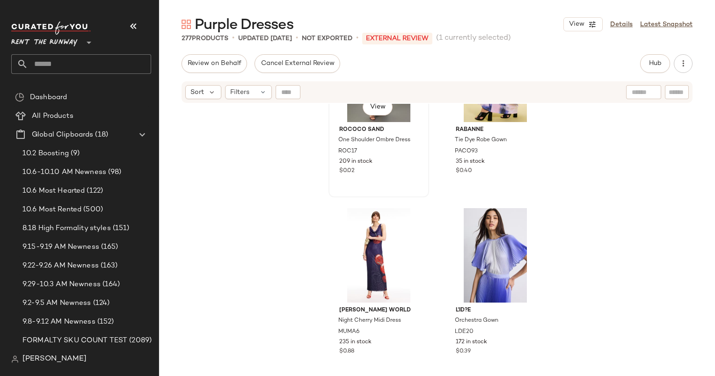
click at [369, 165] on span "209 in stock" at bounding box center [355, 162] width 33 height 8
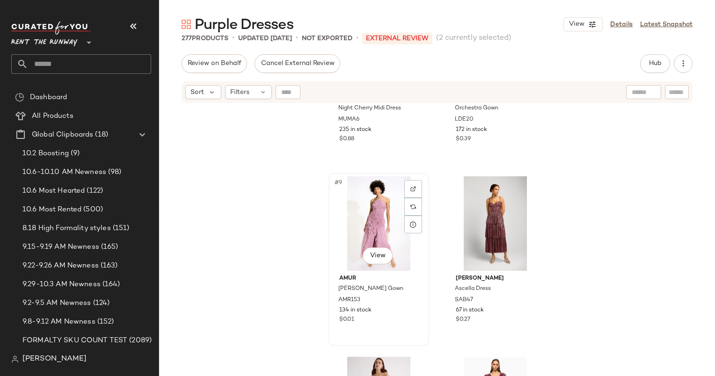
click at [382, 221] on div "#9 View" at bounding box center [379, 224] width 94 height 95
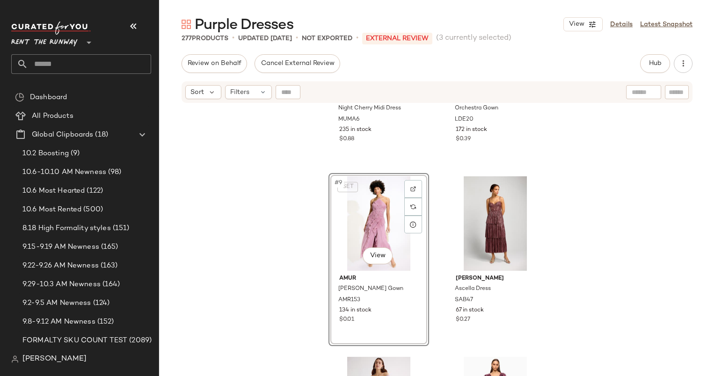
scroll to position [830, 0]
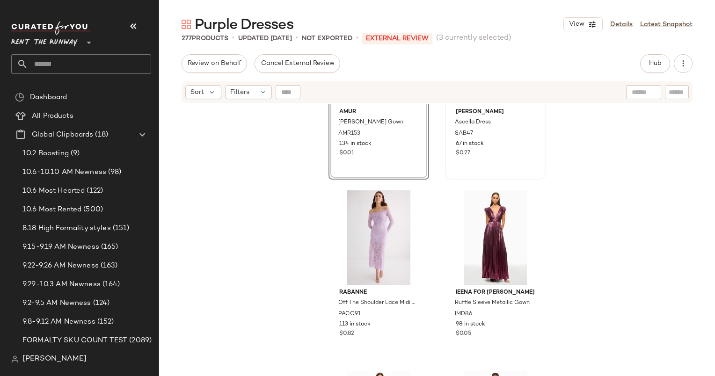
click at [464, 166] on div "#10 View Sabina Musayev Ascella Dress SAB47 67 in stock $0.27" at bounding box center [495, 92] width 99 height 171
click at [380, 215] on div "#11 View" at bounding box center [379, 238] width 94 height 95
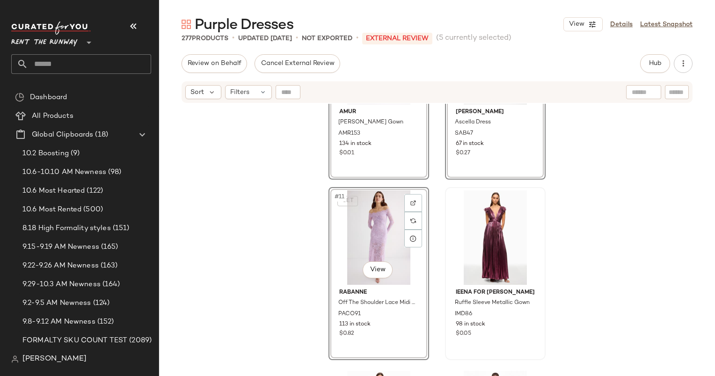
click at [487, 227] on div at bounding box center [496, 238] width 94 height 95
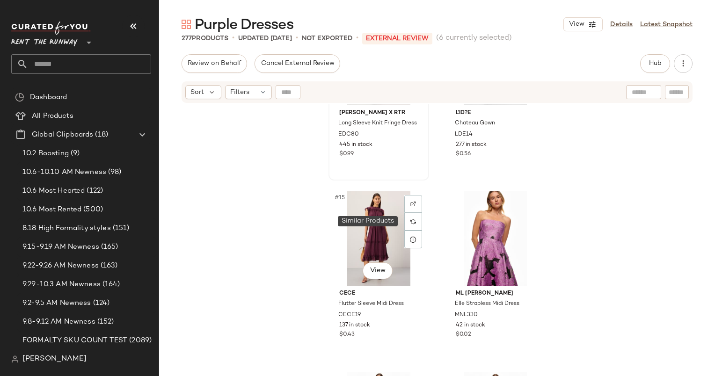
scroll to position [1191, 0]
click at [472, 170] on div "#14 View L'ID?E Chateau Gown LDE14 277 in stock $0.56" at bounding box center [495, 93] width 99 height 171
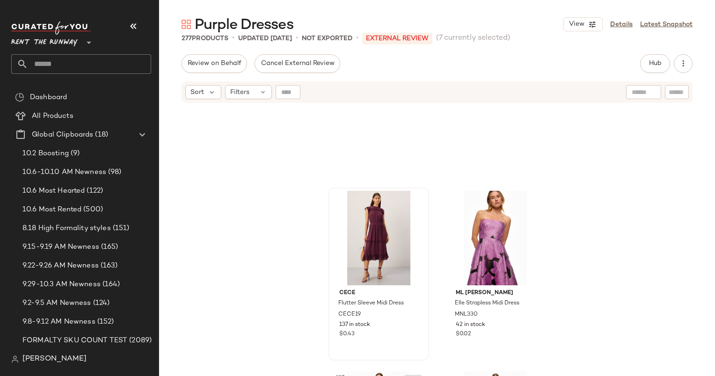
scroll to position [1375, 0]
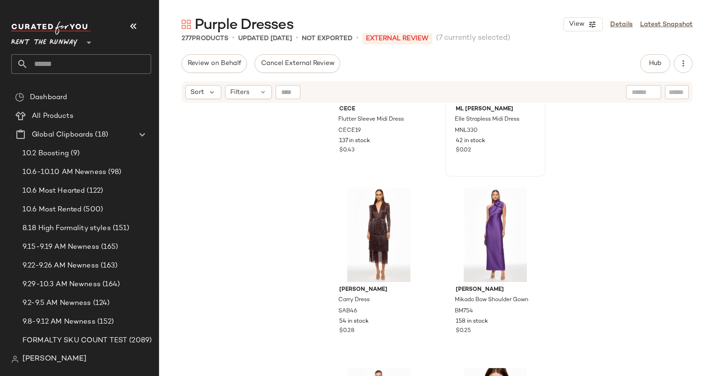
click at [486, 148] on div "$0.02" at bounding box center [495, 151] width 79 height 8
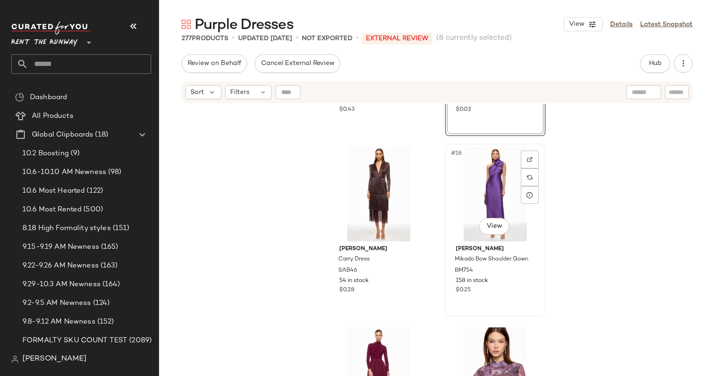
click at [491, 157] on div "#18 View" at bounding box center [496, 194] width 94 height 95
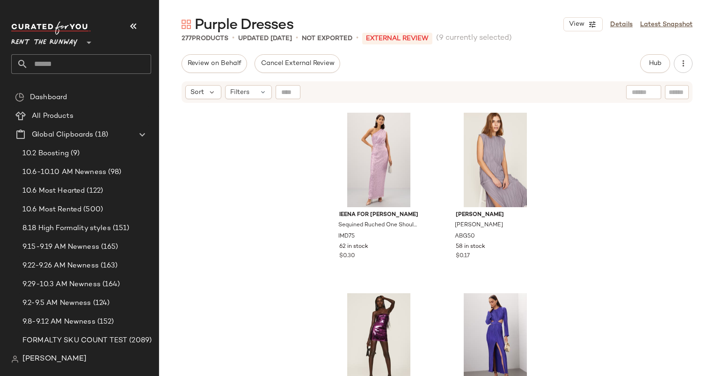
scroll to position [2232, 0]
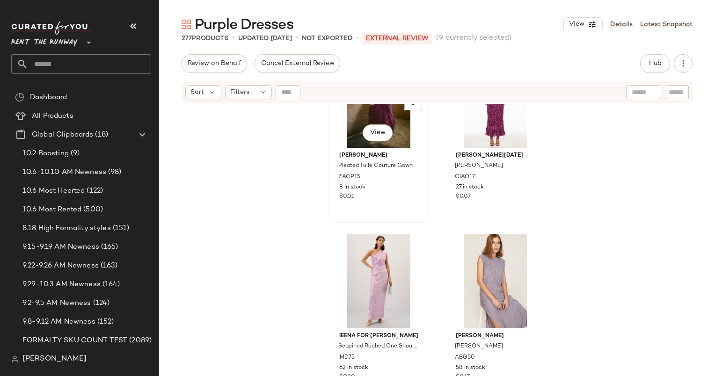
click at [412, 200] on div "$0.01" at bounding box center [378, 197] width 79 height 8
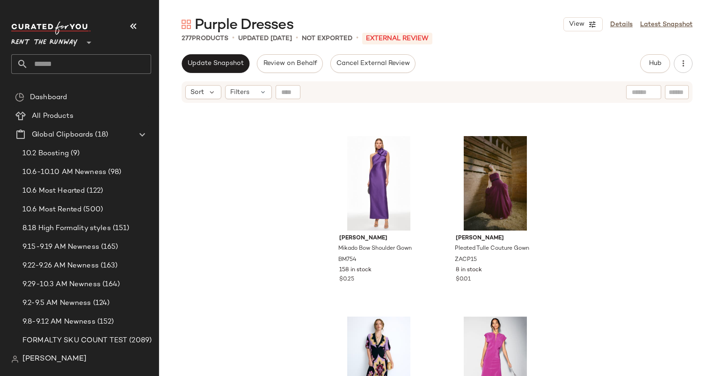
scroll to position [902, 0]
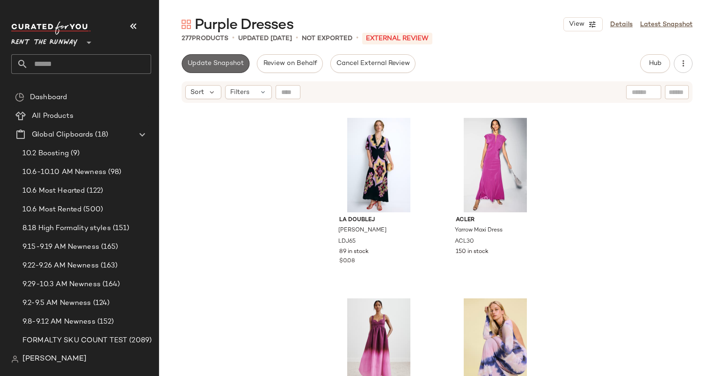
click at [212, 61] on span "Update Snapshot" at bounding box center [215, 63] width 57 height 7
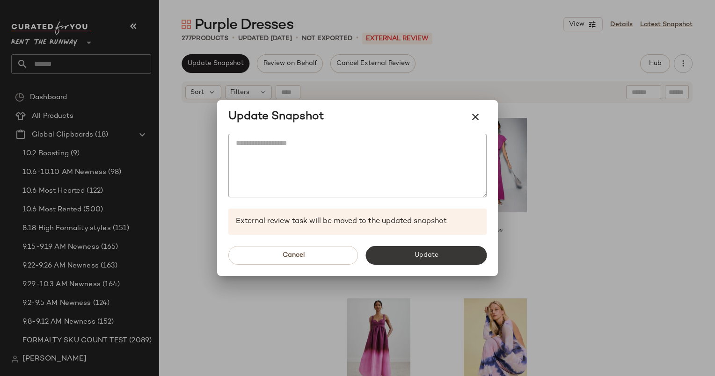
click at [407, 264] on button "Update" at bounding box center [426, 255] width 121 height 19
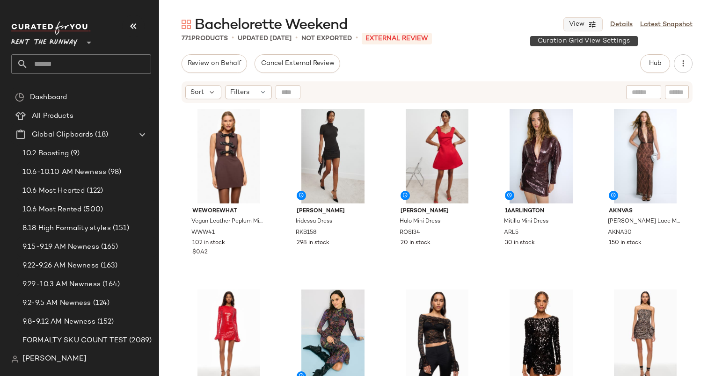
click at [587, 22] on button "View" at bounding box center [583, 24] width 39 height 14
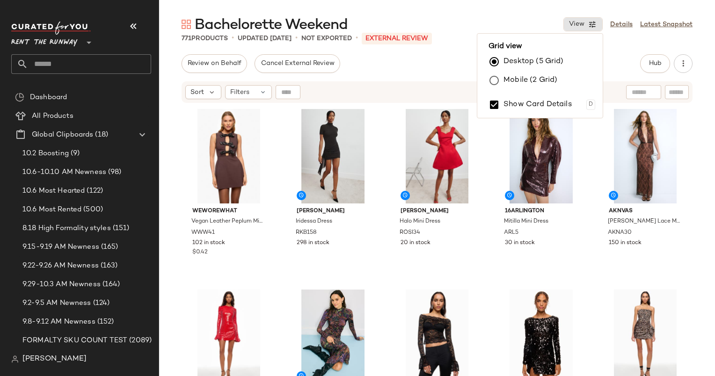
click at [511, 79] on label "Mobile (2 Grid)" at bounding box center [531, 80] width 54 height 19
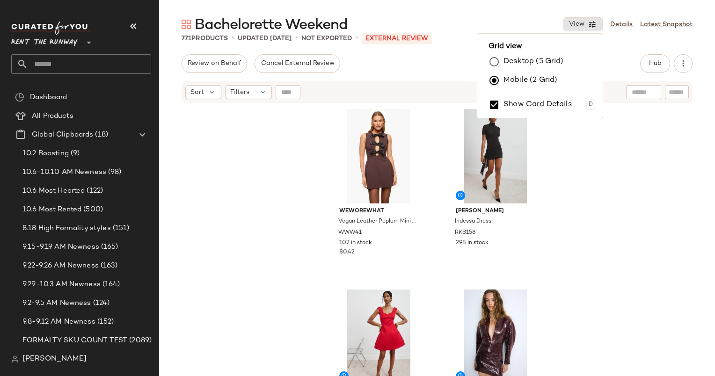
click at [580, 186] on div "WEWOREWHAT Vegan Leather Peplum Mini Dress WWW41 102 in stock $0.42 [PERSON_NAM…" at bounding box center [437, 252] width 556 height 296
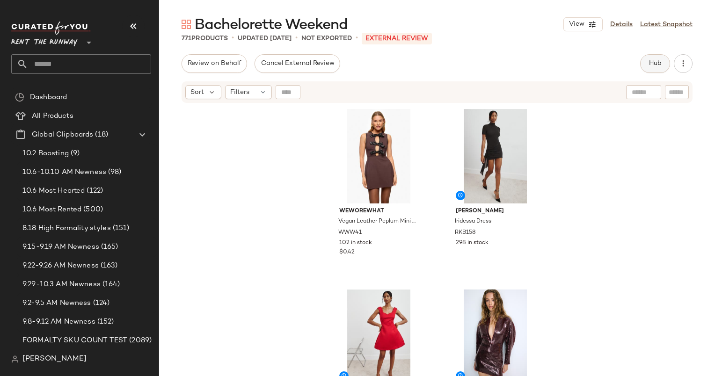
click at [659, 64] on span "Hub" at bounding box center [655, 63] width 13 height 7
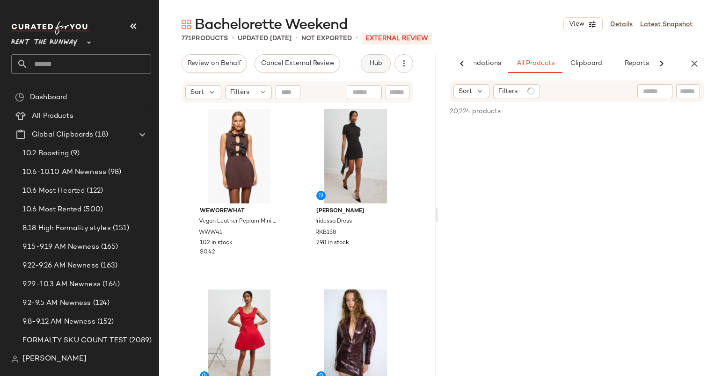
scroll to position [0, 48]
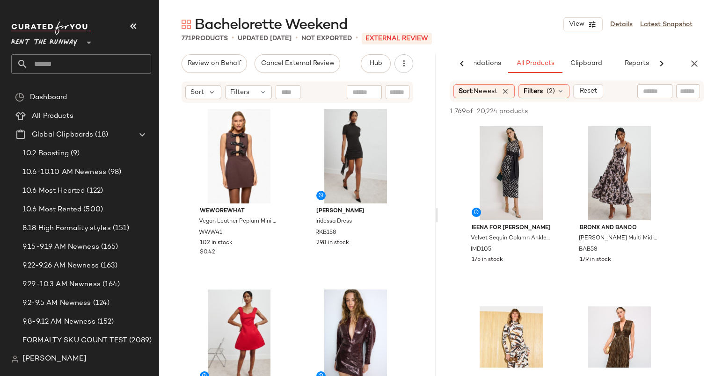
click at [179, 123] on div "WEWOREWHAT Vegan Leather Peplum Mini Dress WWW41 102 in stock $0.42 [PERSON_NAM…" at bounding box center [297, 252] width 277 height 296
click at [690, 64] on icon "button" at bounding box center [694, 63] width 11 height 11
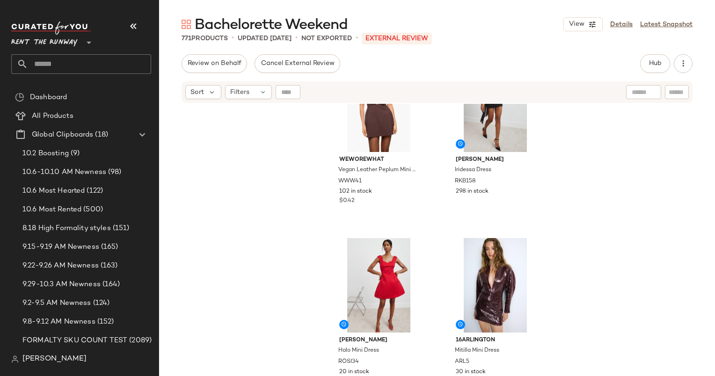
scroll to position [0, 0]
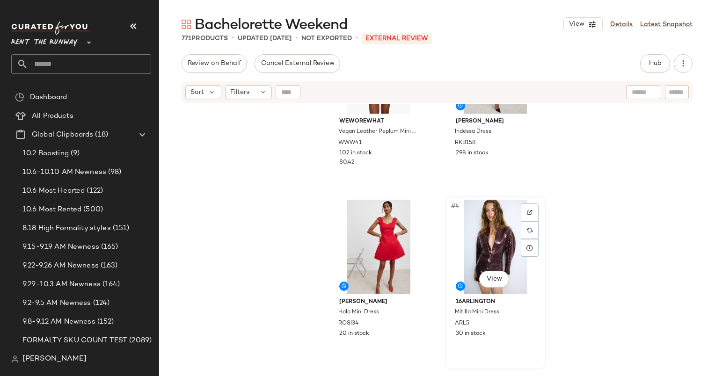
click at [493, 219] on div "#4 View" at bounding box center [496, 247] width 94 height 95
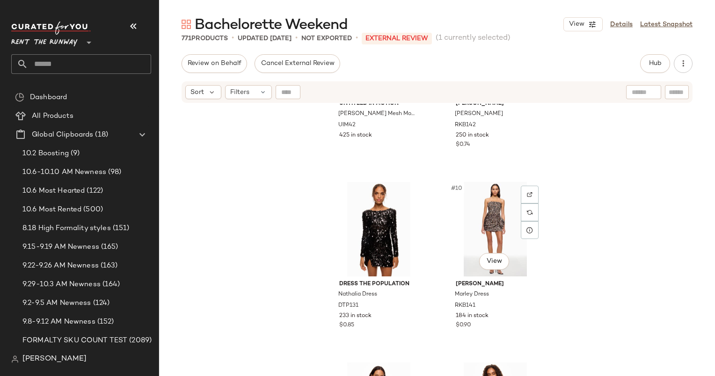
scroll to position [657, 0]
click at [388, 218] on div "#9 View" at bounding box center [379, 230] width 94 height 95
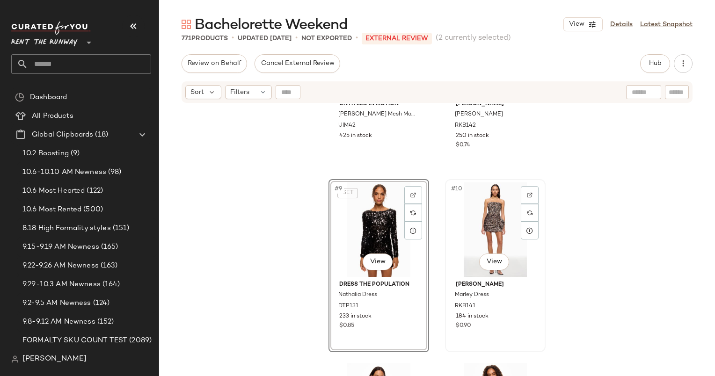
click at [480, 217] on div "#10 View" at bounding box center [496, 230] width 94 height 95
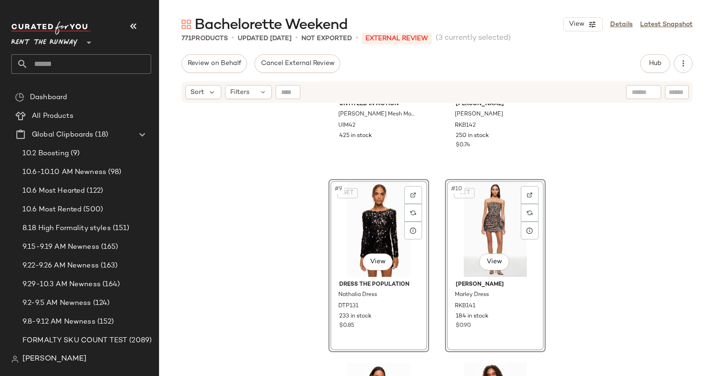
scroll to position [836, 0]
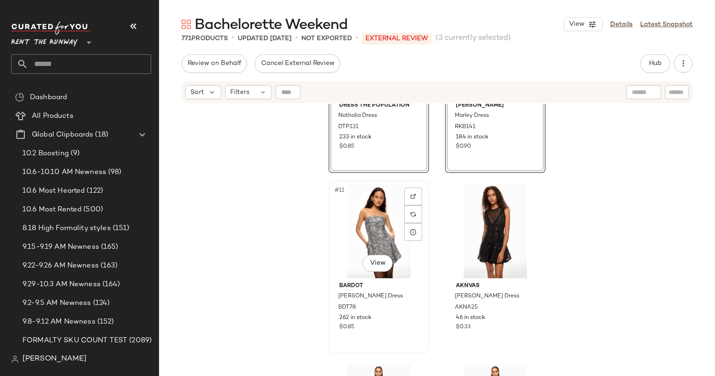
click at [368, 221] on div "#11 View" at bounding box center [379, 231] width 94 height 95
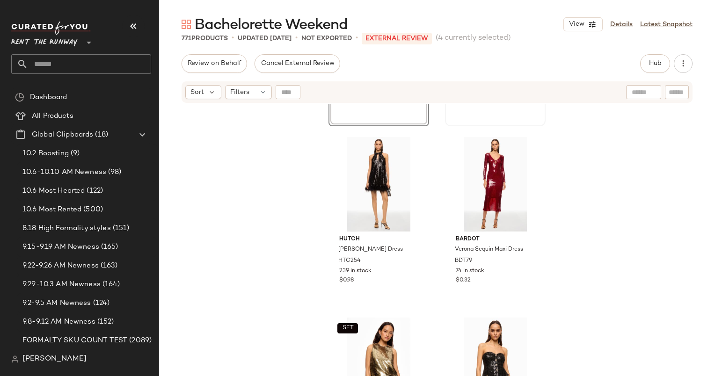
click at [470, 123] on div "#12 View [PERSON_NAME] Dress AKNA25 46 in stock $0.33" at bounding box center [495, 39] width 99 height 171
click at [372, 176] on div "#13 View" at bounding box center [379, 184] width 94 height 95
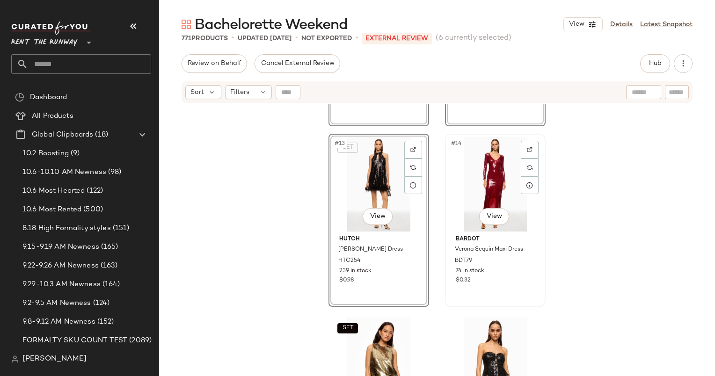
scroll to position [1182, 0]
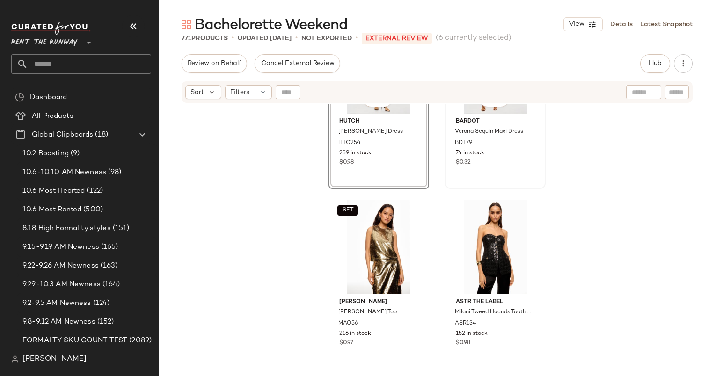
click at [485, 152] on div "74 in stock" at bounding box center [495, 153] width 79 height 8
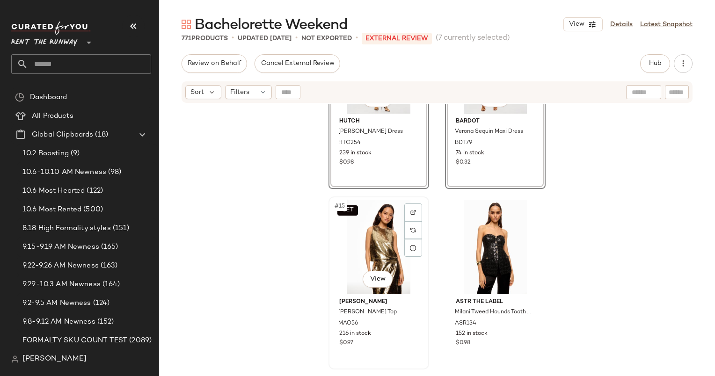
click at [391, 204] on div "SET #15 View" at bounding box center [379, 247] width 94 height 95
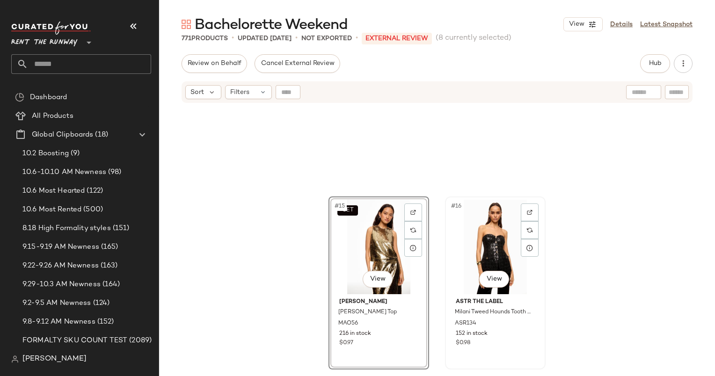
scroll to position [1458, 0]
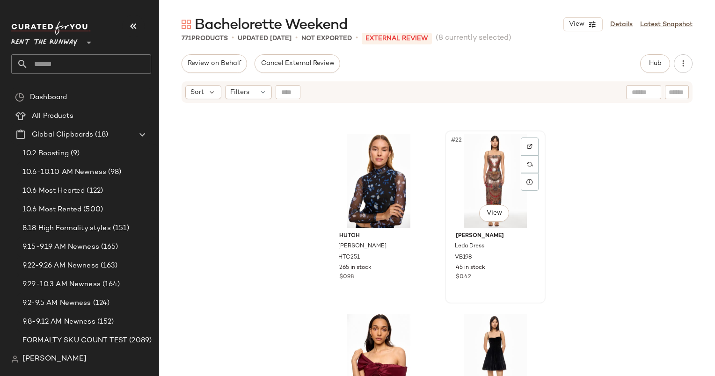
click at [487, 176] on div "#22 View" at bounding box center [496, 181] width 94 height 95
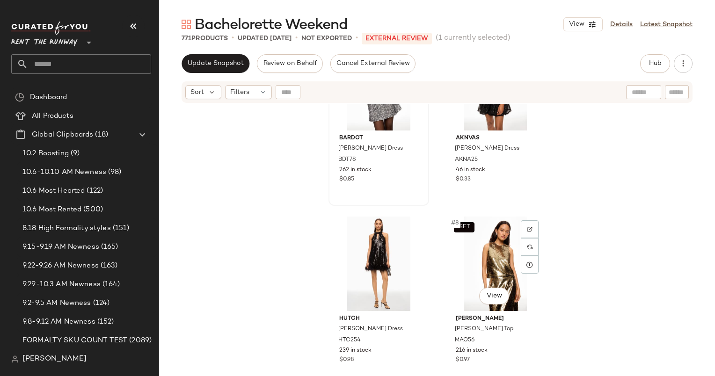
scroll to position [442, 0]
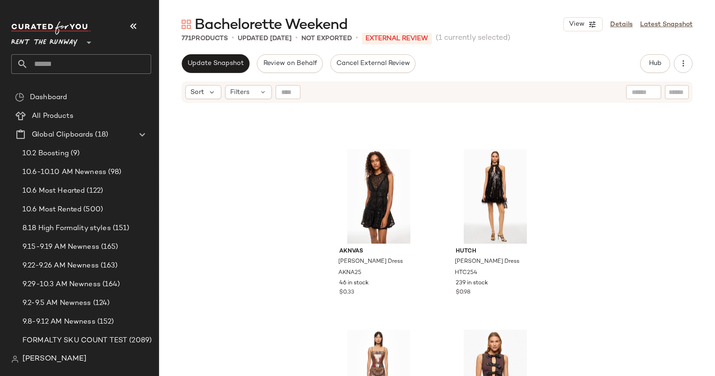
scroll to position [577, 0]
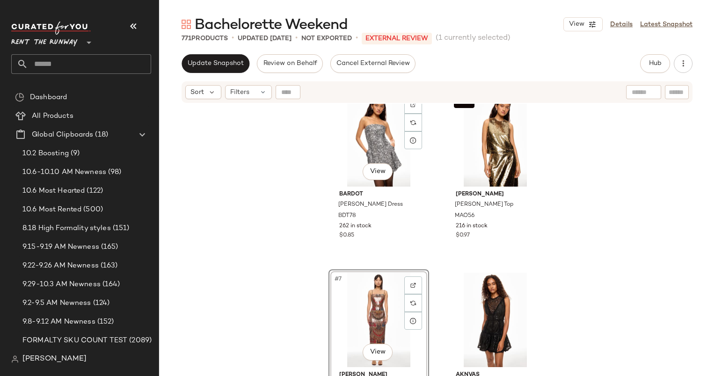
scroll to position [265, 0]
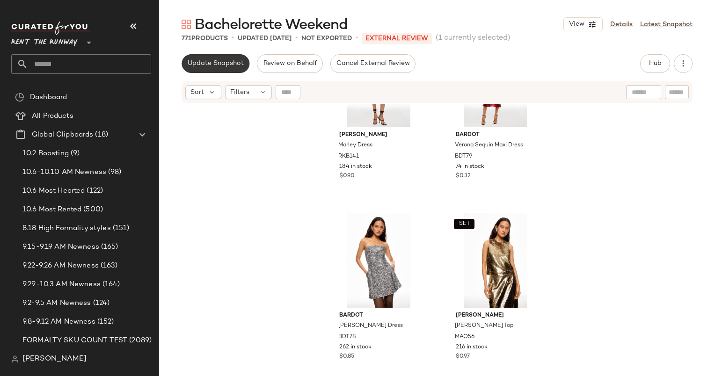
click at [209, 60] on span "Update Snapshot" at bounding box center [215, 63] width 57 height 7
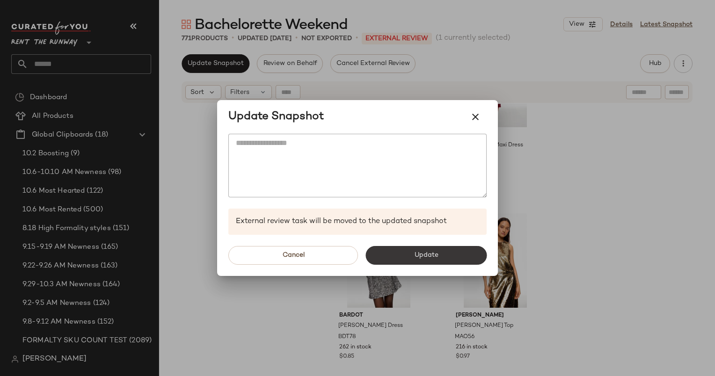
click at [424, 260] on button "Update" at bounding box center [426, 255] width 121 height 19
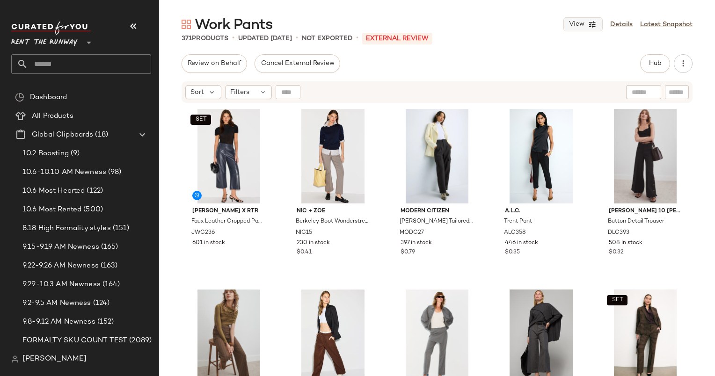
click at [597, 23] on icon "button" at bounding box center [593, 24] width 8 height 8
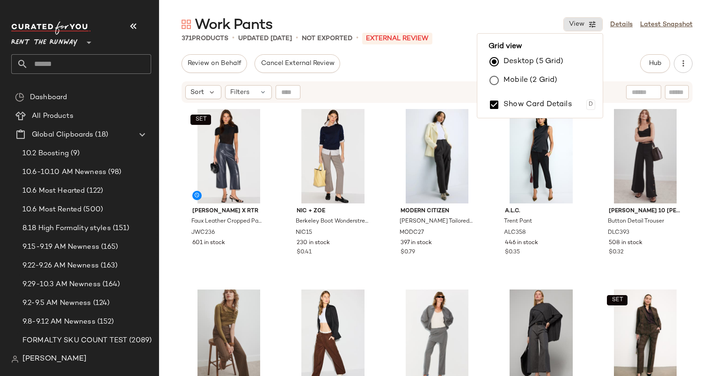
click at [515, 86] on label "Mobile (2 Grid)" at bounding box center [531, 80] width 54 height 19
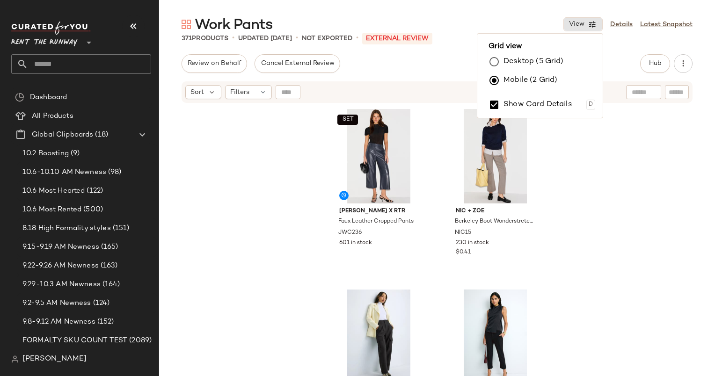
click at [615, 131] on div "SET Jason Wu x RTR Faux Leather Cropped Pants JWC236 601 in stock NIC + ZOE Ber…" at bounding box center [437, 252] width 556 height 296
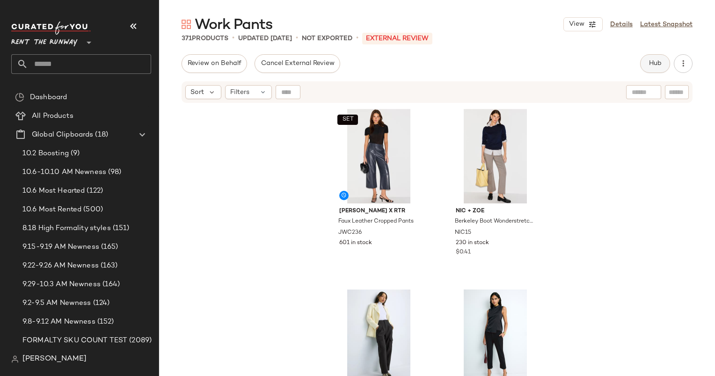
click at [648, 70] on button "Hub" at bounding box center [655, 63] width 30 height 19
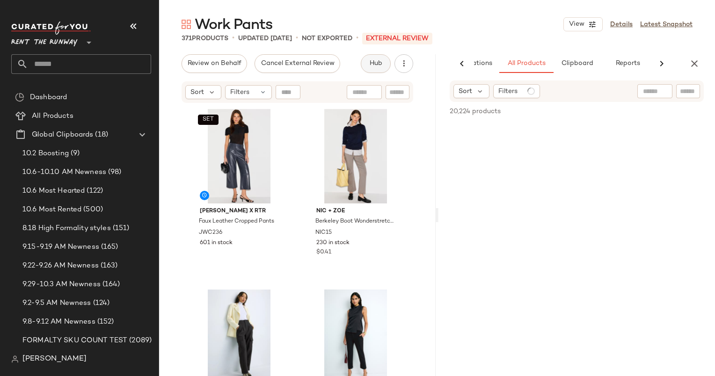
scroll to position [0, 57]
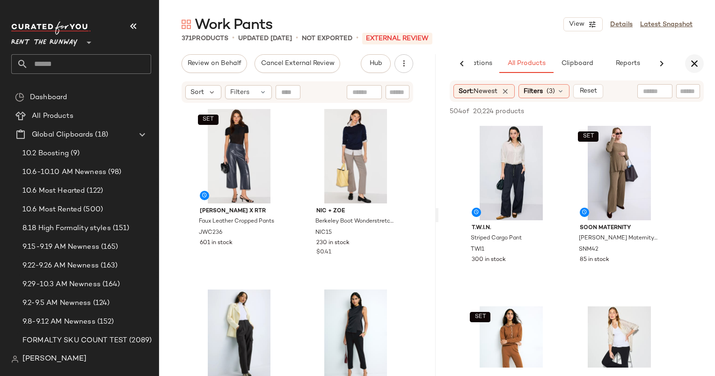
click at [697, 64] on icon "button" at bounding box center [694, 63] width 11 height 11
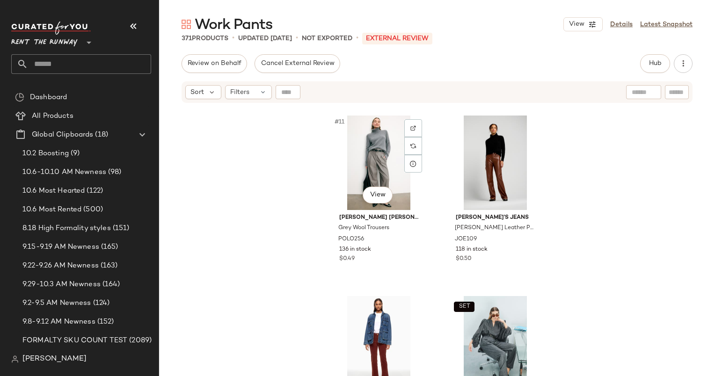
scroll to position [904, 0]
click at [674, 94] on input "text" at bounding box center [677, 93] width 16 height 10
type input "********"
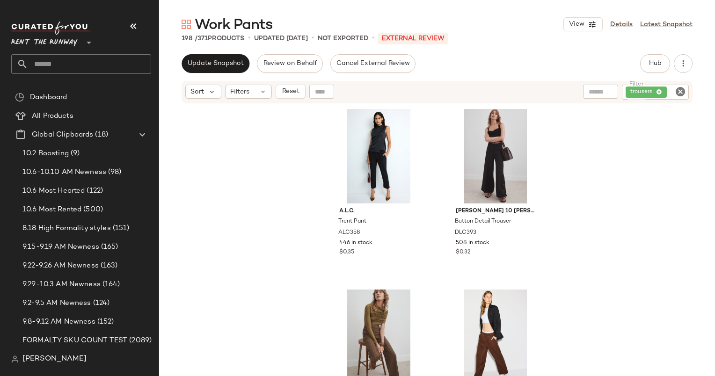
click at [230, 151] on div "A.L.C. Trent Pant ALC358 446 in stock $0.35 Derek Lam 10 Crosby x RTR Button De…" at bounding box center [437, 252] width 556 height 296
click at [373, 142] on div "#1 View" at bounding box center [379, 156] width 94 height 95
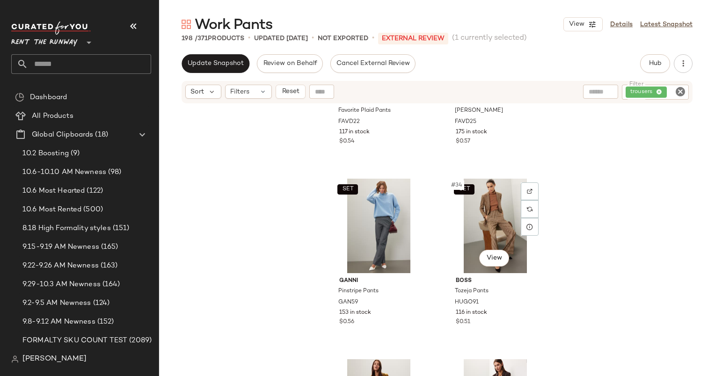
click at [449, 206] on div "SET #34 View" at bounding box center [496, 226] width 94 height 95
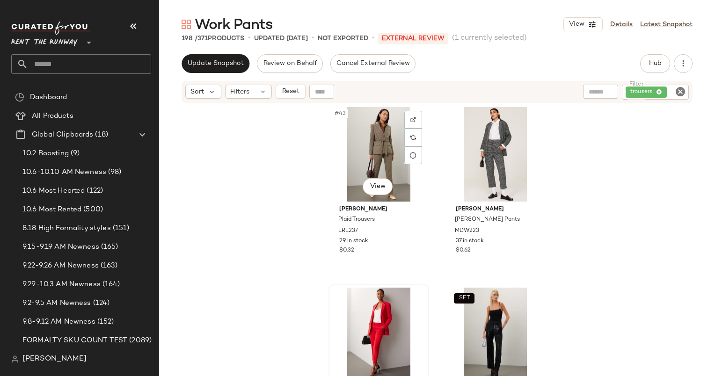
scroll to position [3803, 0]
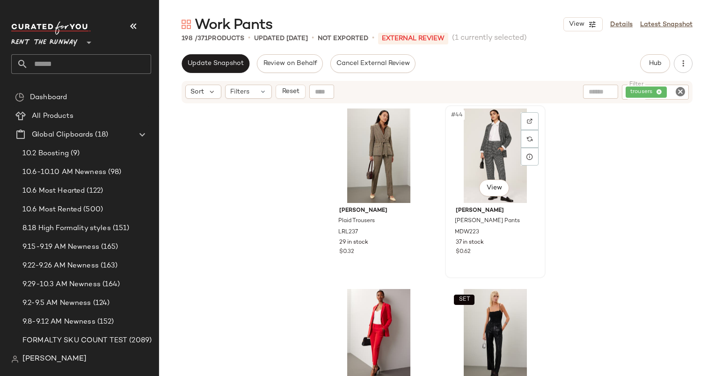
click at [481, 156] on div "#44 View" at bounding box center [496, 156] width 94 height 95
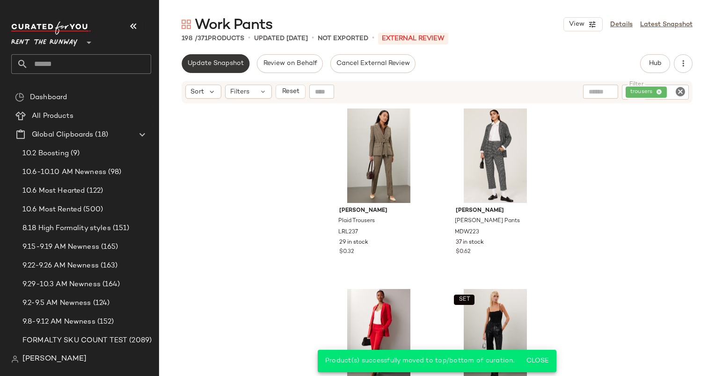
click at [220, 60] on span "Update Snapshot" at bounding box center [215, 63] width 57 height 7
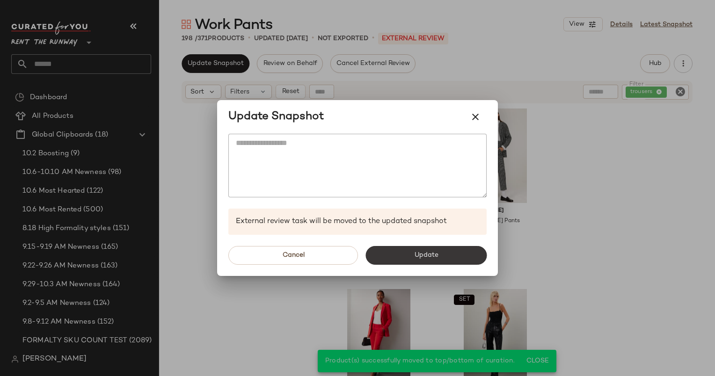
click at [458, 250] on button "Update" at bounding box center [426, 255] width 121 height 19
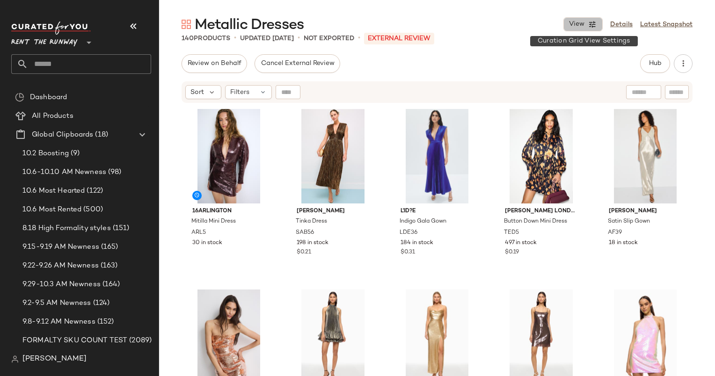
click at [573, 24] on span "View" at bounding box center [577, 24] width 16 height 7
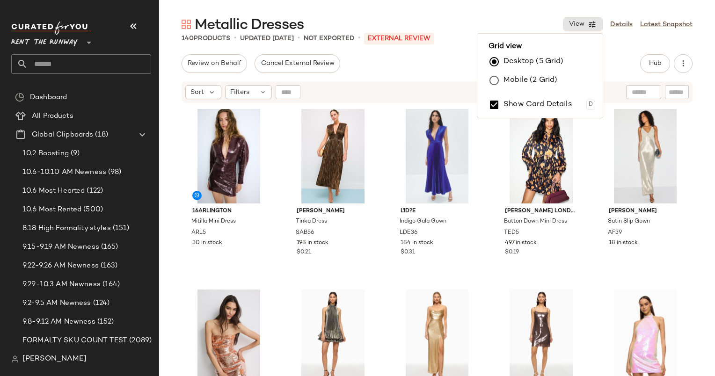
click at [519, 74] on label "Mobile (2 Grid)" at bounding box center [531, 80] width 54 height 19
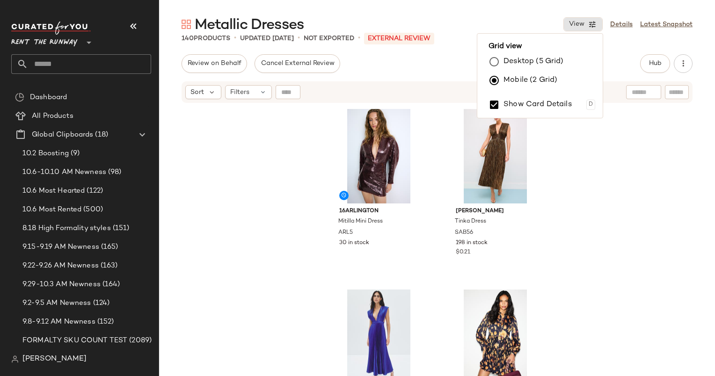
click at [573, 146] on div "16ARLINGTON Mitilla Mini Dress ARL5 30 in stock Sabina Musayev Tinka Dress SAB5…" at bounding box center [437, 252] width 556 height 296
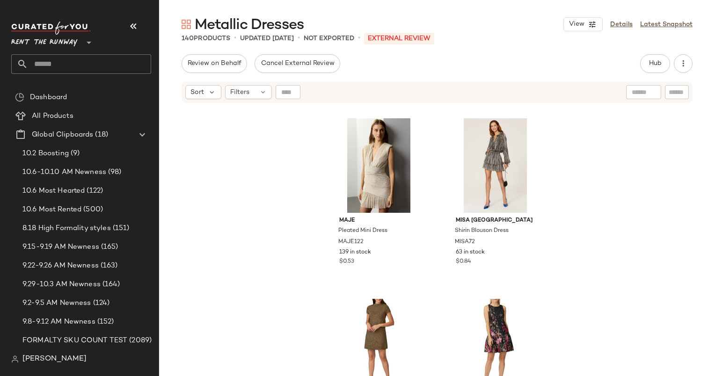
scroll to position [3135, 0]
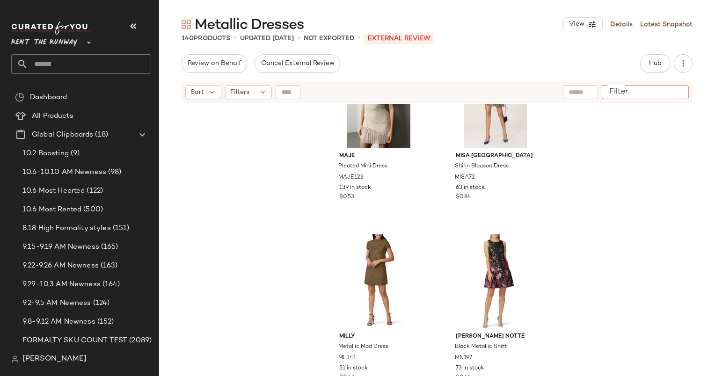
click at [679, 88] on input "Filter" at bounding box center [646, 93] width 80 height 10
type input "********"
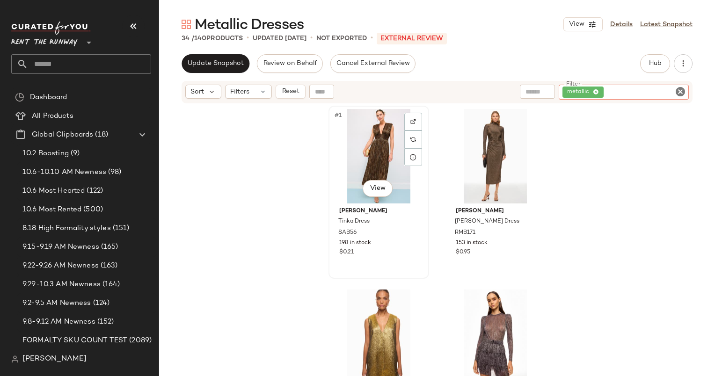
click at [383, 162] on div "#1 View" at bounding box center [379, 156] width 94 height 95
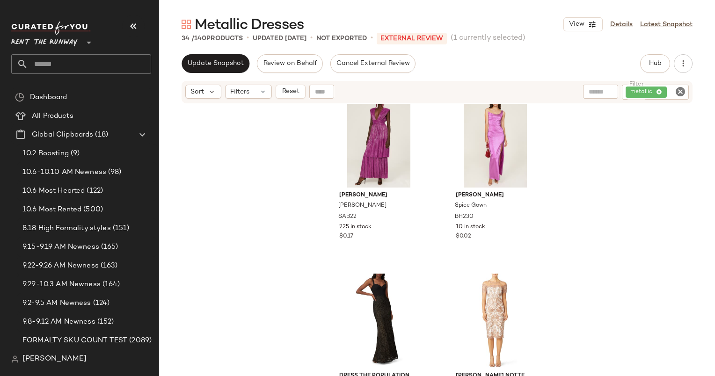
scroll to position [2778, 0]
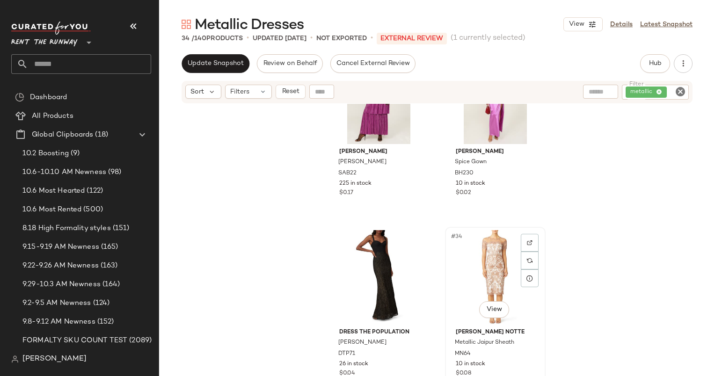
click at [492, 258] on div "#34 View" at bounding box center [496, 277] width 94 height 95
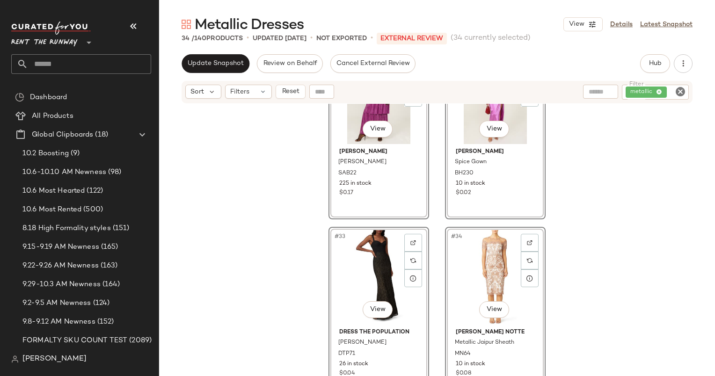
click at [561, 240] on div "#31 View Sabina Musayev Judith Gown SAB22 225 in stock $0.17 #32 View Black Hal…" at bounding box center [437, 252] width 556 height 296
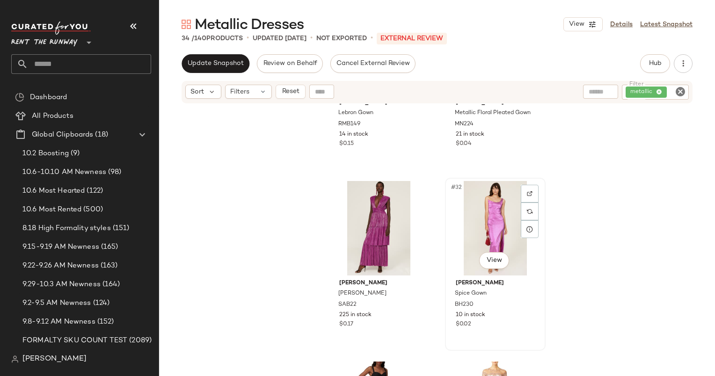
click at [495, 192] on div "#32 View" at bounding box center [496, 228] width 94 height 95
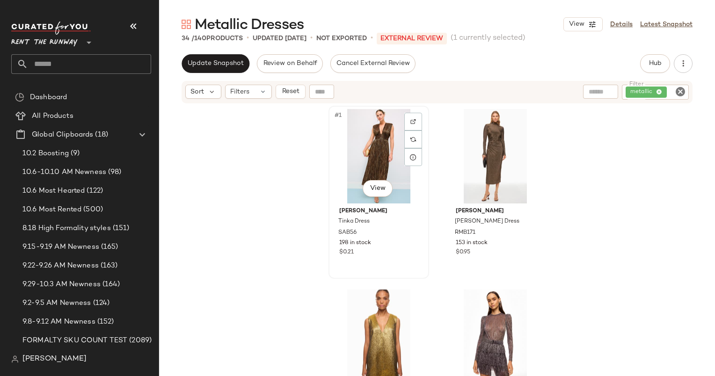
click at [374, 154] on div "#1 View" at bounding box center [379, 156] width 94 height 95
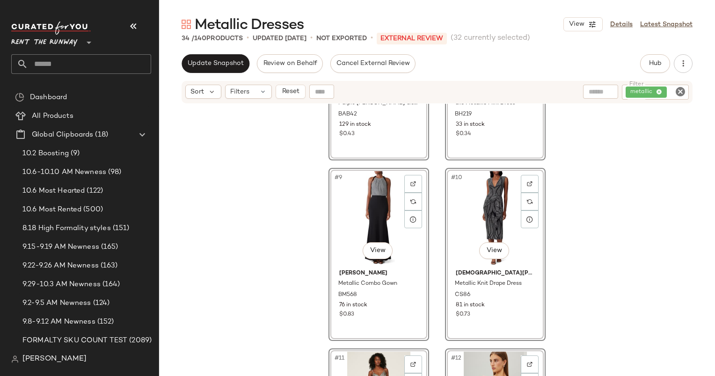
scroll to position [706, 0]
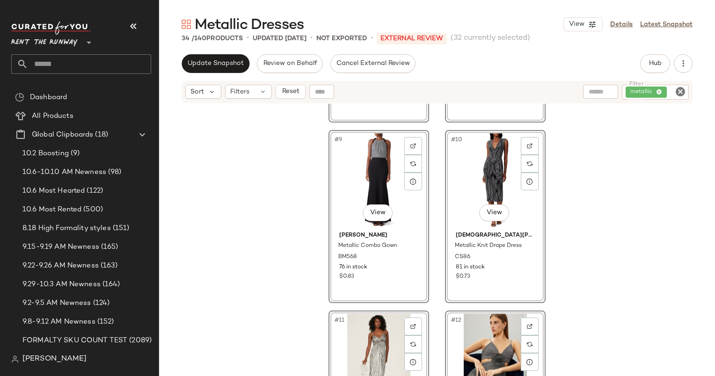
click at [373, 178] on div "#9 View" at bounding box center [379, 180] width 94 height 95
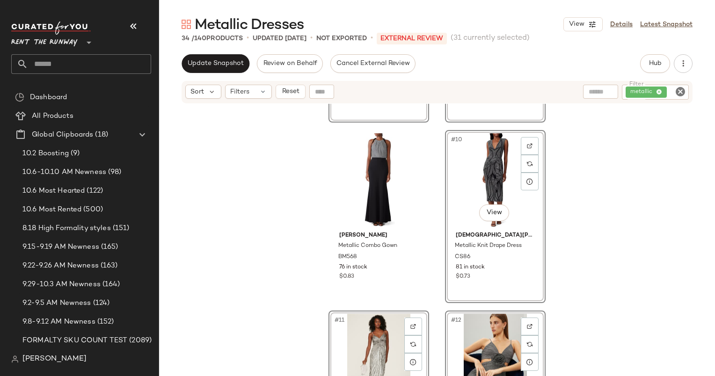
click at [474, 158] on div "#10 View" at bounding box center [496, 180] width 94 height 95
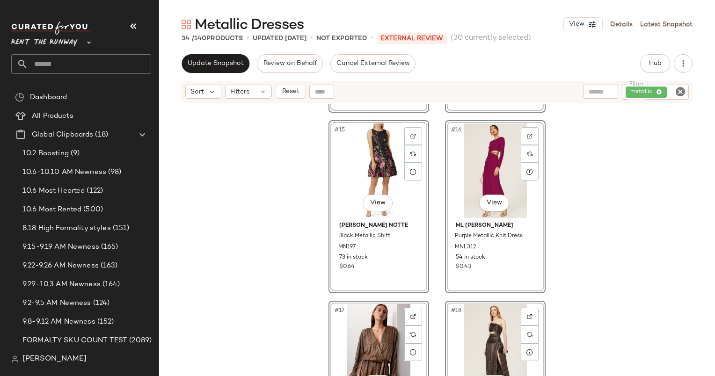
scroll to position [1194, 0]
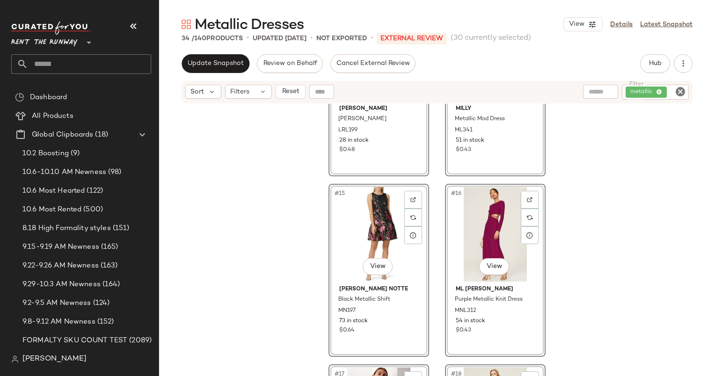
click at [517, 165] on div "#14 View Milly Metallic Mod Dress ML341 51 in stock $0.43" at bounding box center [495, 89] width 101 height 173
click at [367, 251] on div "#15 View" at bounding box center [379, 234] width 94 height 95
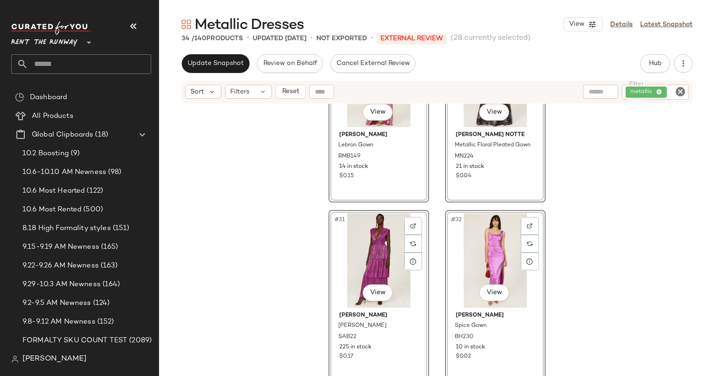
scroll to position [2778, 0]
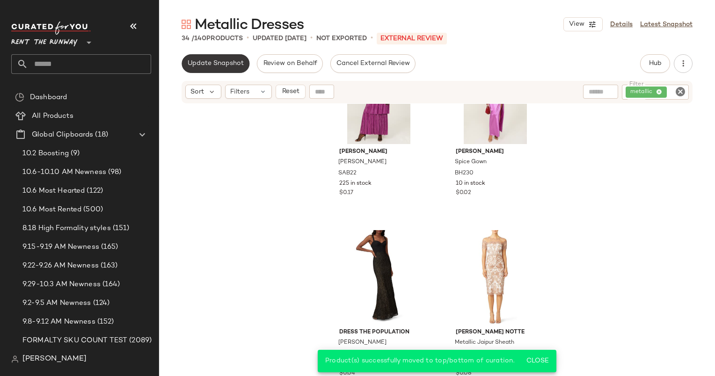
click at [202, 65] on span "Update Snapshot" at bounding box center [215, 63] width 57 height 7
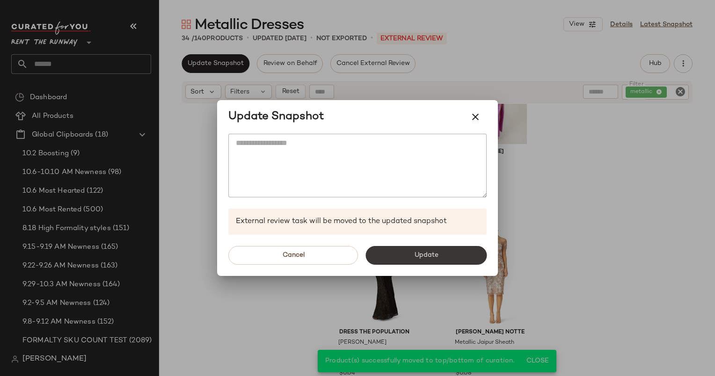
click at [436, 257] on span "Update" at bounding box center [426, 255] width 24 height 7
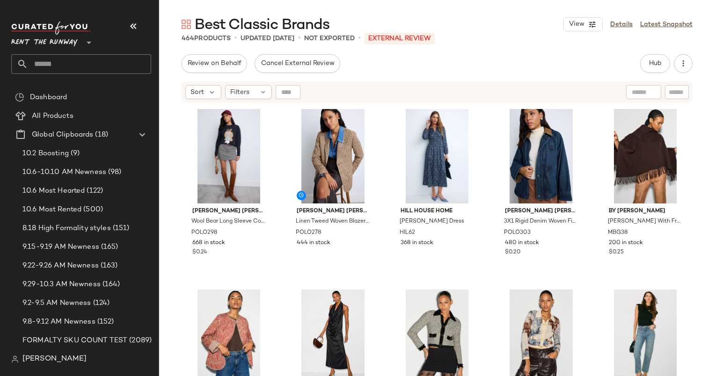
click at [105, 55] on input "text" at bounding box center [89, 64] width 123 height 20
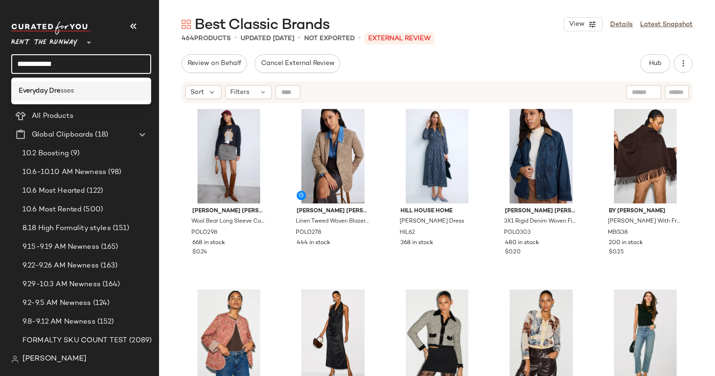
type input "**********"
click at [69, 87] on span "sses" at bounding box center [67, 91] width 14 height 10
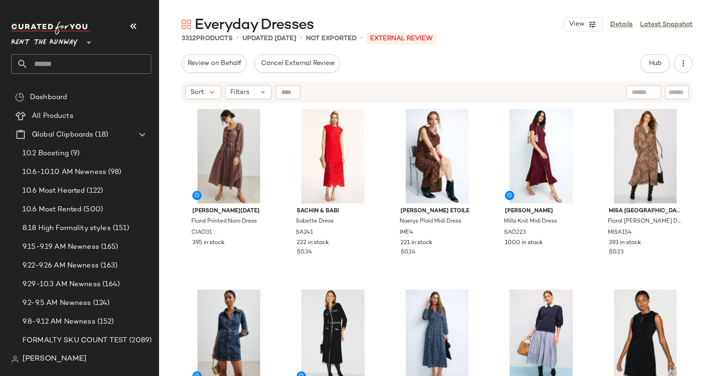
click at [513, 33] on div "Everyday Dresses View Details Latest Snapshot" at bounding box center [437, 24] width 556 height 19
click at [582, 20] on button "View" at bounding box center [583, 24] width 39 height 14
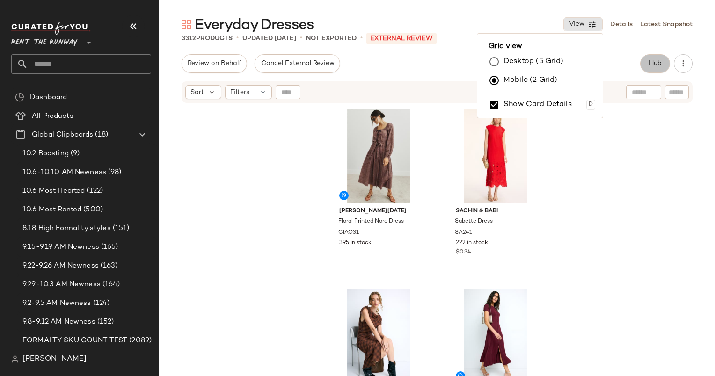
click at [665, 57] on button "Hub" at bounding box center [655, 63] width 30 height 19
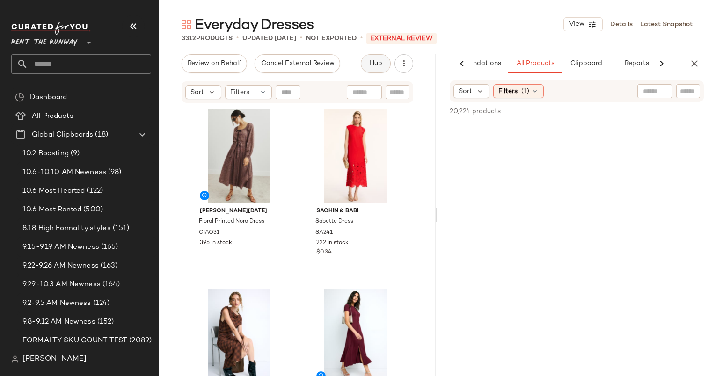
scroll to position [0, 48]
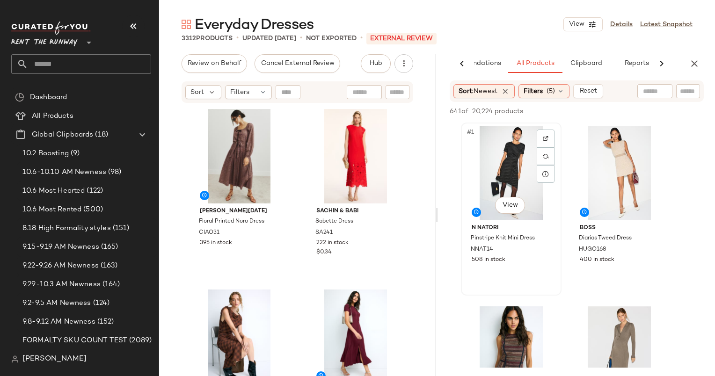
click at [513, 158] on div "#1 View" at bounding box center [511, 173] width 94 height 95
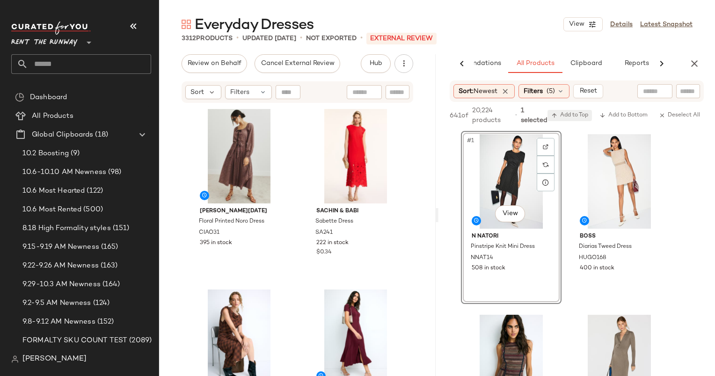
click at [570, 118] on span "Add to Top" at bounding box center [570, 115] width 37 height 7
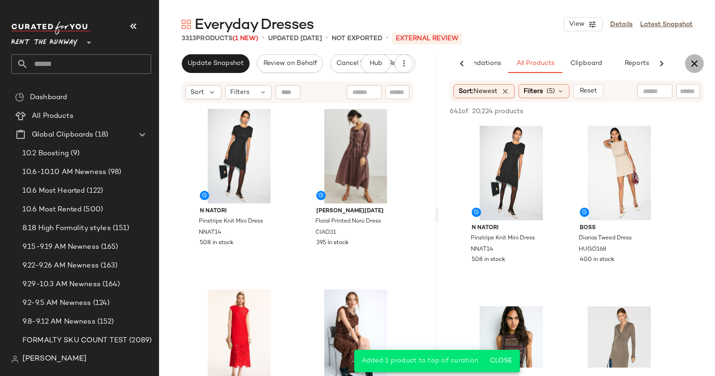
click at [695, 62] on icon "button" at bounding box center [694, 63] width 11 height 11
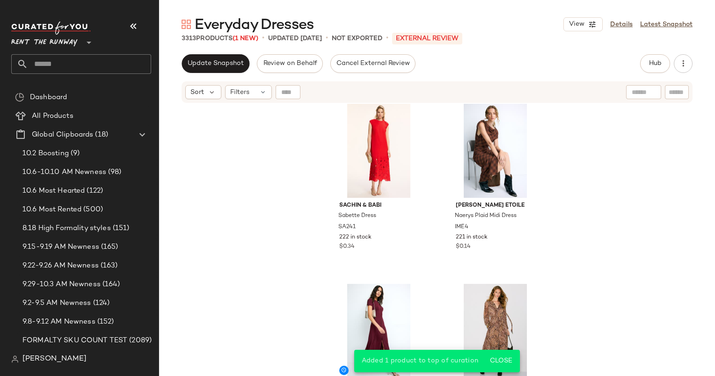
scroll to position [197, 0]
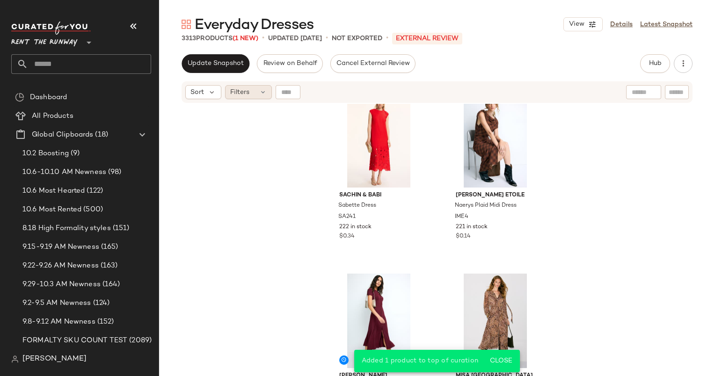
click at [228, 97] on div "Filters" at bounding box center [248, 92] width 47 height 14
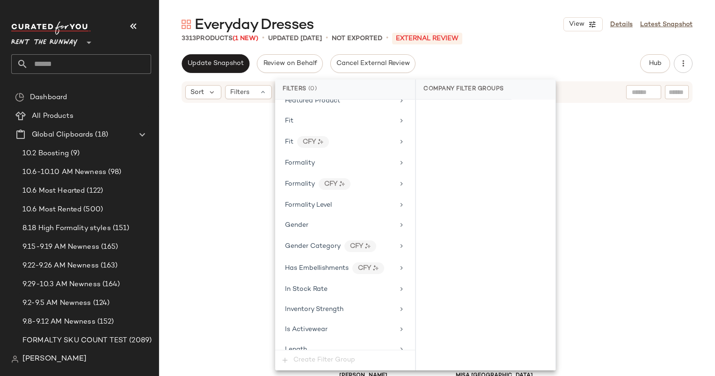
scroll to position [511, 0]
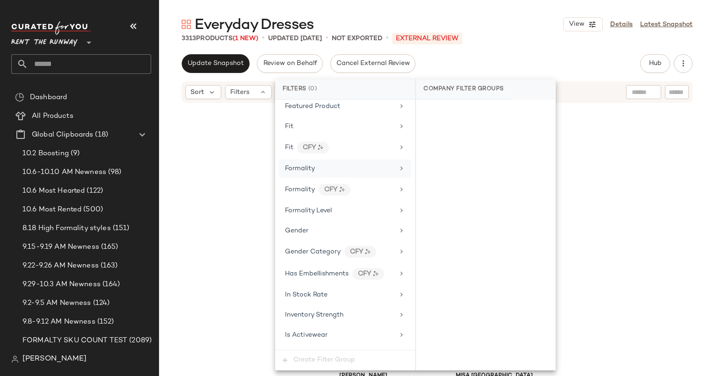
click at [315, 165] on span "Formality" at bounding box center [300, 168] width 30 height 7
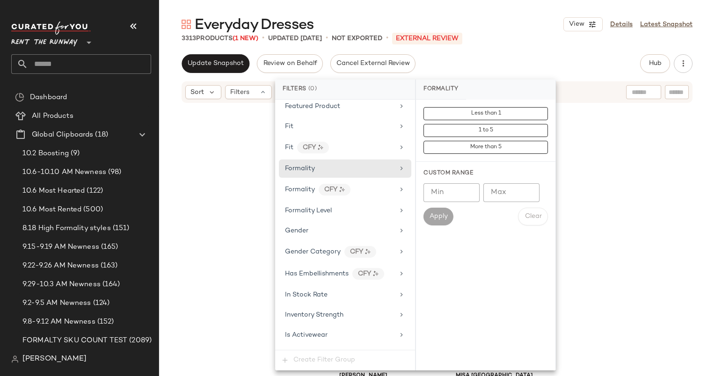
click at [442, 193] on input "Min" at bounding box center [452, 193] width 56 height 19
click at [508, 189] on input "Max" at bounding box center [512, 193] width 56 height 19
type input "*"
click at [435, 213] on span "Apply" at bounding box center [438, 216] width 19 height 7
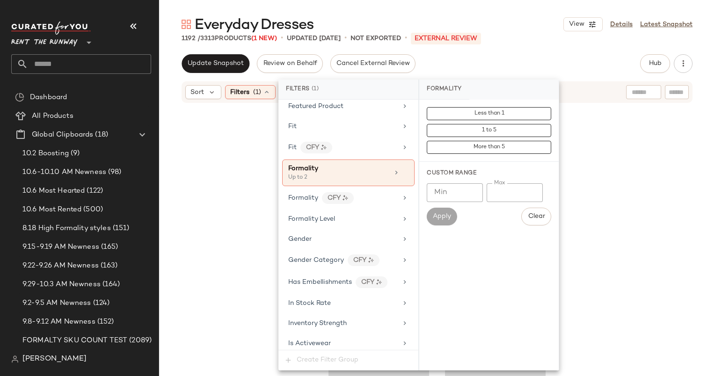
click at [519, 69] on div "Update Snapshot Review on Behalf Cancel External Review Hub Send for Review Ext…" at bounding box center [437, 63] width 511 height 19
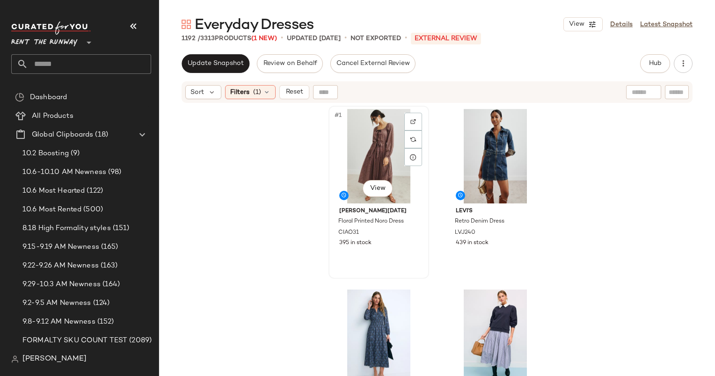
click at [366, 140] on div "#1 View" at bounding box center [379, 156] width 94 height 95
click at [488, 167] on div "#2 View" at bounding box center [496, 156] width 94 height 95
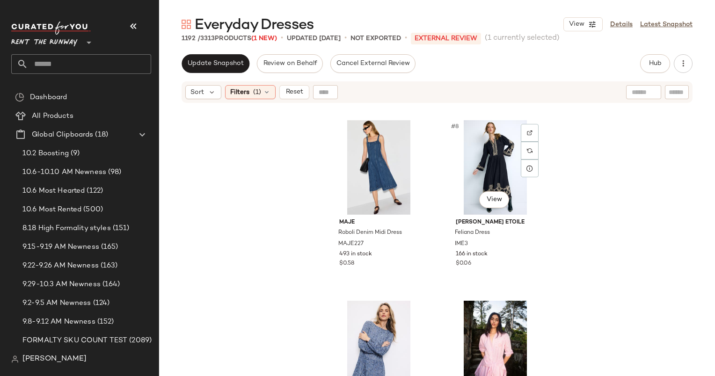
scroll to position [625, 0]
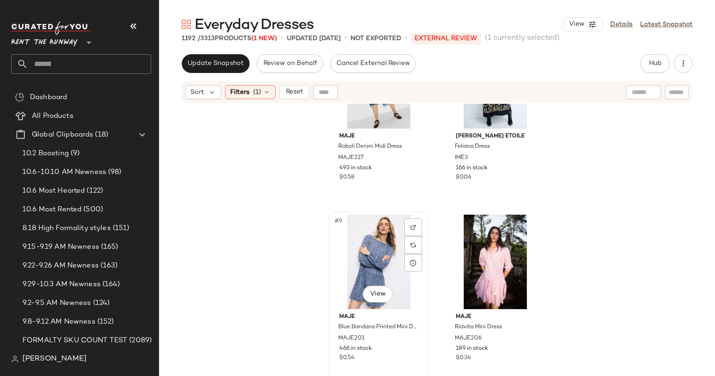
click at [375, 262] on div "#9 View" at bounding box center [379, 262] width 94 height 95
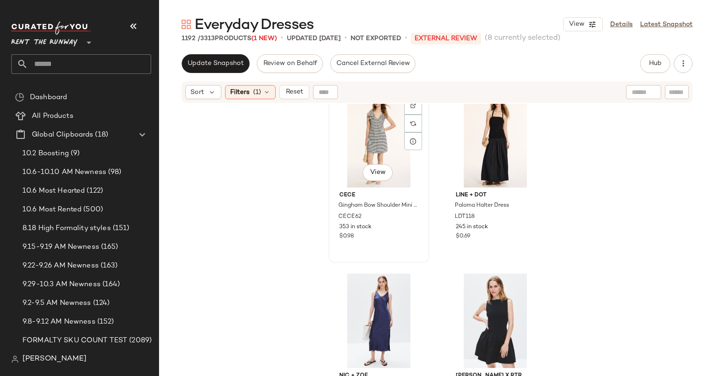
scroll to position [1091, 0]
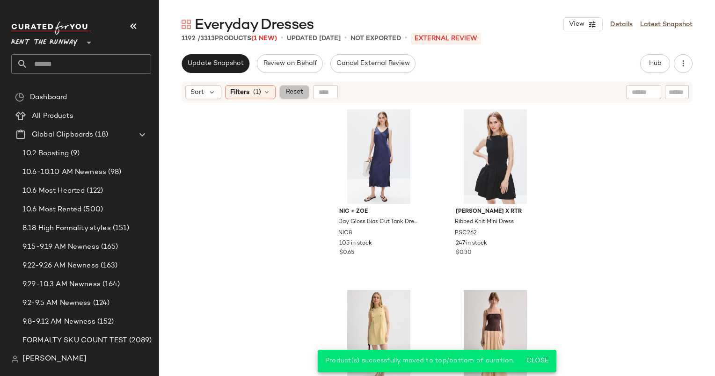
click at [292, 93] on span "Reset" at bounding box center [294, 91] width 18 height 7
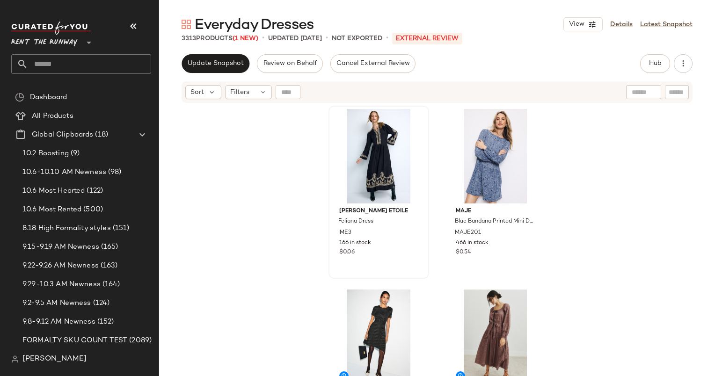
scroll to position [0, 0]
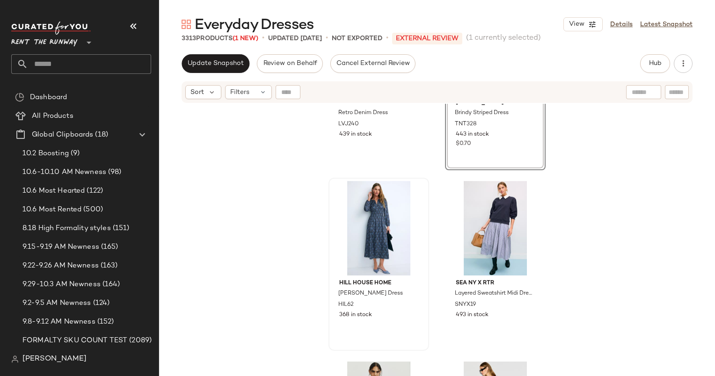
scroll to position [127, 0]
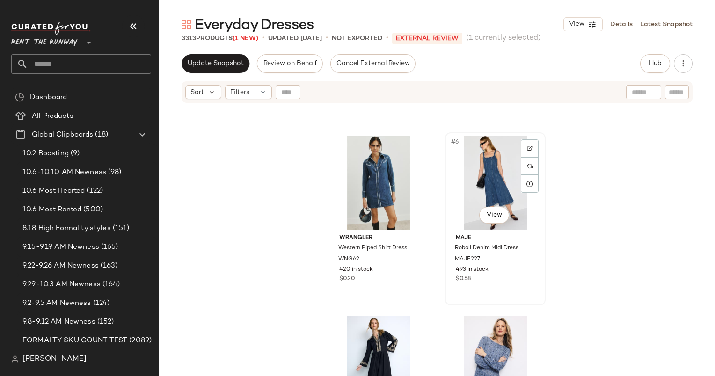
scroll to position [412, 0]
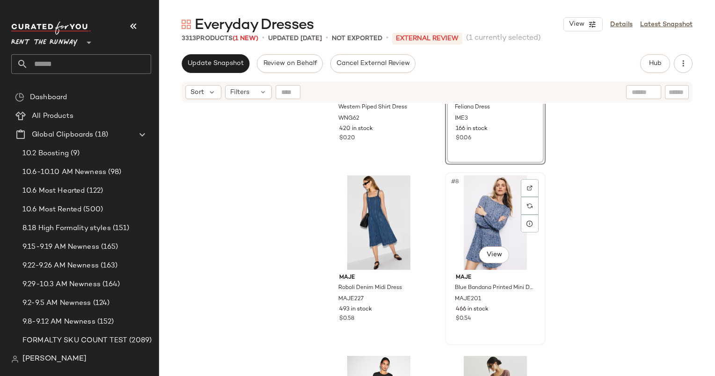
scroll to position [574, 0]
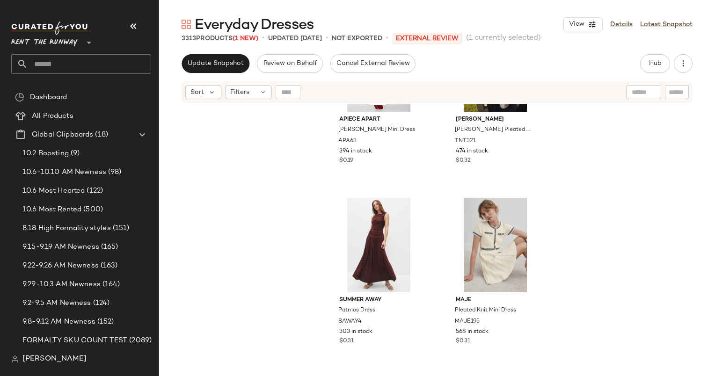
scroll to position [2289, 0]
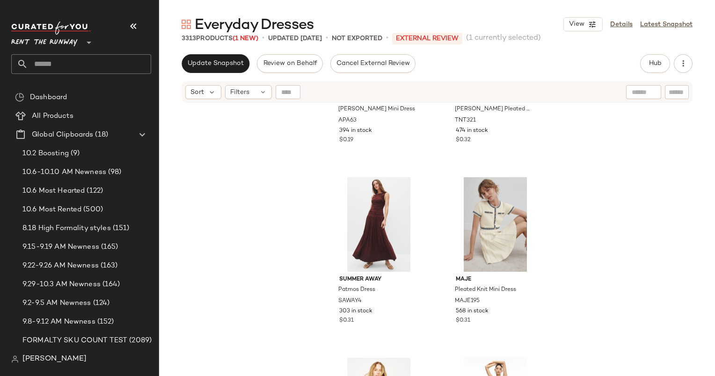
click at [218, 52] on div "Everyday Dresses View Details Latest Snapshot 3313 Products (1 New) • updated O…" at bounding box center [437, 195] width 556 height 361
click at [210, 66] on span "Update Snapshot" at bounding box center [215, 63] width 57 height 7
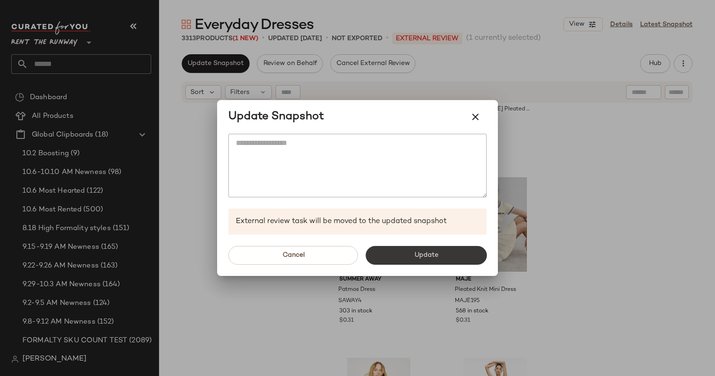
click at [442, 253] on button "Update" at bounding box center [426, 255] width 121 height 19
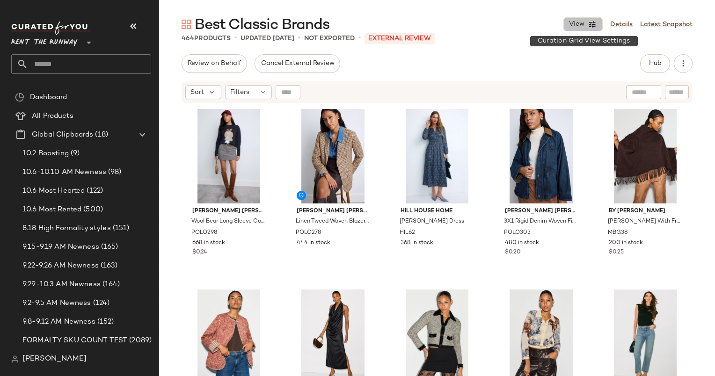
click at [568, 24] on button "View" at bounding box center [583, 24] width 39 height 14
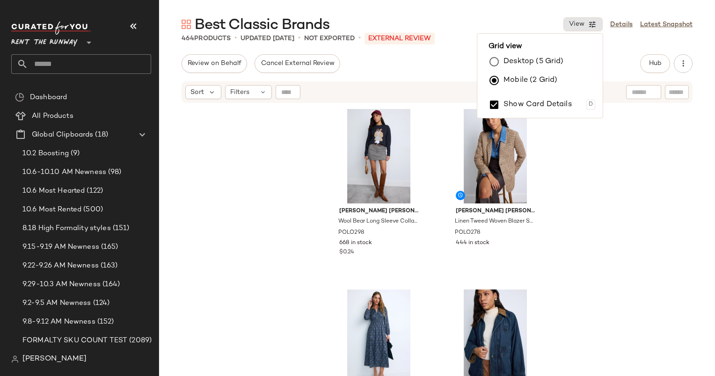
click at [667, 56] on div "Hub" at bounding box center [655, 63] width 30 height 19
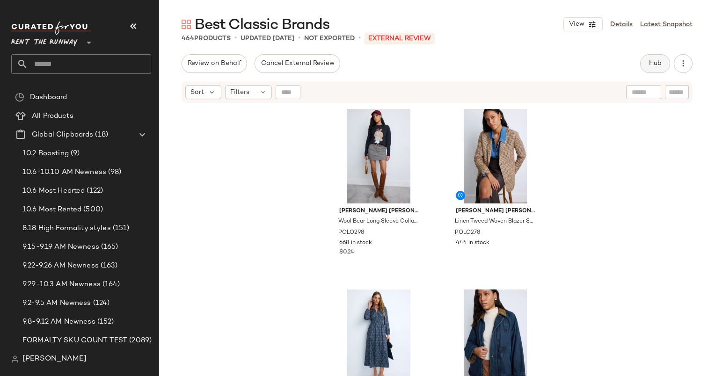
click at [661, 63] on span "Hub" at bounding box center [655, 63] width 13 height 7
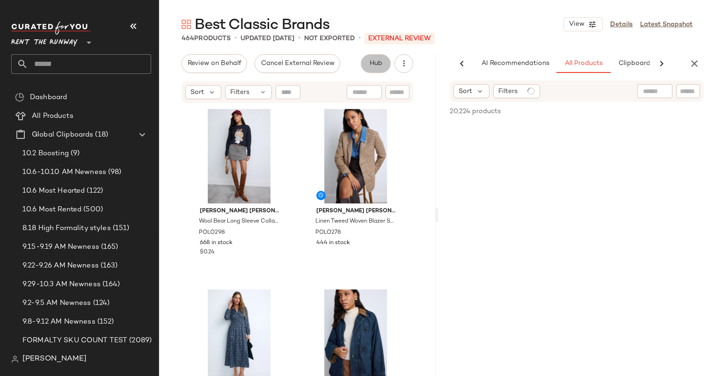
scroll to position [0, 48]
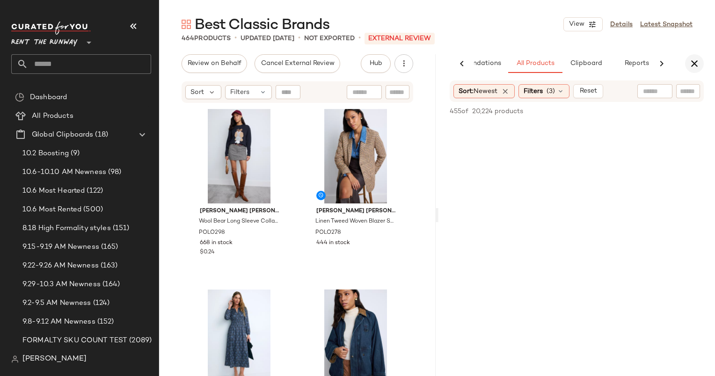
click at [700, 62] on button "button" at bounding box center [694, 63] width 19 height 19
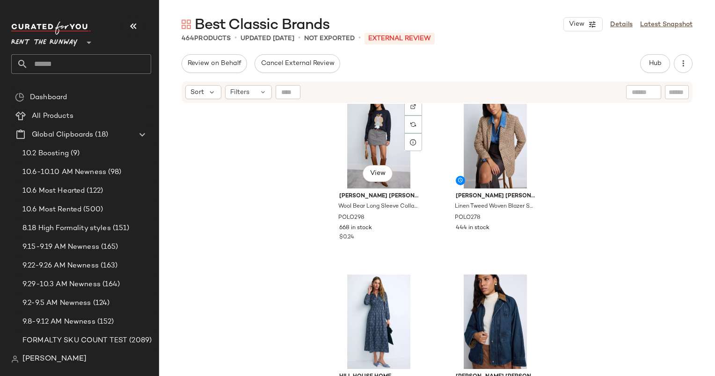
scroll to position [0, 0]
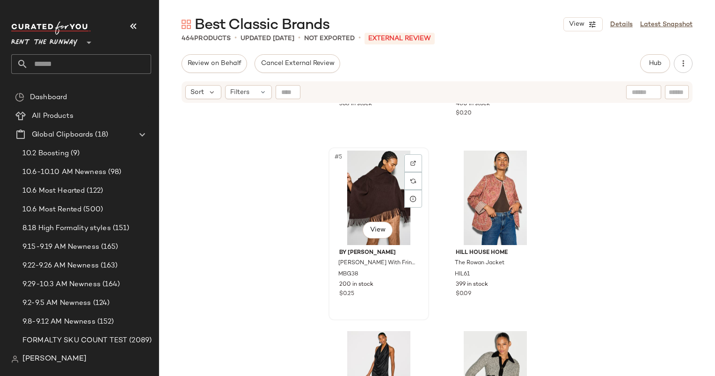
click at [378, 175] on div "#5 View" at bounding box center [379, 198] width 94 height 95
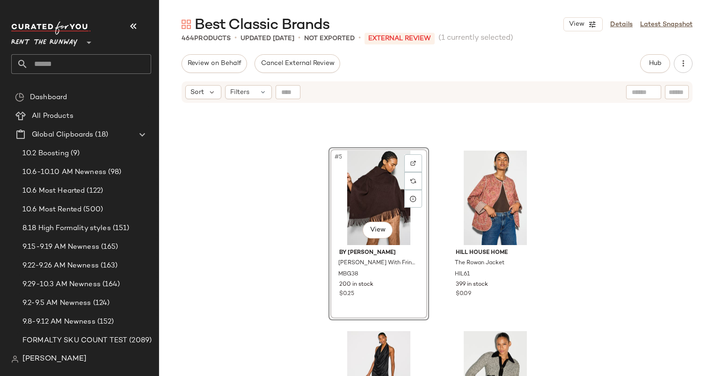
scroll to position [478, 0]
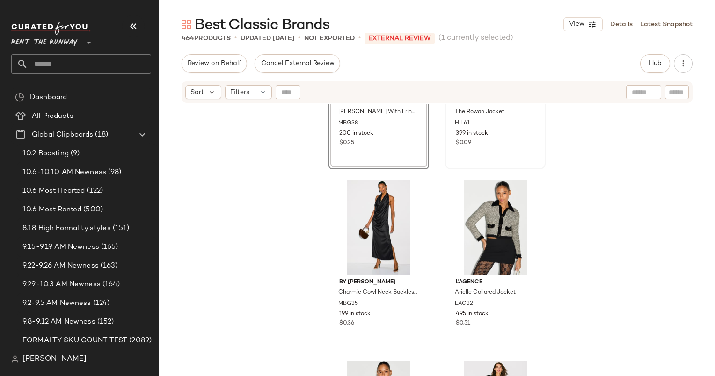
click at [479, 153] on div "#6 View Hill House Home The Rowan Jacket HIL61 399 in stock $0.09" at bounding box center [495, 82] width 99 height 171
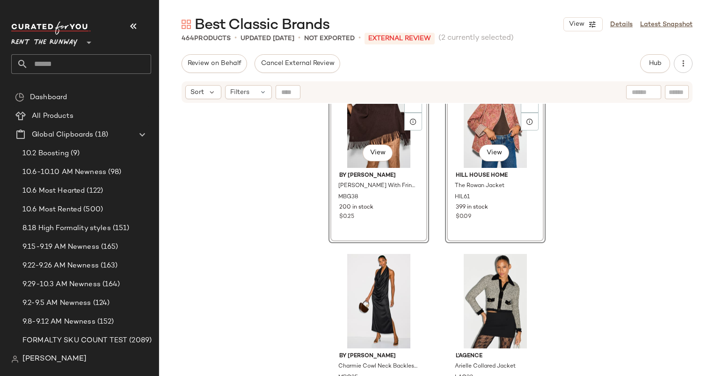
scroll to position [405, 0]
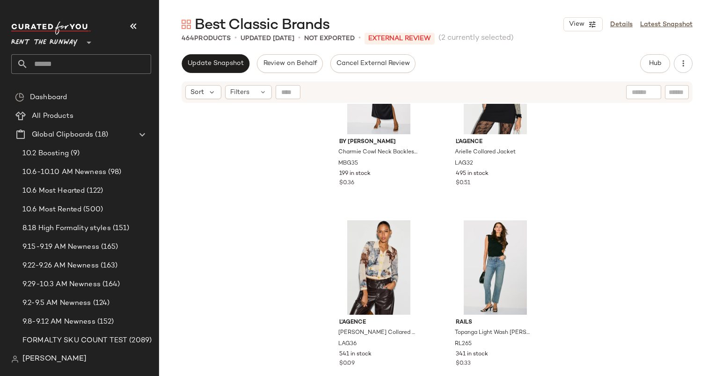
scroll to position [401, 0]
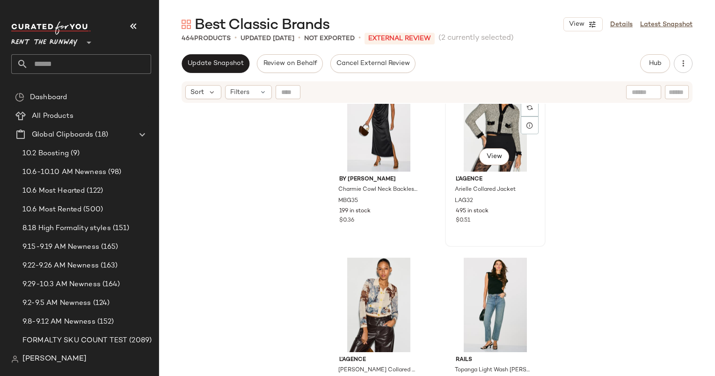
click at [469, 127] on div "#6 View" at bounding box center [496, 124] width 94 height 95
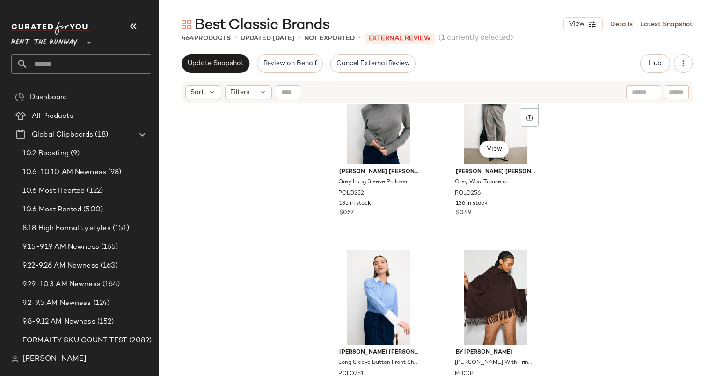
scroll to position [1273, 0]
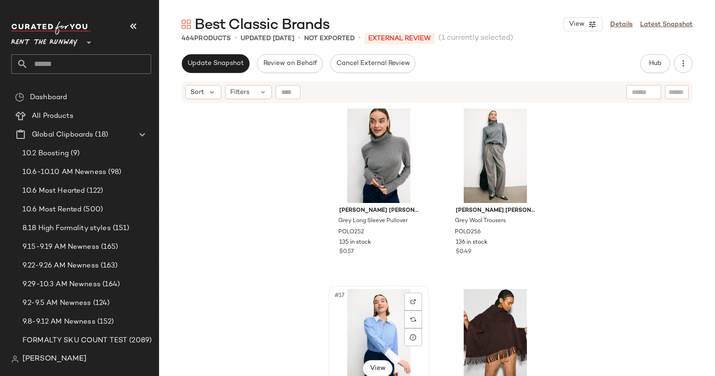
click at [380, 339] on div "#17 View" at bounding box center [379, 336] width 94 height 95
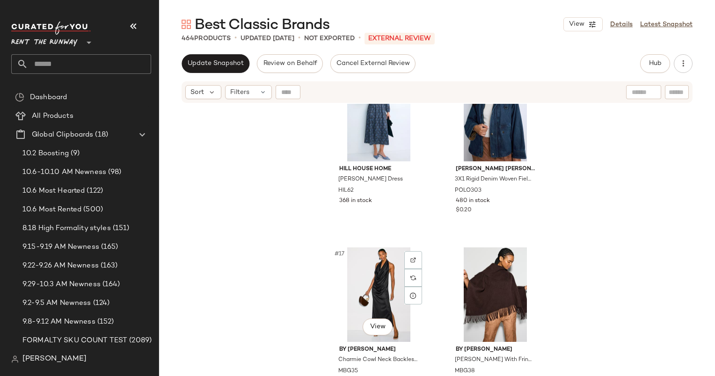
scroll to position [1249, 0]
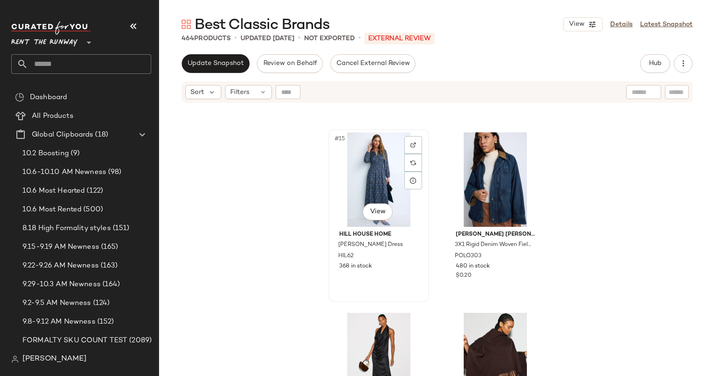
drag, startPoint x: 380, startPoint y: 339, endPoint x: 426, endPoint y: 270, distance: 83.1
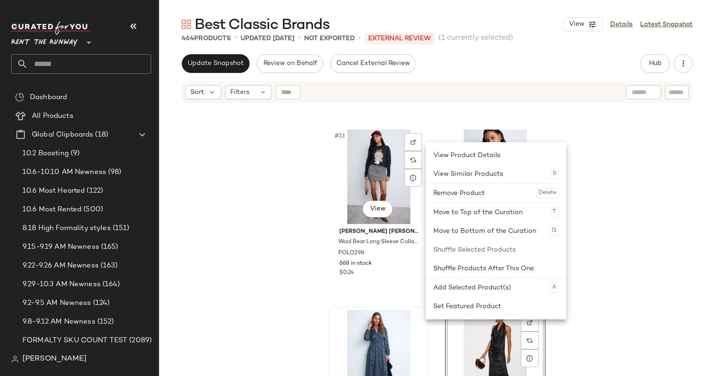
scroll to position [1047, 0]
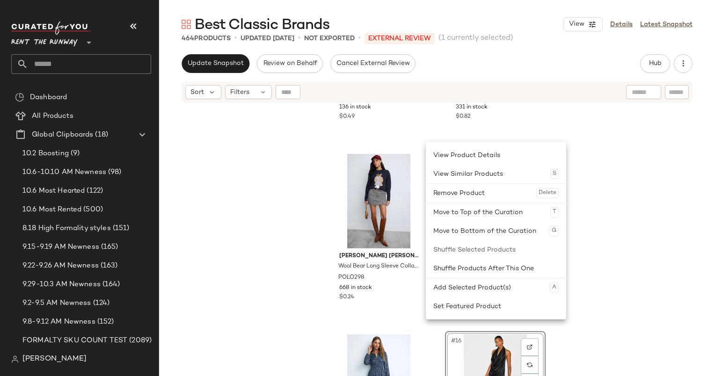
click at [627, 242] on div "[PERSON_NAME] [PERSON_NAME] Wool Trousers POLO256 136 in stock $0.49 [PERSON_NA…" at bounding box center [437, 252] width 556 height 296
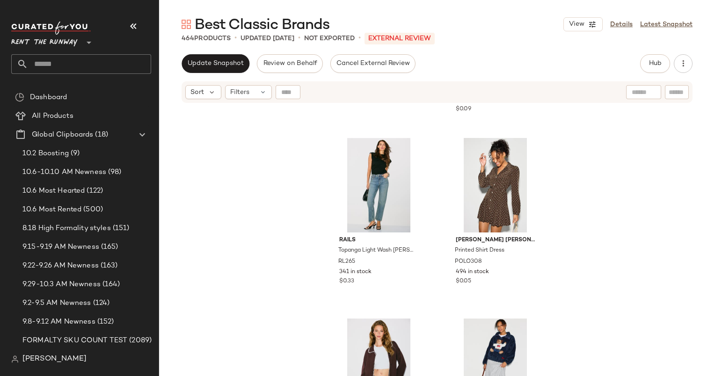
scroll to position [0, 0]
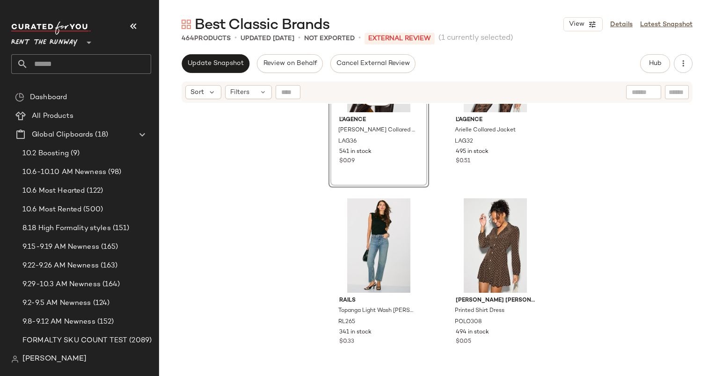
scroll to position [84, 0]
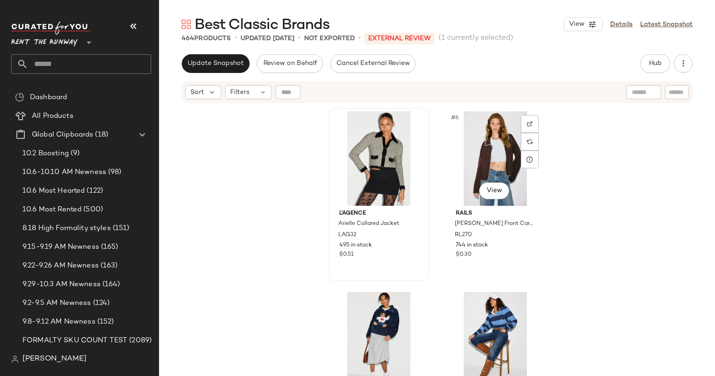
scroll to position [408, 0]
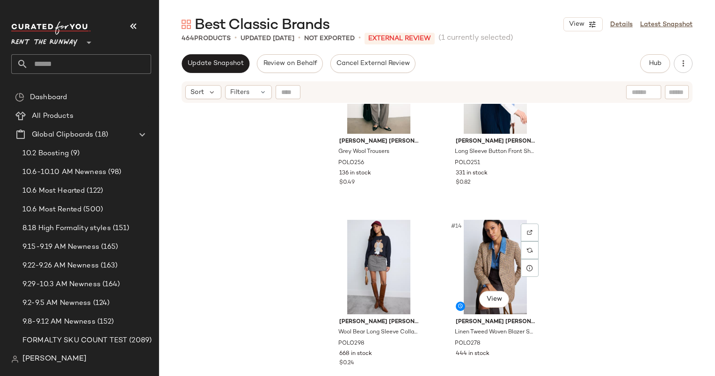
scroll to position [983, 0]
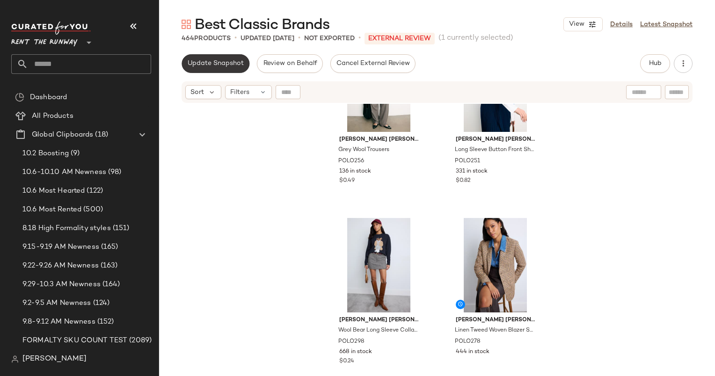
click at [218, 63] on span "Update Snapshot" at bounding box center [215, 63] width 57 height 7
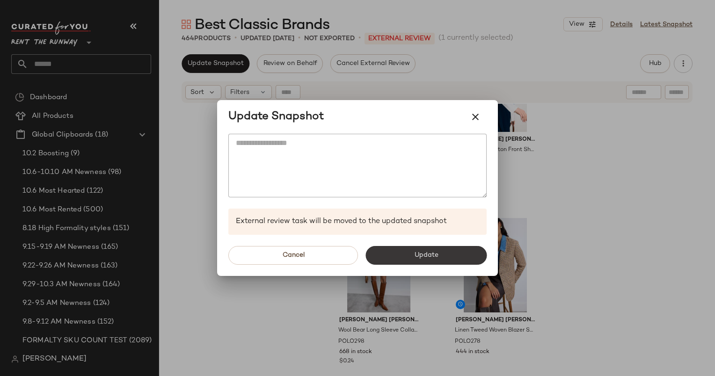
click at [427, 258] on span "Update" at bounding box center [426, 255] width 24 height 7
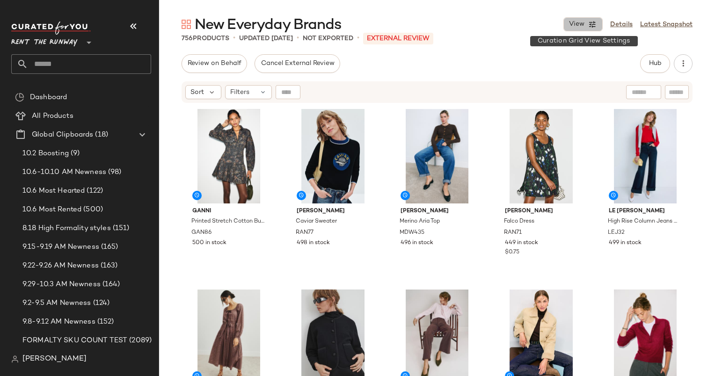
click at [573, 23] on span "View" at bounding box center [577, 24] width 16 height 7
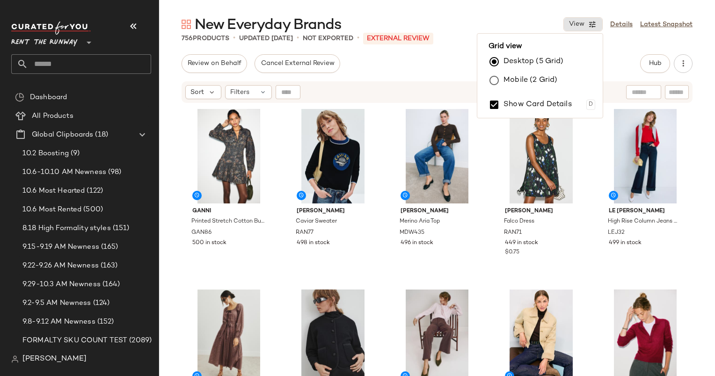
click at [519, 74] on label "Mobile (2 Grid)" at bounding box center [531, 80] width 54 height 19
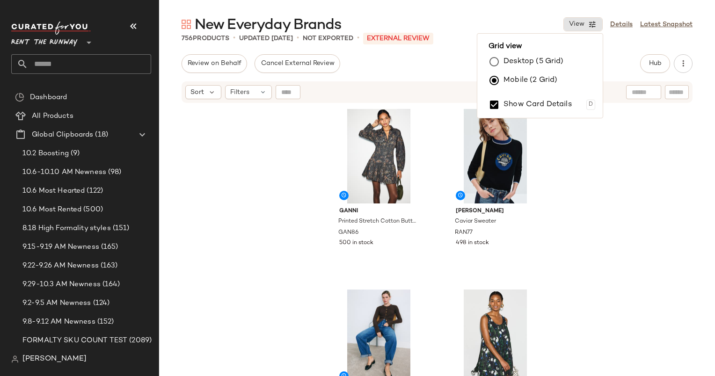
click at [412, 51] on div "New Everyday Brands View Details Latest Snapshot 756 Products • updated [DATE] …" at bounding box center [437, 195] width 556 height 361
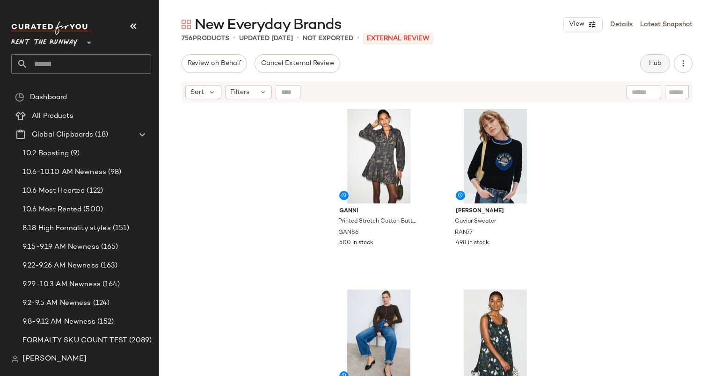
click at [660, 66] on span "Hub" at bounding box center [655, 63] width 13 height 7
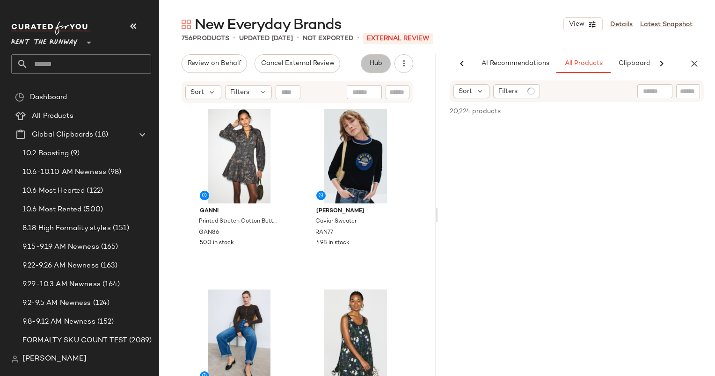
scroll to position [0, 48]
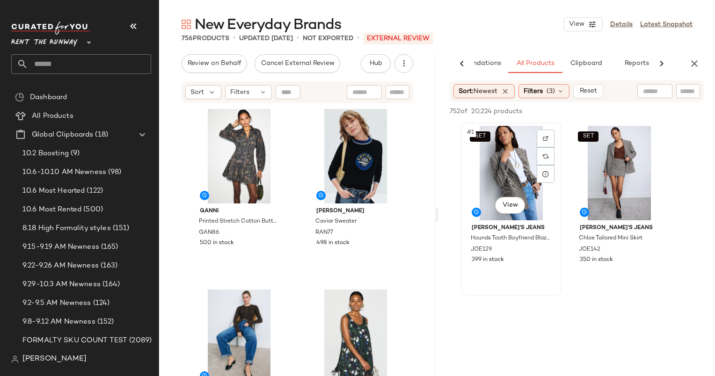
click at [510, 147] on div "SET #1 View" at bounding box center [511, 173] width 94 height 95
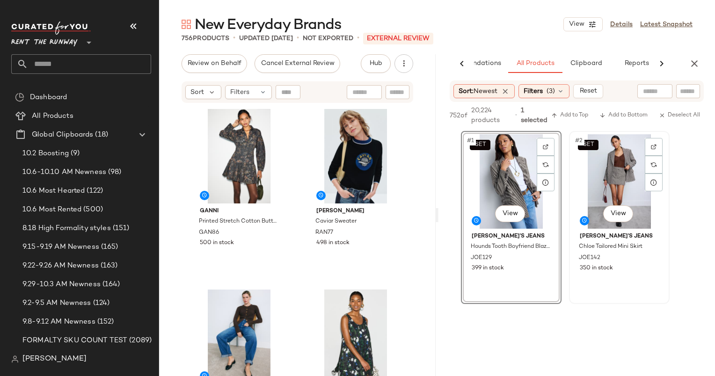
click at [601, 159] on div "SET #2 View" at bounding box center [620, 181] width 94 height 95
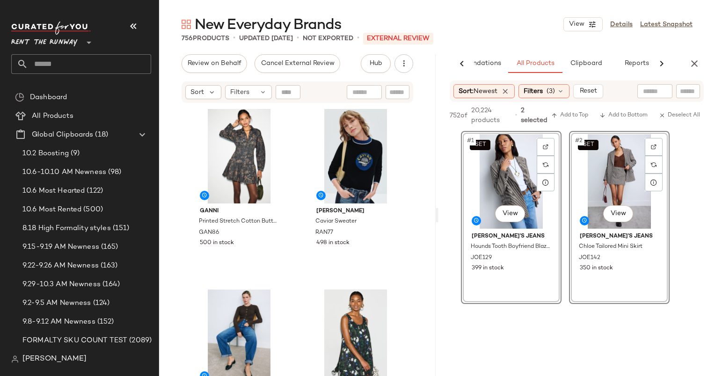
click at [575, 108] on div "752 of 20,224 products • 2 selected Add to Top Add to Bottom Deselect All" at bounding box center [577, 116] width 277 height 29
click at [581, 113] on span "Add to Top" at bounding box center [570, 115] width 37 height 7
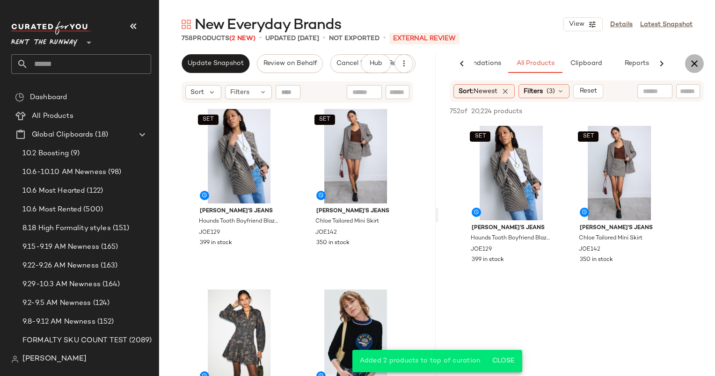
click at [698, 69] on button "button" at bounding box center [694, 63] width 19 height 19
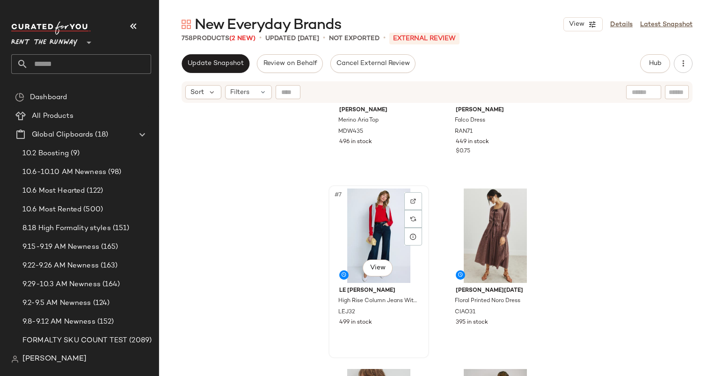
click at [380, 228] on div "#7 View" at bounding box center [379, 236] width 94 height 95
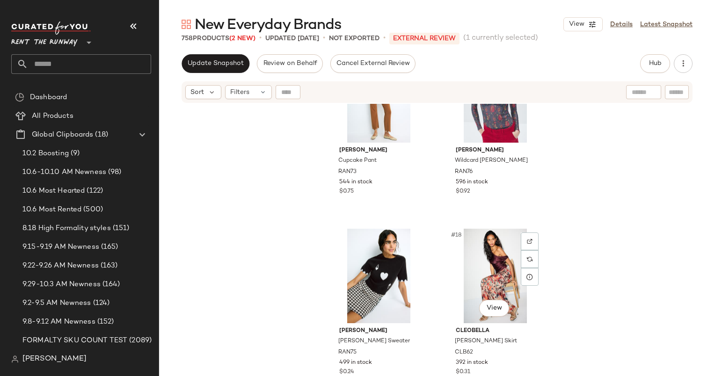
scroll to position [1215, 0]
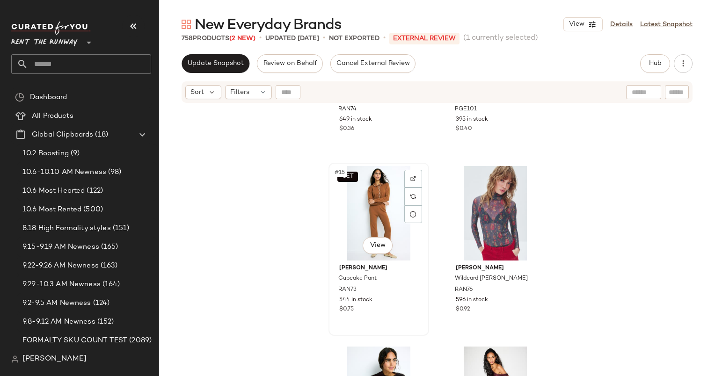
click at [375, 208] on div "SET #15 View" at bounding box center [379, 213] width 94 height 95
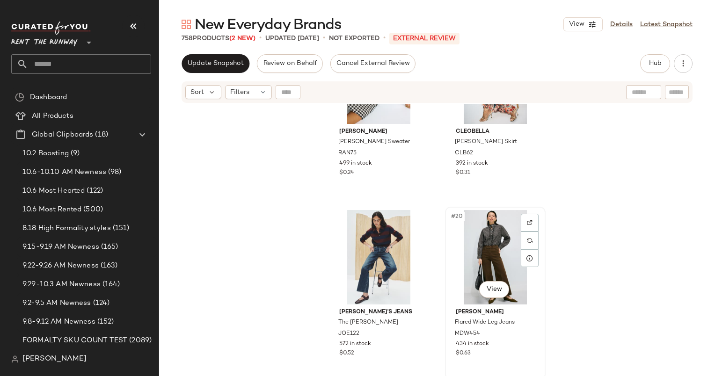
scroll to position [1530, 0]
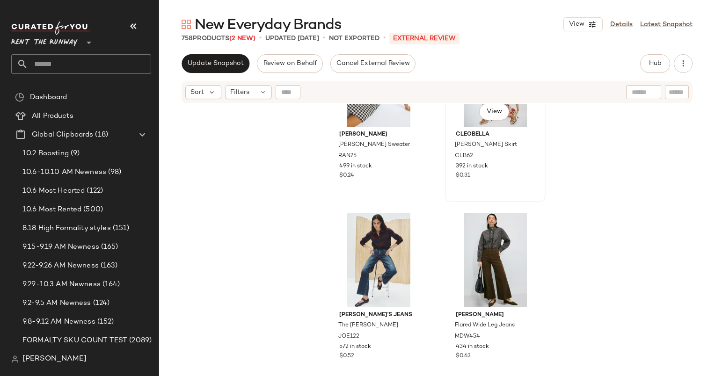
click at [486, 172] on div "$0.31" at bounding box center [495, 176] width 79 height 8
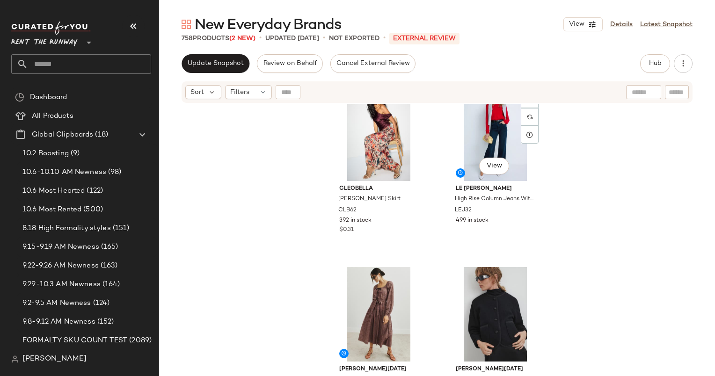
scroll to position [22, 0]
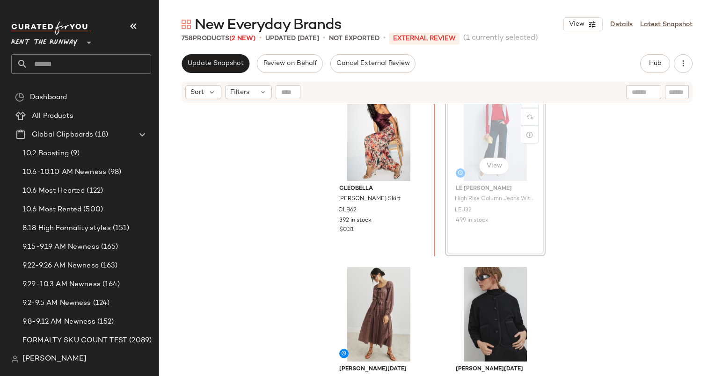
scroll to position [12, 0]
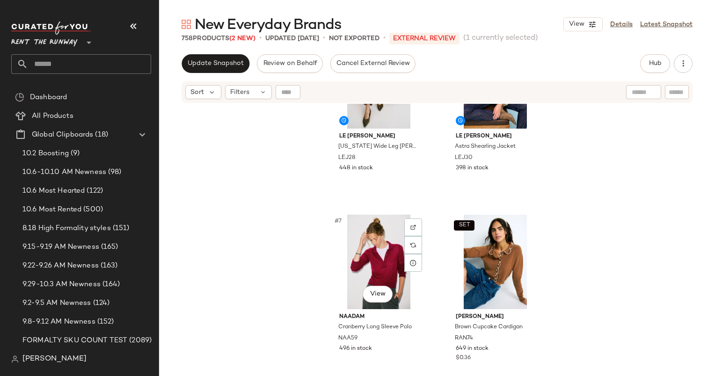
scroll to position [424, 0]
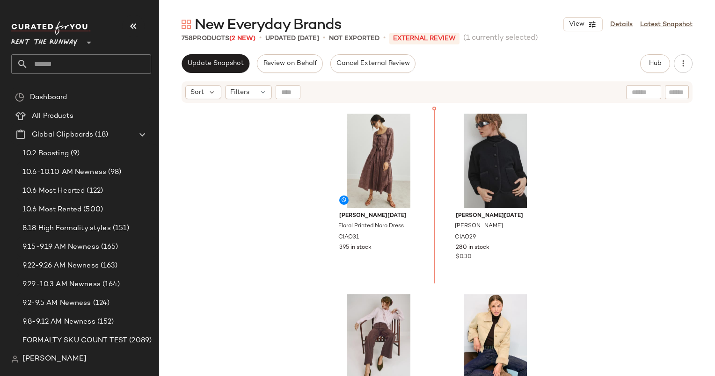
scroll to position [176, 0]
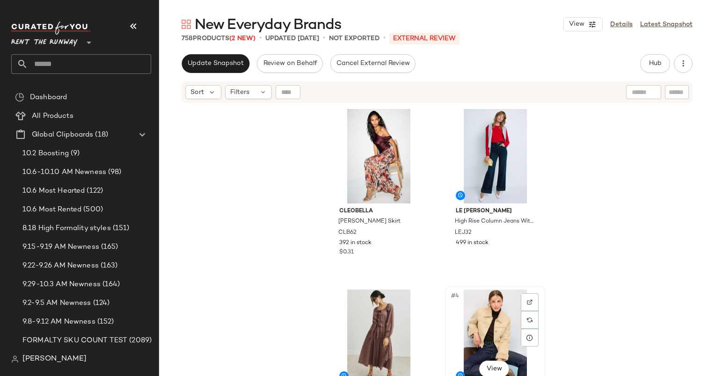
click at [483, 349] on div "#4 View" at bounding box center [496, 337] width 94 height 95
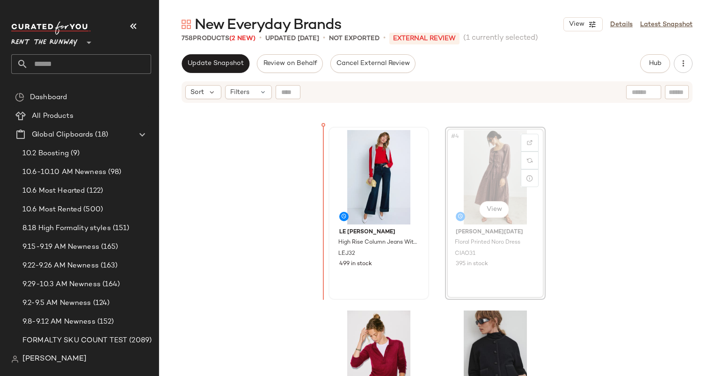
scroll to position [159, 0]
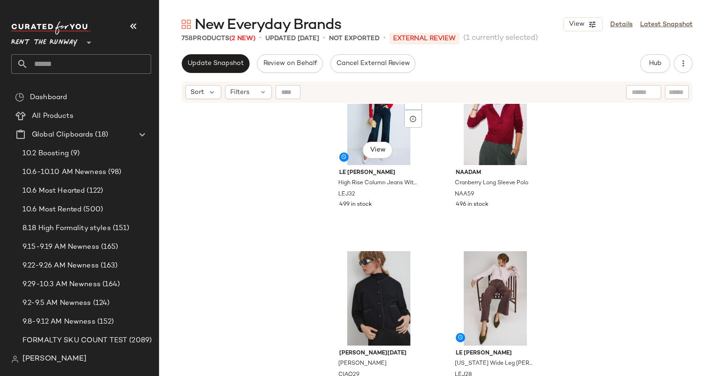
scroll to position [408, 0]
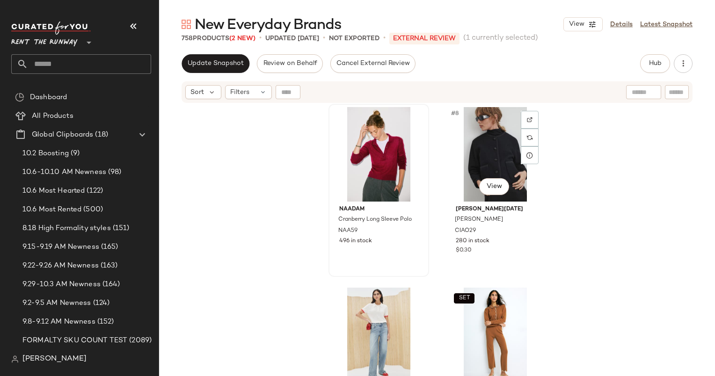
scroll to position [552, 0]
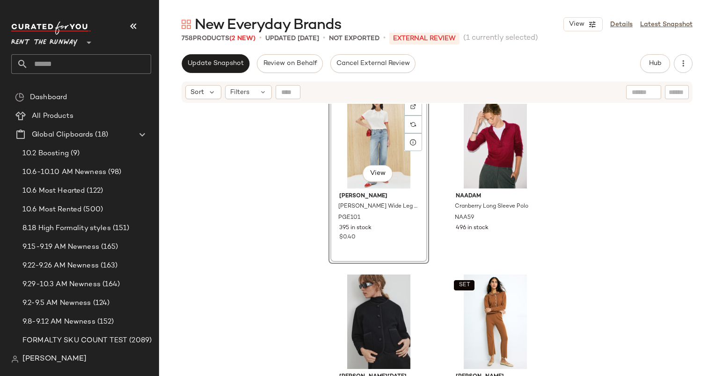
scroll to position [649, 0]
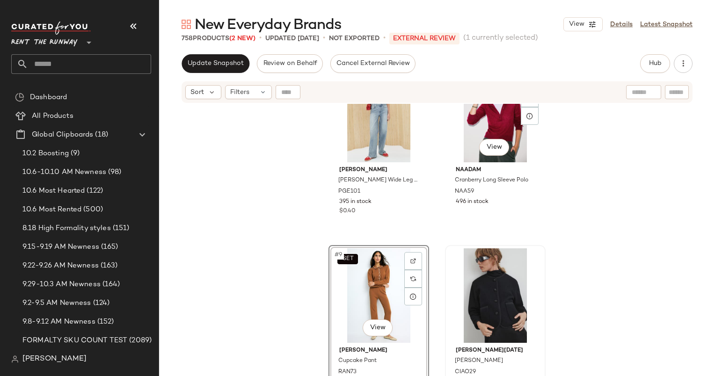
scroll to position [410, 0]
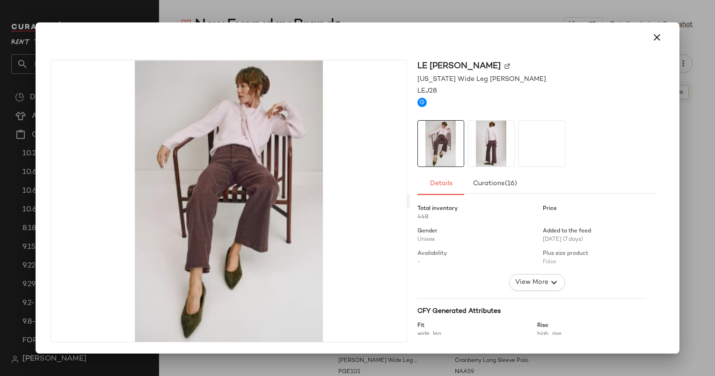
drag, startPoint x: 487, startPoint y: 157, endPoint x: 482, endPoint y: 323, distance: 166.3
click at [652, 41] on icon "button" at bounding box center [657, 37] width 11 height 11
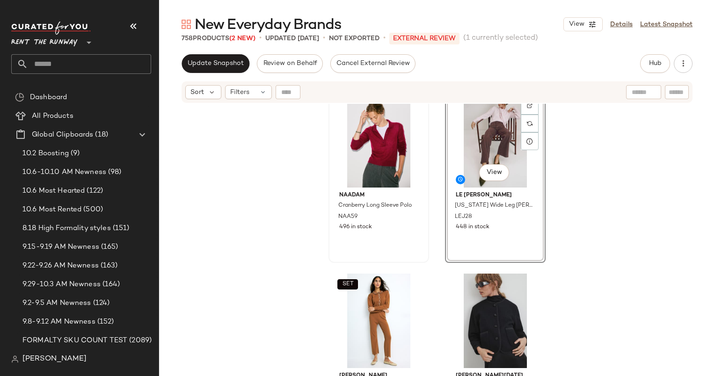
scroll to position [498, 0]
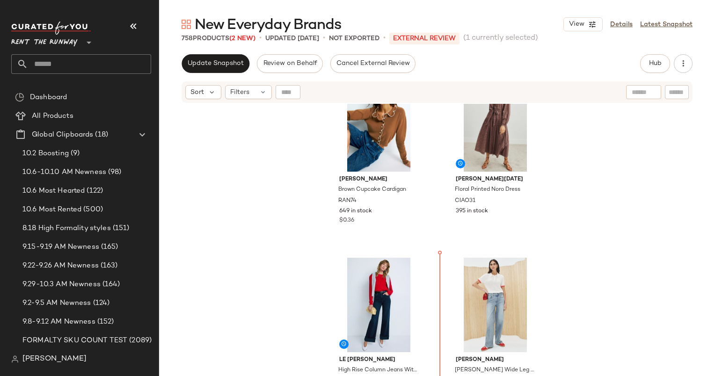
scroll to position [215, 0]
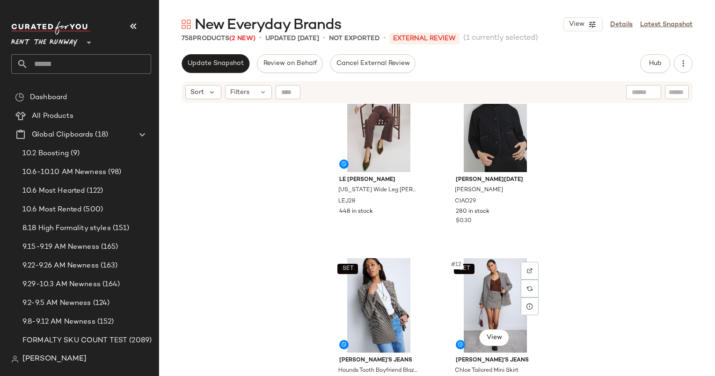
scroll to position [734, 0]
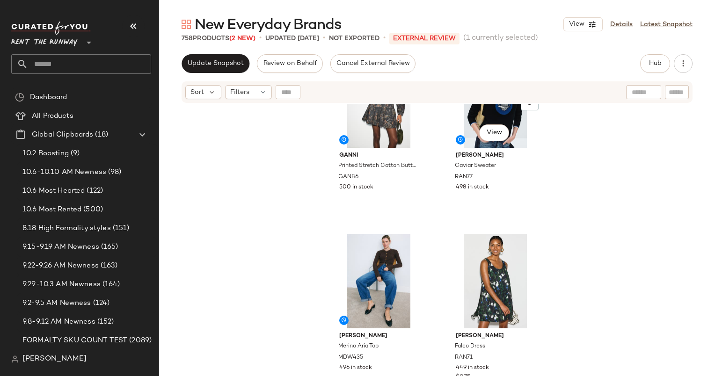
scroll to position [1155, 0]
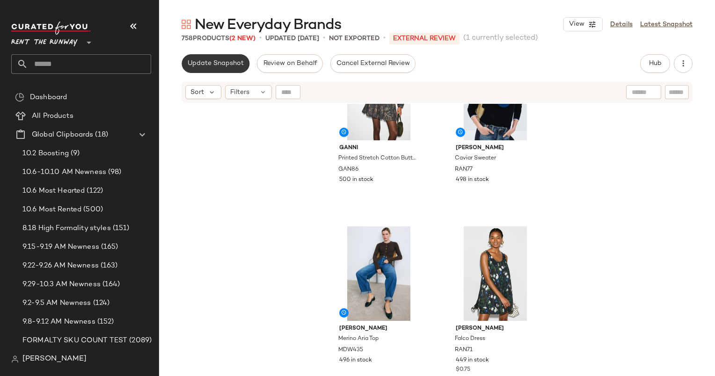
click at [203, 71] on button "Update Snapshot" at bounding box center [216, 63] width 68 height 19
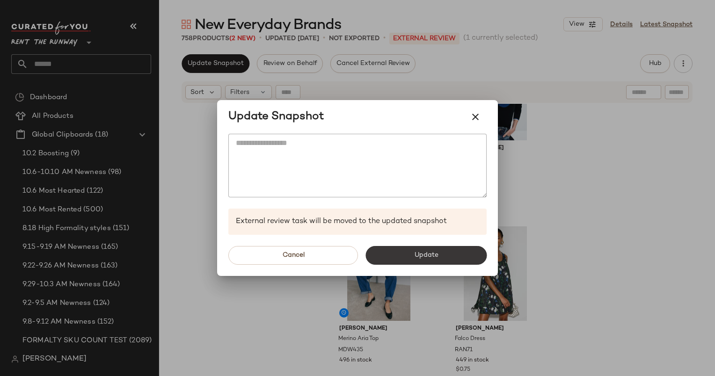
click at [448, 255] on button "Update" at bounding box center [426, 255] width 121 height 19
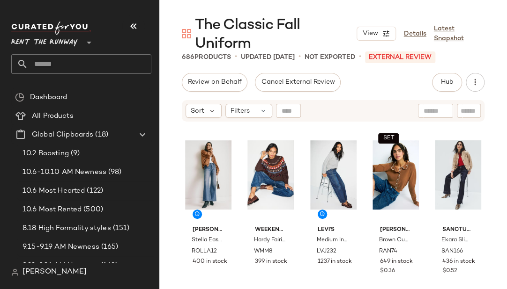
click at [103, 6] on nav "Rent the Runway ** Dashboard All Products Global Clipboards (18) 10.2 Boosting …" at bounding box center [79, 144] width 159 height 289
click at [75, 15] on div "Rent the Runway **" at bounding box center [84, 51] width 147 height 73
